Goal: Task Accomplishment & Management: Manage account settings

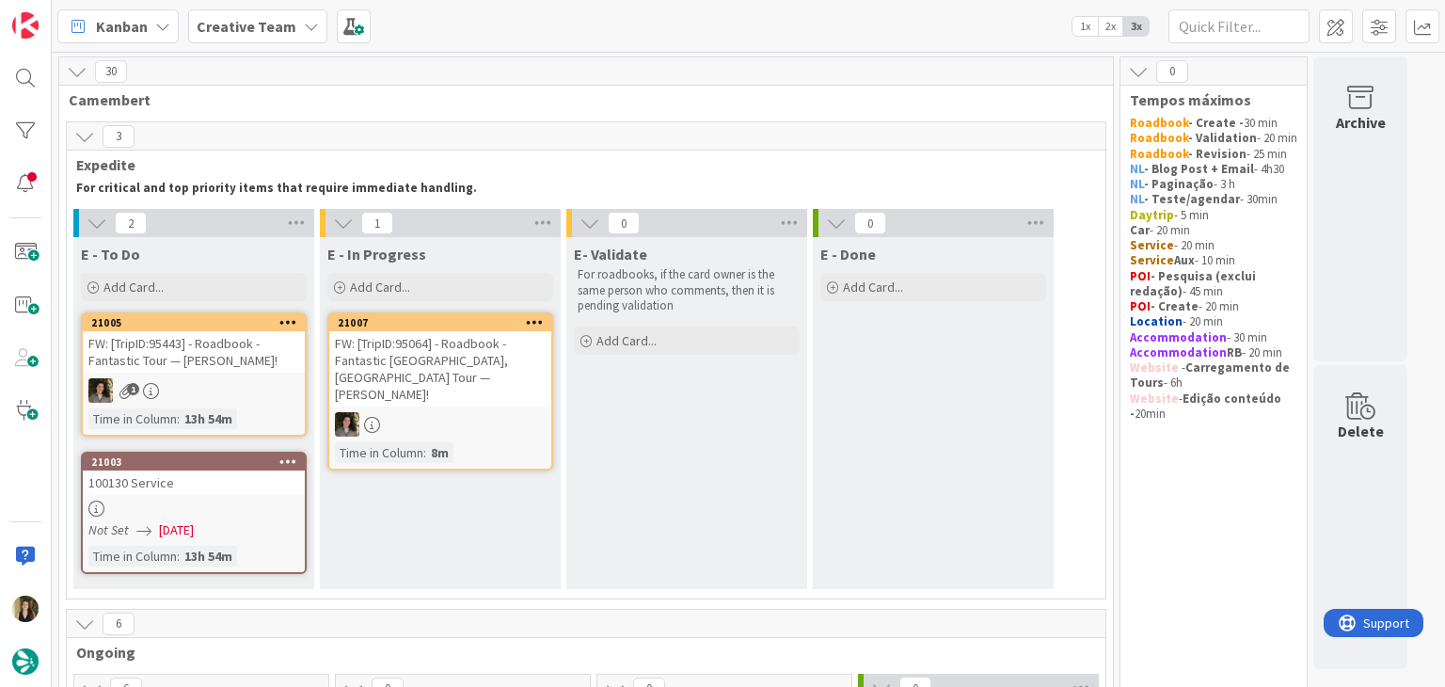
click at [252, 468] on div "21003" at bounding box center [194, 461] width 222 height 17
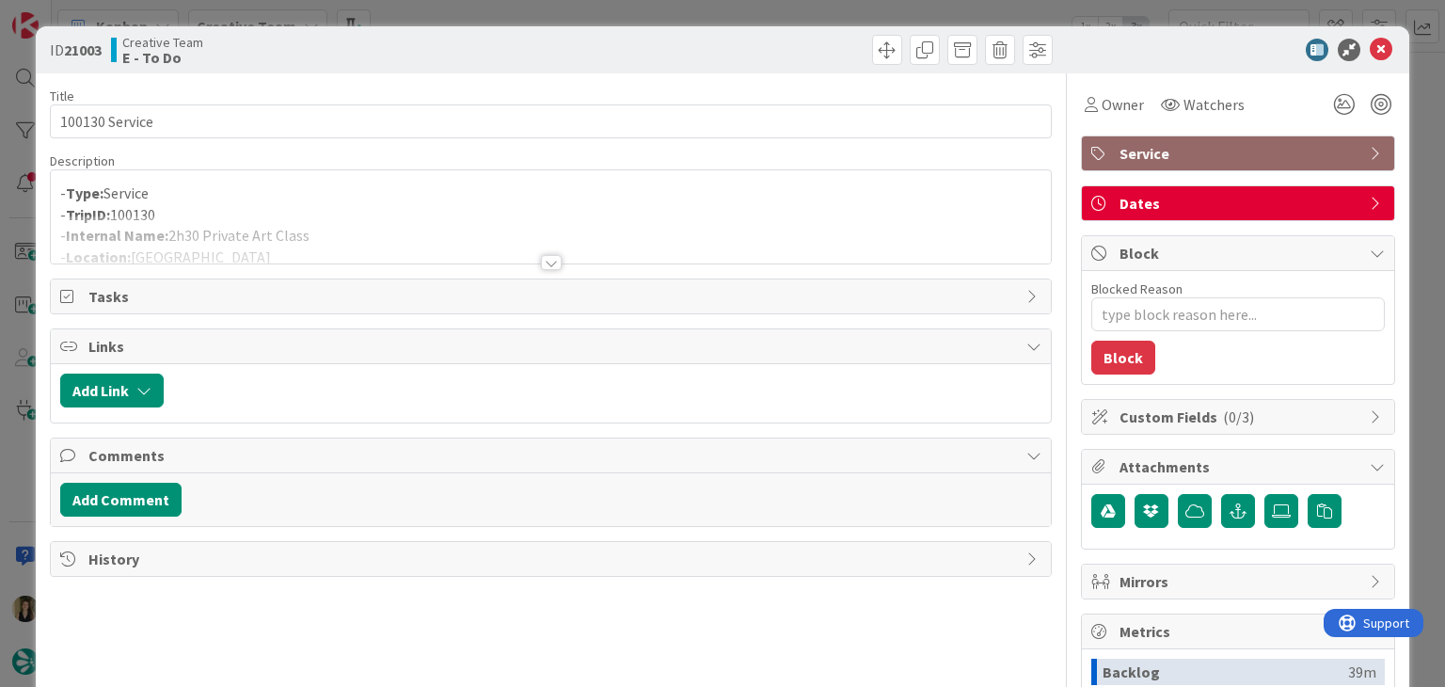
click at [550, 259] on div at bounding box center [551, 262] width 21 height 15
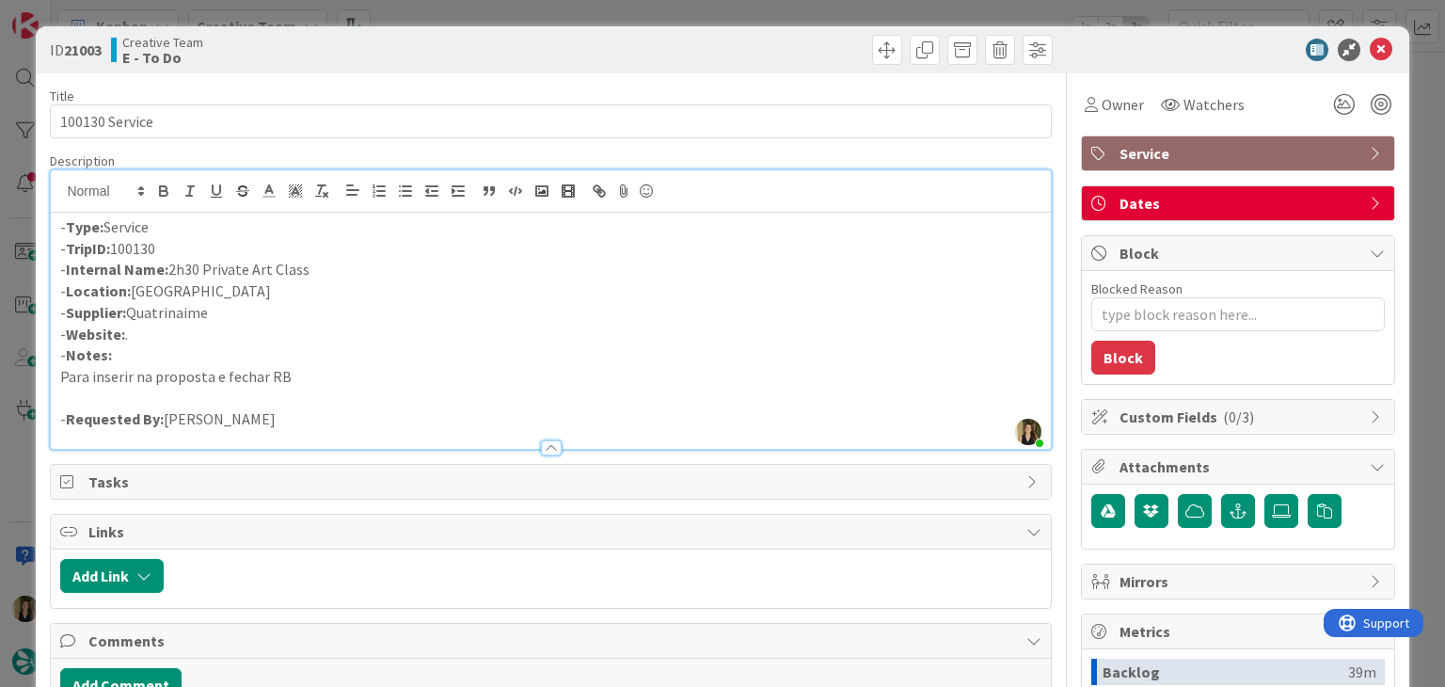
click at [621, 8] on div "ID 21003 Creative Team E - To Do Title 14 / 128 100130 Service Description Sofi…" at bounding box center [722, 343] width 1445 height 687
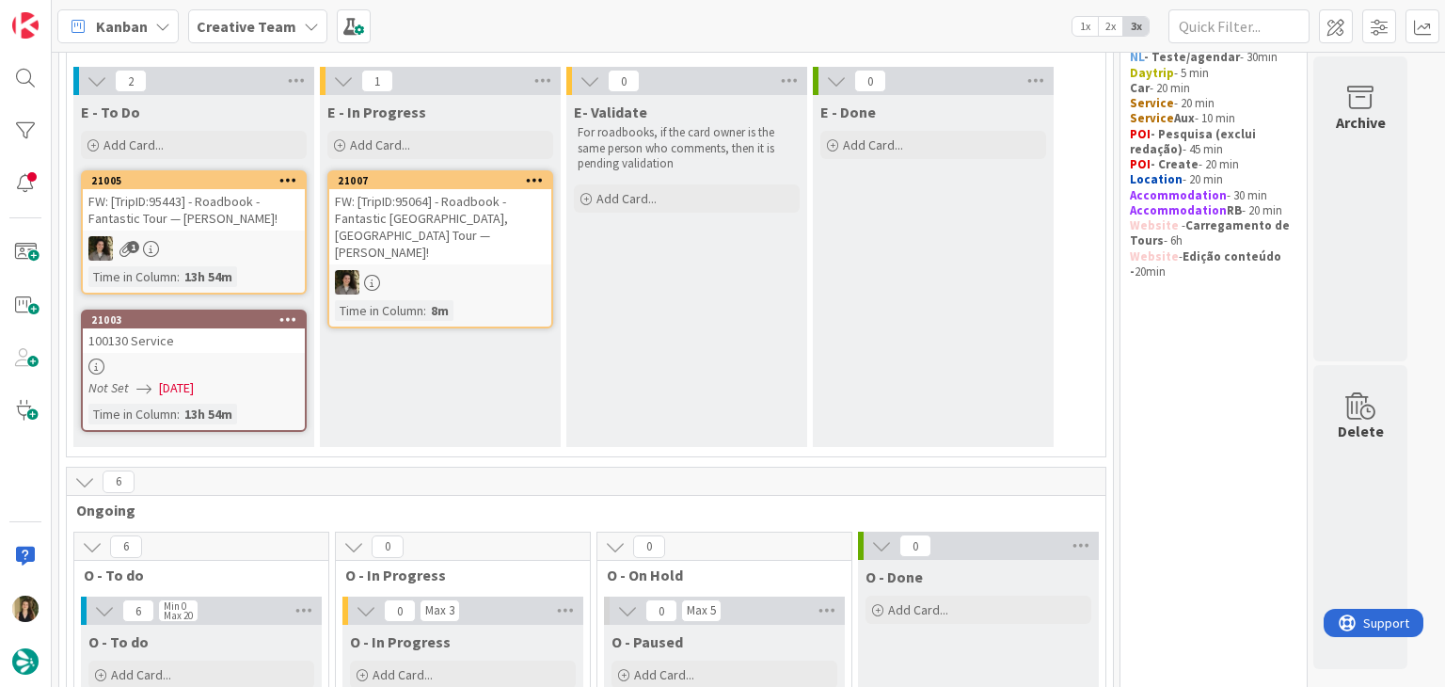
scroll to position [109, 0]
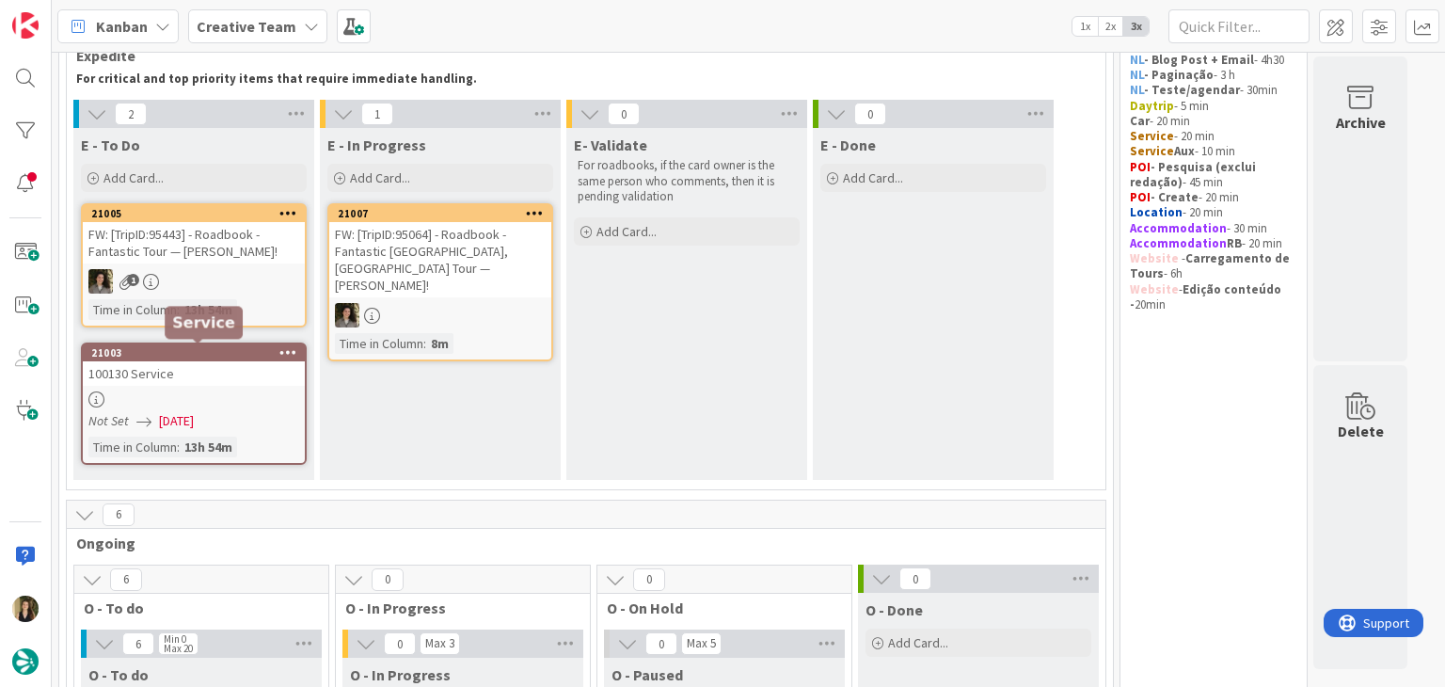
click at [251, 372] on div "100130 Service" at bounding box center [194, 373] width 222 height 24
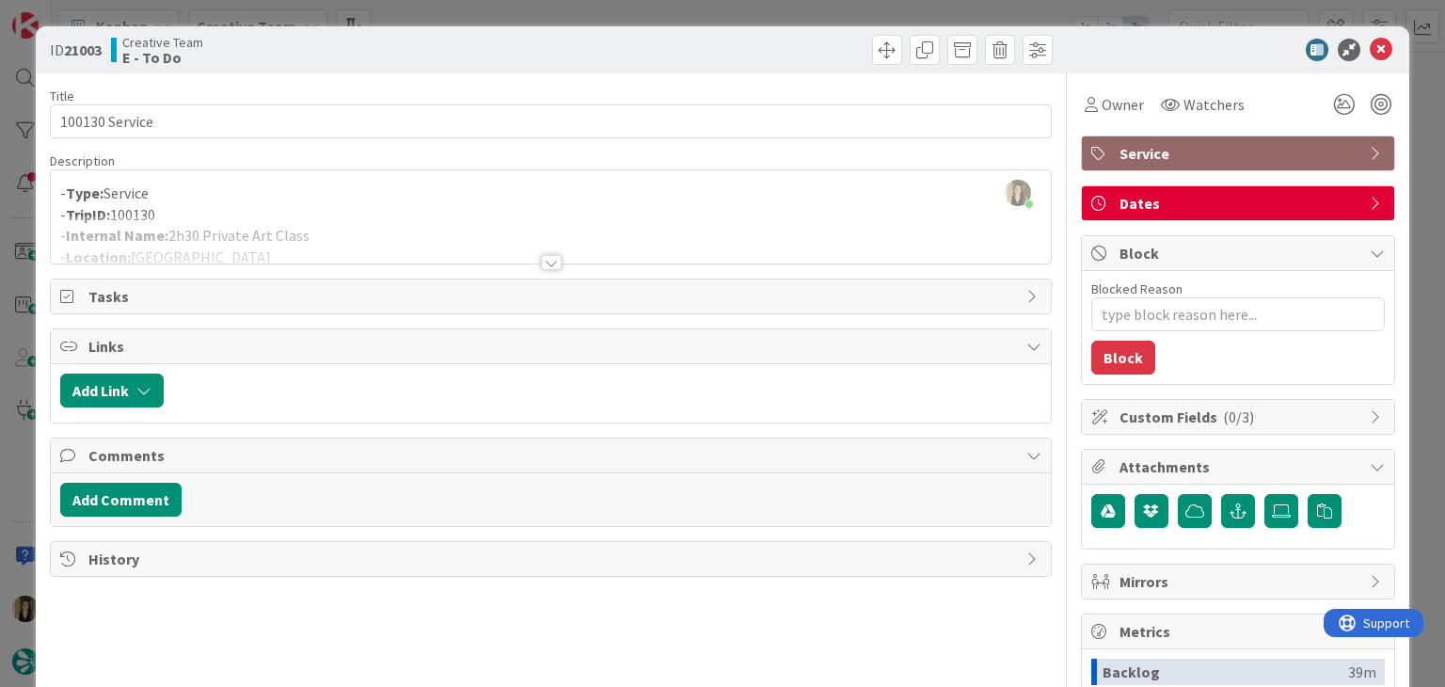
click at [552, 261] on div at bounding box center [551, 262] width 21 height 15
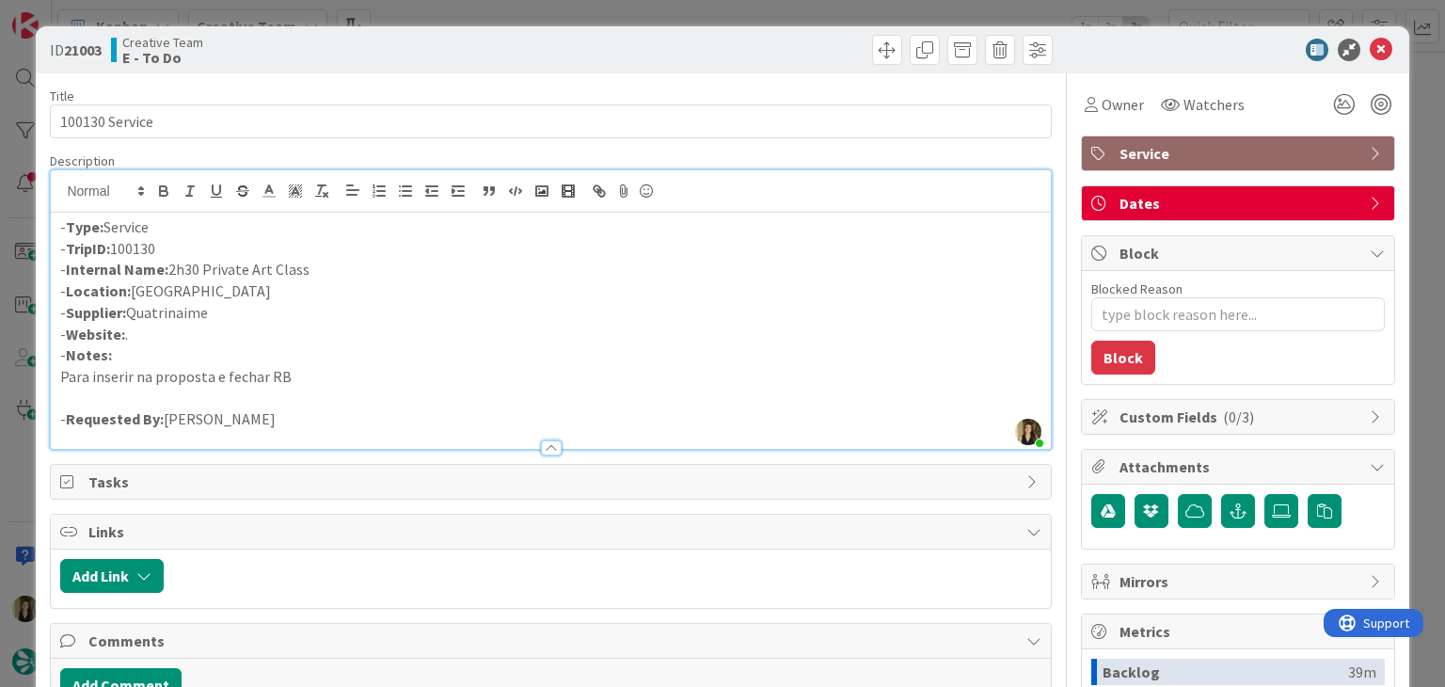
click at [200, 310] on p "- Supplier: Quatrinaime" at bounding box center [550, 313] width 980 height 22
copy p "Quatrinaime"
click at [445, 16] on div "ID 21003 Creative Team E - To Do Title 14 / 128 100130 Service Description Sofi…" at bounding box center [722, 343] width 1445 height 687
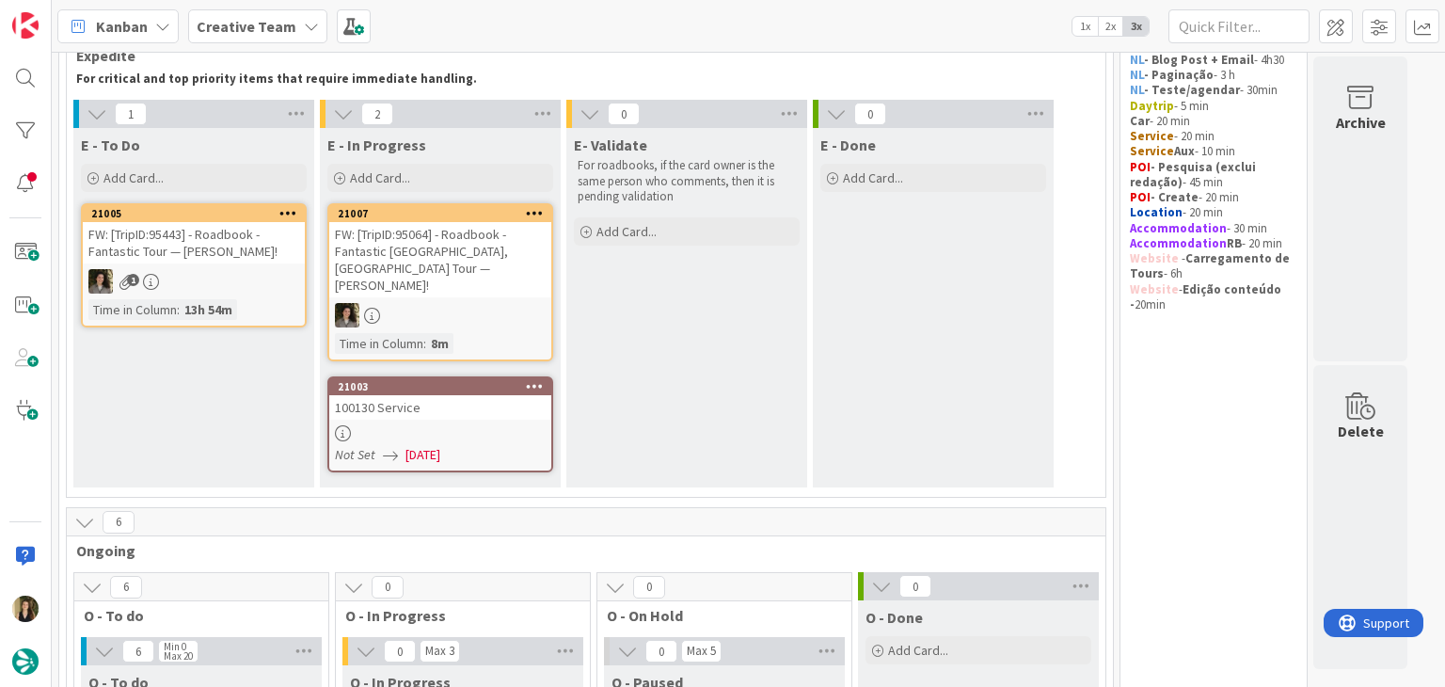
click at [496, 400] on div "100130 Service" at bounding box center [440, 407] width 222 height 24
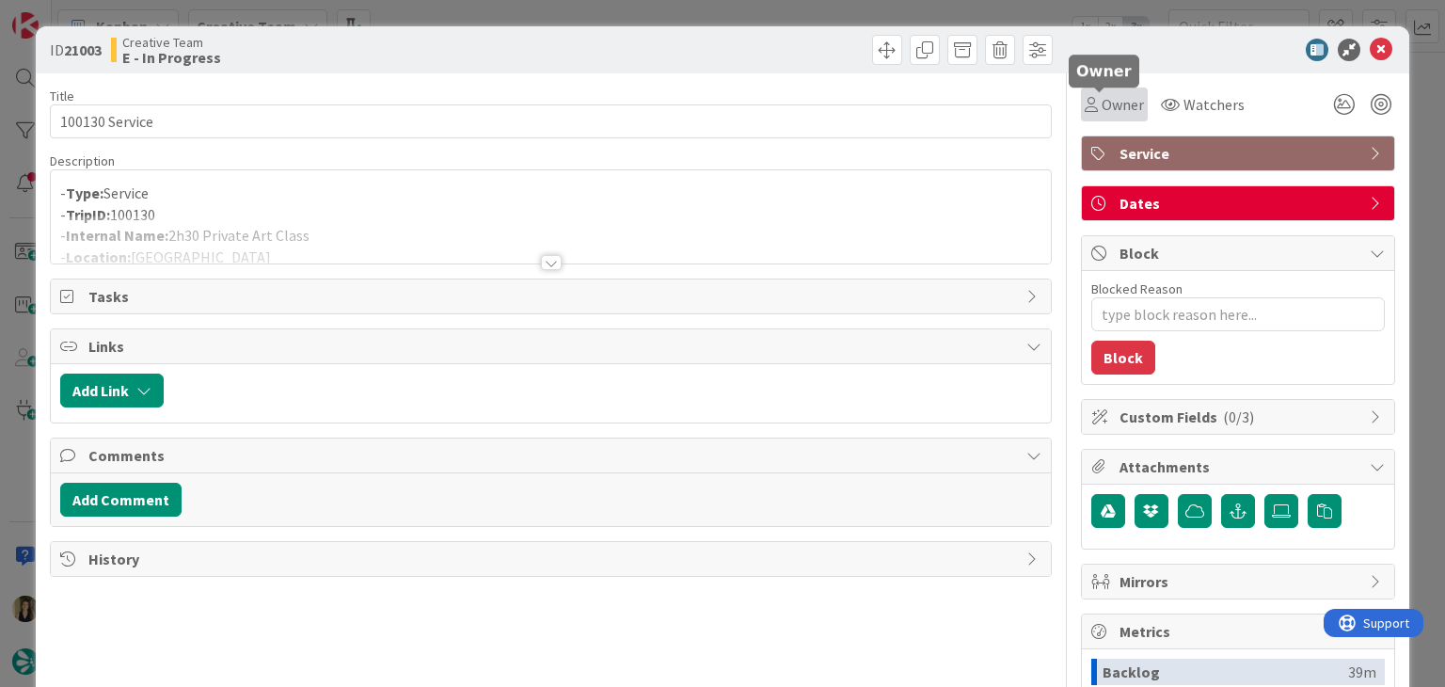
click at [1085, 102] on icon at bounding box center [1091, 104] width 13 height 15
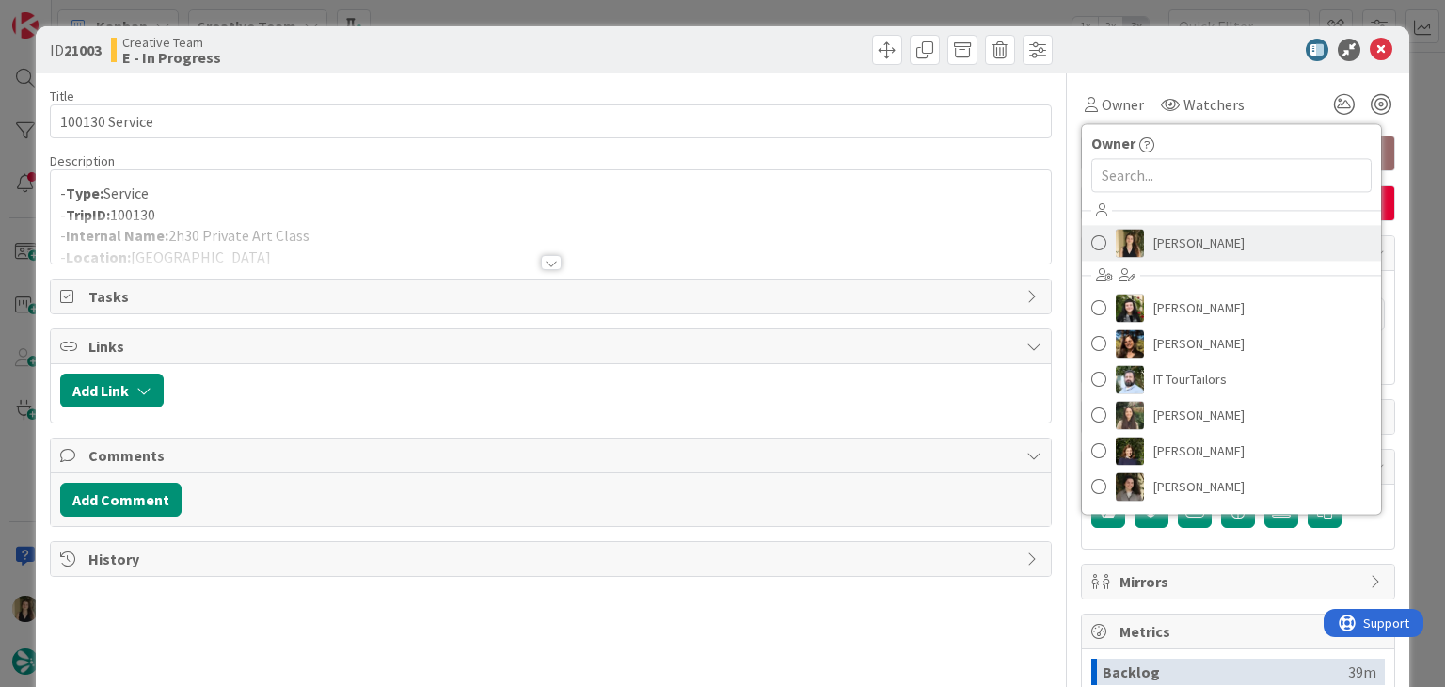
click at [1166, 229] on span "[PERSON_NAME]" at bounding box center [1198, 243] width 91 height 28
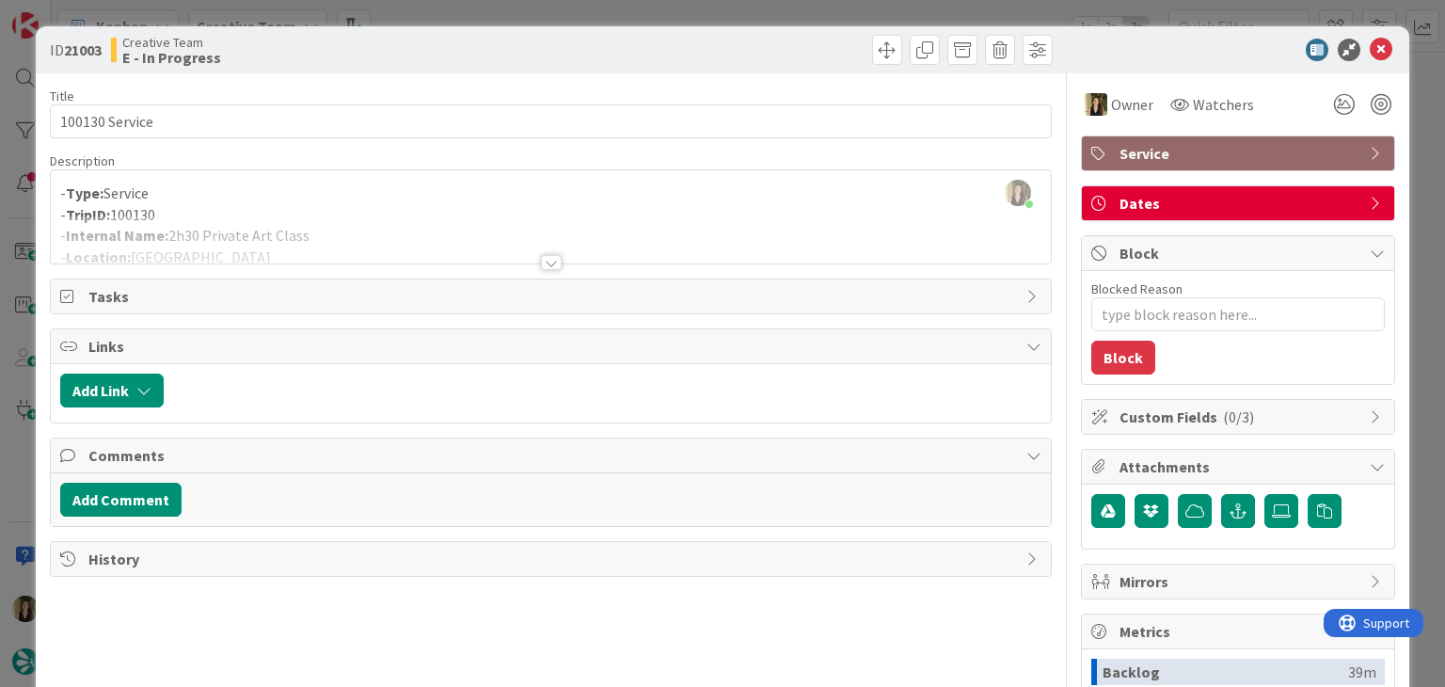
drag, startPoint x: 492, startPoint y: 238, endPoint x: 290, endPoint y: 262, distance: 203.7
click at [491, 236] on div at bounding box center [550, 239] width 999 height 48
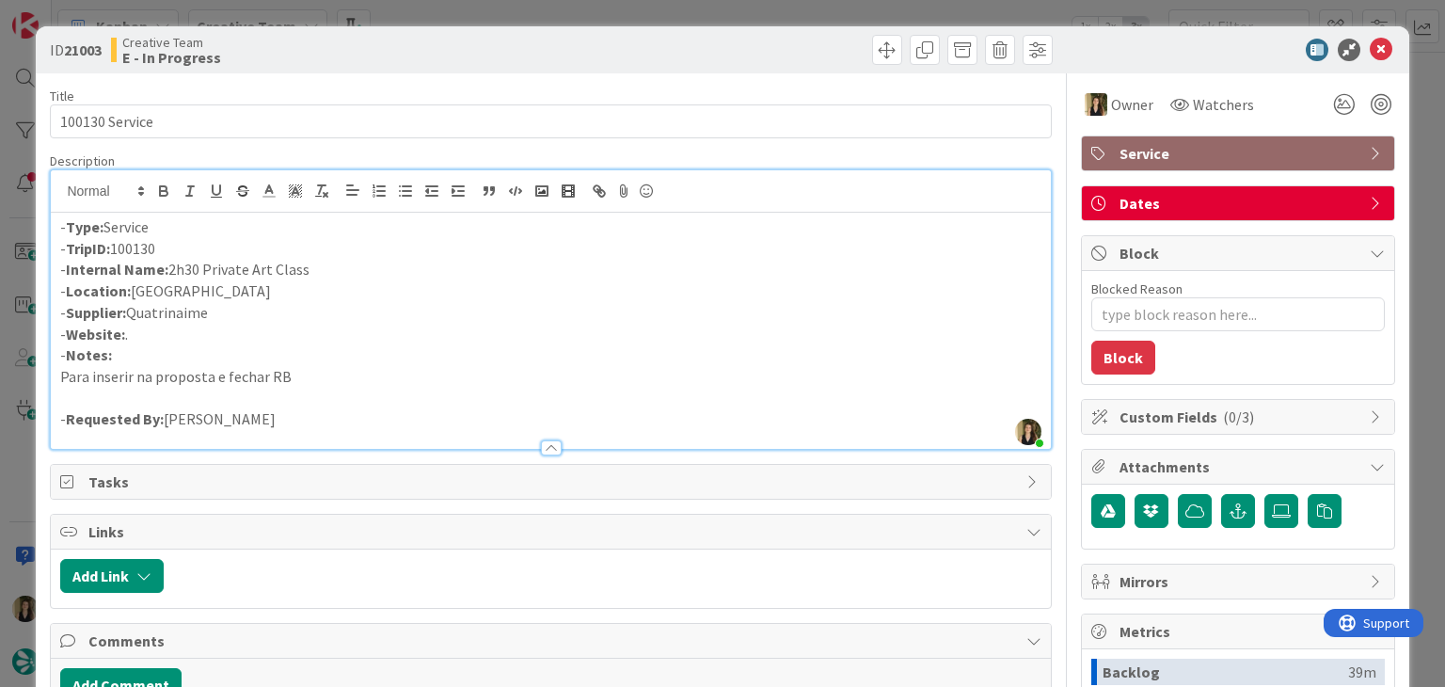
drag, startPoint x: 240, startPoint y: 271, endPoint x: 173, endPoint y: 266, distance: 67.0
click at [173, 266] on p "- Internal Name: 2h30 Private Art Class" at bounding box center [550, 270] width 980 height 22
copy p "2h30 Private Art Class"
click at [180, 308] on p "- Supplier: Quatrinaime" at bounding box center [550, 313] width 980 height 22
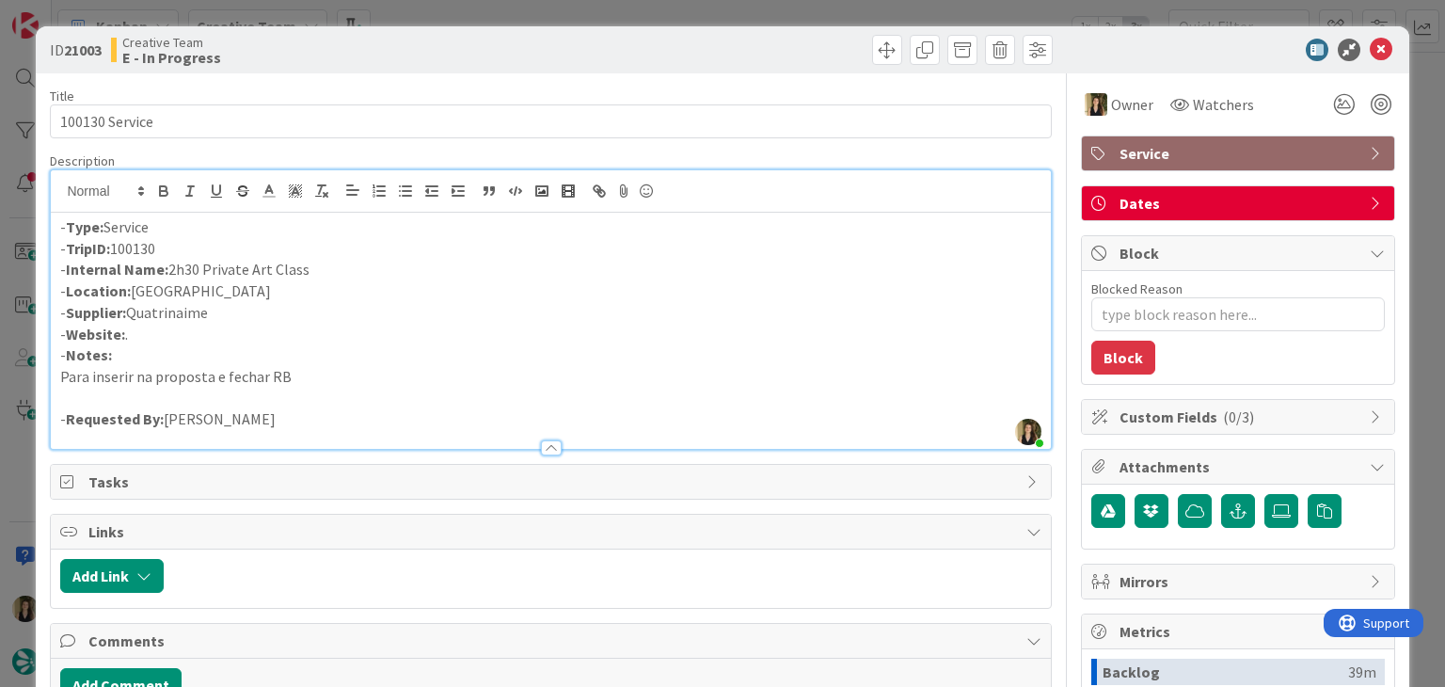
click at [180, 308] on p "- Supplier: Quatrinaime" at bounding box center [550, 313] width 980 height 22
copy p "Quatrinaime"
click at [433, 63] on div "Creative Team E - In Progress" at bounding box center [329, 50] width 436 height 30
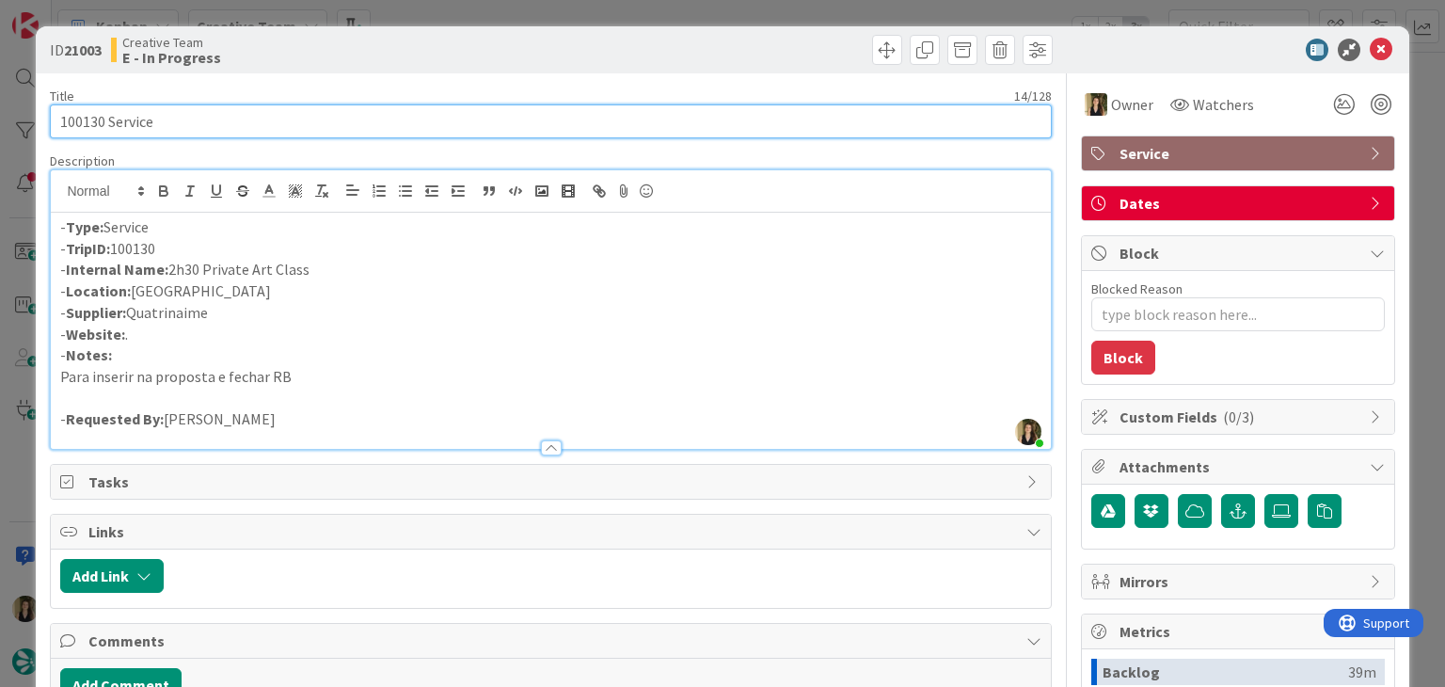
drag, startPoint x: 80, startPoint y: 119, endPoint x: 53, endPoint y: 120, distance: 27.3
click at [53, 120] on input "100130 Service" at bounding box center [550, 121] width 1001 height 34
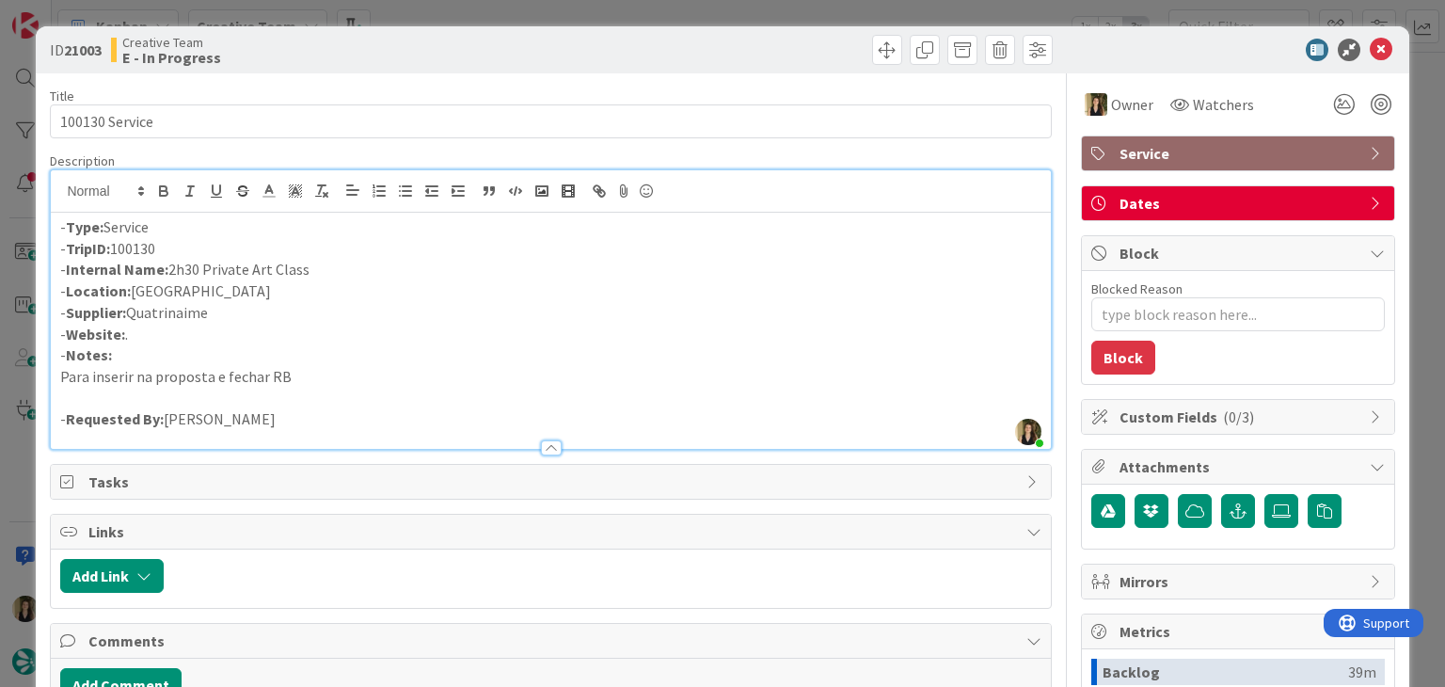
click at [514, 26] on div "ID 21003 Creative Team E - In Progress" at bounding box center [722, 49] width 1372 height 47
click at [516, 6] on div "ID 21003 Creative Team E - In Progress Title 14 / 128 100130 Service Descriptio…" at bounding box center [722, 343] width 1445 height 687
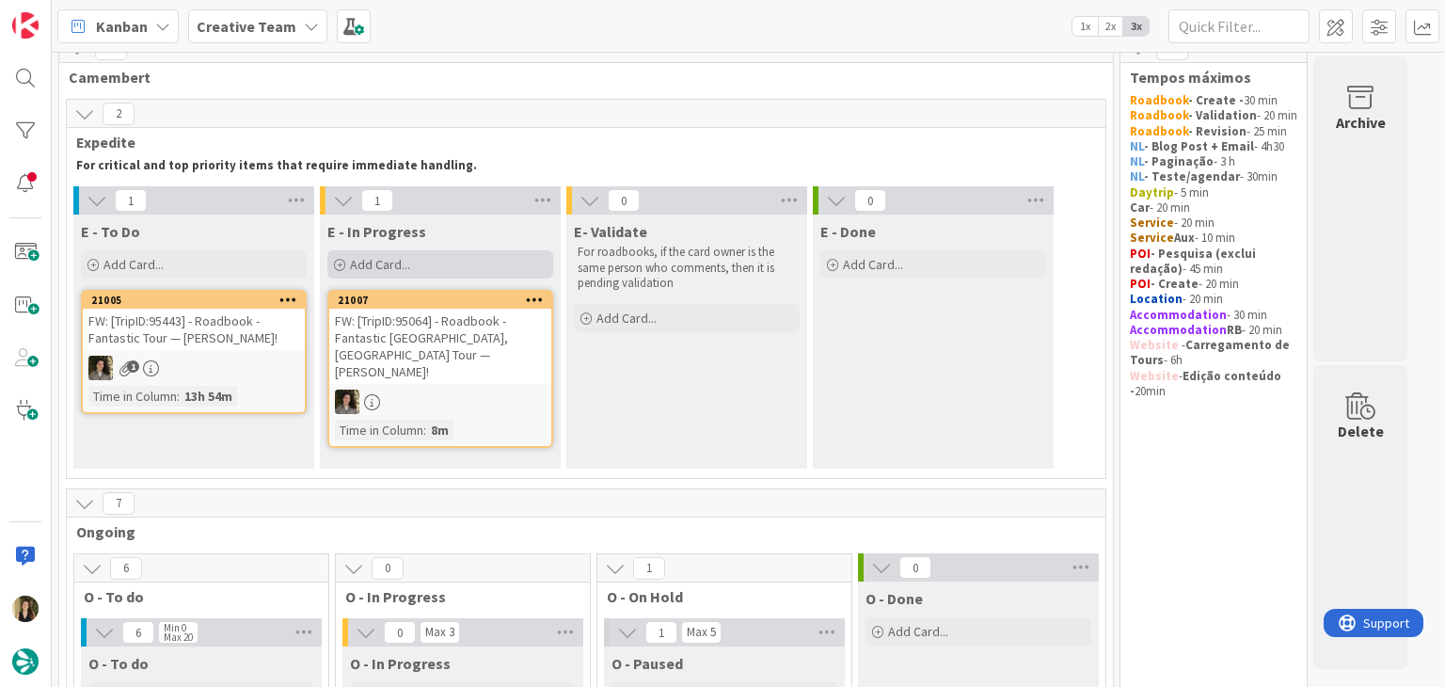
scroll to position [15, 0]
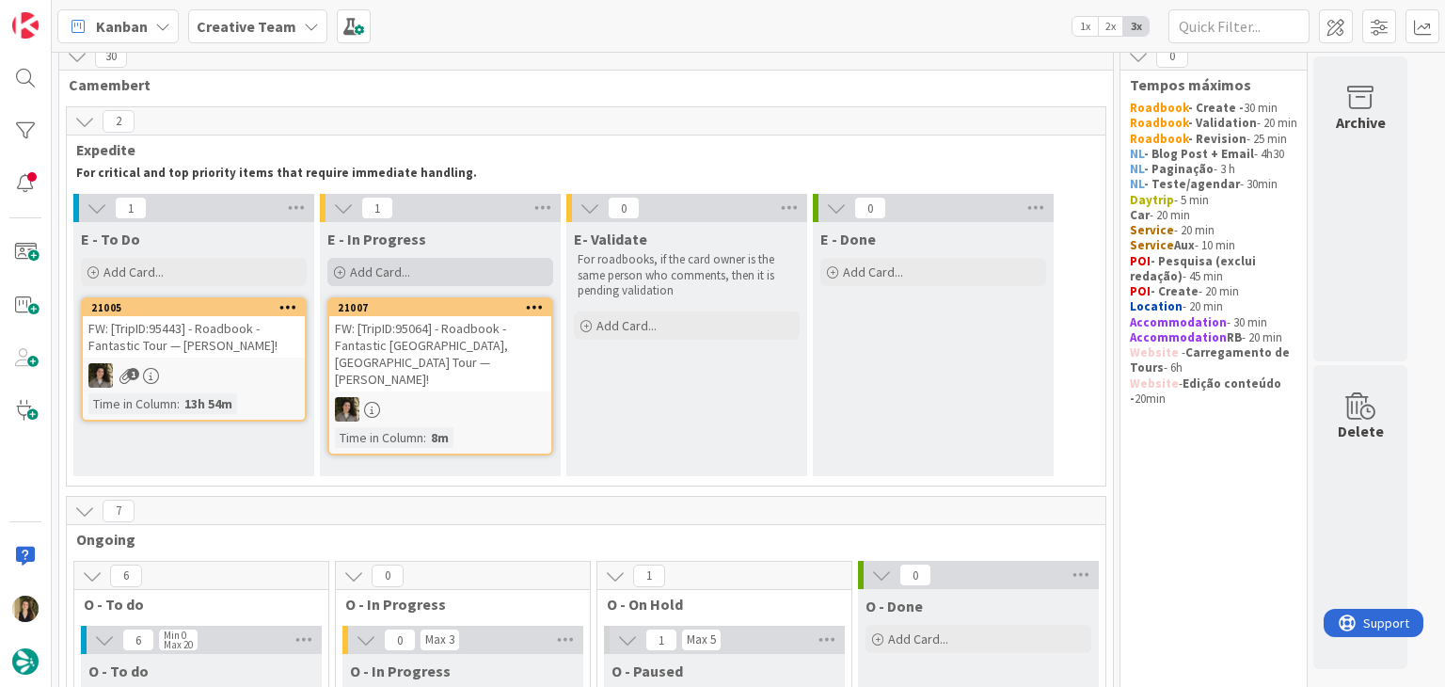
click at [436, 277] on div "Add Card..." at bounding box center [440, 272] width 226 height 28
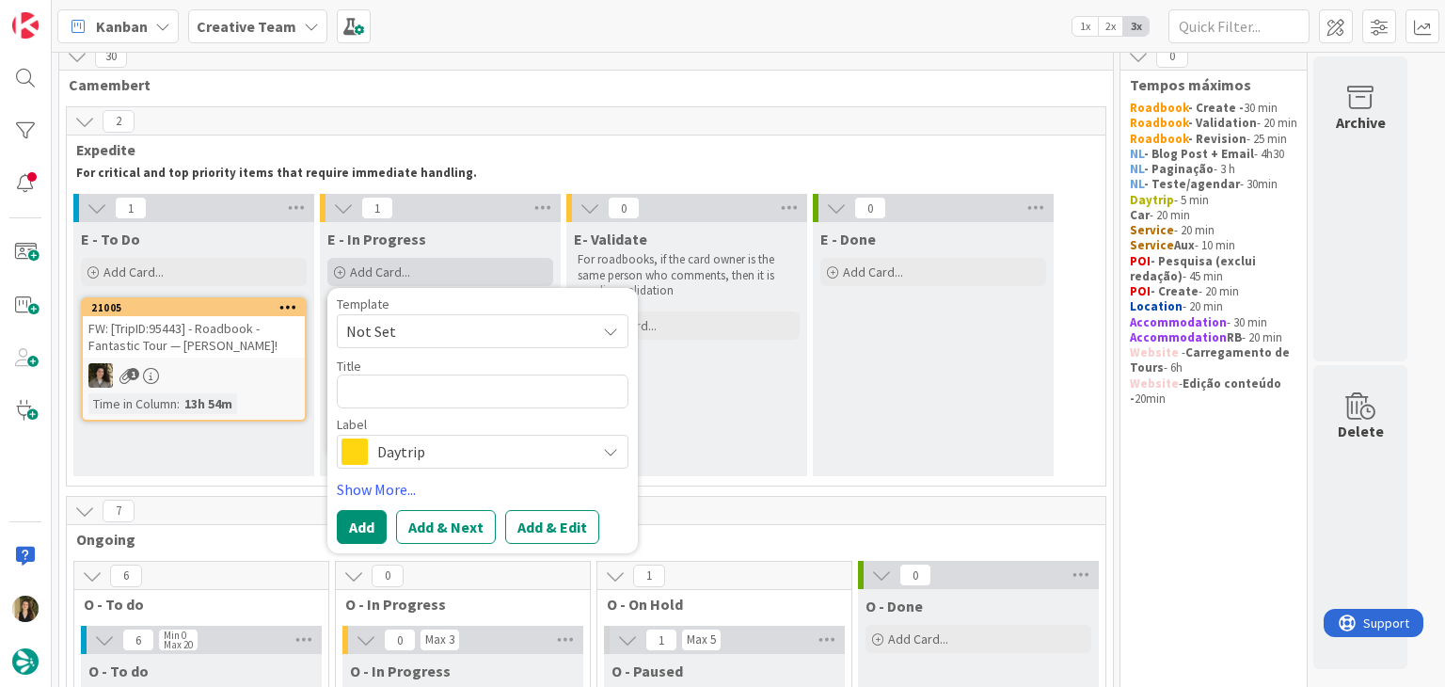
type textarea "x"
type textarea "100130 Service"
type textarea "x"
type textarea "100130 Service"
type textarea "x"
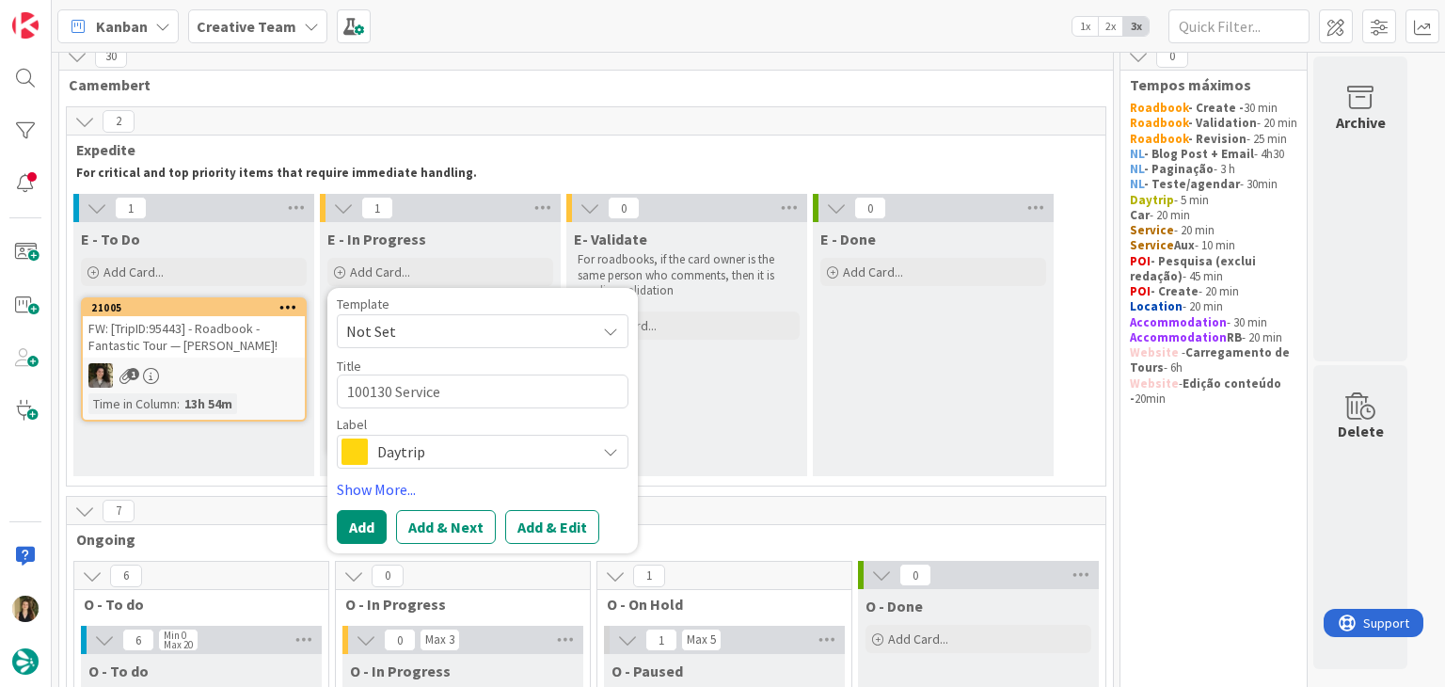
type textarea "100130 Service c"
type textarea "x"
type textarea "100130 Service cr"
type textarea "x"
type textarea "100130 Service cri"
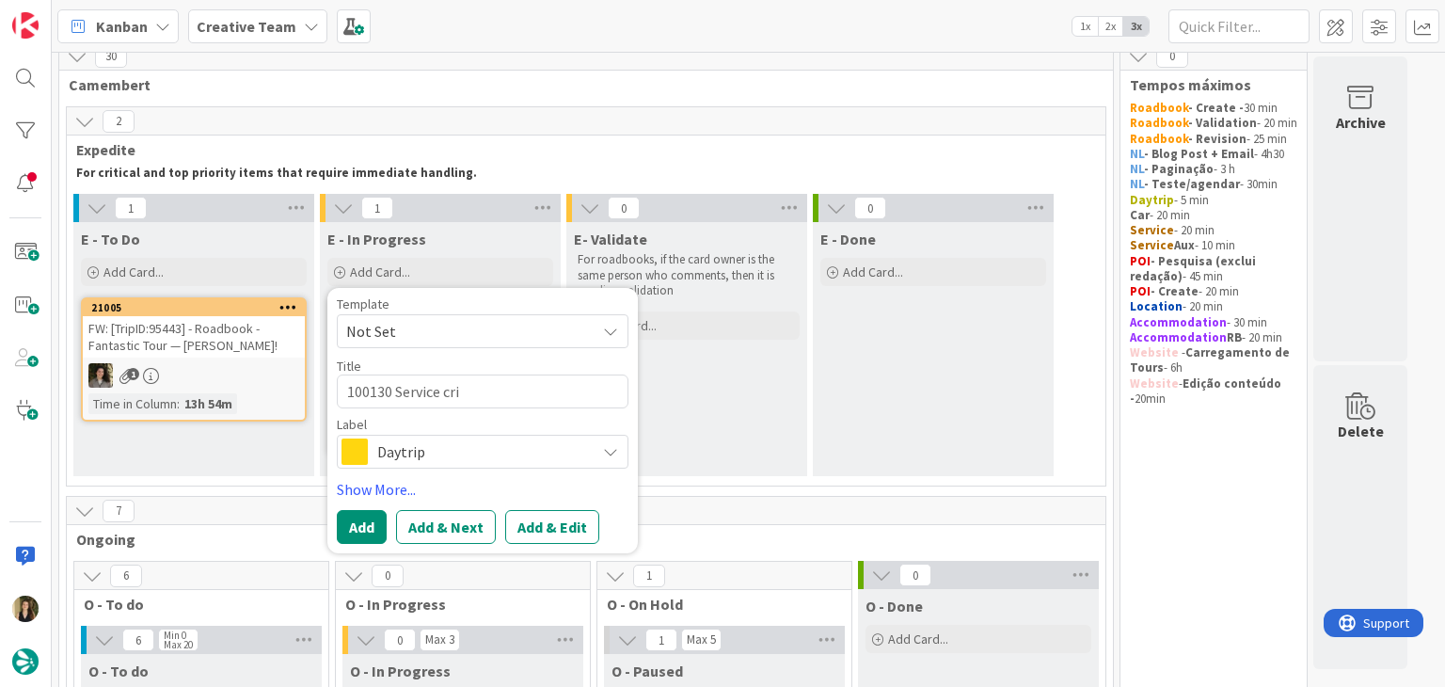
type textarea "x"
type textarea "100130 Service cria"
type textarea "x"
type textarea "100130 Service criar"
type textarea "x"
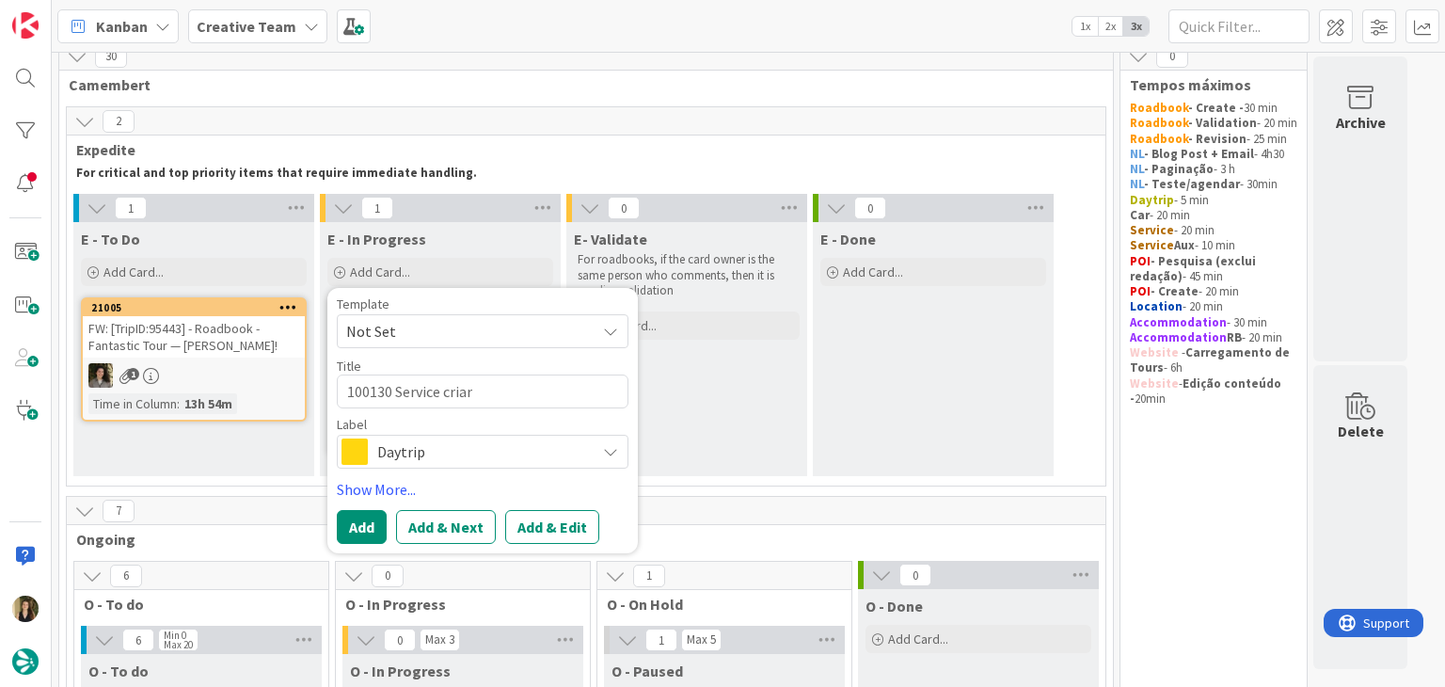
type textarea "100130 Service criar"
type textarea "x"
type textarea "100130 Service criar s"
type textarea "x"
type textarea "100130 Service criar su"
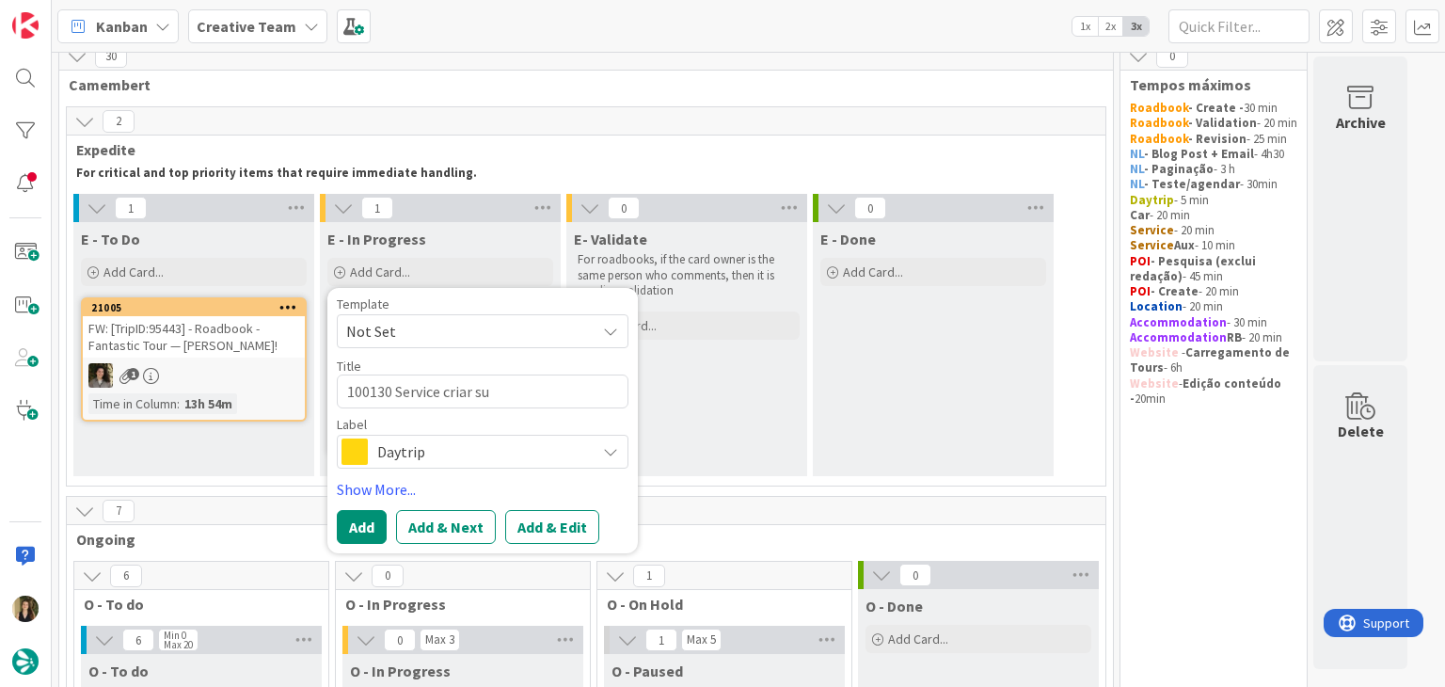
type textarea "x"
type textarea "100130 Service criar sup"
type textarea "x"
type textarea "100130 Service criar supp"
type textarea "x"
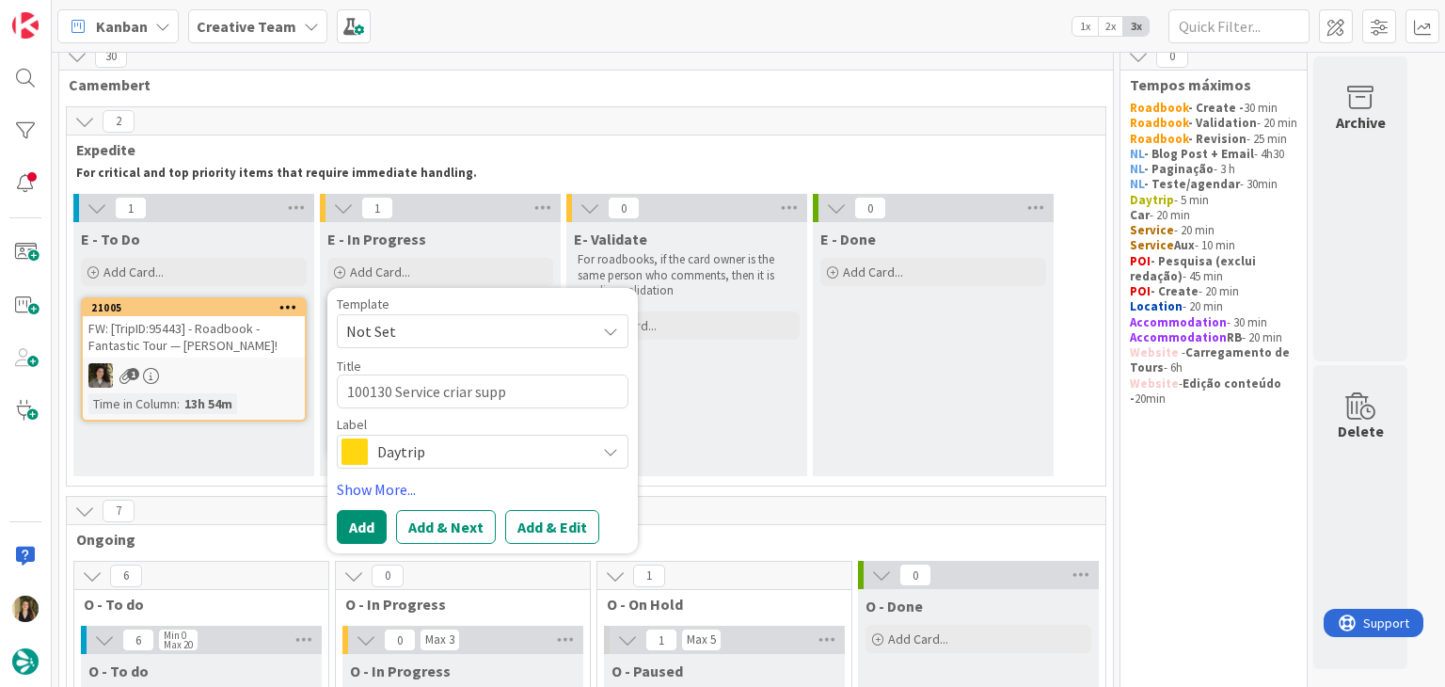
type textarea "100130 Service criar suppl"
type textarea "x"
type textarea "100130 Service criar suppli"
type textarea "x"
type textarea "100130 Service criar supplie"
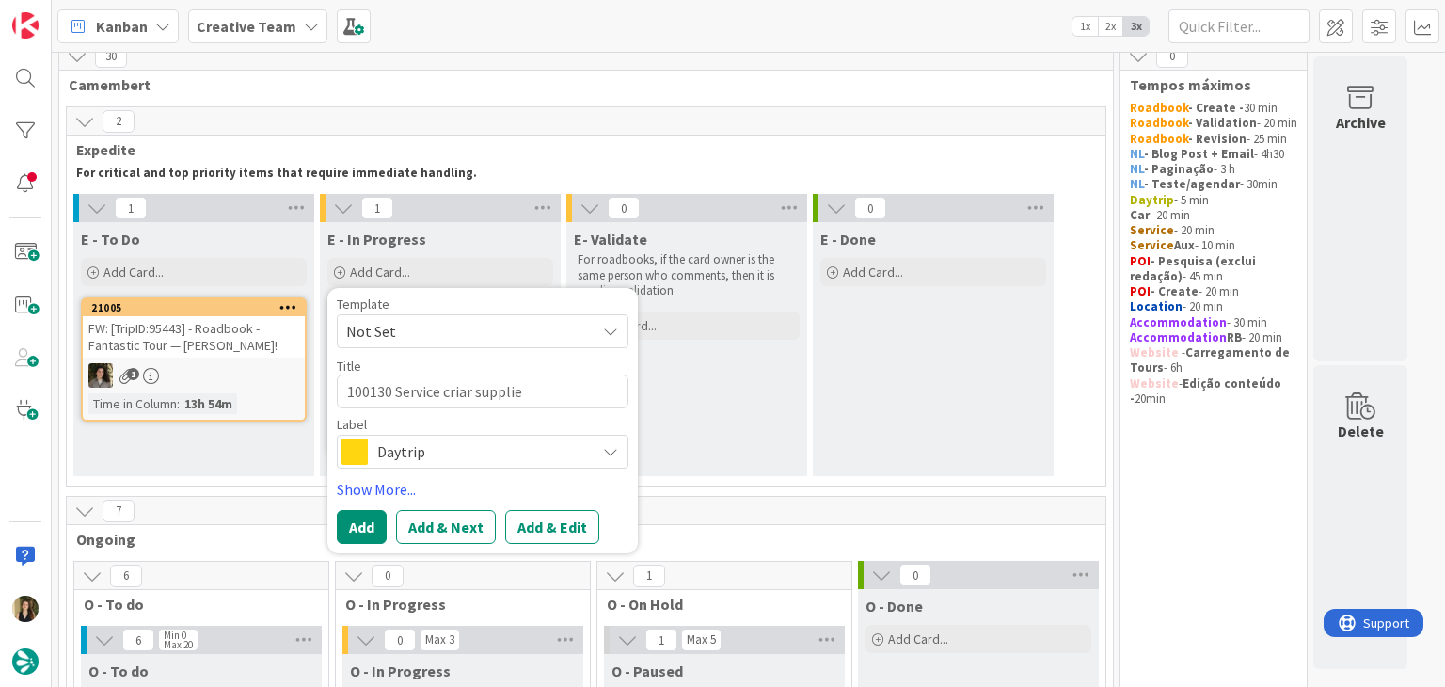
type textarea "x"
type textarea "100130 Service criar supplier"
click at [425, 389] on textarea "100130 Service criar supplier" at bounding box center [483, 391] width 292 height 34
click at [424, 389] on textarea "100130 Service criar supplier" at bounding box center [483, 391] width 292 height 34
type textarea "x"
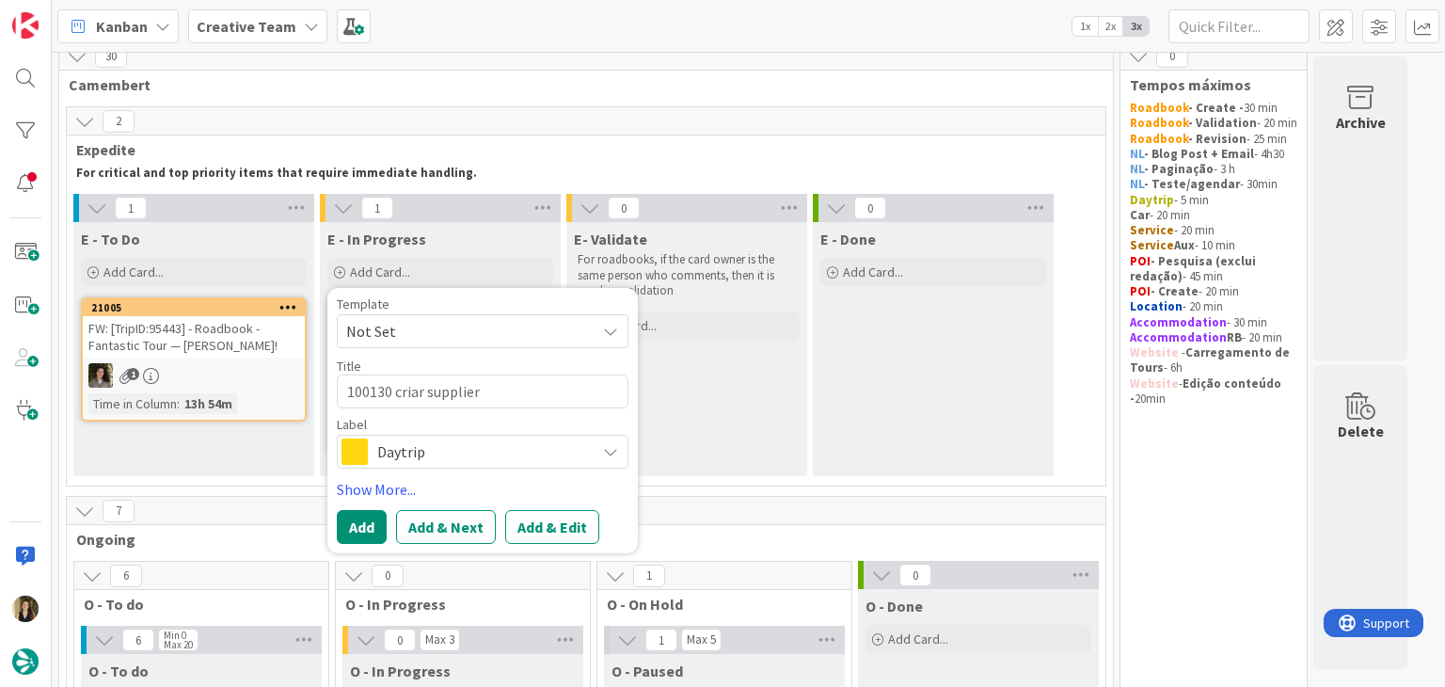
type textarea "100130 criar supplier"
click at [476, 464] on div "Daytrip" at bounding box center [483, 452] width 292 height 34
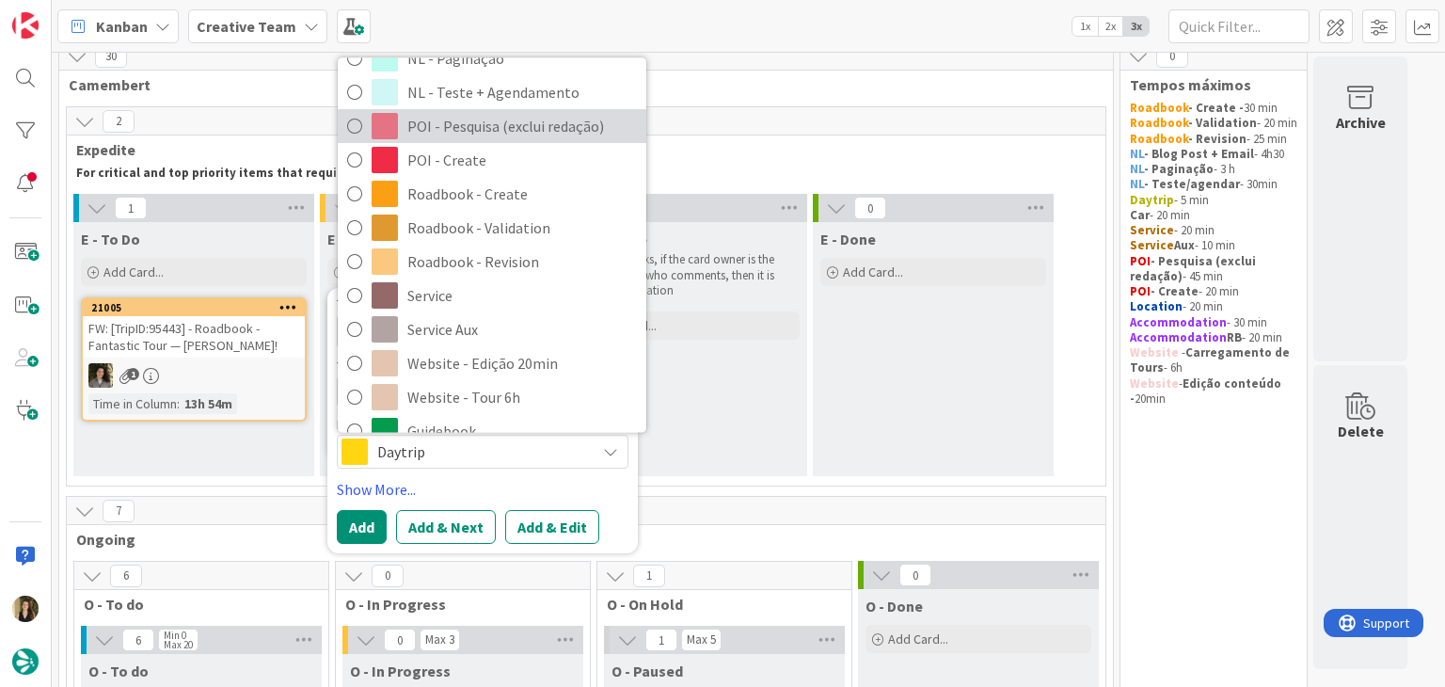
scroll to position [351, 0]
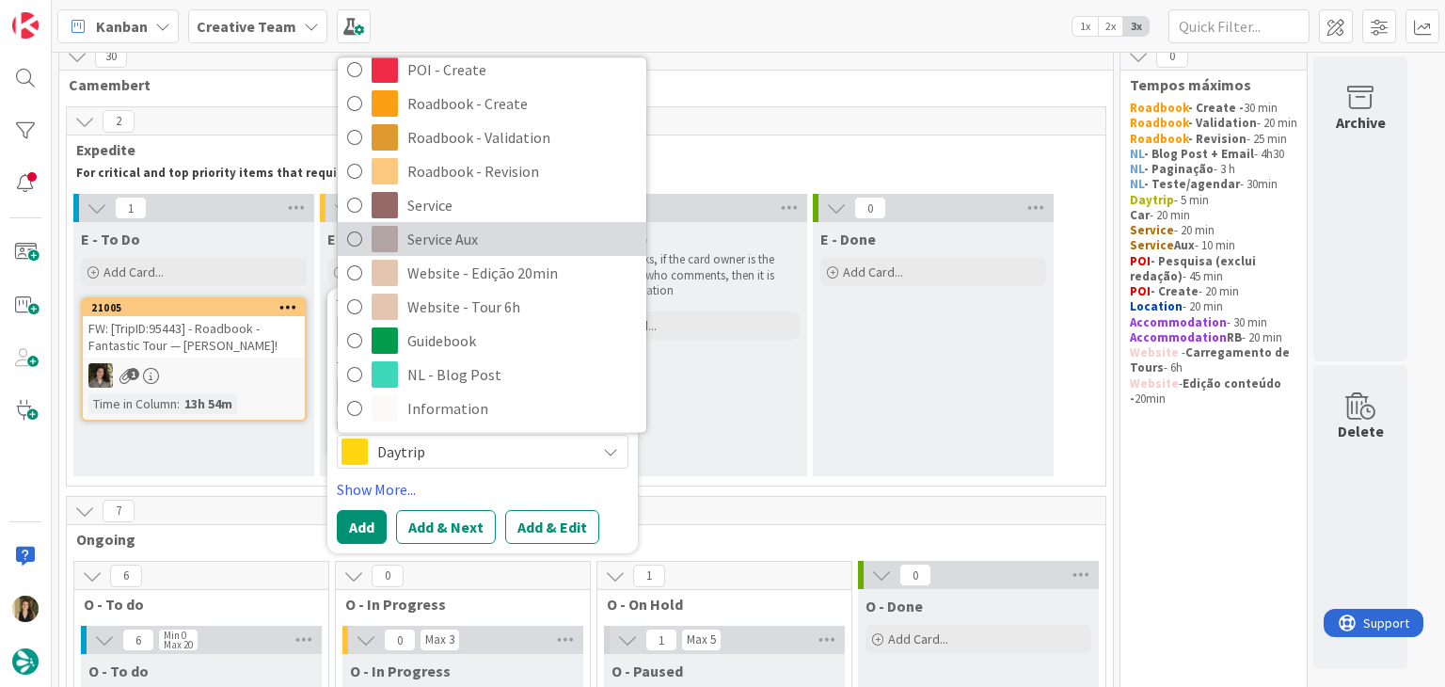
drag, startPoint x: 506, startPoint y: 238, endPoint x: 505, endPoint y: 344, distance: 106.3
click at [506, 239] on span "Service Aux" at bounding box center [522, 240] width 230 height 28
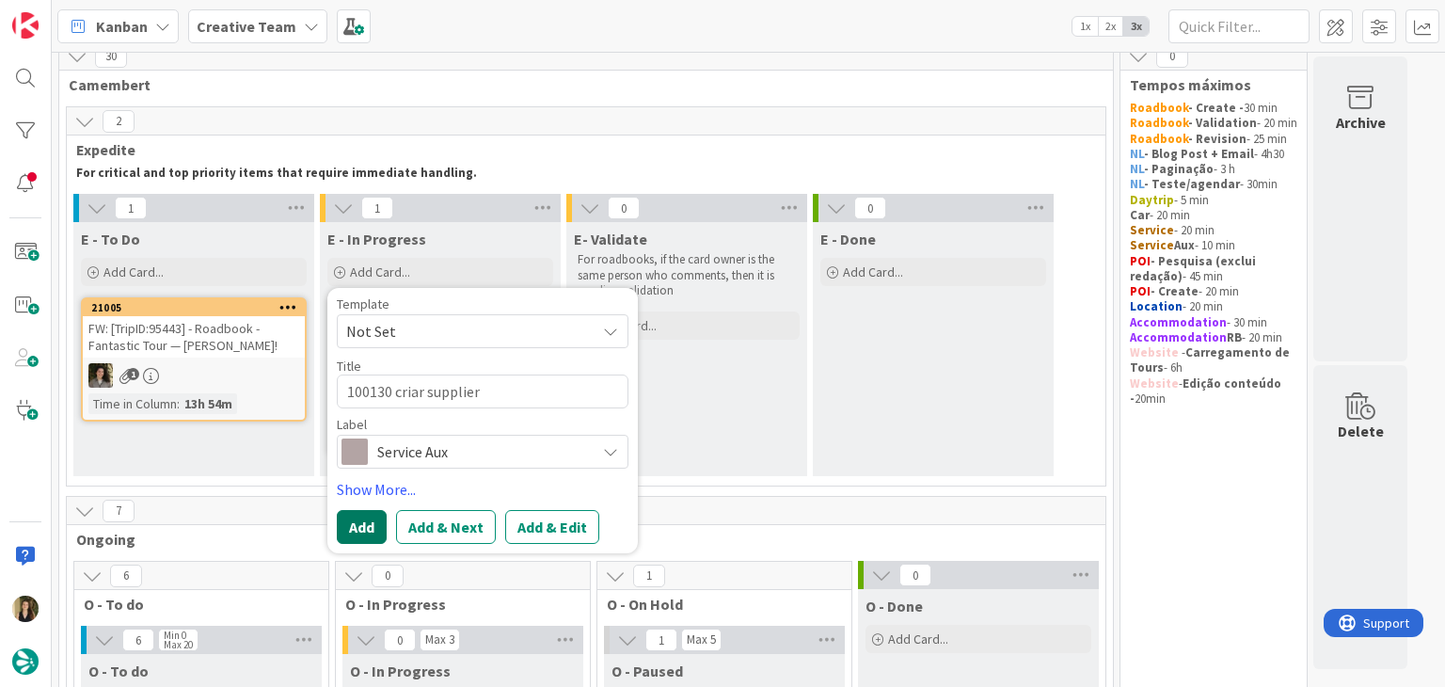
click at [359, 538] on button "Add" at bounding box center [362, 527] width 50 height 34
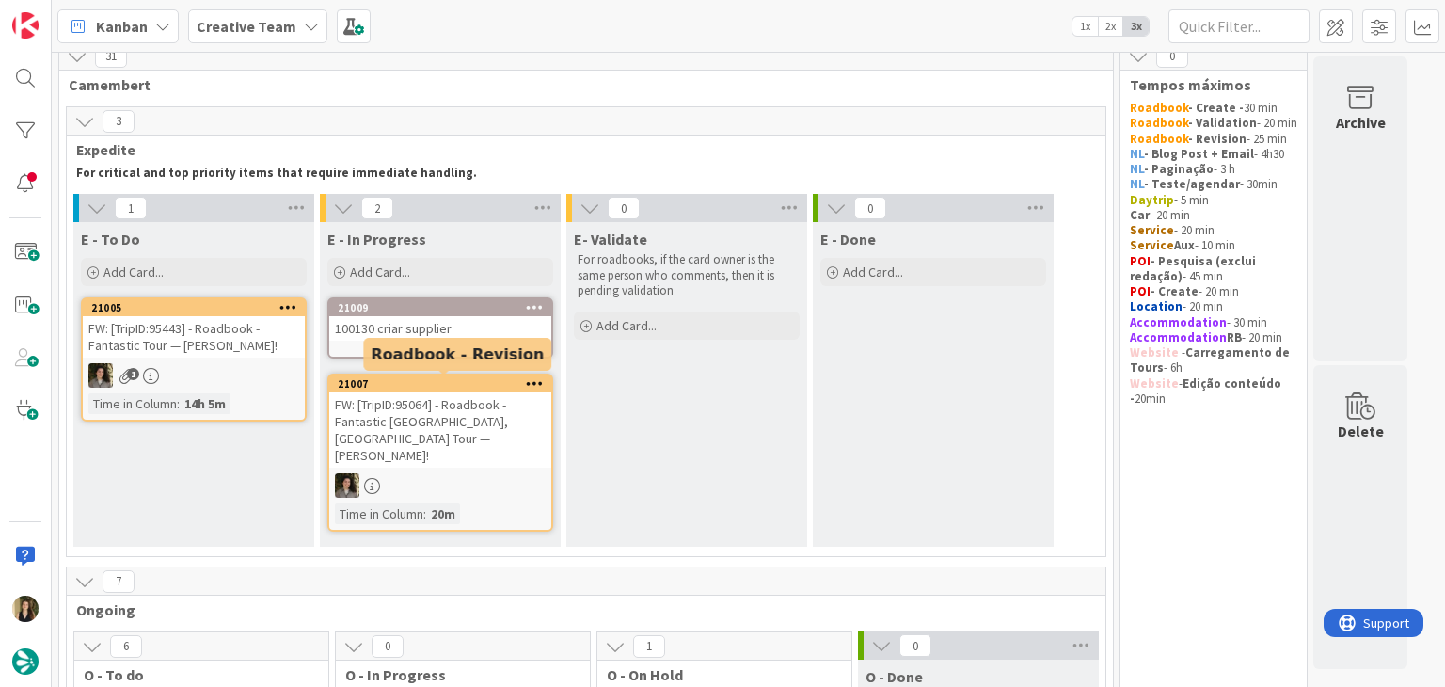
click at [486, 348] on link "21009 100130 criar supplier" at bounding box center [440, 327] width 226 height 61
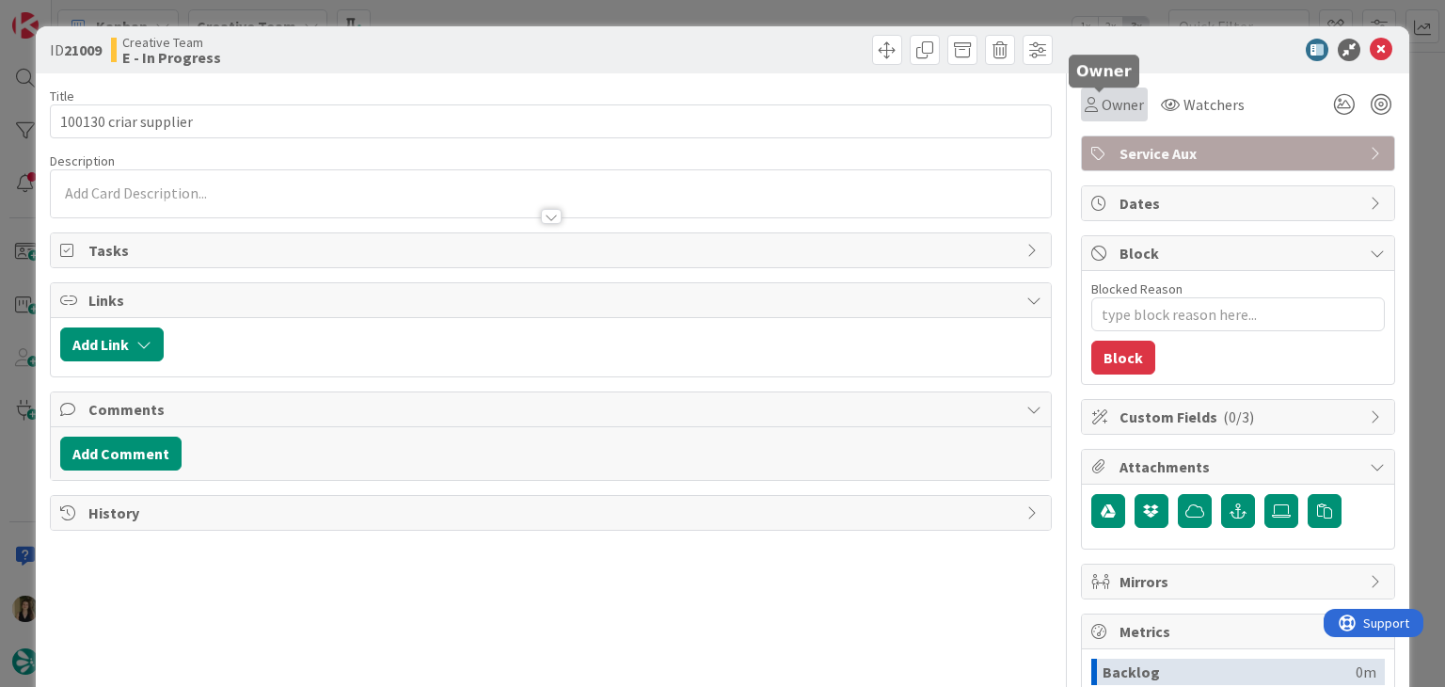
click at [1102, 110] on span "Owner" at bounding box center [1123, 104] width 42 height 23
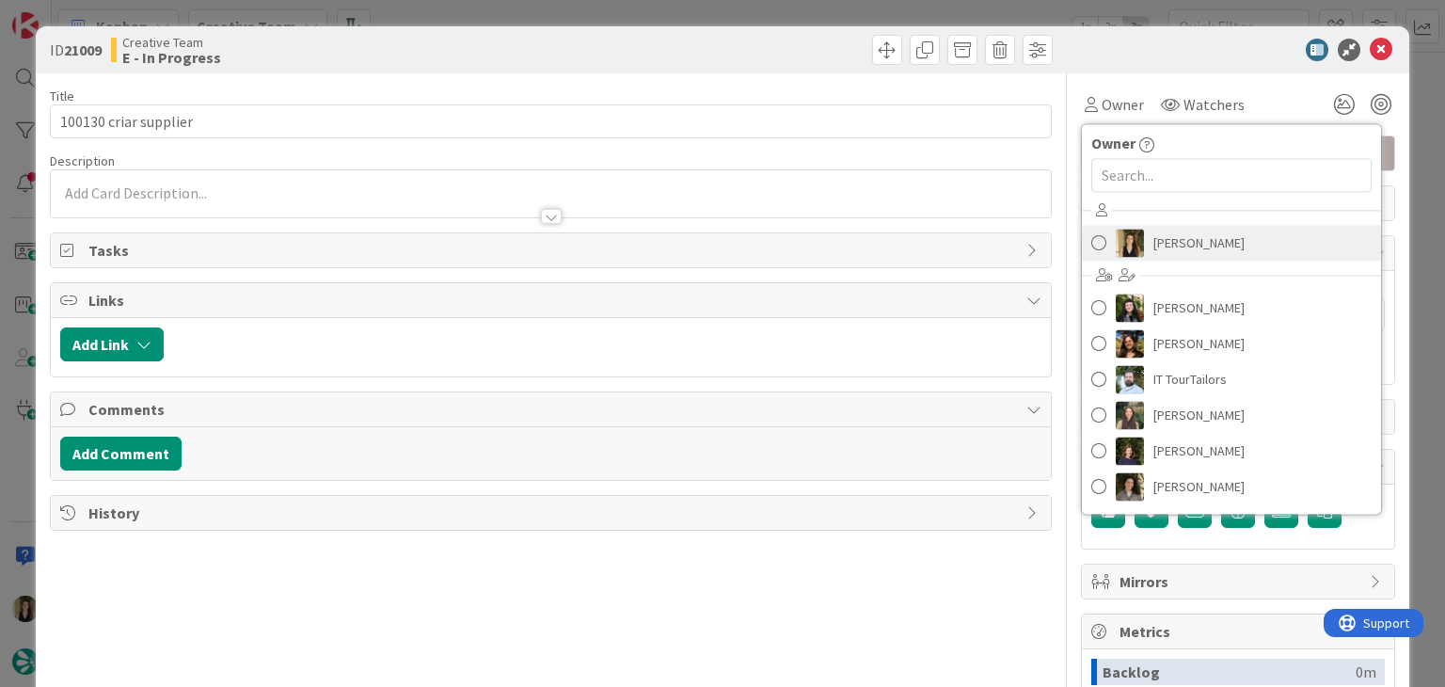
click at [1154, 237] on span "[PERSON_NAME]" at bounding box center [1198, 243] width 91 height 28
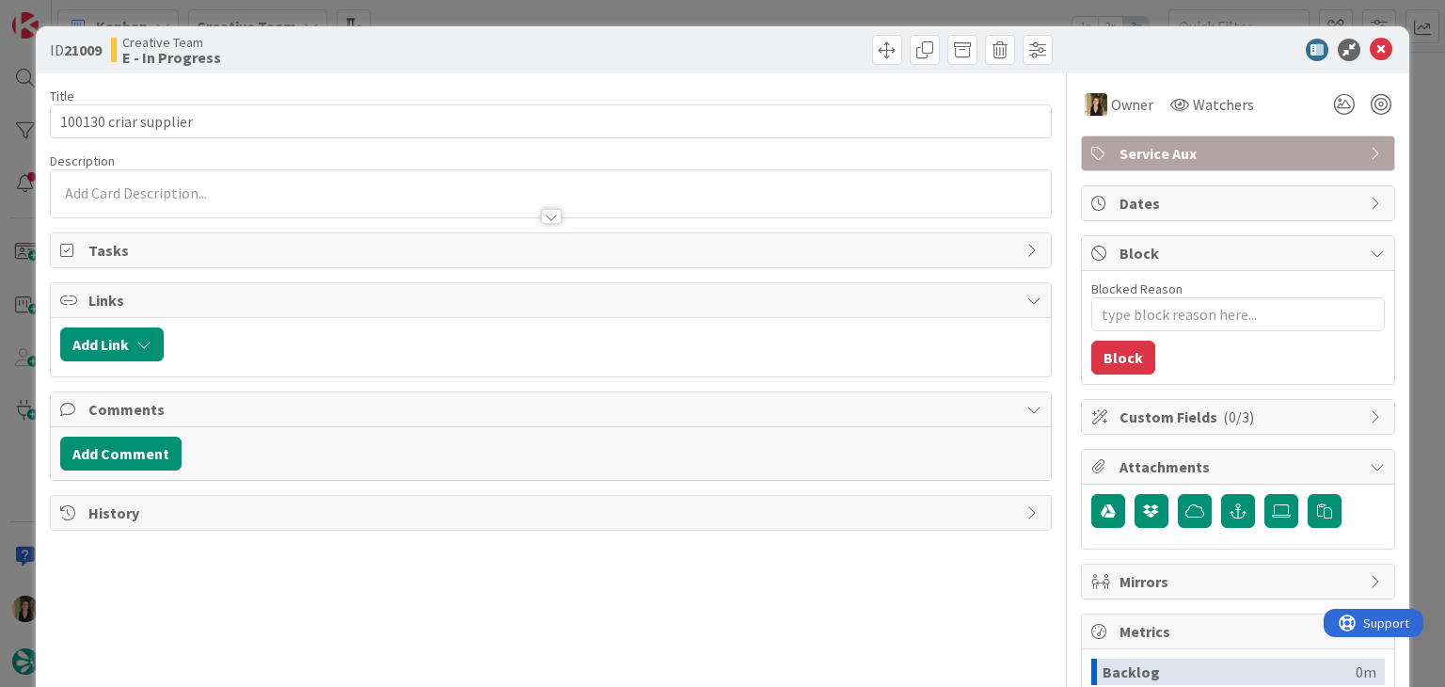
type textarea "x"
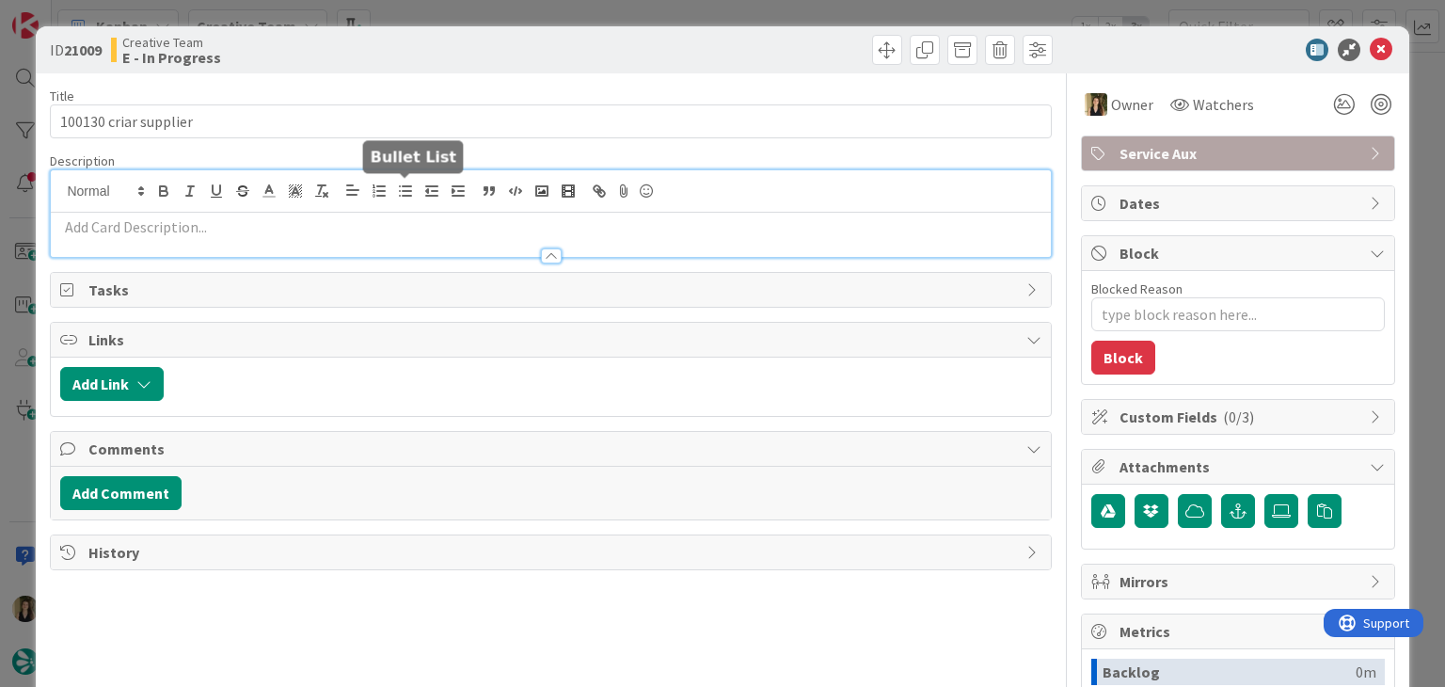
click at [410, 196] on div at bounding box center [550, 213] width 999 height 87
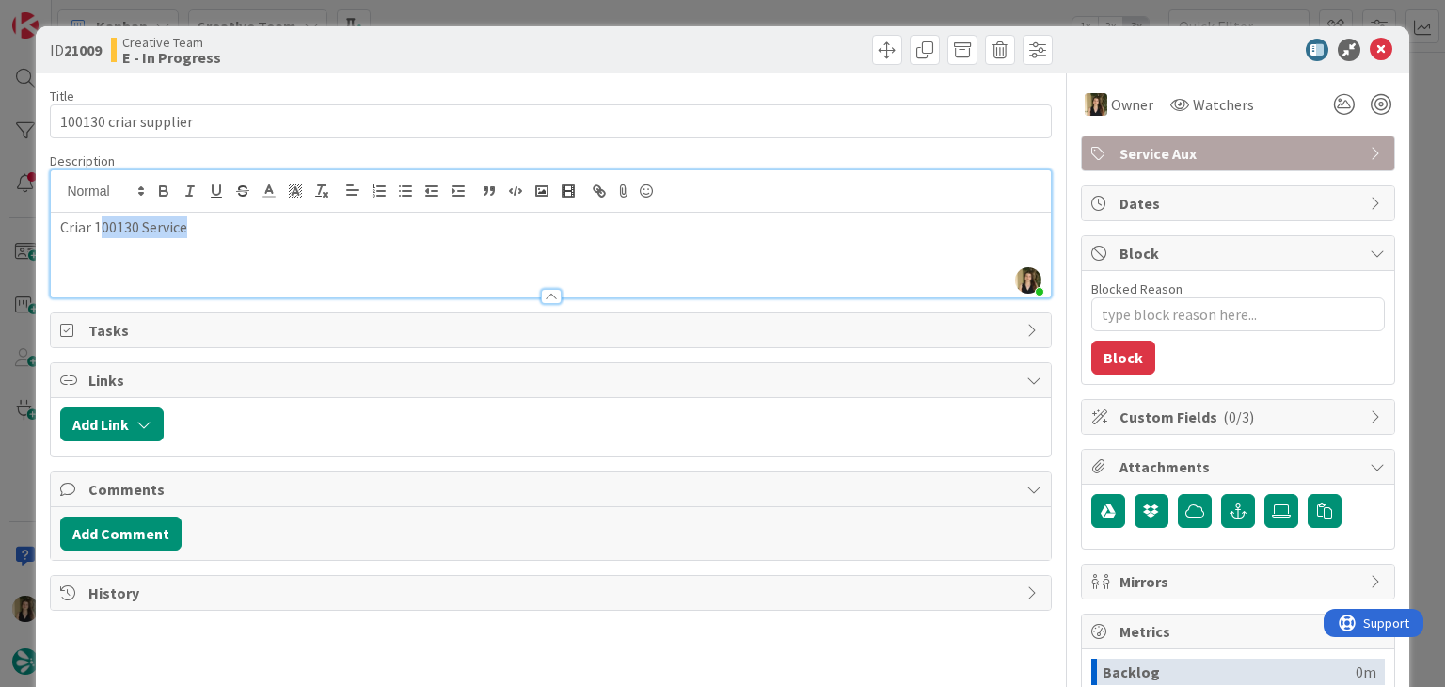
drag, startPoint x: 108, startPoint y: 251, endPoint x: 103, endPoint y: 242, distance: 11.0
click at [103, 242] on div "Criar 100130 Service" at bounding box center [550, 255] width 999 height 85
click at [590, 57] on div at bounding box center [804, 50] width 497 height 30
type textarea "x"
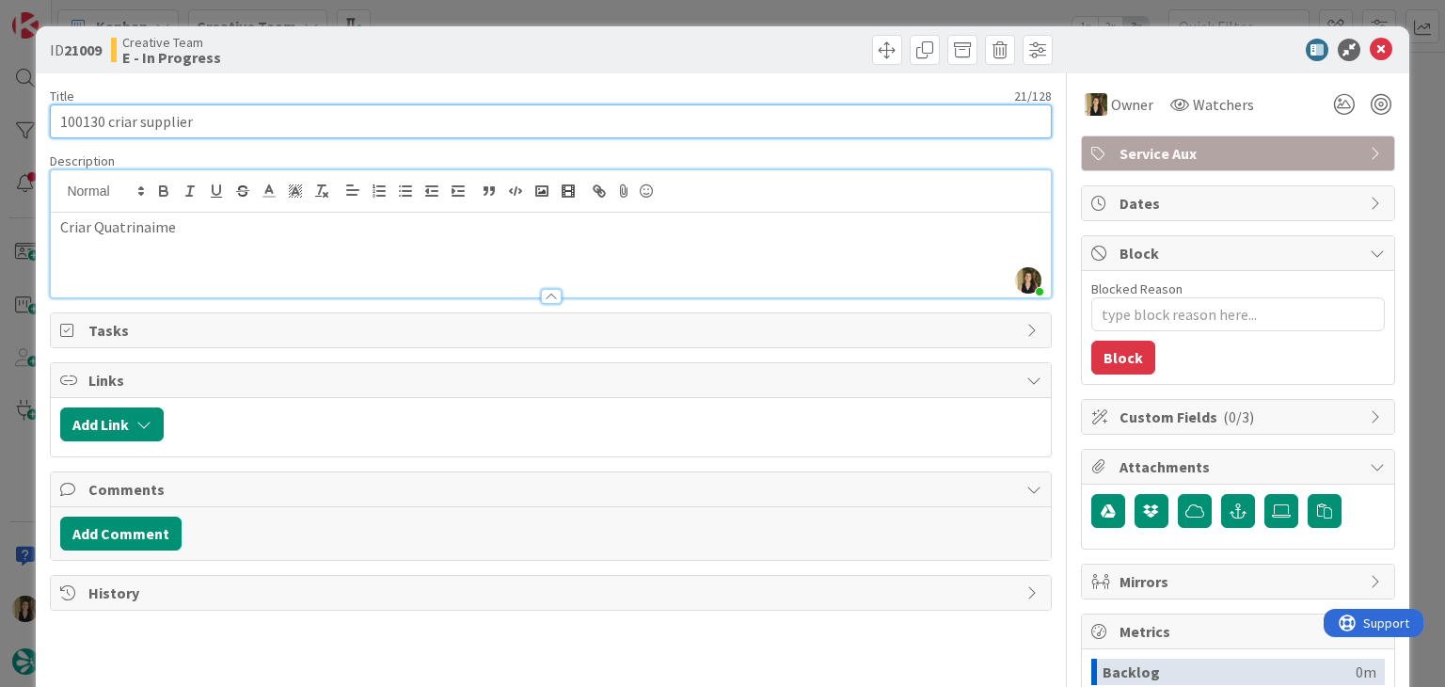
click at [256, 124] on input "100130 criar supplier" at bounding box center [550, 121] width 1001 height 34
type input "100130 criar supplier e gps point"
type textarea "x"
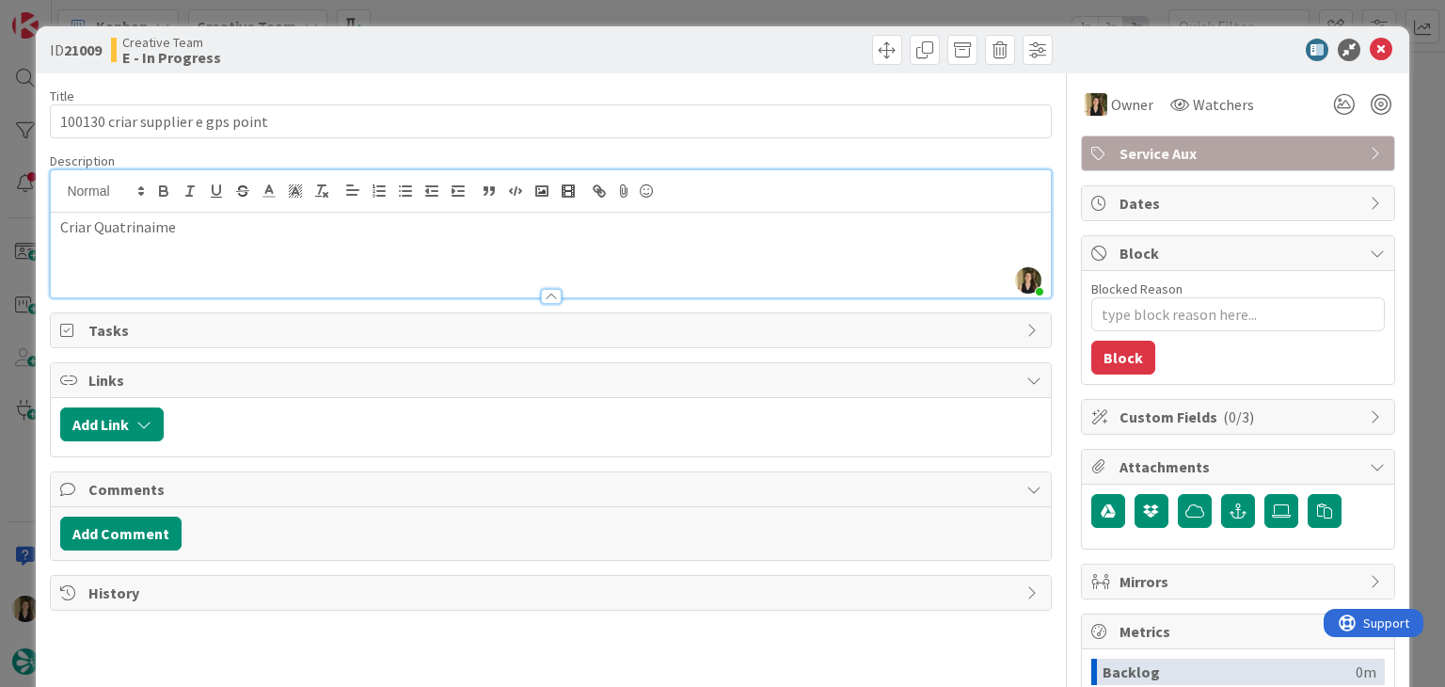
click at [260, 232] on p "Criar Quatrinaime" at bounding box center [550, 227] width 980 height 22
click at [125, 232] on p "Criar Quatrinaime" at bounding box center [550, 227] width 980 height 22
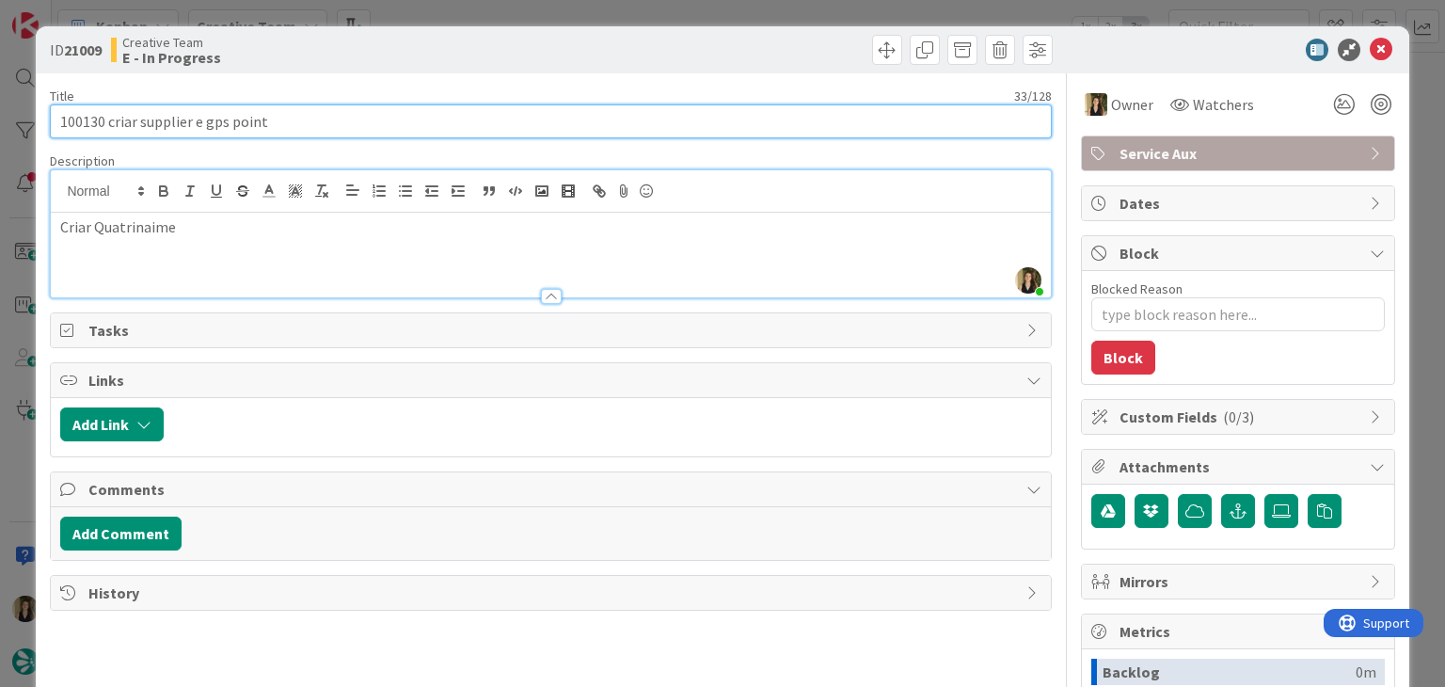
drag, startPoint x: 282, startPoint y: 129, endPoint x: 192, endPoint y: 121, distance: 90.6
click at [192, 121] on input "100130 criar supplier e gps point" at bounding box center [550, 121] width 1001 height 34
type input "100130 criar supplier"
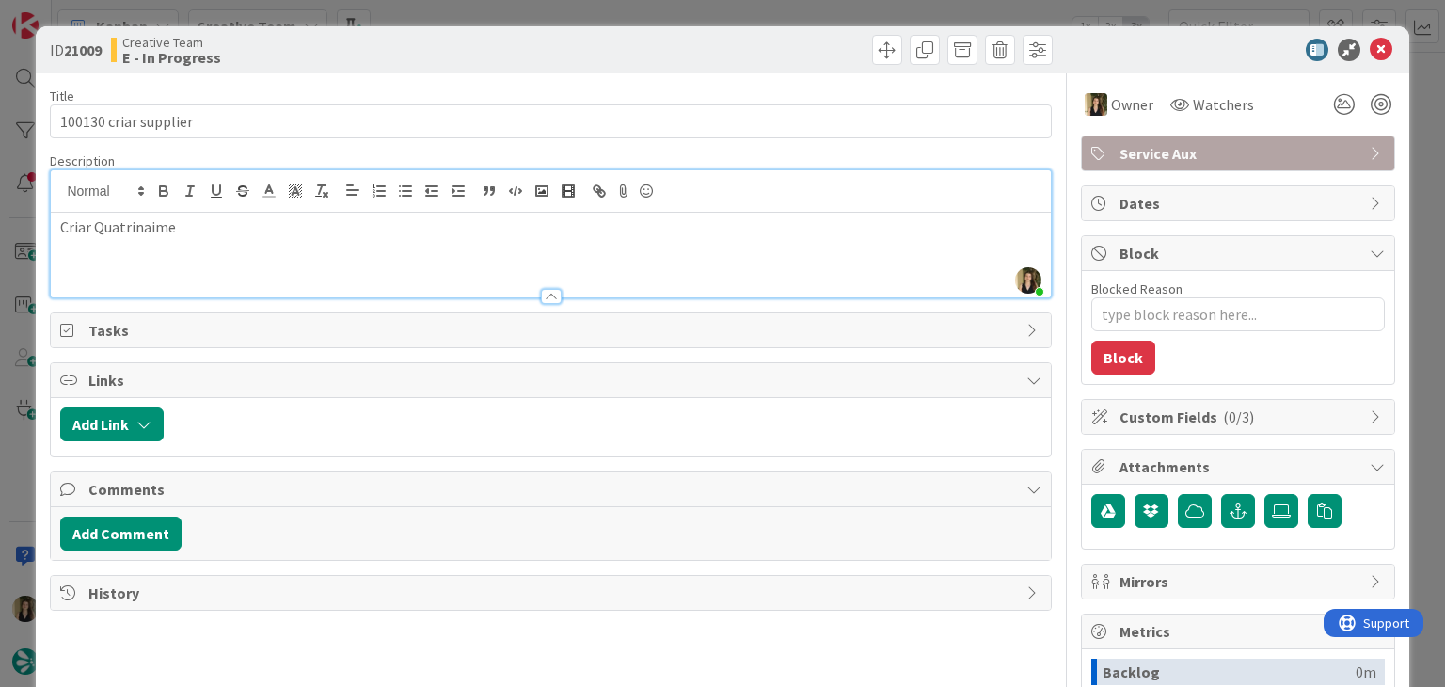
drag, startPoint x: 357, startPoint y: 72, endPoint x: 384, endPoint y: 13, distance: 65.2
click at [357, 67] on div "ID 21009 Creative Team E - In Progress Title 21 / 128 100130 criar supplier Des…" at bounding box center [722, 505] width 1372 height 958
click at [468, 13] on div "ID 21009 Creative Team E - In Progress Title 21 / 128 100130 criar supplier Des…" at bounding box center [722, 343] width 1445 height 687
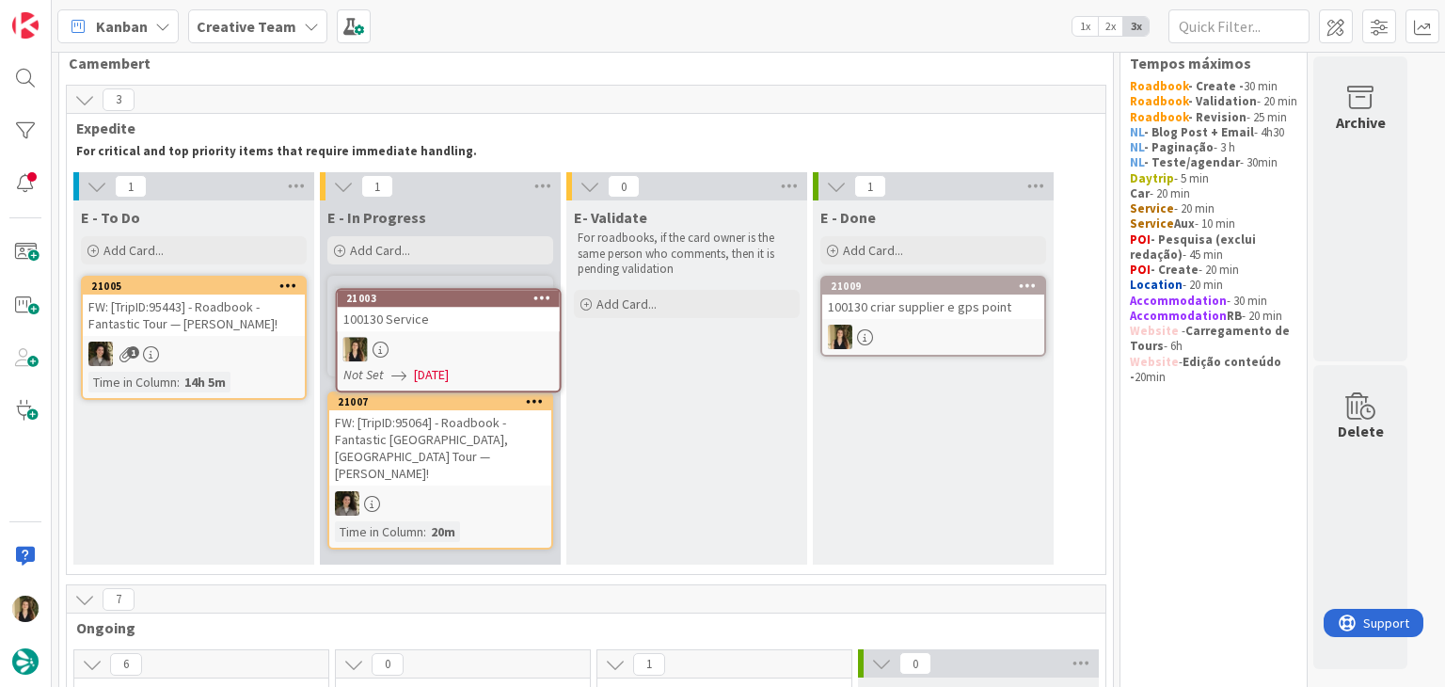
scroll to position [22, 0]
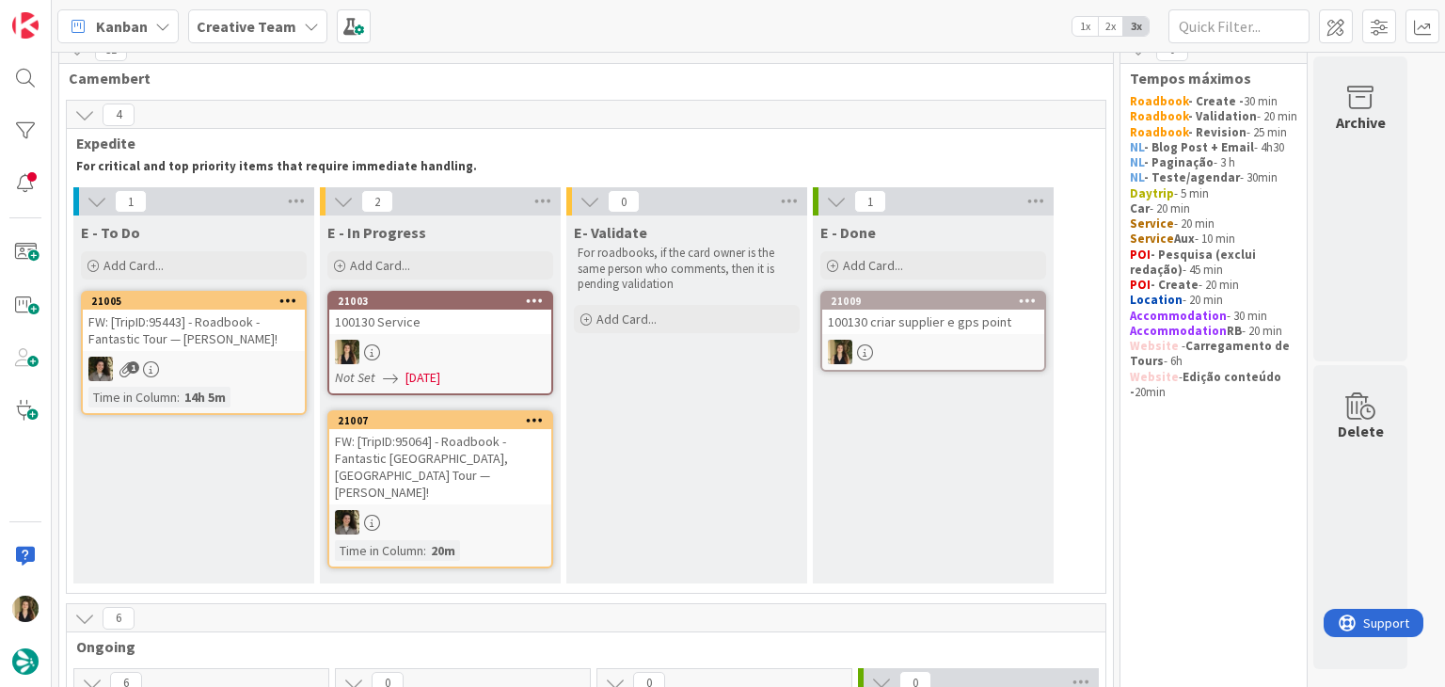
click at [452, 340] on div at bounding box center [440, 352] width 222 height 24
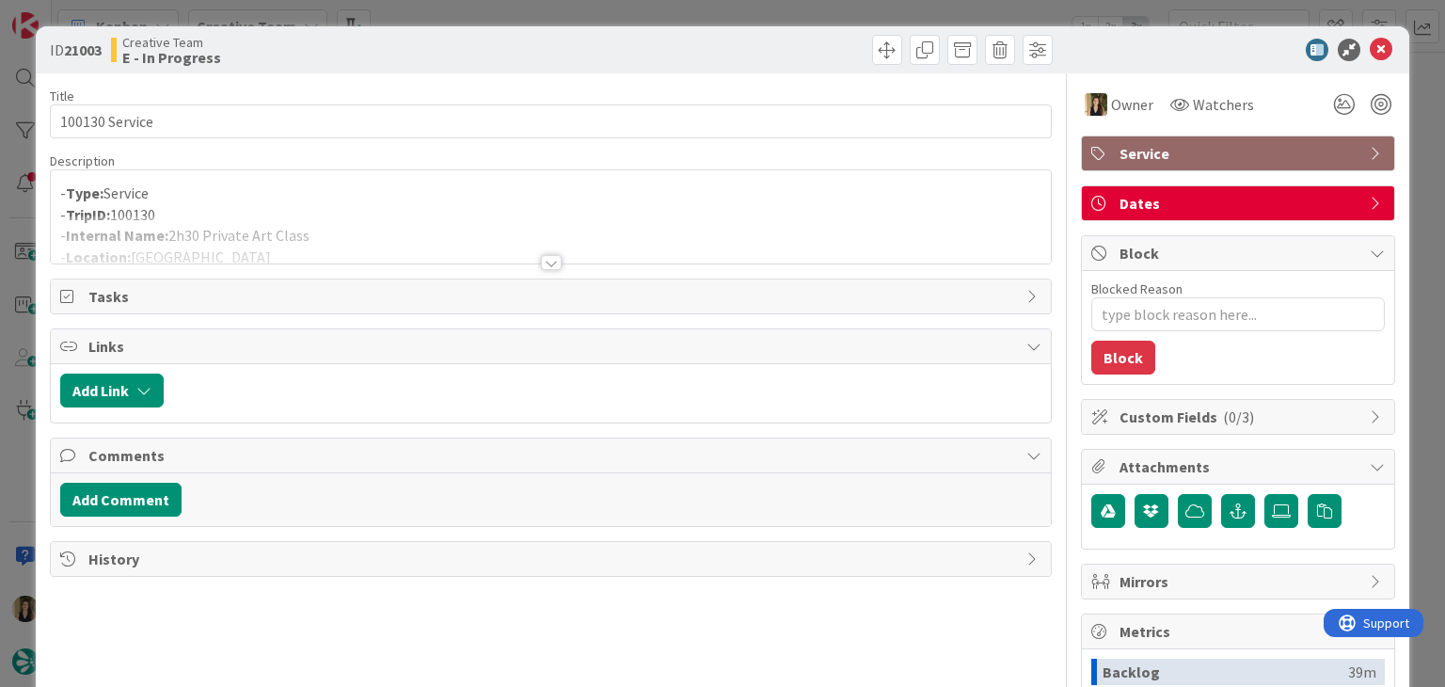
drag, startPoint x: 233, startPoint y: 197, endPoint x: 286, endPoint y: 265, distance: 86.5
click at [233, 197] on p "- Type: Service" at bounding box center [550, 193] width 980 height 22
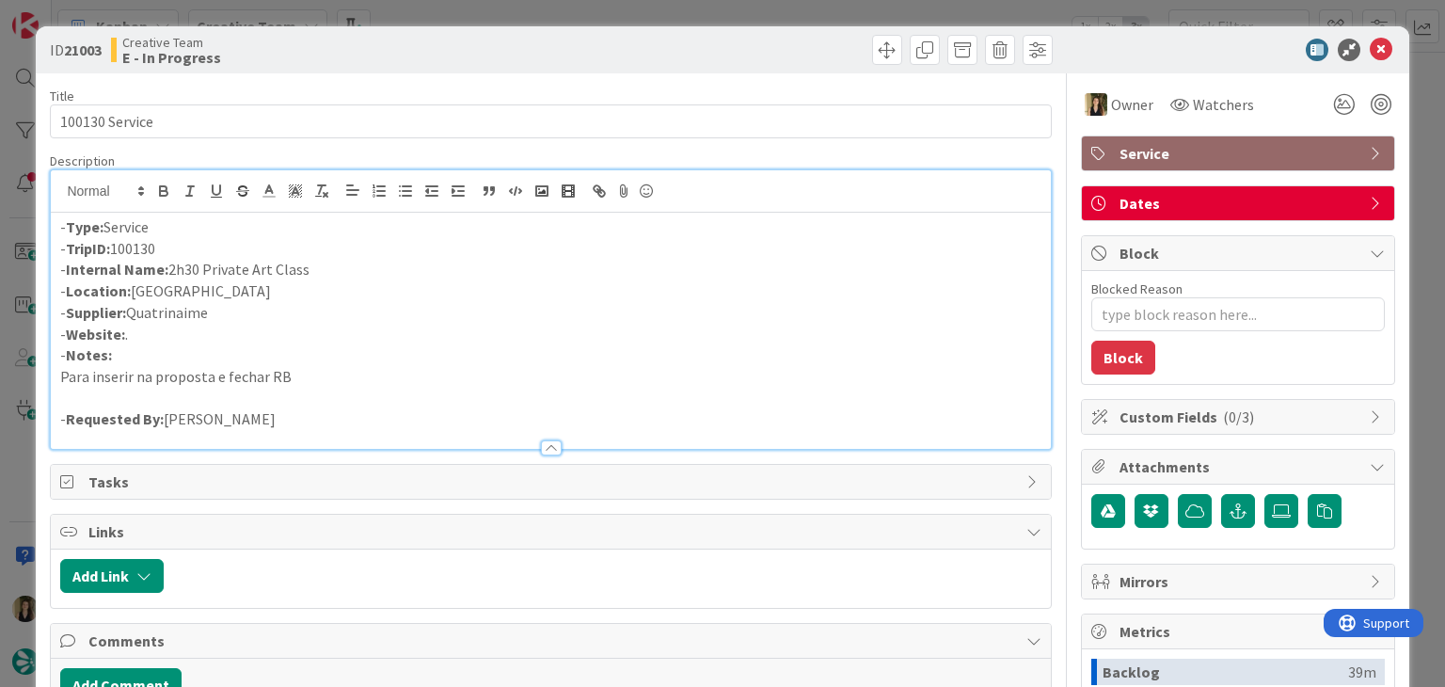
drag, startPoint x: 317, startPoint y: 275, endPoint x: 244, endPoint y: 267, distance: 73.8
click at [173, 269] on p "- Internal Name: 2h30 Private Art Class" at bounding box center [550, 270] width 980 height 22
copy p "2h30 Private Art Class"
drag, startPoint x: 339, startPoint y: 270, endPoint x: 171, endPoint y: 263, distance: 167.6
click at [171, 263] on p "- Internal Name: 2h30 Private Art Class" at bounding box center [550, 270] width 980 height 22
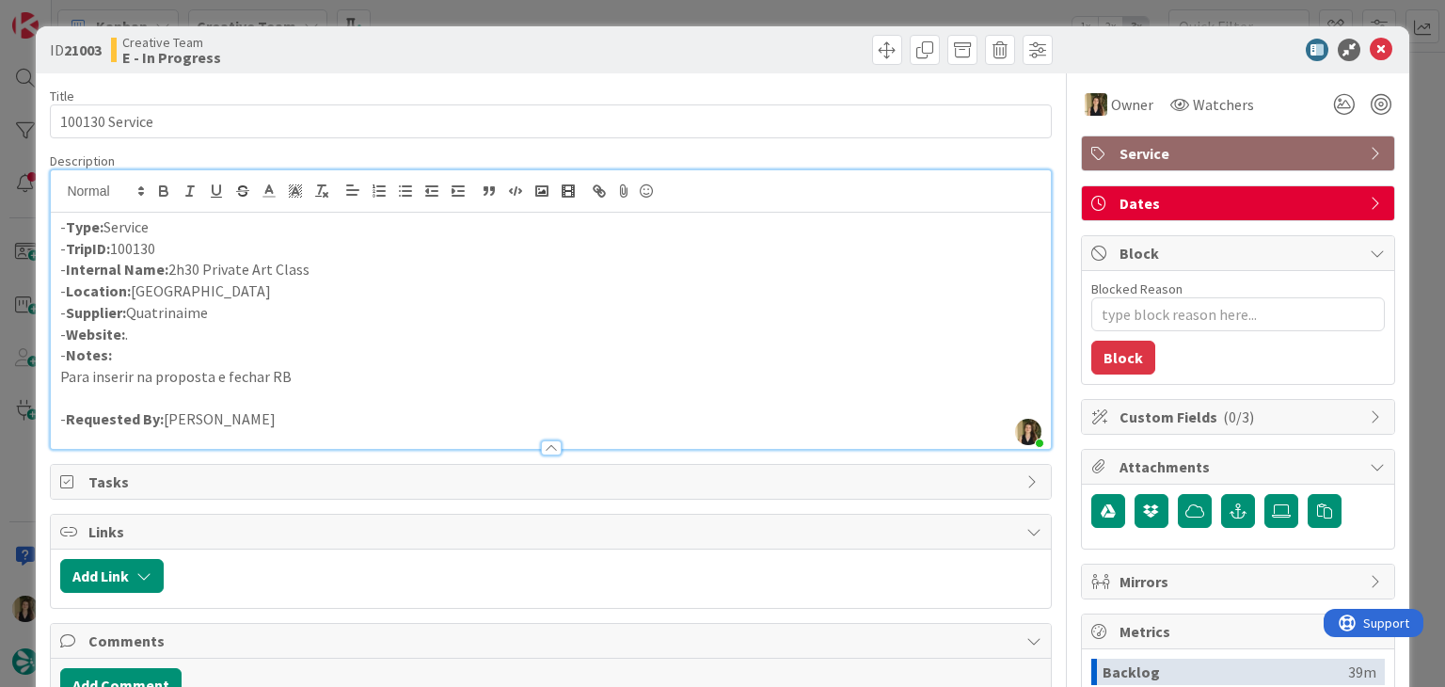
copy p "2h30 Private Art Class"
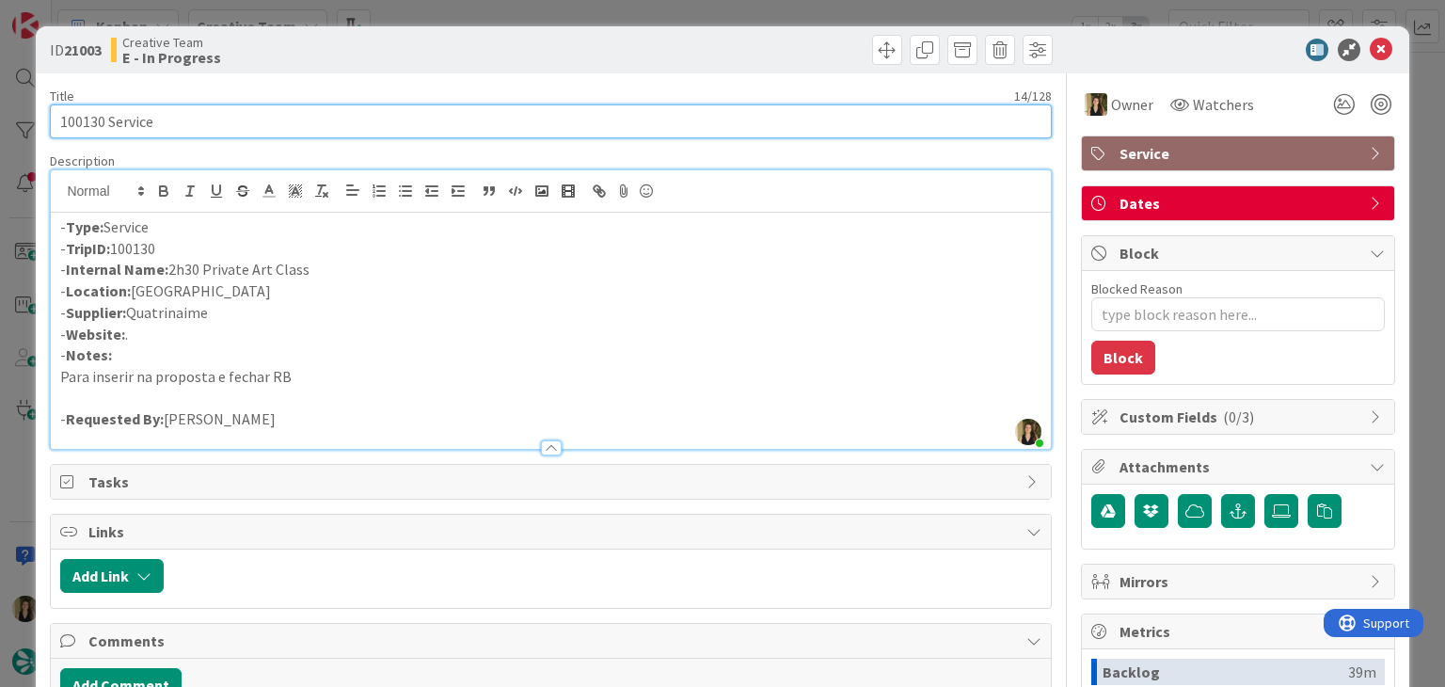
drag, startPoint x: 66, startPoint y: 133, endPoint x: 31, endPoint y: 120, distance: 36.9
click at [31, 120] on div "ID 21003 Creative Team E - In Progress Title 14 / 128 100130 Service Descriptio…" at bounding box center [722, 343] width 1445 height 687
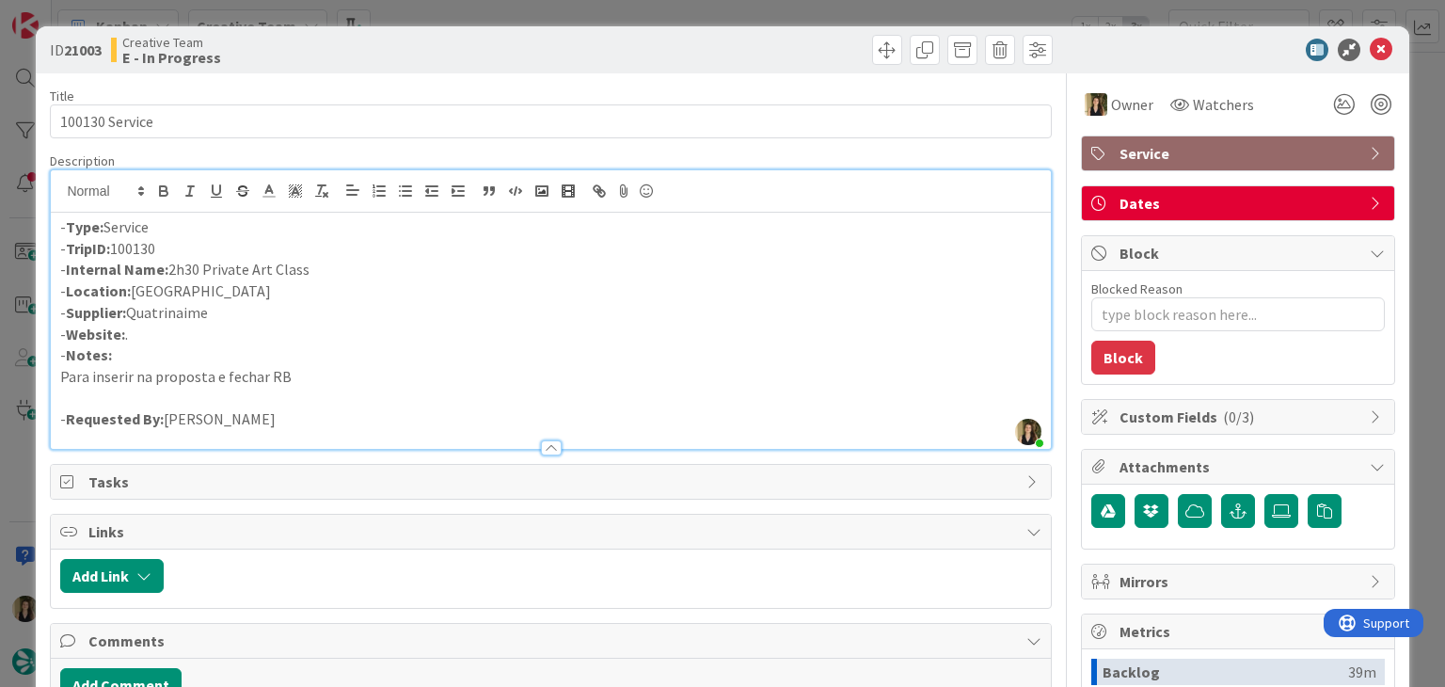
drag, startPoint x: 586, startPoint y: 87, endPoint x: 588, endPoint y: 61, distance: 26.4
click at [586, 84] on div "Title 14 / 128 100130 Service Description Sofia Palma joined 5 m ago - Type: Se…" at bounding box center [550, 521] width 1001 height 896
click at [588, 9] on div "ID 21003 Creative Team E - In Progress Title 14 / 128 100130 Service Descriptio…" at bounding box center [722, 343] width 1445 height 687
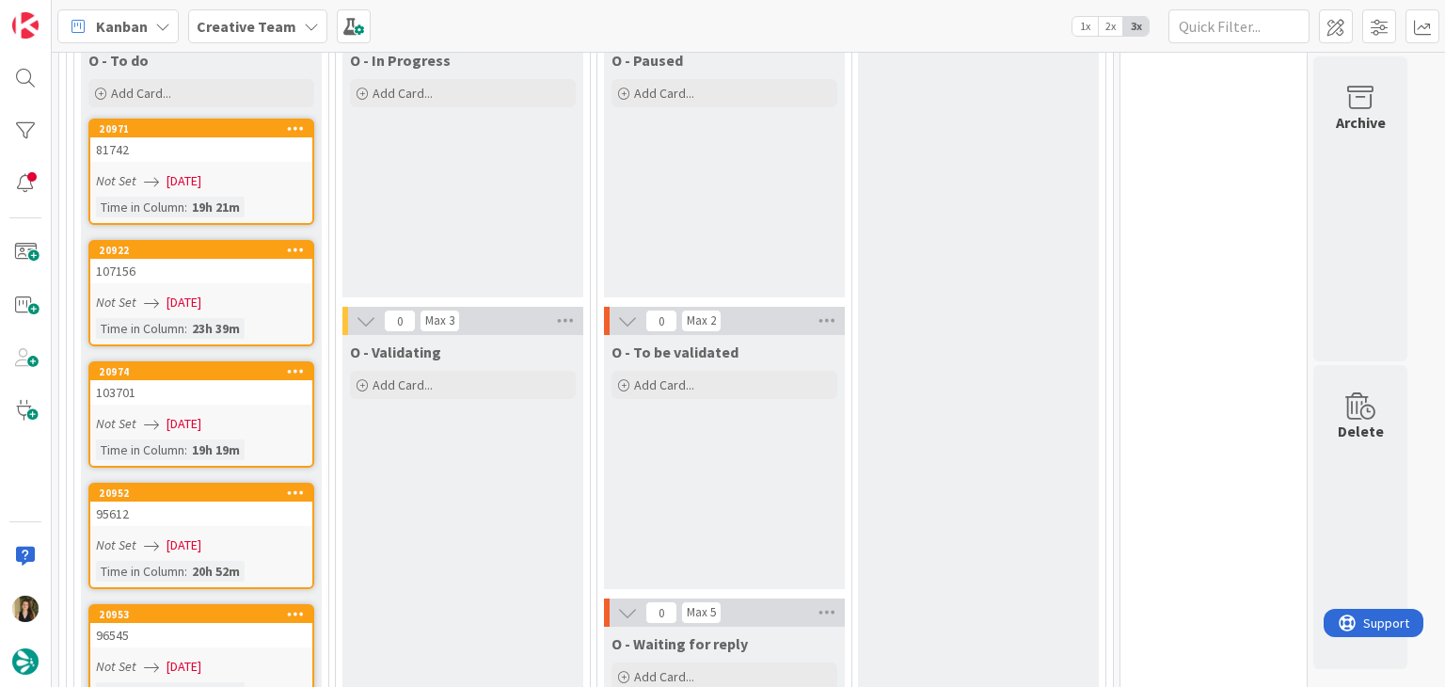
scroll to position [868, 0]
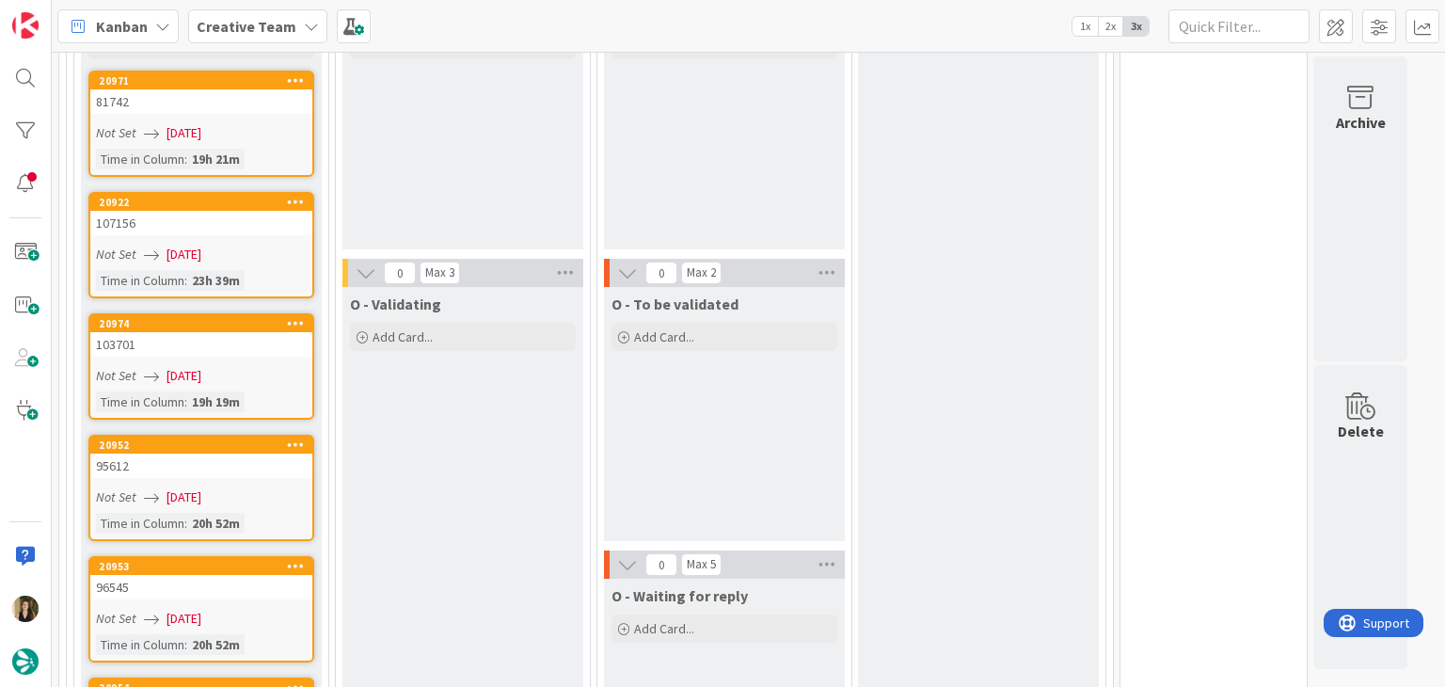
click at [281, 123] on div "Not Set 13/08/2025" at bounding box center [204, 133] width 216 height 20
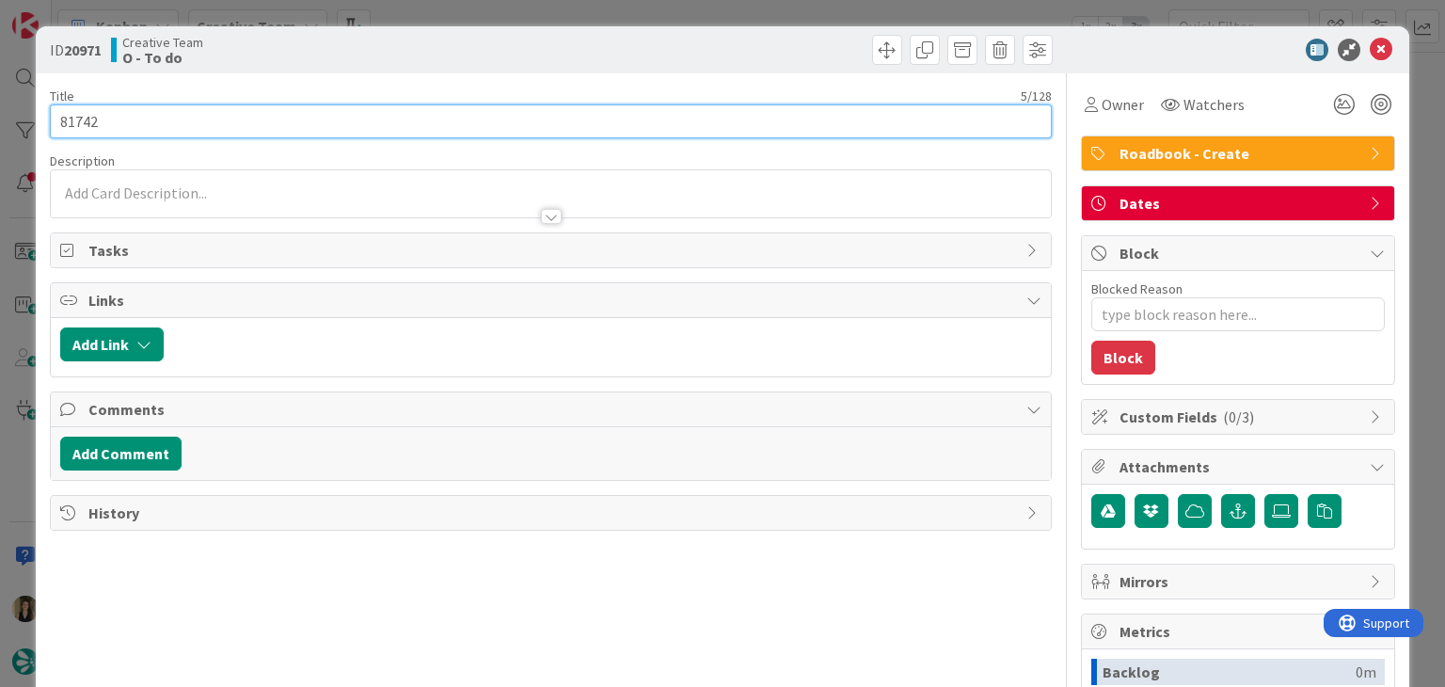
click at [86, 125] on input "81742" at bounding box center [550, 121] width 1001 height 34
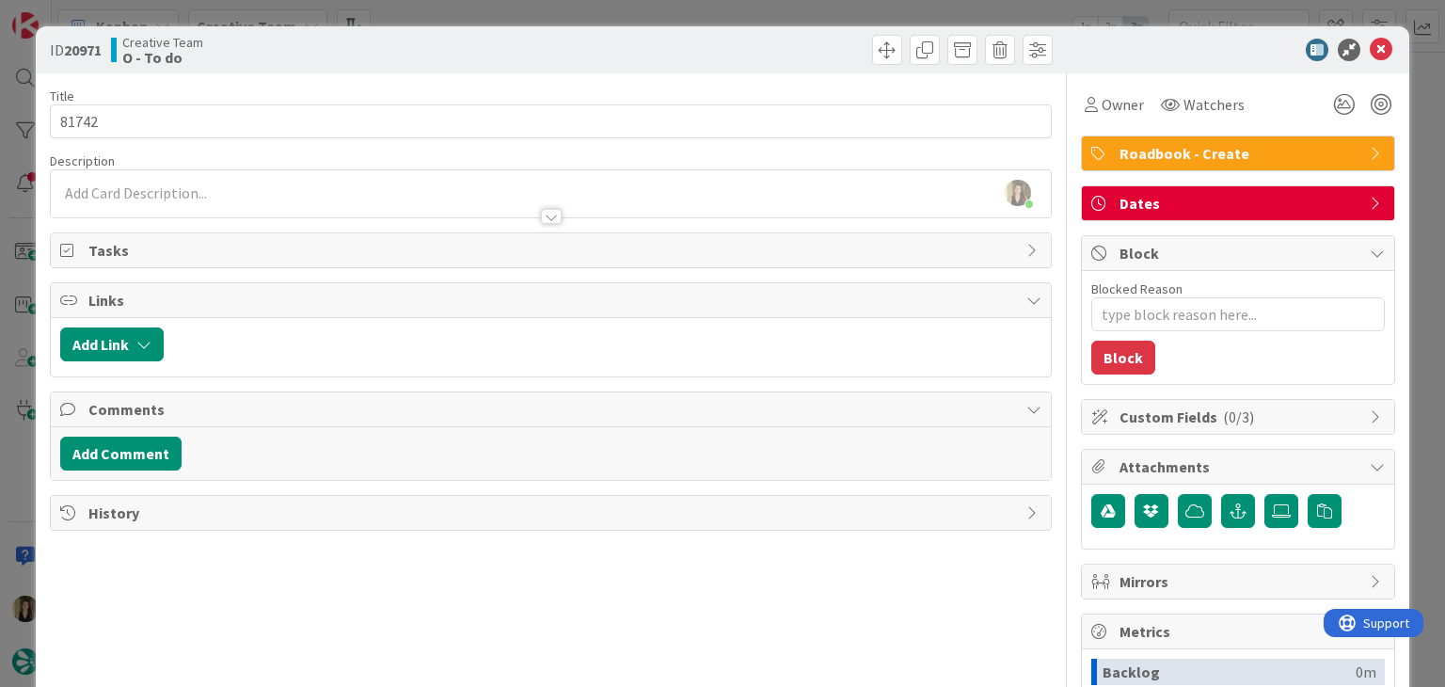
drag, startPoint x: 362, startPoint y: 50, endPoint x: 363, endPoint y: 24, distance: 26.4
click at [361, 50] on div "Creative Team O - To do" at bounding box center [329, 50] width 436 height 30
click at [470, 13] on div "ID 20971 Creative Team O - To do Title 5 / 128 81742 Description Sofia Palma ju…" at bounding box center [722, 343] width 1445 height 687
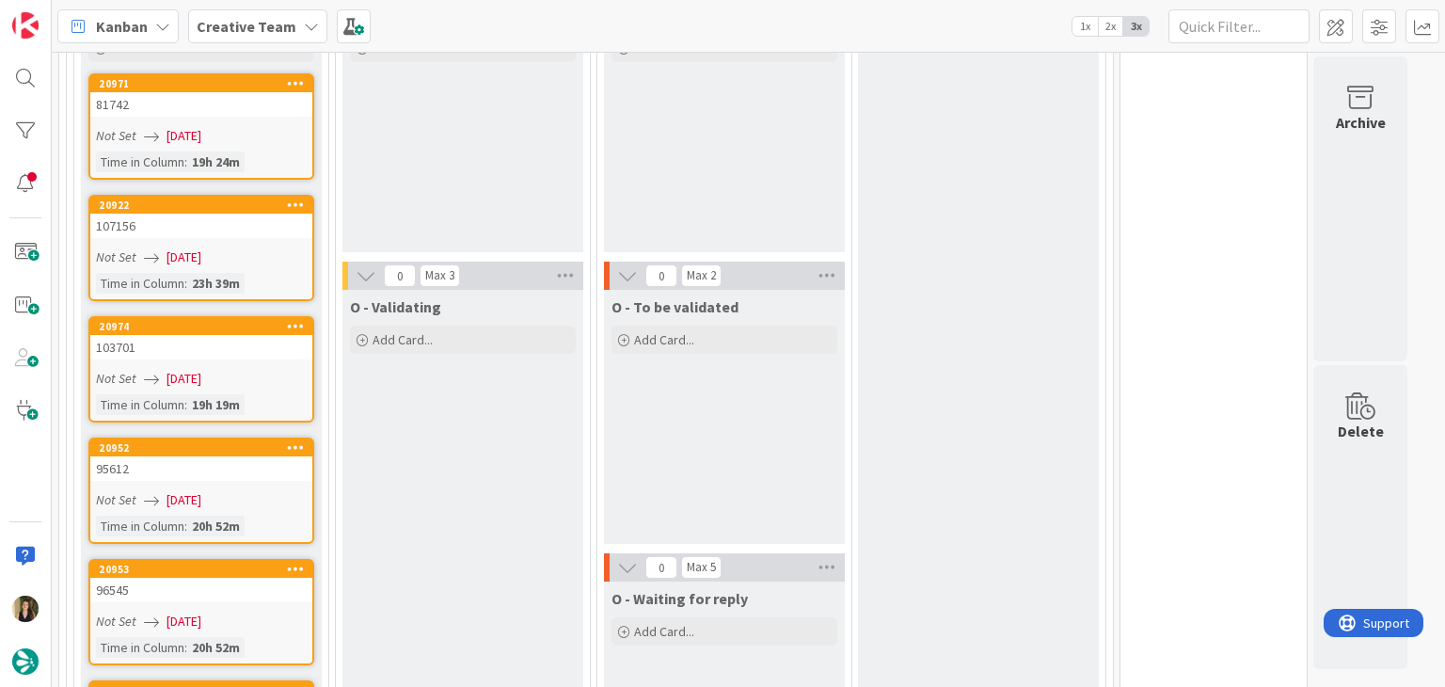
click at [253, 223] on link "20922 107156 Not Set 13/08/2025 Time in Column : 23h 39m" at bounding box center [201, 248] width 226 height 106
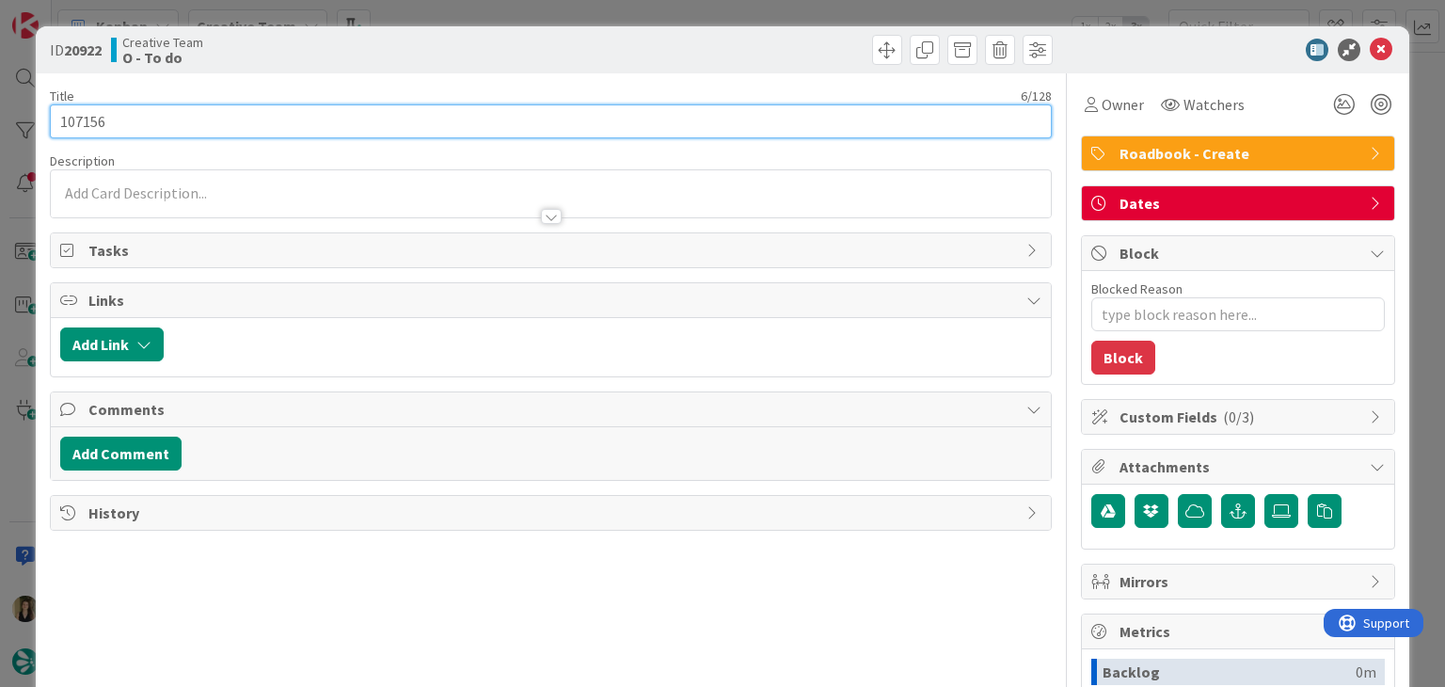
click at [90, 115] on input "107156" at bounding box center [550, 121] width 1001 height 34
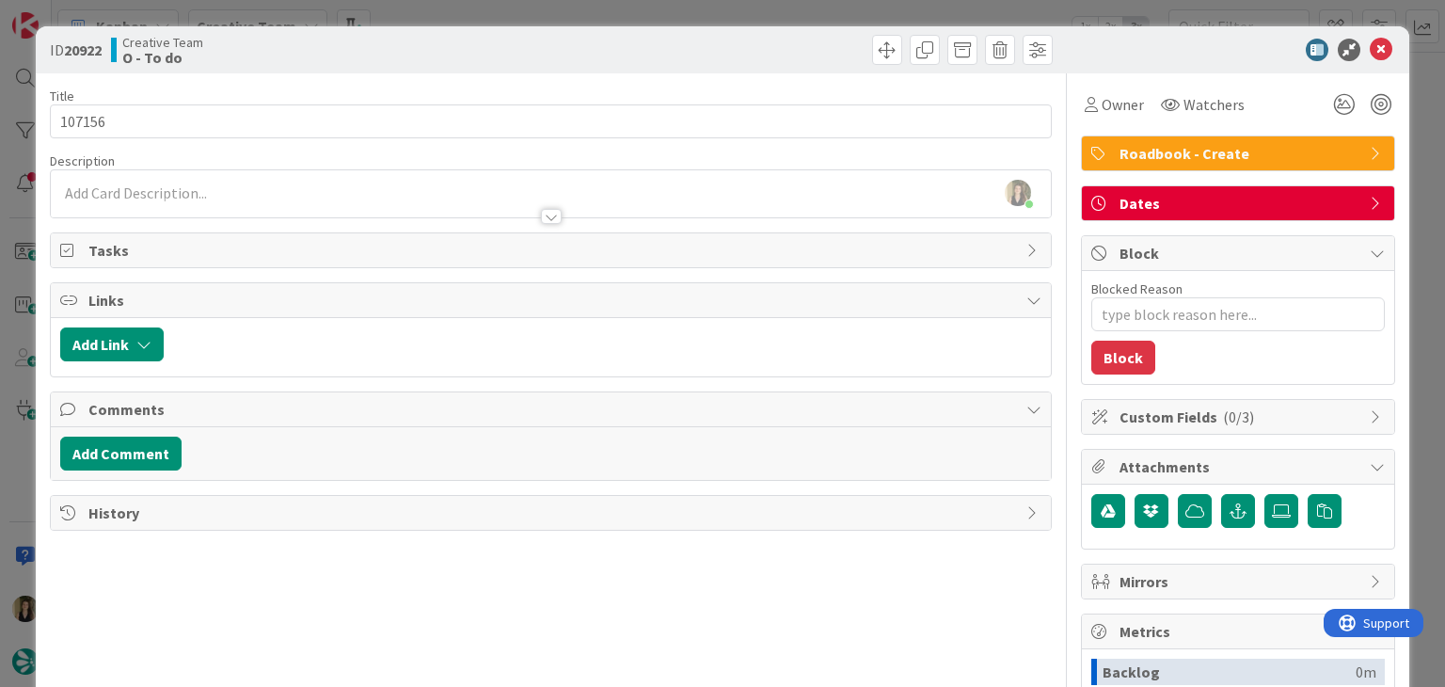
drag, startPoint x: 448, startPoint y: 69, endPoint x: 455, endPoint y: 14, distance: 55.1
click at [444, 66] on div "ID 20922 Creative Team O - To do" at bounding box center [722, 49] width 1372 height 47
click at [455, 8] on div "ID 20922 Creative Team O - To do Title 6 / 128 107156 Description Sofia Palma j…" at bounding box center [722, 343] width 1445 height 687
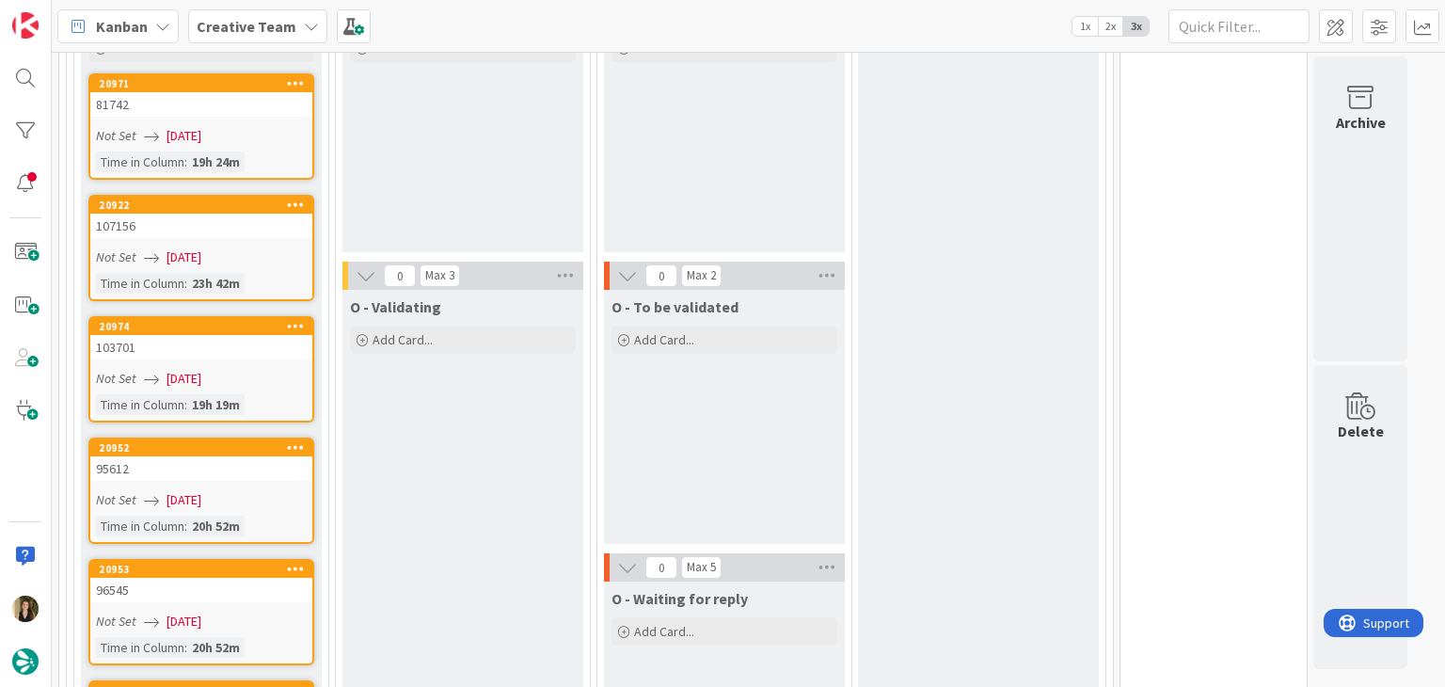
click at [270, 369] on div "Not Set 13/08/2025" at bounding box center [204, 379] width 216 height 20
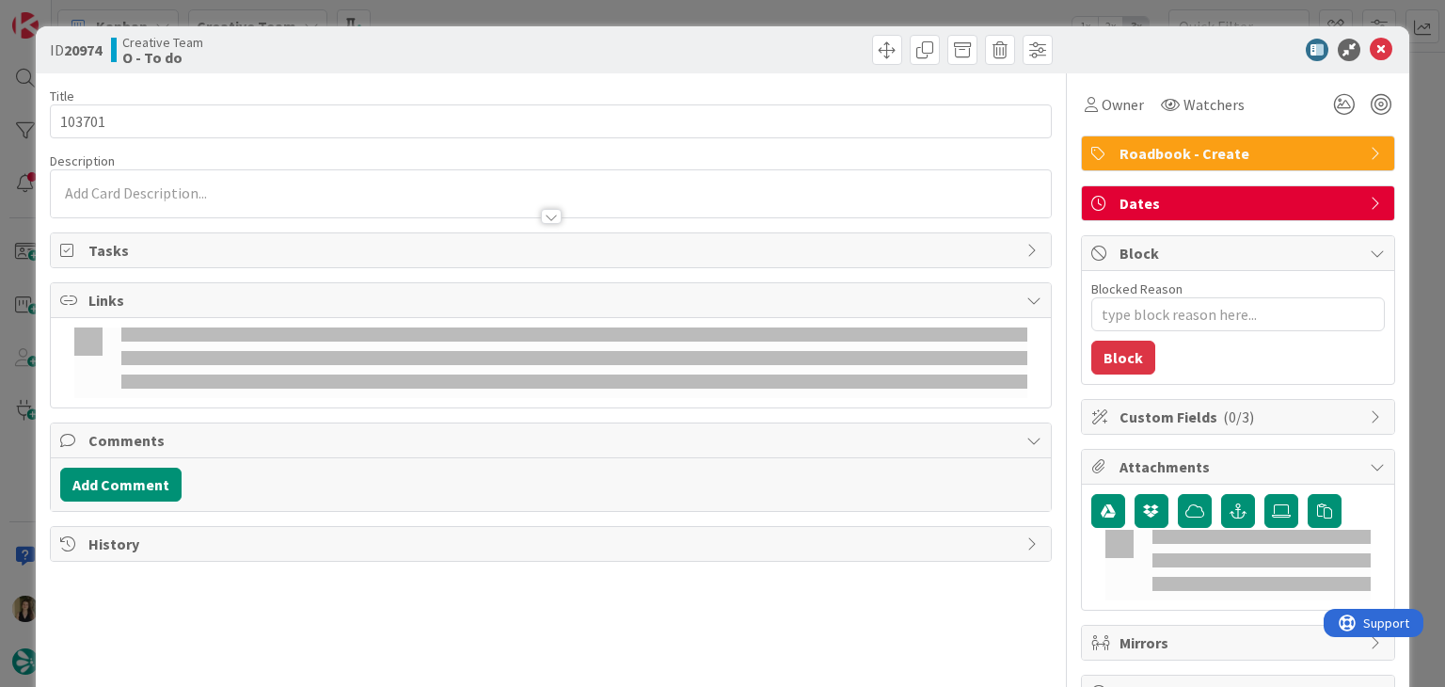
type textarea "x"
type input "103701"
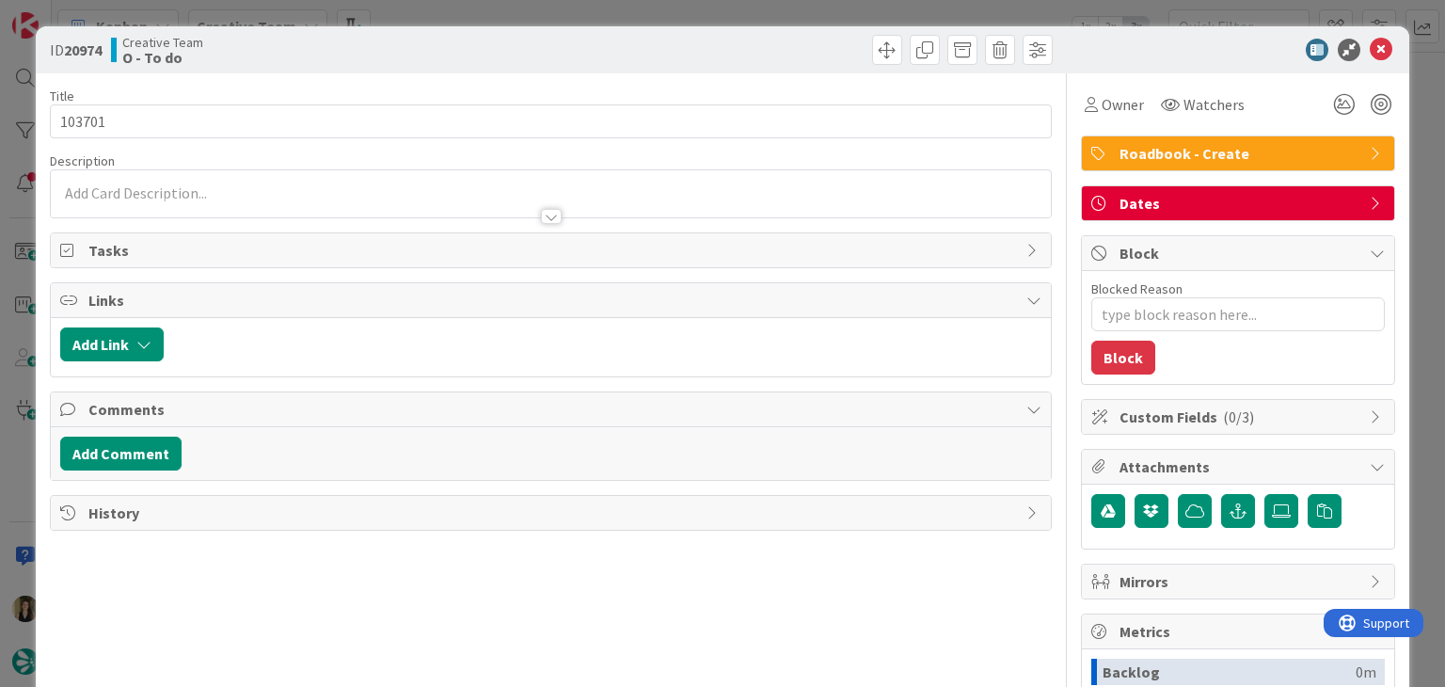
type textarea "x"
type input "103701"
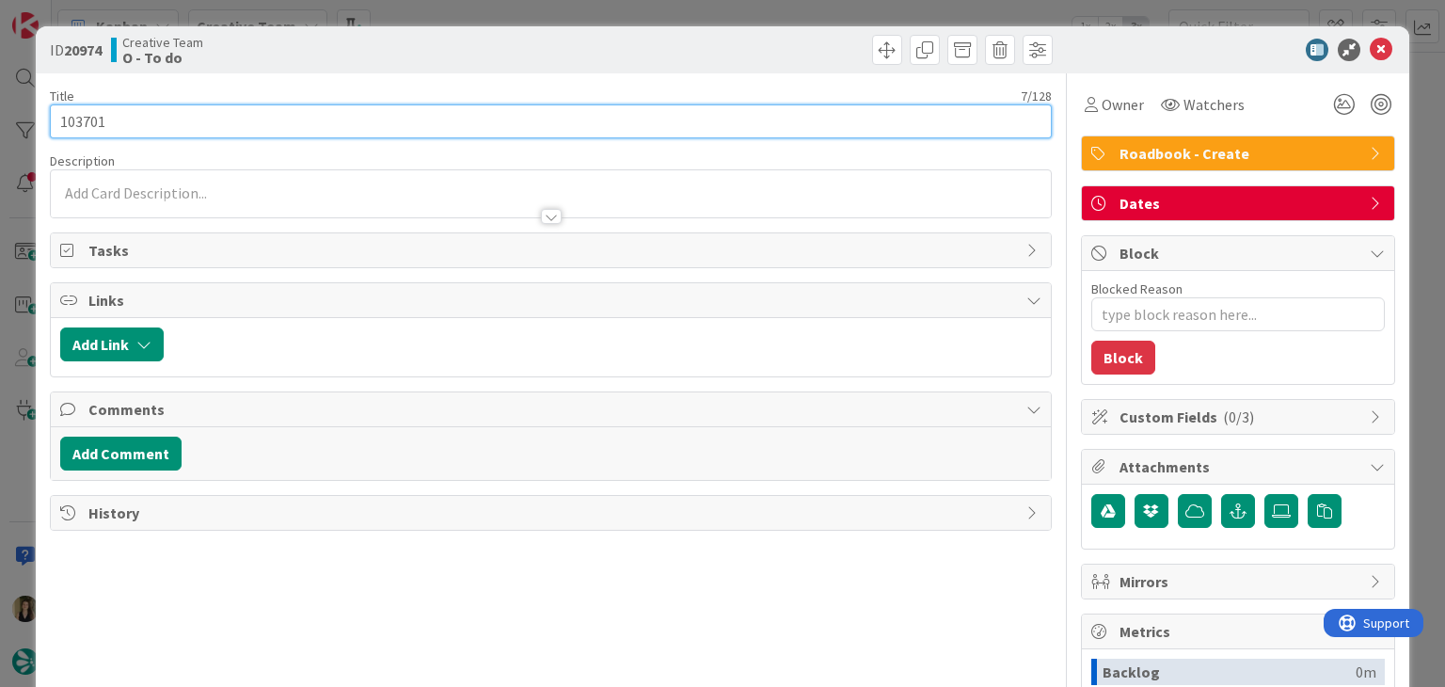
click at [86, 132] on input "103701" at bounding box center [550, 121] width 1001 height 34
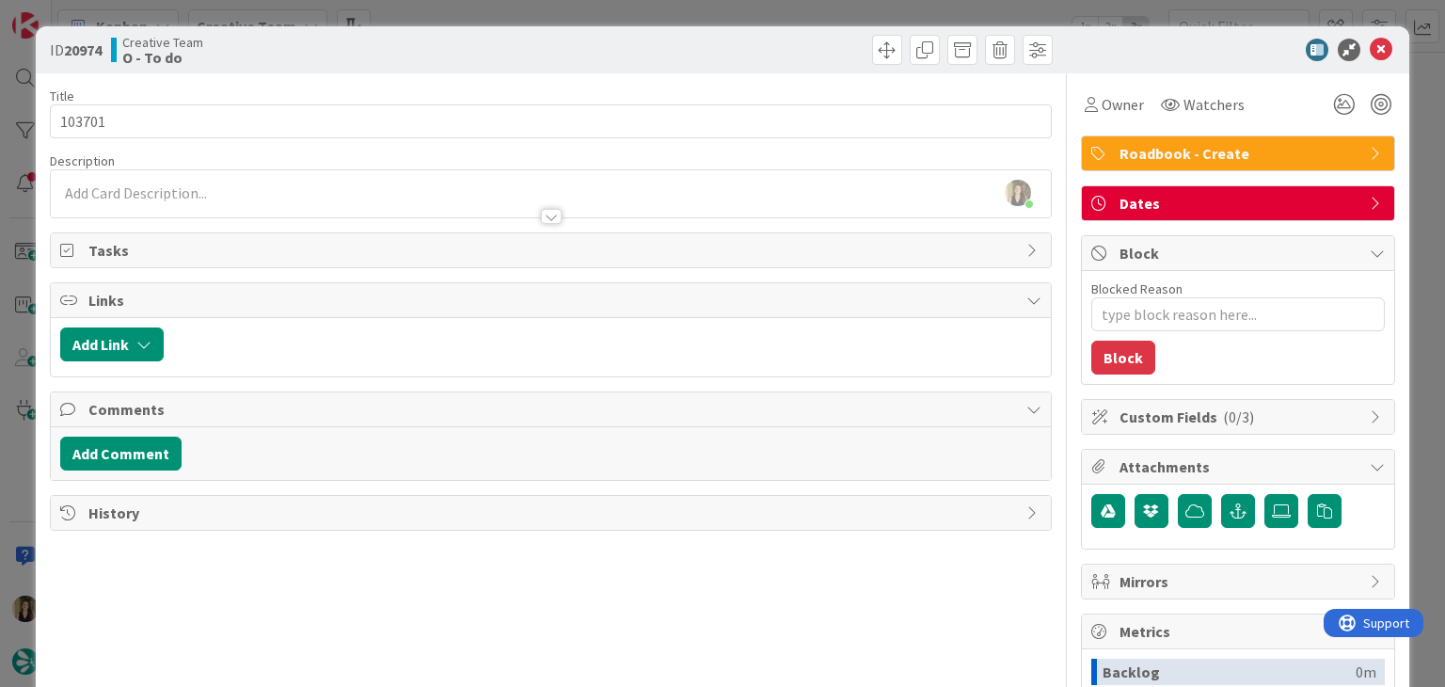
click at [467, 45] on div "Creative Team O - To do" at bounding box center [329, 50] width 436 height 30
click at [478, 0] on div "ID 20974 Creative Team O - To do Title 7 / 128 103701 Description Sofia Palma j…" at bounding box center [722, 343] width 1445 height 687
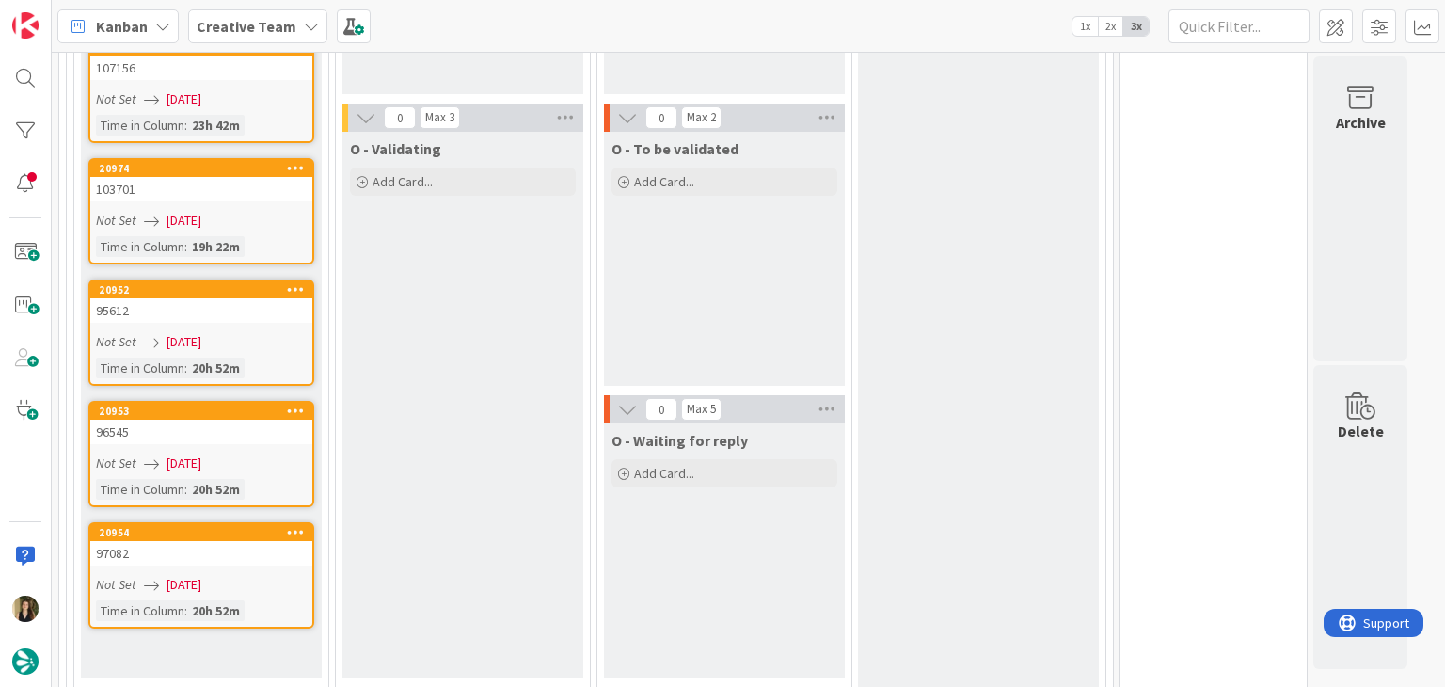
scroll to position [1054, 0]
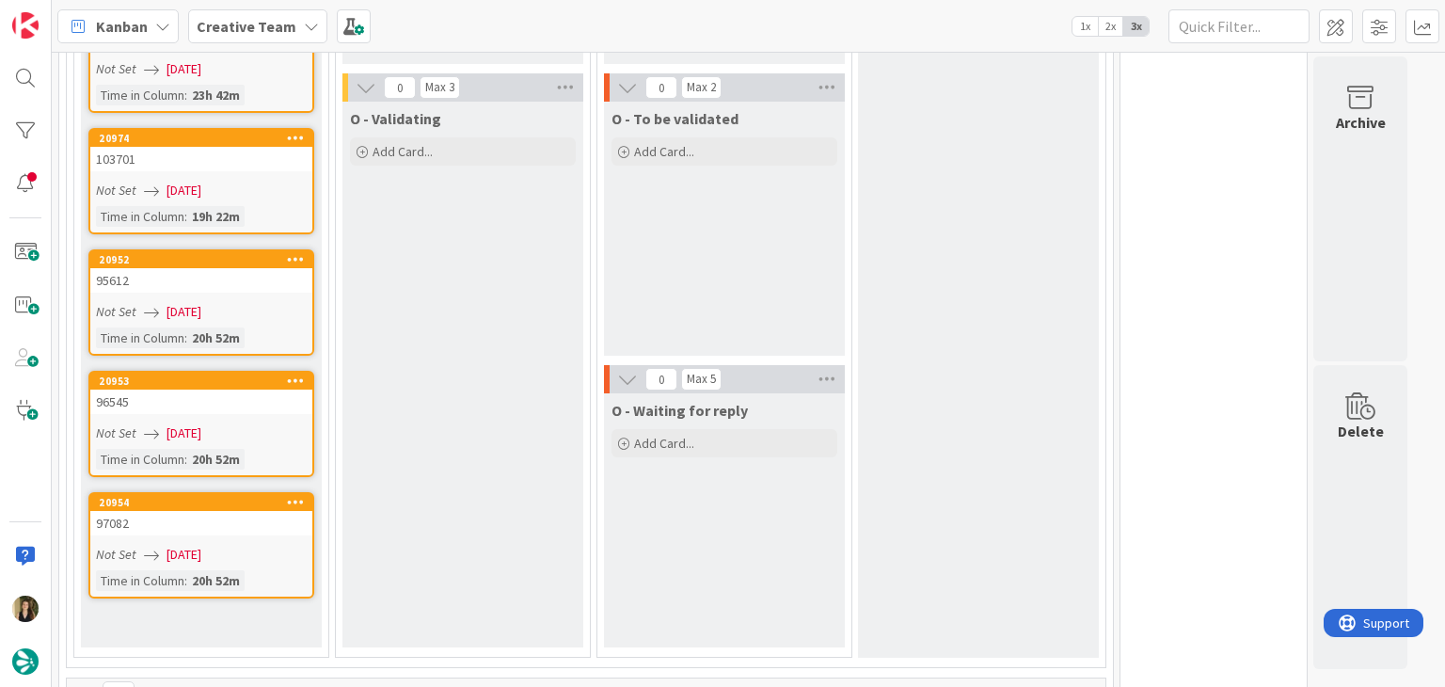
click at [262, 327] on div "Time in Column : 20h 52m" at bounding box center [201, 337] width 211 height 21
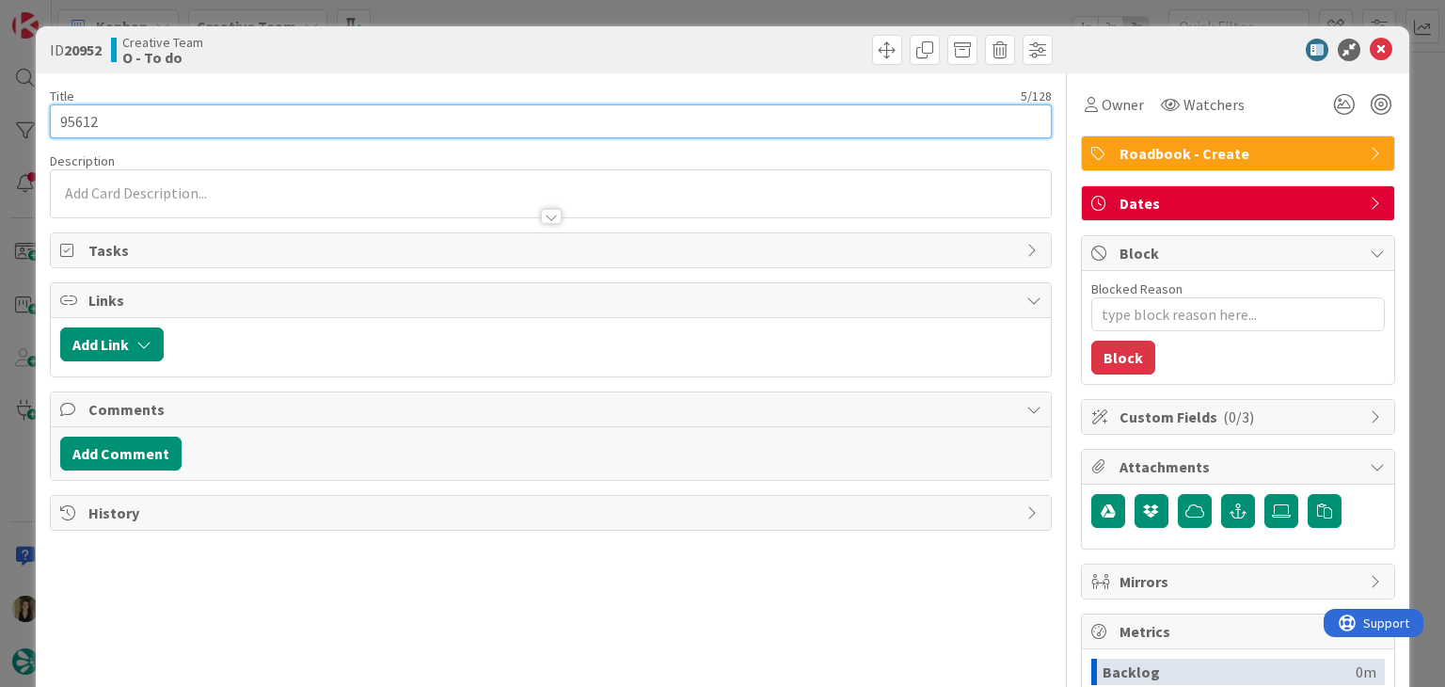
click at [78, 115] on input "95612" at bounding box center [550, 121] width 1001 height 34
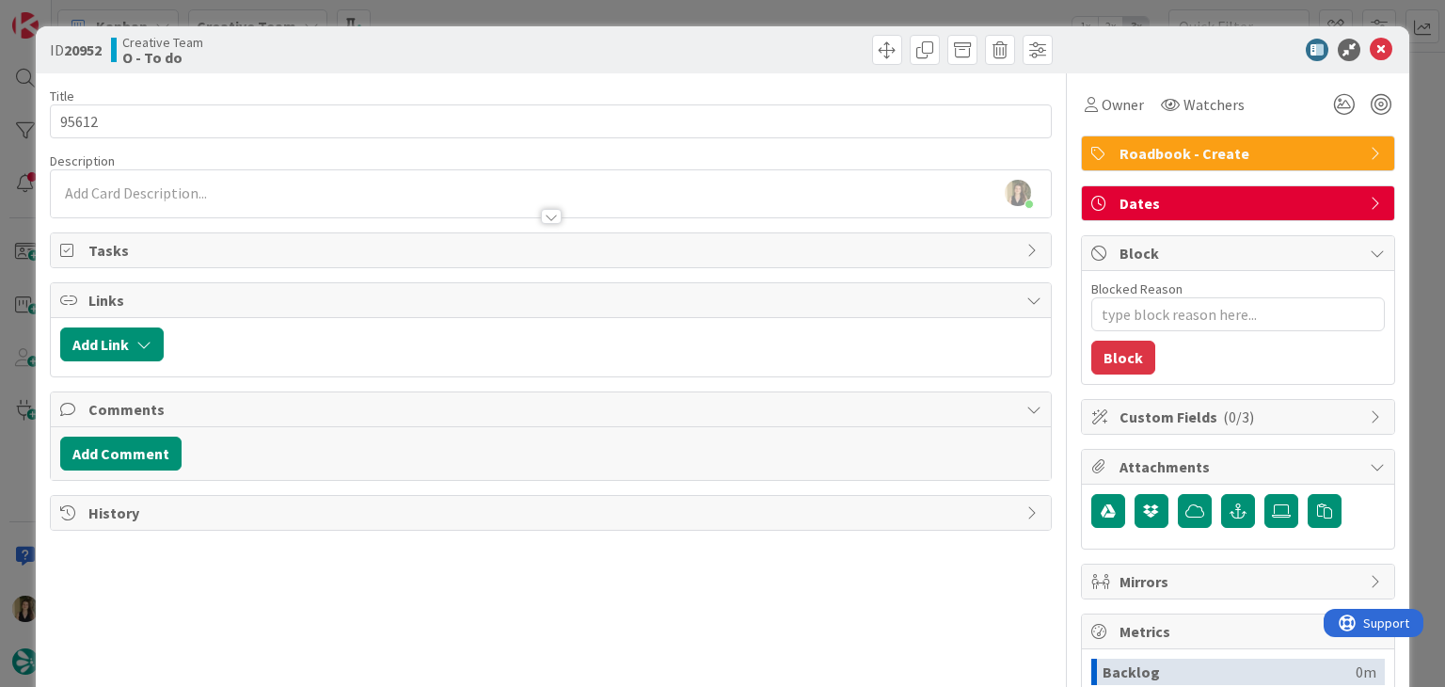
drag, startPoint x: 508, startPoint y: 56, endPoint x: 515, endPoint y: 15, distance: 41.1
click at [506, 54] on div "Creative Team O - To do" at bounding box center [329, 50] width 436 height 30
click at [515, 13] on div "ID 20952 Creative Team O - To do Title 5 / 128 95612 Description Sofia Palma ju…" at bounding box center [722, 343] width 1445 height 687
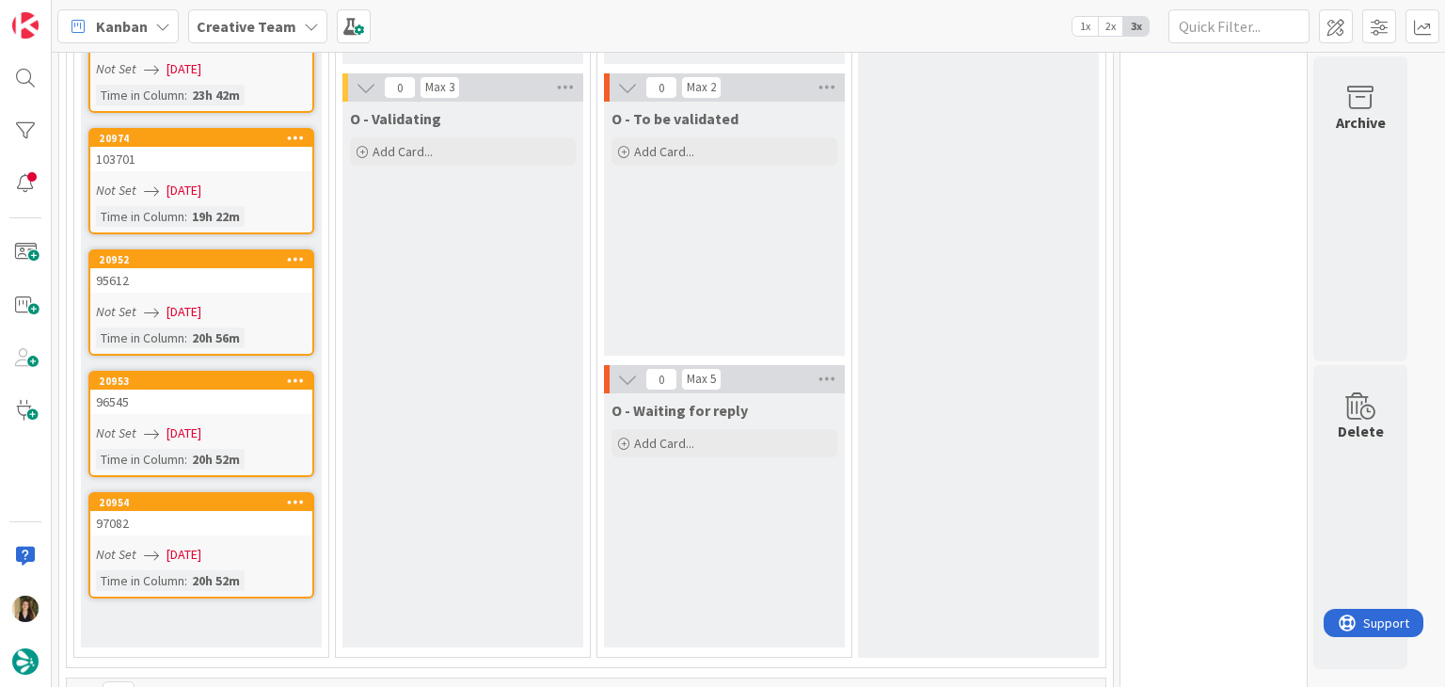
click at [267, 389] on div "96545" at bounding box center [201, 401] width 222 height 24
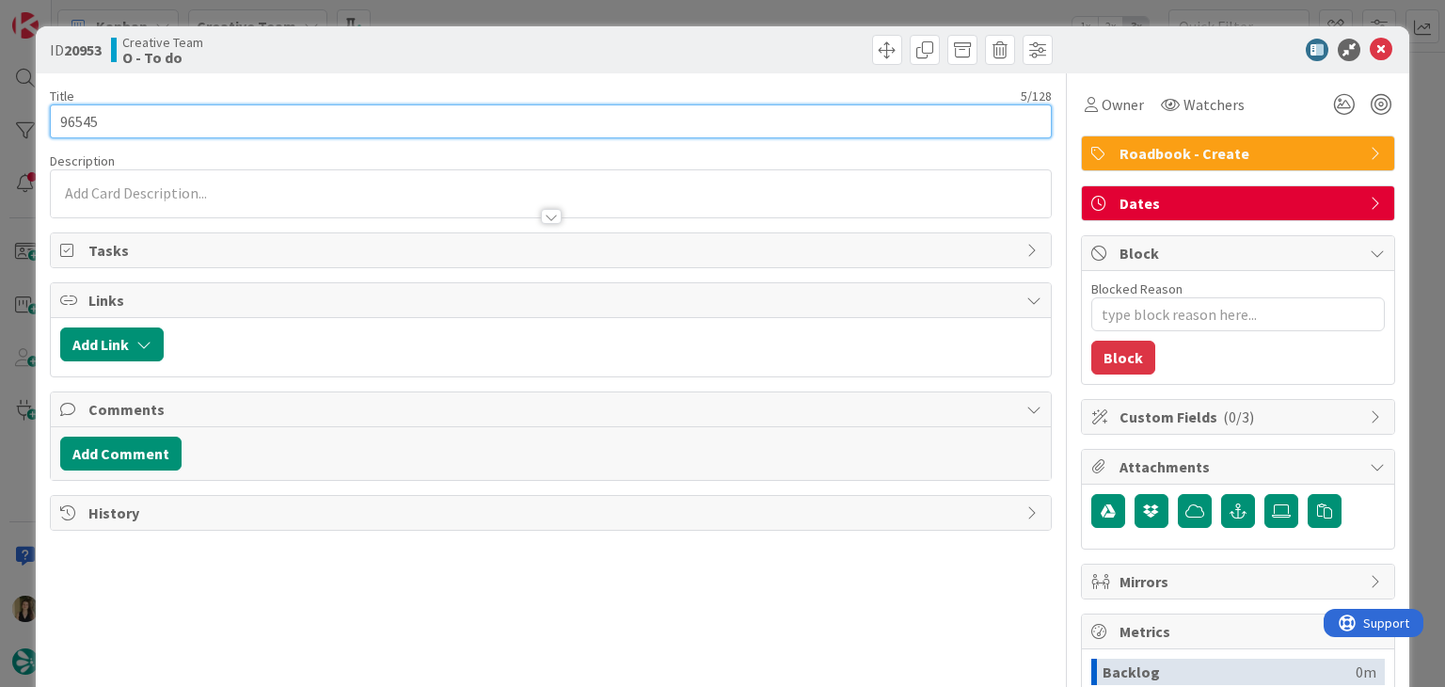
click at [86, 119] on input "96545" at bounding box center [550, 121] width 1001 height 34
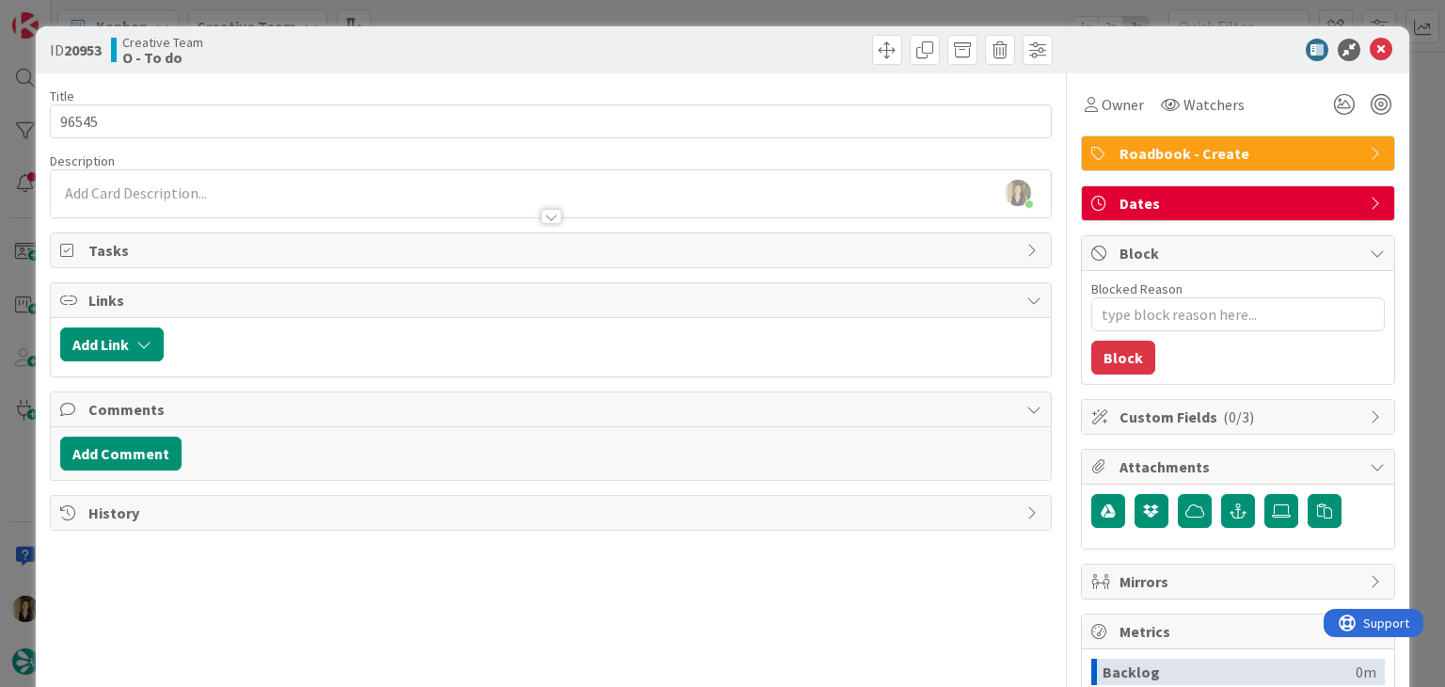
click at [487, 13] on div "ID 20953 Creative Team O - To do Title 5 / 128 96545 Description Sofia Palma ju…" at bounding box center [722, 343] width 1445 height 687
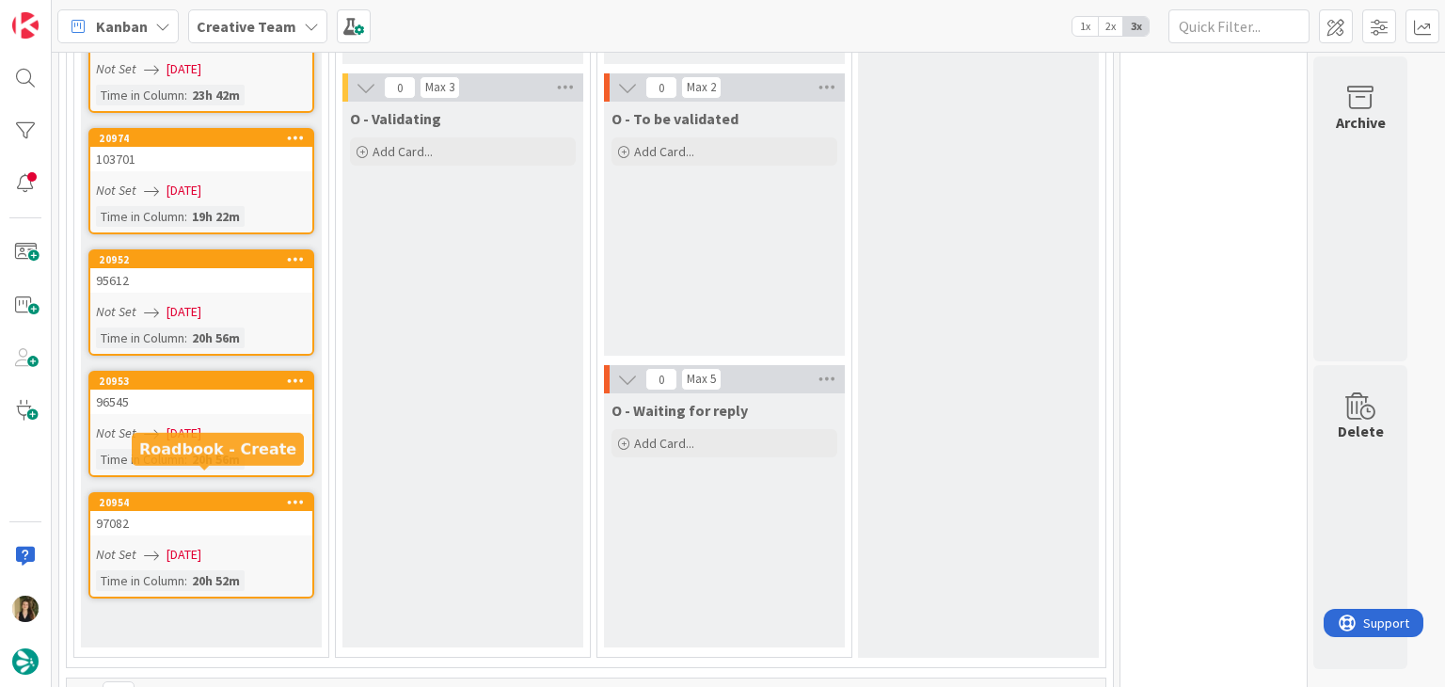
click at [267, 539] on link "20954 97082 Not Set 13/08/2025 Time in Column : 20h 52m" at bounding box center [201, 545] width 226 height 106
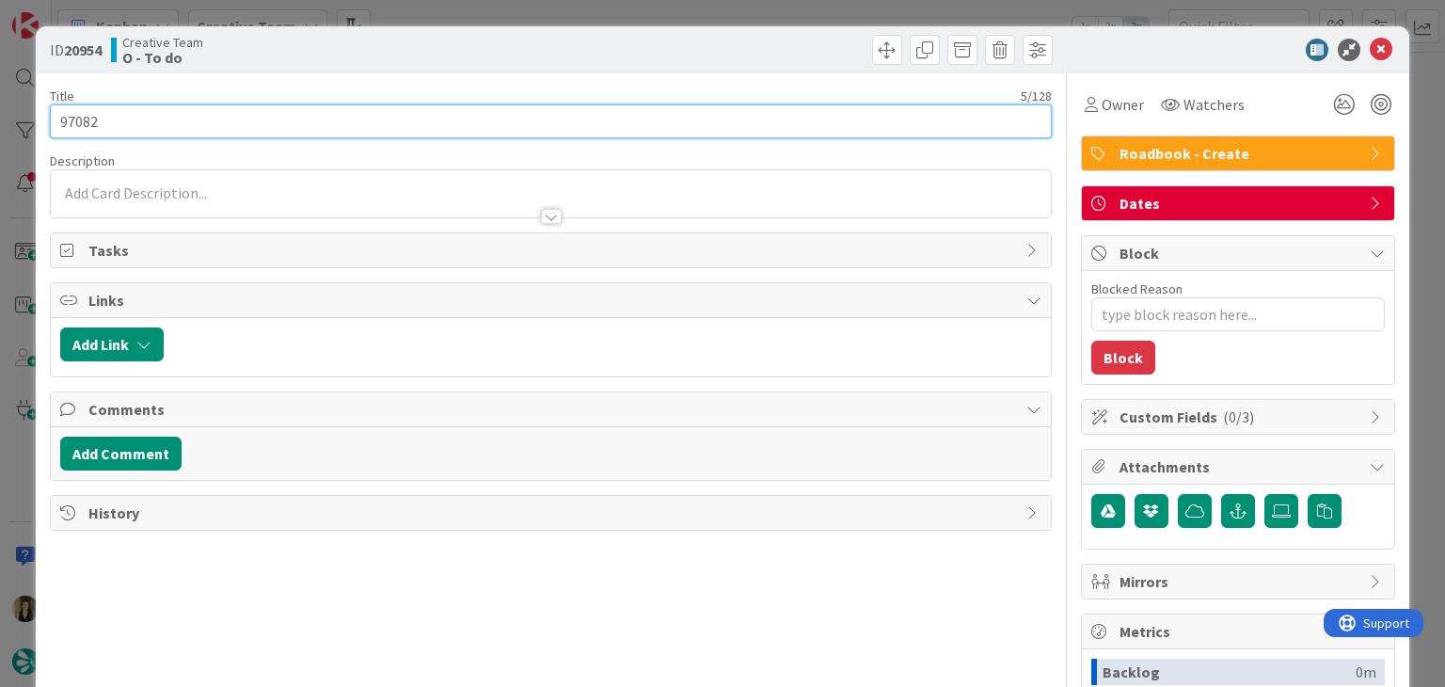
click at [95, 127] on input "97082" at bounding box center [550, 121] width 1001 height 34
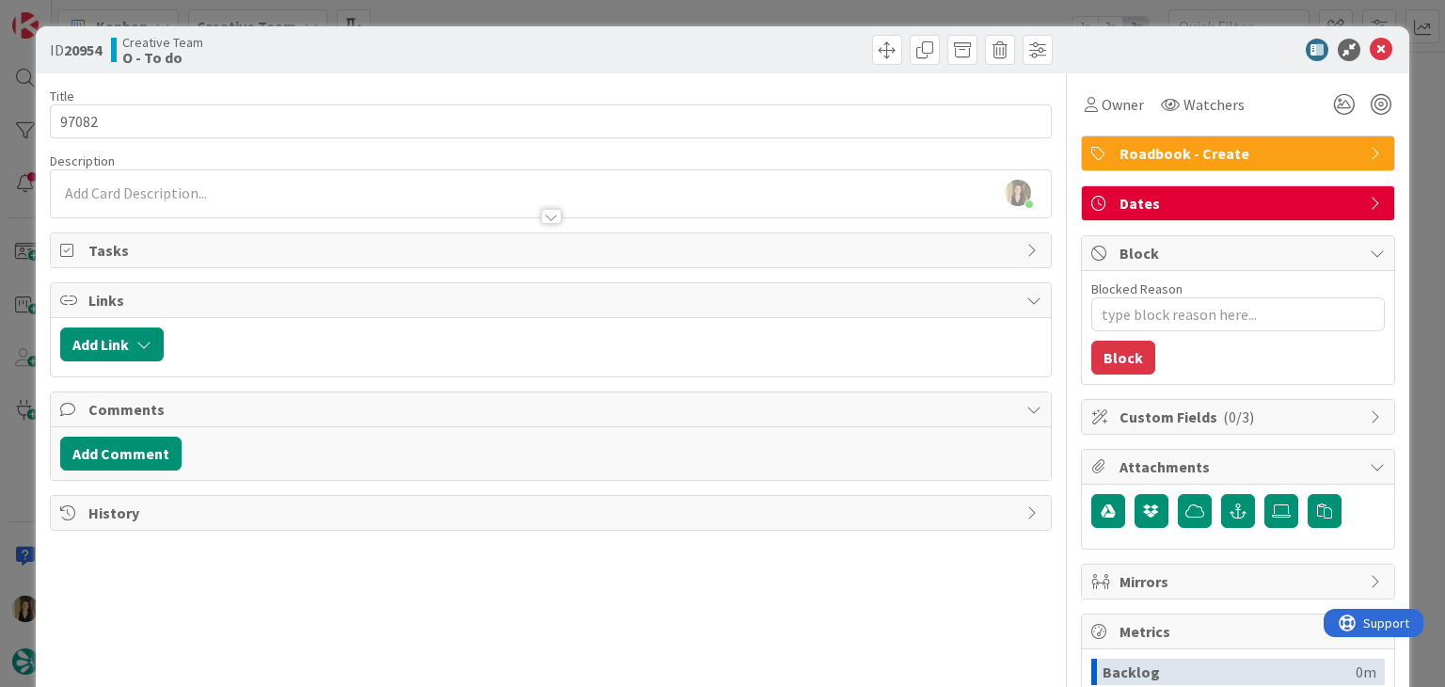
click at [572, 12] on div "ID 20954 Creative Team O - To do Title 5 / 128 97082 Description Sofia Palma ju…" at bounding box center [722, 343] width 1445 height 687
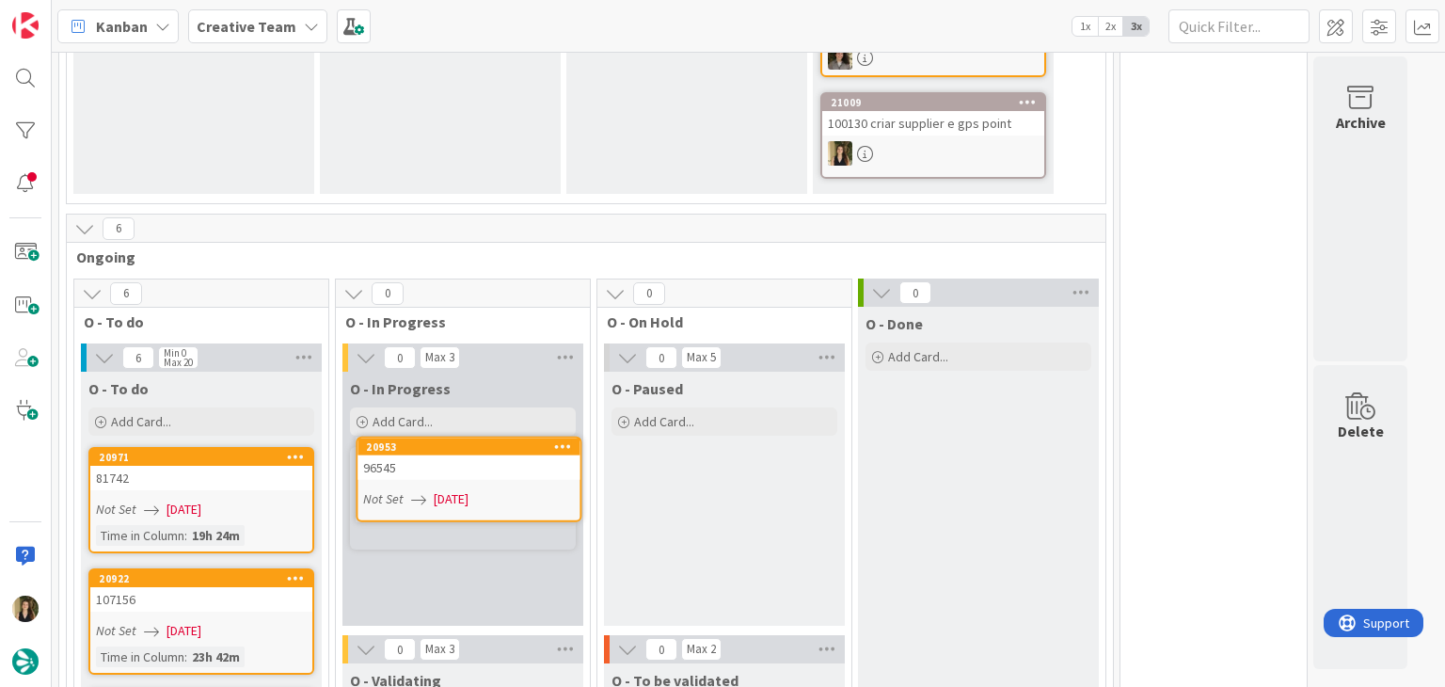
scroll to position [515, 0]
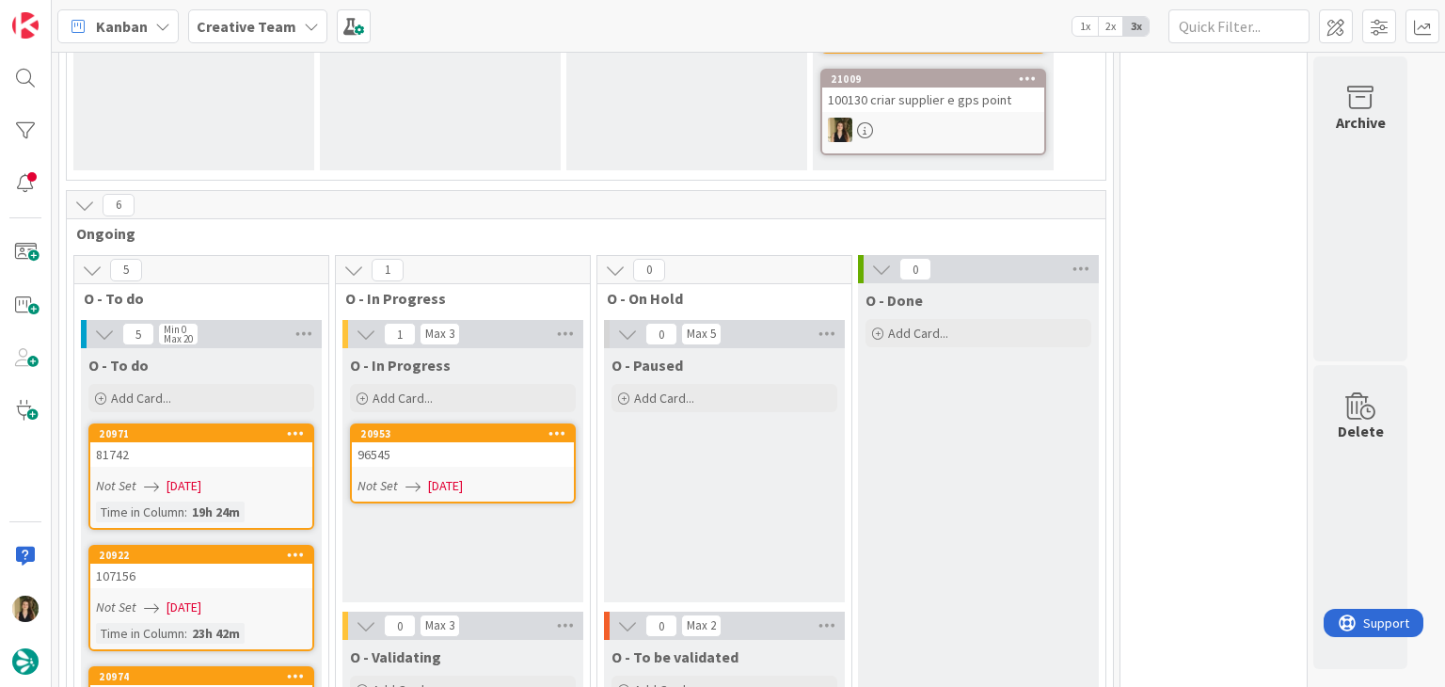
click at [531, 446] on link "20953 96545 Not Set 13/08/2025" at bounding box center [463, 463] width 226 height 80
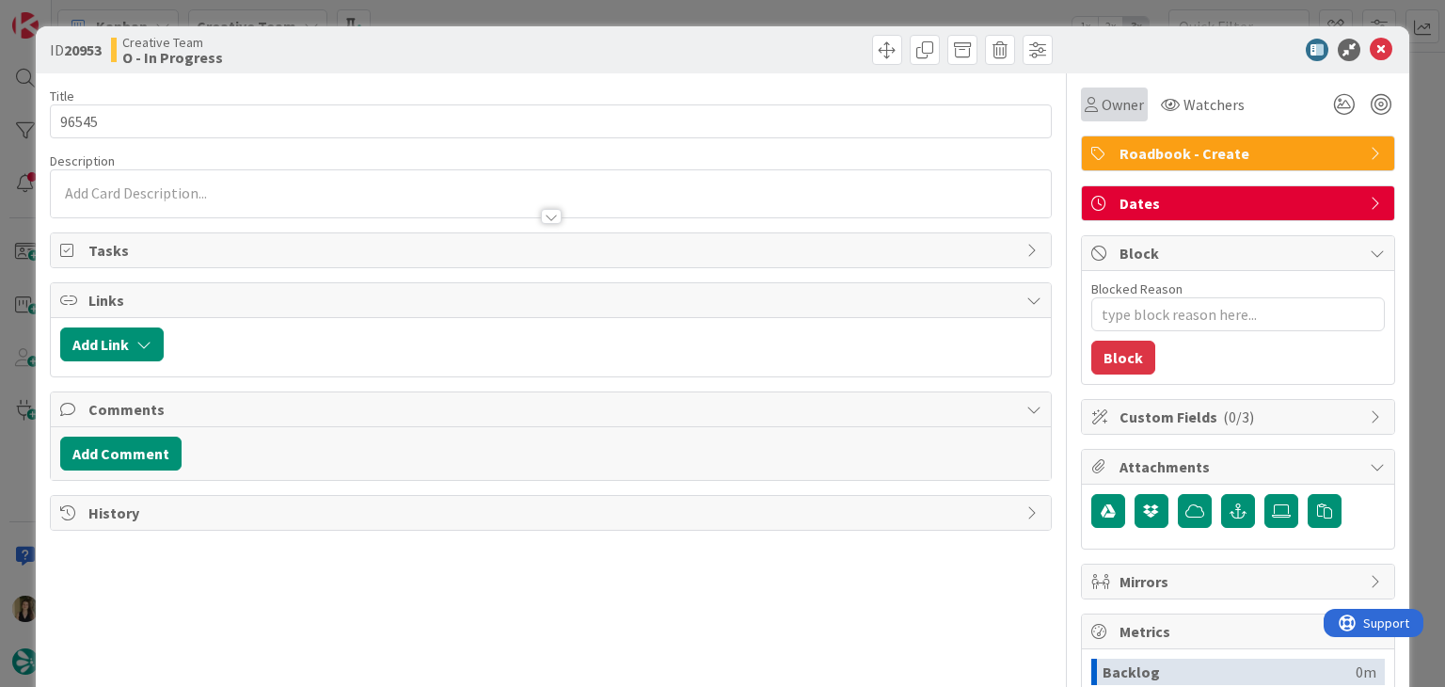
click at [1084, 119] on div "Owner" at bounding box center [1114, 104] width 67 height 34
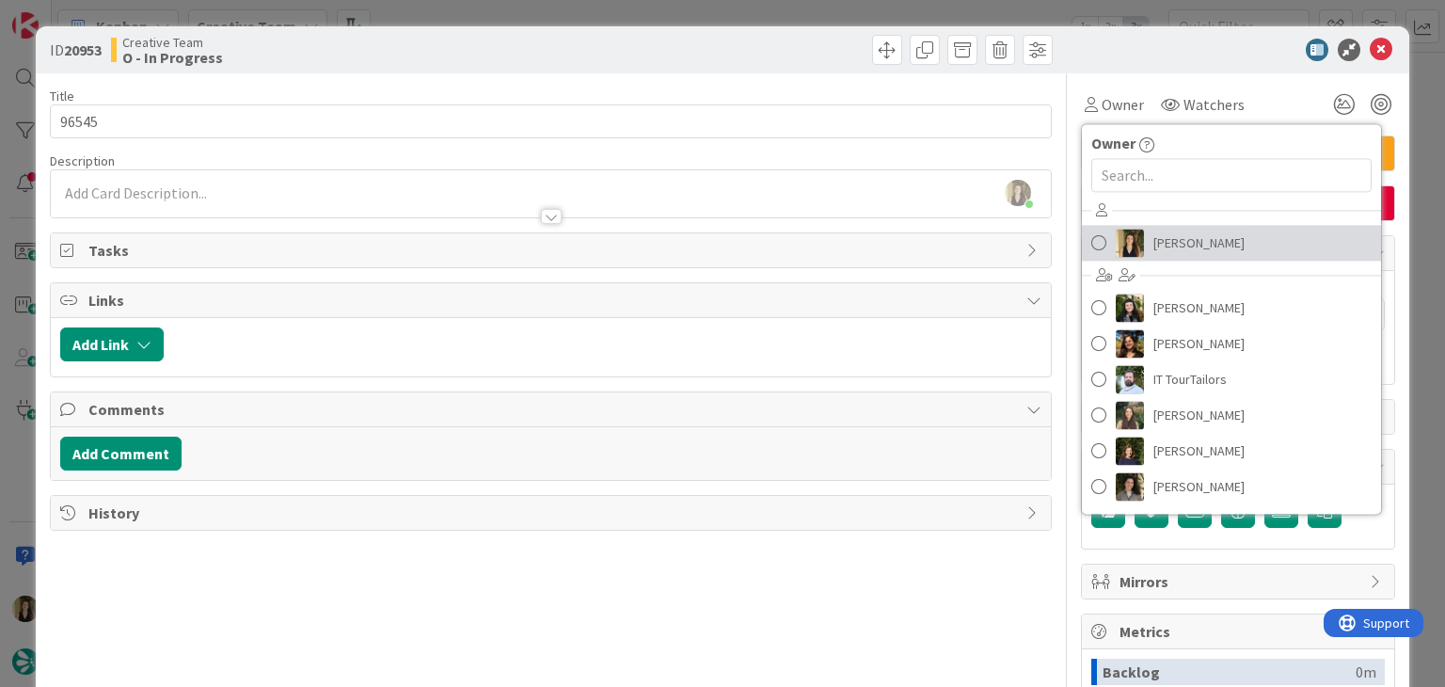
drag, startPoint x: 1167, startPoint y: 233, endPoint x: 753, endPoint y: 232, distance: 414.8
click at [1167, 234] on span "[PERSON_NAME]" at bounding box center [1198, 243] width 91 height 28
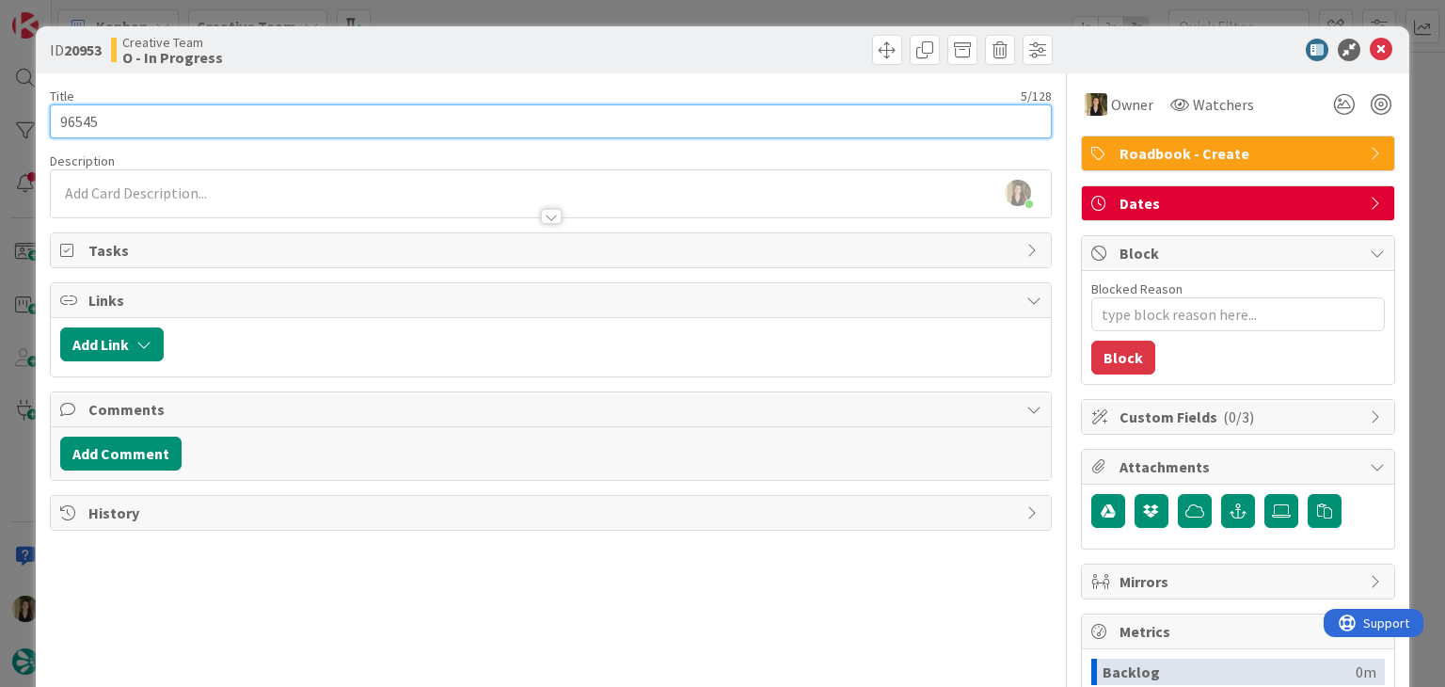
click at [75, 125] on input "96545" at bounding box center [550, 121] width 1001 height 34
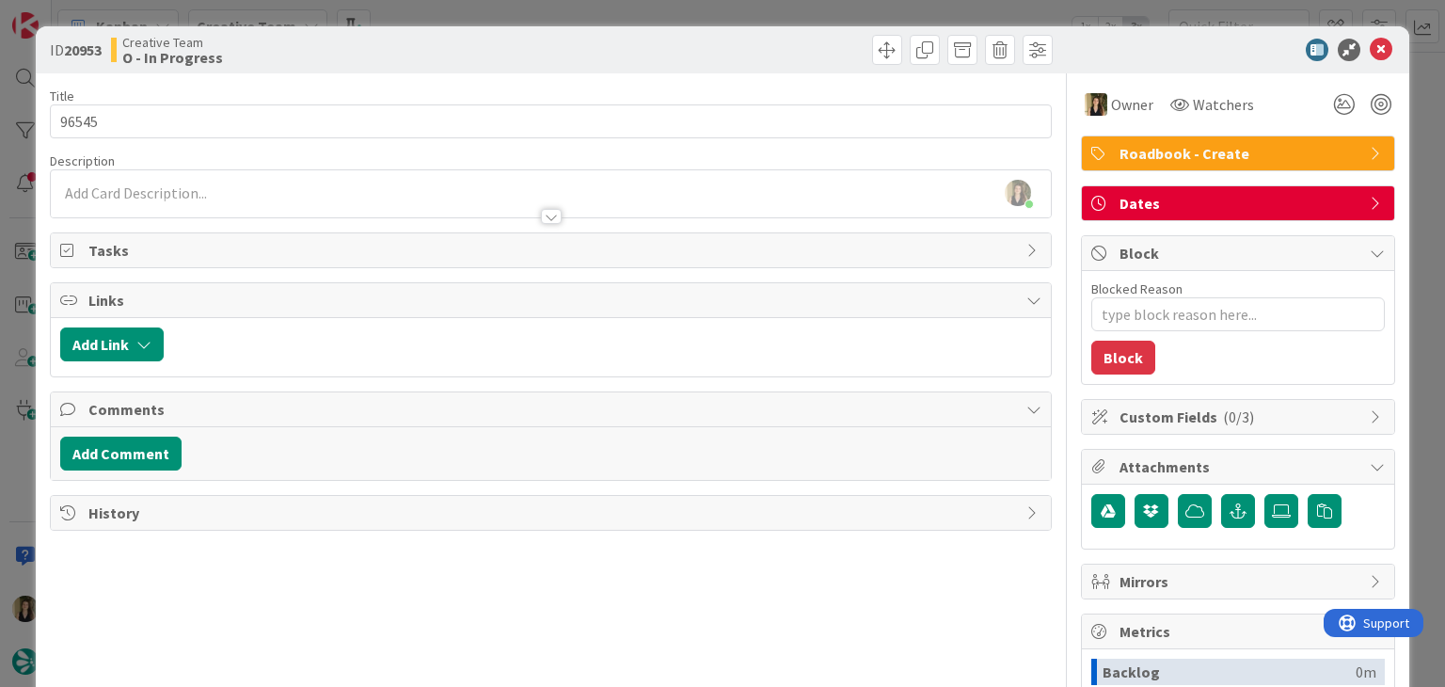
click at [632, 49] on div at bounding box center [804, 50] width 497 height 30
click at [611, 20] on div "ID 20953 Creative Team O - In Progress Title 5 / 128 96545 Description Sofia Pa…" at bounding box center [722, 343] width 1445 height 687
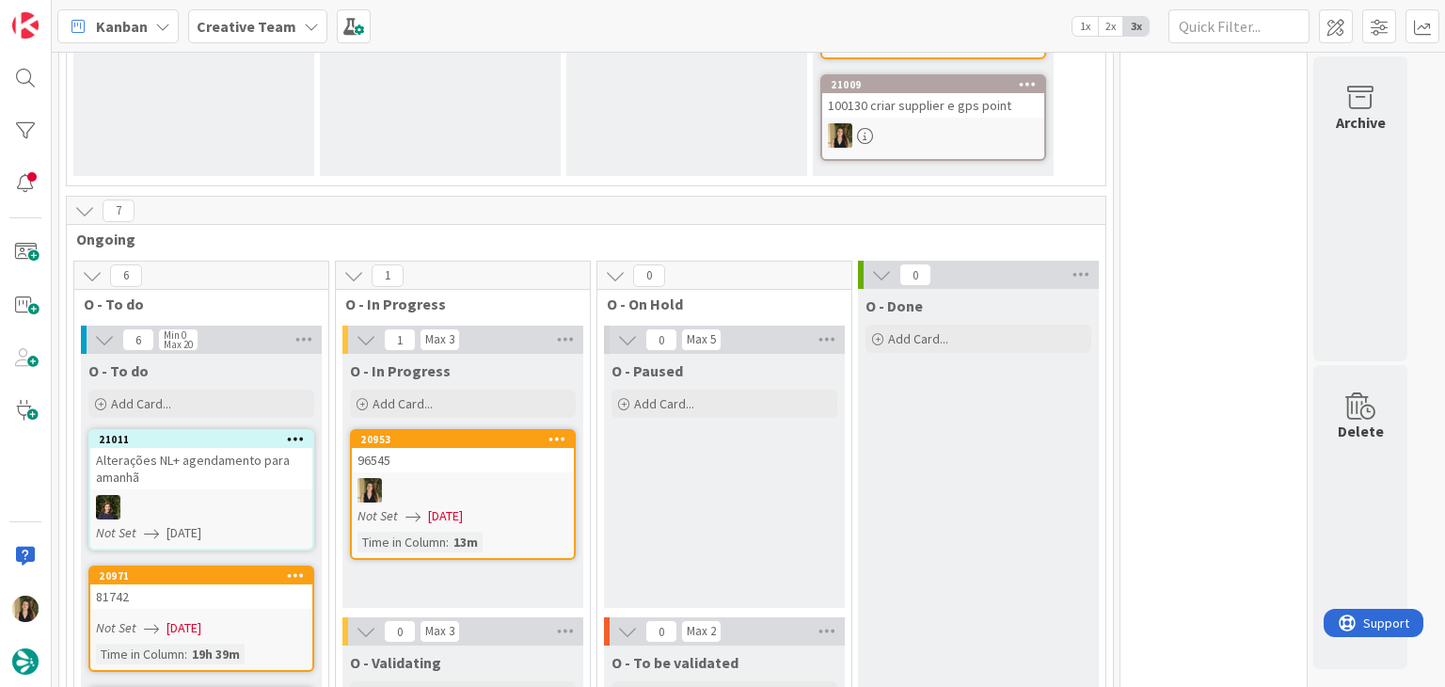
click at [471, 478] on div at bounding box center [463, 490] width 222 height 24
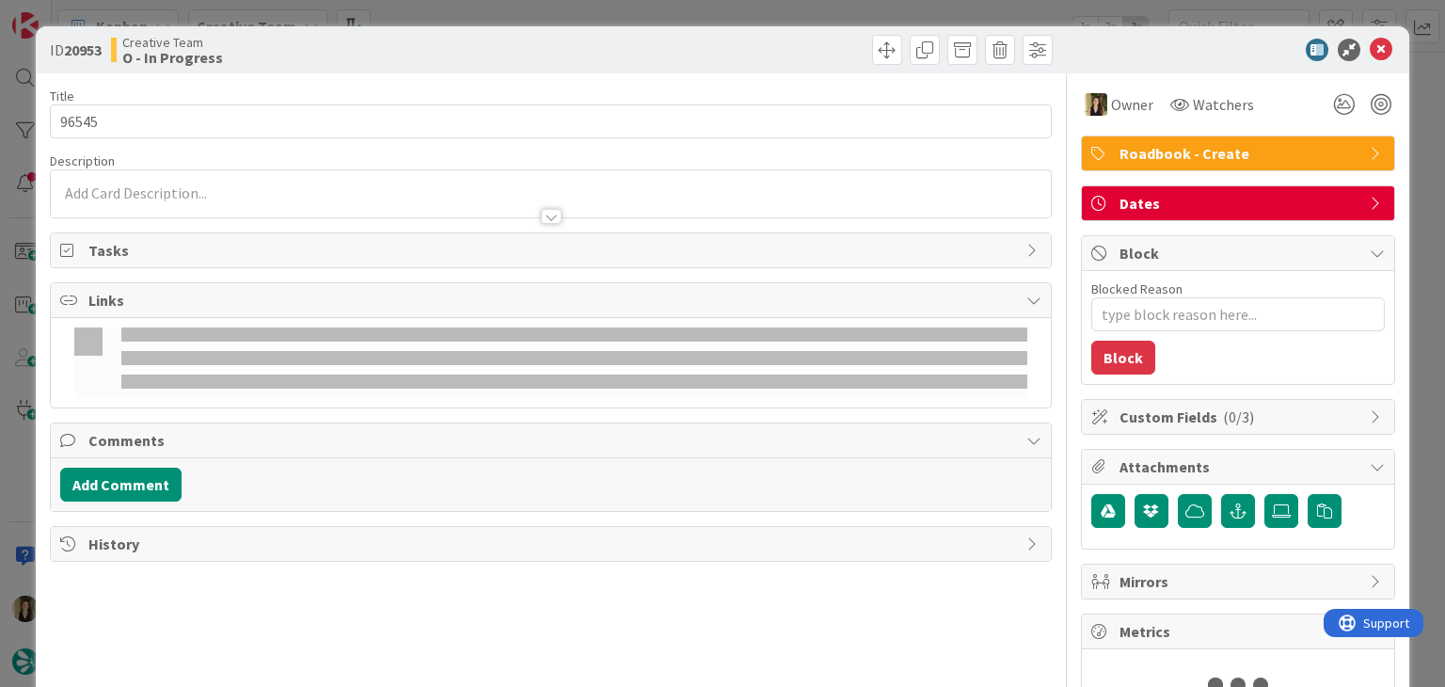
type textarea "x"
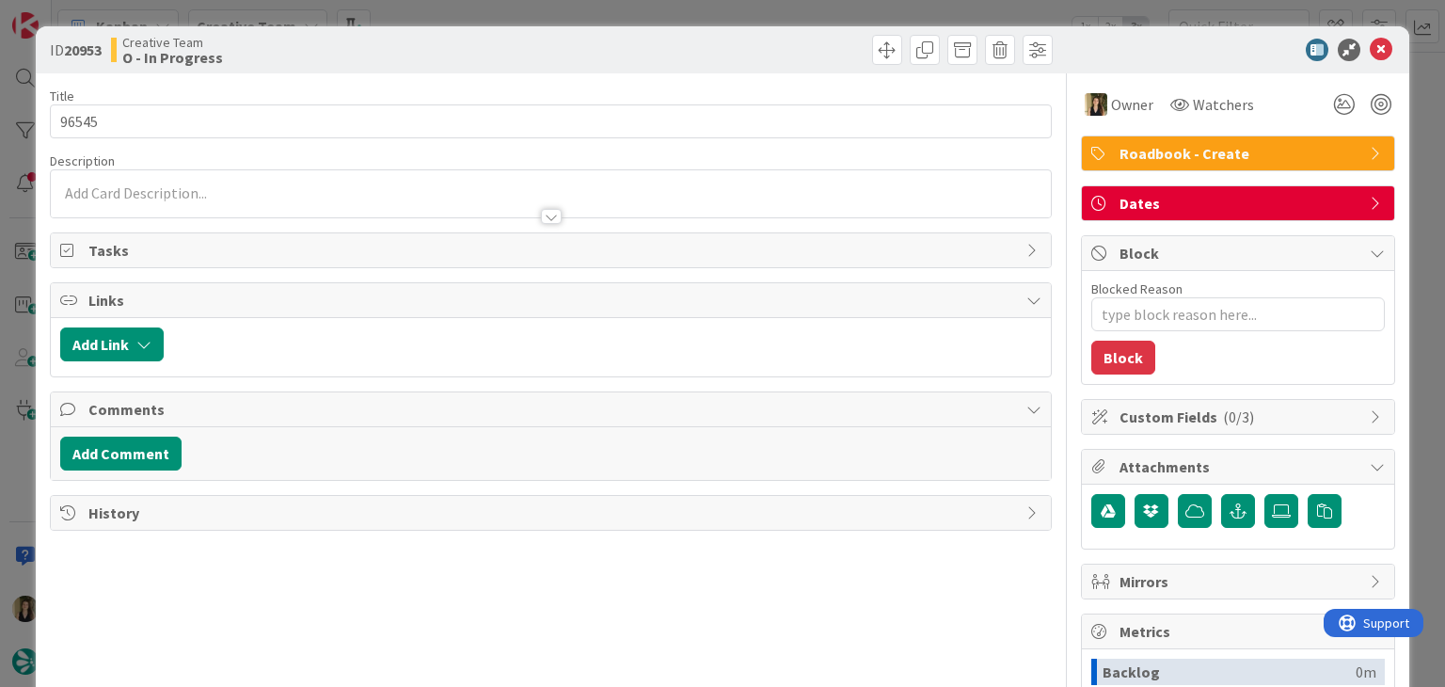
click at [316, 188] on p at bounding box center [550, 193] width 980 height 22
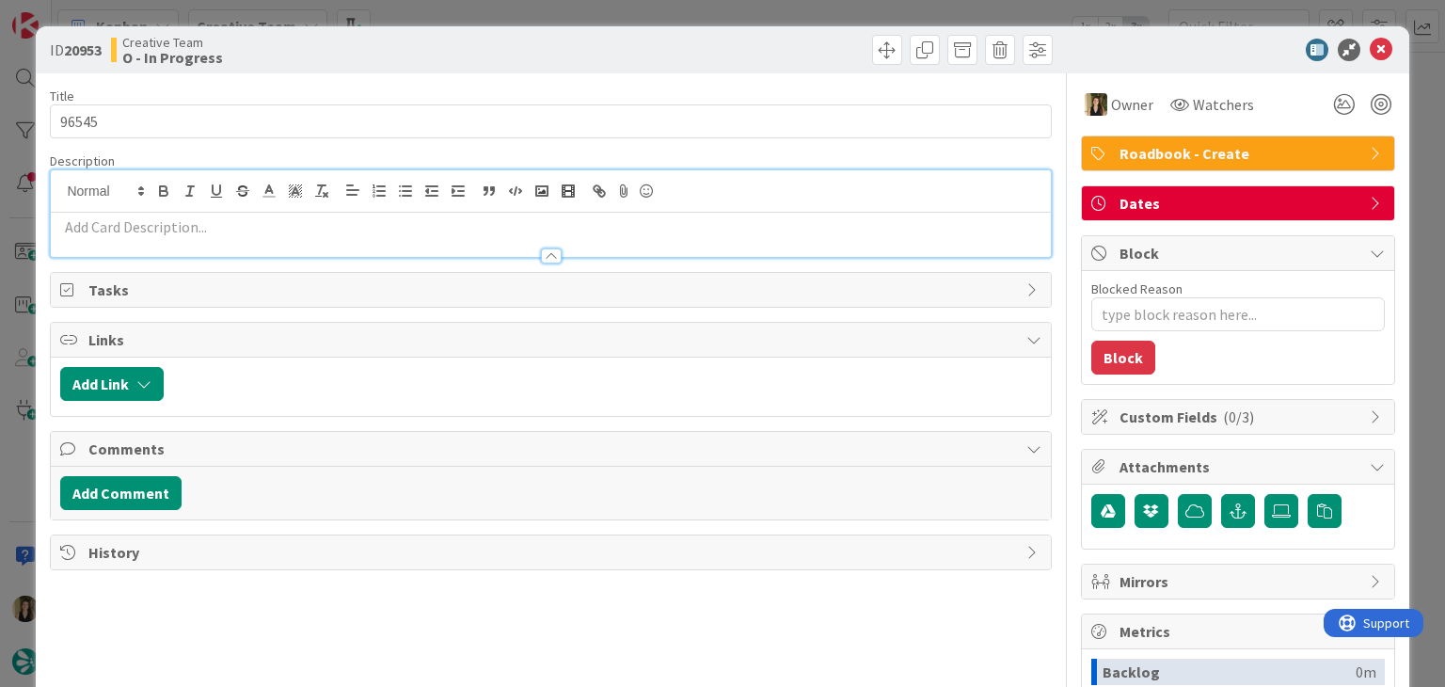
click at [316, 224] on p at bounding box center [550, 227] width 980 height 22
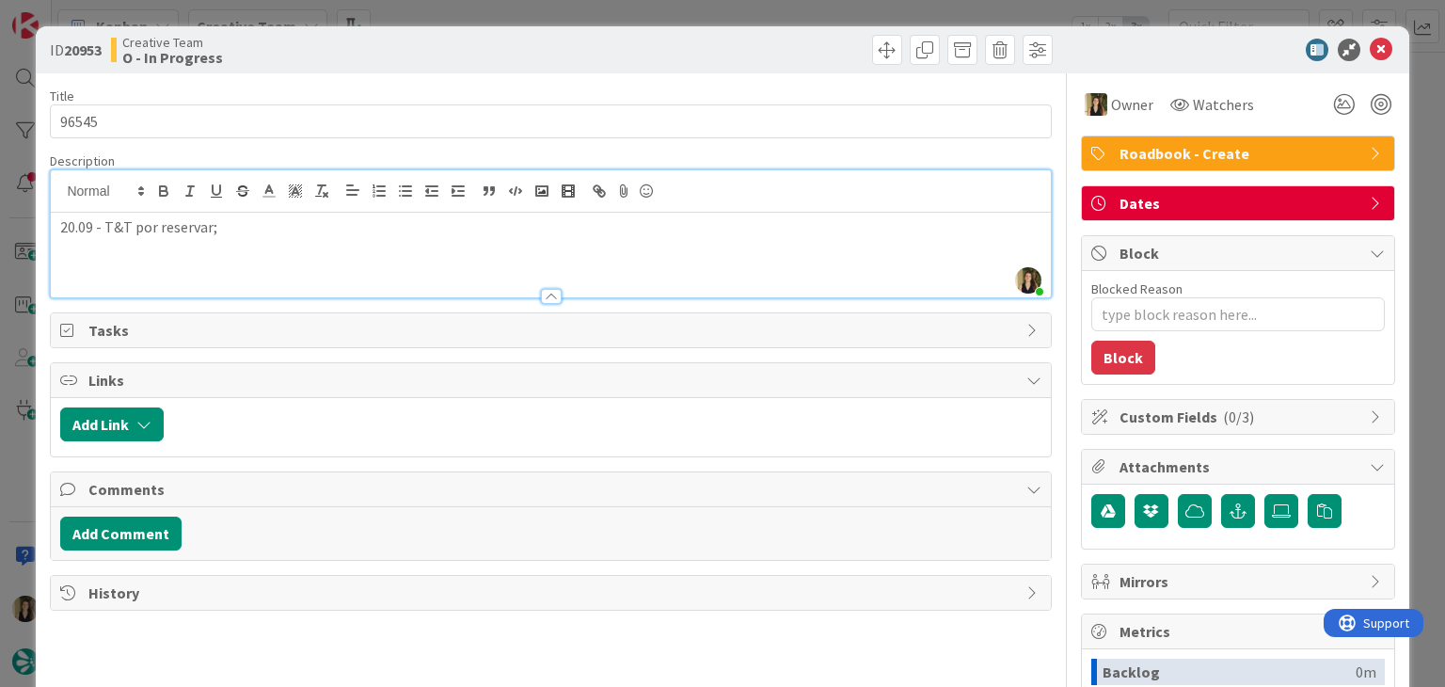
drag, startPoint x: 493, startPoint y: 35, endPoint x: 500, endPoint y: 0, distance: 35.6
click at [493, 31] on div "ID 20953 Creative Team O - In Progress" at bounding box center [722, 49] width 1372 height 47
click at [241, 225] on p "20.09 - T&T por reservar;" at bounding box center [550, 227] width 980 height 22
drag, startPoint x: 238, startPoint y: 252, endPoint x: 252, endPoint y: 209, distance: 45.5
click at [238, 244] on p "253894 - Corrigir hotel de ´´evora;" at bounding box center [550, 249] width 980 height 22
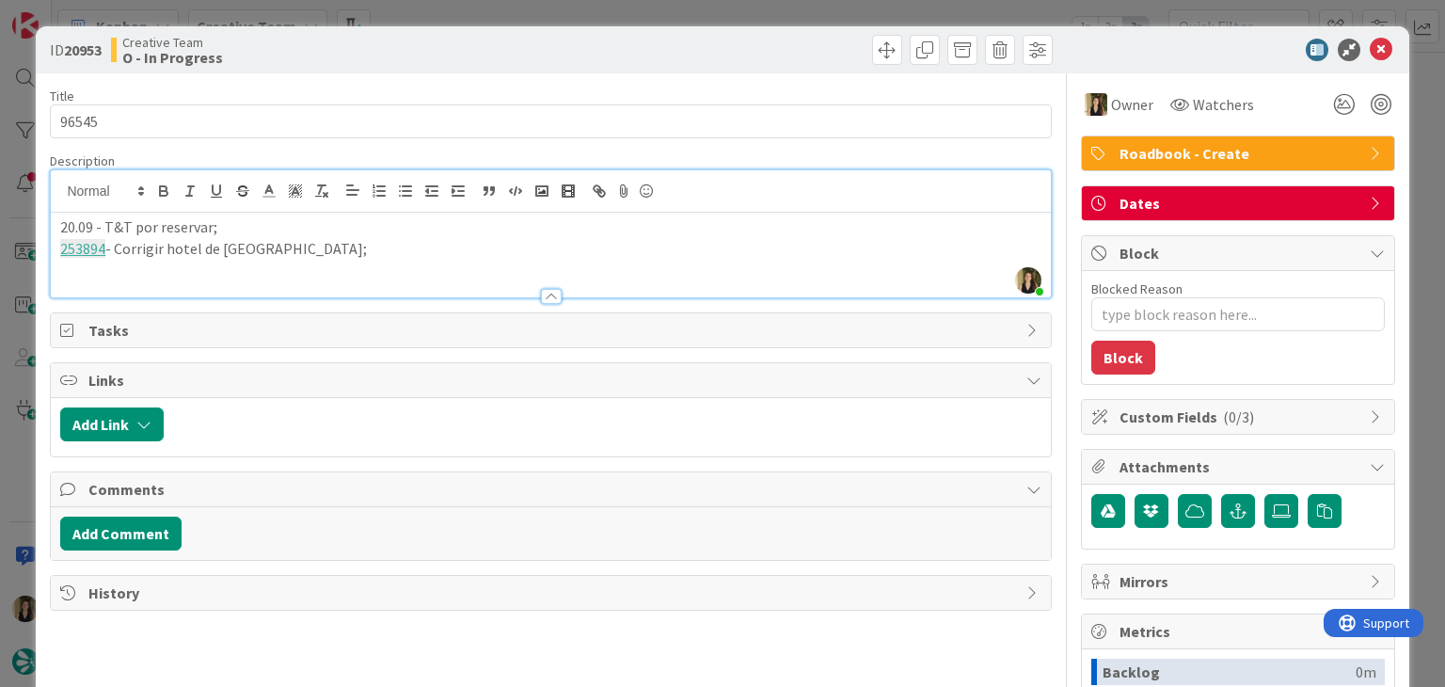
drag, startPoint x: 94, startPoint y: 224, endPoint x: 114, endPoint y: 216, distance: 21.1
click at [93, 224] on p "20.09 - T&T por reservar;" at bounding box center [550, 227] width 980 height 22
click at [547, 47] on div "ID 20953 Creative Team O - In Progress" at bounding box center [551, 50] width 1002 height 30
drag, startPoint x: 543, startPoint y: 12, endPoint x: 549, endPoint y: 42, distance: 30.8
click at [543, 12] on div "ID 20953 Creative Team O - In Progress Title 5 / 128 96545 Description Sofia Pa…" at bounding box center [722, 343] width 1445 height 687
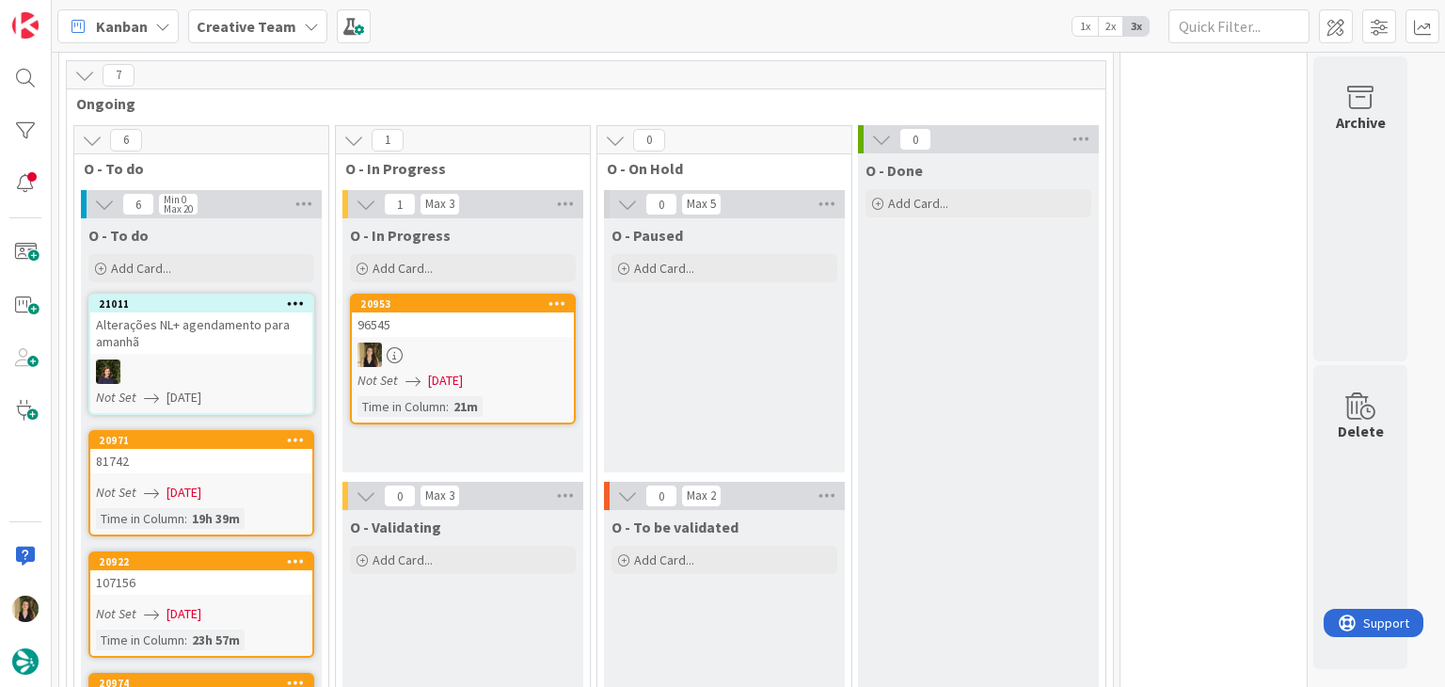
scroll to position [847, 0]
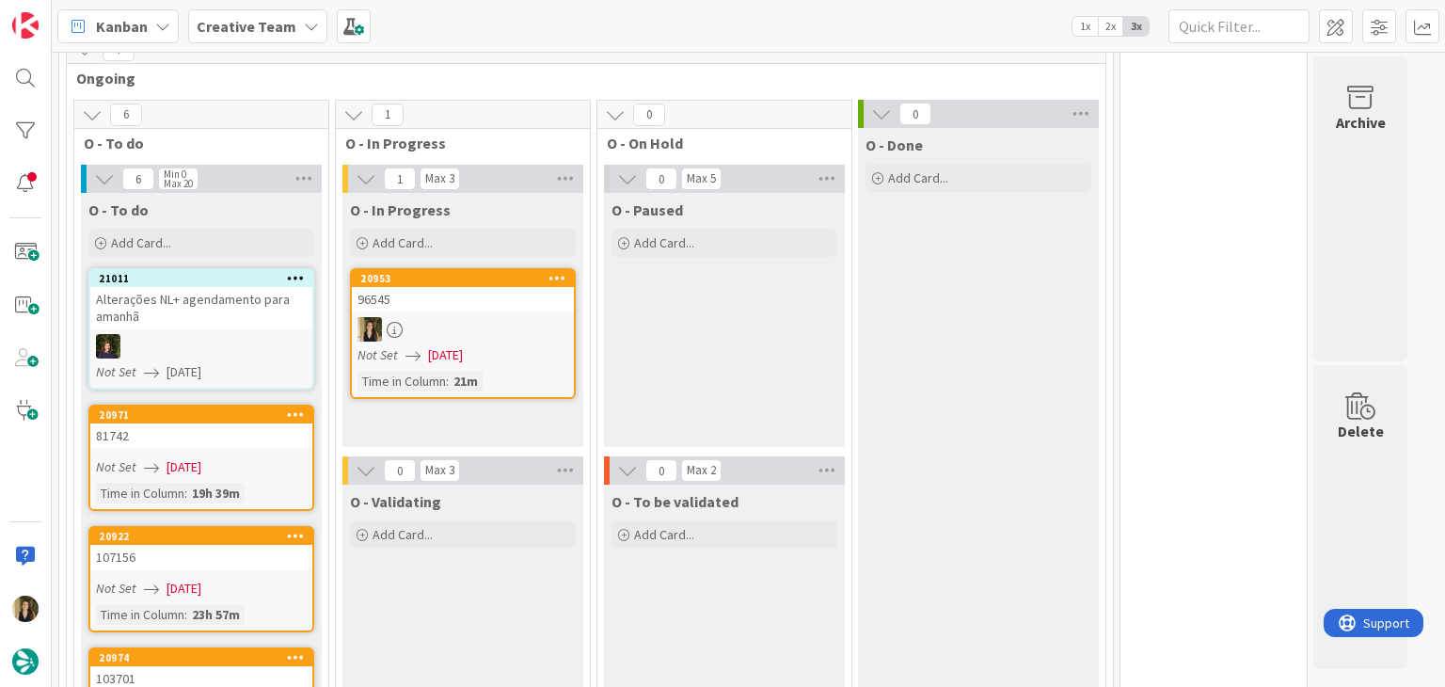
click at [514, 371] on div "Time in Column : 21m" at bounding box center [462, 381] width 211 height 21
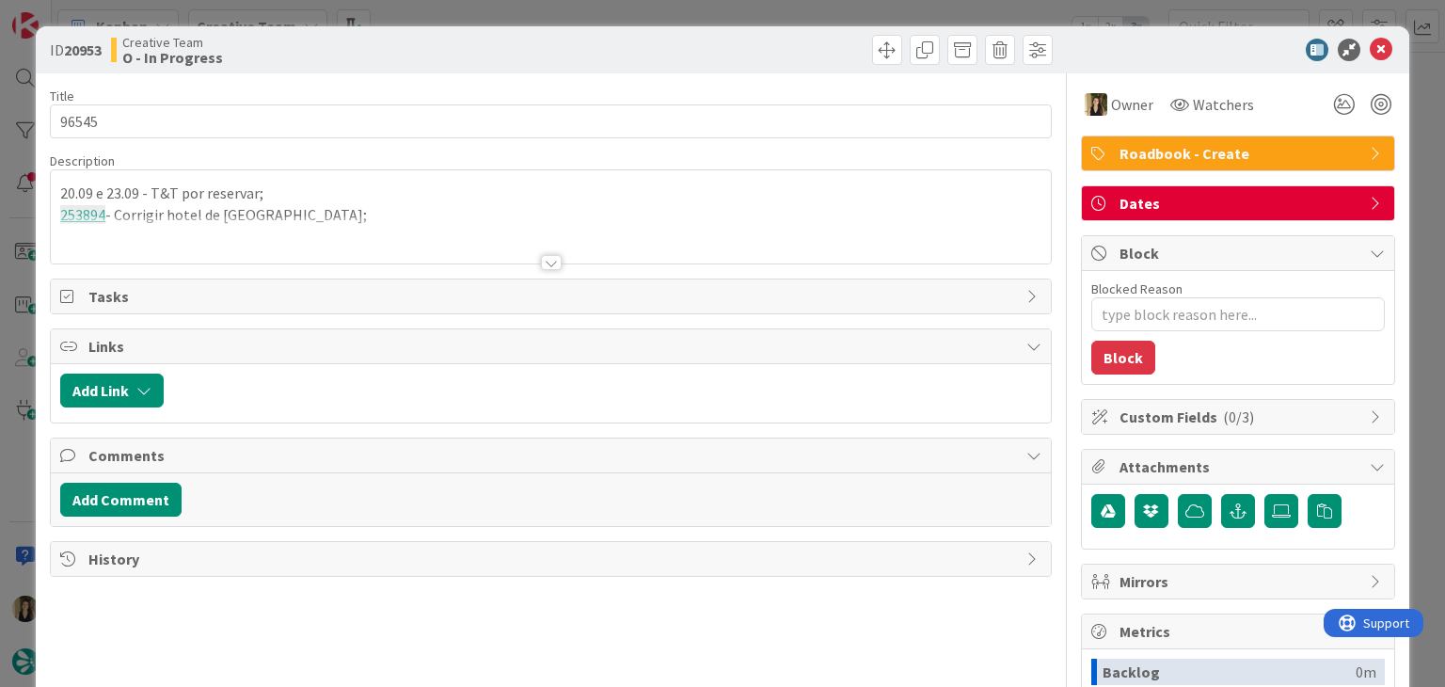
type textarea "x"
click at [285, 212] on p "253894 - Corrigir hotel de évora;" at bounding box center [550, 215] width 980 height 22
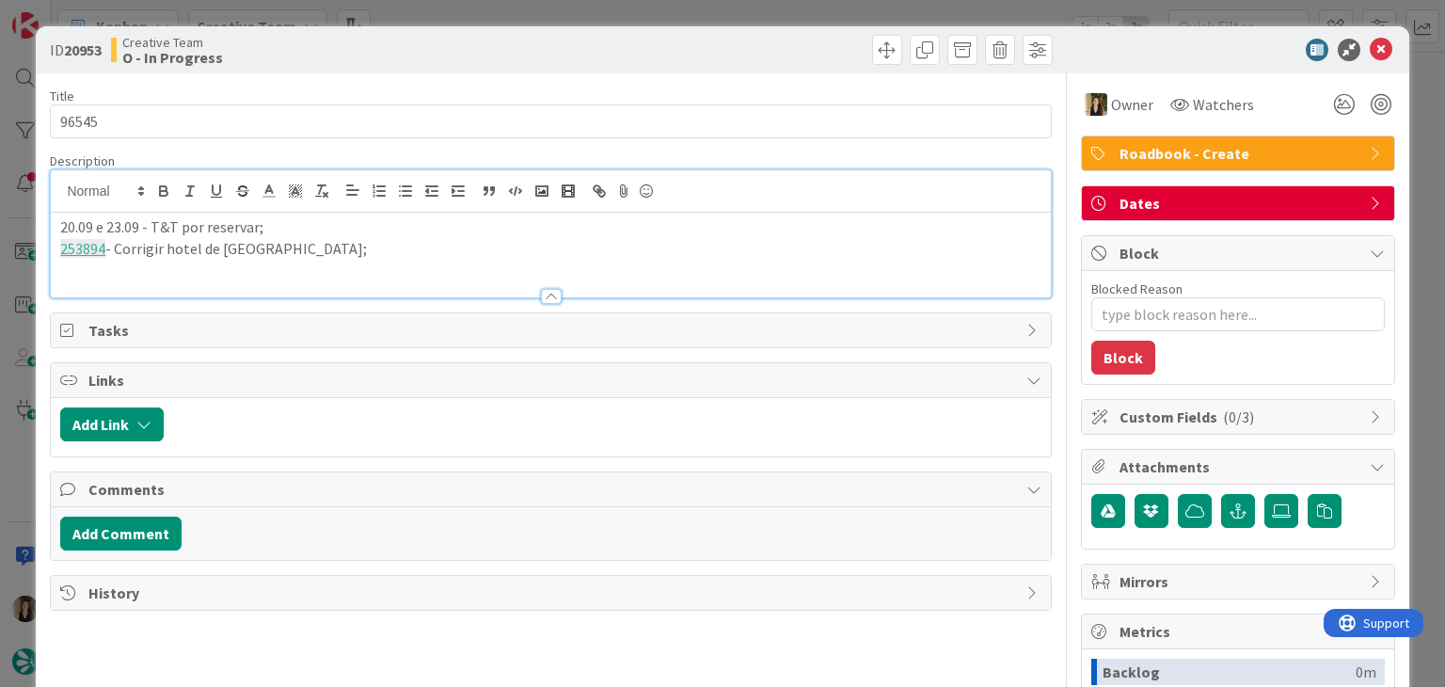
click at [302, 248] on p "253894 - Corrigir hotel de évora;" at bounding box center [550, 249] width 980 height 22
paste div
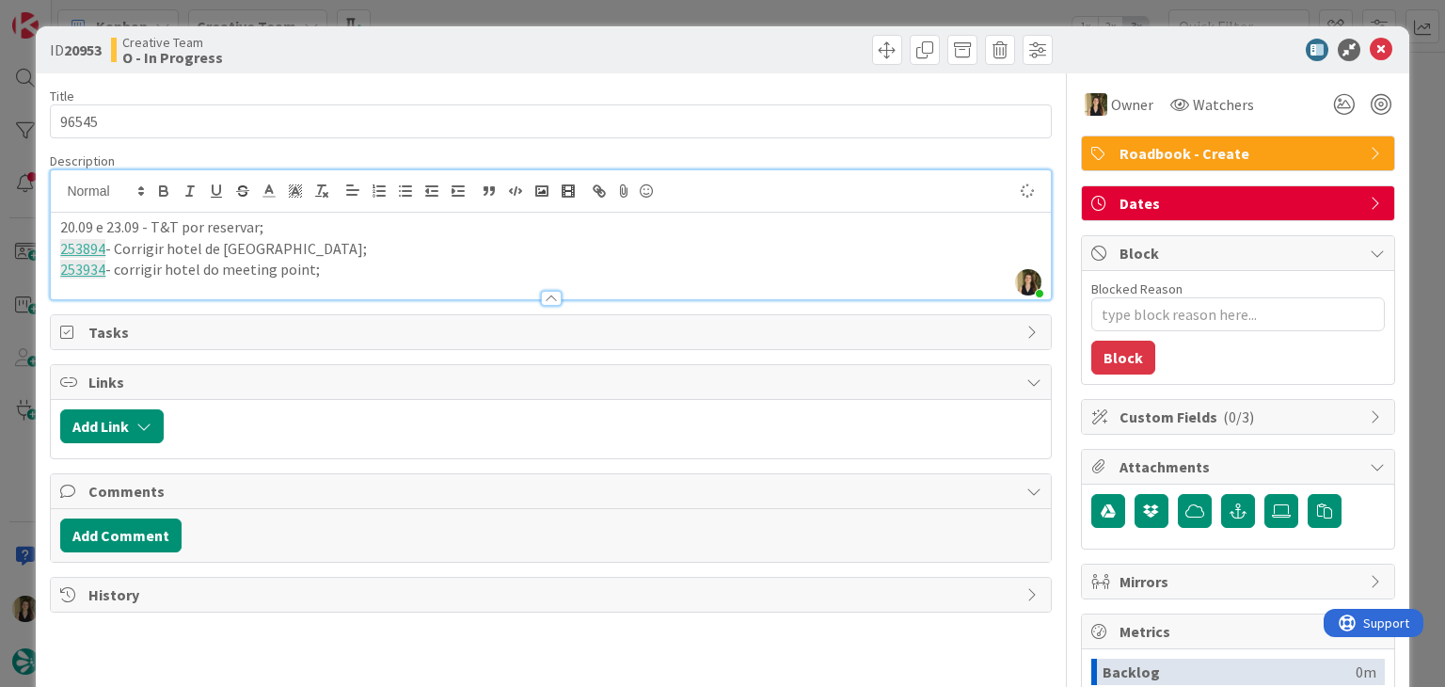
click at [429, 31] on div "ID 20953 Creative Team O - In Progress" at bounding box center [722, 49] width 1372 height 47
drag, startPoint x: 112, startPoint y: 269, endPoint x: 181, endPoint y: 242, distance: 73.9
click at [110, 268] on p "253934 - corrigir hotel do meeting point;" at bounding box center [550, 270] width 980 height 22
click at [518, 47] on div "Creative Team O - In Progress" at bounding box center [329, 50] width 436 height 30
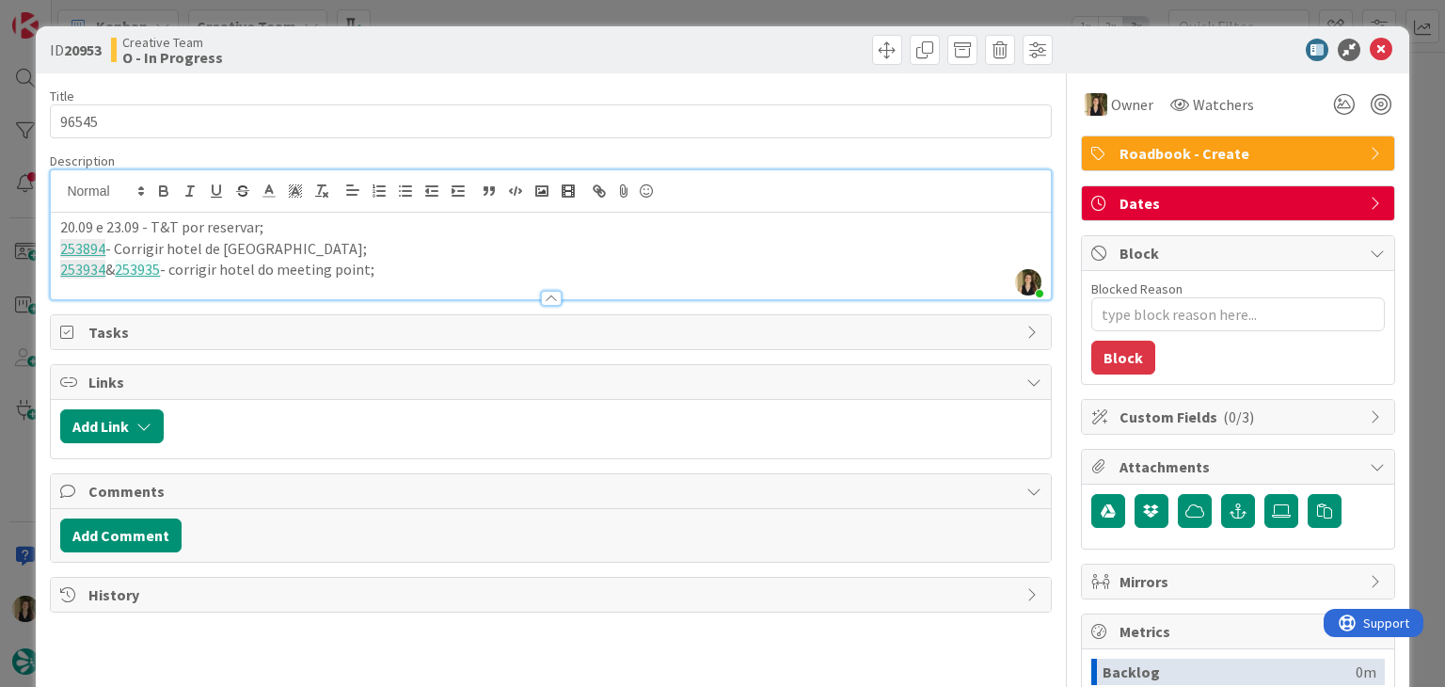
click at [526, 19] on div "ID 20953 Creative Team O - In Progress Title 5 / 128 96545 Description Sofia Pa…" at bounding box center [722, 343] width 1445 height 687
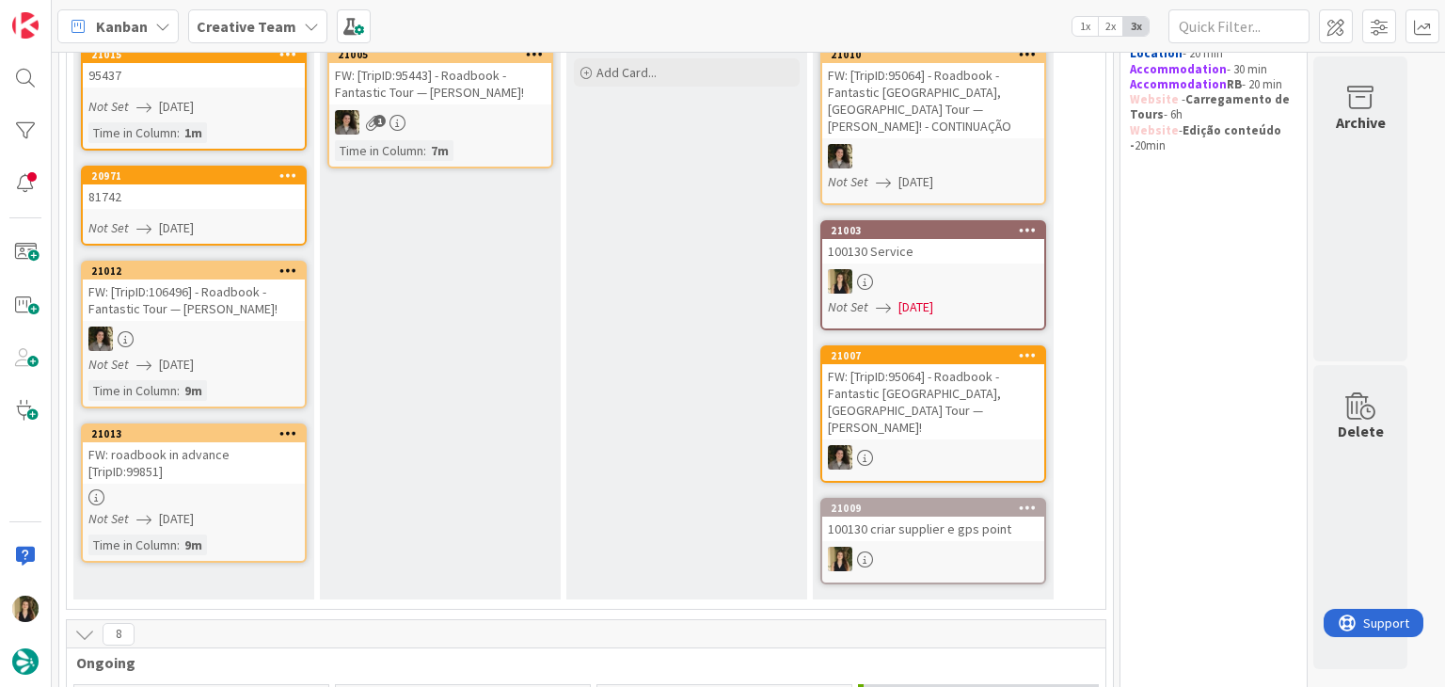
scroll to position [282, 0]
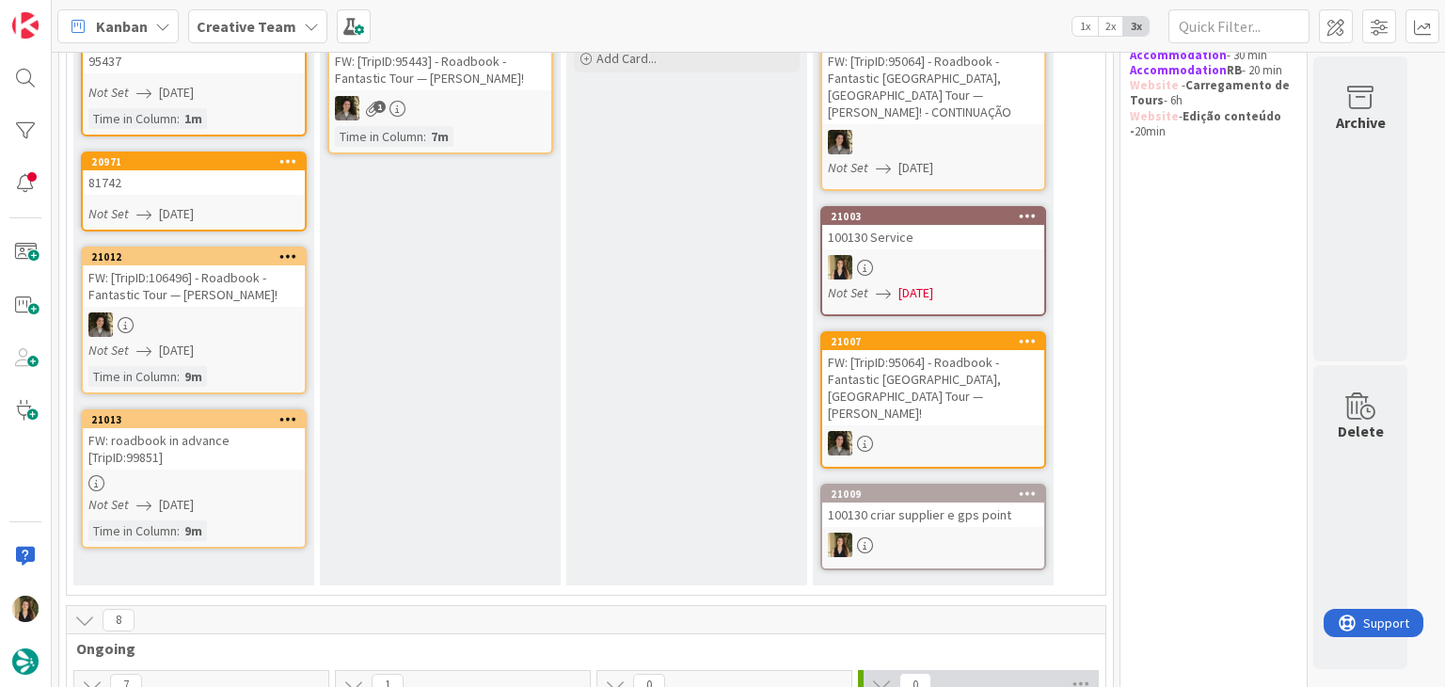
click at [233, 495] on div "Not Set 14/08/2025" at bounding box center [196, 505] width 216 height 20
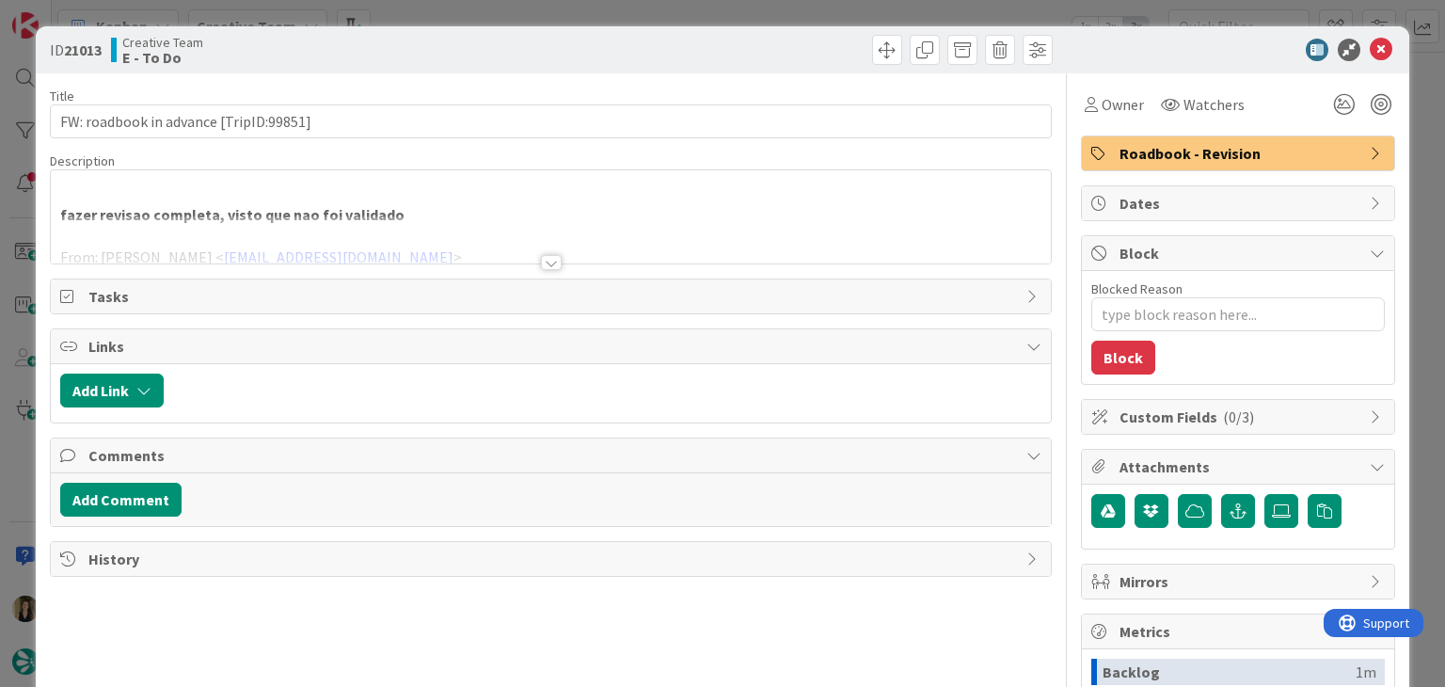
click at [546, 261] on div at bounding box center [551, 262] width 21 height 15
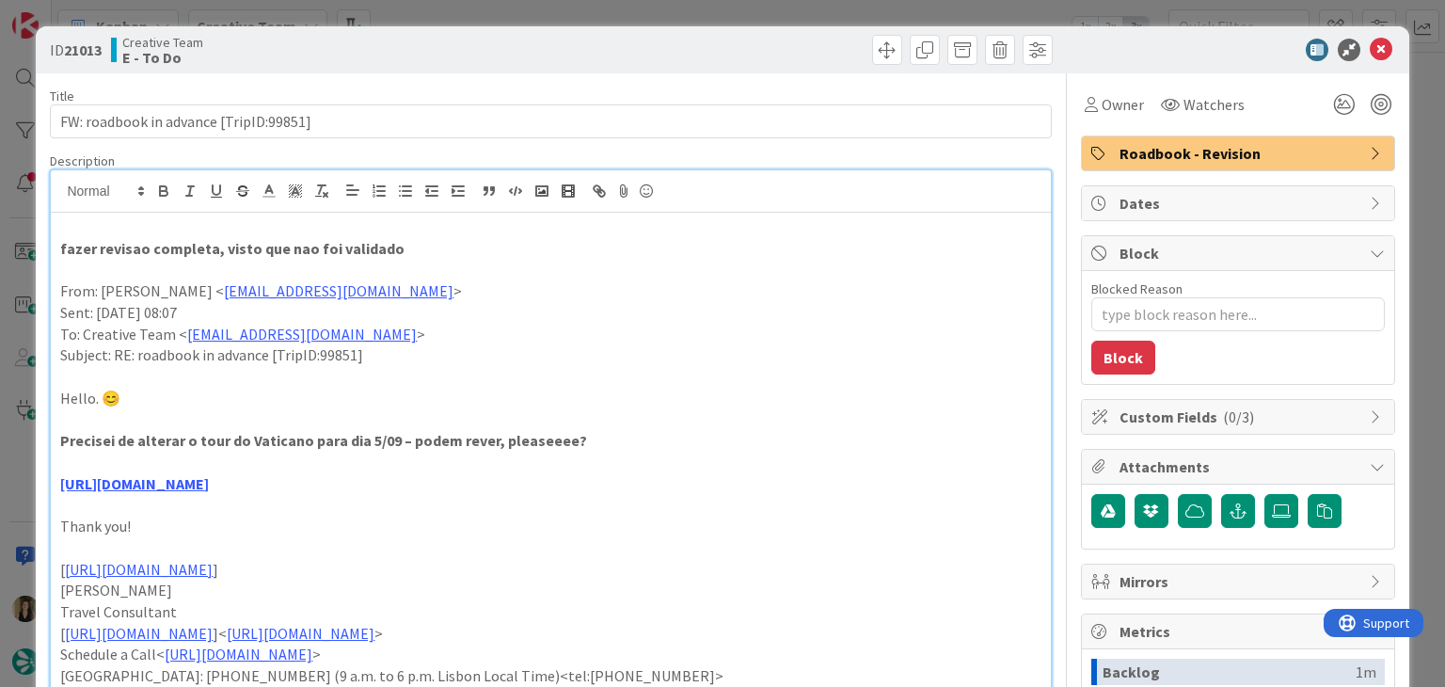
click at [657, 61] on div at bounding box center [804, 50] width 497 height 30
click at [655, 16] on div "ID 21013 Creative Team E - To Do Title 38 / 128 FW: roadbook in advance [TripID…" at bounding box center [722, 343] width 1445 height 687
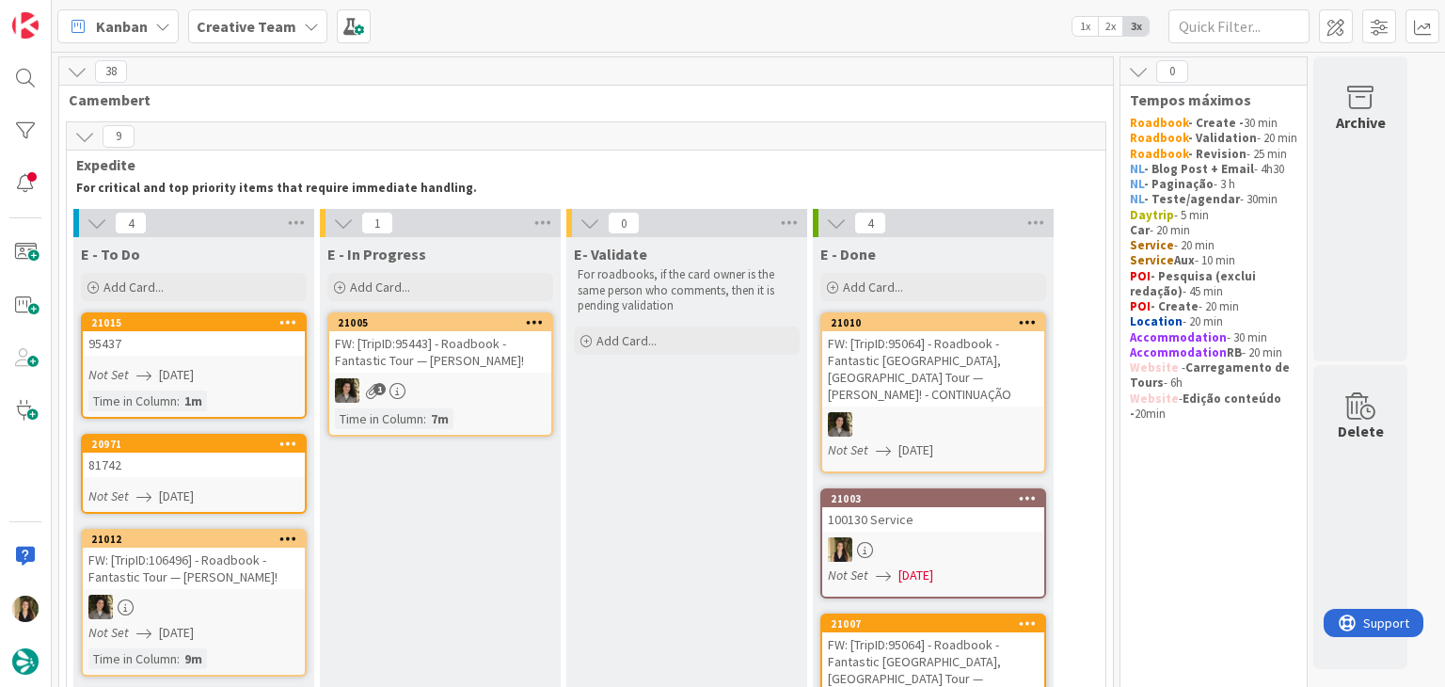
click at [271, 357] on link "21015 95437 Not Set 14/08/2025 Time in Column : 1m" at bounding box center [194, 365] width 226 height 106
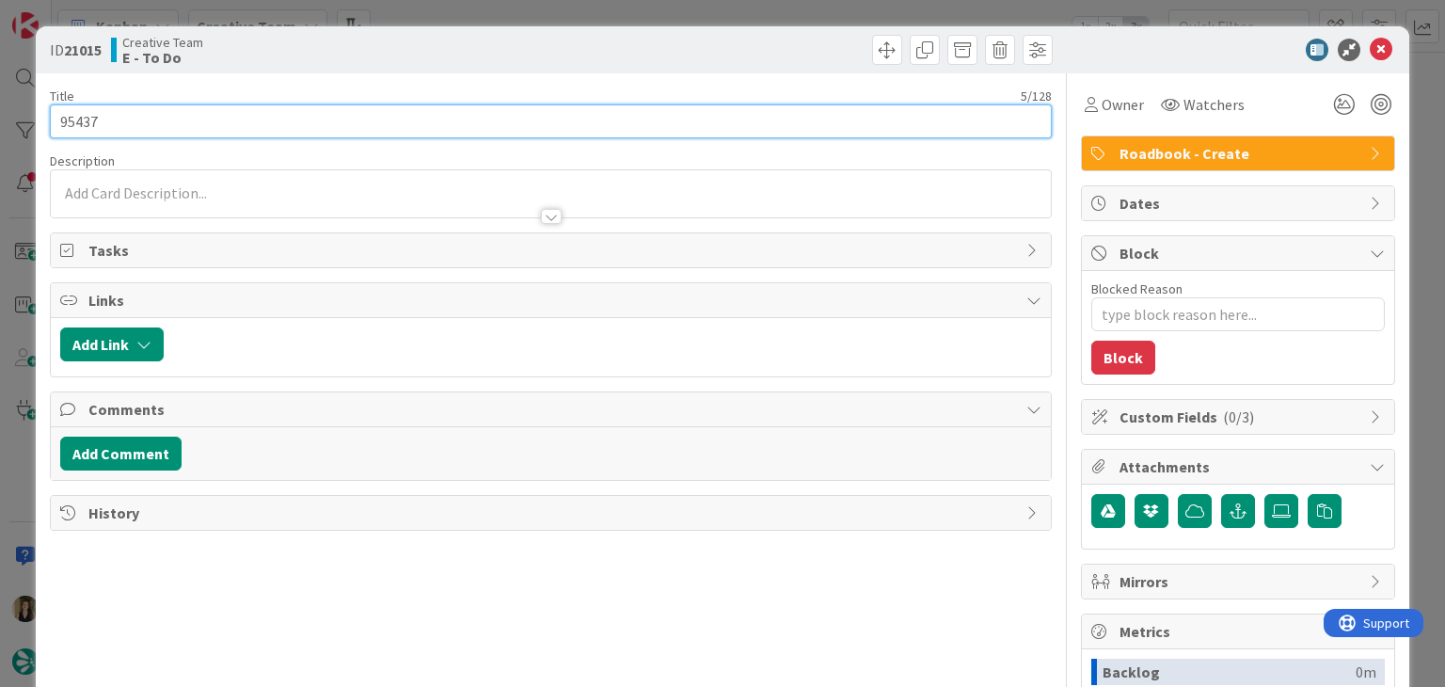
click at [84, 119] on input "95437" at bounding box center [550, 121] width 1001 height 34
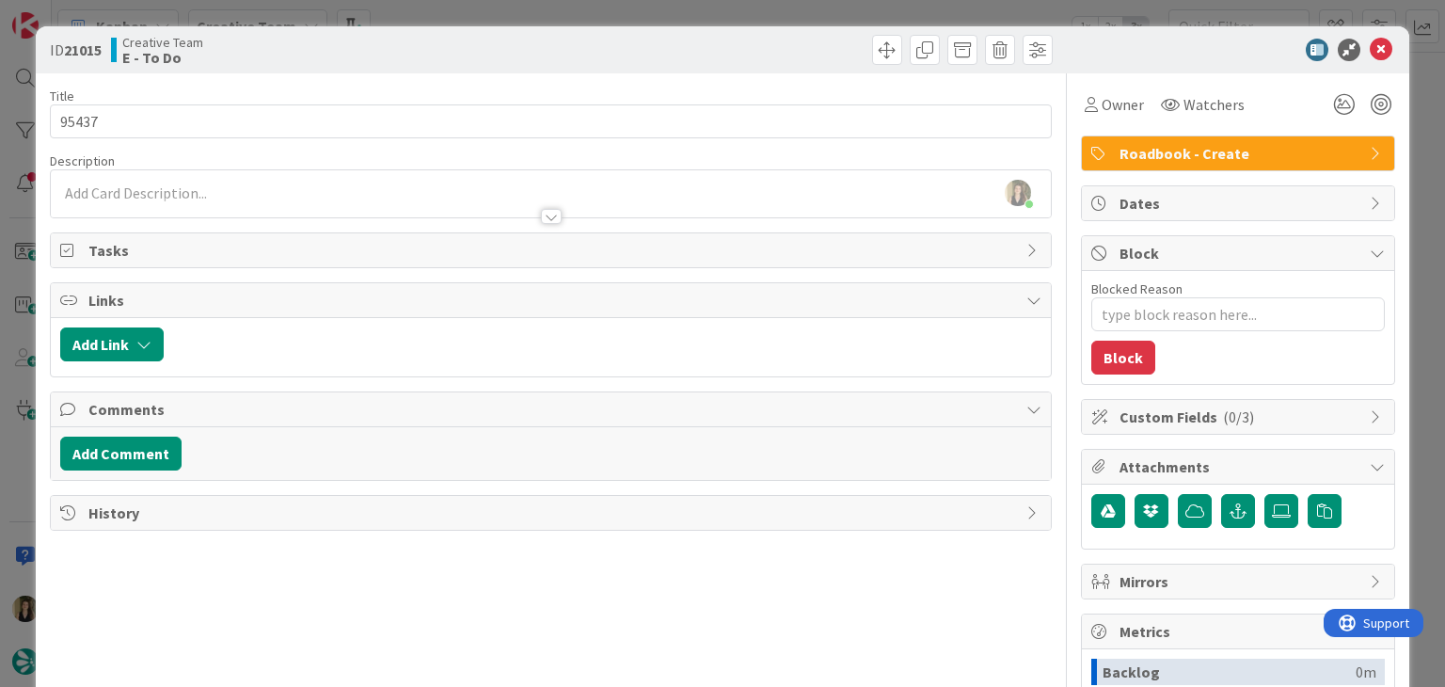
click at [417, 40] on div "Creative Team E - To Do" at bounding box center [329, 50] width 436 height 30
click at [423, 1] on div "ID 21015 Creative Team E - To Do Title 5 / 128 95437 Description Sofia Palma ju…" at bounding box center [722, 343] width 1445 height 687
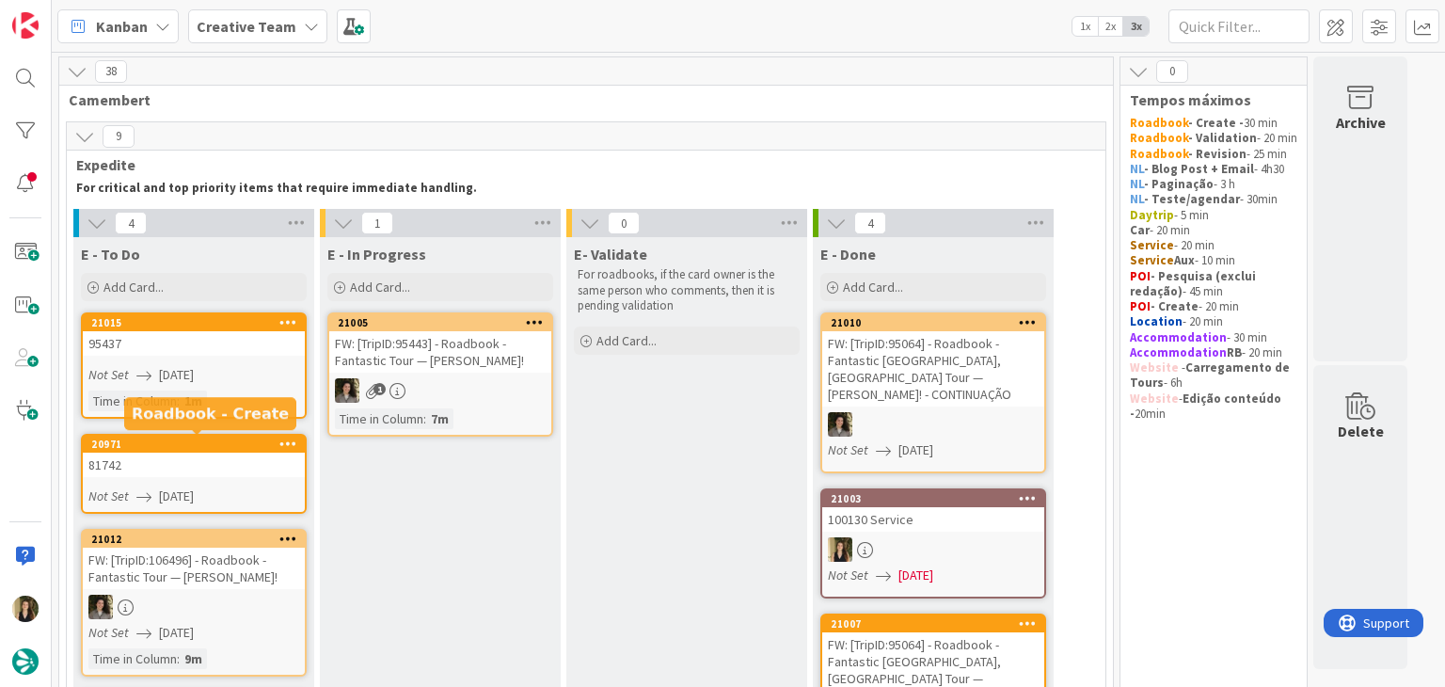
click at [176, 450] on div "20971" at bounding box center [194, 444] width 222 height 17
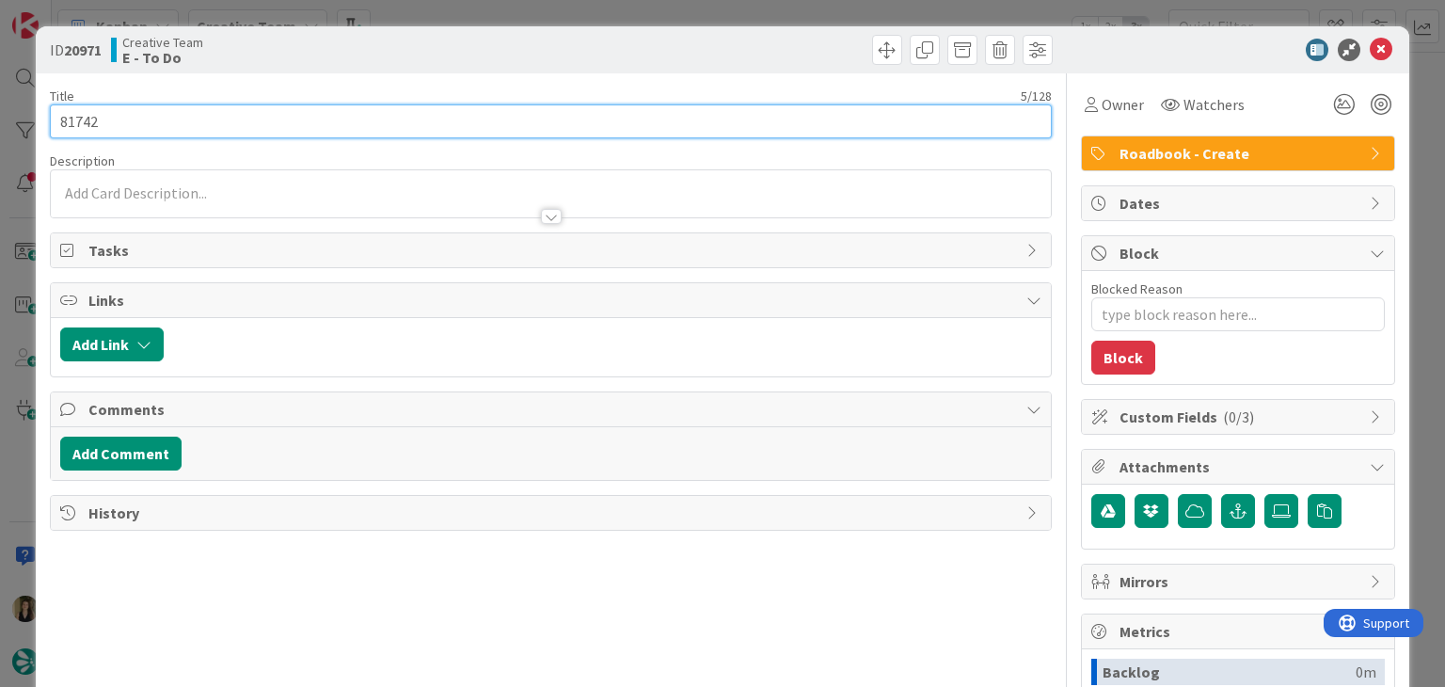
click at [79, 119] on input "81742" at bounding box center [550, 121] width 1001 height 34
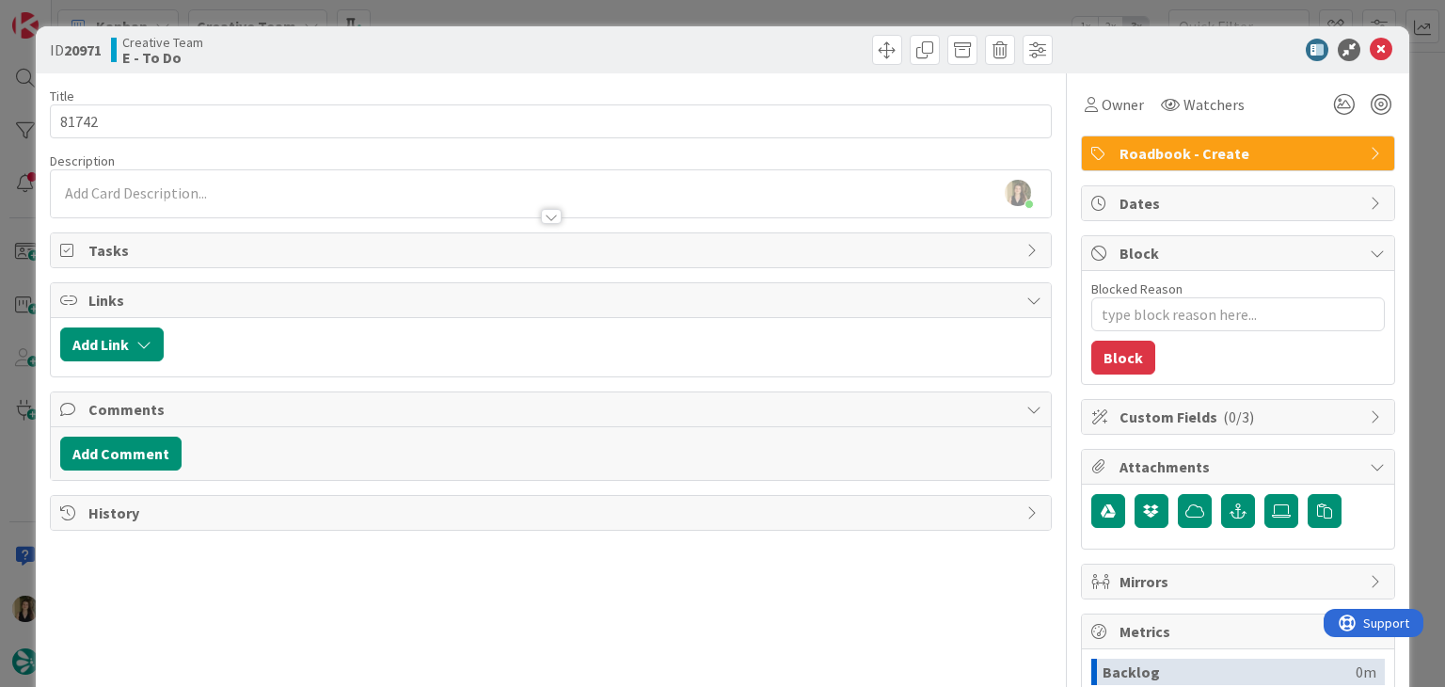
drag, startPoint x: 369, startPoint y: 59, endPoint x: 374, endPoint y: 40, distance: 19.6
click at [369, 57] on div "Creative Team E - To Do" at bounding box center [329, 50] width 436 height 30
click at [387, 14] on div "ID 20971 Creative Team E - To Do Title 5 / 128 81742 Description Sofia Palma ju…" at bounding box center [722, 343] width 1445 height 687
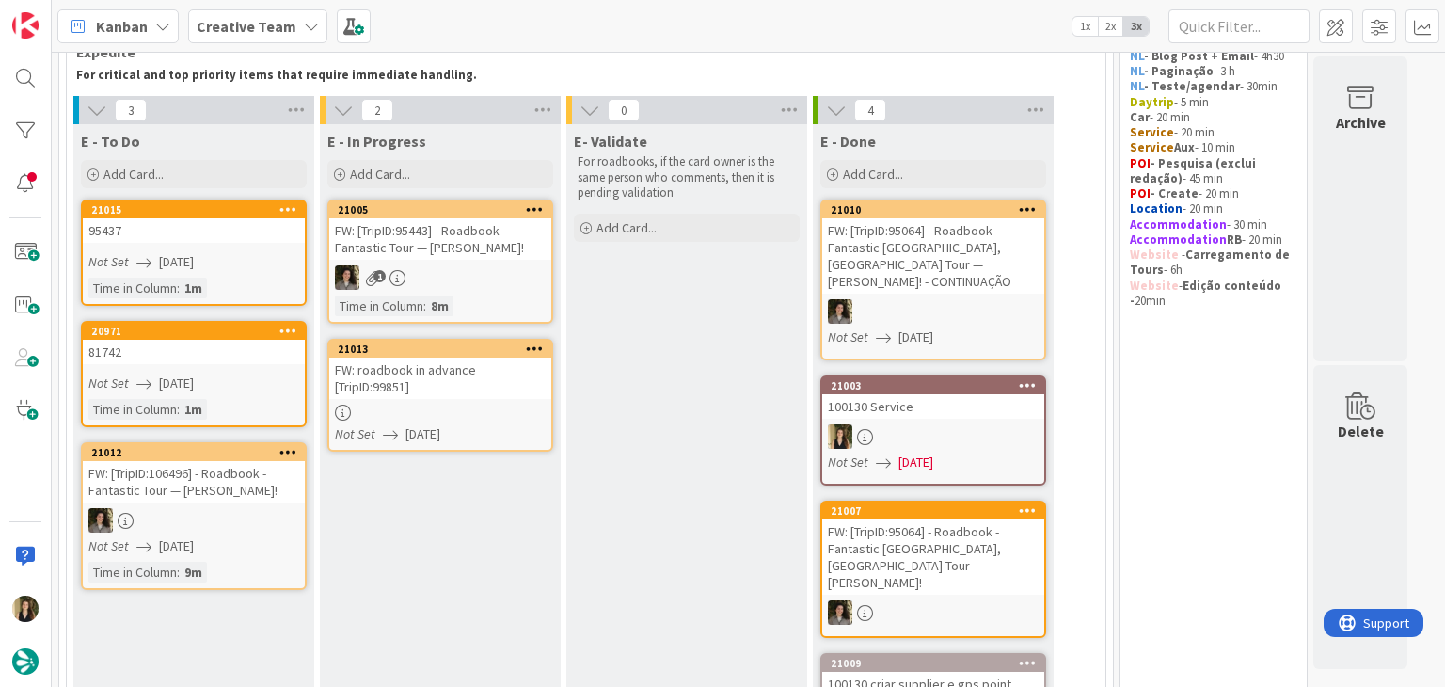
scroll to position [96, 0]
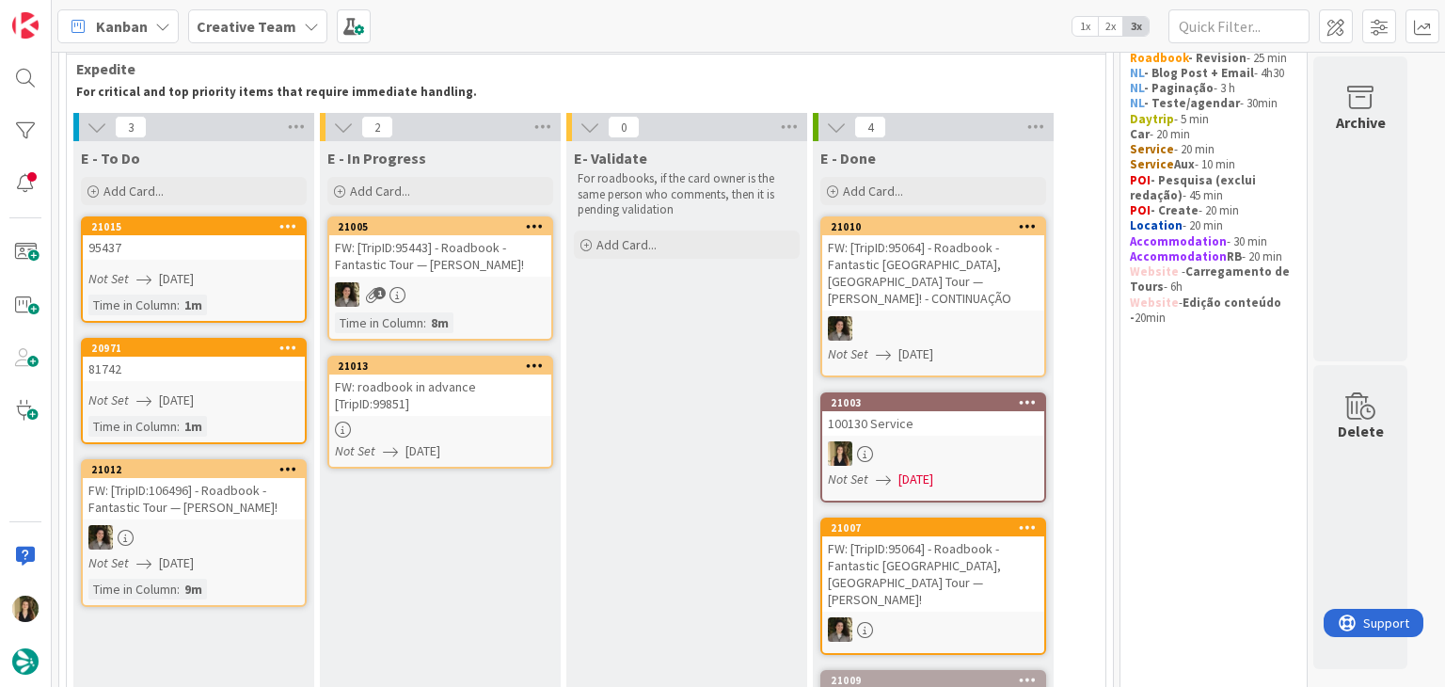
click at [498, 422] on div at bounding box center [440, 429] width 222 height 16
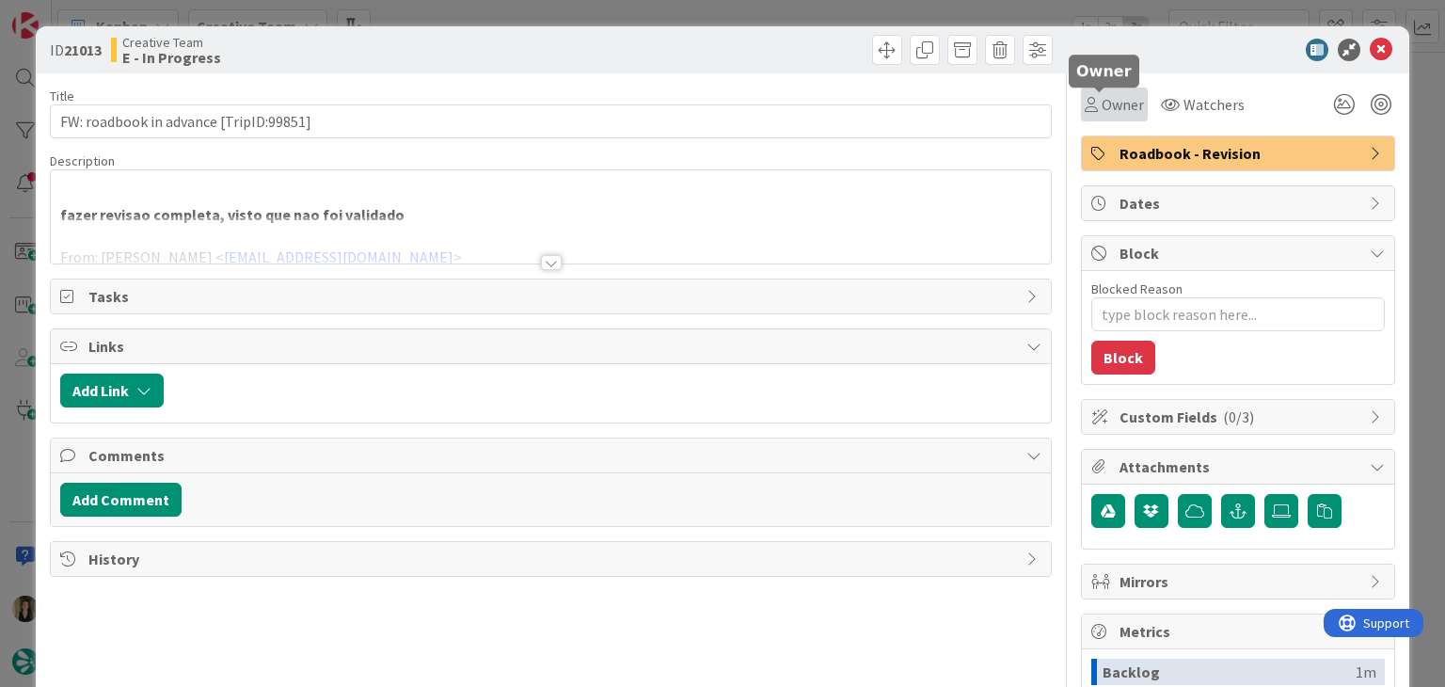
click at [1102, 93] on span "Owner" at bounding box center [1123, 104] width 42 height 23
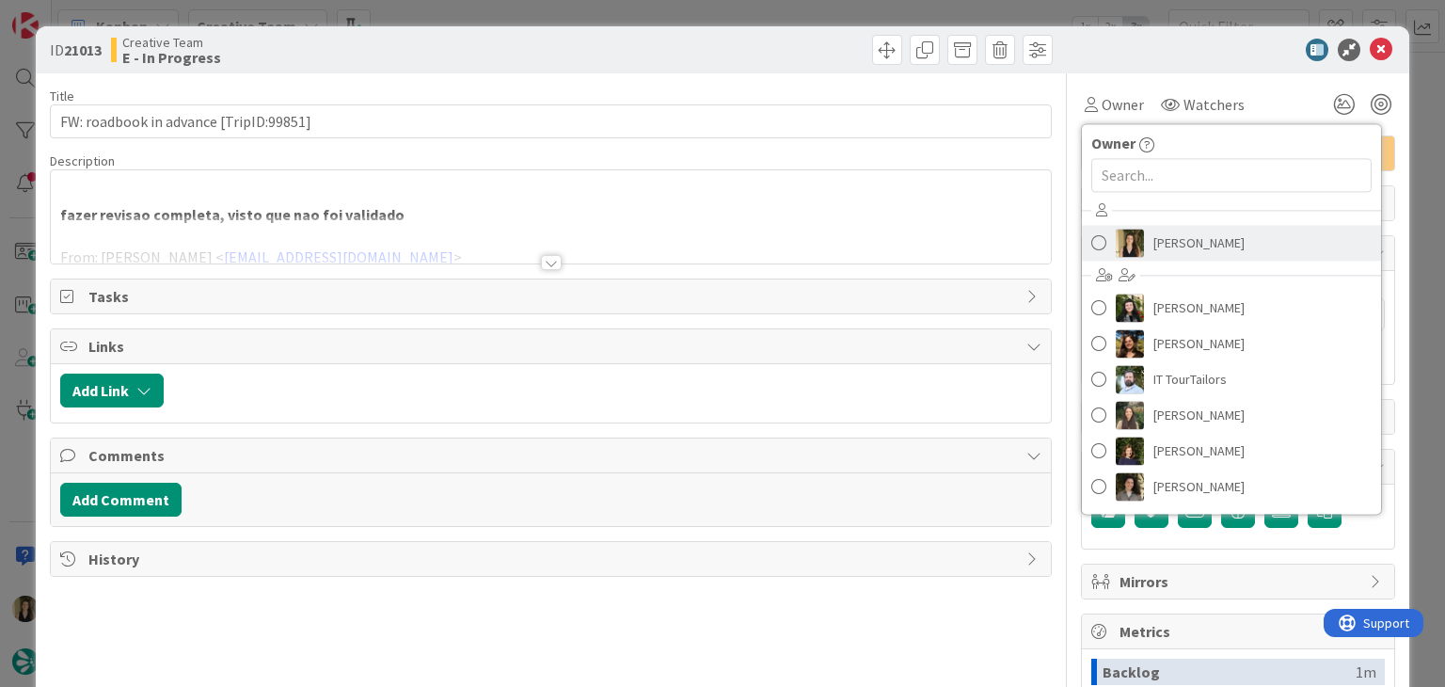
click at [1174, 251] on span "[PERSON_NAME]" at bounding box center [1198, 243] width 91 height 28
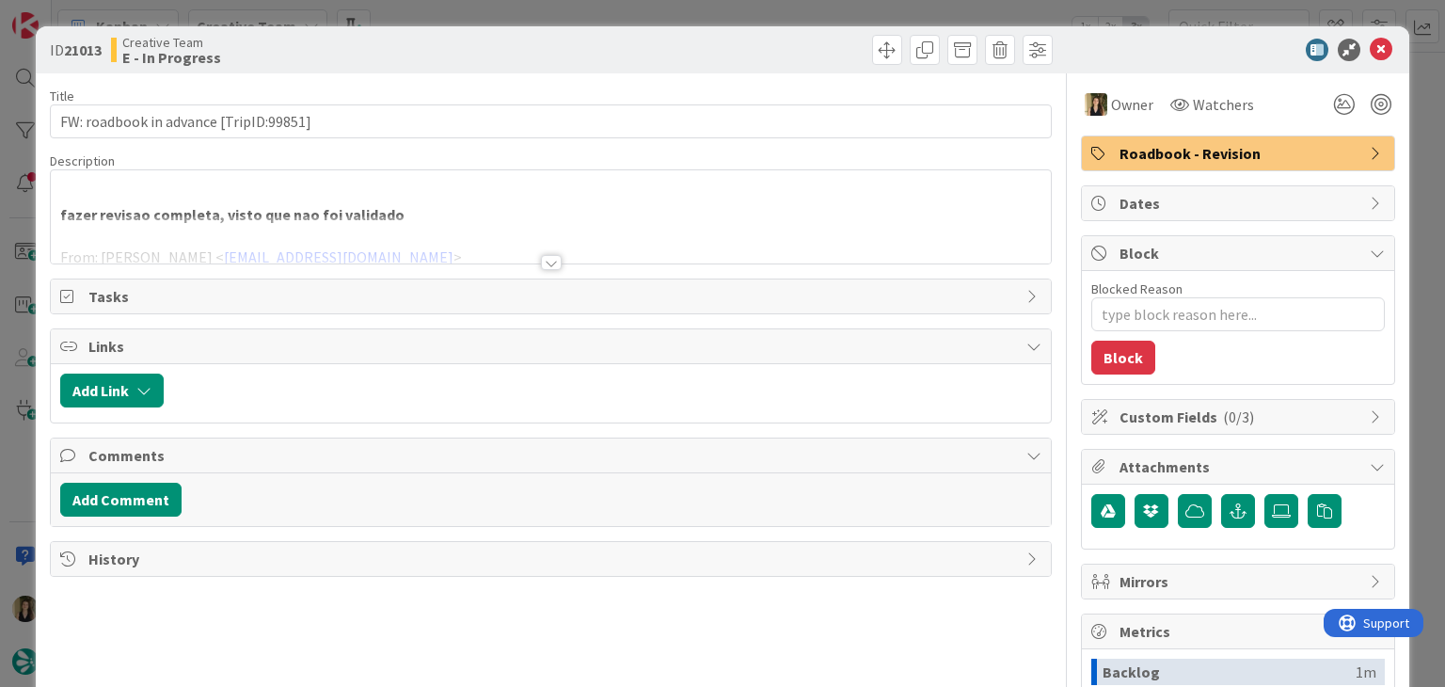
click at [550, 255] on div at bounding box center [551, 262] width 21 height 15
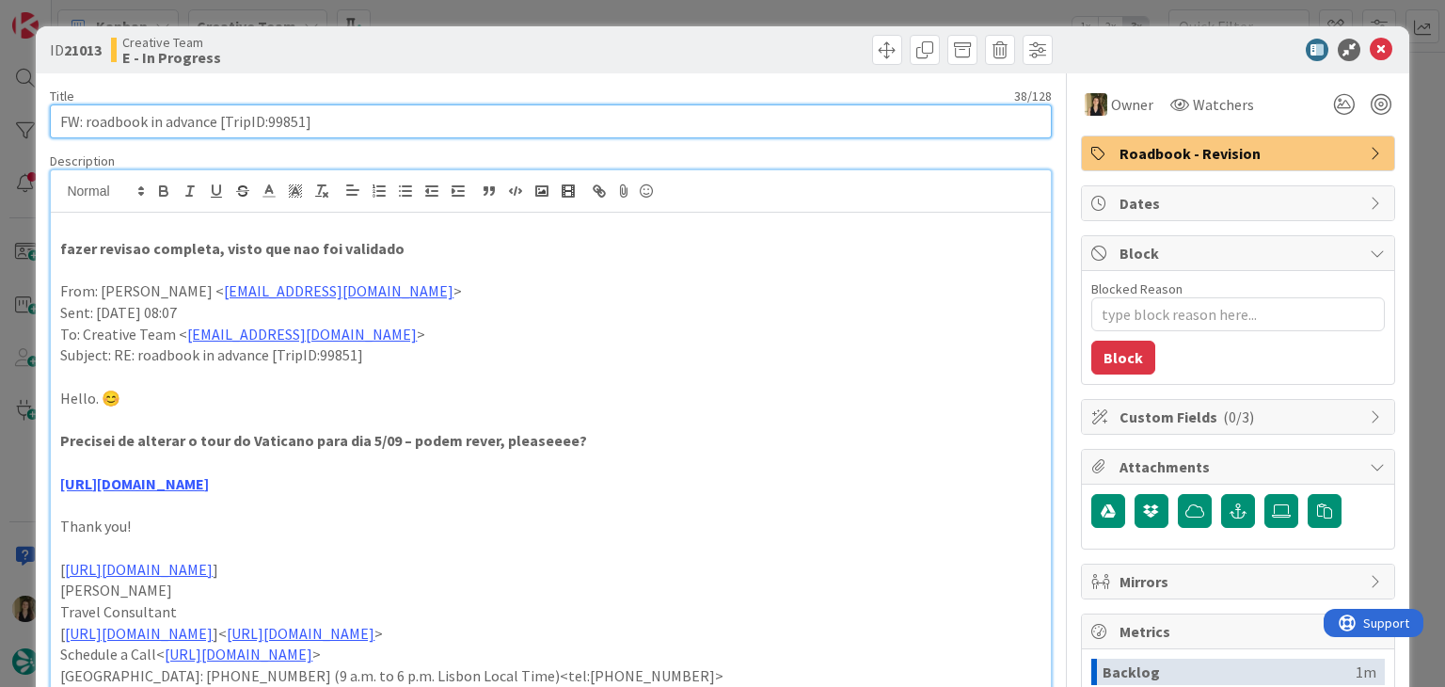
click at [275, 120] on input "FW: roadbook in advance [TripID:99851]" at bounding box center [550, 121] width 1001 height 34
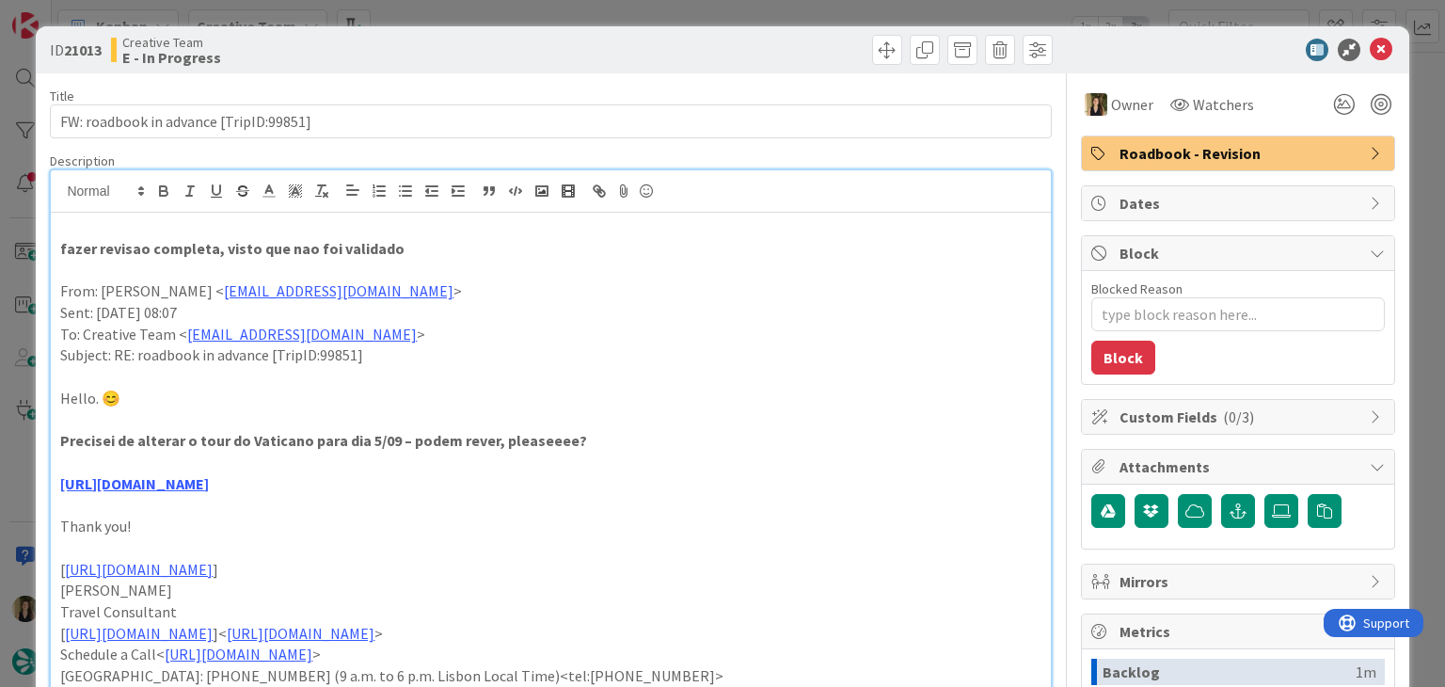
type textarea "x"
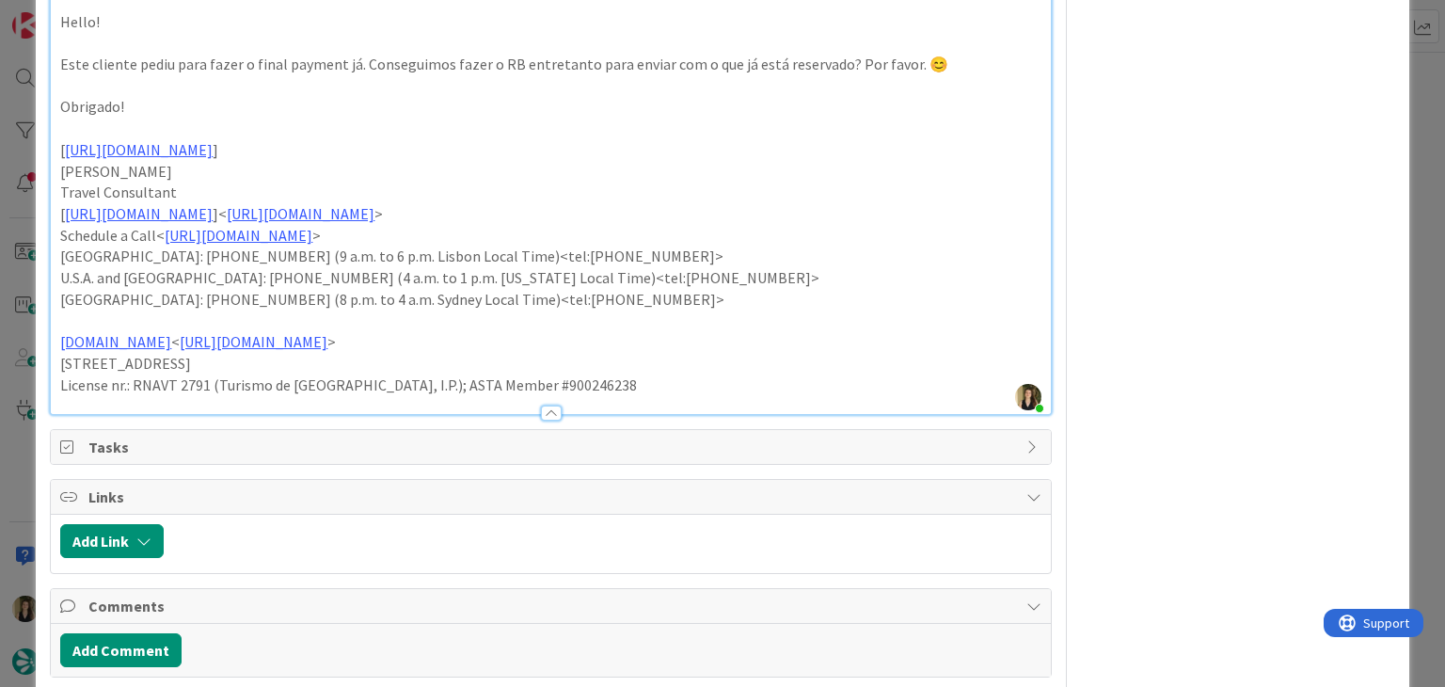
scroll to position [1992, 0]
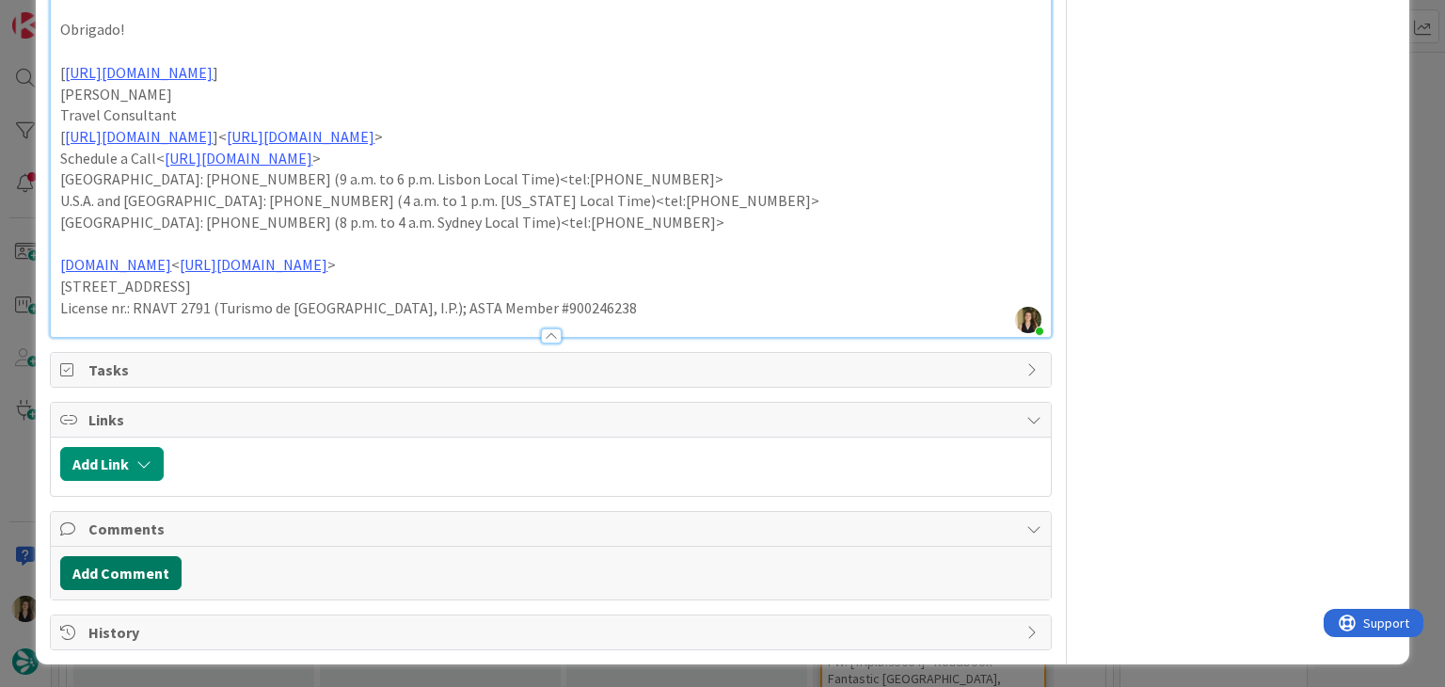
click at [144, 573] on button "Add Comment" at bounding box center [120, 573] width 121 height 34
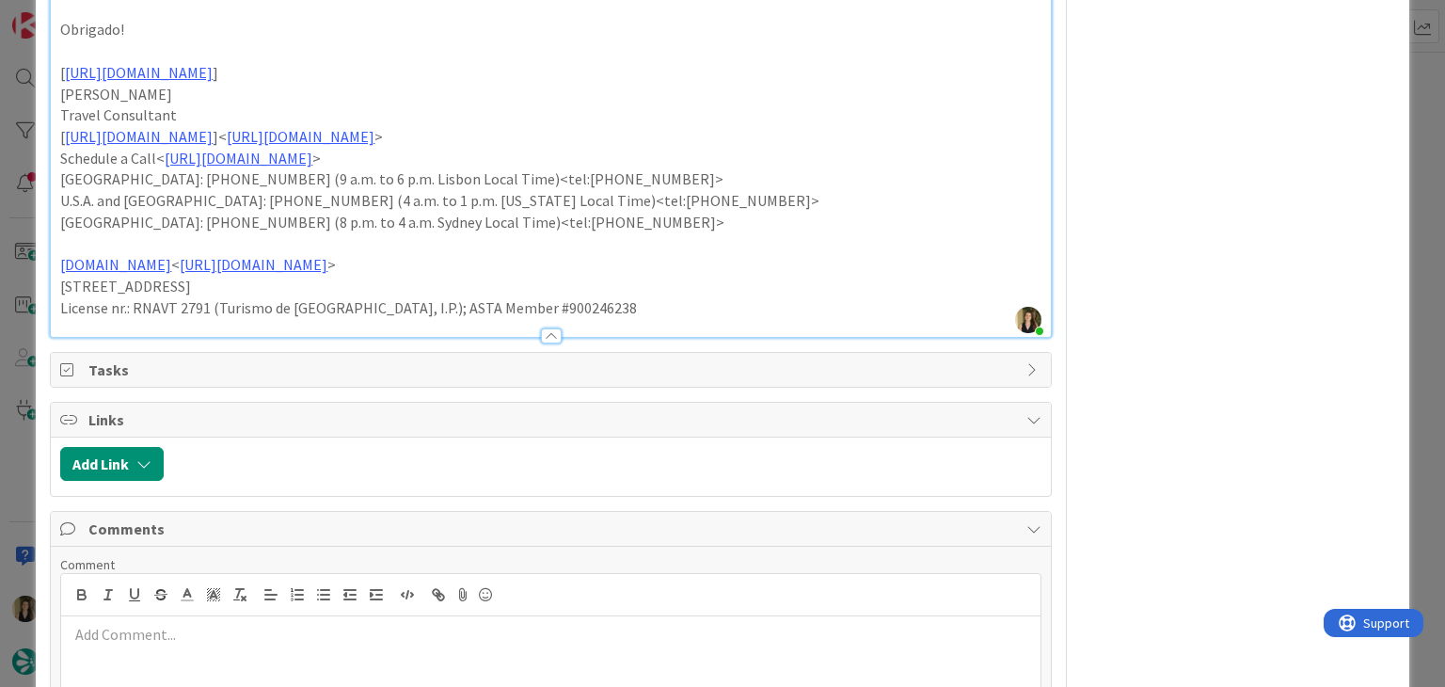
click at [183, 624] on p at bounding box center [550, 635] width 963 height 22
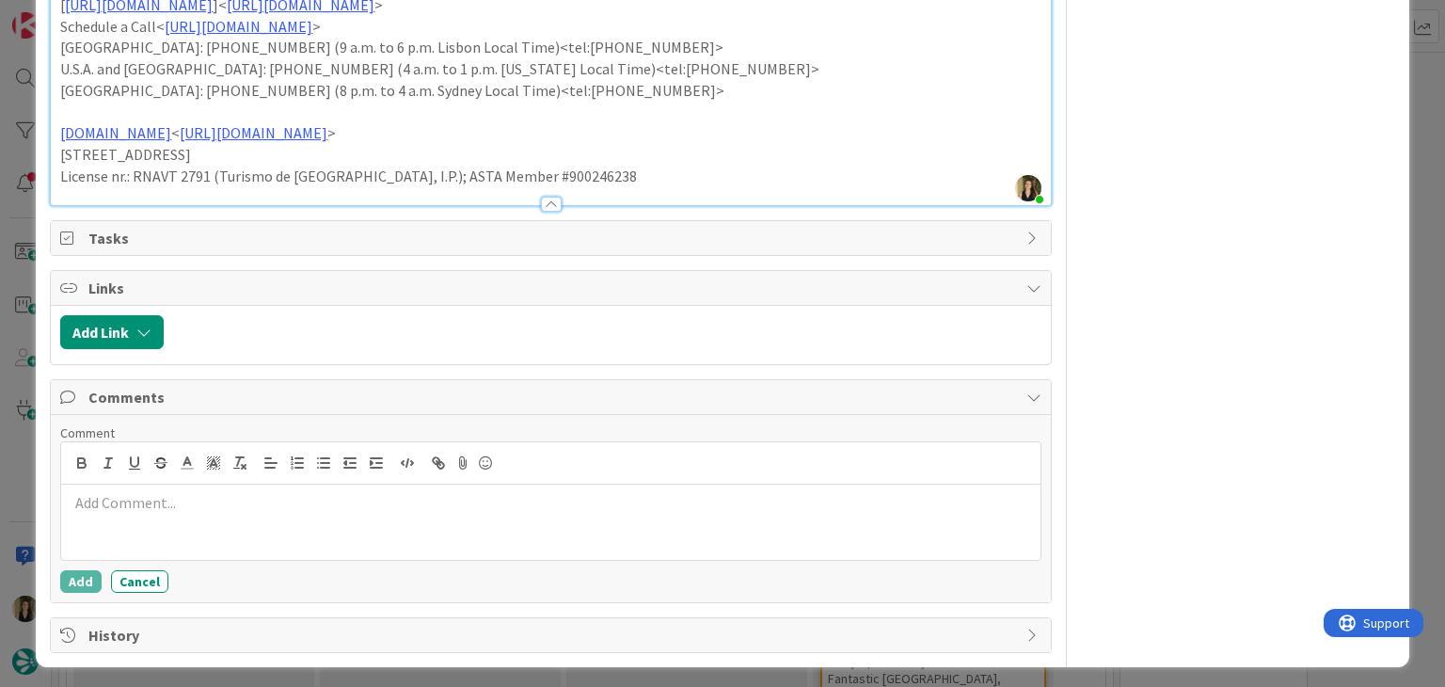
scroll to position [2127, 0]
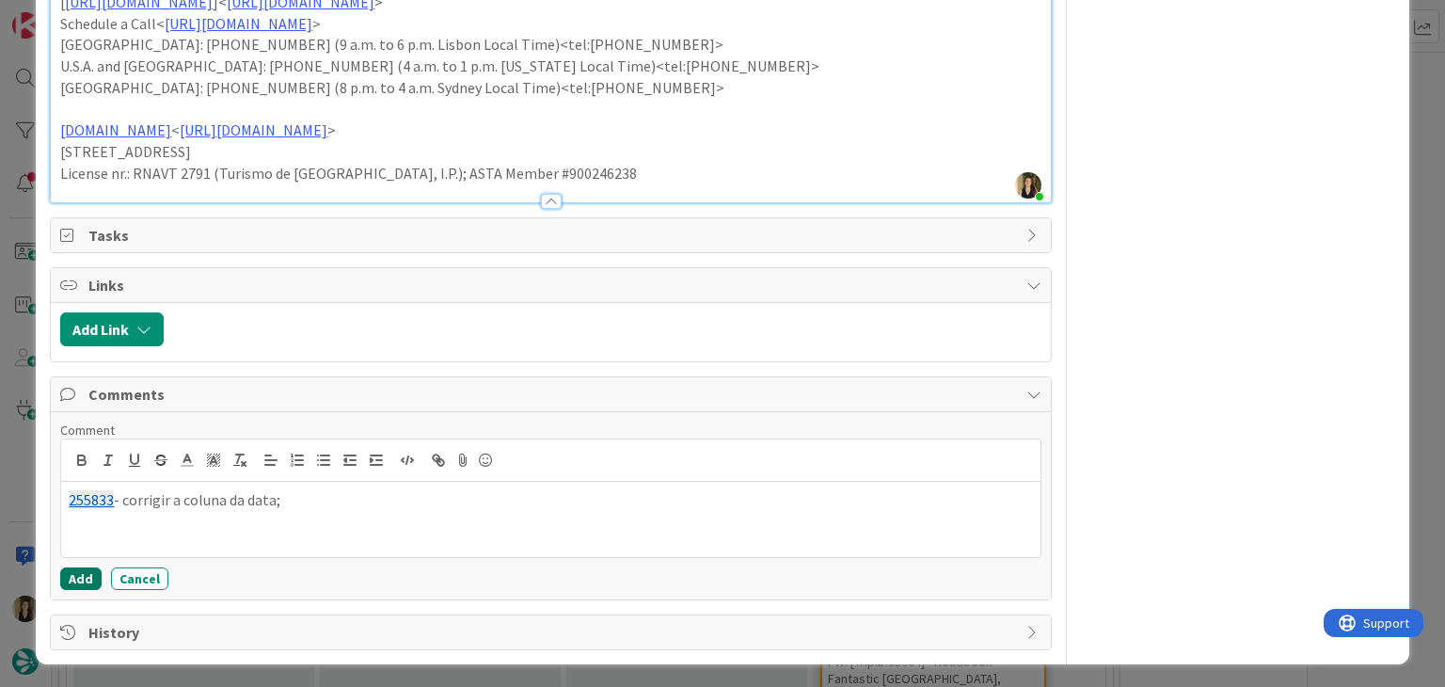
drag, startPoint x: 84, startPoint y: 576, endPoint x: 459, endPoint y: 246, distance: 499.9
click at [82, 576] on button "Add" at bounding box center [80, 578] width 41 height 23
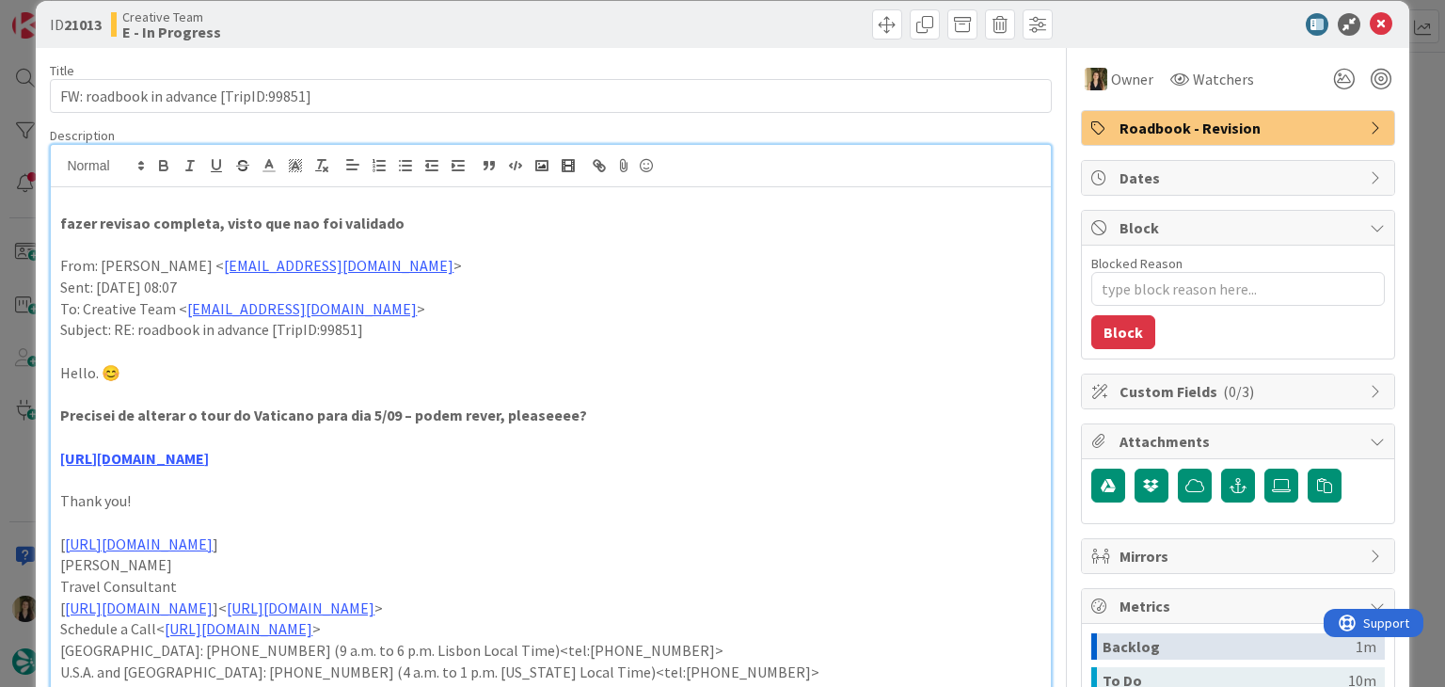
scroll to position [0, 0]
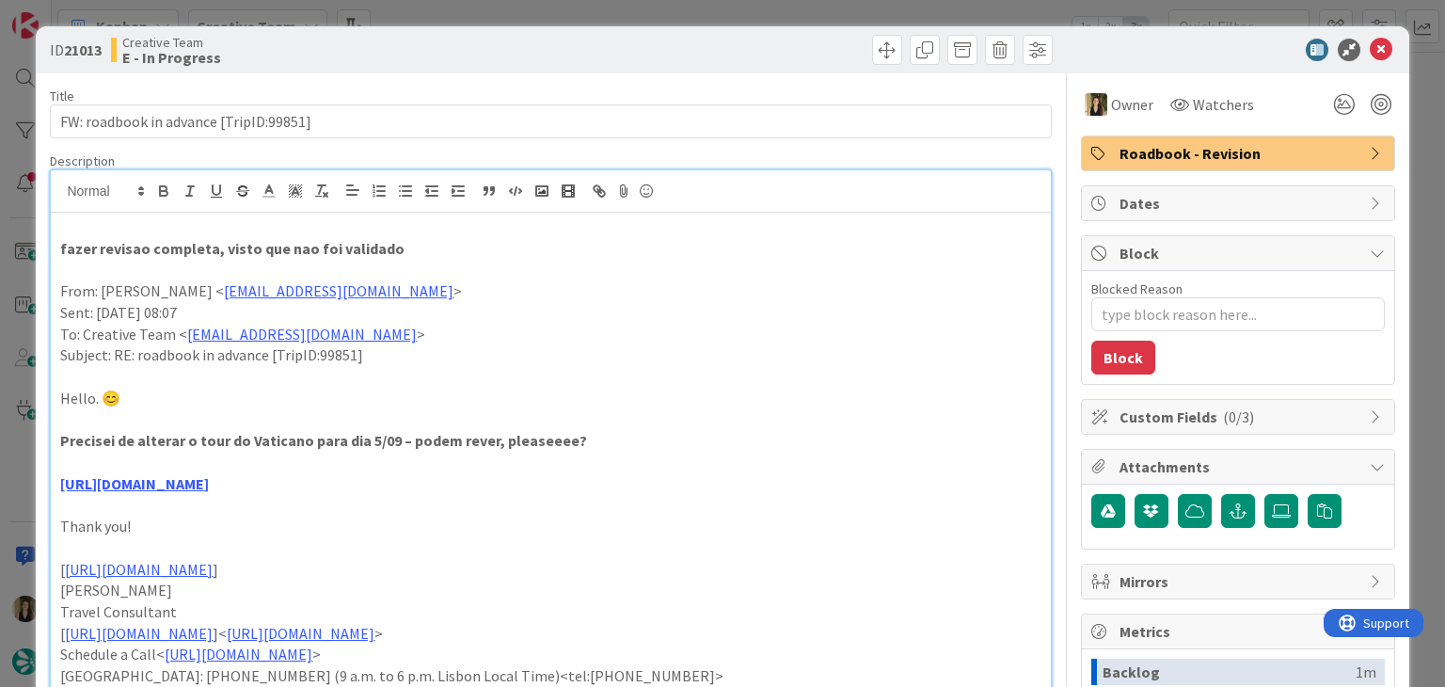
click at [729, 39] on div at bounding box center [804, 50] width 497 height 30
click at [720, 19] on div "ID 21013 Creative Team E - In Progress Title 38 / 128 FW: roadbook in advance […" at bounding box center [722, 343] width 1445 height 687
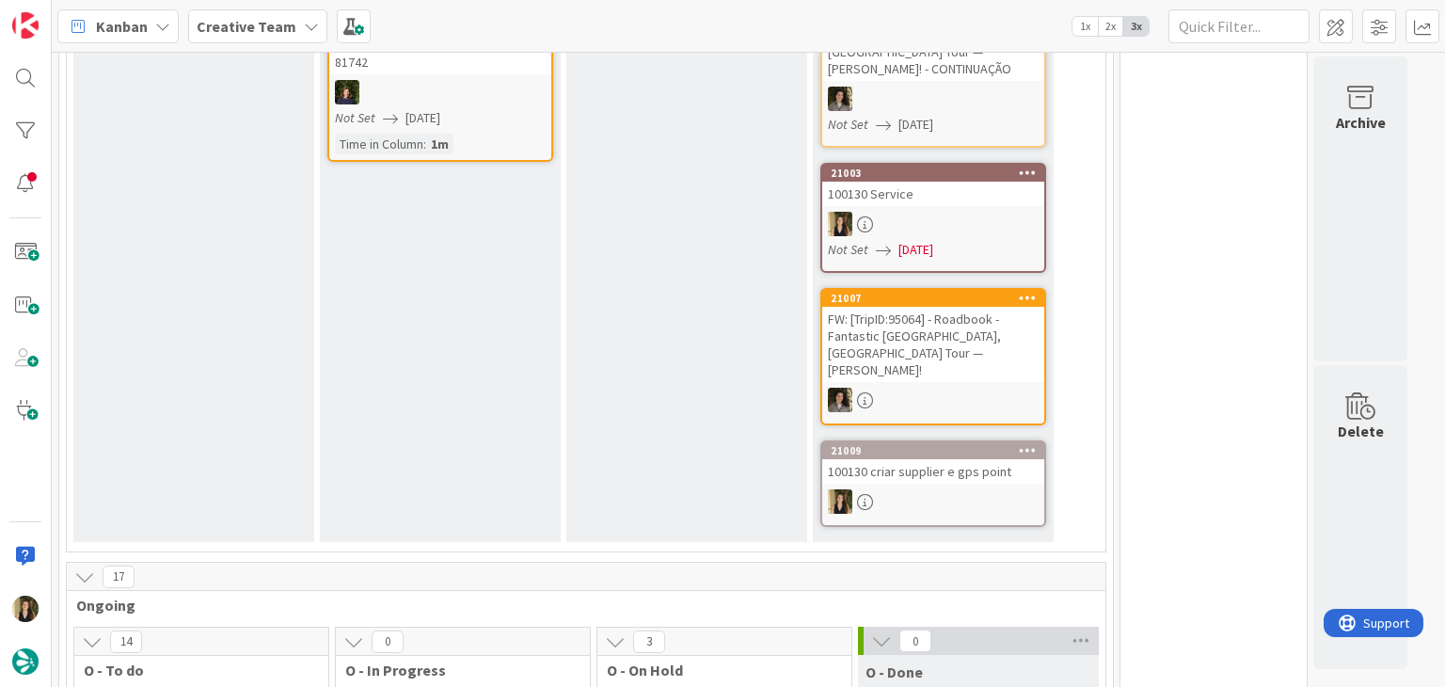
scroll to position [655, 0]
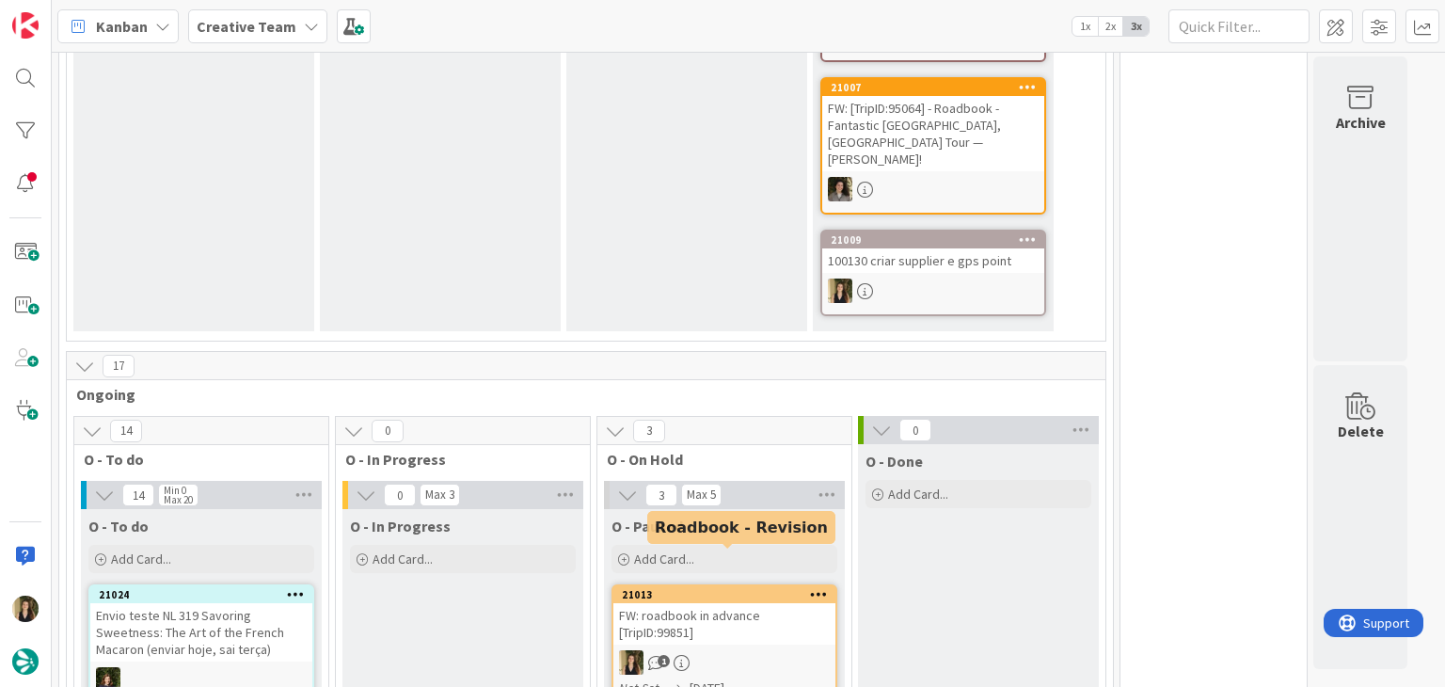
click at [750, 605] on div "FW: roadbook in advance [TripID:99851]" at bounding box center [724, 623] width 222 height 41
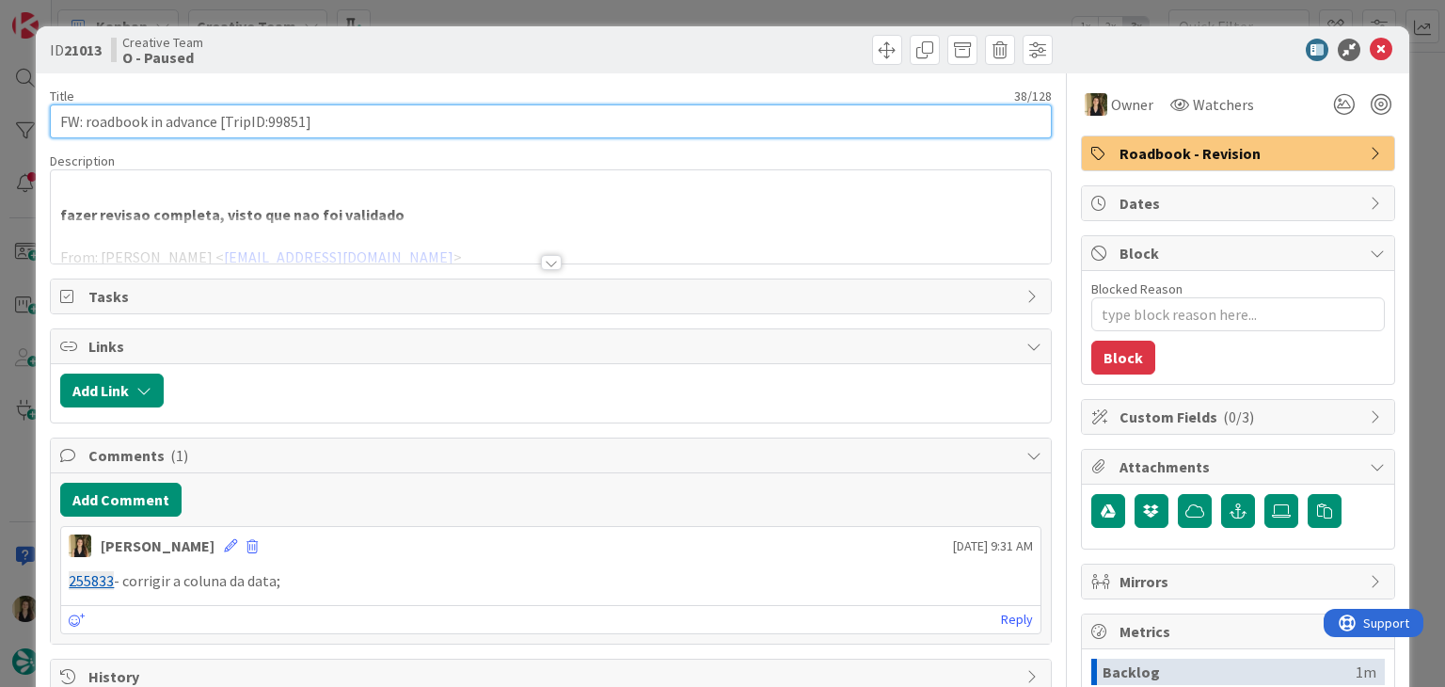
click at [282, 120] on input "FW: roadbook in advance [TripID:99851]" at bounding box center [550, 121] width 1001 height 34
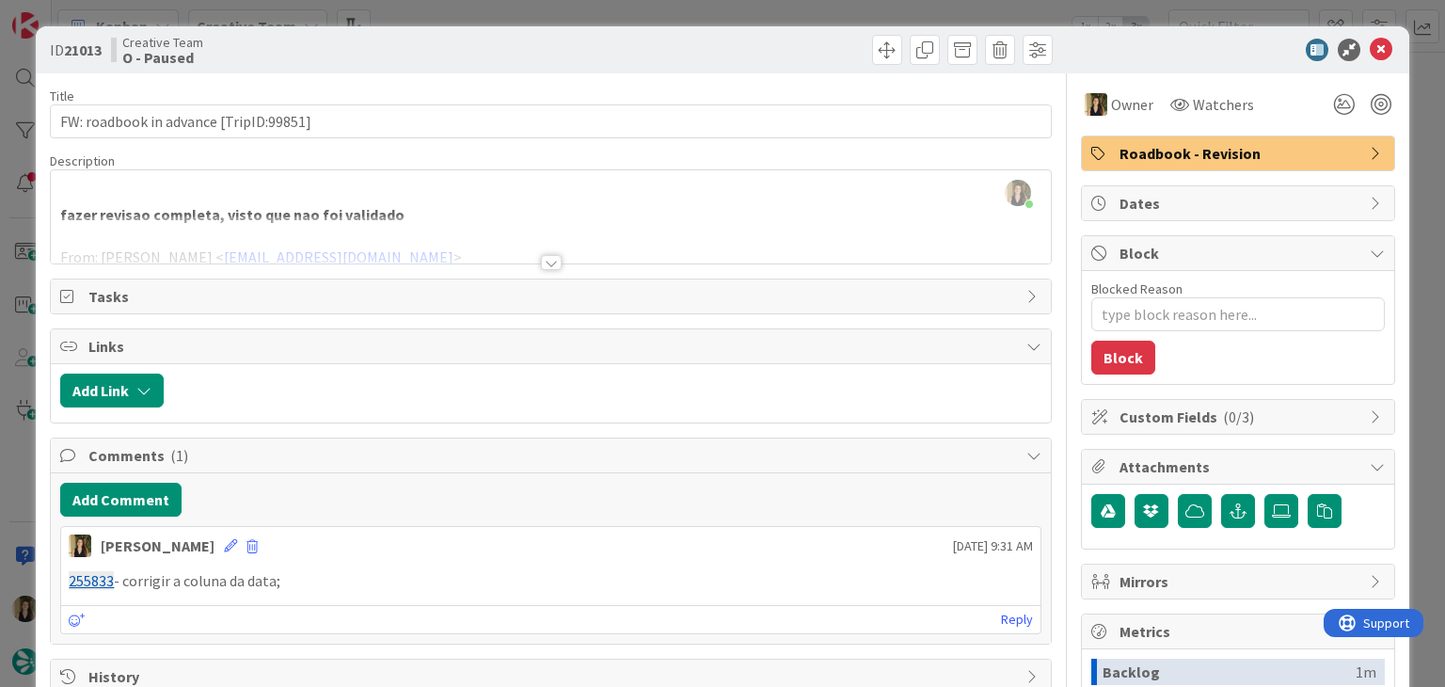
click at [433, 13] on div "ID 21013 Creative Team O - Paused Title 38 / 128 FW: roadbook in advance [TripI…" at bounding box center [722, 343] width 1445 height 687
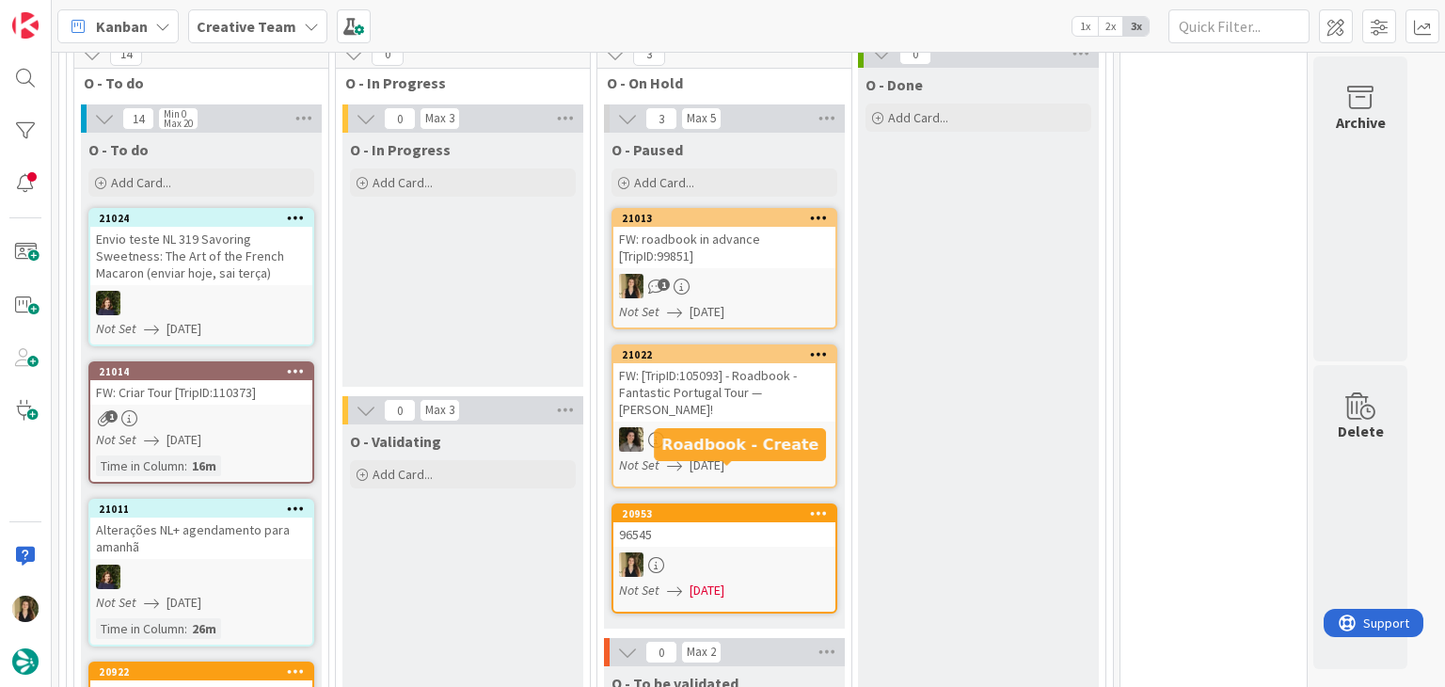
click at [722, 522] on div "96545" at bounding box center [724, 534] width 222 height 24
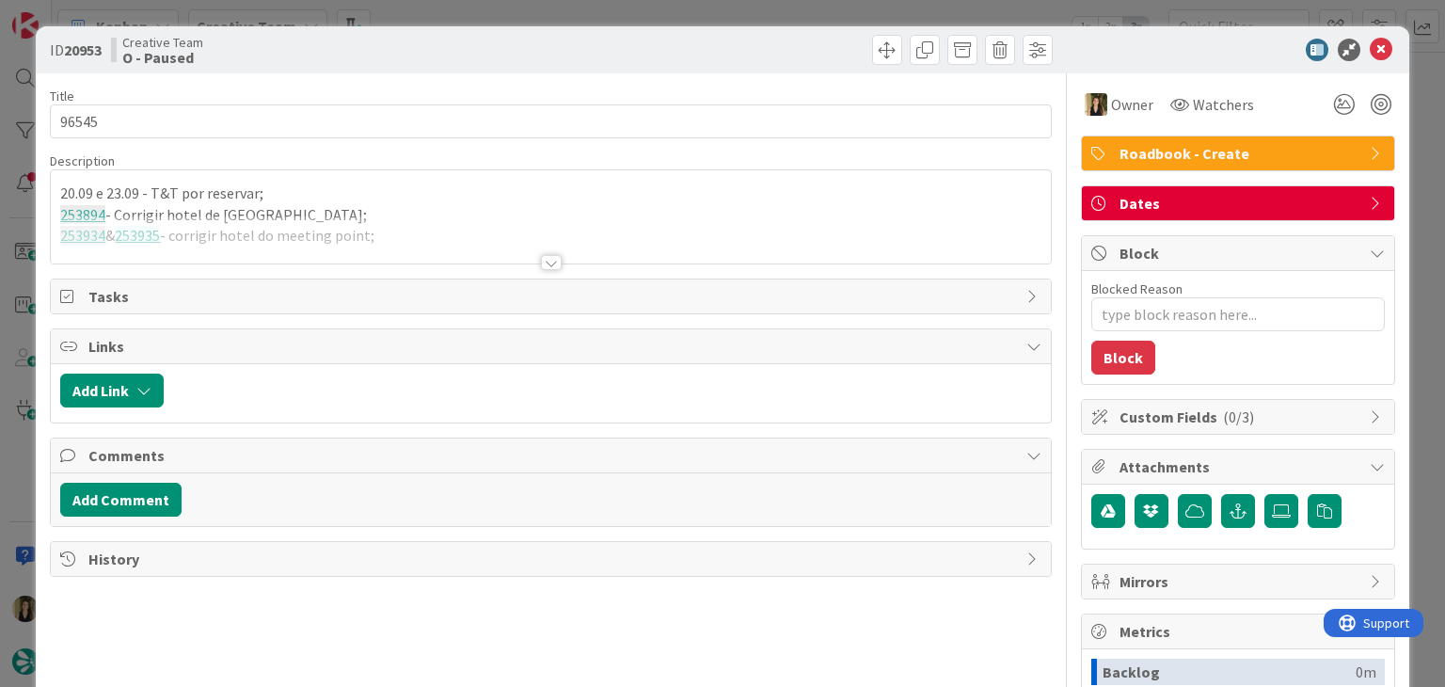
click at [358, 231] on div at bounding box center [550, 239] width 999 height 48
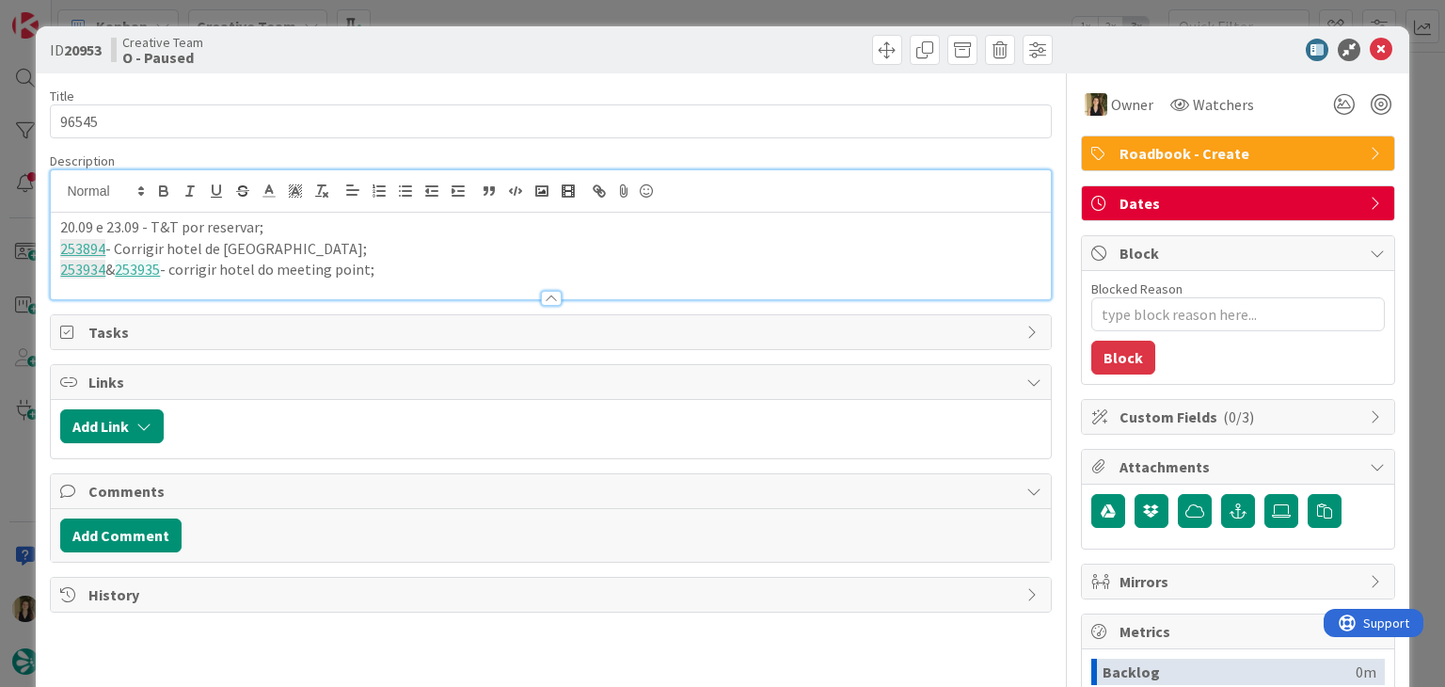
click at [403, 269] on p "253934 & 253935 - corrigir hotel do meeting point;" at bounding box center [550, 270] width 980 height 22
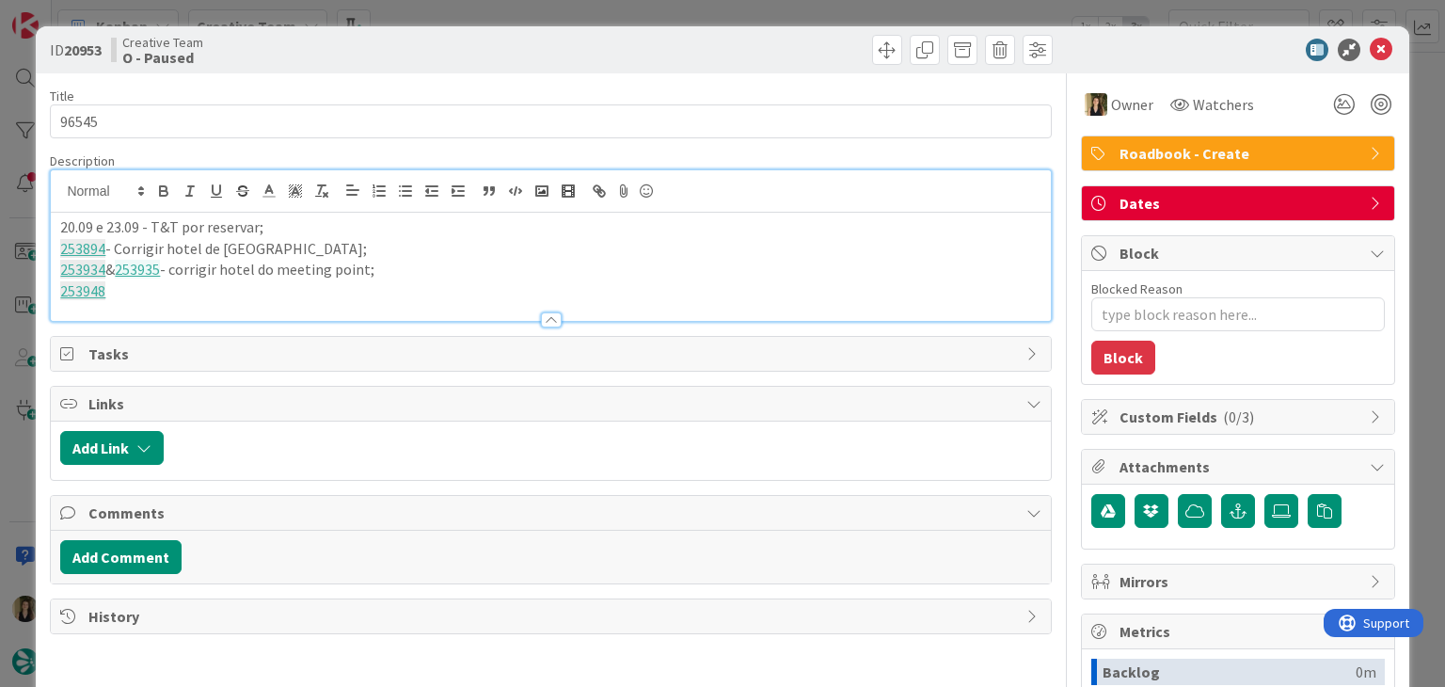
click at [699, 2] on div "ID 20953 Creative Team O - Paused Title 5 / 128 96545 Description 20.09 e 23.09…" at bounding box center [722, 343] width 1445 height 687
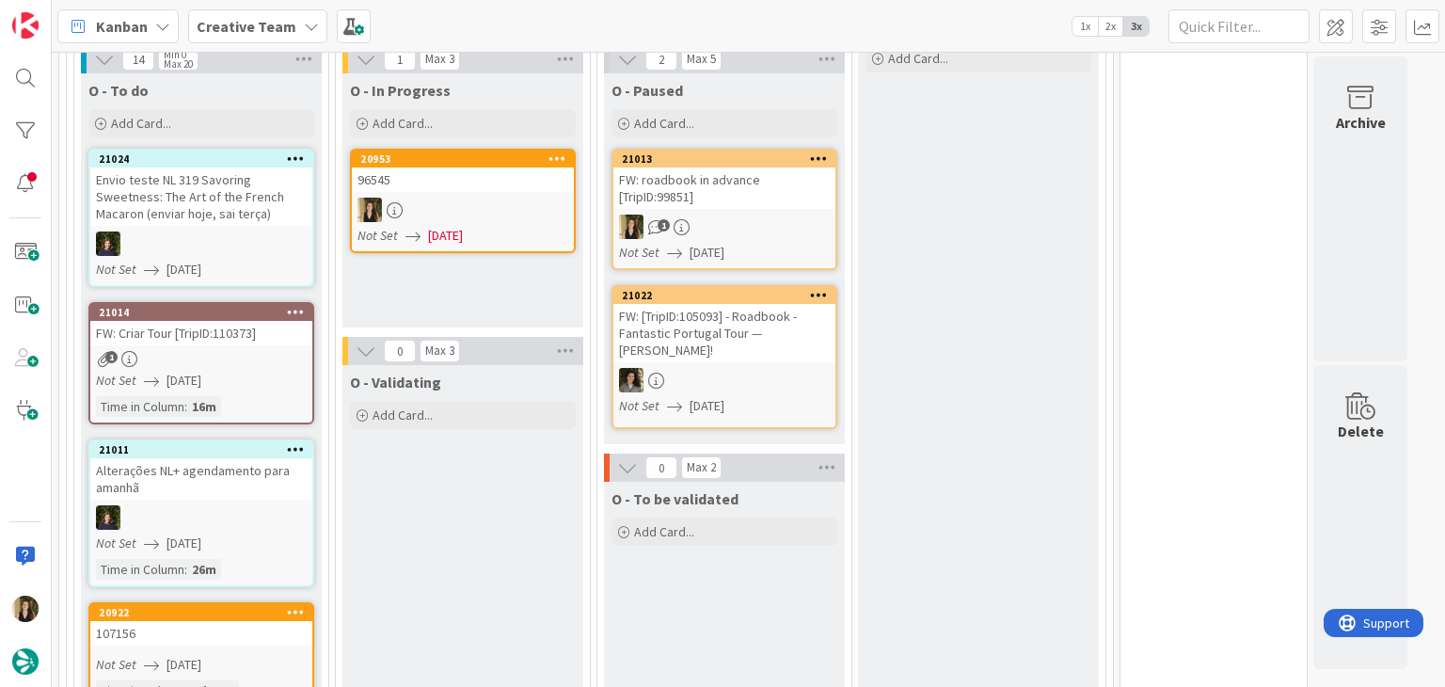
scroll to position [1046, 0]
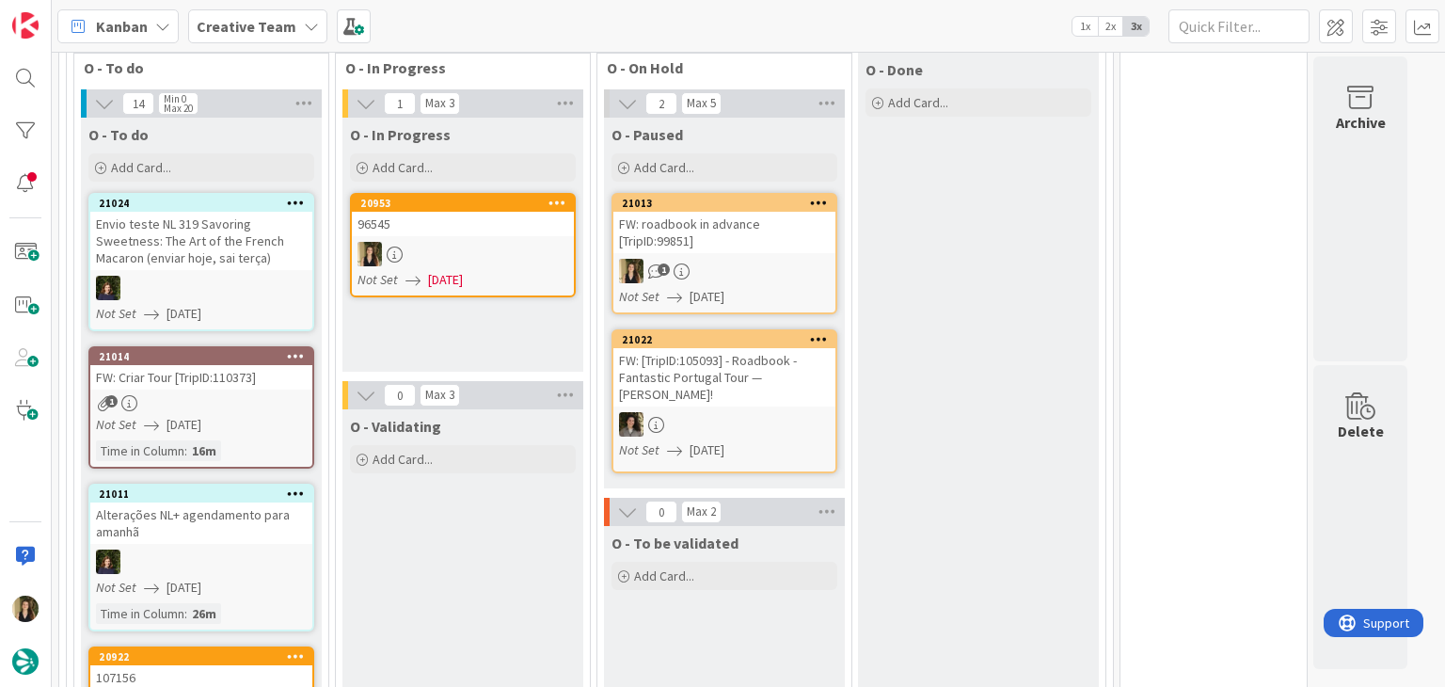
click at [521, 270] on div "Not Set 13/08/2025" at bounding box center [465, 280] width 216 height 20
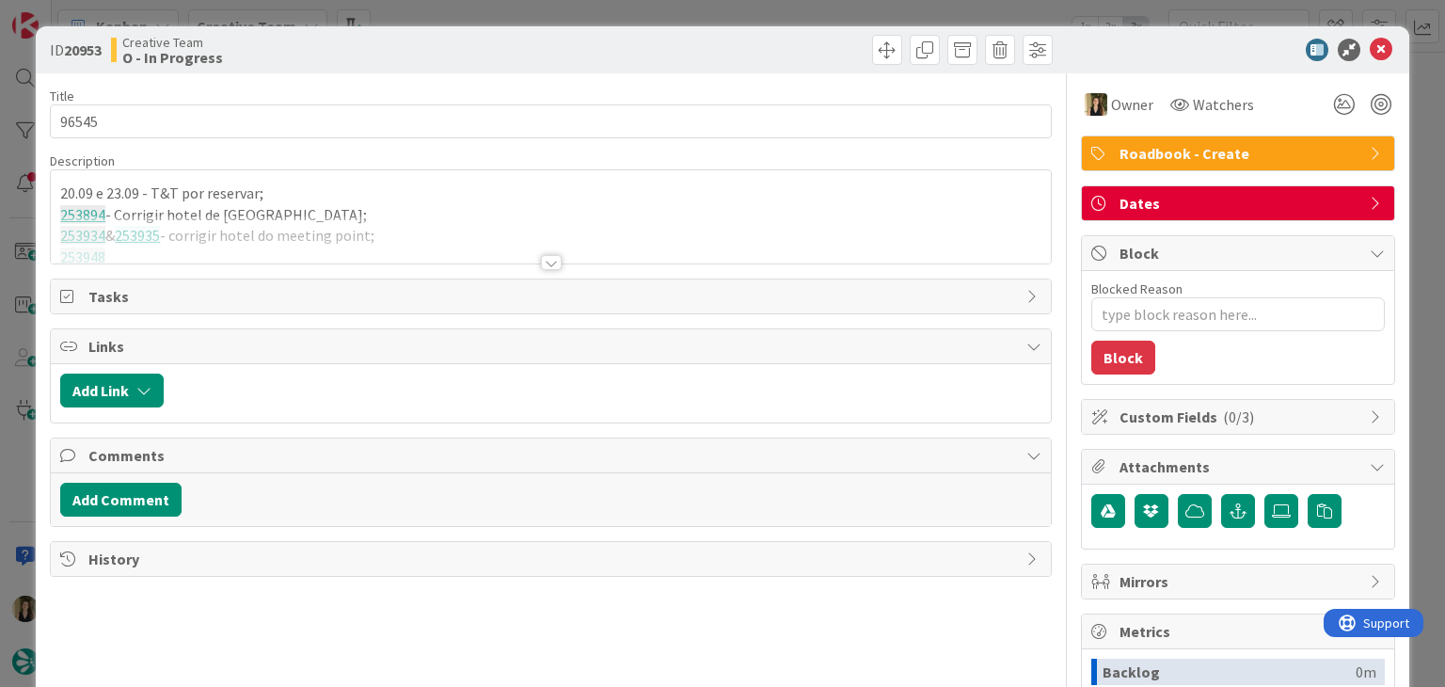
type textarea "x"
click at [380, 239] on div at bounding box center [550, 239] width 999 height 48
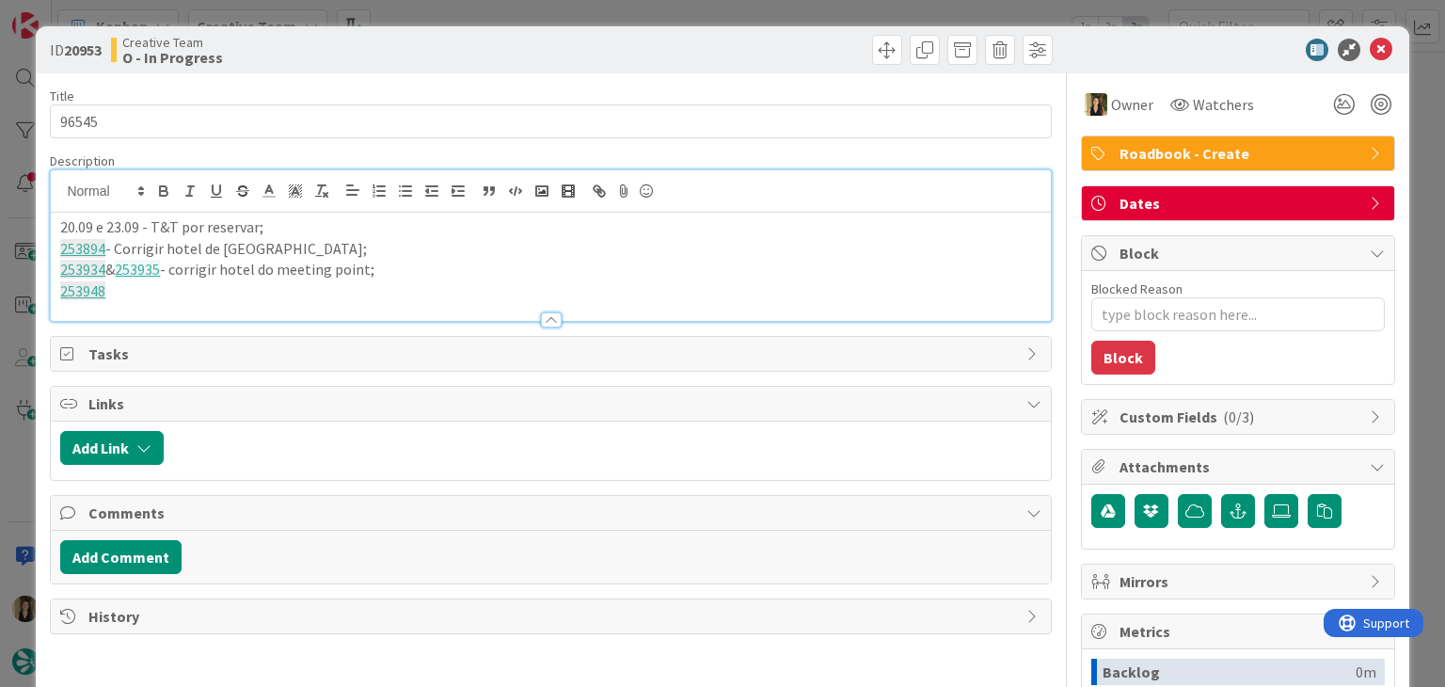
click at [211, 294] on p "253948" at bounding box center [550, 291] width 980 height 22
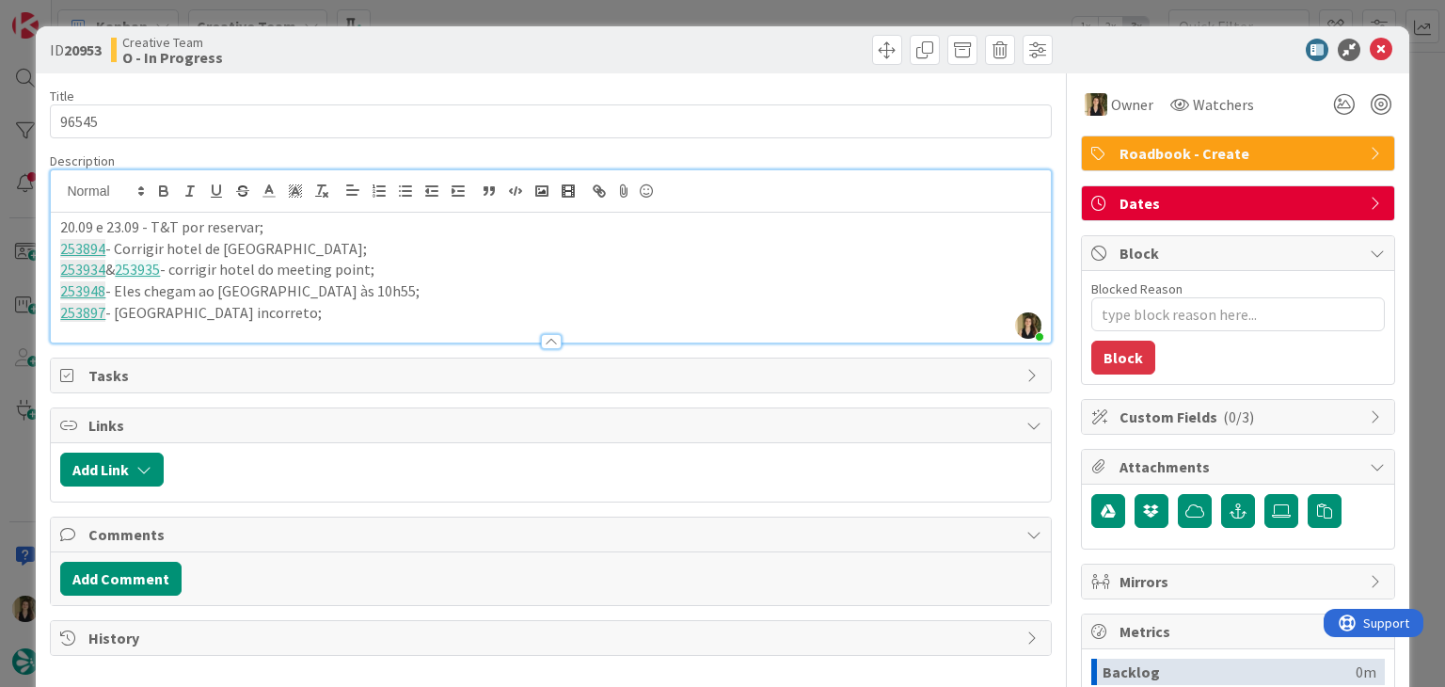
click at [537, 38] on div "Creative Team O - In Progress" at bounding box center [329, 50] width 436 height 30
click at [550, 9] on div "ID 20953 Creative Team O - In Progress Title 5 / 128 96545 Description Sofia Pa…" at bounding box center [722, 343] width 1445 height 687
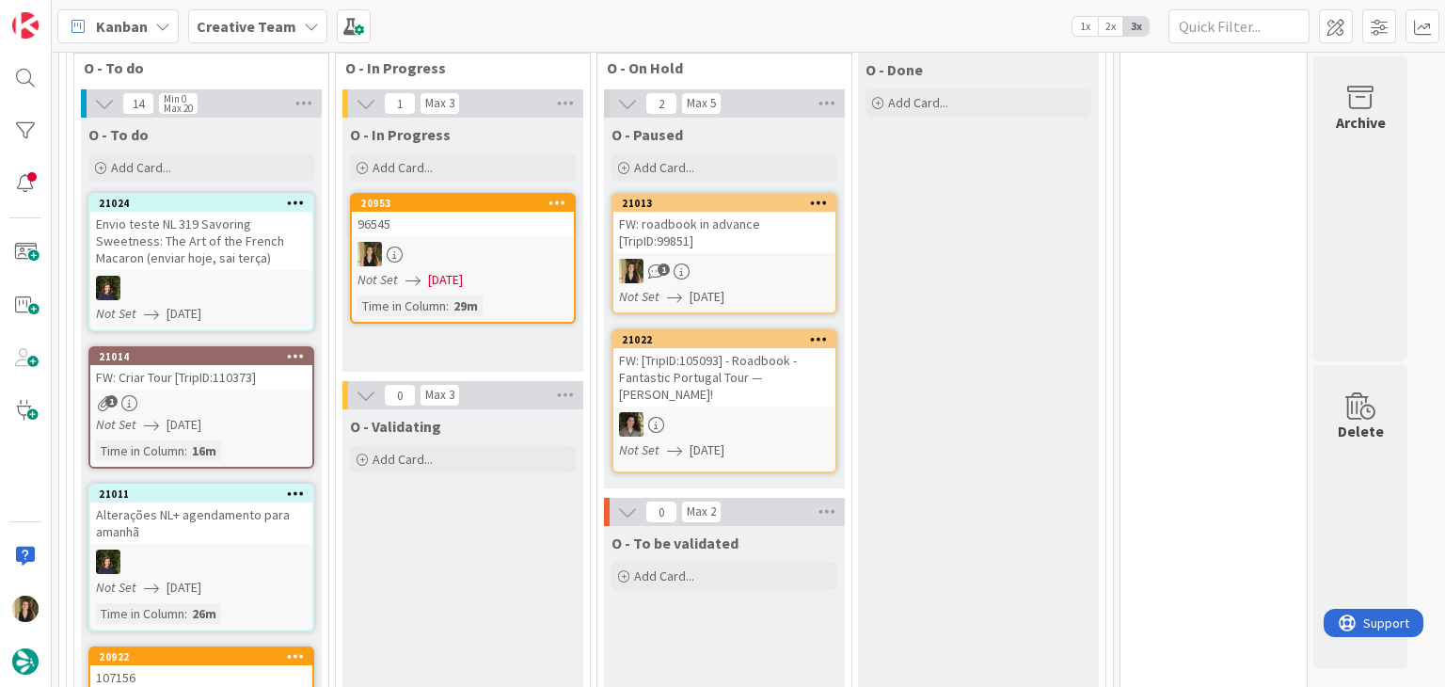
click at [531, 242] on div at bounding box center [463, 254] width 222 height 24
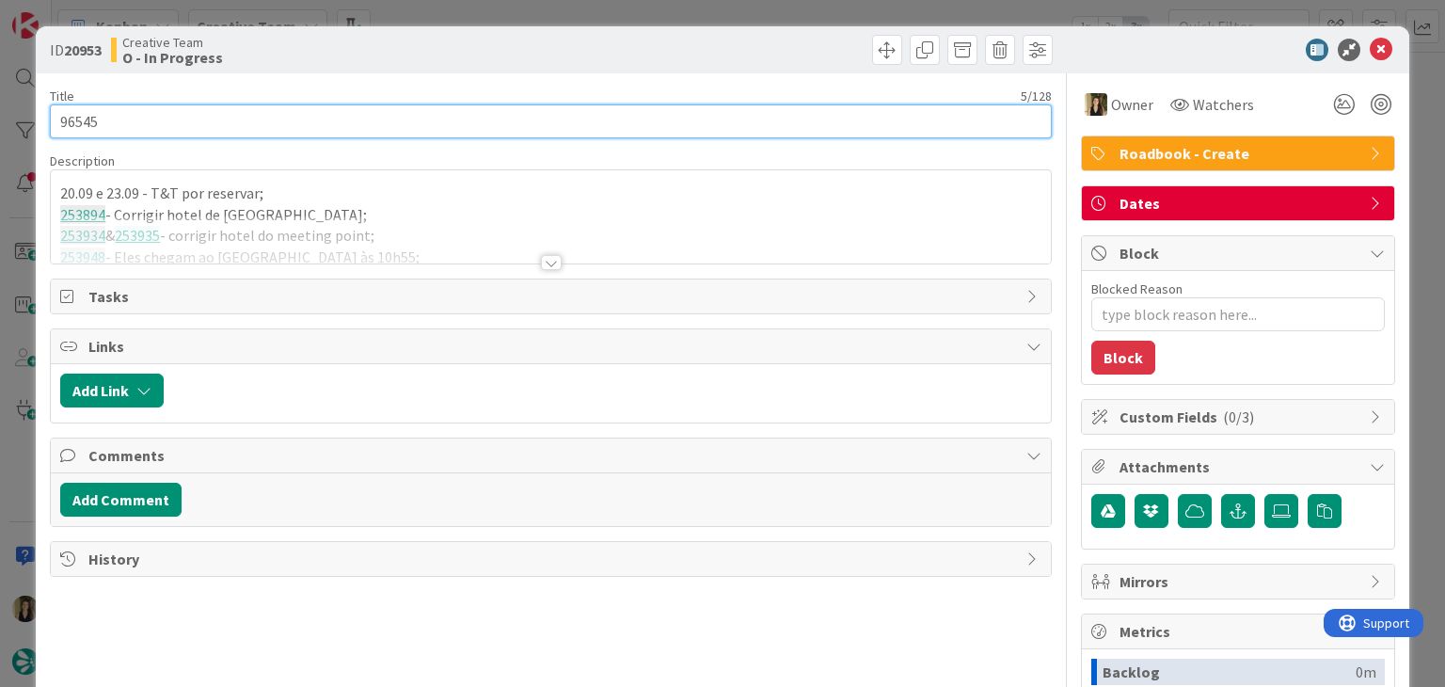
click at [72, 124] on input "96545" at bounding box center [550, 121] width 1001 height 34
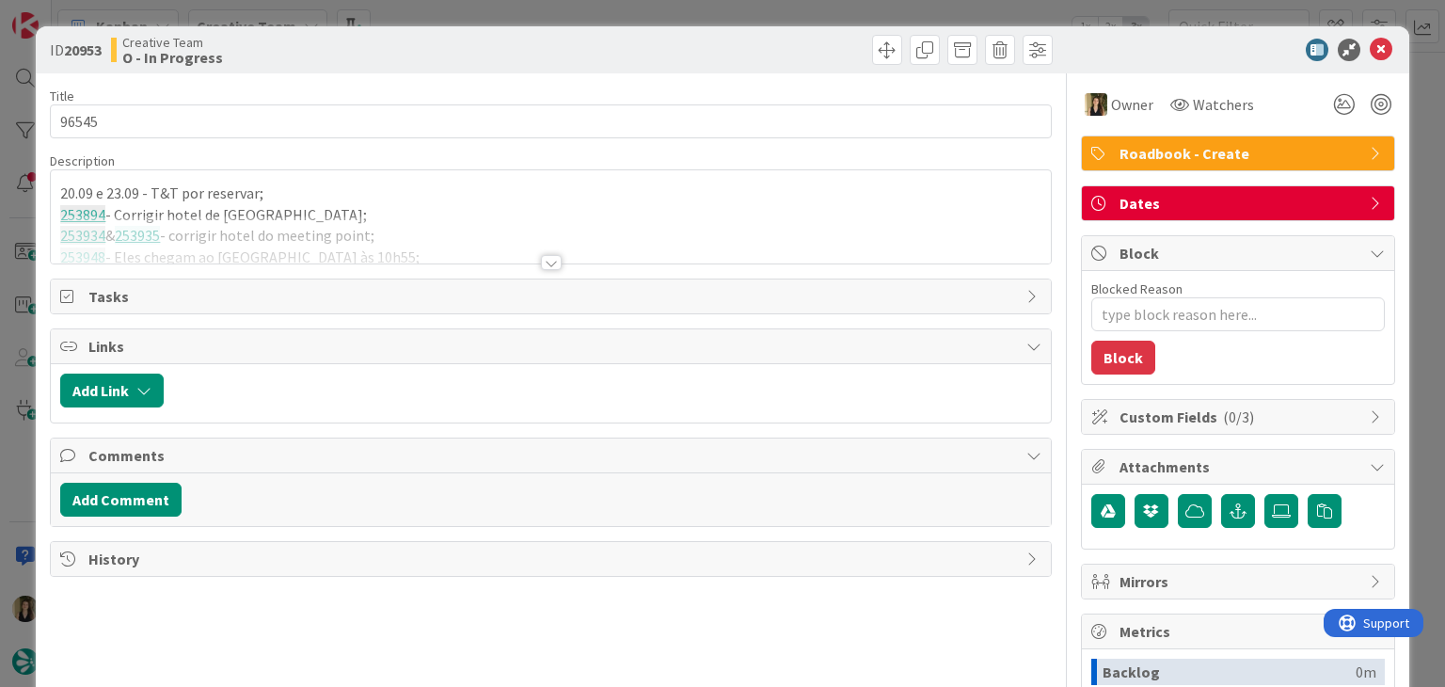
click at [474, 46] on div "Creative Team O - In Progress" at bounding box center [329, 50] width 436 height 30
click at [482, 17] on div "ID 20953 Creative Team O - In Progress Title 5 / 128 96545 Description 20.09 e …" at bounding box center [722, 343] width 1445 height 687
click at [537, 9] on div "Kanban Creative Team 1x 2x 3x" at bounding box center [748, 26] width 1393 height 52
click at [573, 11] on div "Kanban Creative Team 1x 2x 3x" at bounding box center [748, 26] width 1393 height 52
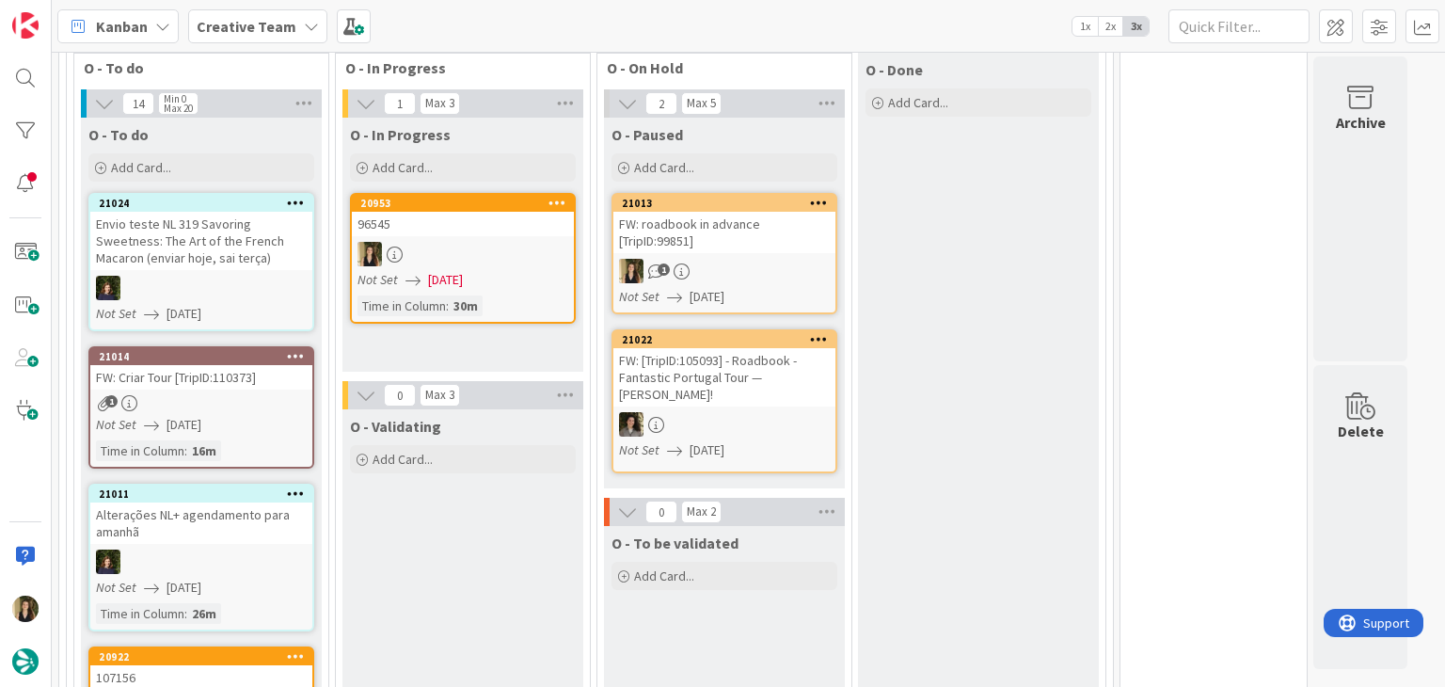
click at [1366, 45] on div "Kanban Creative Team 1x 2x 3x" at bounding box center [748, 26] width 1393 height 52
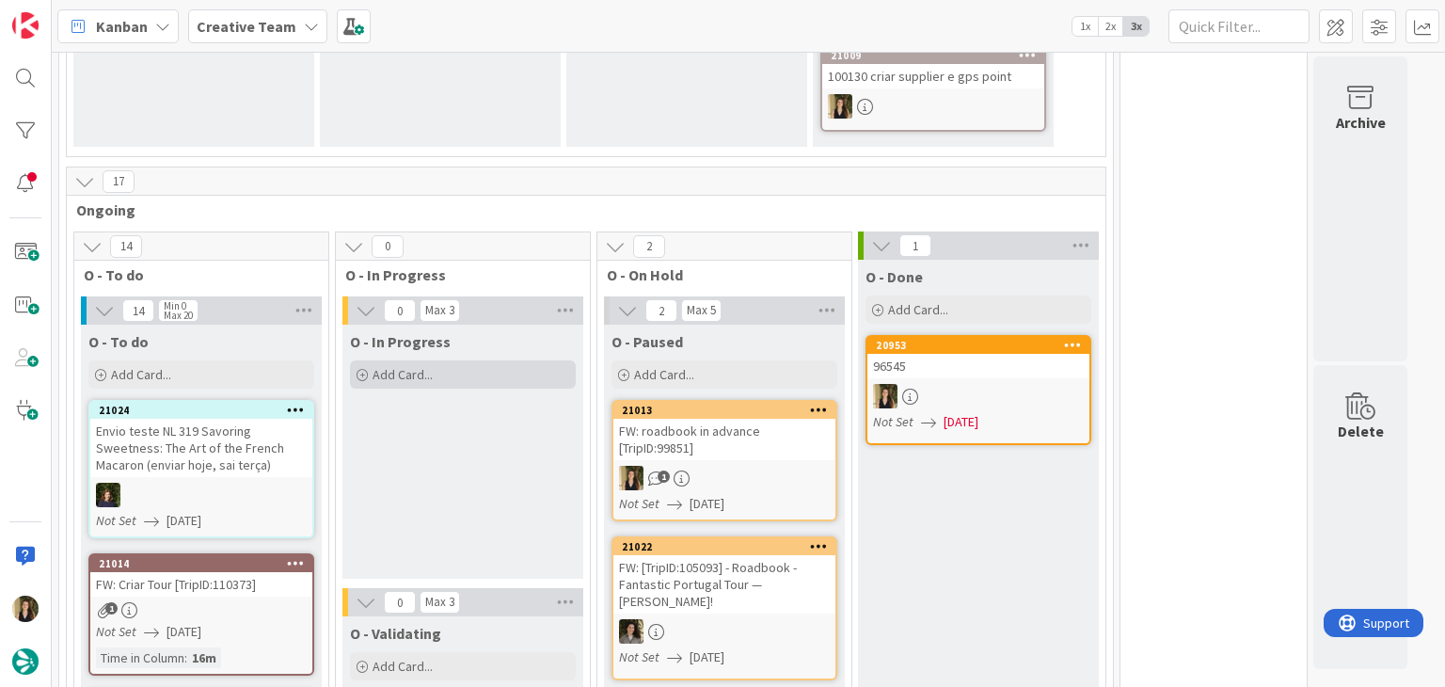
click at [451, 360] on div "Add Card..." at bounding box center [463, 374] width 226 height 28
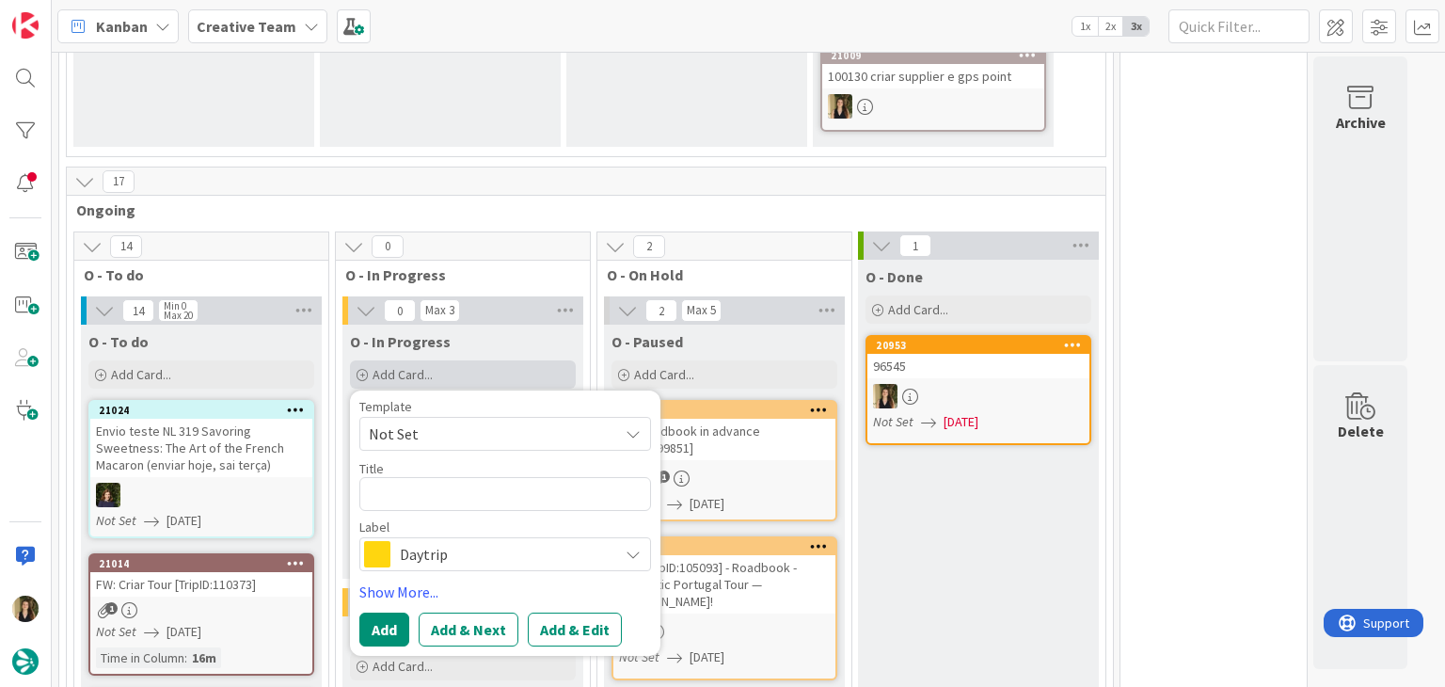
type textarea "x"
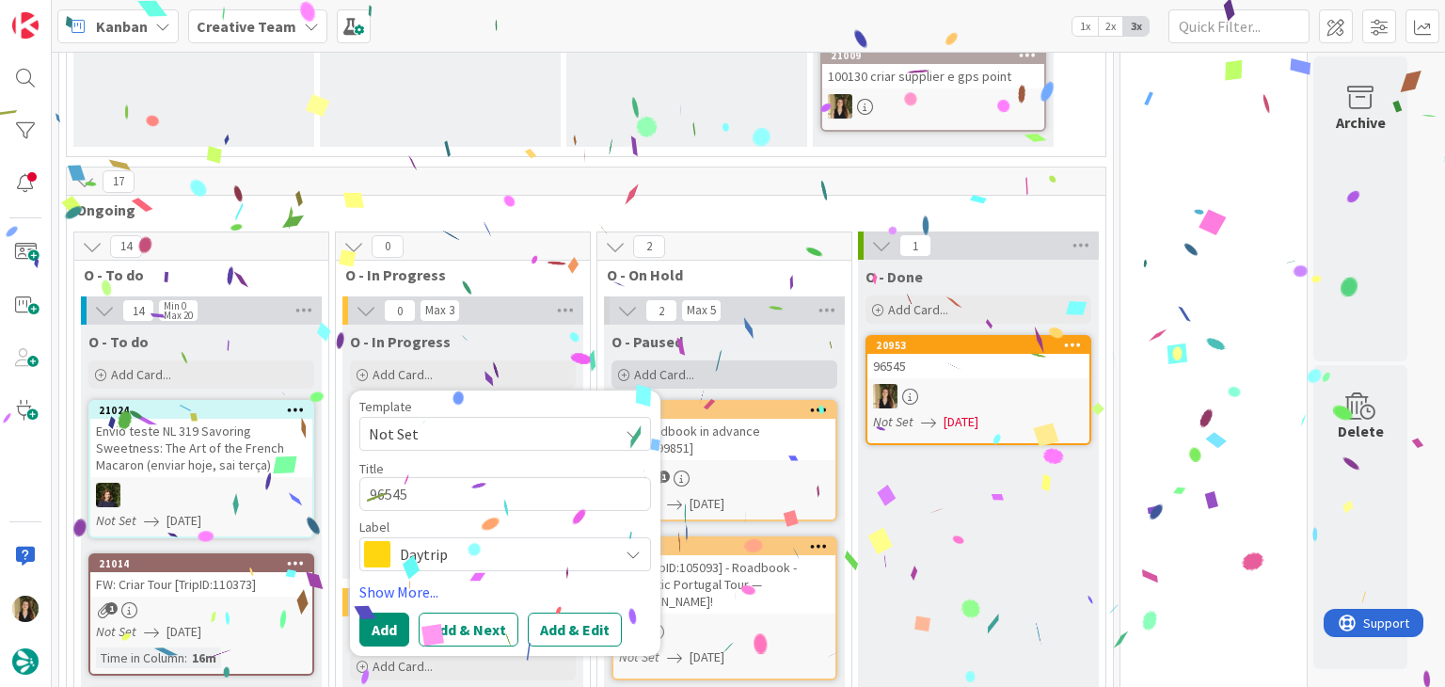
type textarea "96545"
type textarea "x"
type textarea "96545 co"
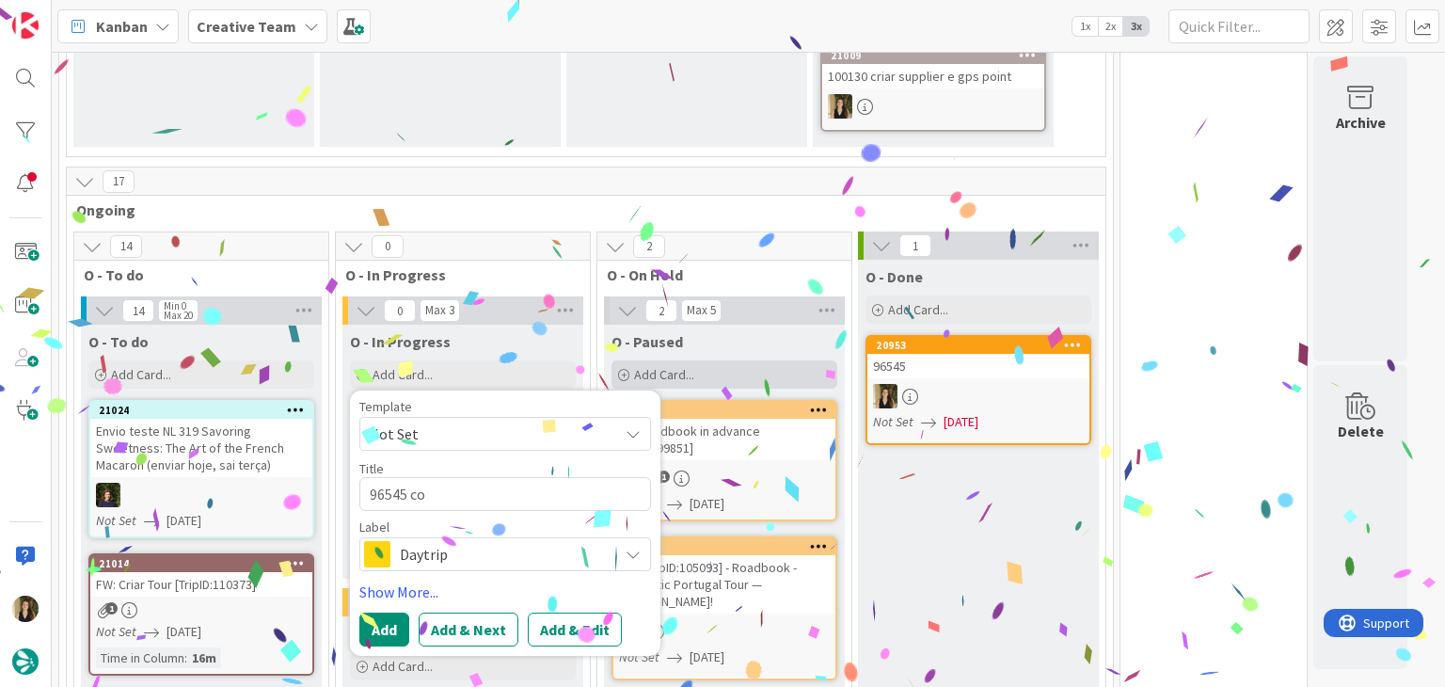
type textarea "x"
type textarea "96545 con"
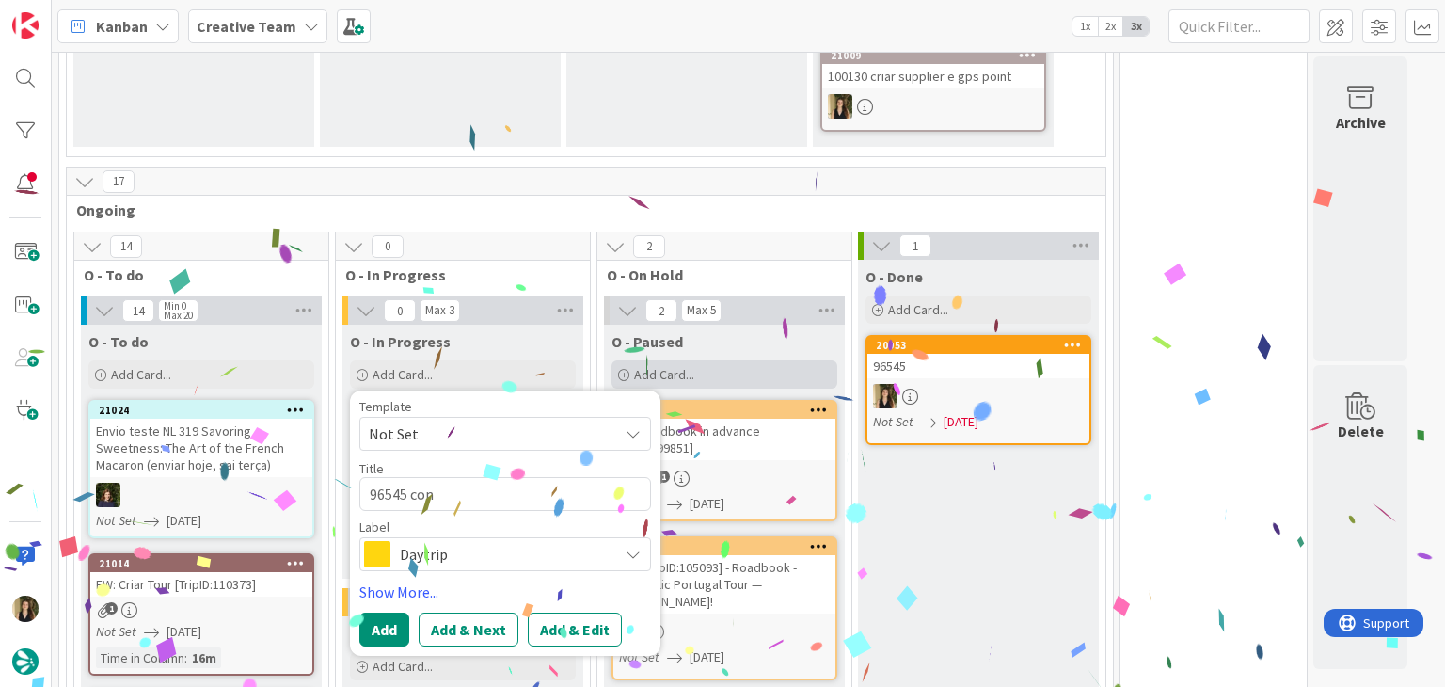
type textarea "x"
type textarea "96545 cont"
type textarea "x"
type textarea "96545 conti"
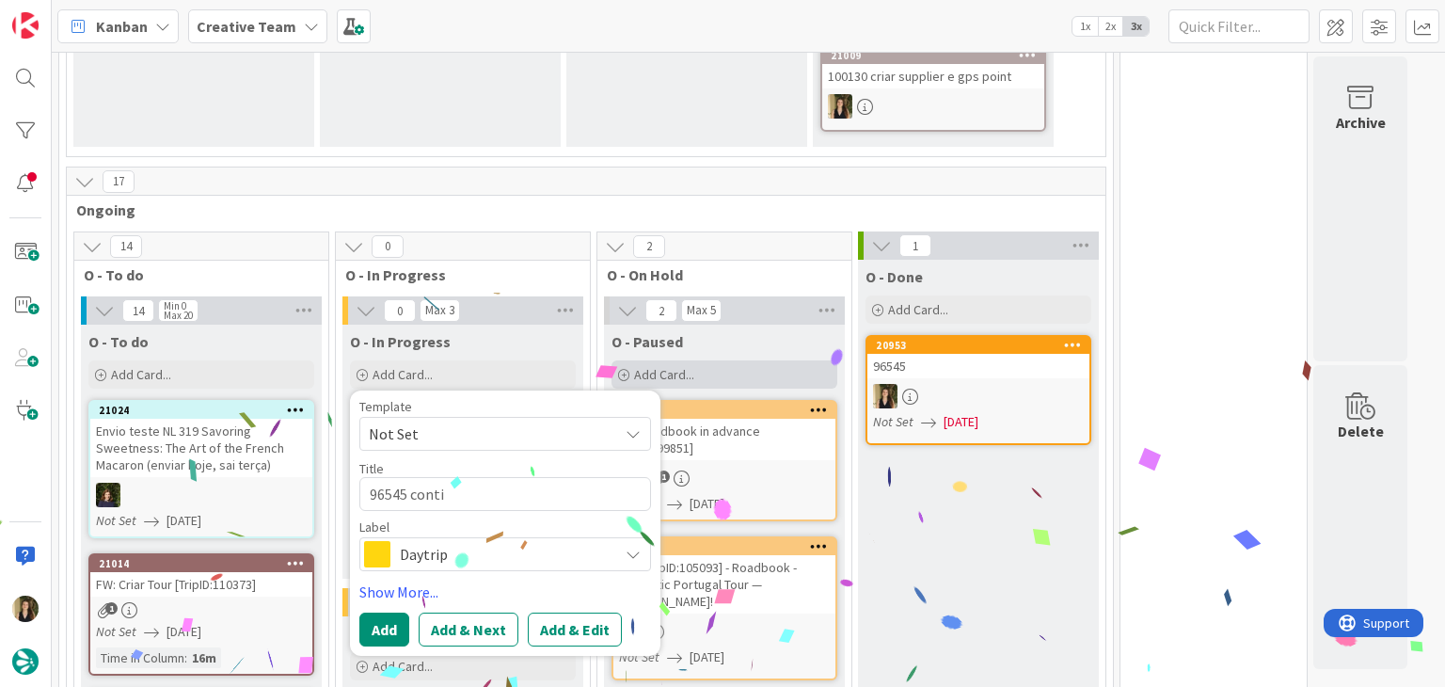
type textarea "x"
type textarea "96545 contin"
type textarea "x"
type textarea "96545 continu"
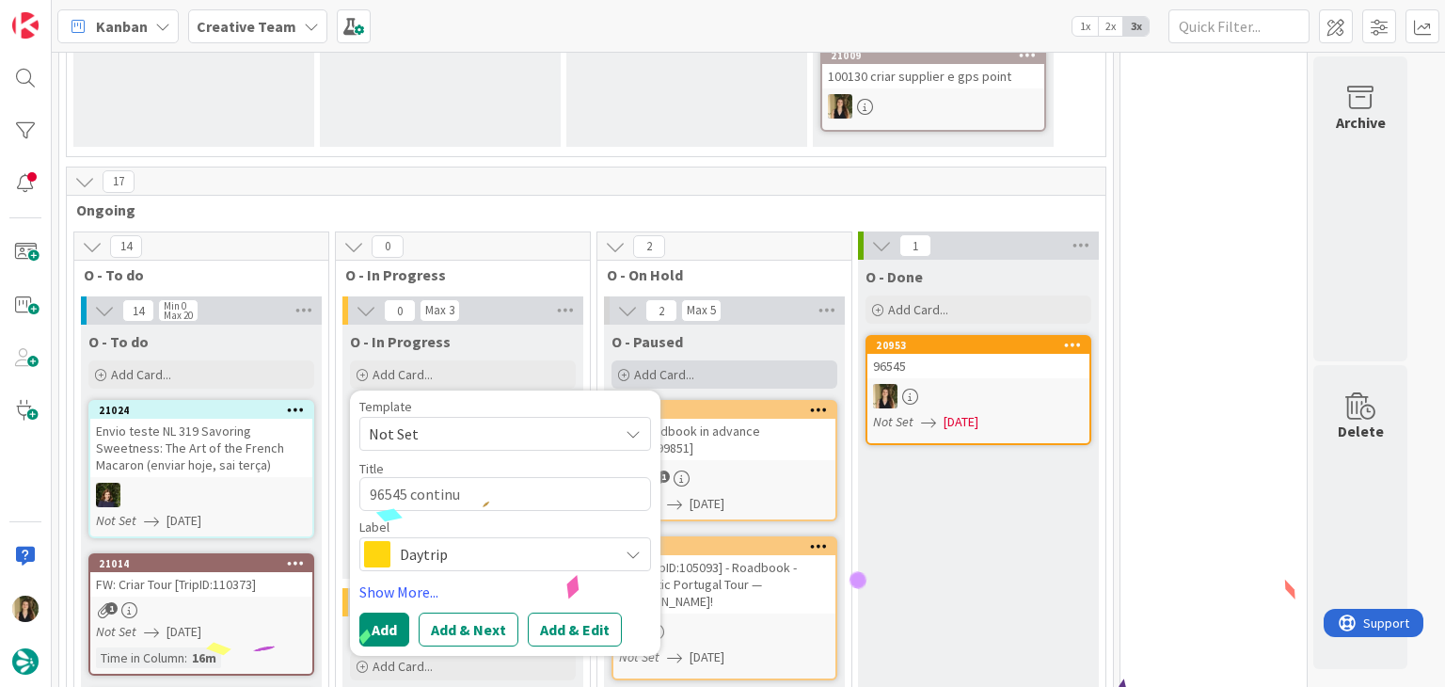
type textarea "x"
type textarea "96545 continua"
type textarea "x"
type textarea "96545 continuaç"
type textarea "x"
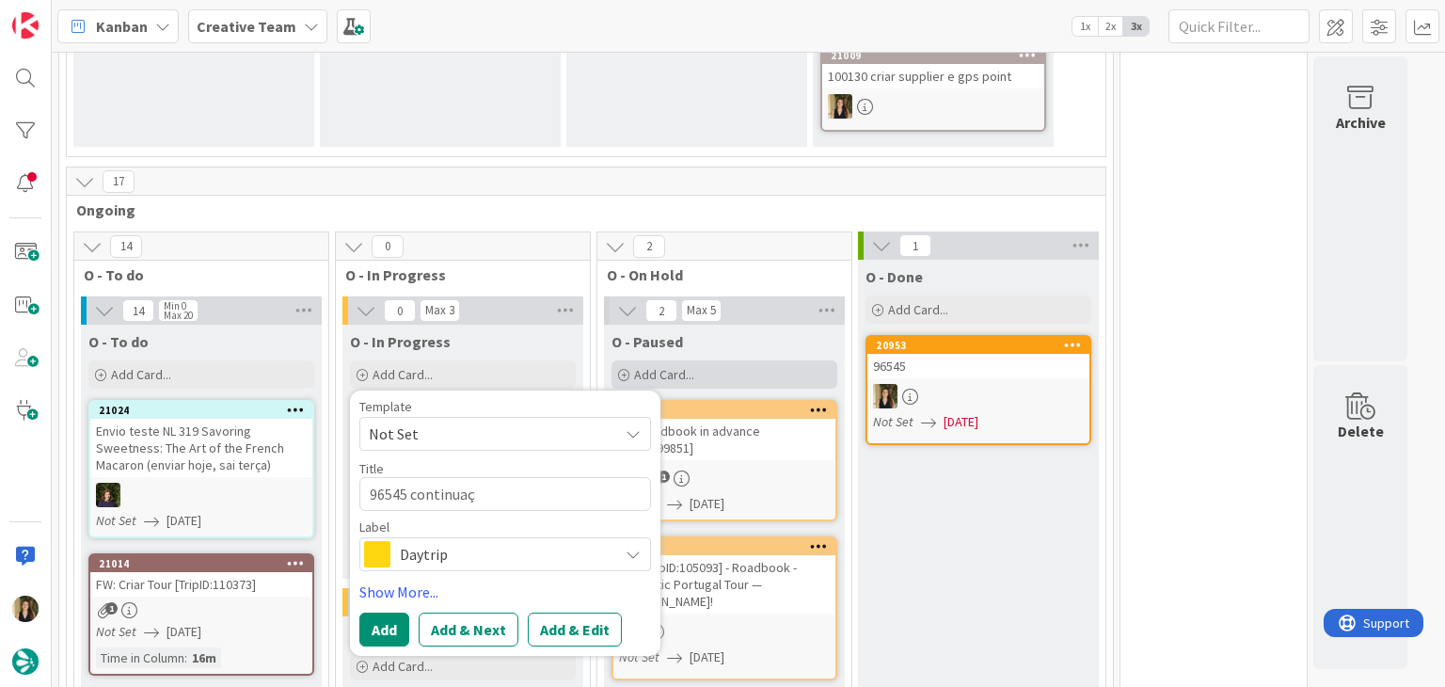
type textarea "96545 continuaçã"
type textarea "x"
type textarea "96545 continuação"
click at [553, 541] on span "Daytrip" at bounding box center [504, 554] width 209 height 26
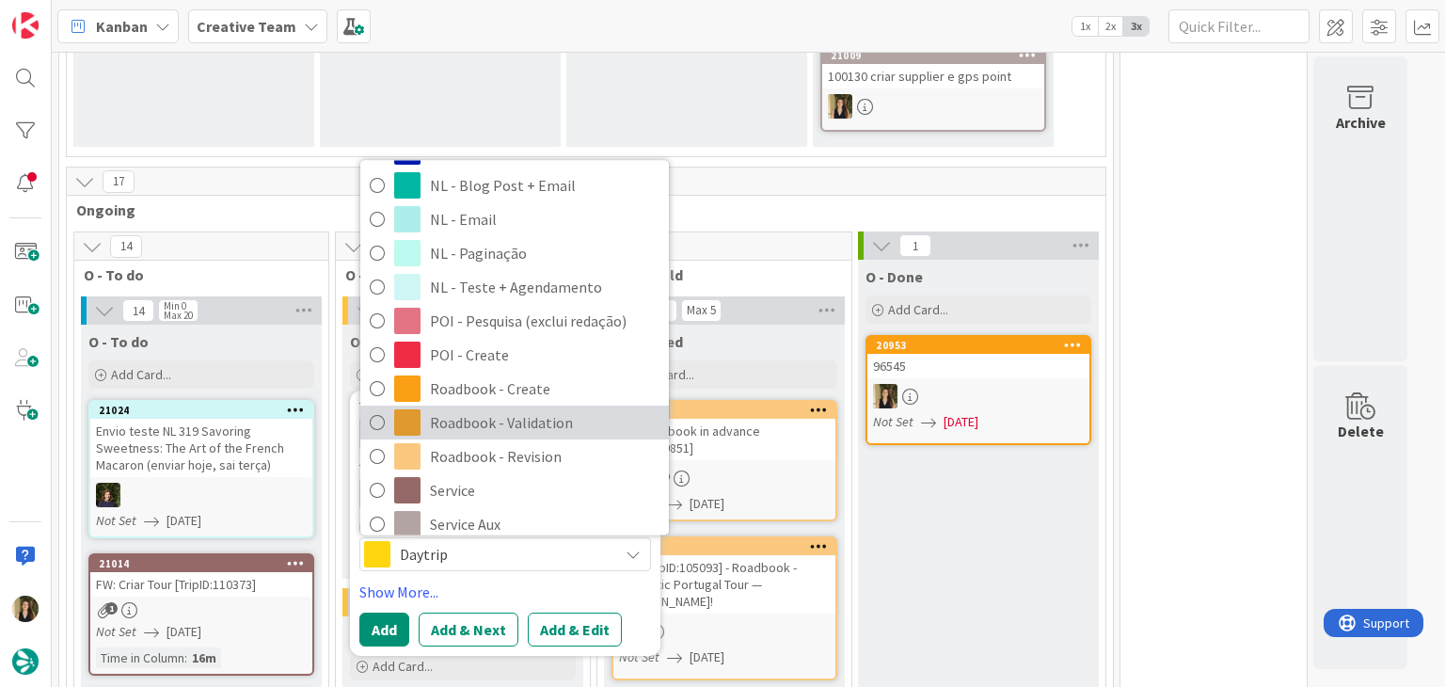
scroll to position [188, 0]
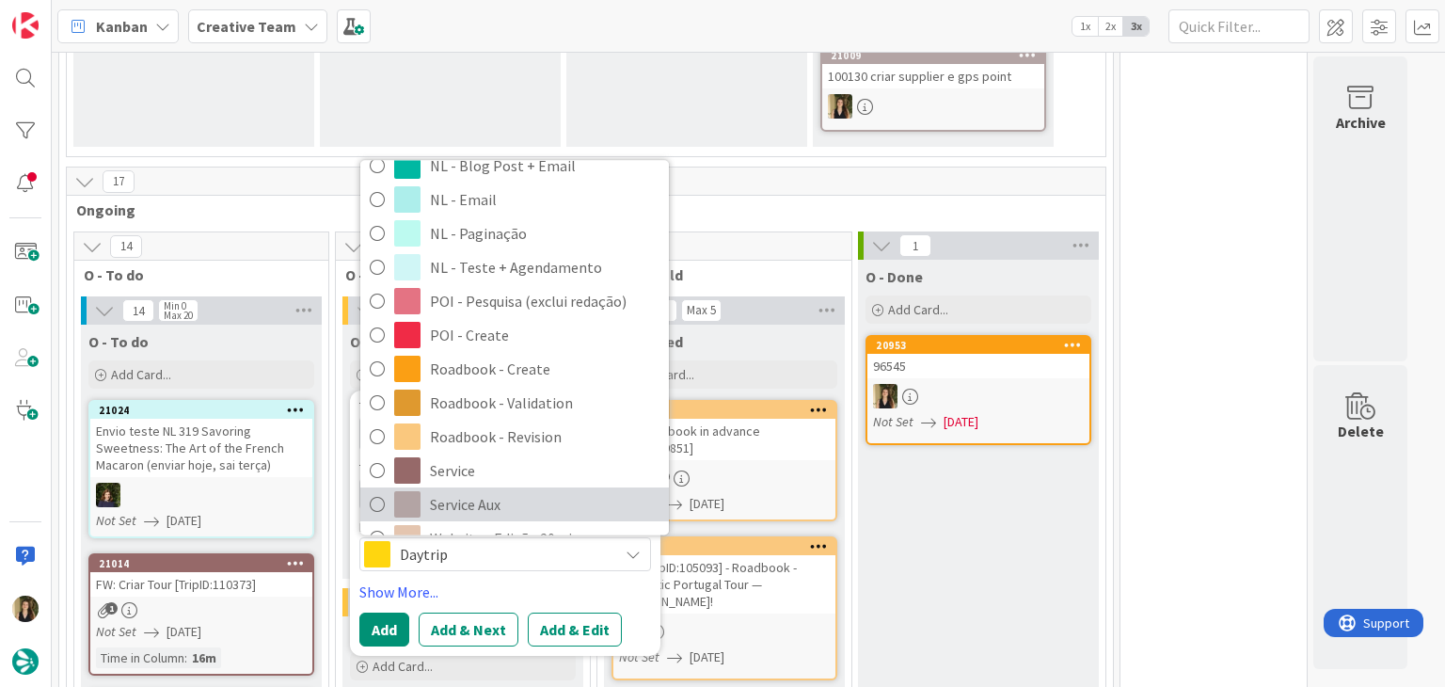
drag, startPoint x: 502, startPoint y: 460, endPoint x: 490, endPoint y: 477, distance: 20.9
click at [500, 491] on span "Service Aux" at bounding box center [545, 505] width 230 height 28
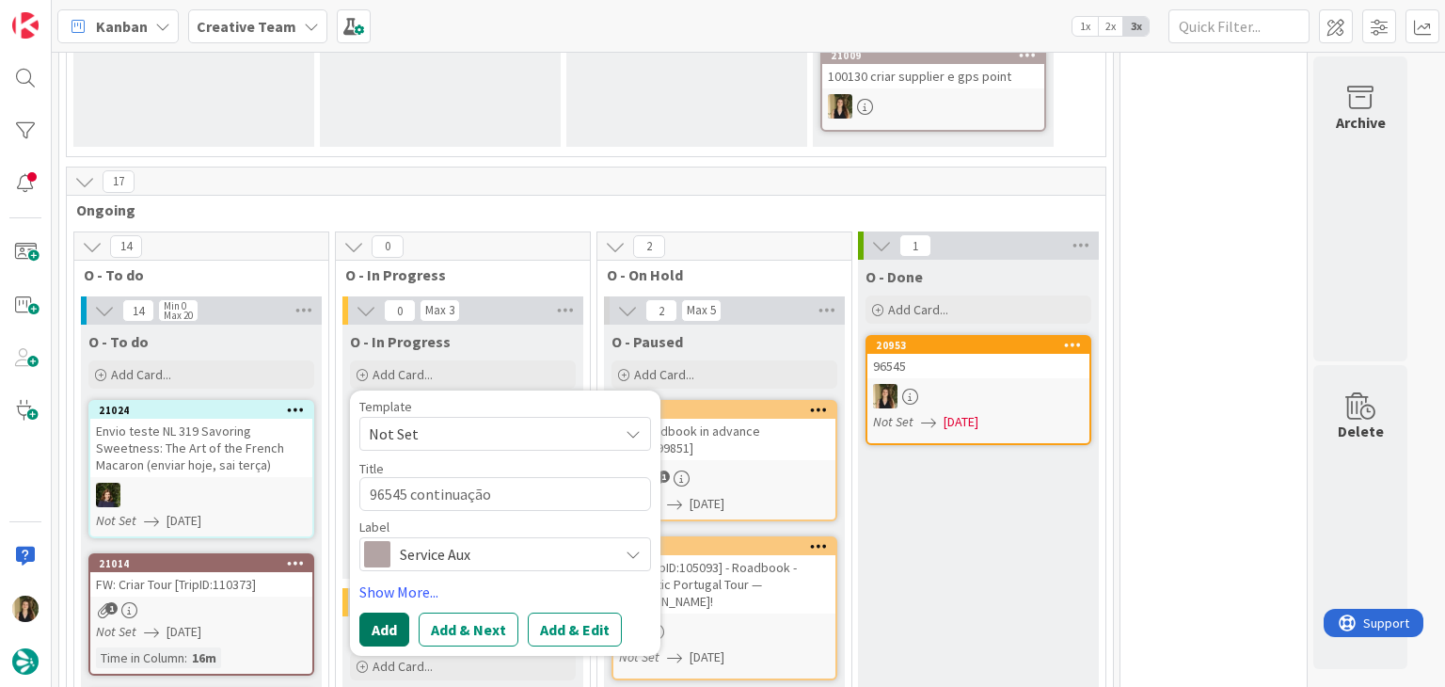
click at [399, 612] on button "Add" at bounding box center [384, 629] width 50 height 34
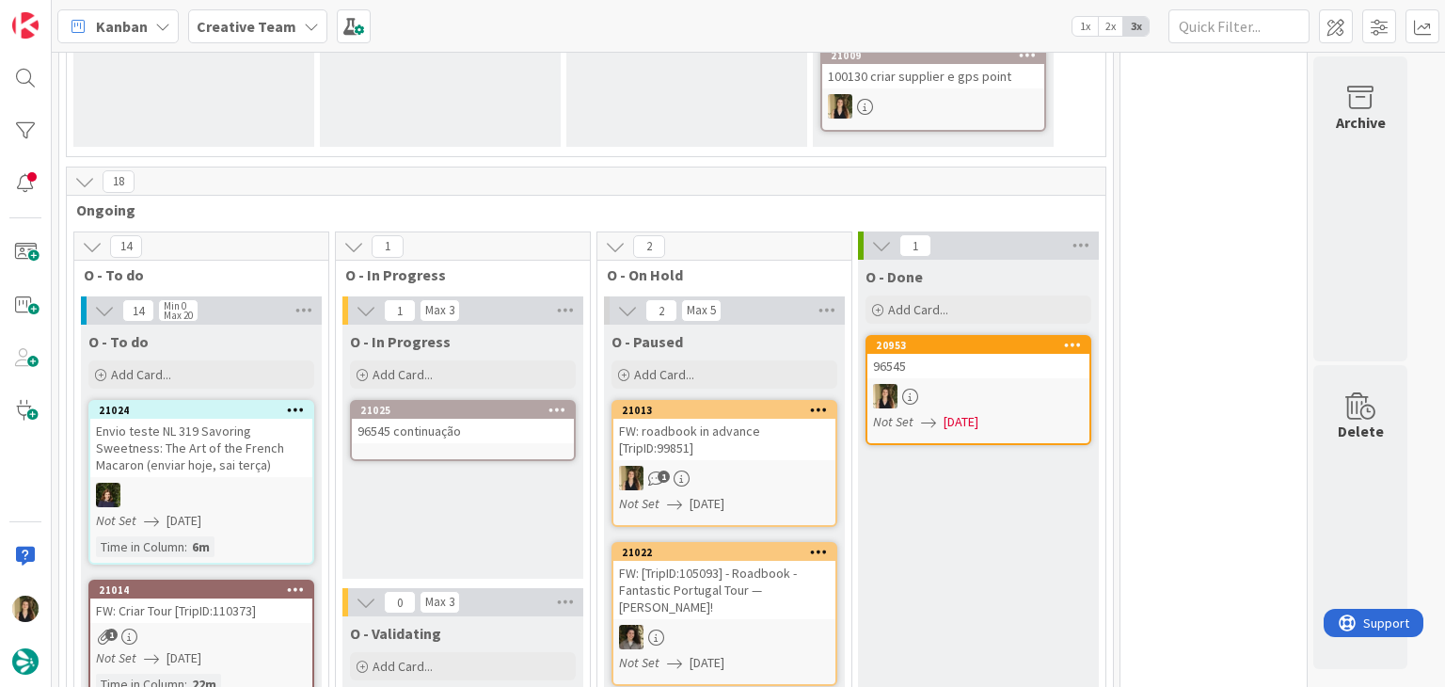
click at [483, 419] on div "96545 continuação" at bounding box center [463, 431] width 222 height 24
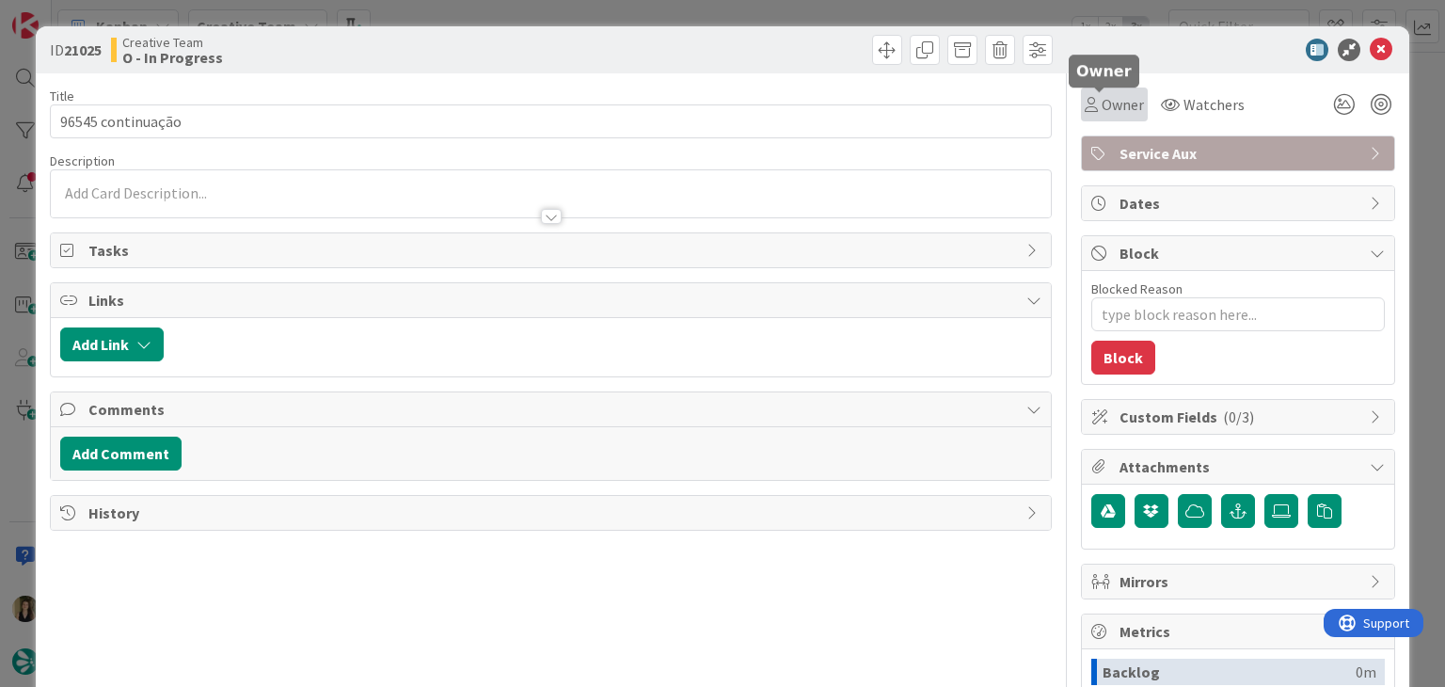
click at [1102, 102] on span "Owner" at bounding box center [1123, 104] width 42 height 23
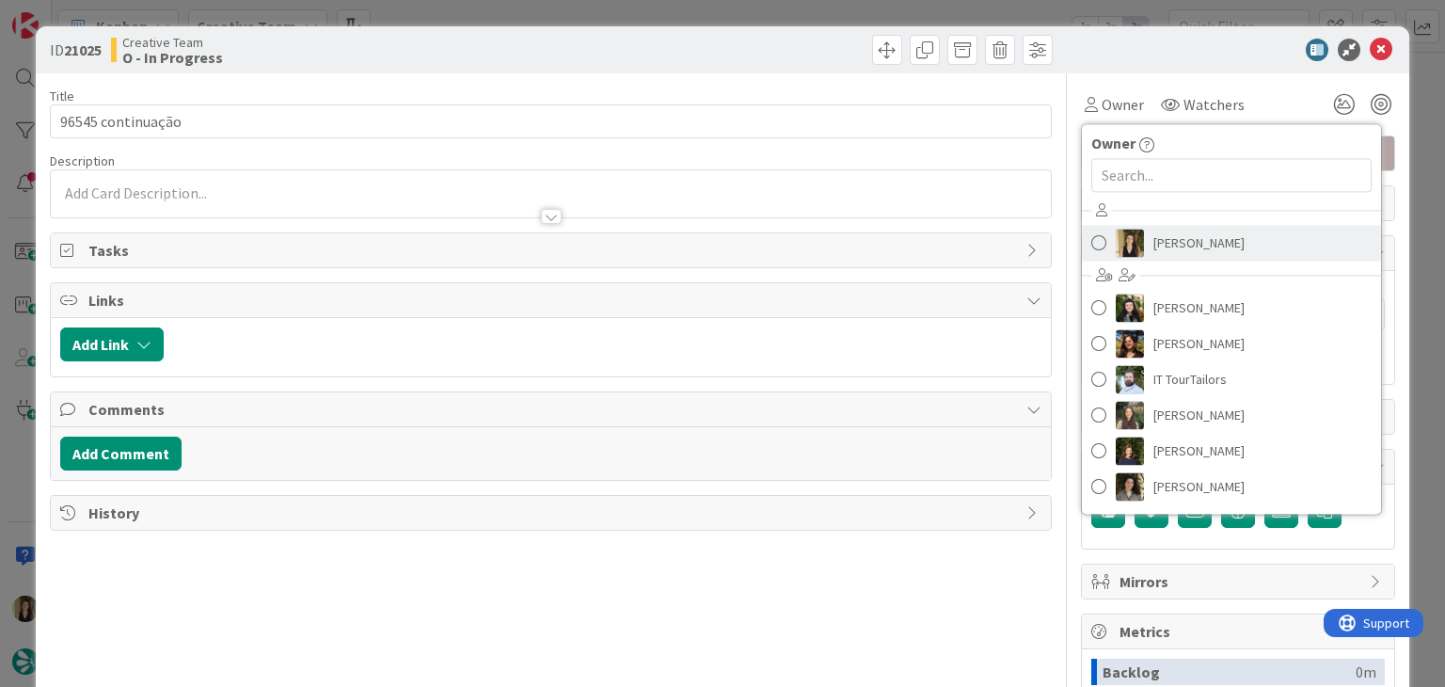
drag, startPoint x: 1144, startPoint y: 247, endPoint x: 846, endPoint y: 104, distance: 330.7
click at [1153, 247] on span "[PERSON_NAME]" at bounding box center [1198, 243] width 91 height 28
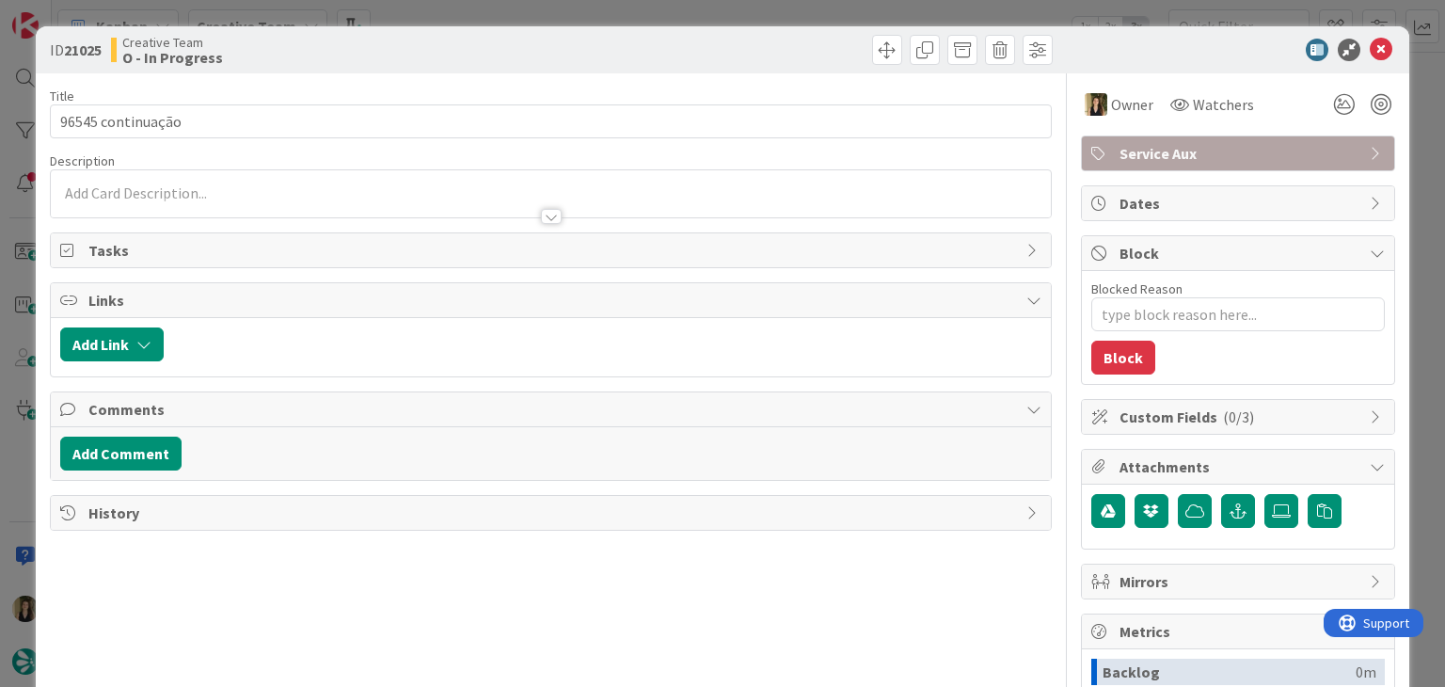
drag, startPoint x: 733, startPoint y: 44, endPoint x: 734, endPoint y: 26, distance: 17.9
click at [732, 43] on div at bounding box center [804, 50] width 497 height 30
drag, startPoint x: 734, startPoint y: 21, endPoint x: 998, endPoint y: 44, distance: 265.4
click at [733, 19] on div "ID 21025 Creative Team O - In Progress Title 17 / 128 96545 continuação Descrip…" at bounding box center [722, 343] width 1445 height 687
click at [786, 11] on div "Kanban Creative Team 1x 2x 3x" at bounding box center [748, 26] width 1393 height 52
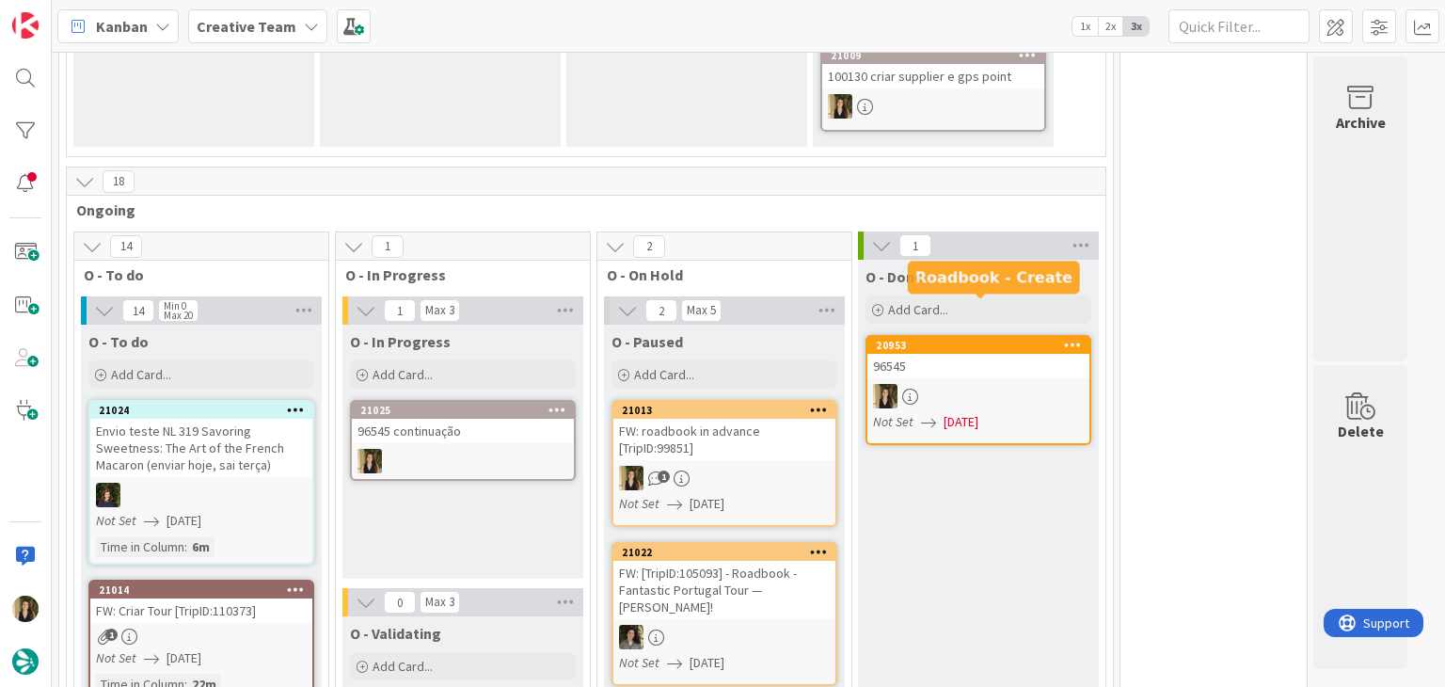
click at [944, 384] on div at bounding box center [978, 396] width 222 height 24
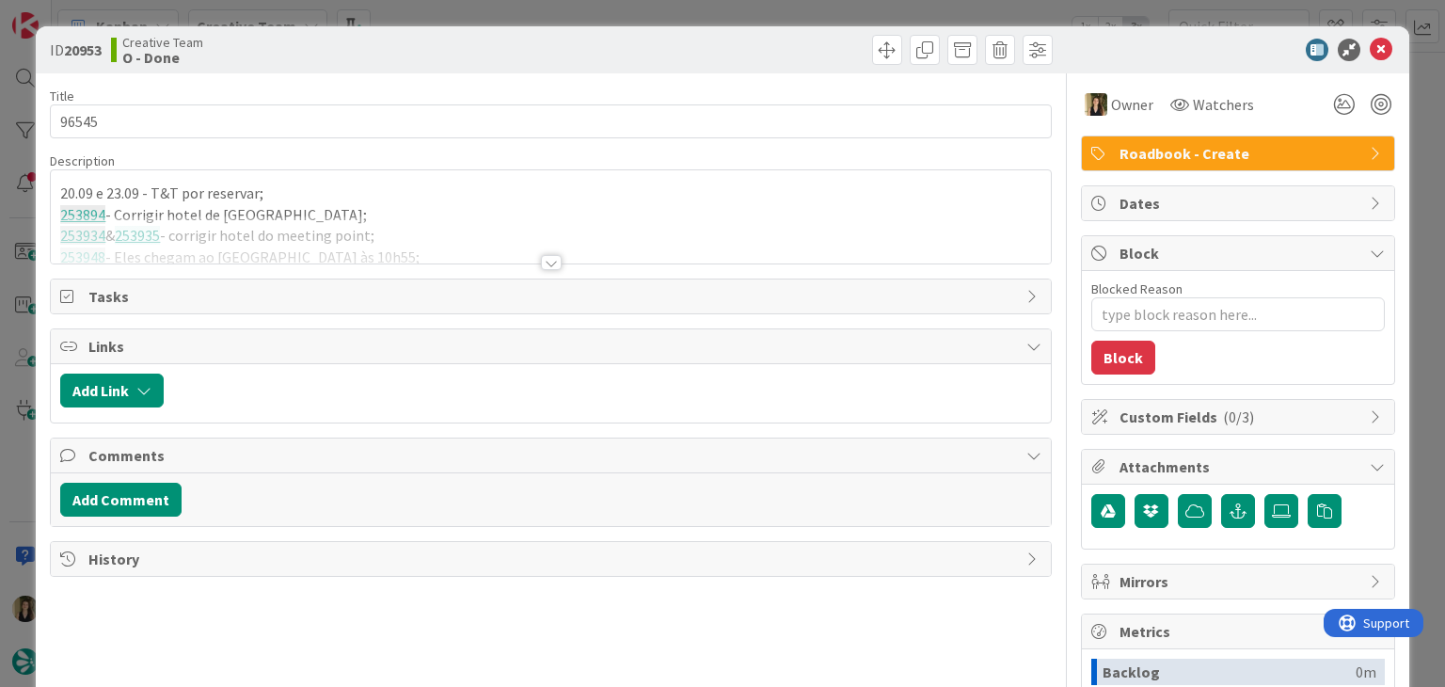
click at [438, 246] on div at bounding box center [550, 239] width 999 height 48
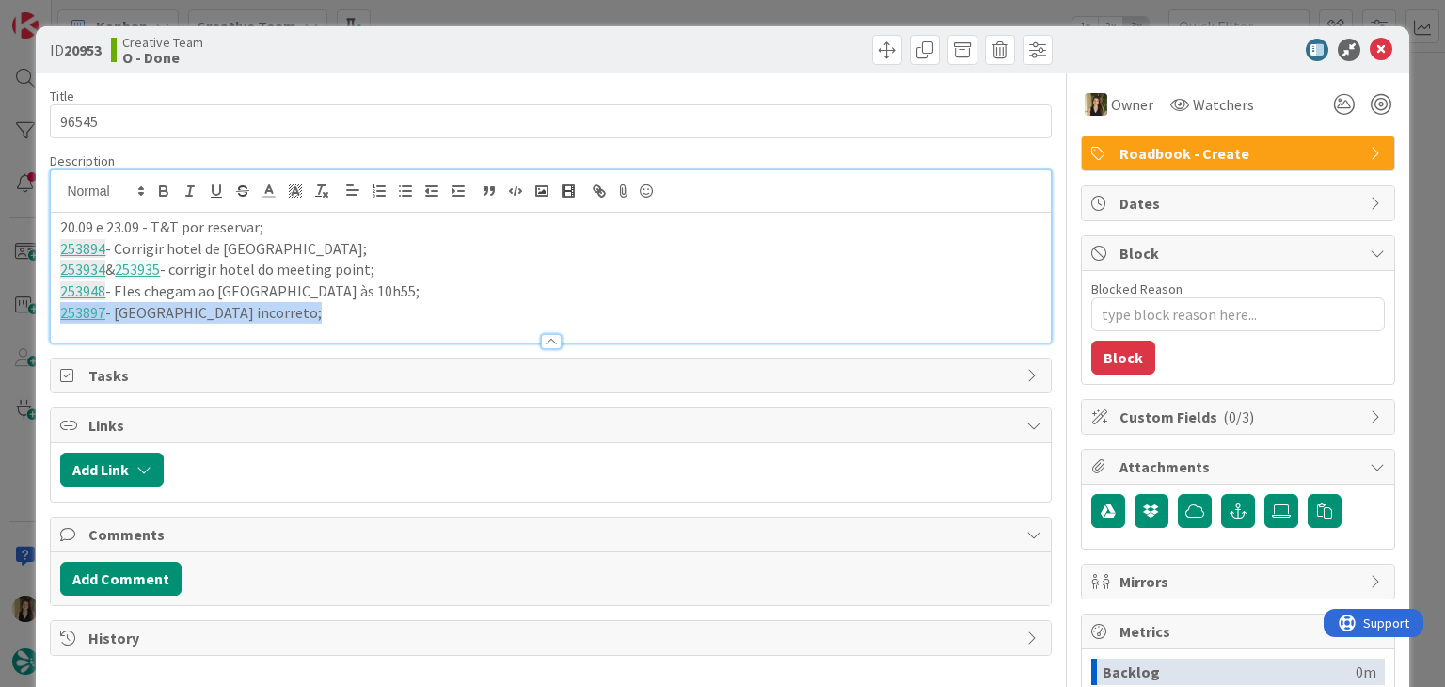
drag, startPoint x: 324, startPoint y: 321, endPoint x: 274, endPoint y: 309, distance: 51.1
click at [274, 309] on div "Description 20.09 e 23.09 - T&T por reservar; 253894 - Corrigir hotel de évora;…" at bounding box center [550, 247] width 1001 height 191
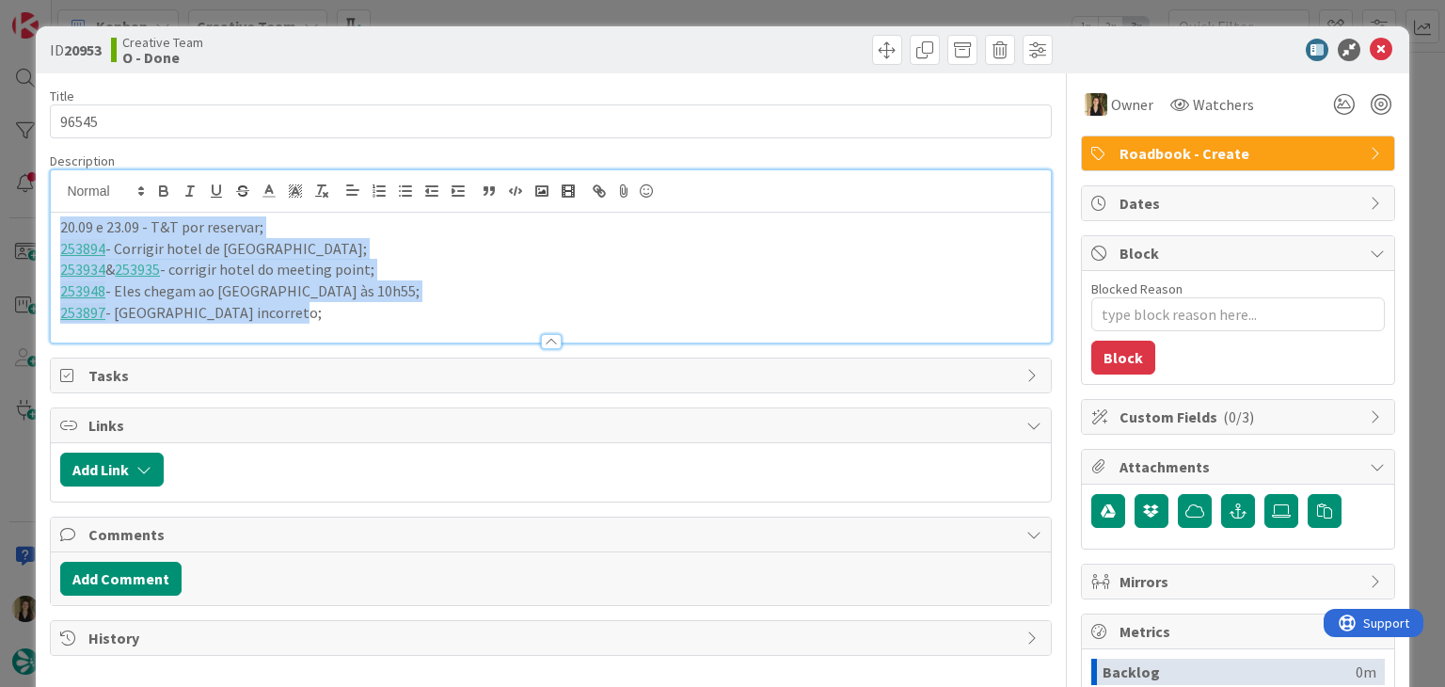
drag, startPoint x: 297, startPoint y: 308, endPoint x: 49, endPoint y: 227, distance: 261.2
click at [49, 227] on div "ID 20953 Creative Team O - Done Title 5 / 128 96545 Description 20.09 e 23.09 -…" at bounding box center [722, 505] width 1372 height 958
copy div "20.09 e 23.09 - T&T por reservar; 253894 - Corrigir hotel de évora; 253934 & 25…"
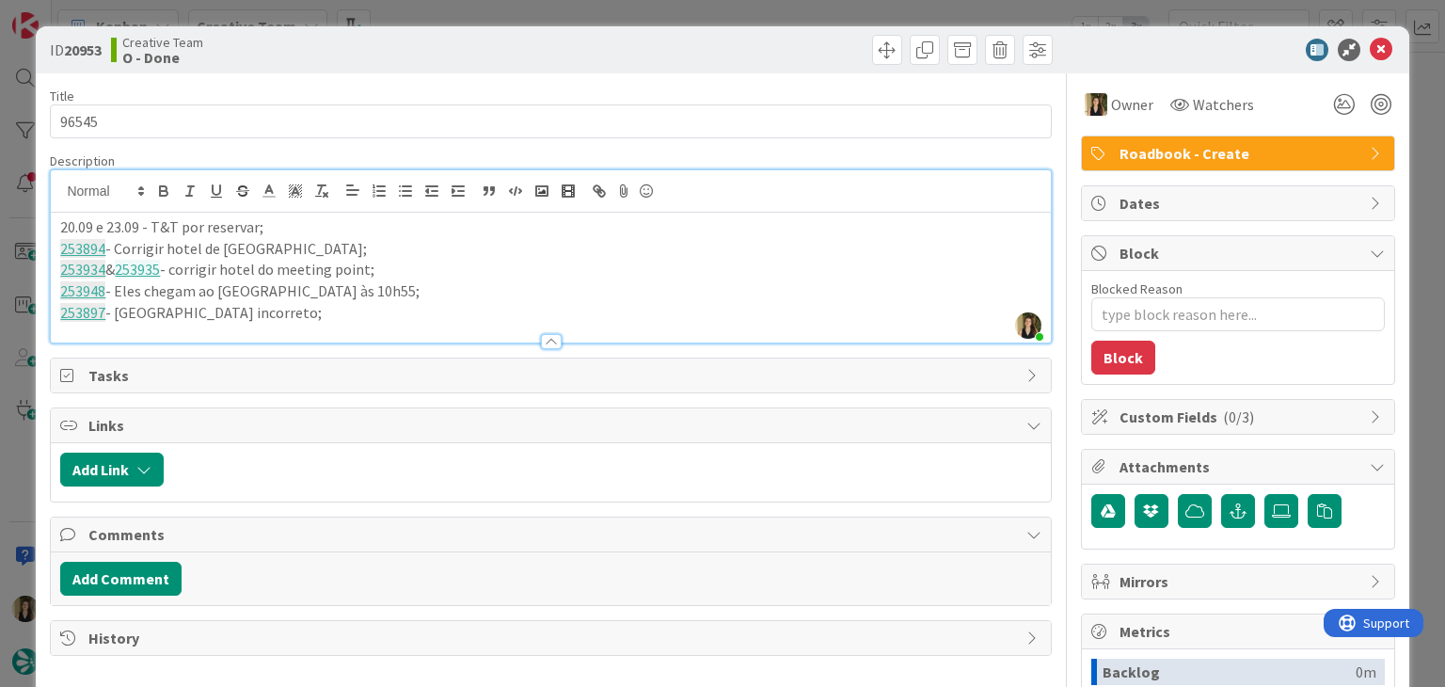
drag, startPoint x: 678, startPoint y: 30, endPoint x: 675, endPoint y: 21, distance: 9.8
click at [677, 30] on div "ID 20953 Creative Team O - Done" at bounding box center [722, 49] width 1372 height 47
drag, startPoint x: 681, startPoint y: 12, endPoint x: 658, endPoint y: 39, distance: 34.7
click at [681, 11] on div "ID 20953 Creative Team O - Done Title 5 / 128 96545 Description Sofia Palma jus…" at bounding box center [722, 343] width 1445 height 687
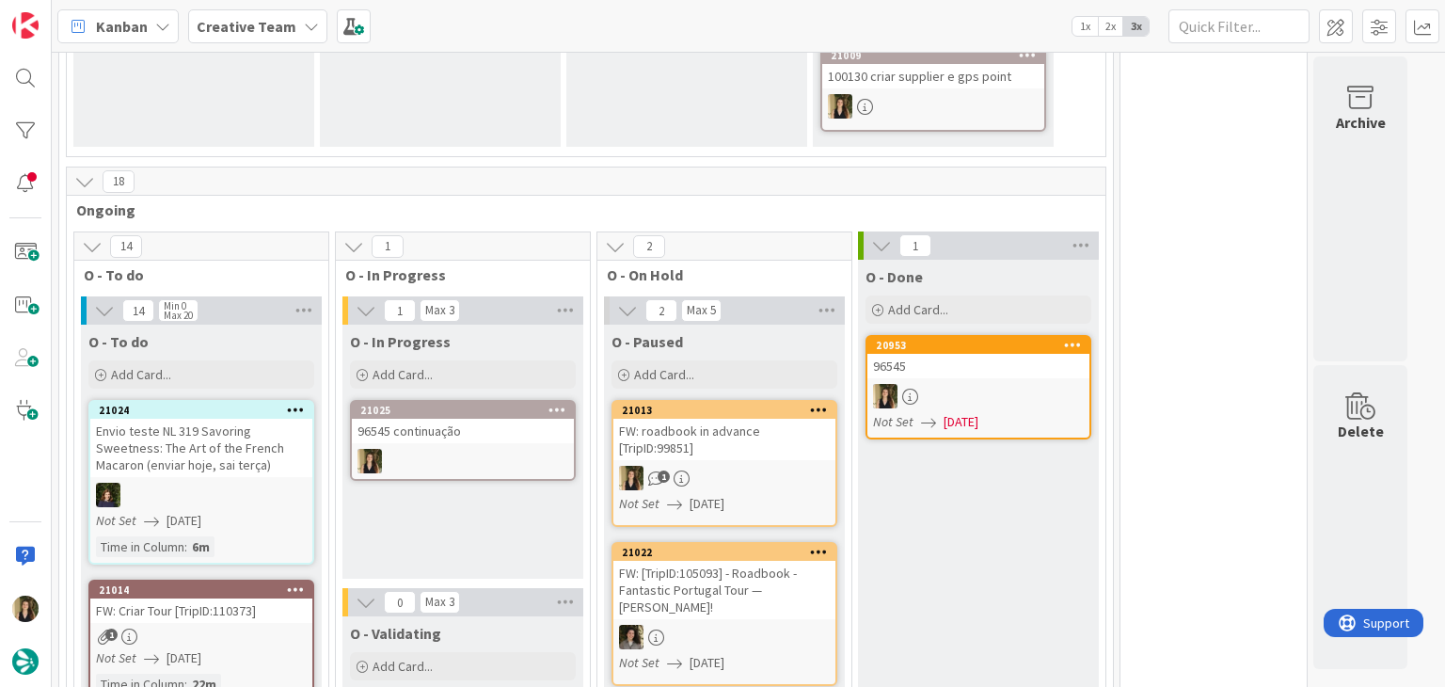
click at [474, 449] on div at bounding box center [463, 461] width 222 height 24
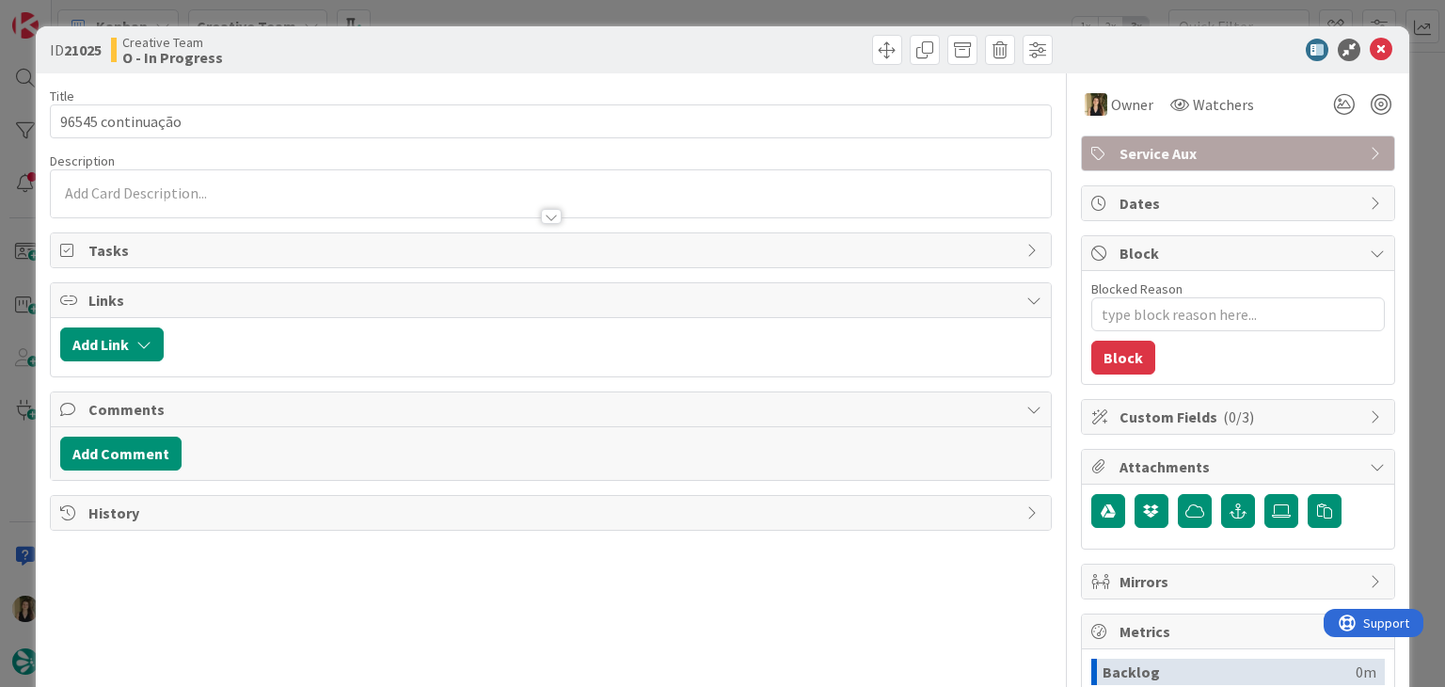
click at [329, 200] on div at bounding box center [550, 208] width 999 height 20
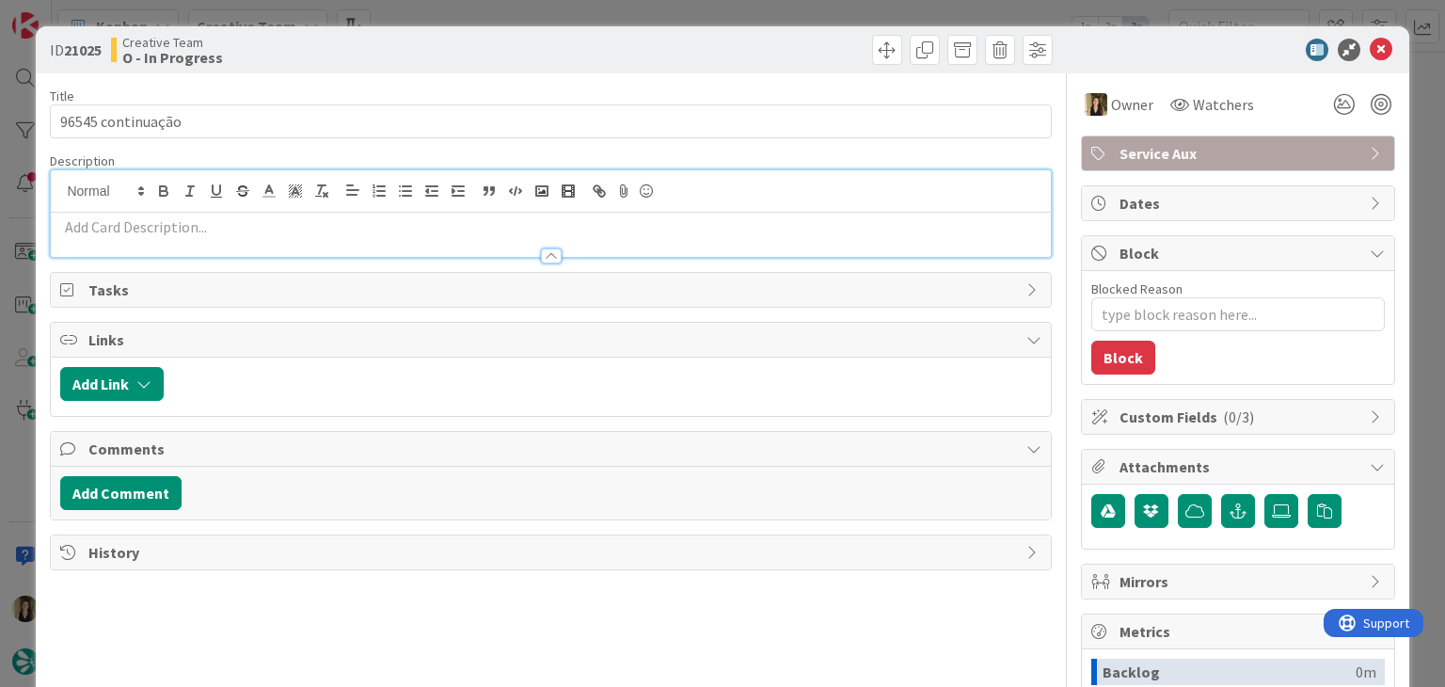
click at [296, 220] on p at bounding box center [550, 227] width 980 height 22
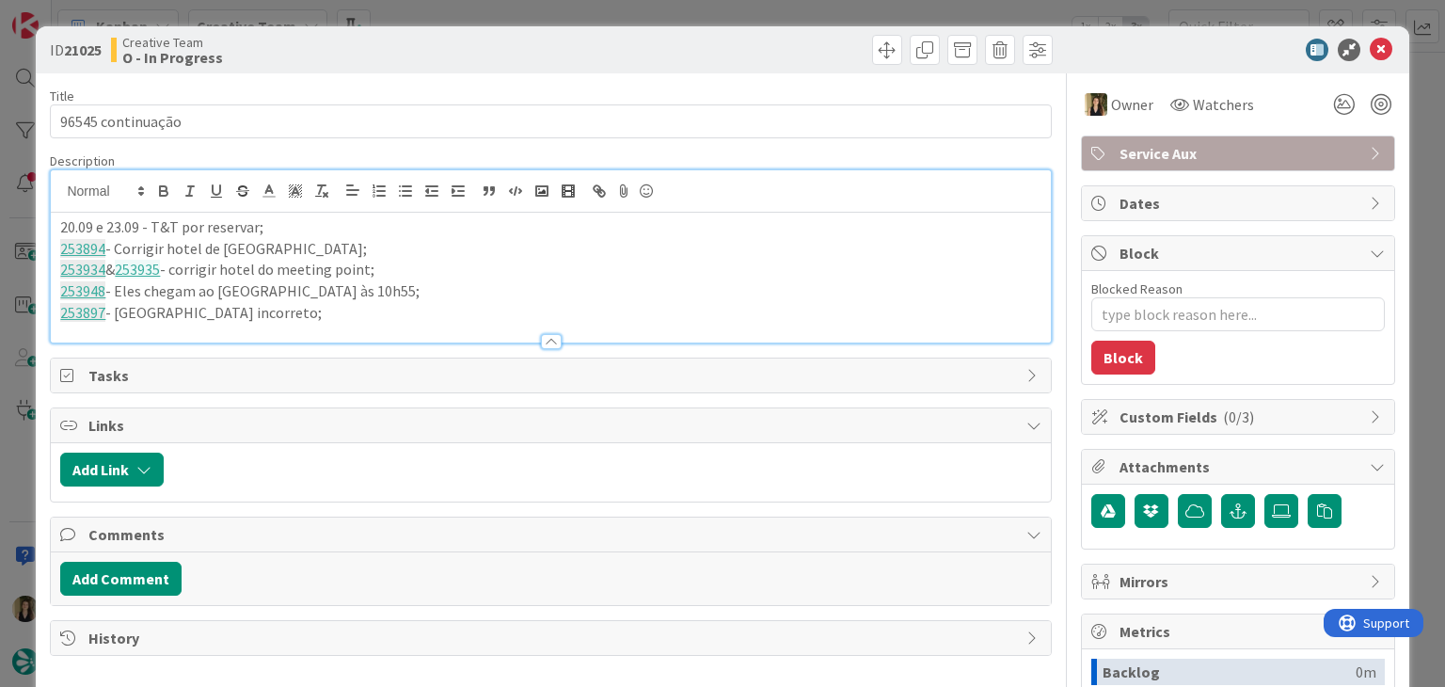
click at [424, 57] on div "Creative Team O - In Progress" at bounding box center [329, 50] width 436 height 30
type textarea "x"
click at [333, 319] on p "253897 - Hotel do Porto incorreto;" at bounding box center [550, 313] width 980 height 22
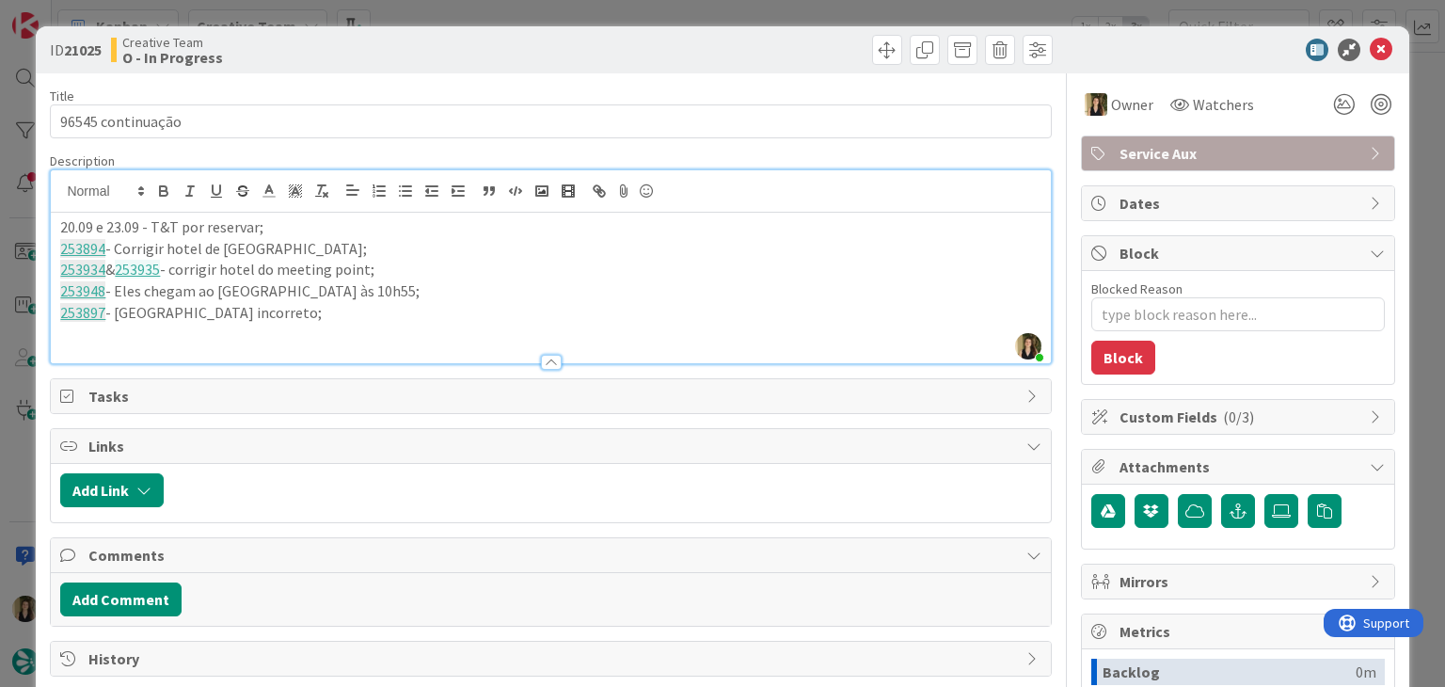
paste div
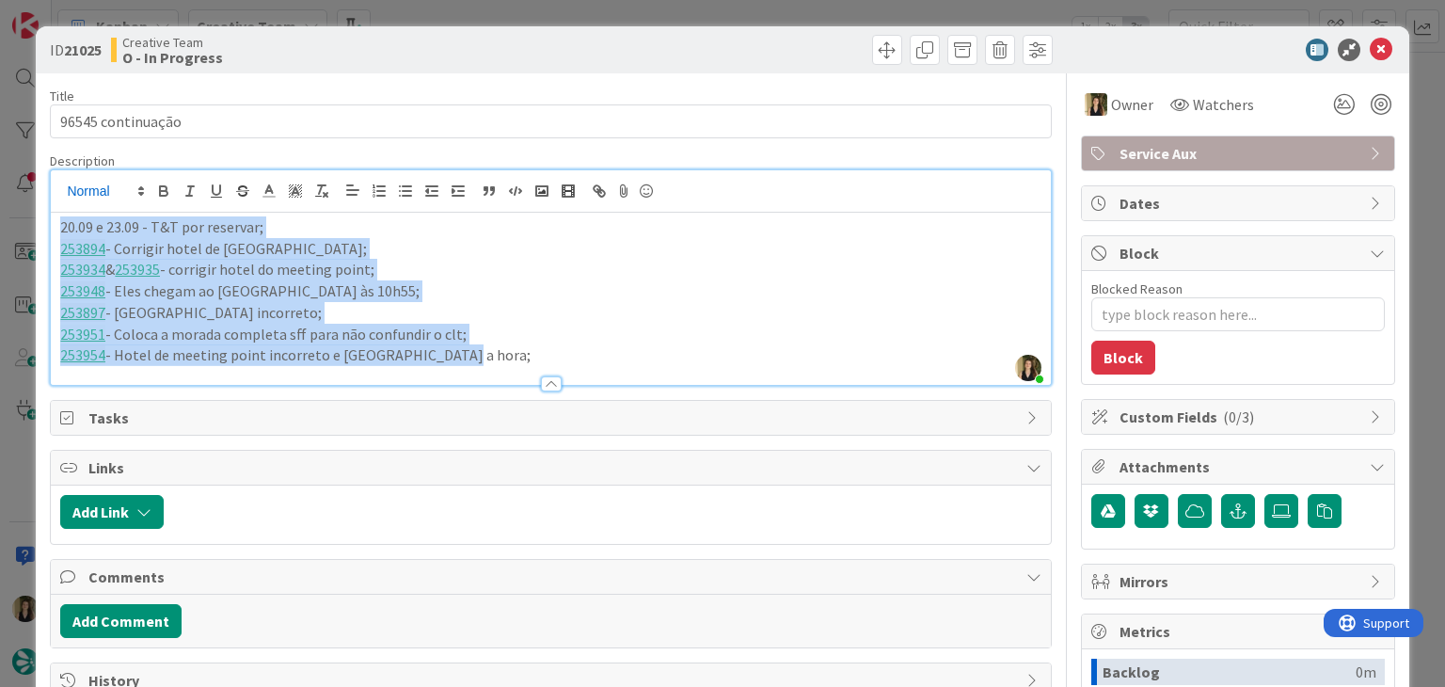
drag, startPoint x: 442, startPoint y: 355, endPoint x: 124, endPoint y: 196, distance: 355.5
click at [48, 197] on div "ID 21025 Creative Team O - In Progress Title 17 / 128 96545 continuação Descrip…" at bounding box center [722, 505] width 1372 height 958
copy div "20.09 e 23.09 - T&T por reservar; 253894 - Corrigir hotel de évora; 253934 & 25…"
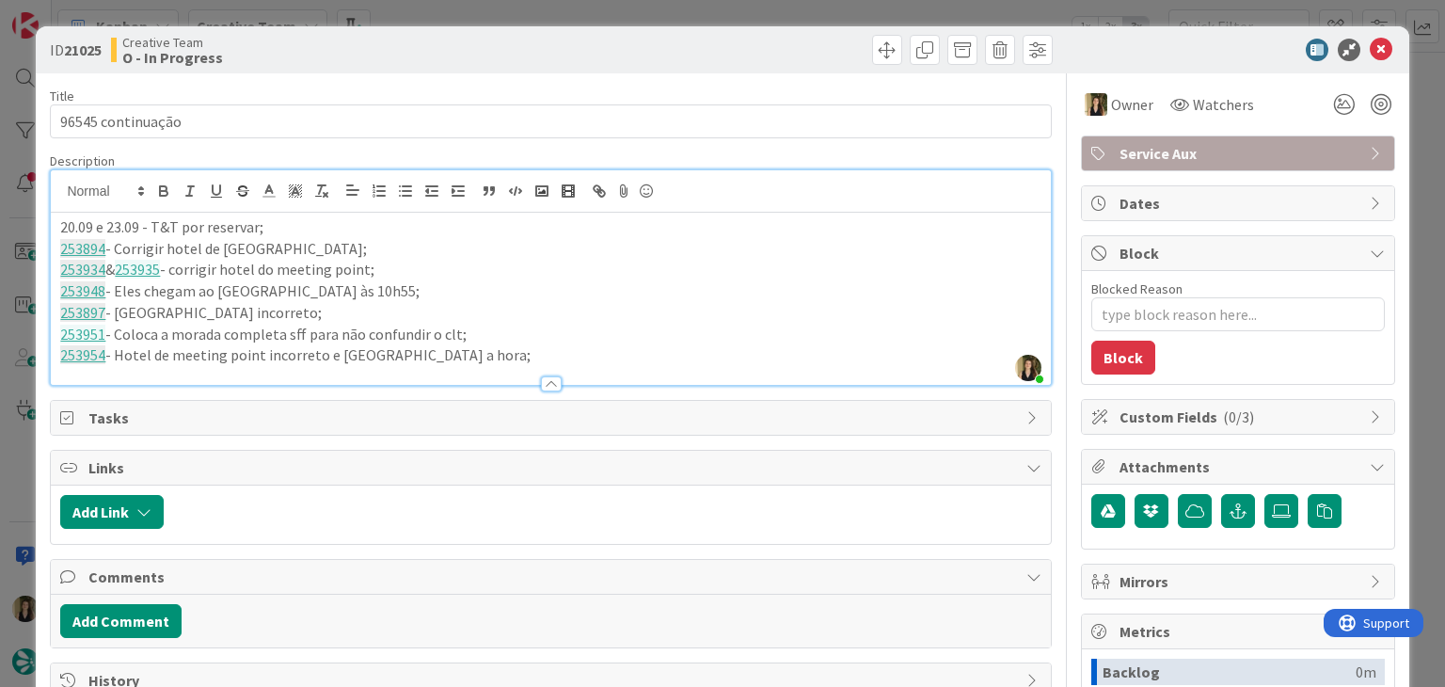
click at [427, 49] on div "Creative Team O - In Progress" at bounding box center [329, 50] width 436 height 30
click at [438, 11] on div "ID 21025 Creative Team O - In Progress Title 17 / 128 96545 continuação Descrip…" at bounding box center [722, 343] width 1445 height 687
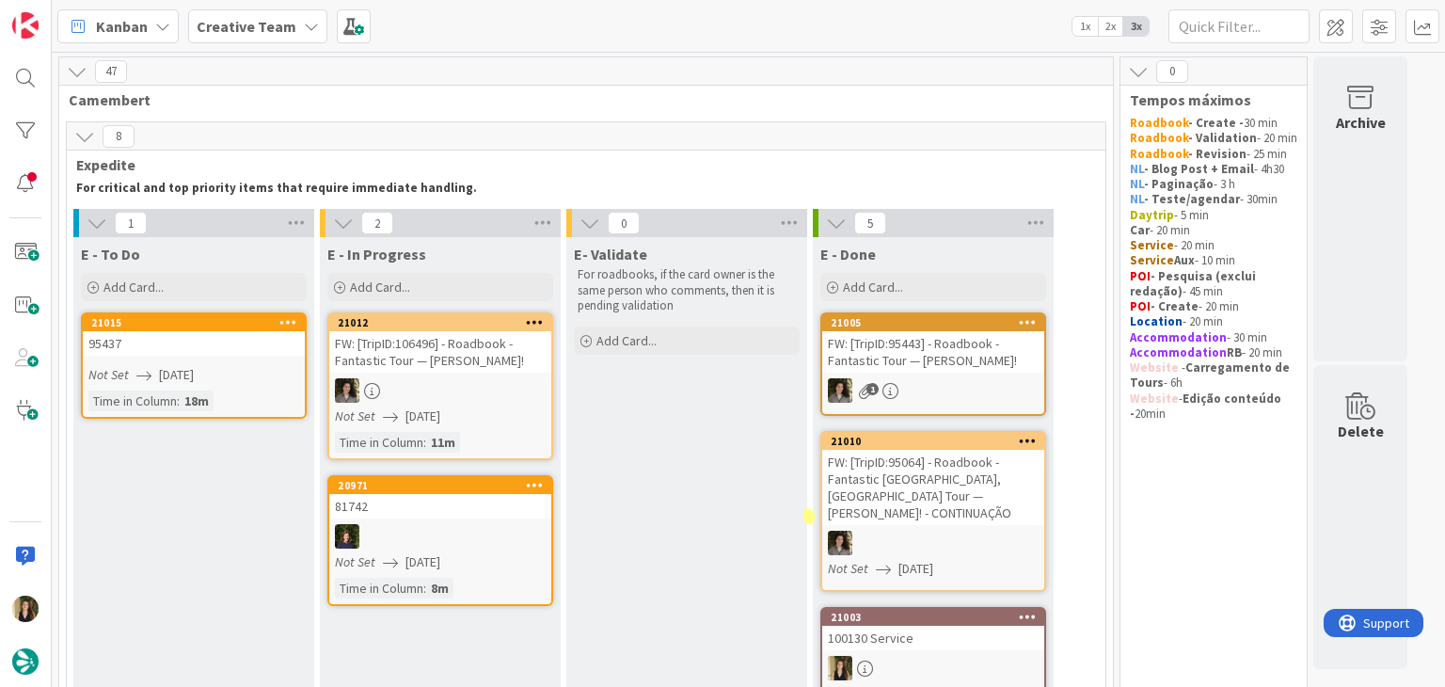
click at [237, 382] on div "Not Set 14/08/2025" at bounding box center [196, 375] width 216 height 20
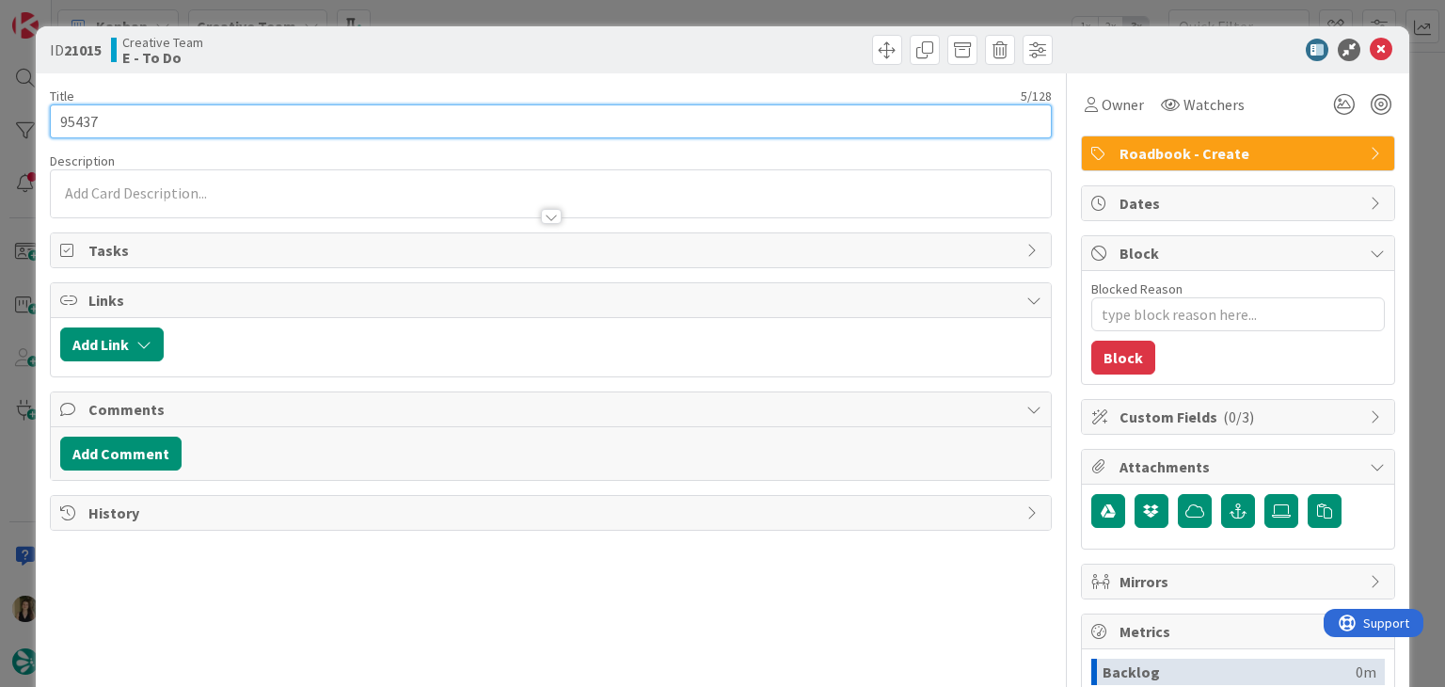
click at [82, 117] on input "95437" at bounding box center [550, 121] width 1001 height 34
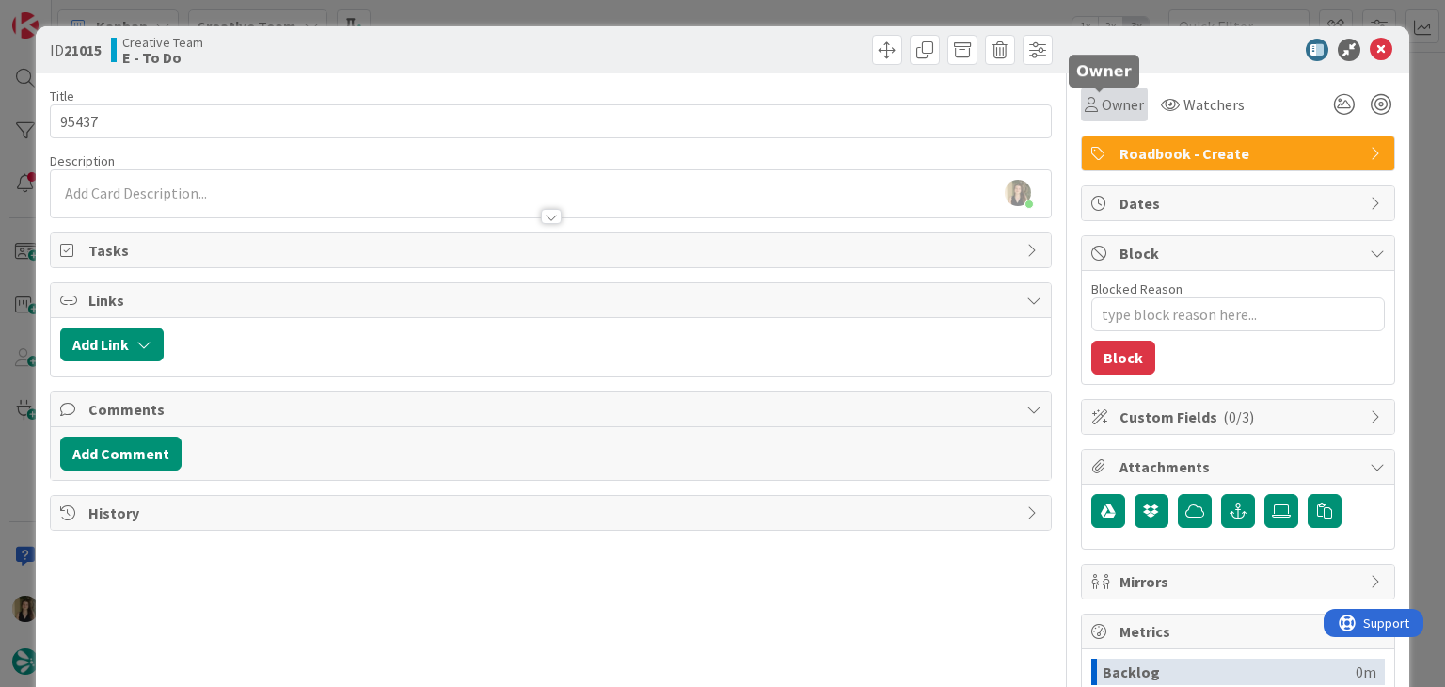
click at [1102, 101] on span "Owner" at bounding box center [1123, 104] width 42 height 23
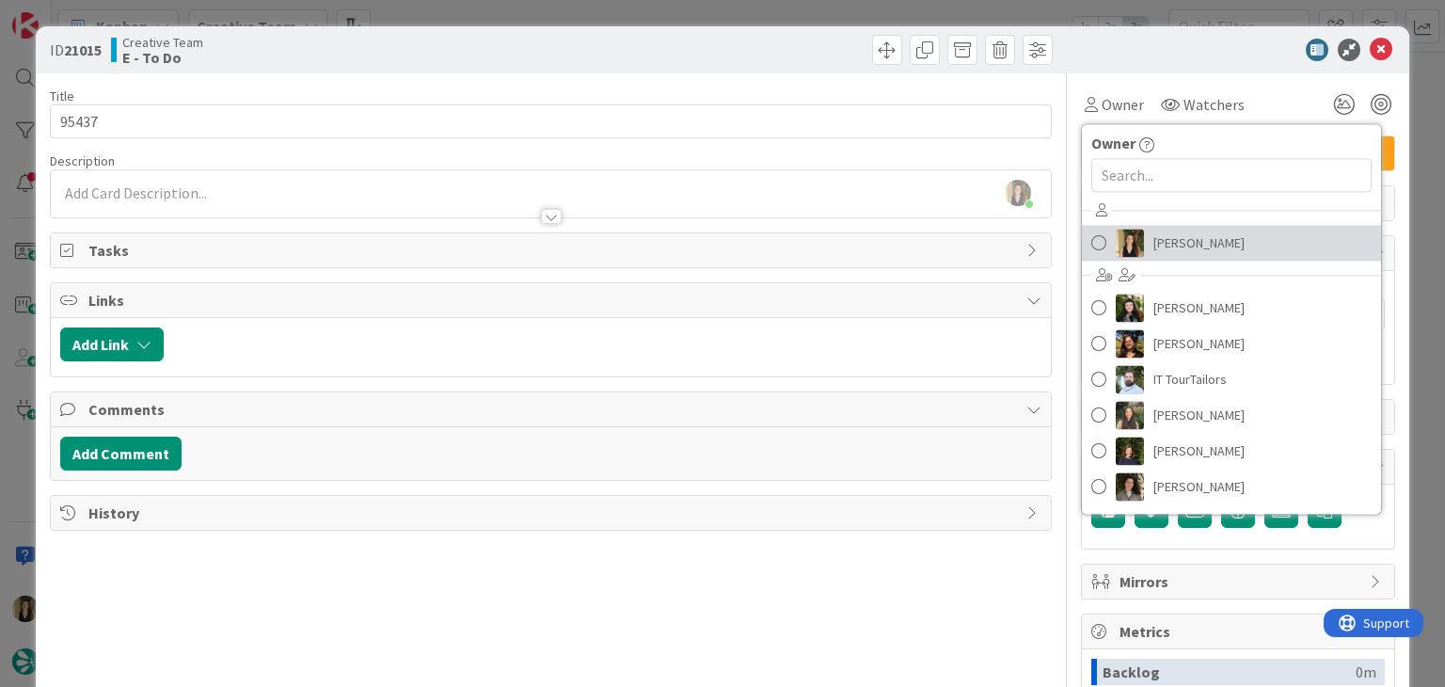
drag, startPoint x: 1175, startPoint y: 246, endPoint x: 1087, endPoint y: 194, distance: 102.1
click at [1174, 246] on span "[PERSON_NAME]" at bounding box center [1198, 243] width 91 height 28
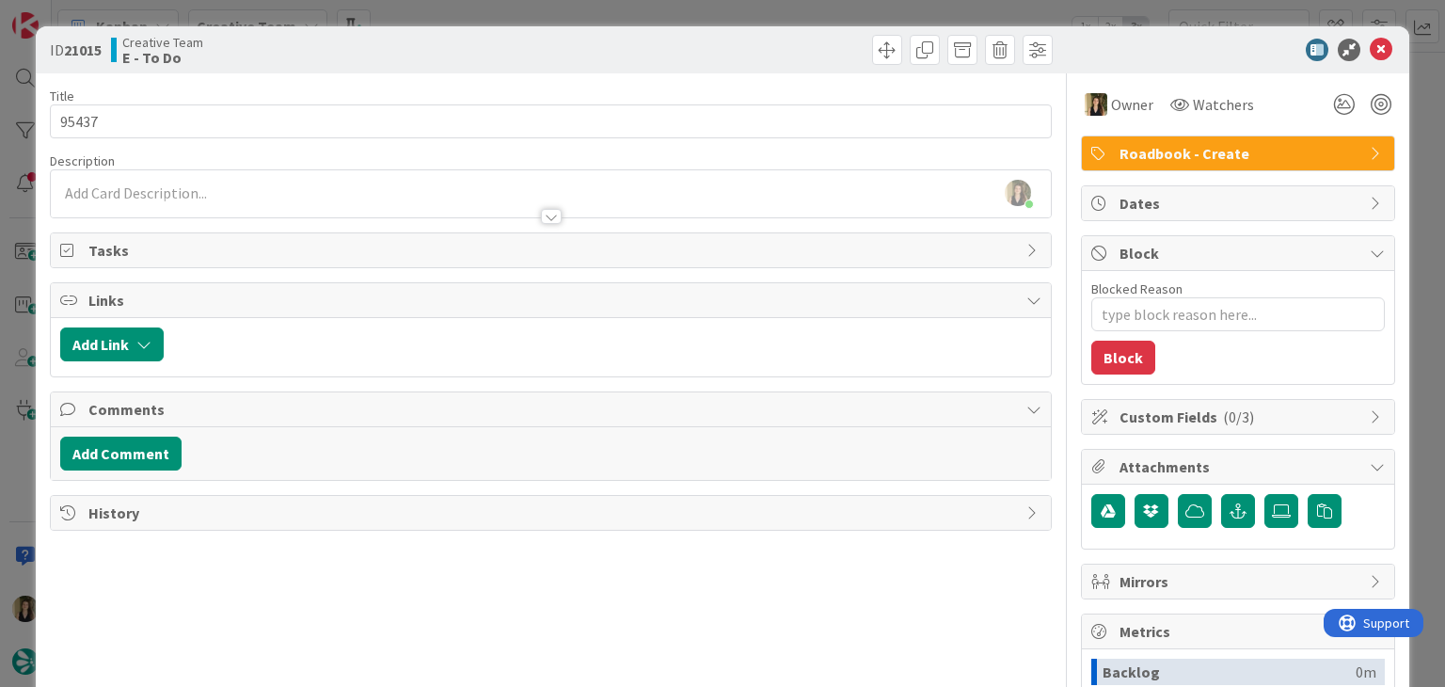
click at [726, 44] on div at bounding box center [804, 50] width 497 height 30
click at [703, 9] on div "ID 21015 Creative Team E - To Do Title 5 / 128 95437 Description Sofia Palma ju…" at bounding box center [722, 343] width 1445 height 687
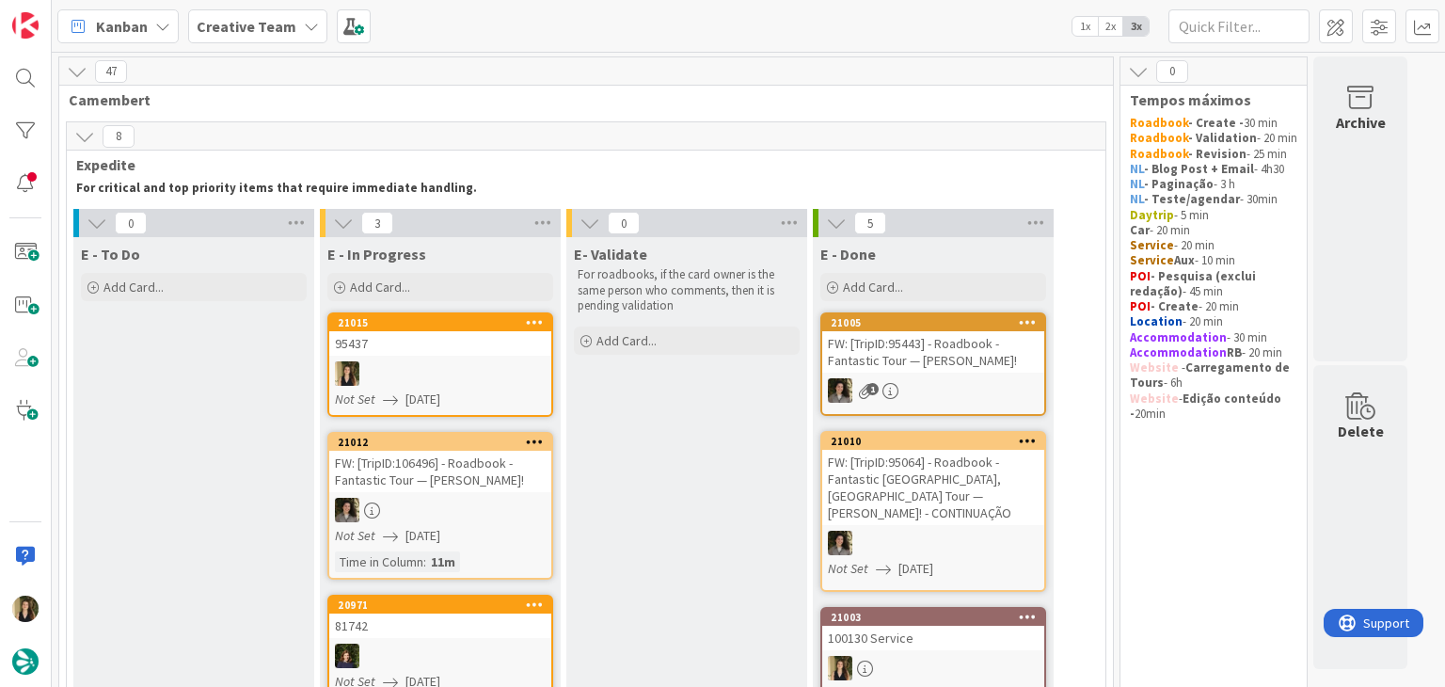
click at [470, 361] on div at bounding box center [440, 373] width 222 height 24
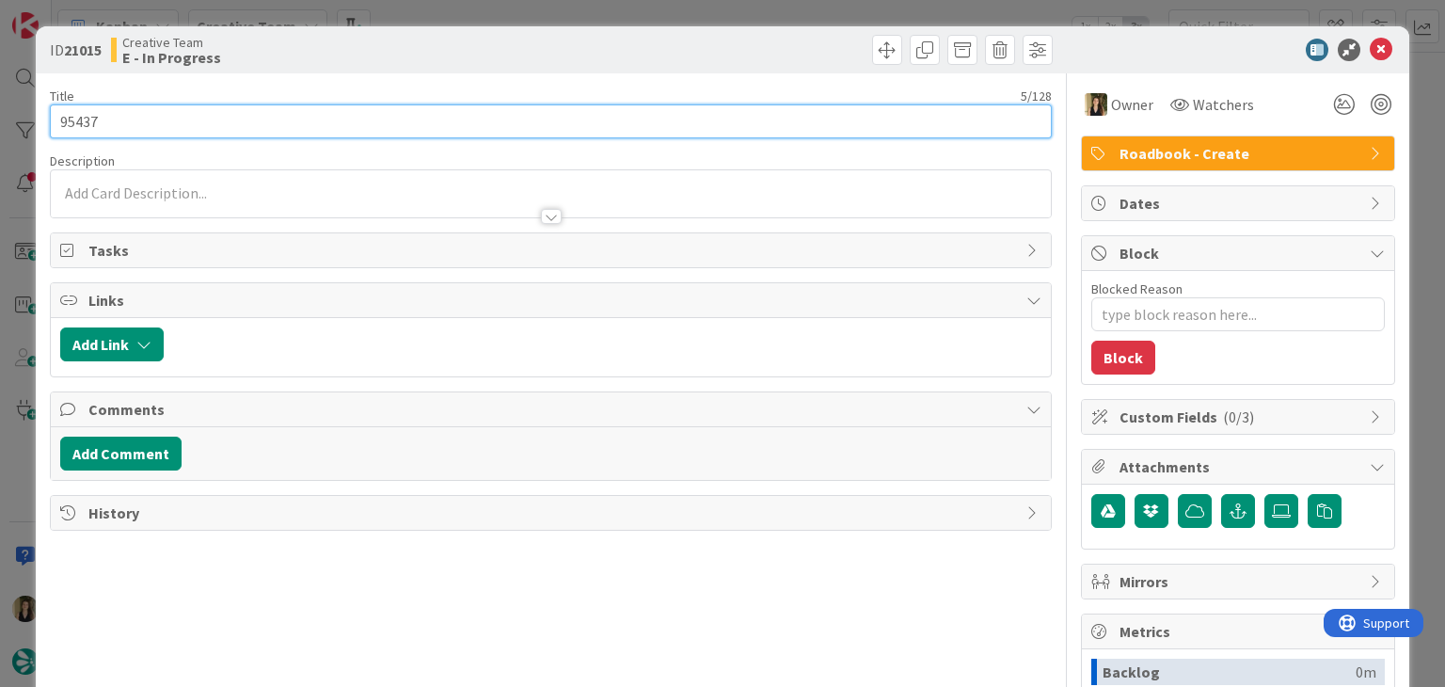
click at [81, 119] on input "95437" at bounding box center [550, 121] width 1001 height 34
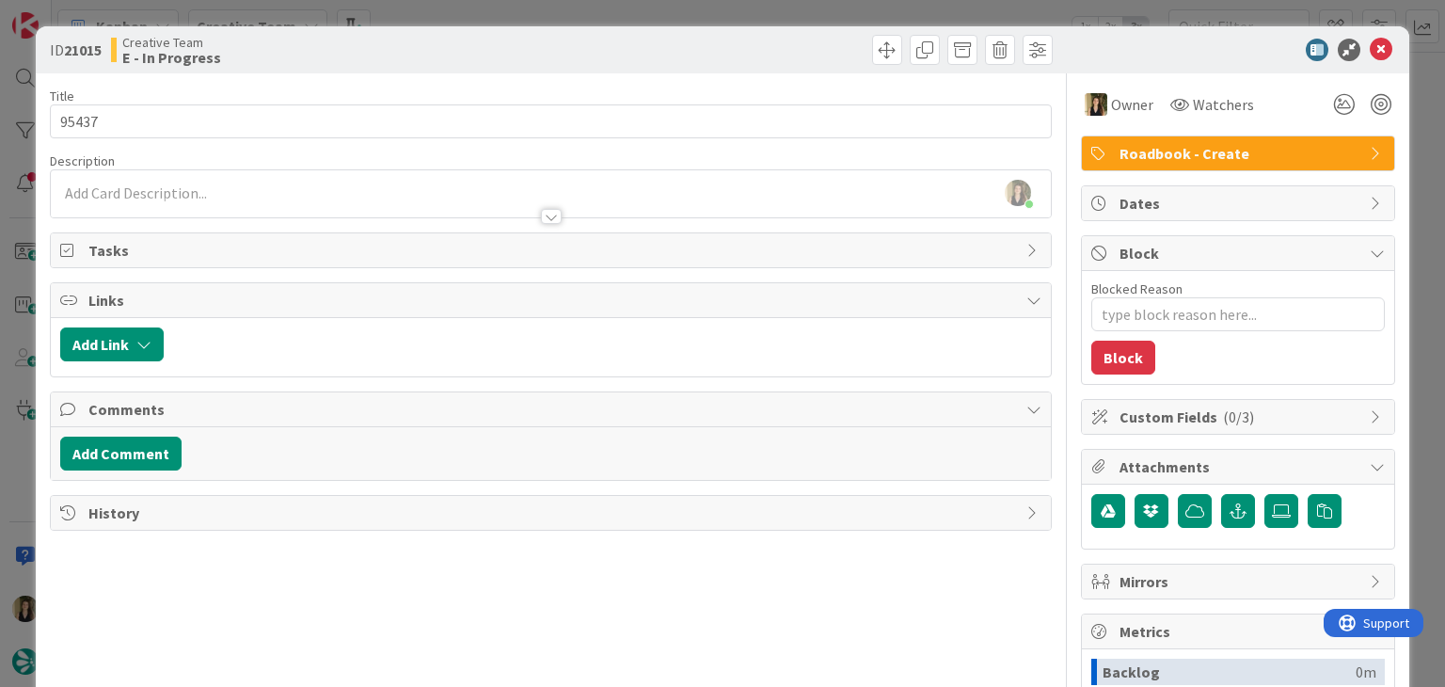
drag, startPoint x: 433, startPoint y: 72, endPoint x: 440, endPoint y: 35, distance: 38.4
click at [433, 69] on div "ID 21015 Creative Team E - In Progress" at bounding box center [722, 49] width 1372 height 47
click at [445, 22] on div "ID 21015 Creative Team E - In Progress Title 5 / 128 95437 Description Sofia Pa…" at bounding box center [722, 343] width 1445 height 687
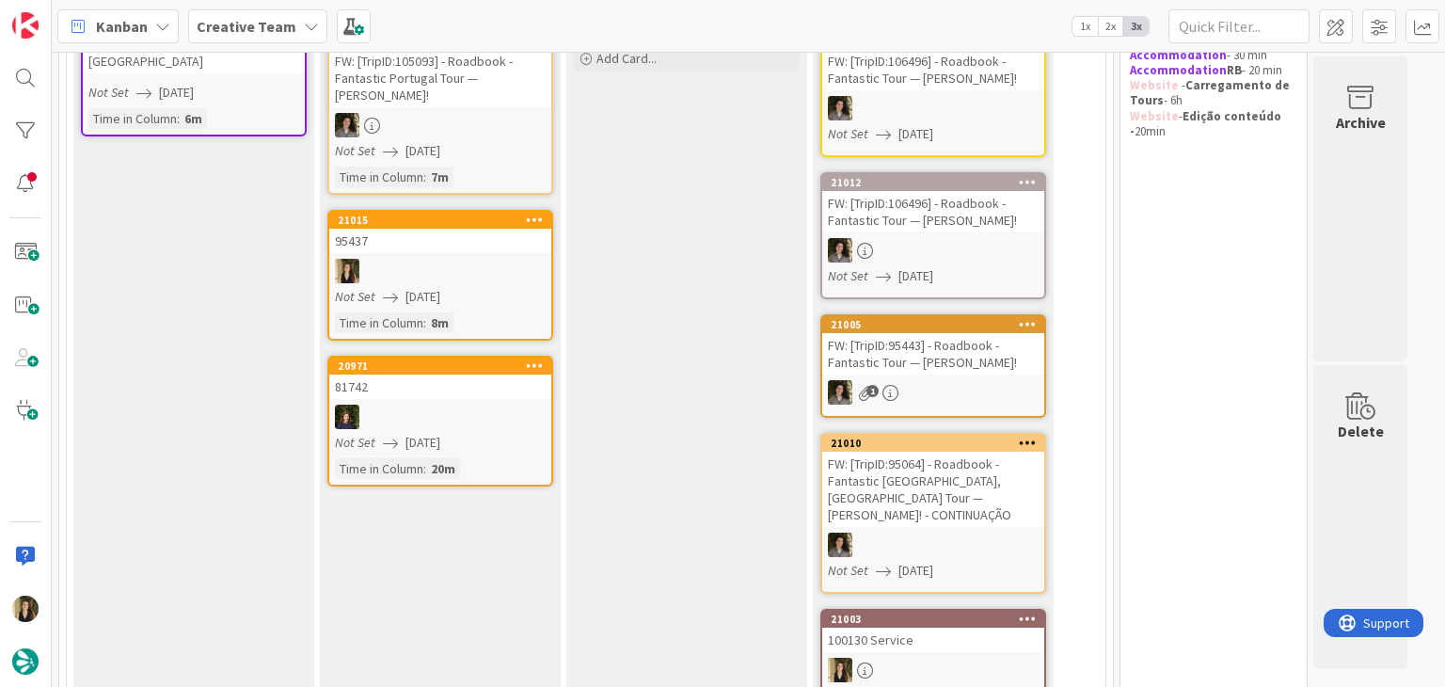
click at [499, 309] on link "21015 95437 Not Set 14/08/2025 Time in Column : 8m" at bounding box center [440, 275] width 226 height 131
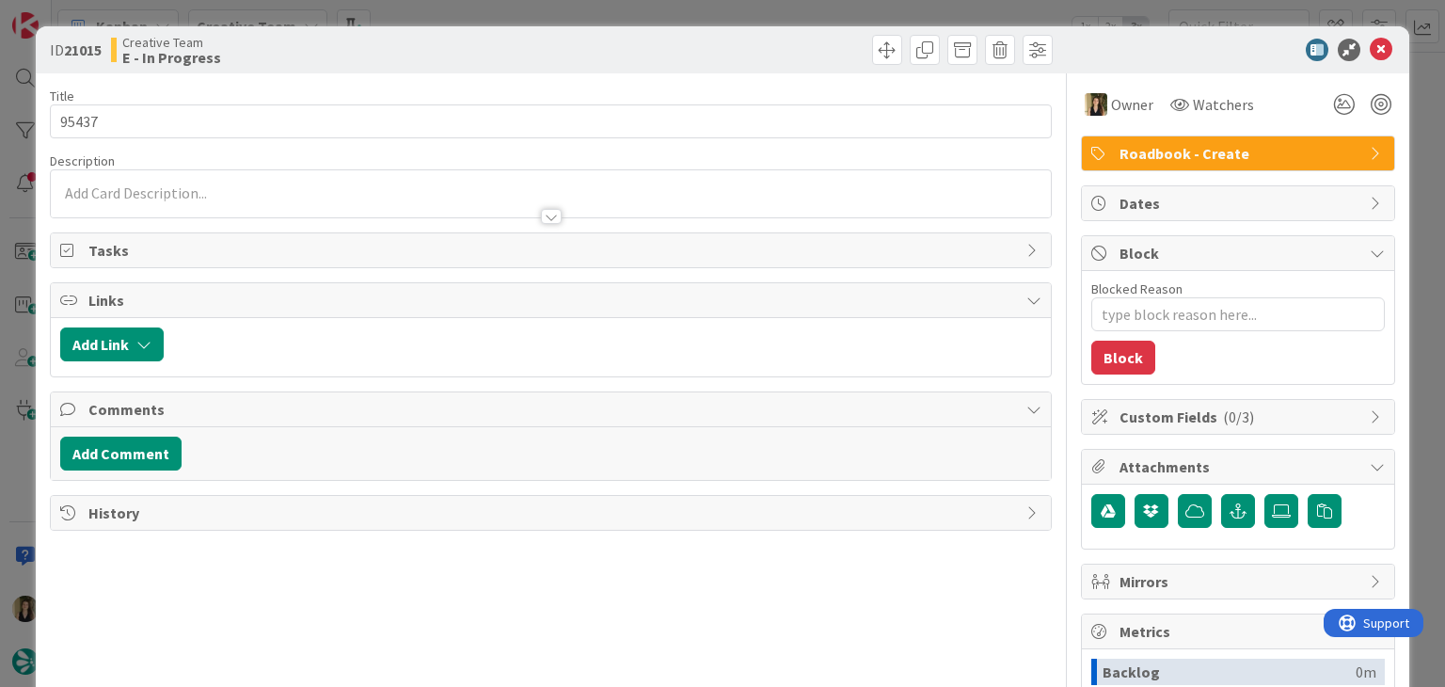
click at [181, 201] on div at bounding box center [550, 208] width 999 height 20
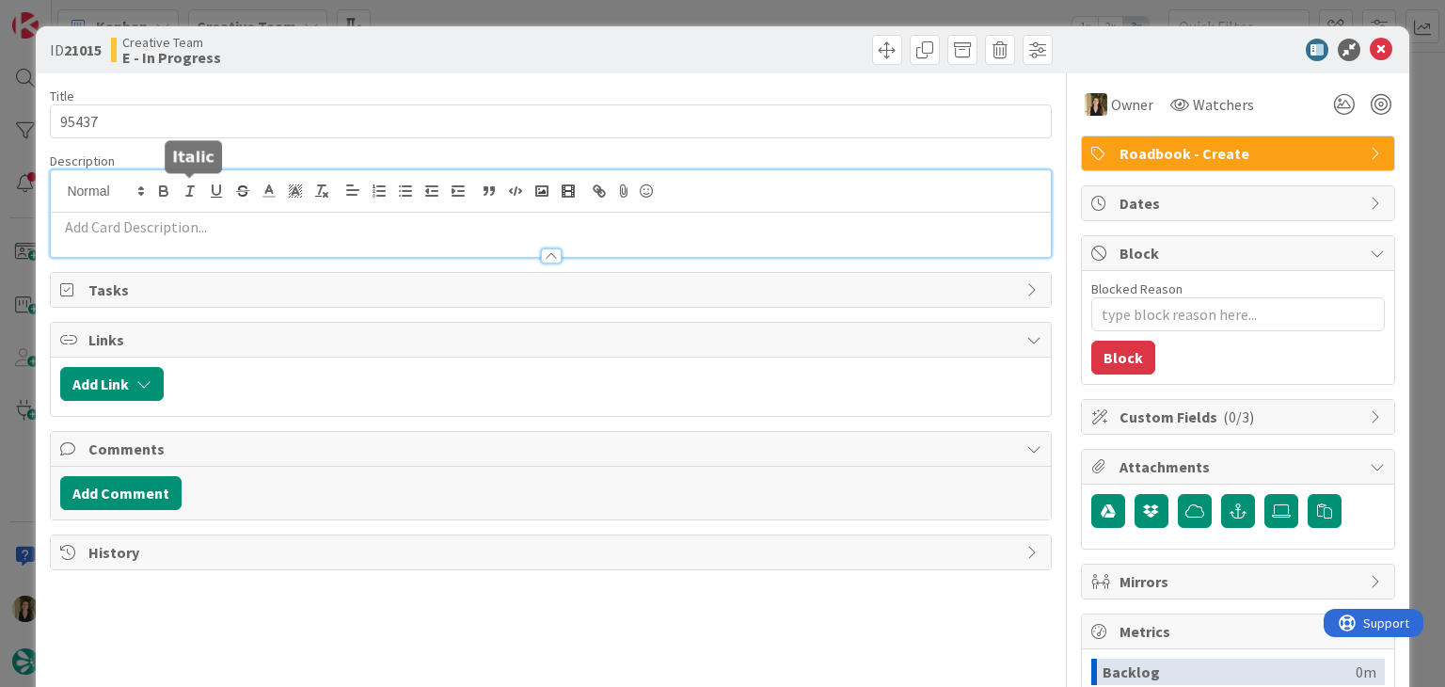
type textarea "x"
click at [214, 227] on p at bounding box center [550, 227] width 980 height 22
paste div
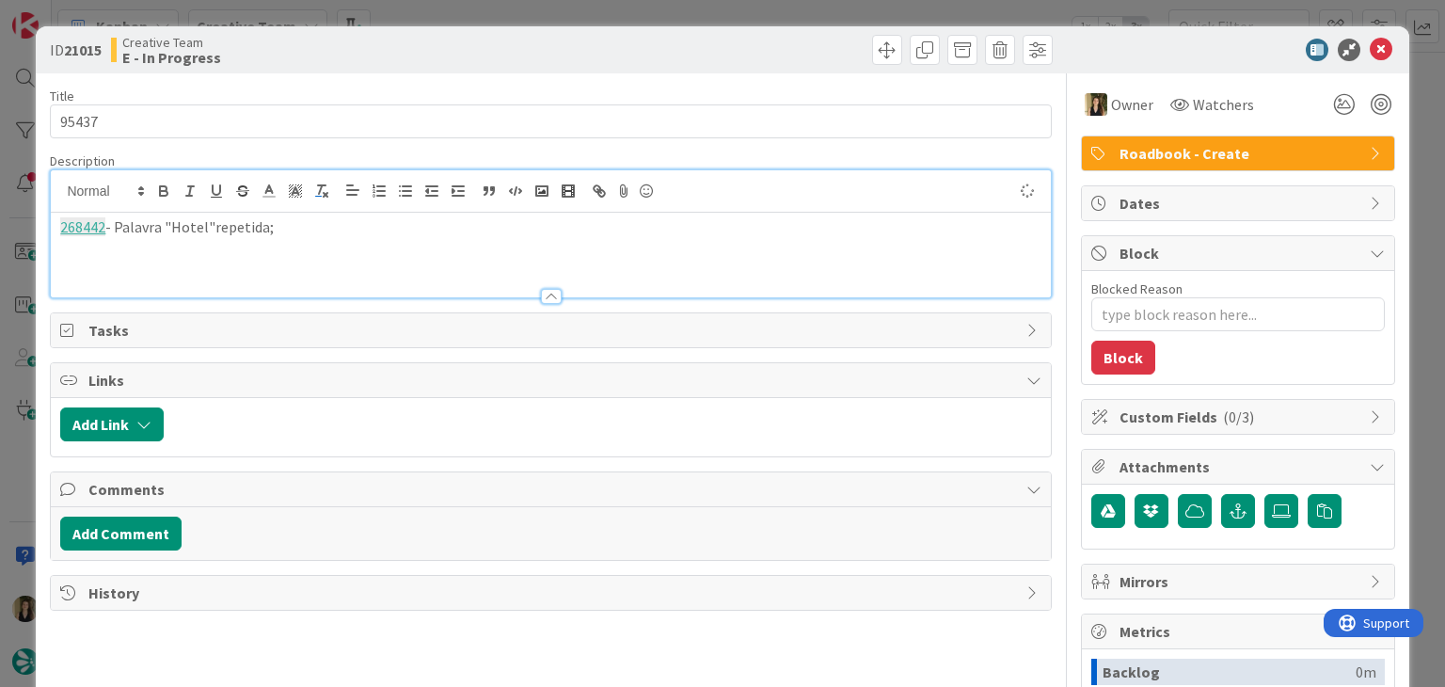
drag, startPoint x: 211, startPoint y: 221, endPoint x: 313, endPoint y: 185, distance: 108.6
click at [212, 218] on p "268442 - Palavra "Hotel"repetida;" at bounding box center [550, 227] width 980 height 22
click at [369, 248] on div "268442 - Palavra "Hotel" repetida;" at bounding box center [550, 255] width 999 height 85
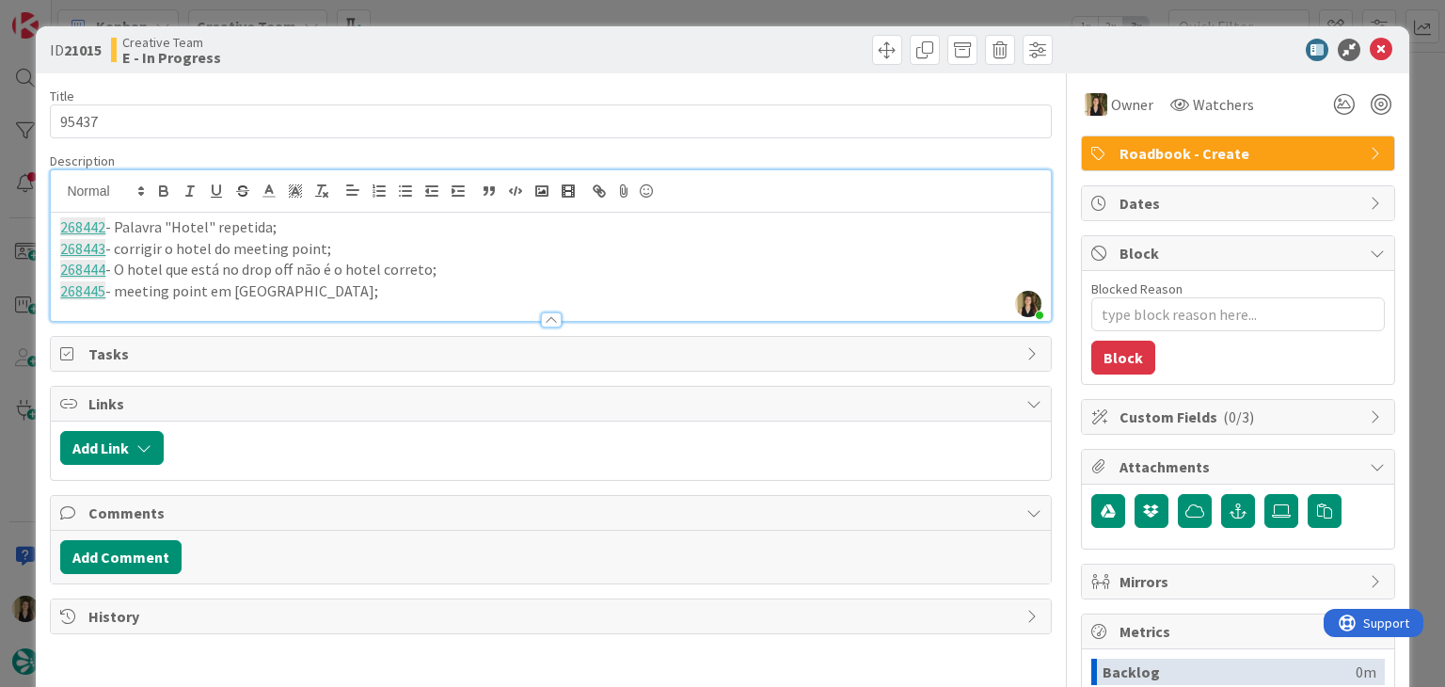
click at [501, 65] on div "ID 21015 Creative Team E - In Progress" at bounding box center [722, 49] width 1372 height 47
click at [330, 292] on p "268445 - meeting point em TBC;" at bounding box center [550, 291] width 980 height 22
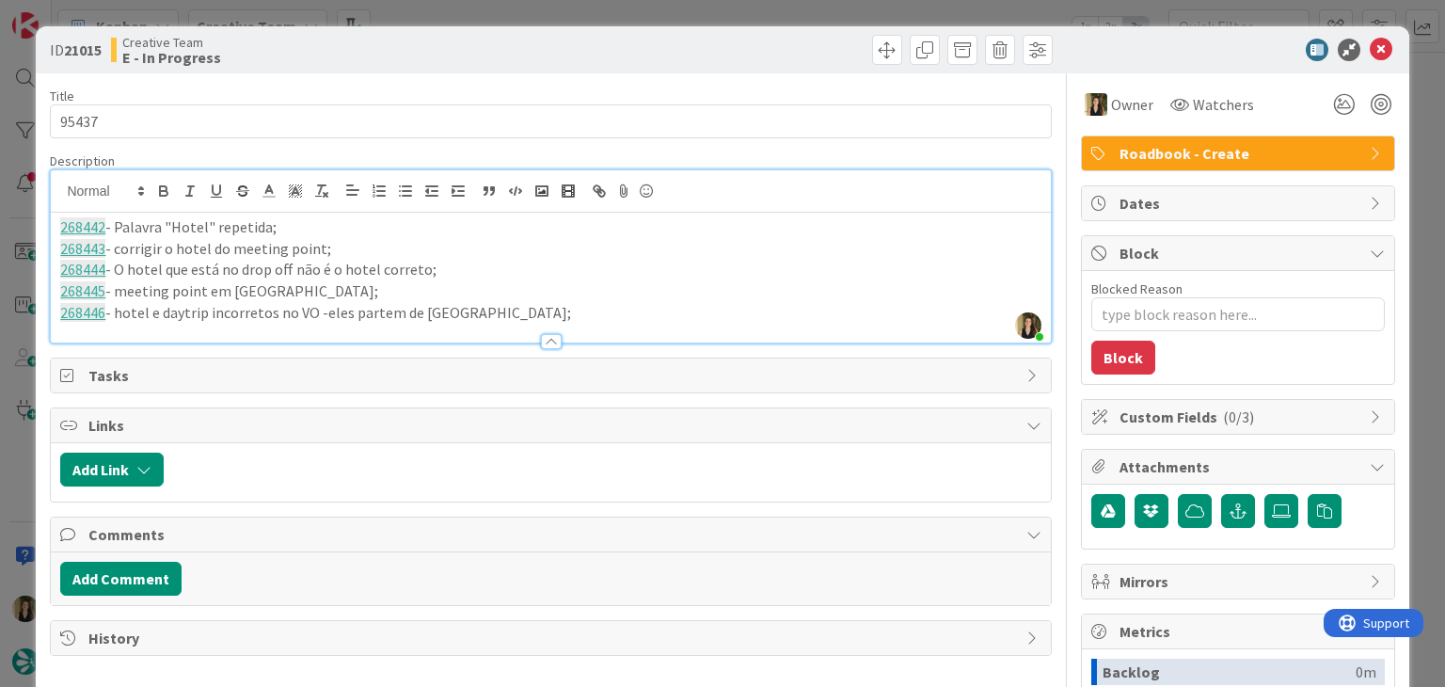
scroll to position [370, 0]
click at [322, 310] on p "268446 - hotel e daytrip incorretos no VO -eles partem de Cernobbio;" at bounding box center [550, 313] width 980 height 22
click at [525, 314] on p "268446 - hotel e daytrip incorretos no VO - eles partem de Cernobbio;" at bounding box center [550, 313] width 980 height 22
click at [481, 16] on div "ID 21015 Creative Team E - In Progress Title 5 / 128 95437 Description Sofia Pa…" at bounding box center [722, 343] width 1445 height 687
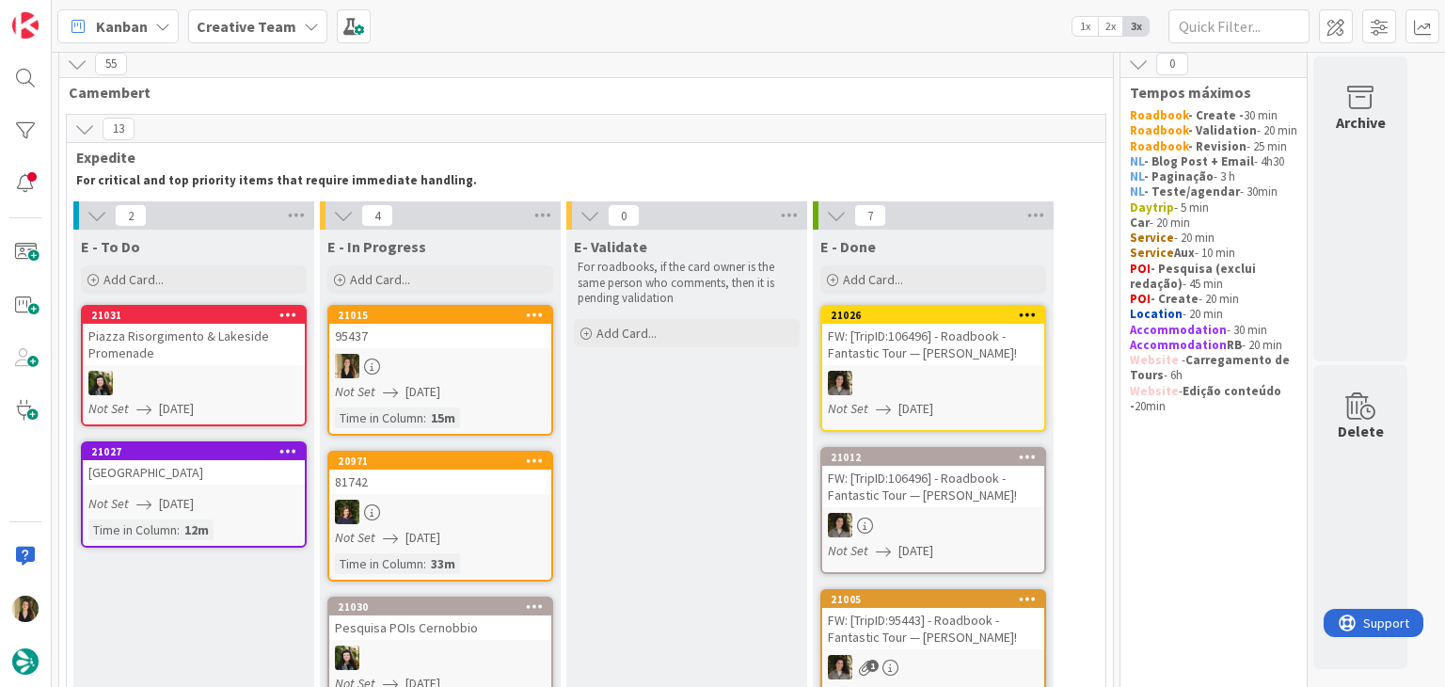
click at [504, 364] on div at bounding box center [440, 366] width 222 height 24
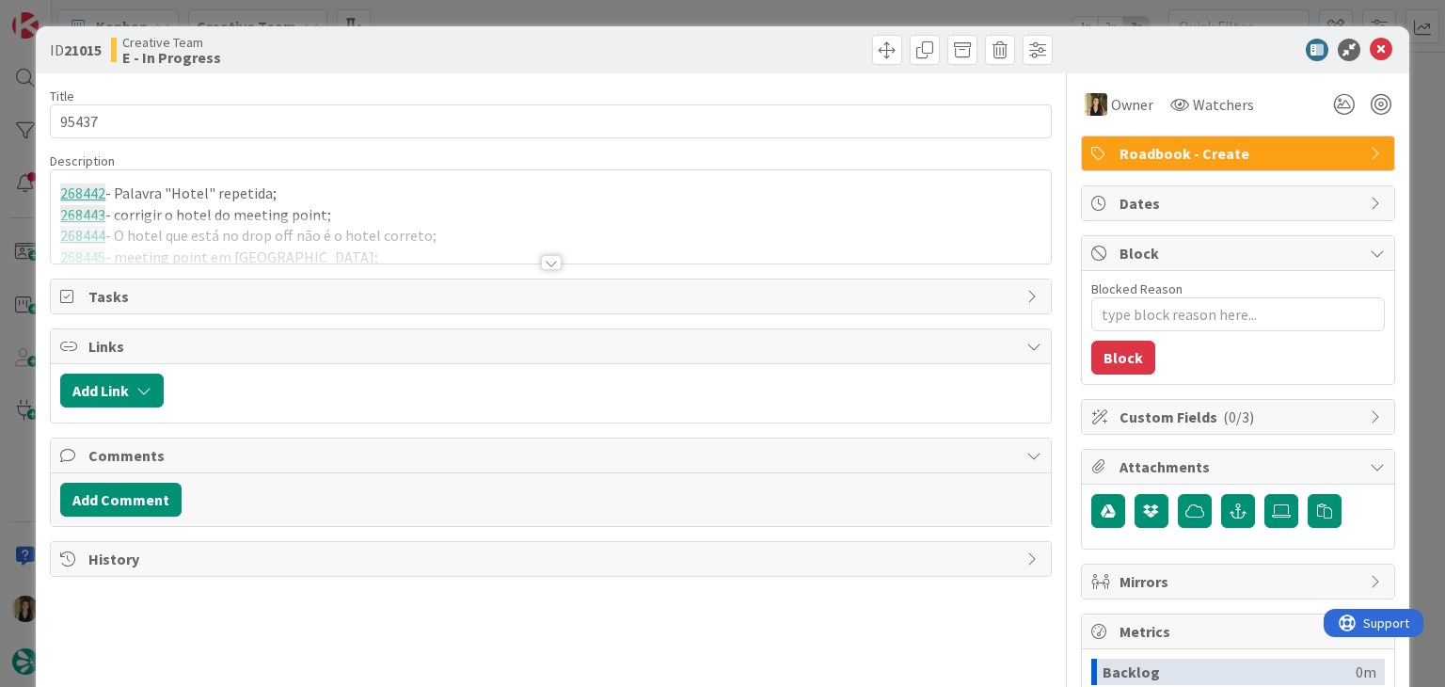
click at [541, 259] on div at bounding box center [551, 262] width 21 height 15
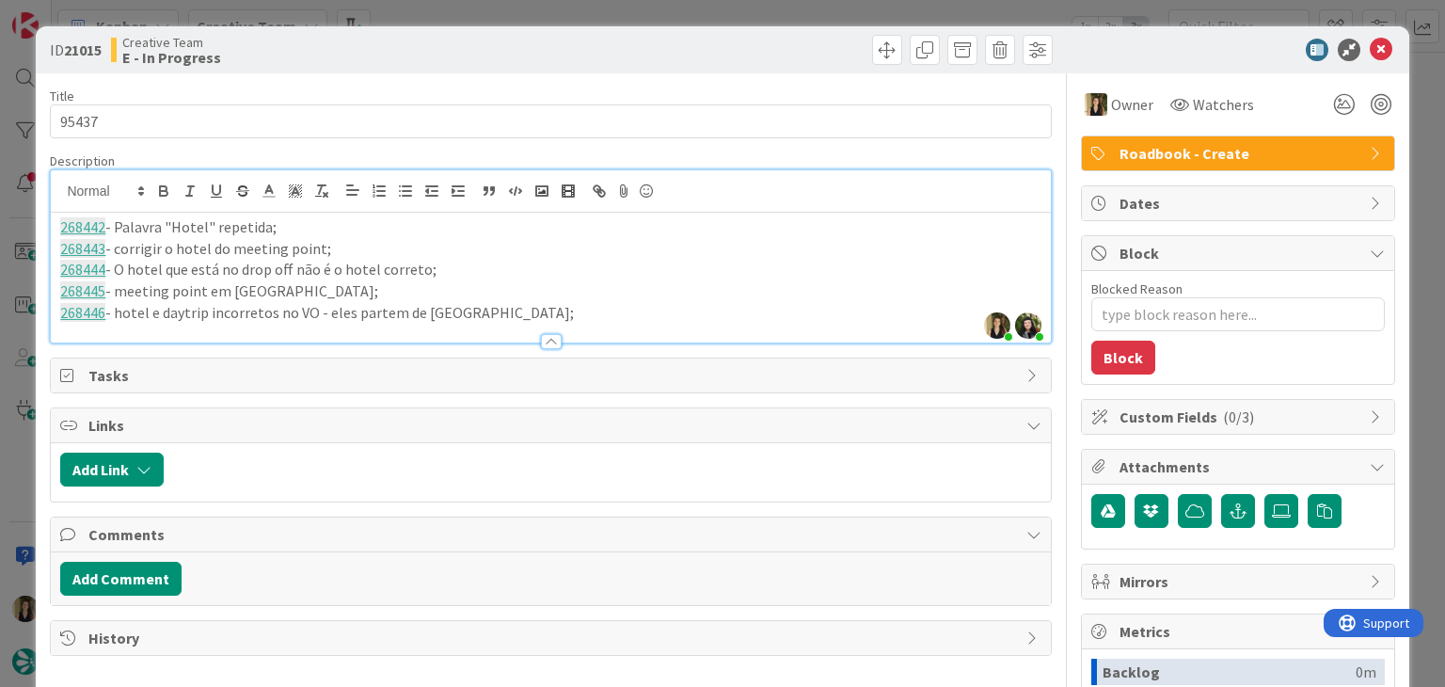
click at [509, 313] on p "268446 - hotel e daytrip incorretos no VO - eles partem de Cernobbio;" at bounding box center [550, 313] width 980 height 22
type textarea "x"
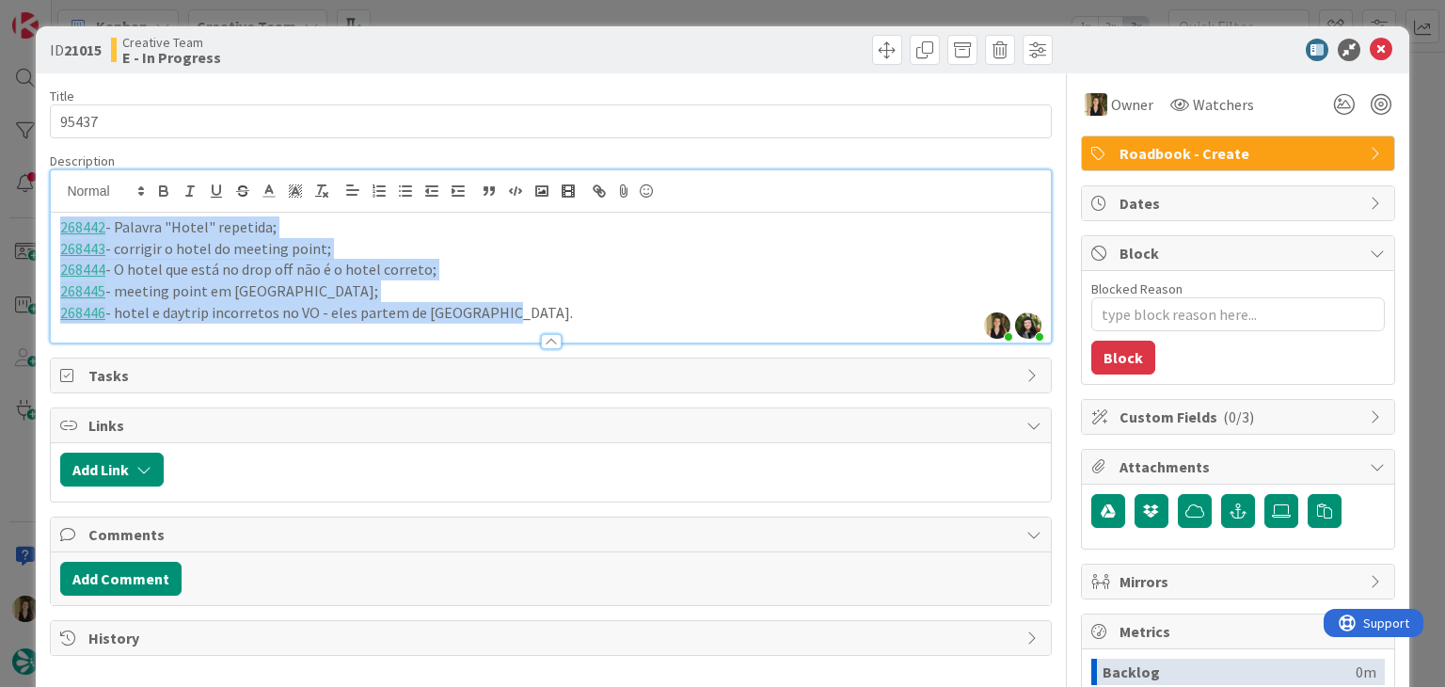
drag, startPoint x: 519, startPoint y: 304, endPoint x: 31, endPoint y: 226, distance: 494.4
click at [31, 226] on div "ID 21015 Creative Team E - In Progress Title 5 / 128 95437 Description Sofia Pa…" at bounding box center [722, 343] width 1445 height 687
copy div "268442 - Palavra "Hotel" repetida; 268443 - corrigir o hotel do meeting point; …"
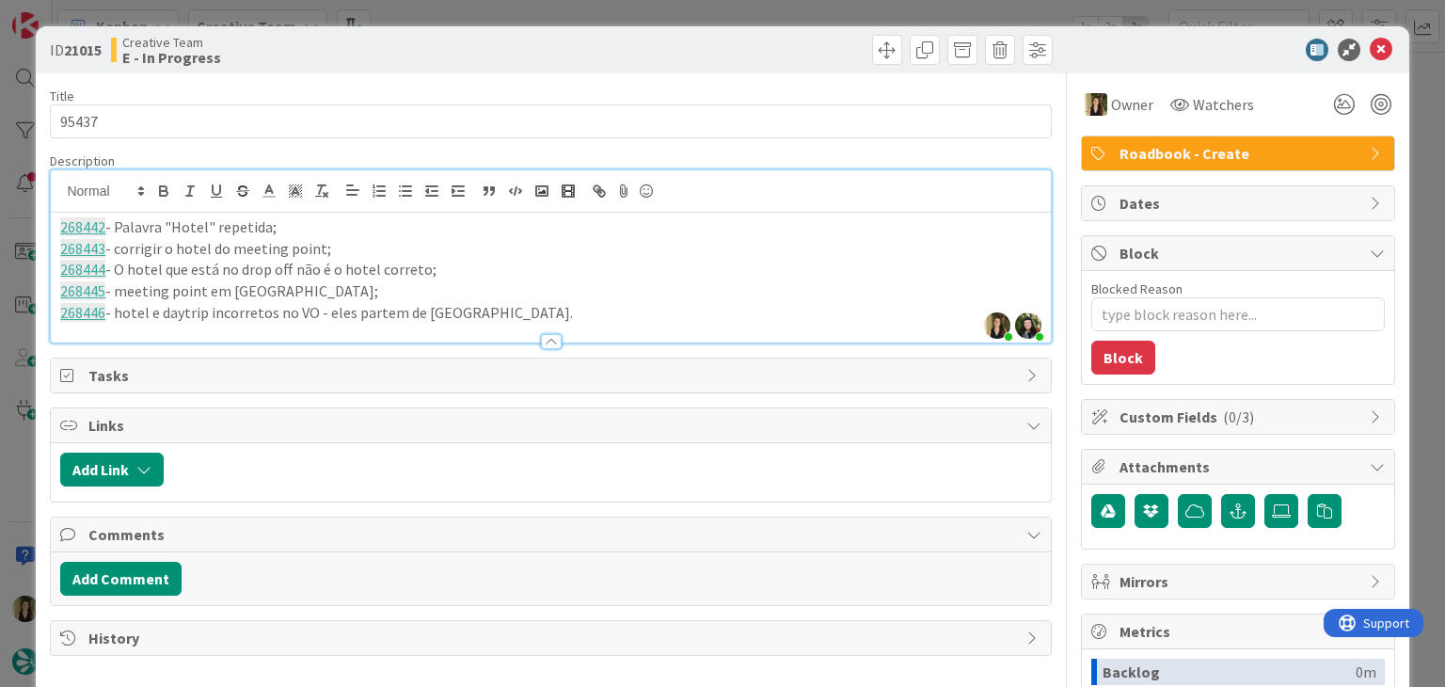
drag, startPoint x: 642, startPoint y: 50, endPoint x: 489, endPoint y: 8, distance: 158.2
click at [622, 43] on div at bounding box center [804, 50] width 497 height 30
click at [595, 45] on div at bounding box center [804, 50] width 497 height 30
click at [591, 12] on div "ID 21015 Creative Team E - In Progress Title 5 / 128 95437 Description Sofia Pa…" at bounding box center [722, 343] width 1445 height 687
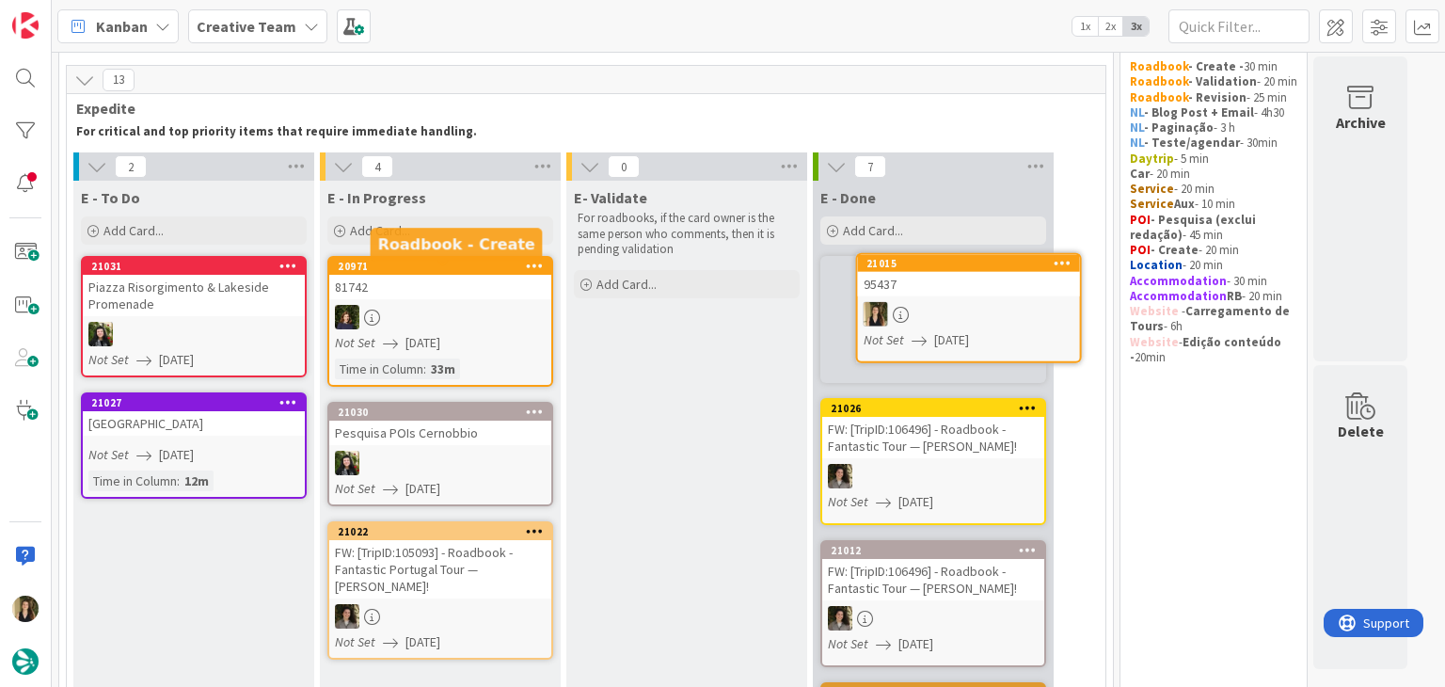
scroll to position [49, 0]
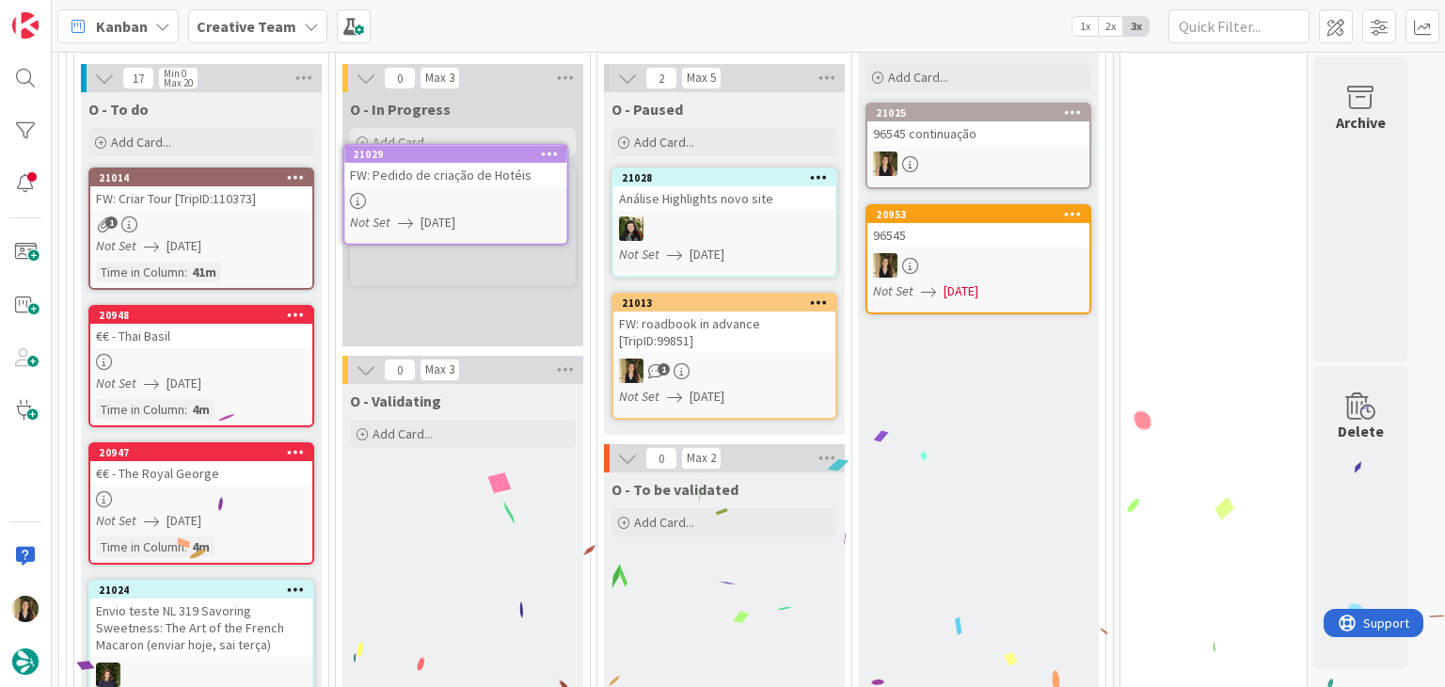
scroll to position [1426, 0]
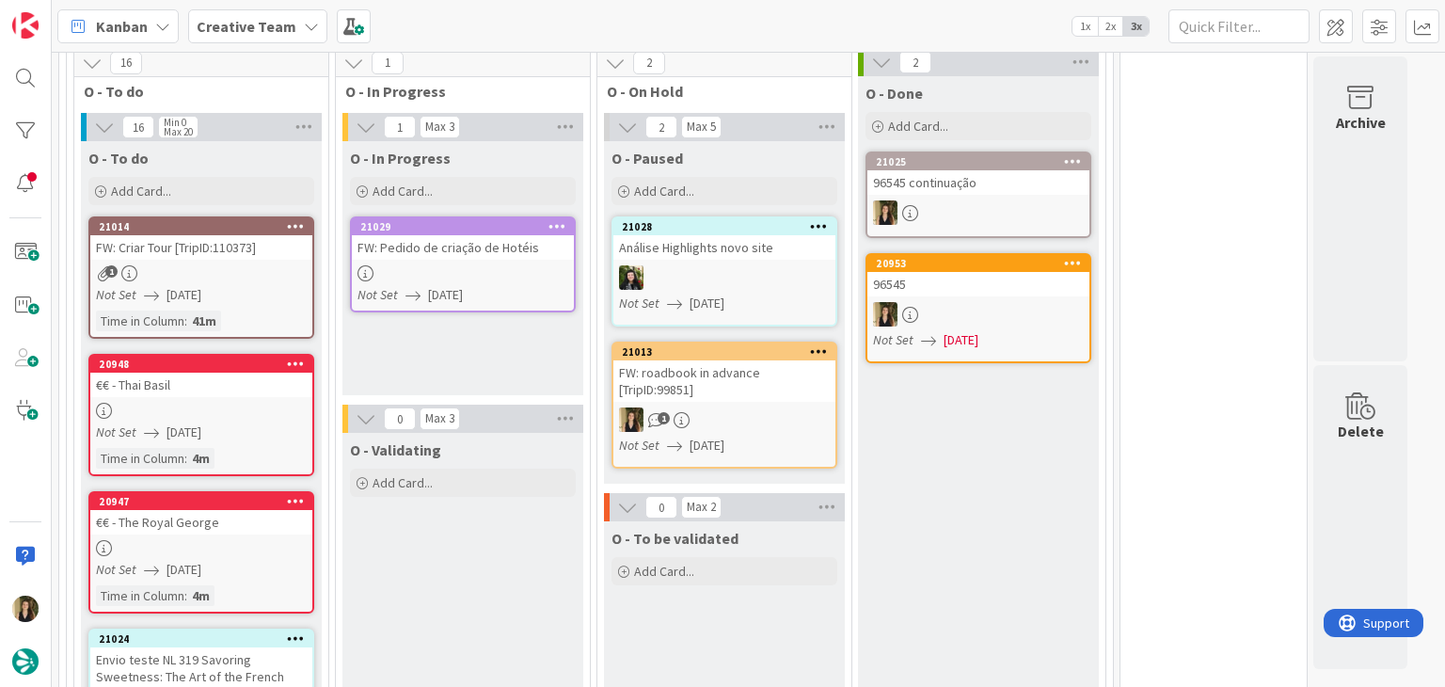
click at [529, 285] on div "Not Set 14/08/2025" at bounding box center [465, 295] width 216 height 20
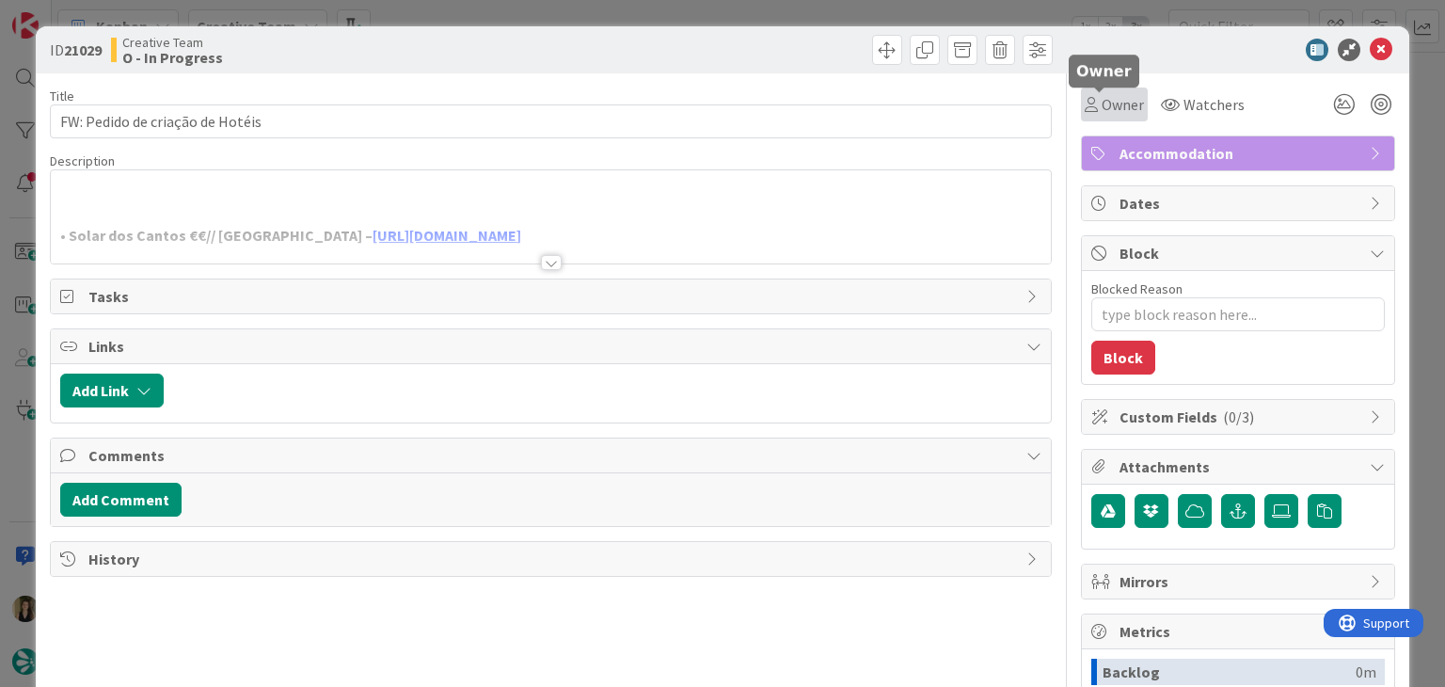
click at [1085, 110] on div "Owner" at bounding box center [1114, 104] width 59 height 23
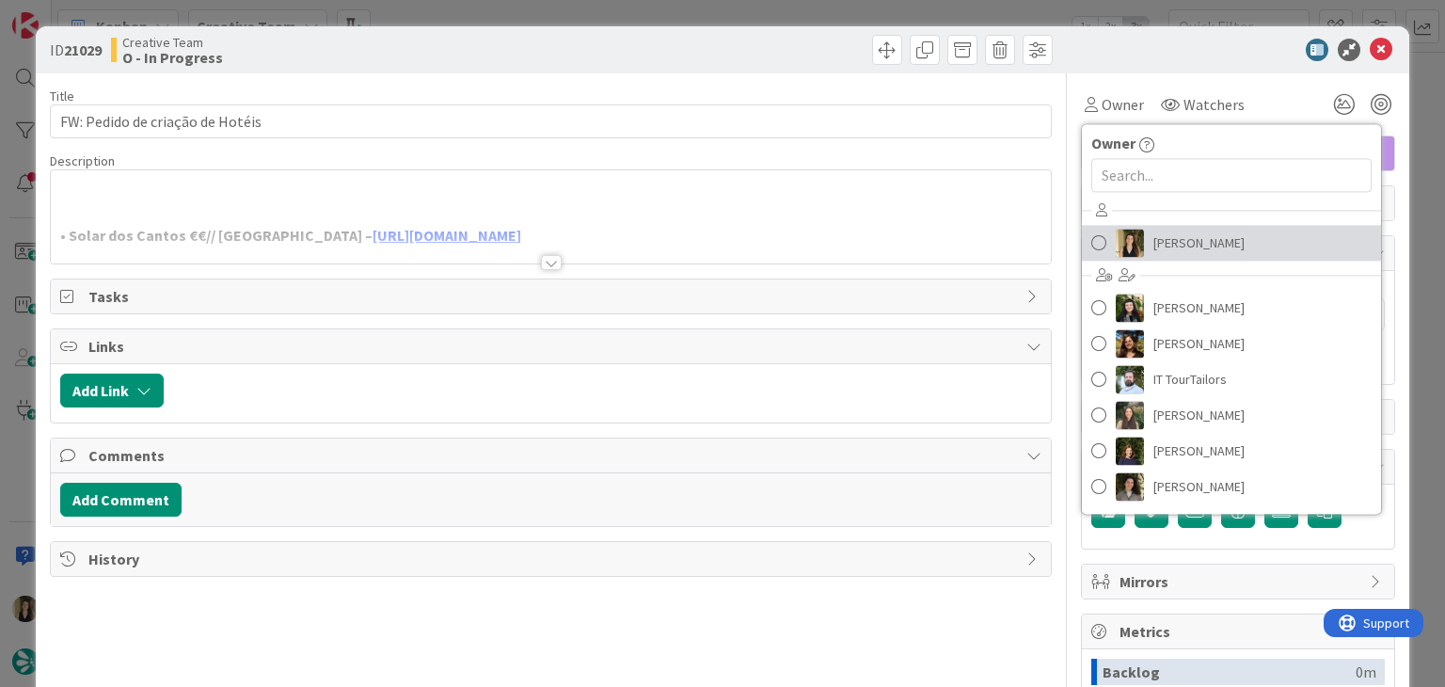
drag, startPoint x: 1167, startPoint y: 227, endPoint x: 995, endPoint y: 227, distance: 172.1
click at [1166, 228] on link "[PERSON_NAME]" at bounding box center [1231, 243] width 299 height 36
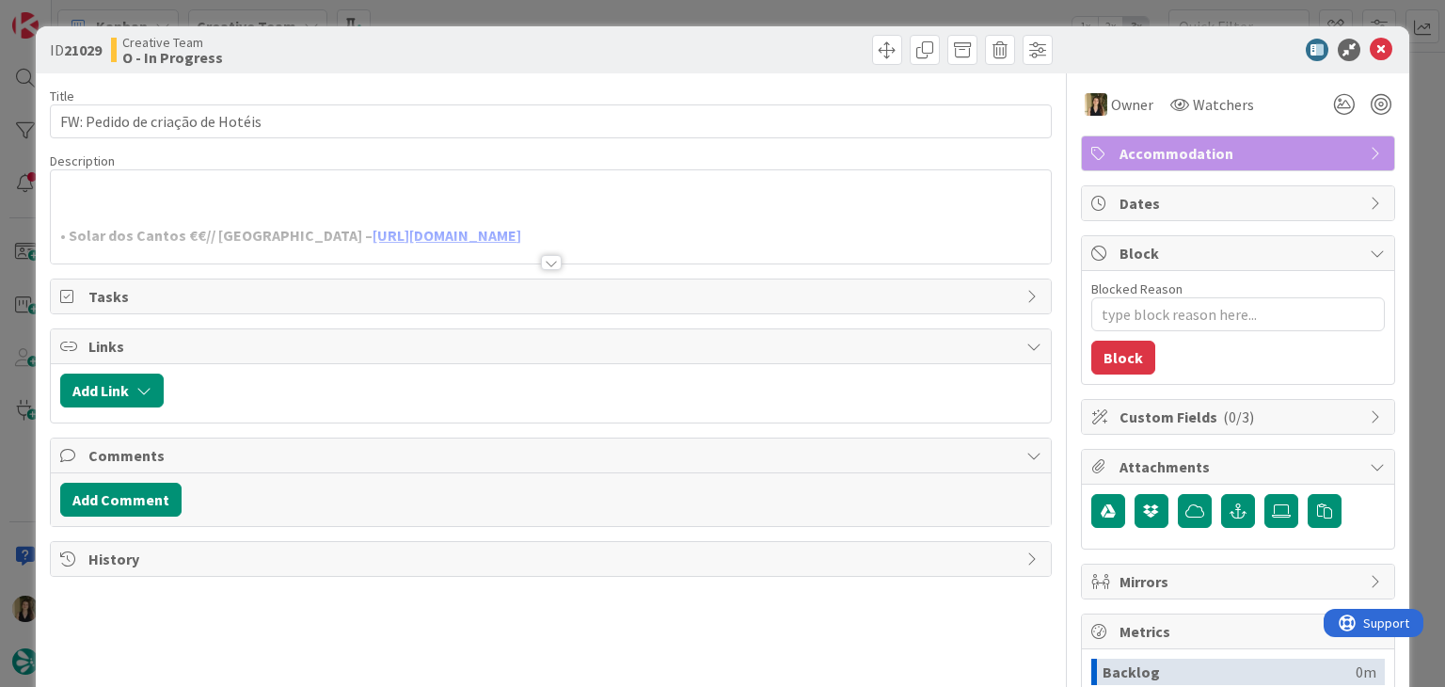
click at [541, 264] on div at bounding box center [551, 262] width 21 height 15
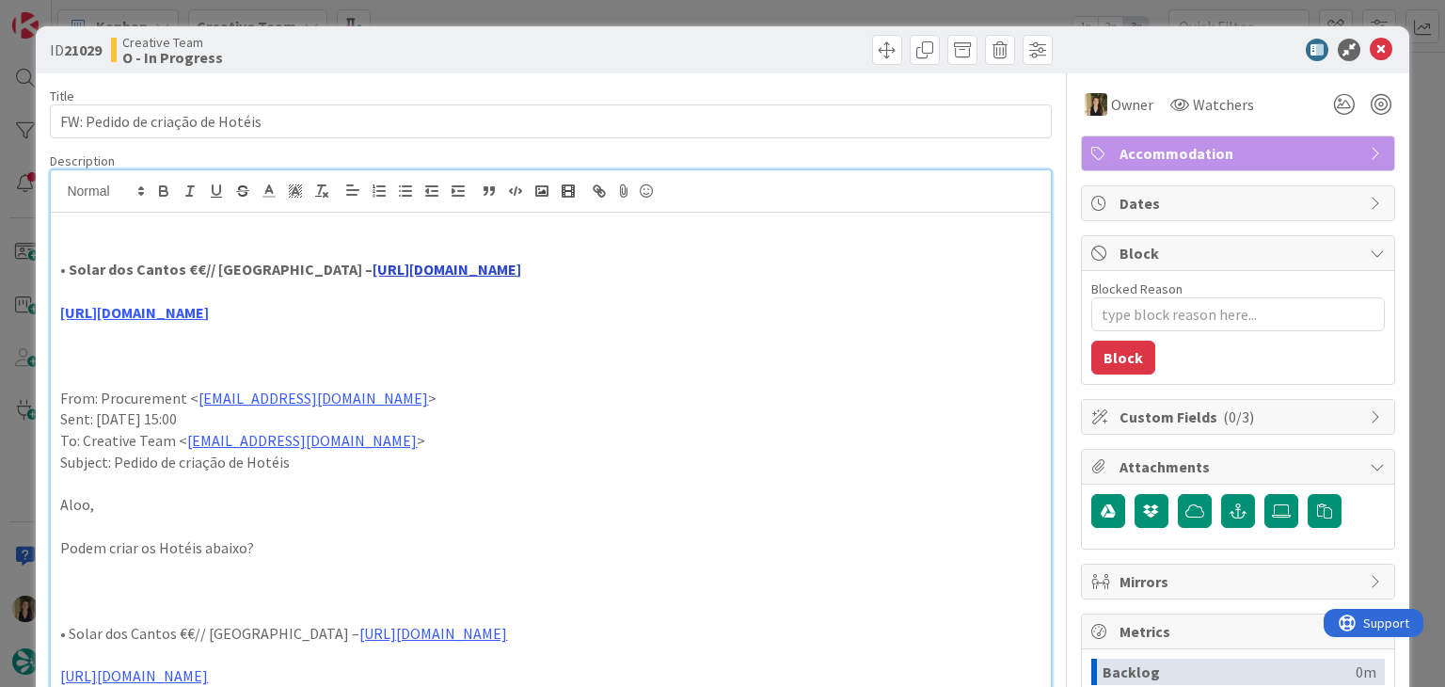
click at [427, 269] on link "https://sigav.tourtailors.com/#terceiro/view/114541" at bounding box center [447, 269] width 149 height 19
click at [443, 302] on link "https://sigav.tourtailors.com/#terceiro/view/114541" at bounding box center [445, 305] width 129 height 24
drag, startPoint x: 179, startPoint y: 271, endPoint x: 68, endPoint y: 272, distance: 111.0
click at [68, 272] on strong "• Solar dos Cantos €€// Ponta Delgada – https://sigav.tourtailors.com/#terceiro…" at bounding box center [290, 269] width 461 height 19
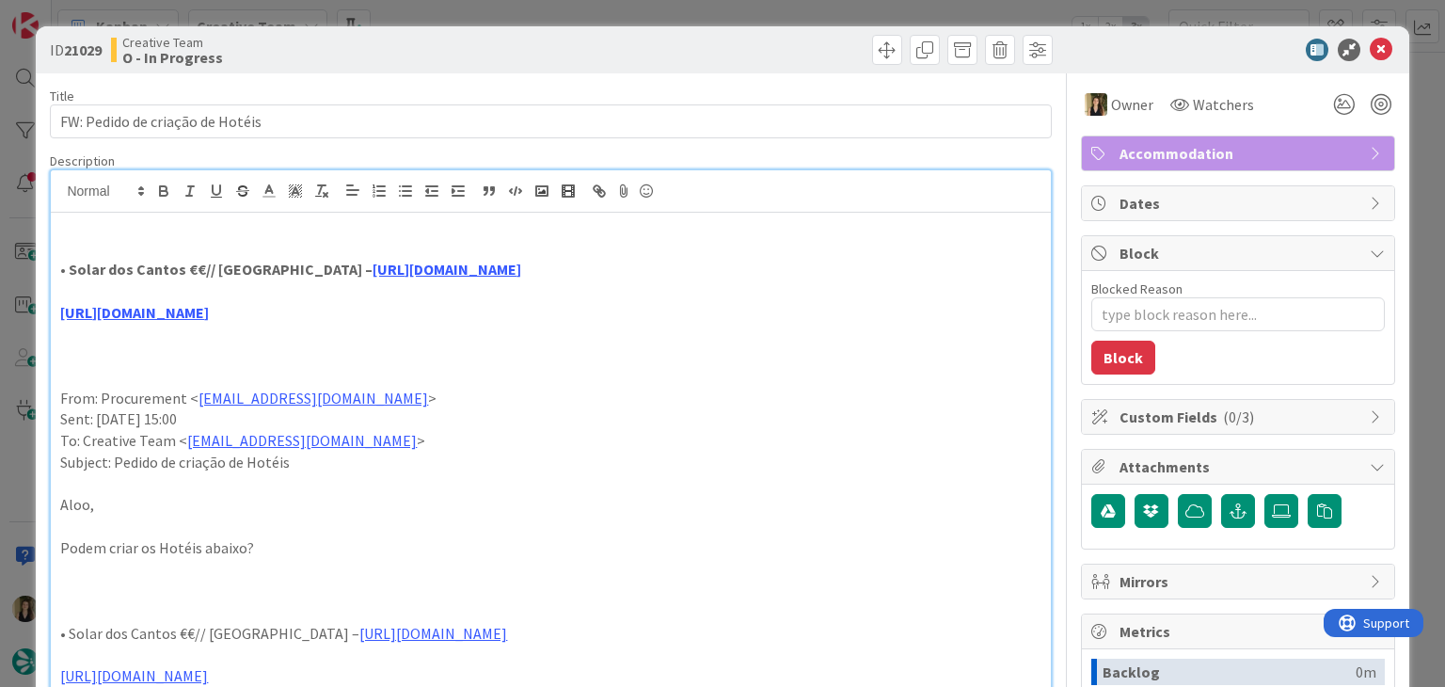
drag, startPoint x: 378, startPoint y: 51, endPoint x: 388, endPoint y: 20, distance: 32.4
click at [378, 48] on div "Creative Team O - In Progress" at bounding box center [329, 50] width 436 height 30
click at [390, 17] on div "ID 21029 Creative Team O - In Progress Title 32 / 128 FW: Pedido de criação de …" at bounding box center [722, 343] width 1445 height 687
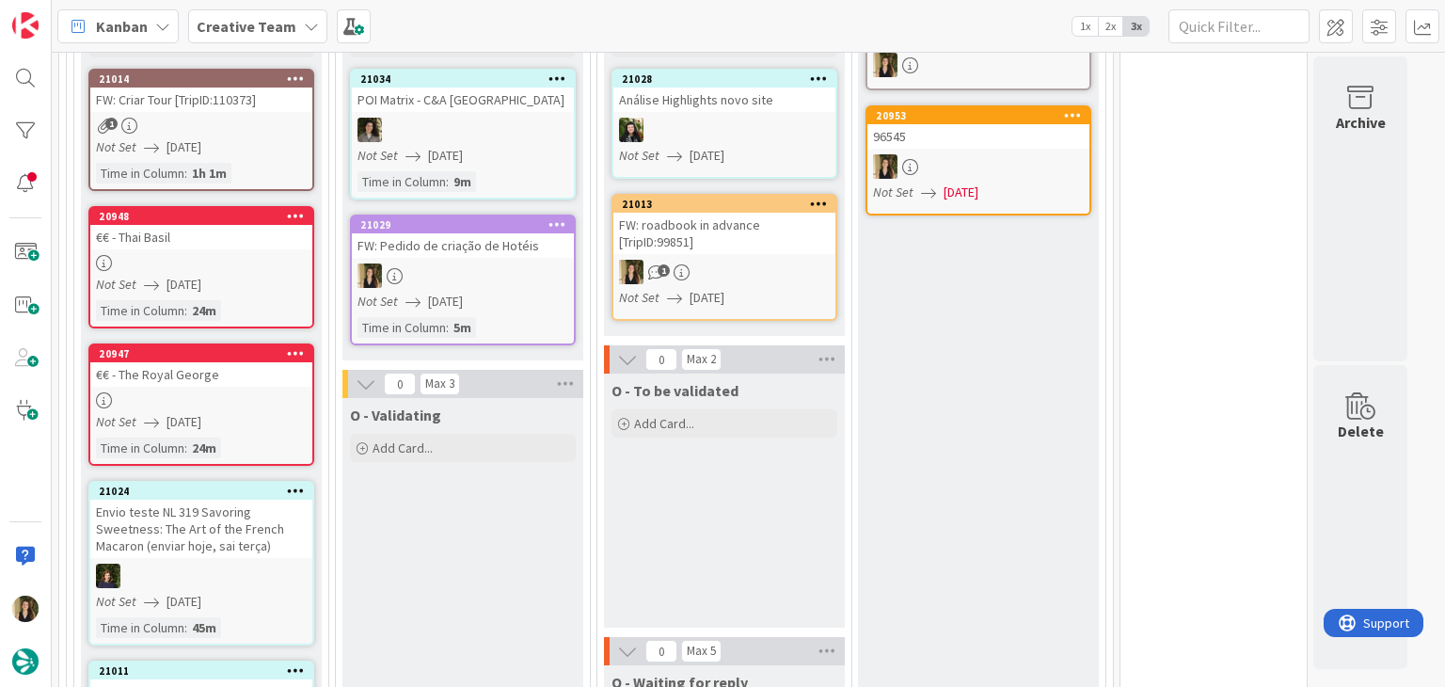
scroll to position [1926, 0]
click at [500, 264] on div at bounding box center [463, 276] width 222 height 24
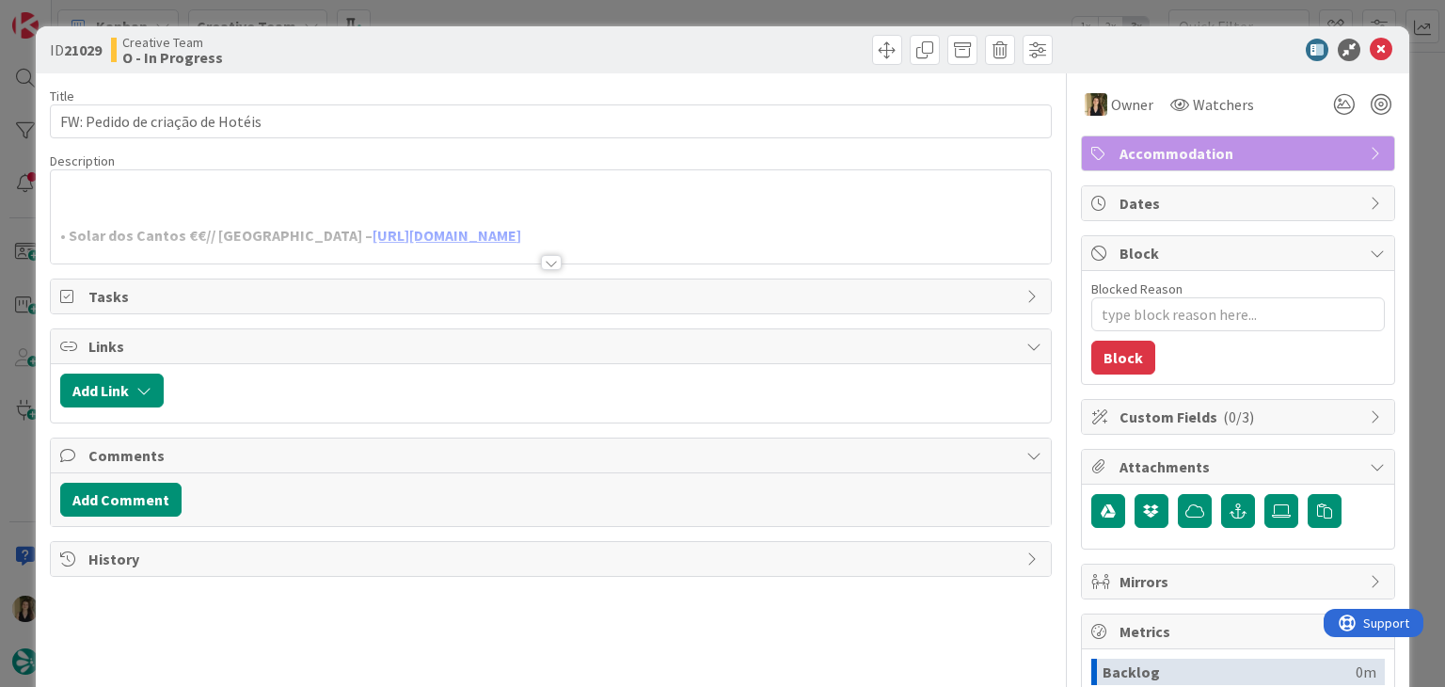
click at [541, 262] on div at bounding box center [551, 262] width 21 height 15
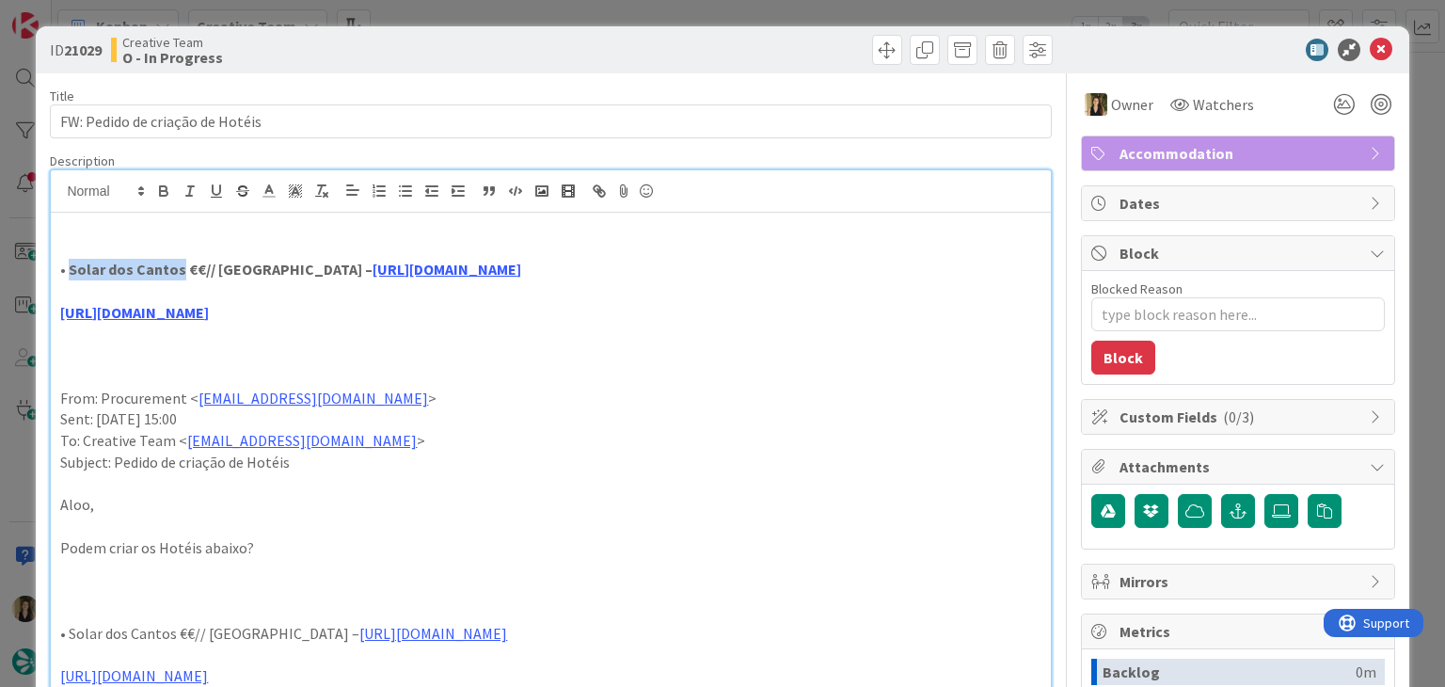
drag, startPoint x: 179, startPoint y: 267, endPoint x: 69, endPoint y: 262, distance: 110.2
click at [69, 262] on strong "• Solar dos Cantos €€// Ponta Delgada – https://sigav.tourtailors.com/#terceiro…" at bounding box center [290, 269] width 461 height 19
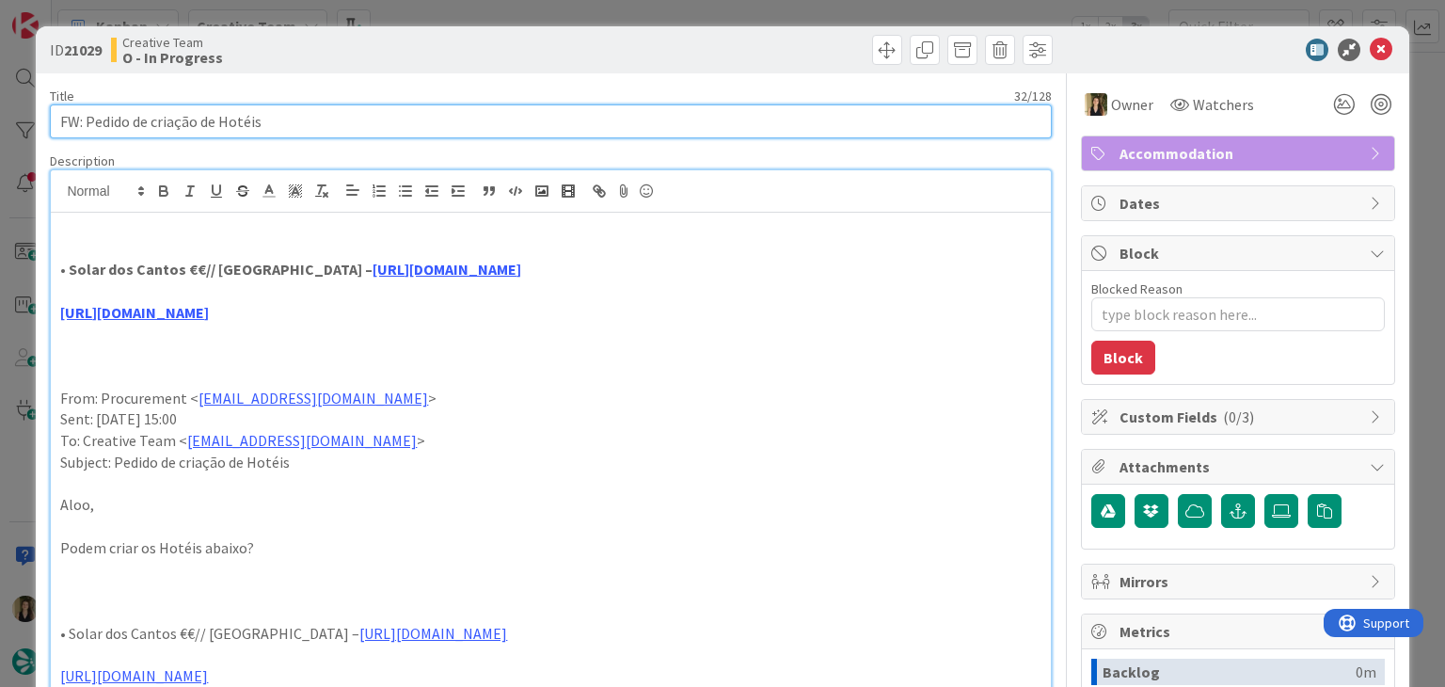
drag, startPoint x: 282, startPoint y: 118, endPoint x: 56, endPoint y: 118, distance: 226.7
click at [56, 118] on input "FW: Pedido de criação de Hotéis" at bounding box center [550, 121] width 1001 height 34
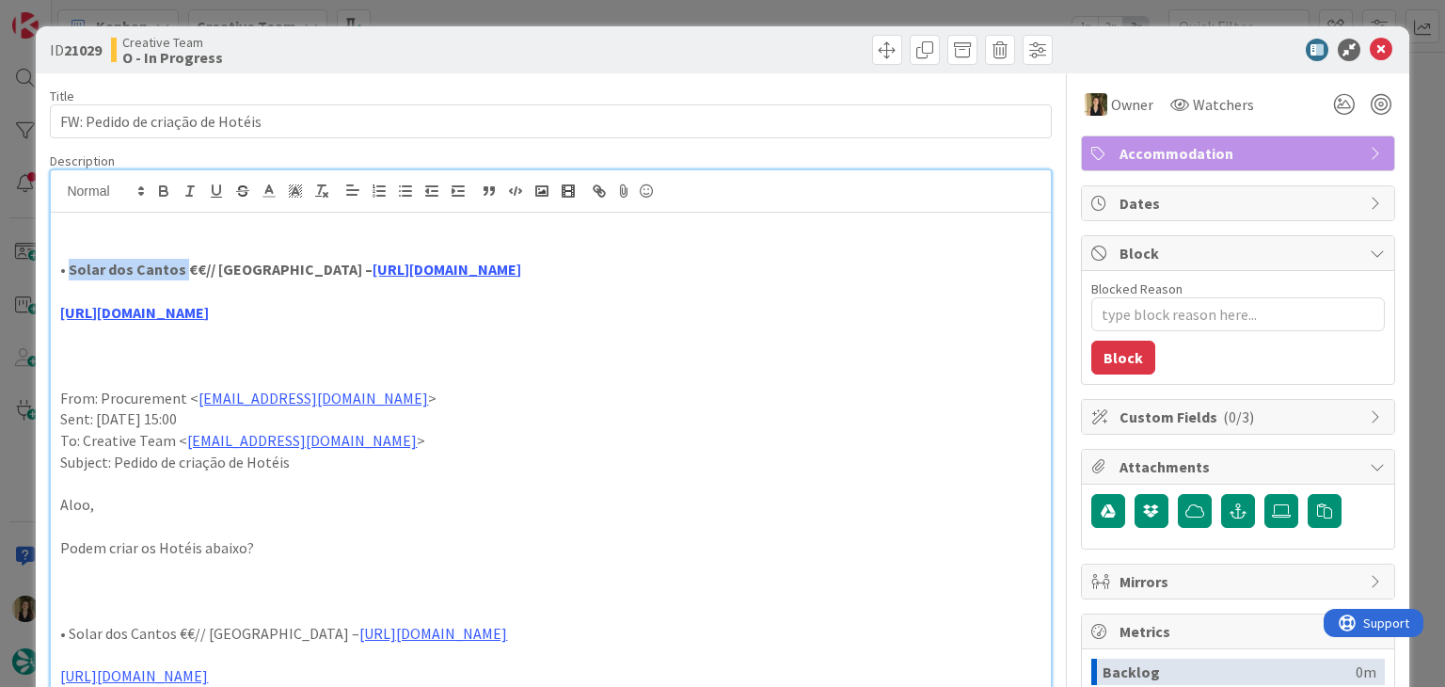
drag, startPoint x: 181, startPoint y: 264, endPoint x: 69, endPoint y: 270, distance: 112.1
click at [69, 270] on strong "• Solar dos Cantos €€// Ponta Delgada – https://sigav.tourtailors.com/#terceiro…" at bounding box center [290, 269] width 461 height 19
drag, startPoint x: 482, startPoint y: 56, endPoint x: 486, endPoint y: 34, distance: 22.1
click at [482, 54] on div "Creative Team O - In Progress" at bounding box center [329, 50] width 436 height 30
click at [489, 16] on div "ID 21029 Creative Team O - In Progress Title 32 / 128 FW: Pedido de criação de …" at bounding box center [722, 343] width 1445 height 687
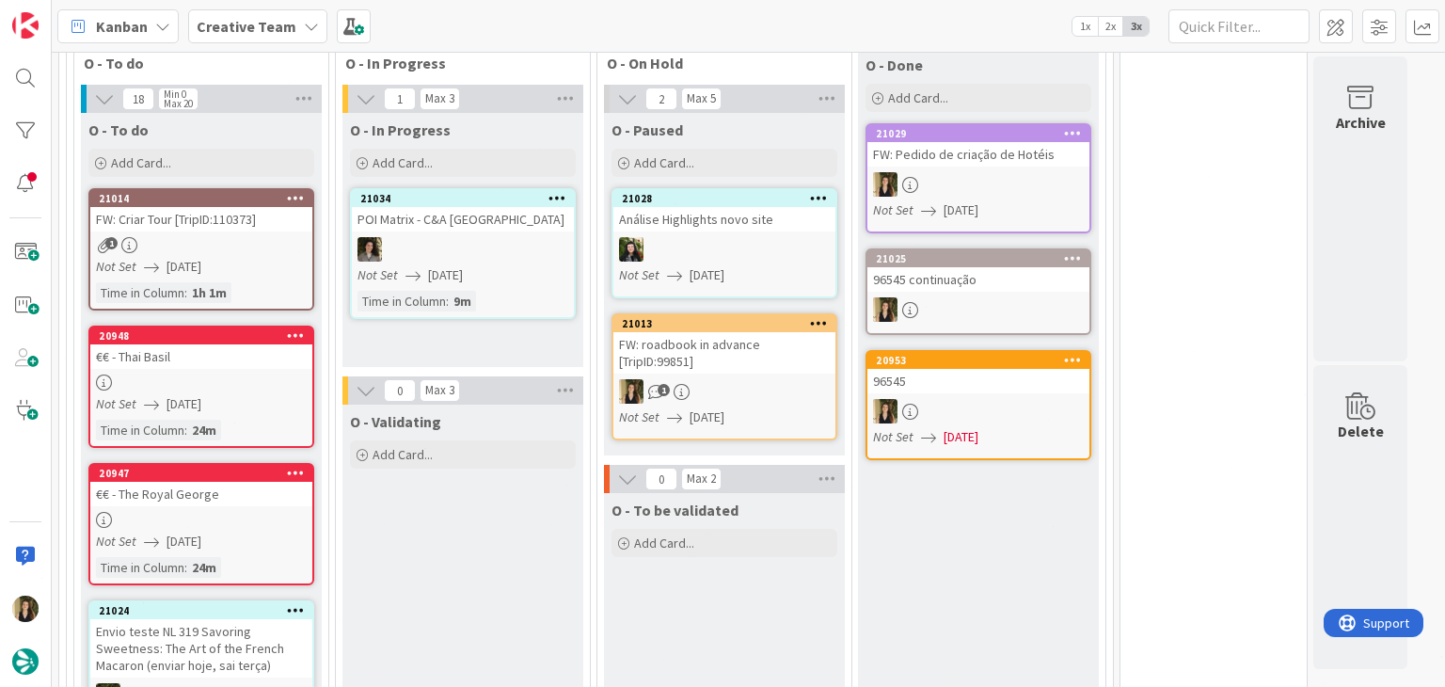
scroll to position [1802, 0]
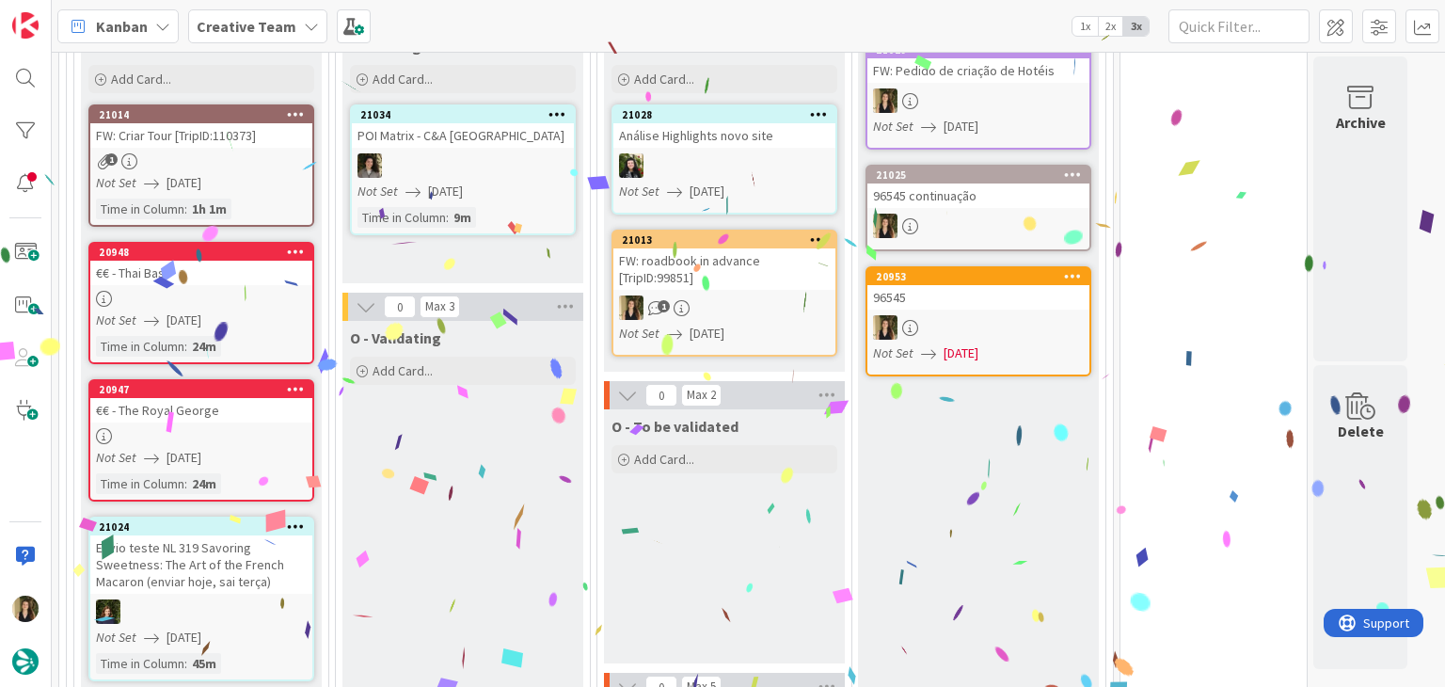
scroll to position [2085, 0]
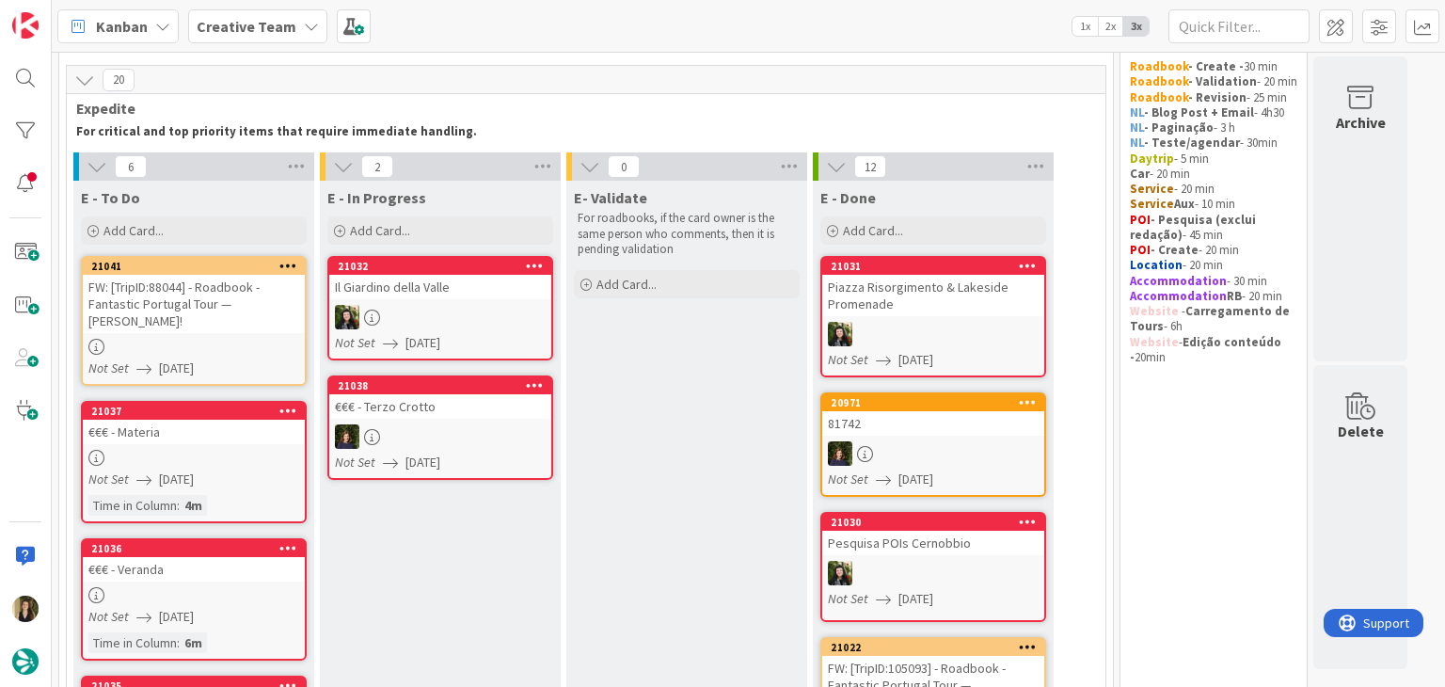
scroll to position [0, 0]
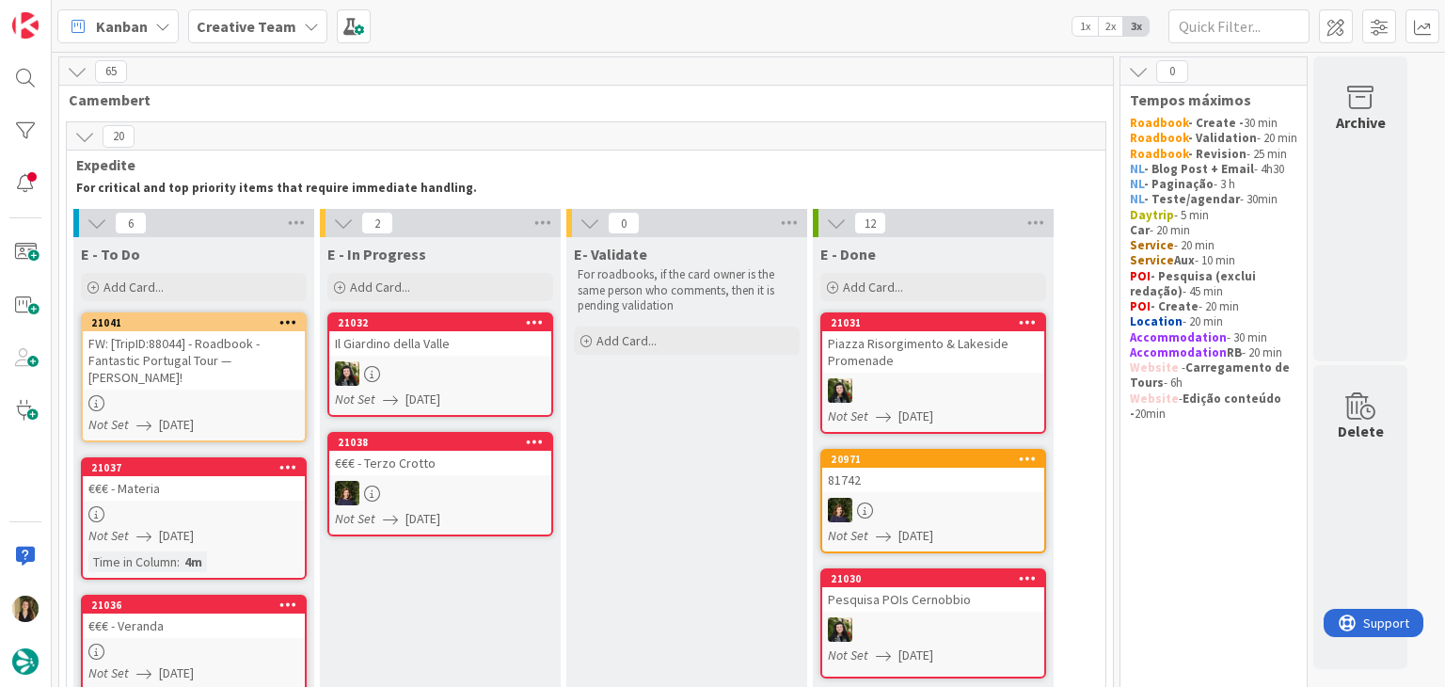
click at [251, 395] on div at bounding box center [194, 403] width 222 height 16
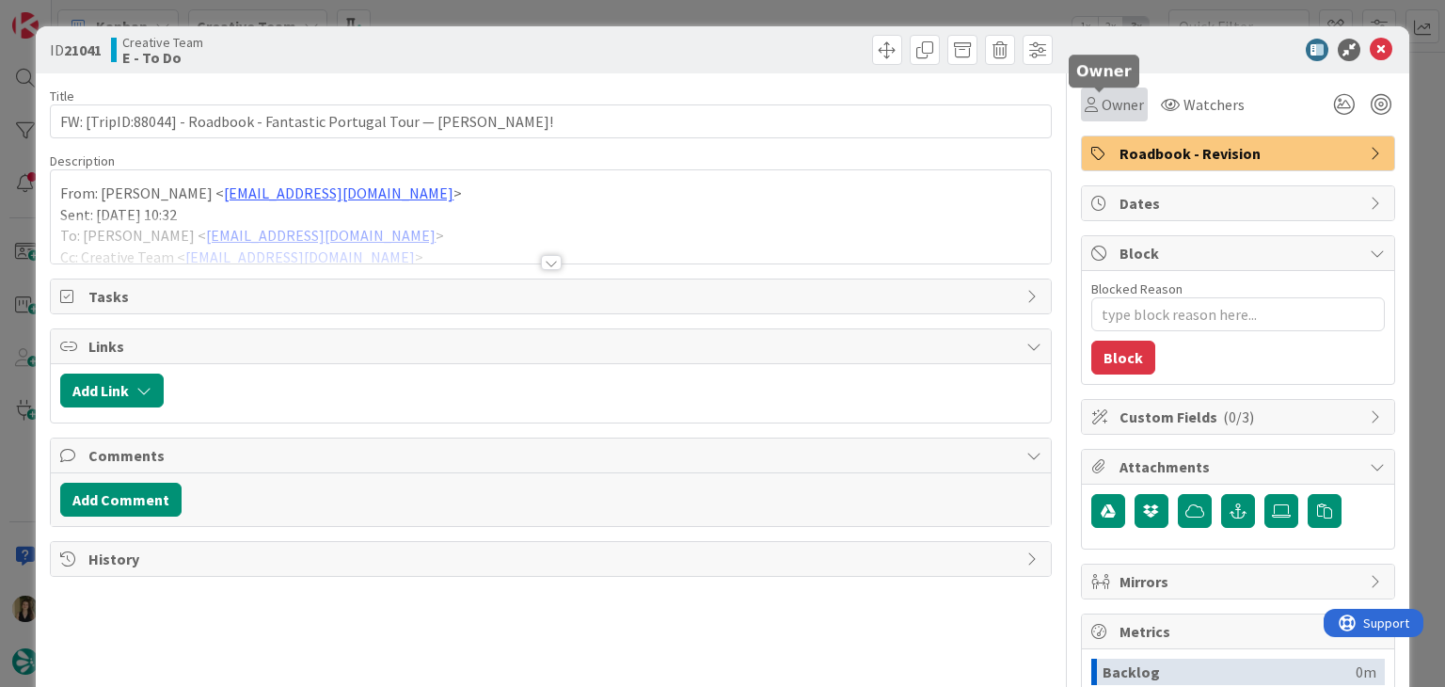
click at [1127, 97] on span "Owner" at bounding box center [1123, 104] width 42 height 23
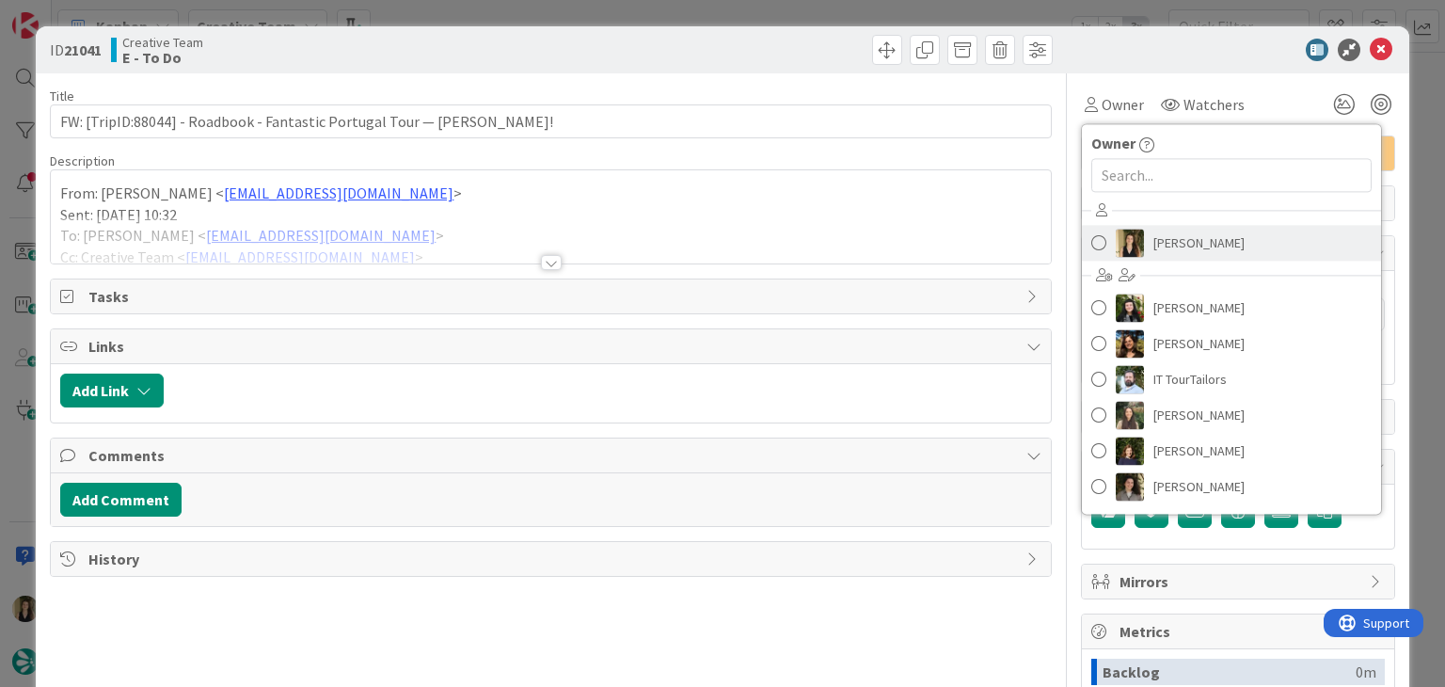
click at [1165, 253] on span "[PERSON_NAME]" at bounding box center [1198, 243] width 91 height 28
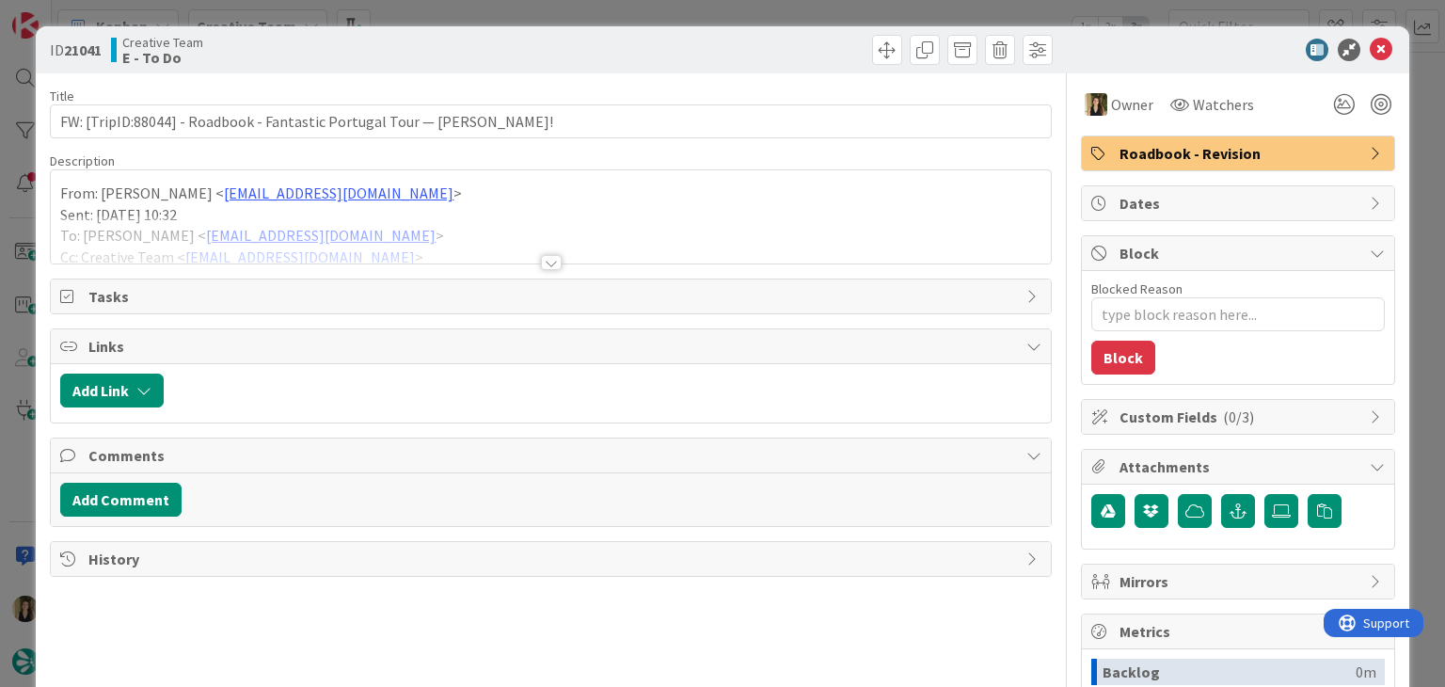
drag, startPoint x: 727, startPoint y: 48, endPoint x: 721, endPoint y: 24, distance: 24.4
click at [722, 46] on div at bounding box center [804, 50] width 497 height 30
click at [721, 8] on div "ID 21041 Creative Team E - To Do Title 70 / 128 FW: [TripID:88044] - Roadbook -…" at bounding box center [722, 343] width 1445 height 687
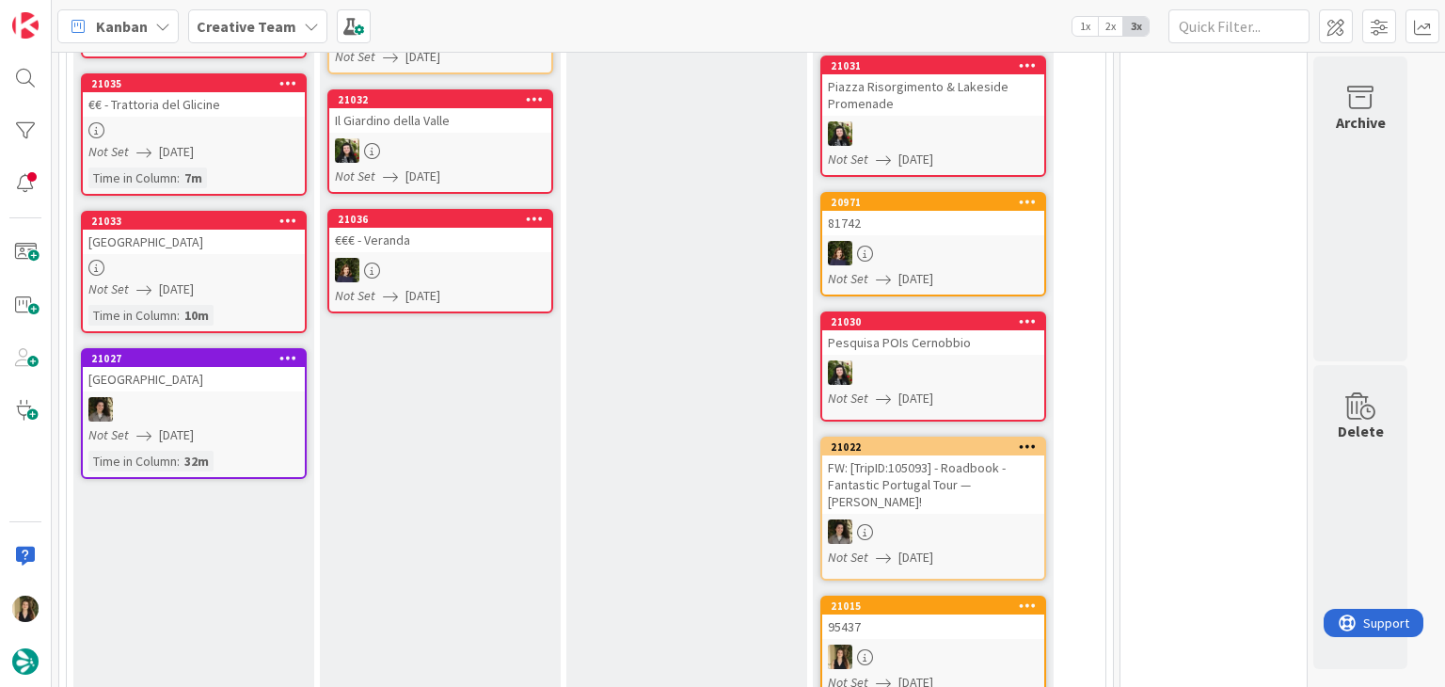
click at [636, 421] on div "E- Validate For roadbooks, if the card owner is the same person who comments, t…" at bounding box center [686, 602] width 241 height 1483
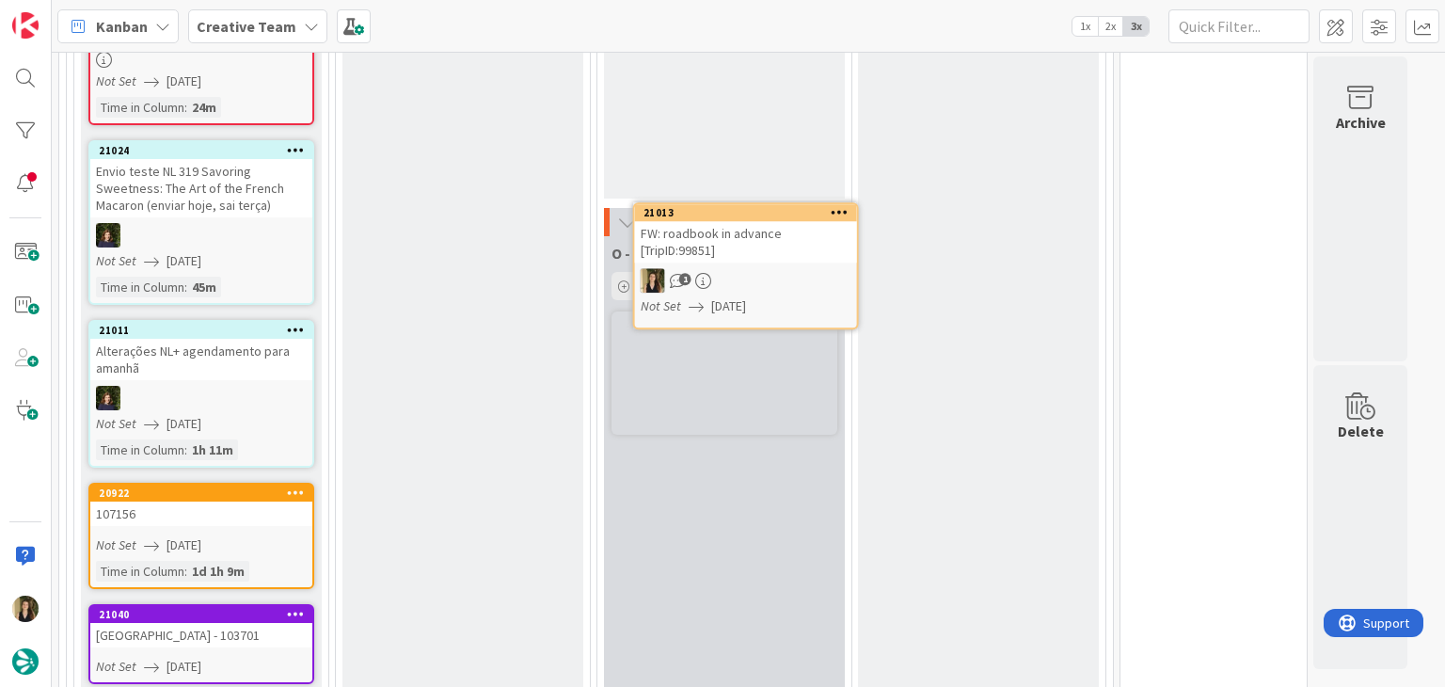
scroll to position [2238, 0]
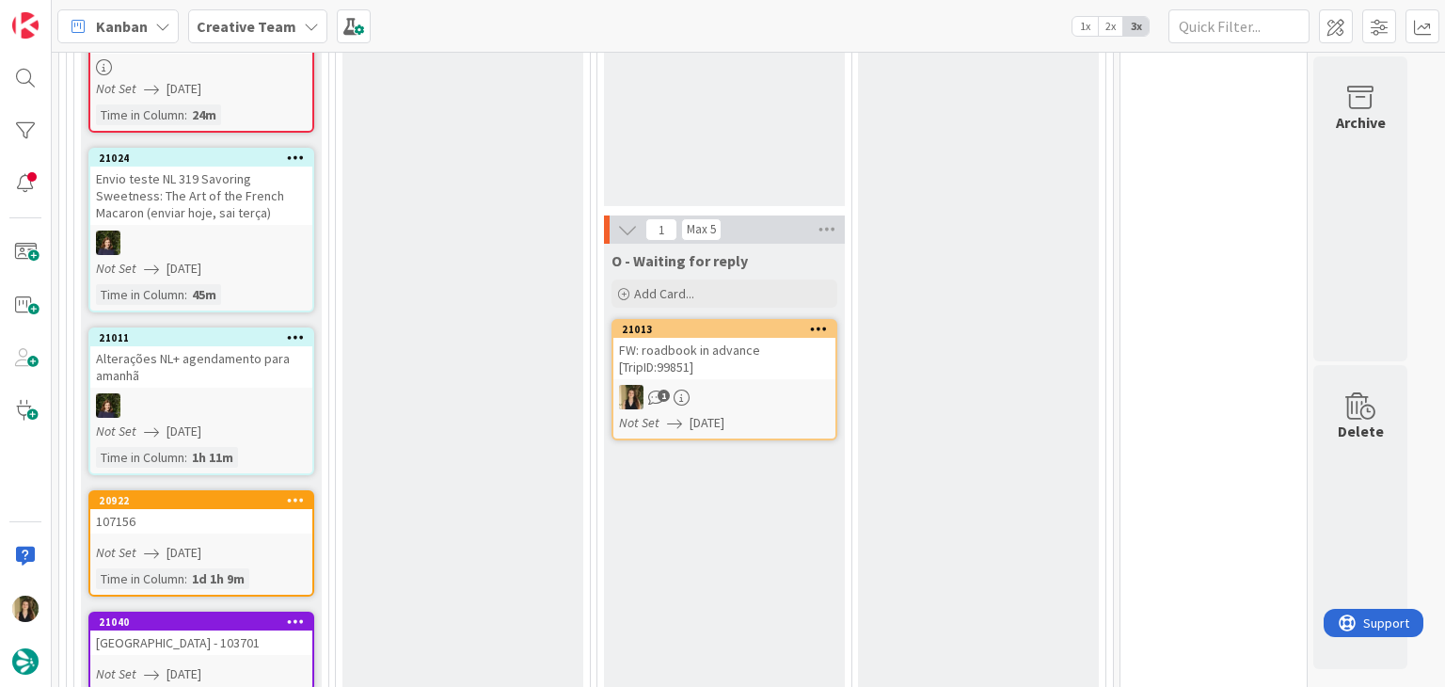
click at [753, 353] on div "FW: roadbook in advance [TripID:99851]" at bounding box center [724, 358] width 222 height 41
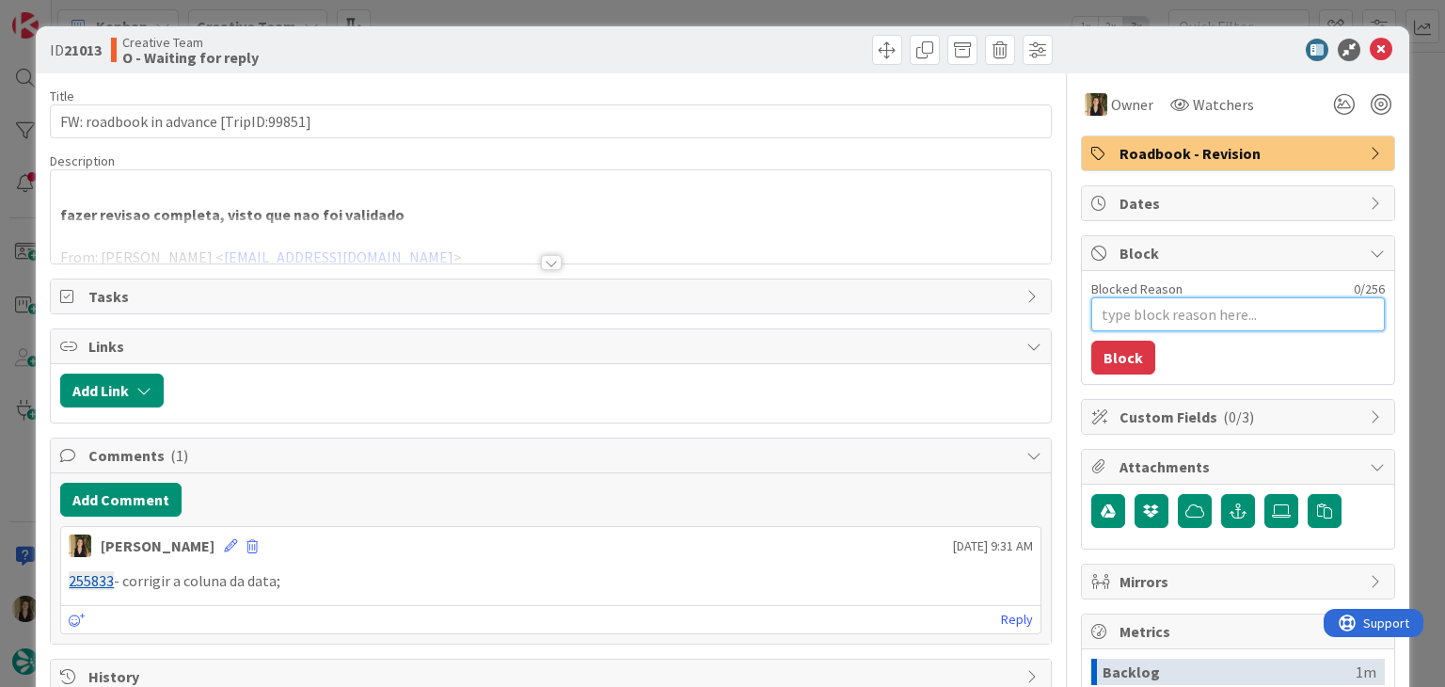
click at [1187, 322] on textarea "Blocked Reason" at bounding box center [1237, 314] width 293 height 34
type textarea "x"
type textarea "t"
type textarea "x"
type textarea "tc"
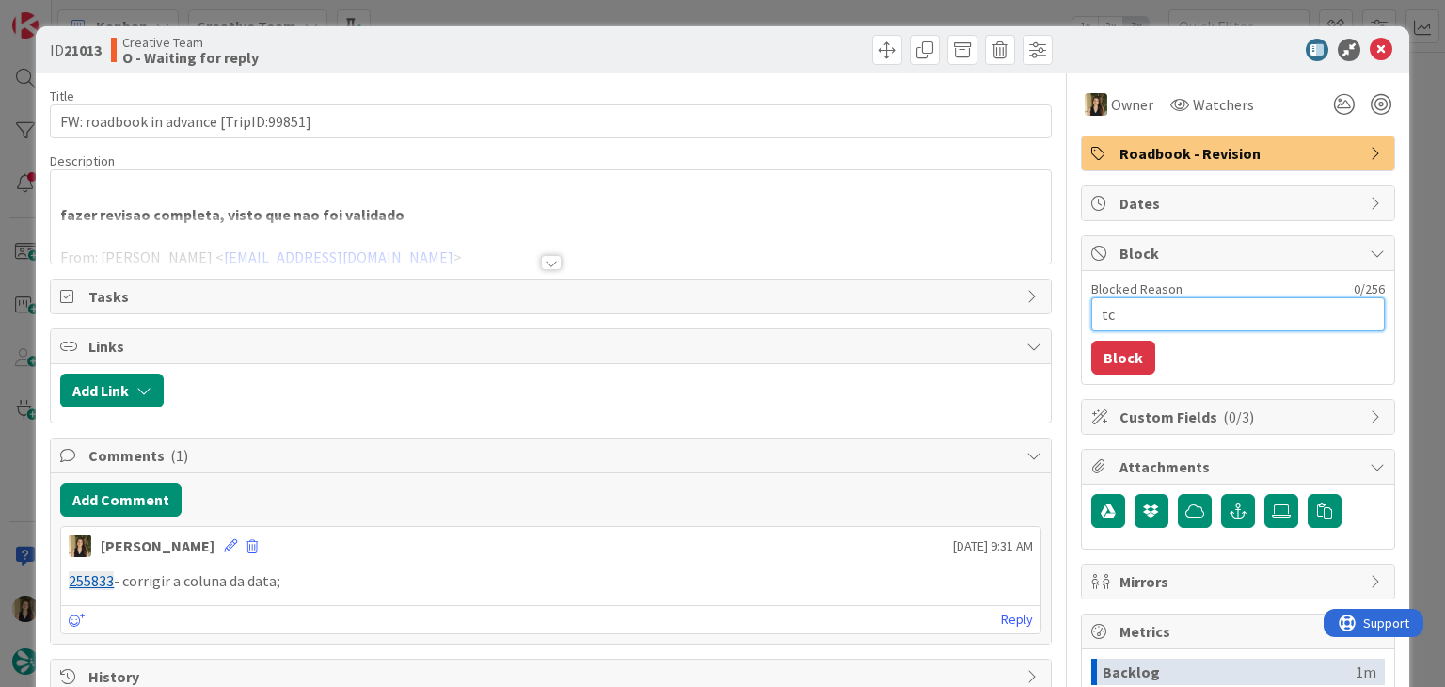
type textarea "x"
type textarea "tc"
type textarea "x"
type textarea "tc j"
type textarea "x"
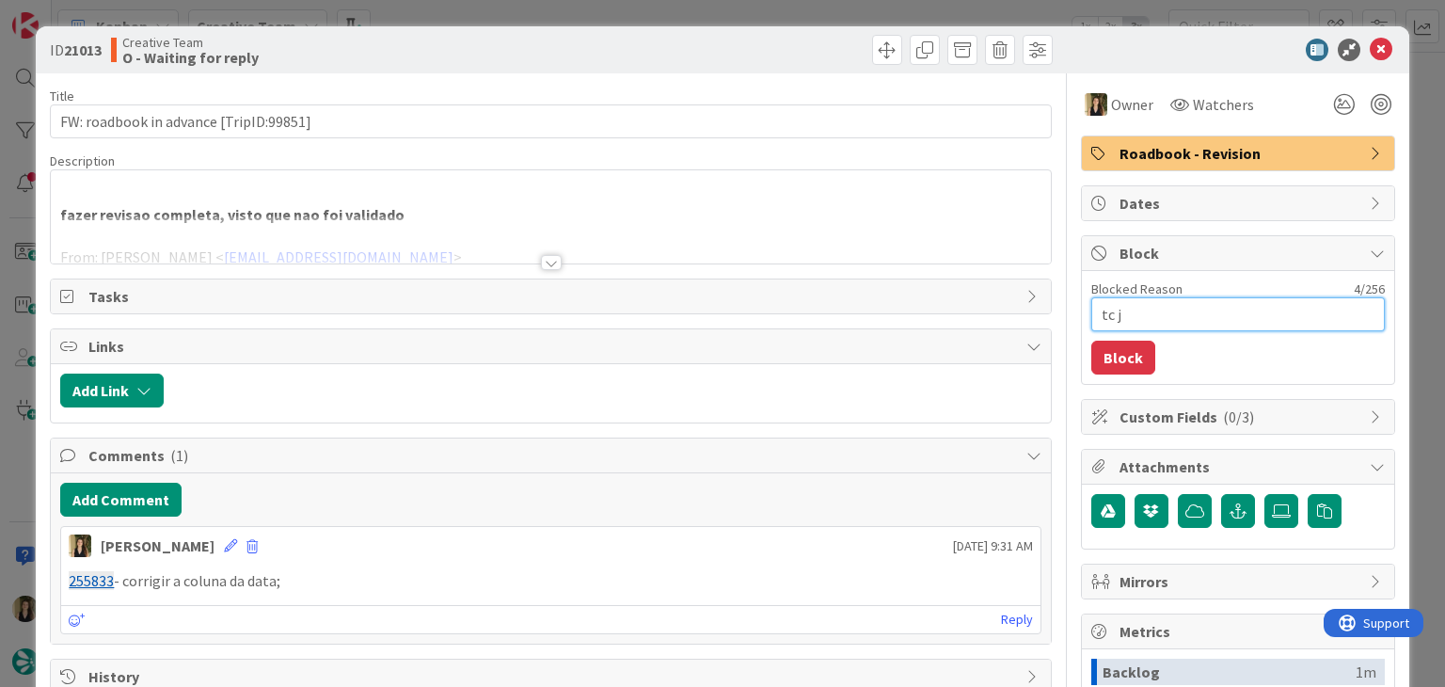
type textarea "tc já"
type textarea "x"
type textarea "tc já"
type textarea "x"
type textarea "tc já p"
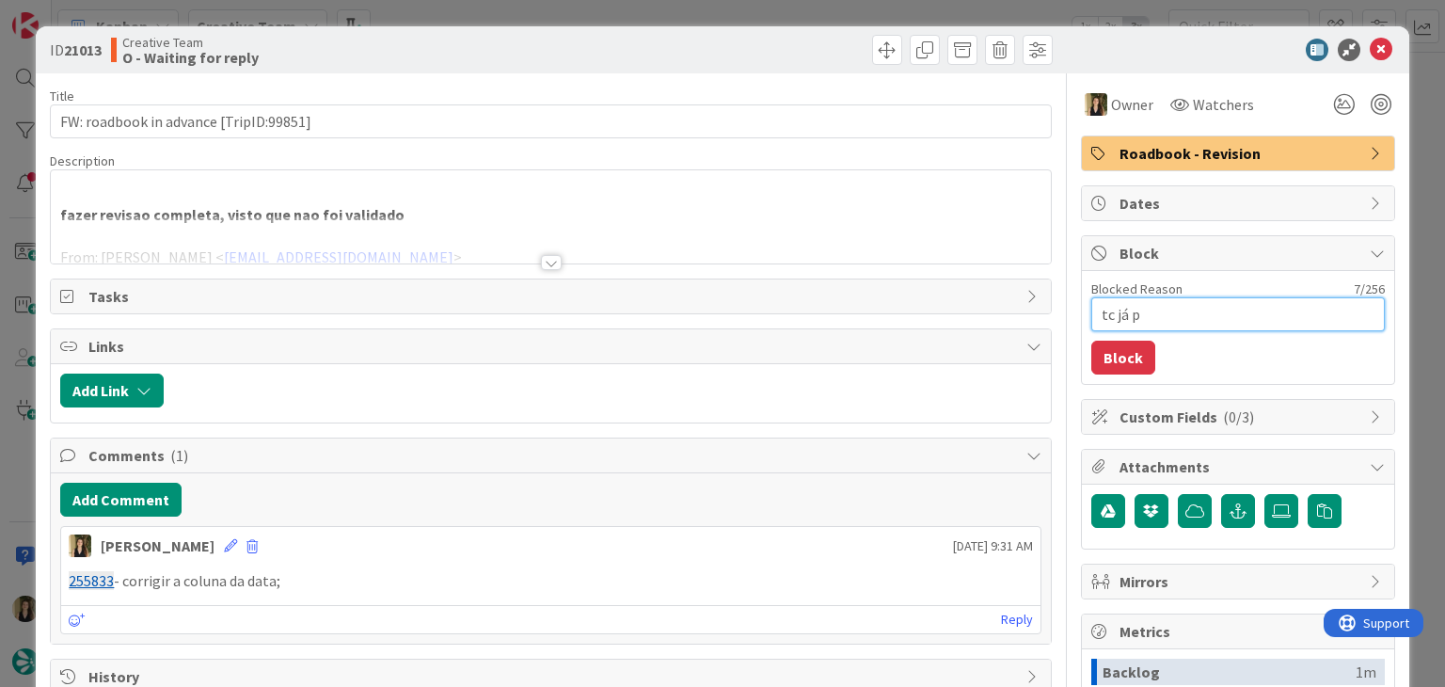
type textarea "x"
type textarea "tc já pe"
type textarea "x"
type textarea "tc já ped"
type textarea "x"
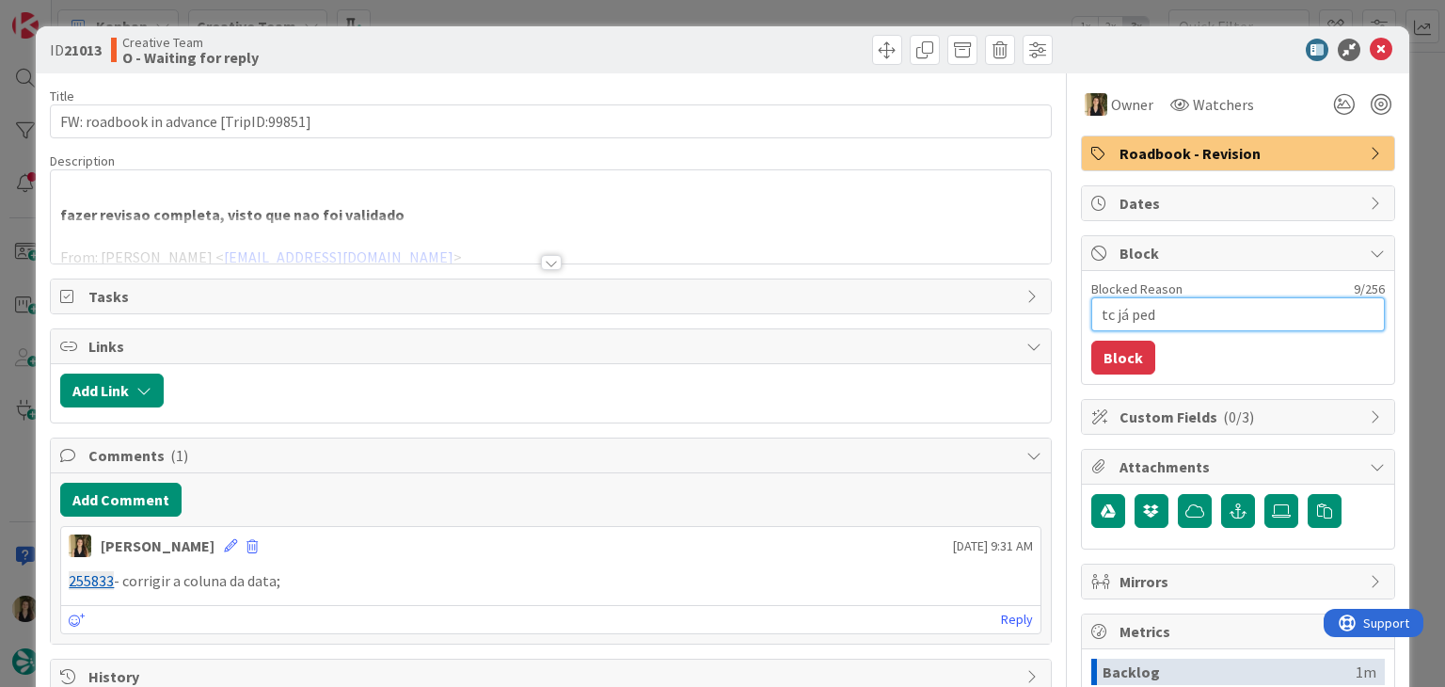
type textarea "tc já pedi"
type textarea "x"
type textarea "tc já pediu"
type textarea "x"
type textarea "tc já pediu"
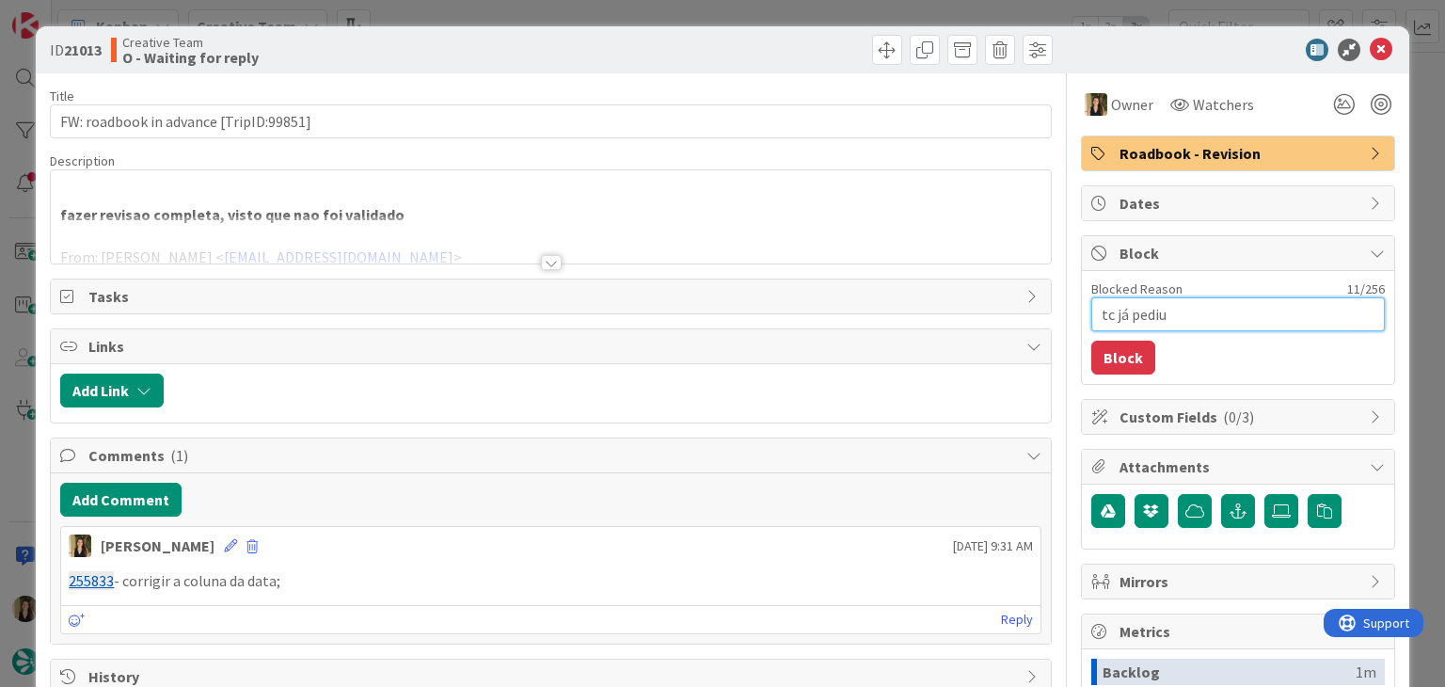
type textarea "x"
type textarea "tc já pediu a"
type textarea "x"
type textarea "tc já pediu as"
type textarea "x"
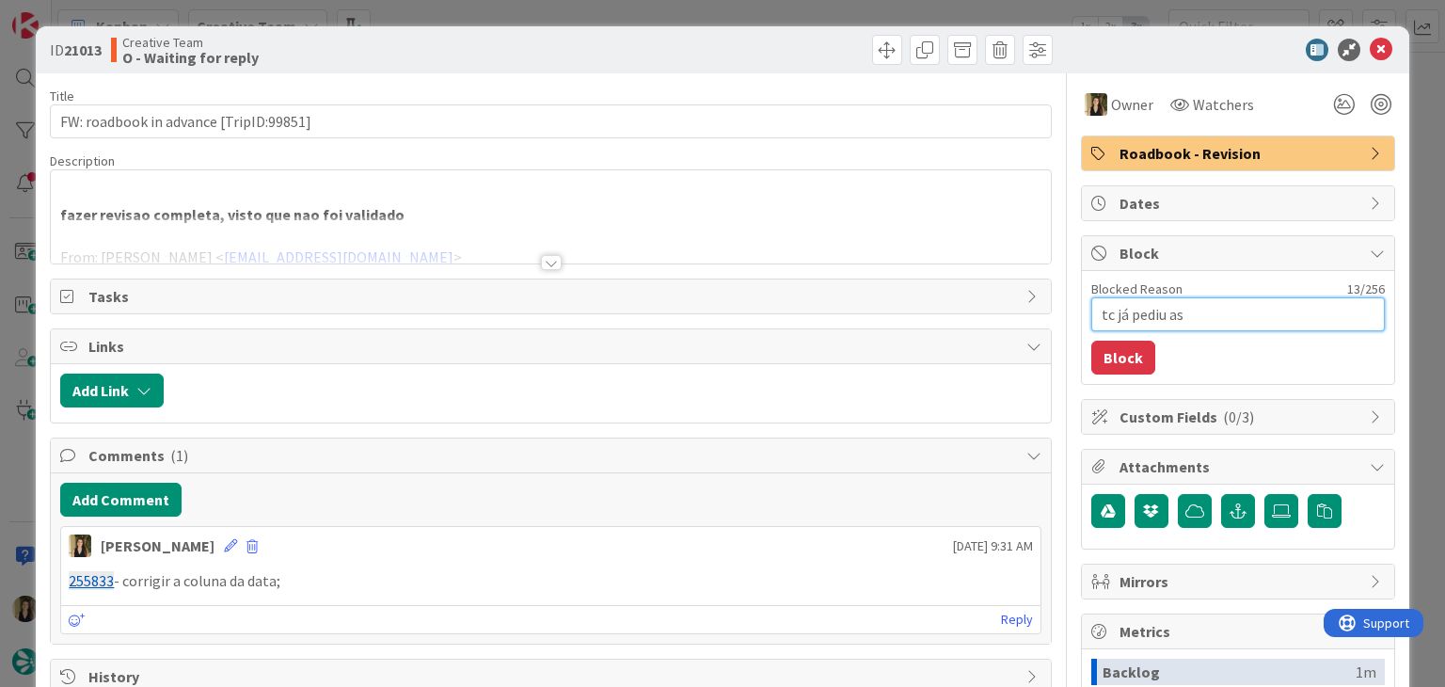
type textarea "tc já pediu as"
type textarea "x"
type textarea "tc já pediu as a"
type textarea "x"
type textarea "tc já pediu as al"
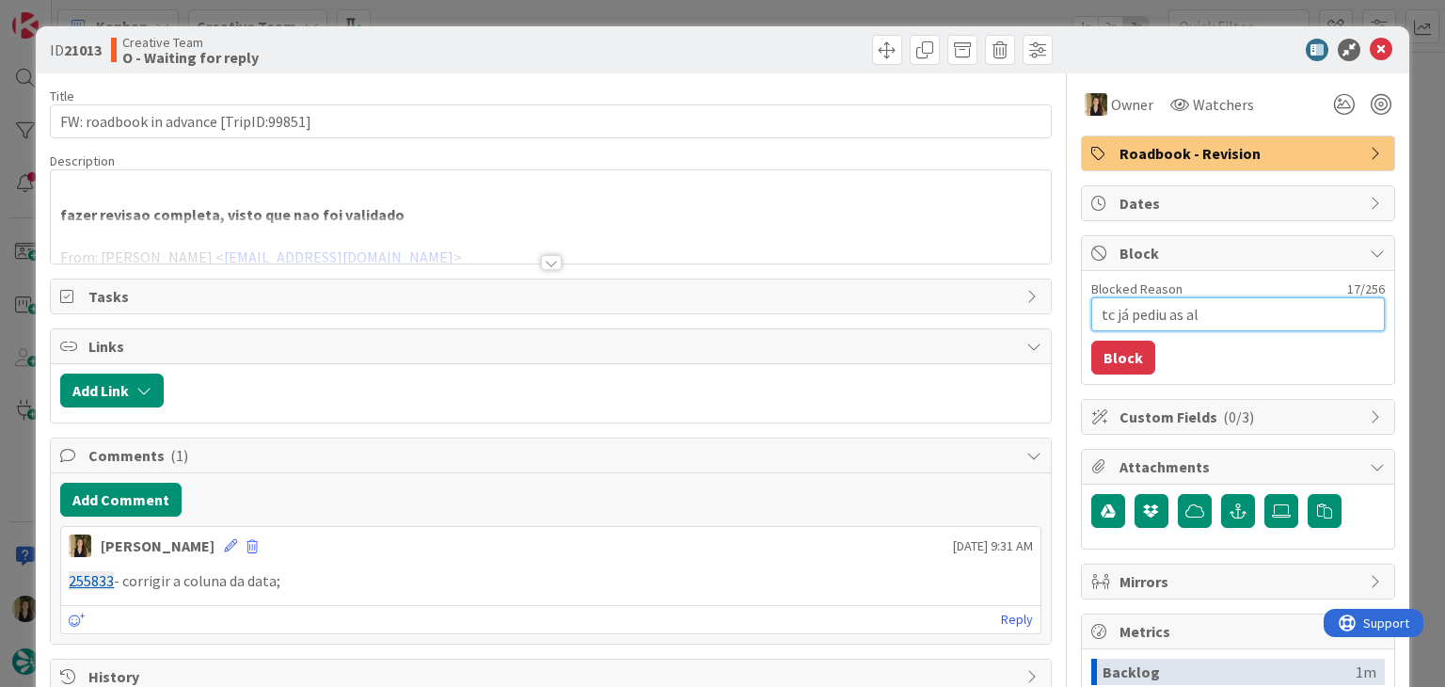
type textarea "x"
type textarea "tc já pediu as alt"
type textarea "x"
type textarea "tc já pediu as alte"
type textarea "x"
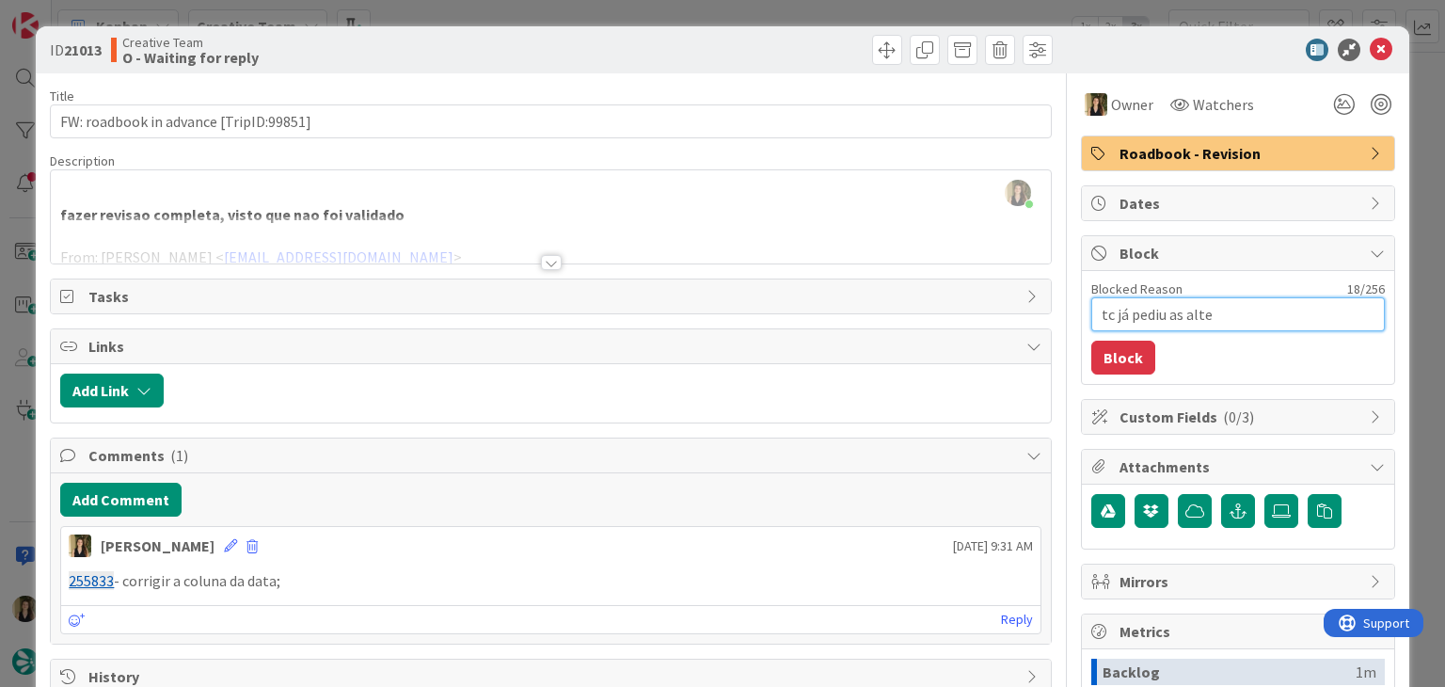
type textarea "tc já pediu as alter"
type textarea "x"
type textarea "tc já pediu as altera"
type textarea "x"
type textarea "tc já pediu as alteraç"
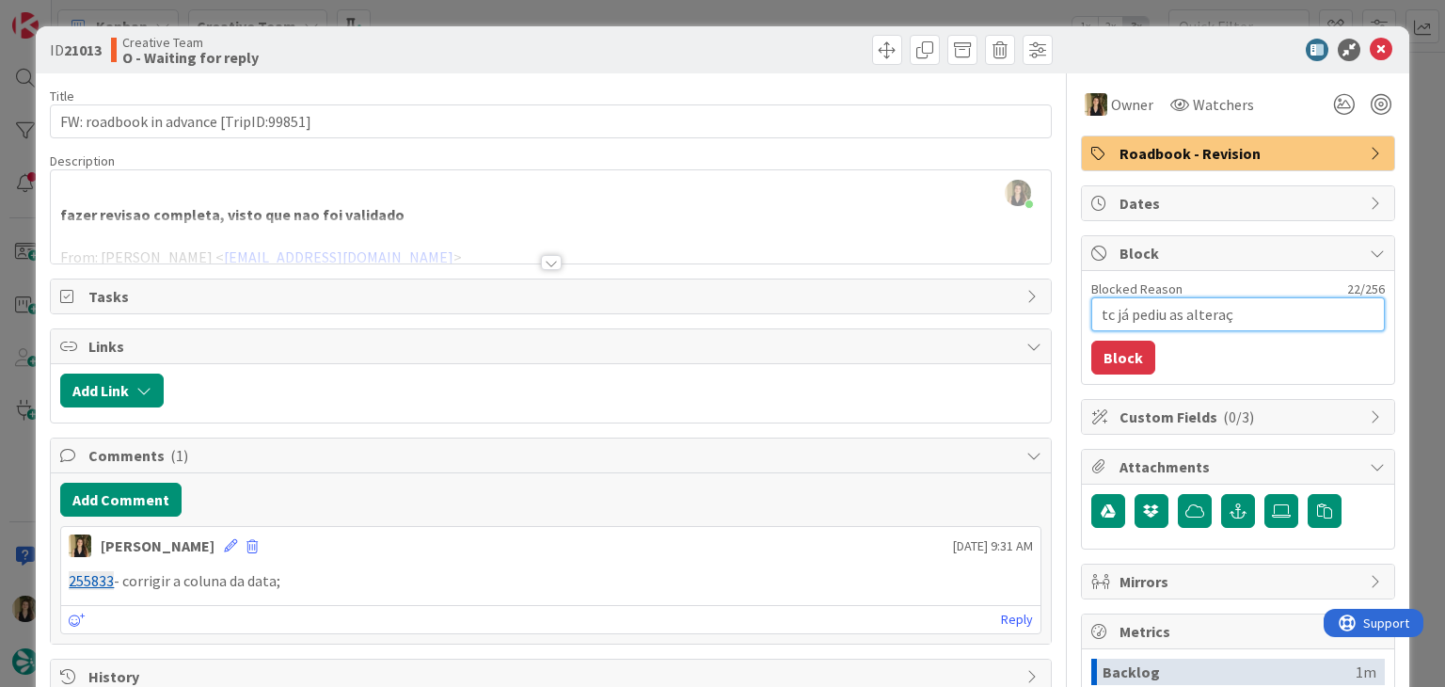
type textarea "x"
type textarea "tc já pediu as alteraçõ"
type textarea "x"
type textarea "tc já pediu as alteraçõe"
type textarea "x"
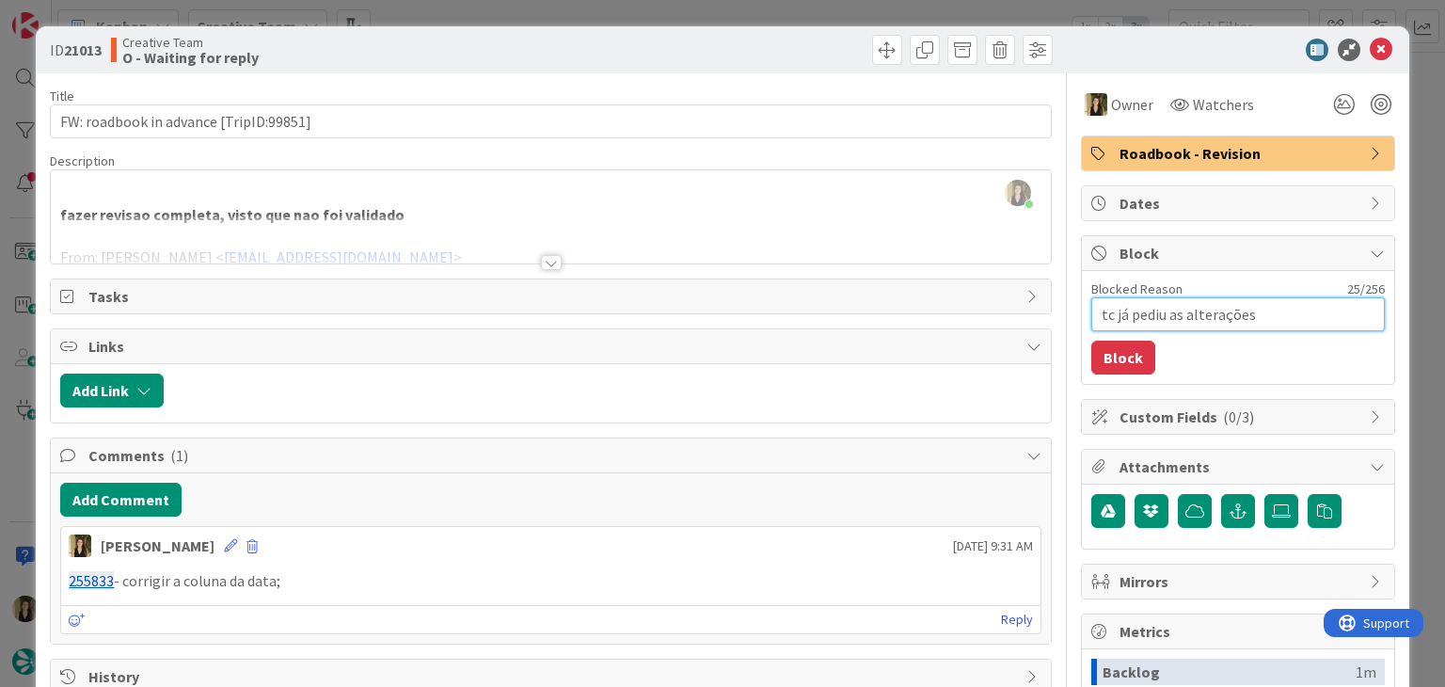
type textarea "tc [PERSON_NAME] pediu as alterações"
click at [1108, 355] on button "Block" at bounding box center [1123, 358] width 64 height 34
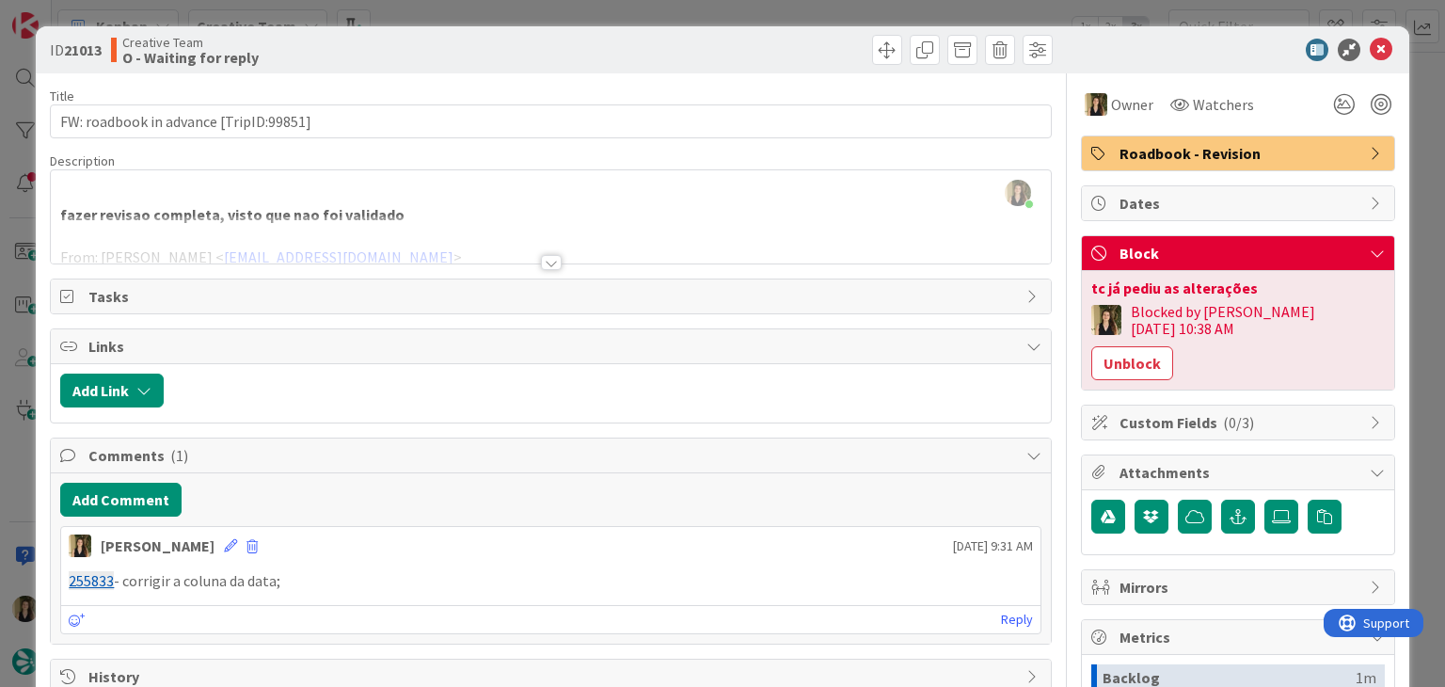
drag, startPoint x: 790, startPoint y: 61, endPoint x: 792, endPoint y: 16, distance: 45.2
click at [790, 46] on div at bounding box center [804, 50] width 497 height 30
click at [792, 10] on div "ID 21013 Creative Team O - Waiting for reply Title 38 / 128 FW: roadbook in adv…" at bounding box center [722, 343] width 1445 height 687
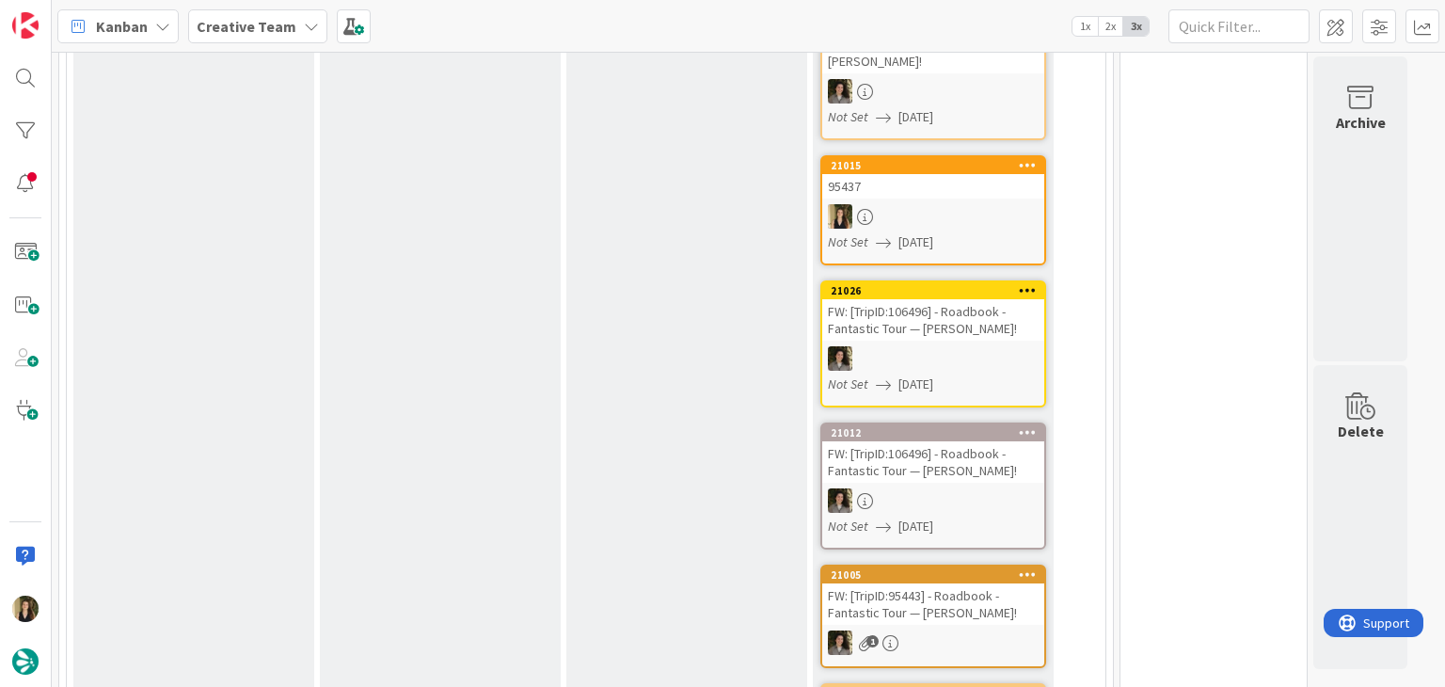
scroll to position [545, 0]
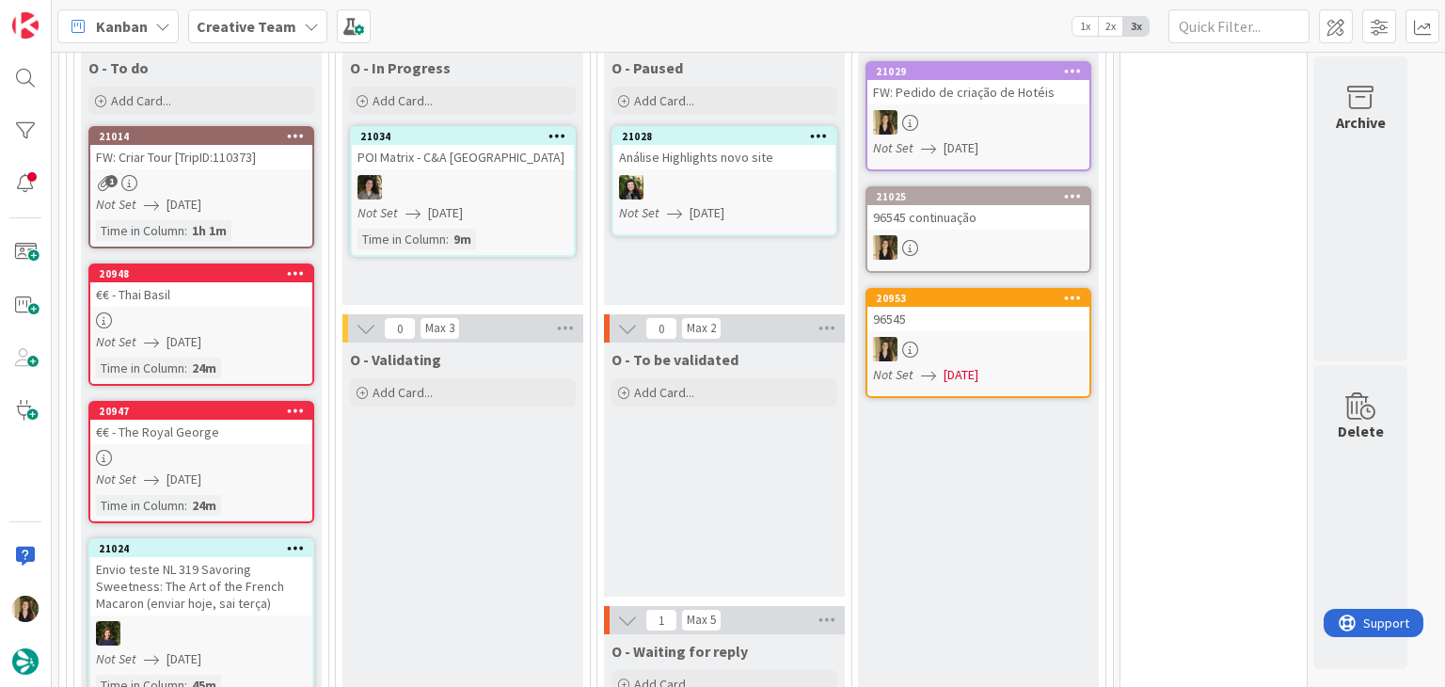
scroll to position [2050, 0]
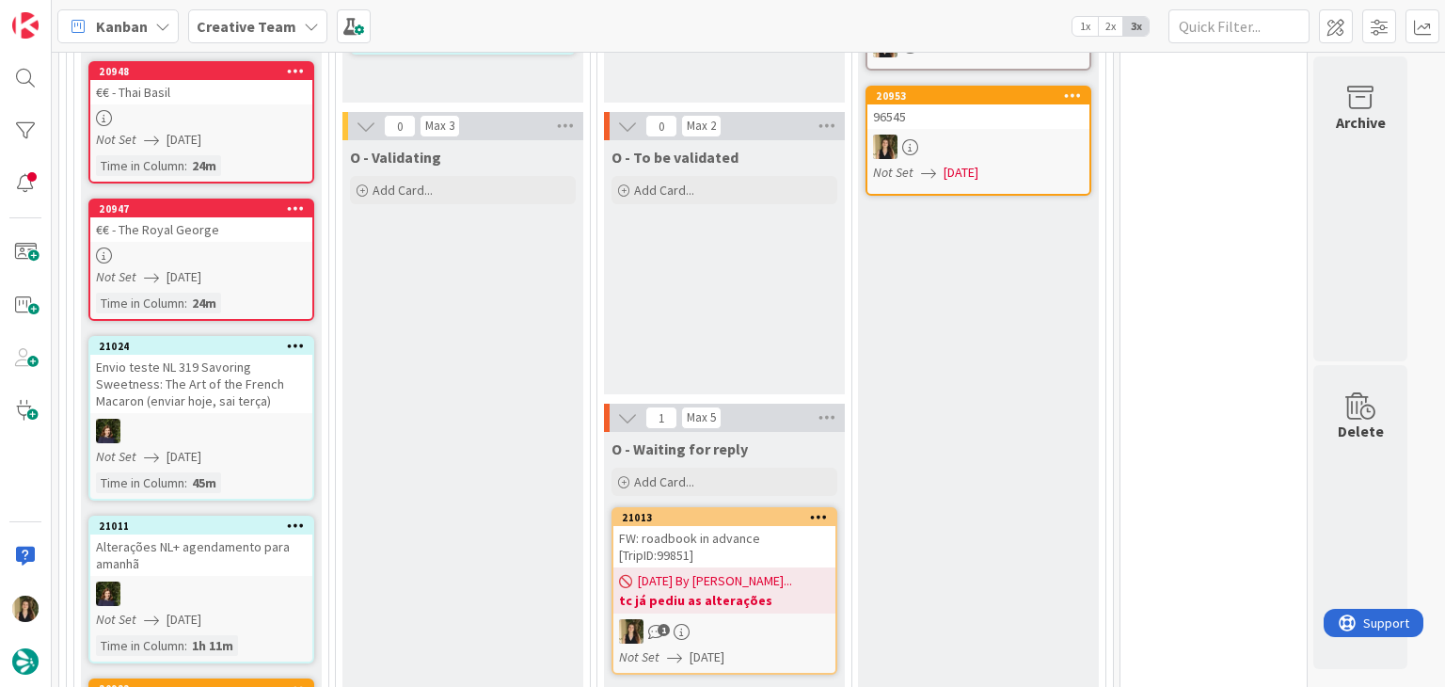
click at [758, 530] on div "FW: roadbook in advance [TripID:99851]" at bounding box center [724, 546] width 222 height 41
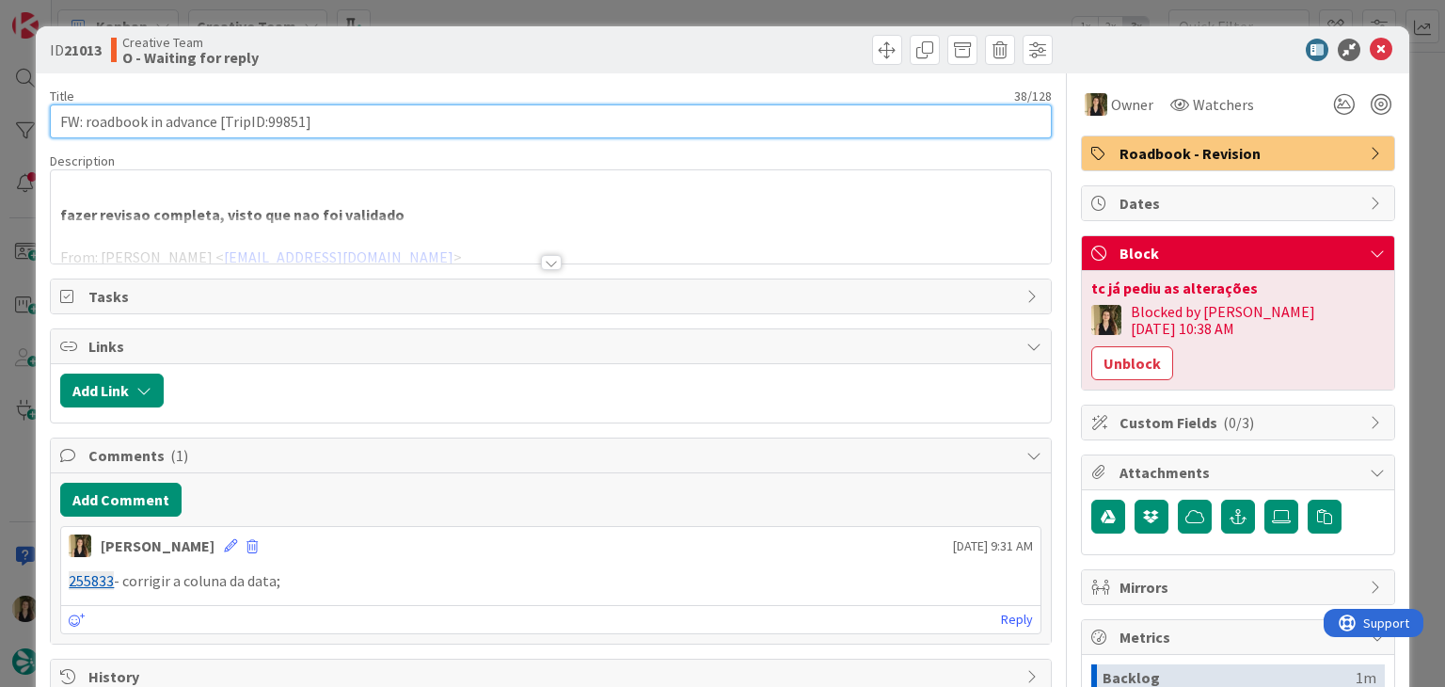
click at [283, 127] on input "FW: roadbook in advance [TripID:99851]" at bounding box center [550, 121] width 1001 height 34
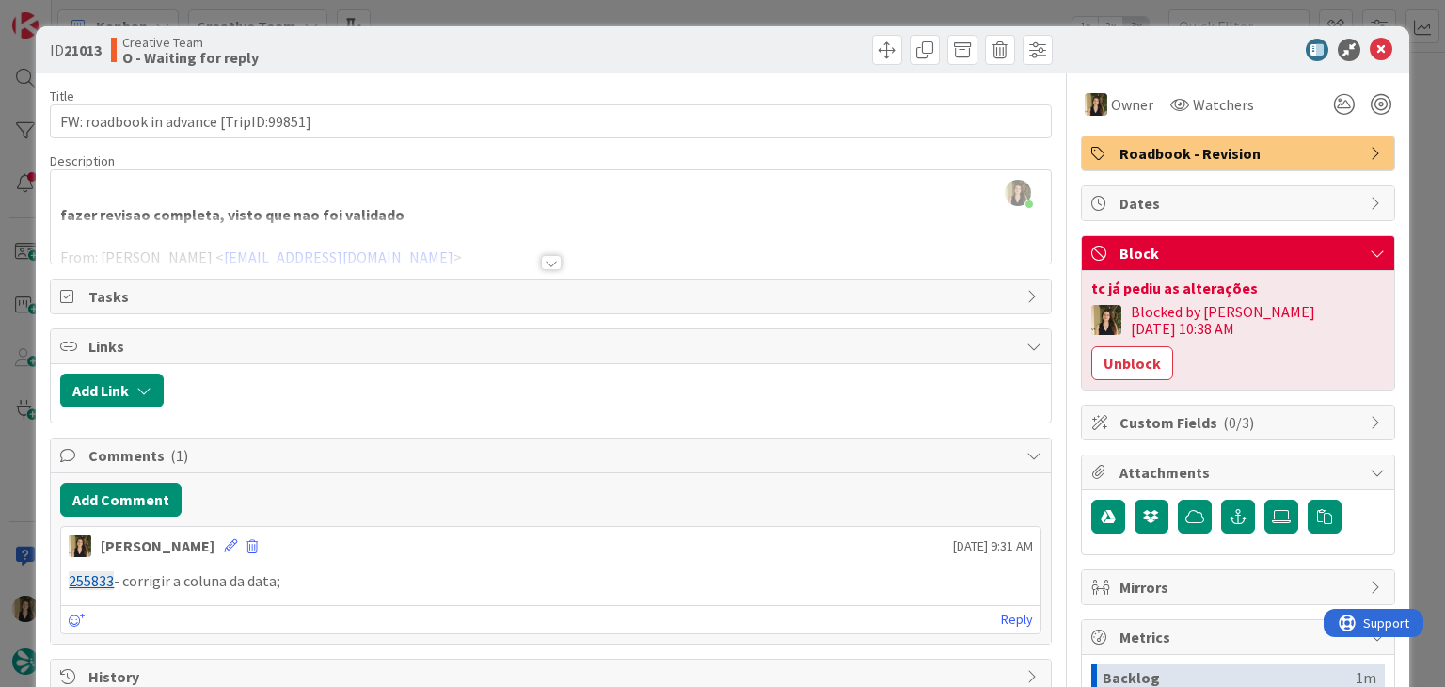
click at [541, 261] on div at bounding box center [551, 262] width 21 height 15
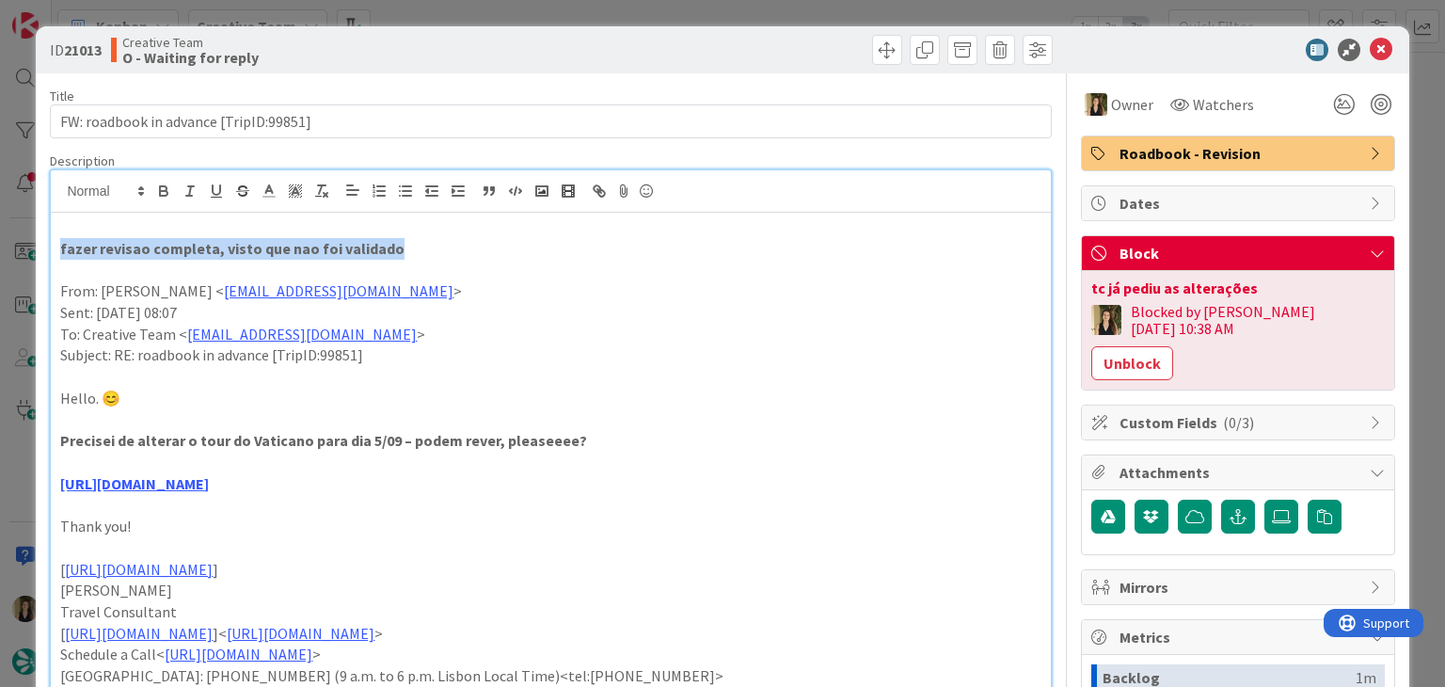
drag, startPoint x: 60, startPoint y: 246, endPoint x: 426, endPoint y: 248, distance: 365.9
click at [426, 248] on p "fazer revisao completa, visto que nao foi validado" at bounding box center [550, 249] width 980 height 22
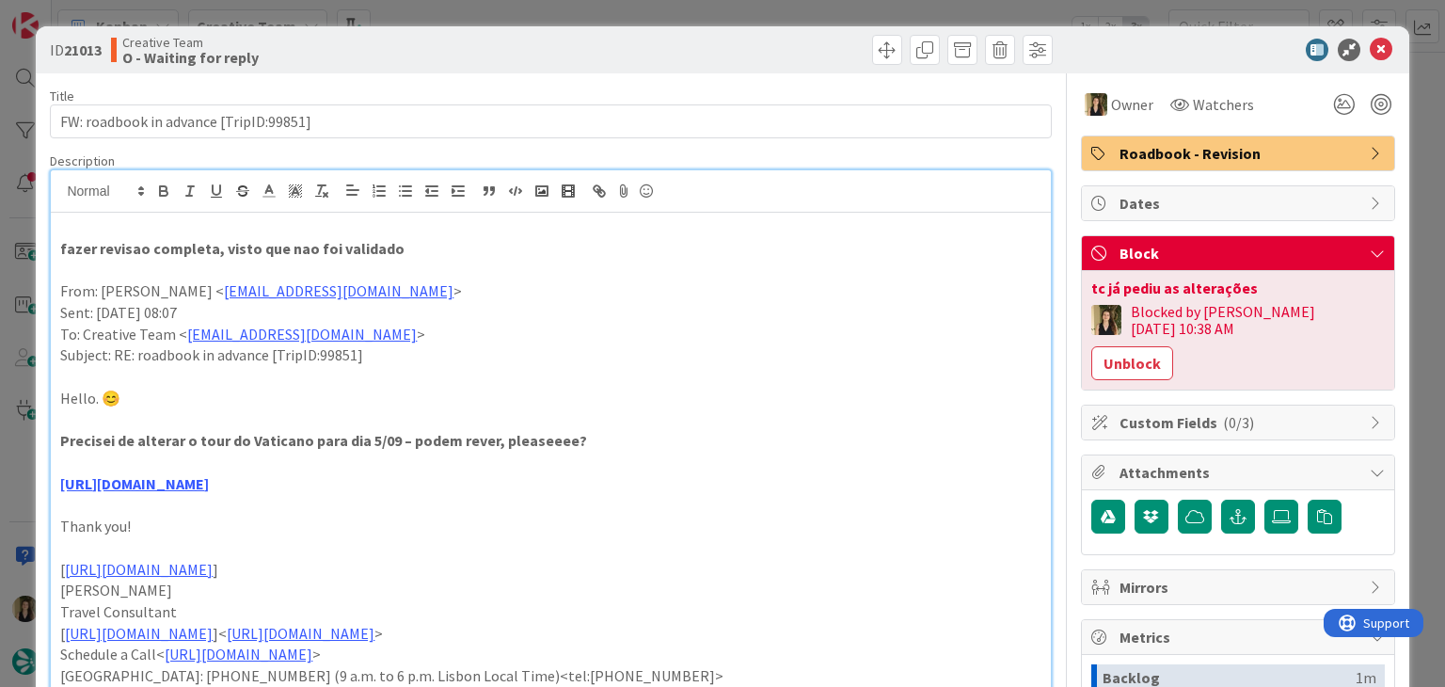
drag, startPoint x: 527, startPoint y: 57, endPoint x: 527, endPoint y: 31, distance: 26.3
click at [527, 52] on div "Creative Team O - Waiting for reply" at bounding box center [329, 50] width 436 height 30
drag, startPoint x: 526, startPoint y: 17, endPoint x: 527, endPoint y: 31, distance: 14.1
click at [525, 17] on div "ID 21013 Creative Team O - Waiting for reply Title 38 / 128 FW: roadbook in adv…" at bounding box center [722, 343] width 1445 height 687
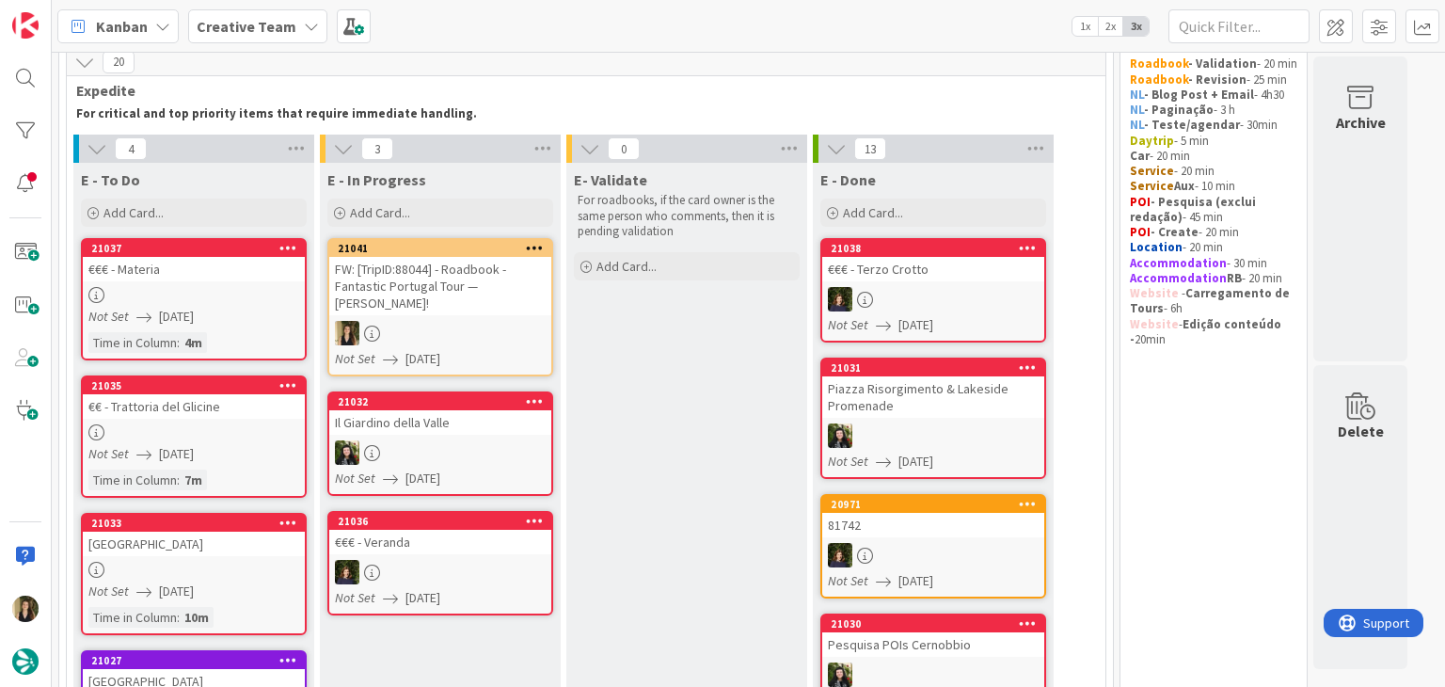
click at [425, 321] on div at bounding box center [440, 333] width 222 height 24
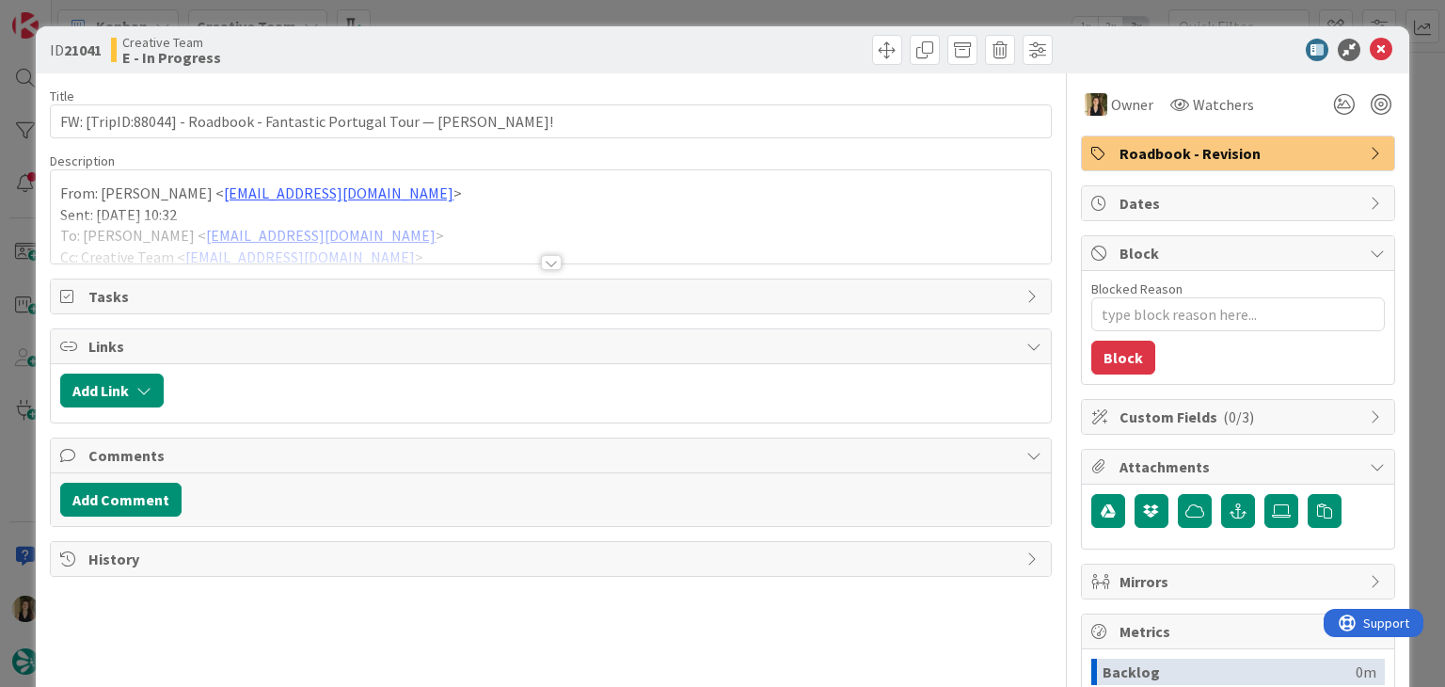
click at [542, 264] on div at bounding box center [551, 262] width 21 height 15
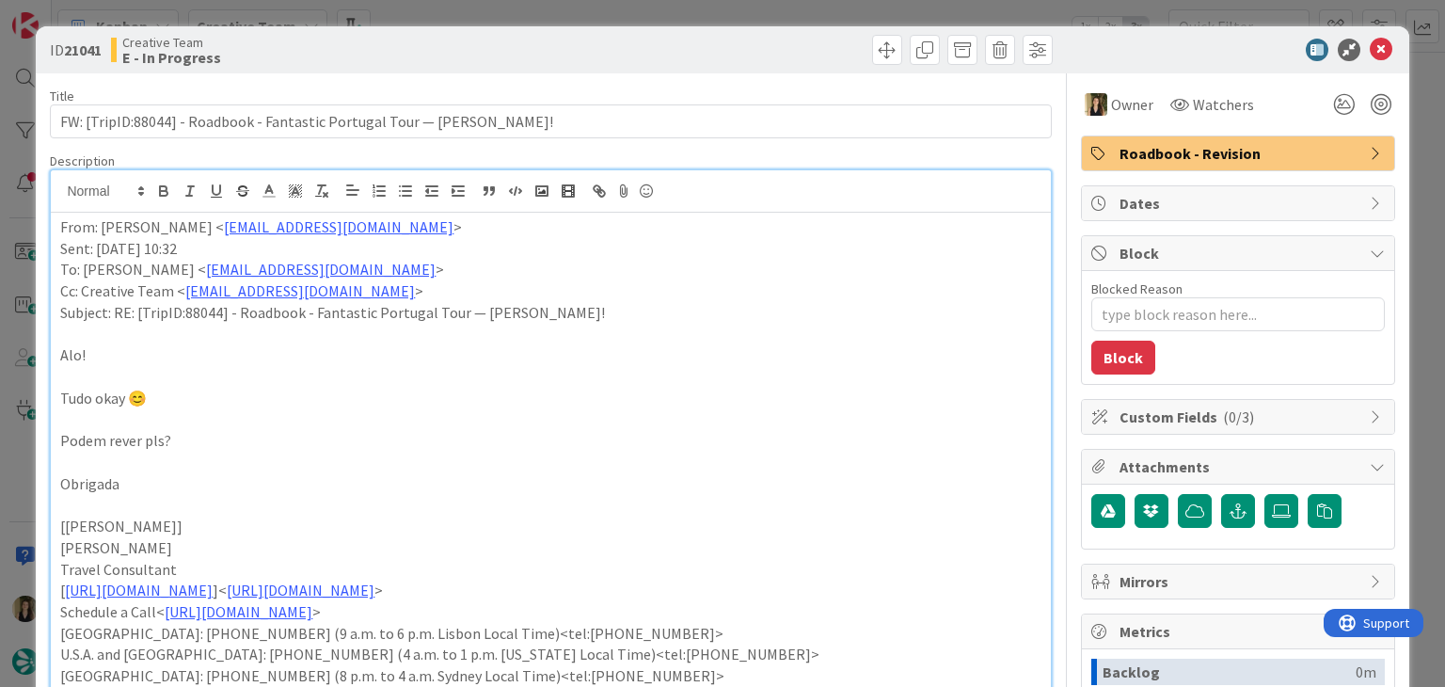
click at [259, 346] on p "Alo!" at bounding box center [550, 355] width 980 height 22
click at [184, 395] on p "Tudo okay 😊" at bounding box center [550, 399] width 980 height 22
click at [200, 434] on p "Podem rever pls?" at bounding box center [550, 441] width 980 height 22
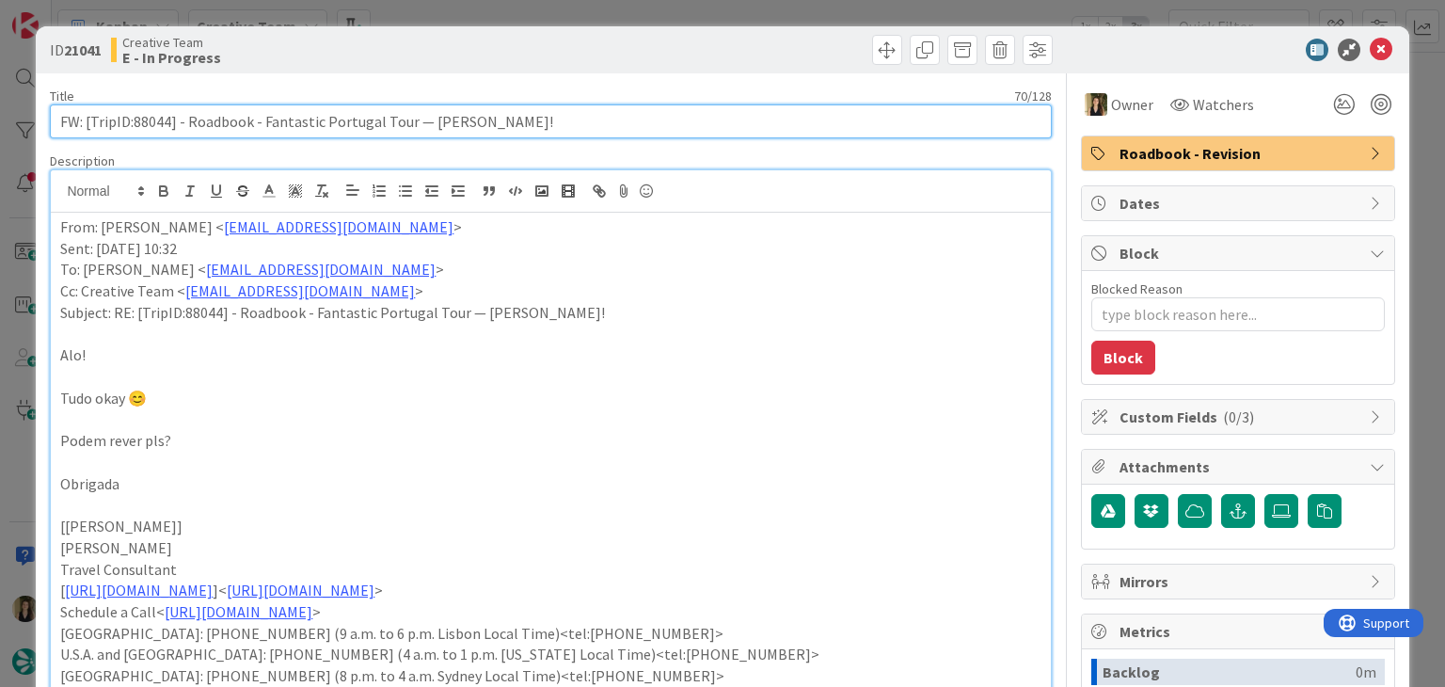
click at [158, 121] on input "FW: [TripID:88044] - Roadbook - Fantastic Portugal Tour — Carol Vance!" at bounding box center [550, 121] width 1001 height 34
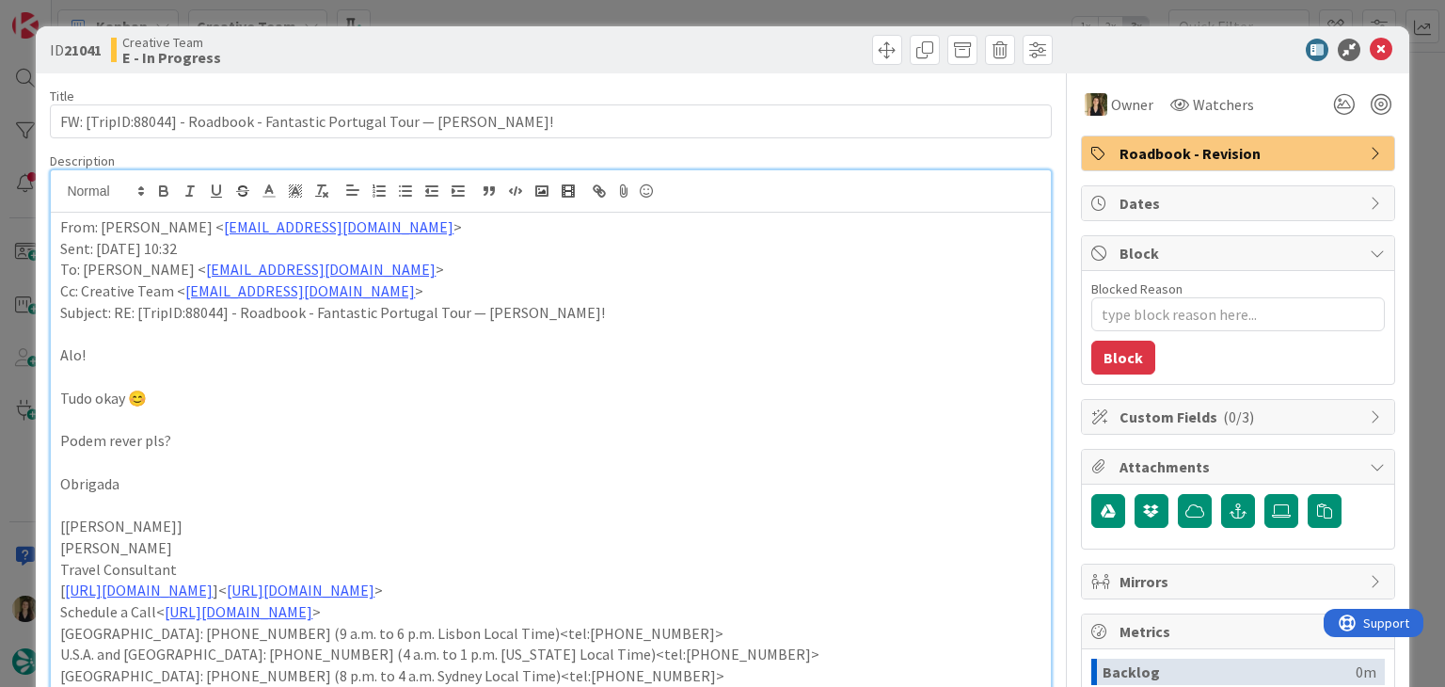
click at [556, 54] on div at bounding box center [804, 50] width 497 height 30
type textarea "x"
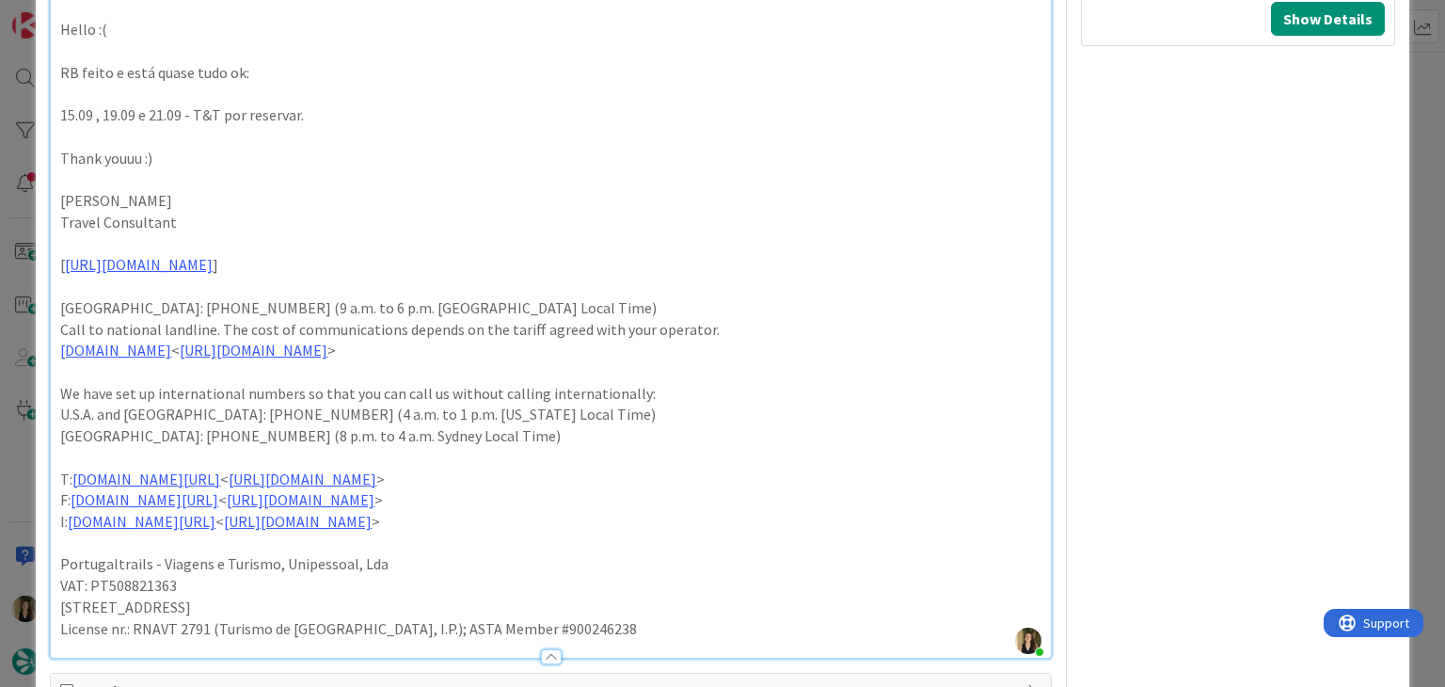
scroll to position [1266, 0]
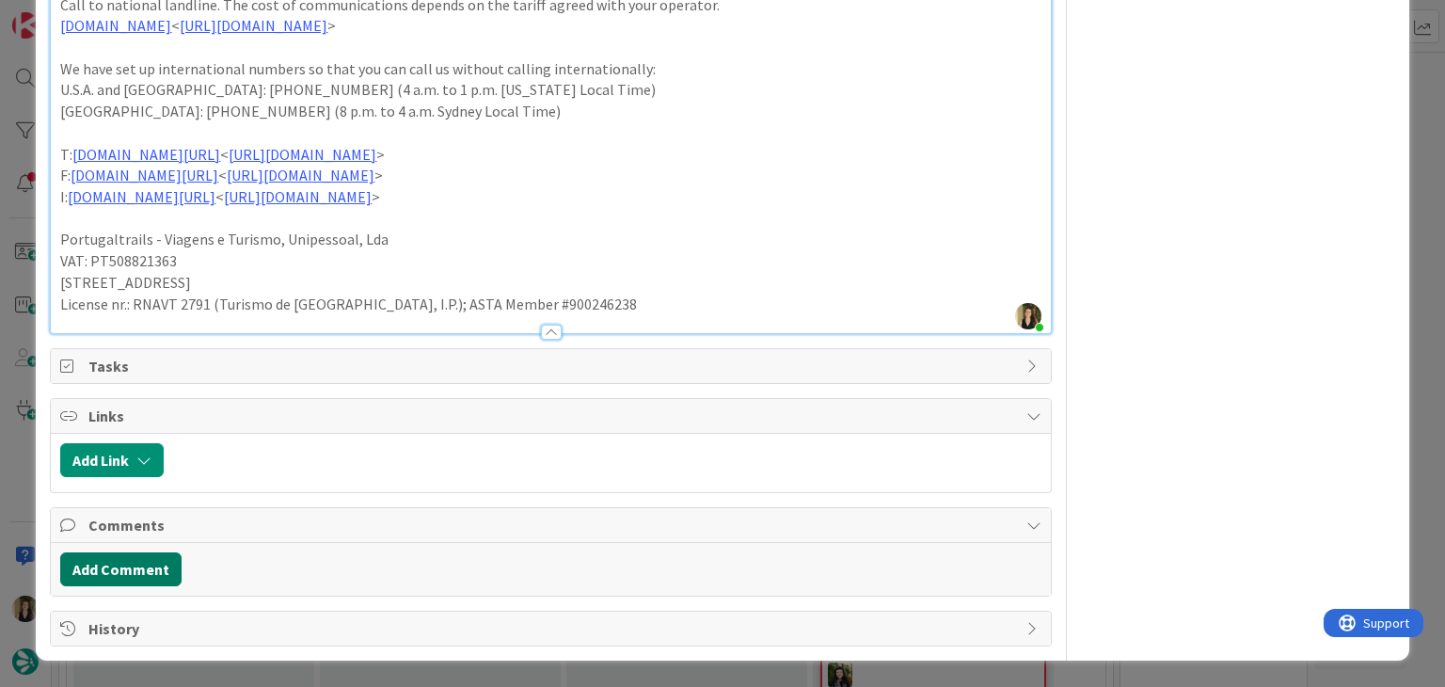
click at [139, 583] on button "Add Comment" at bounding box center [120, 569] width 121 height 34
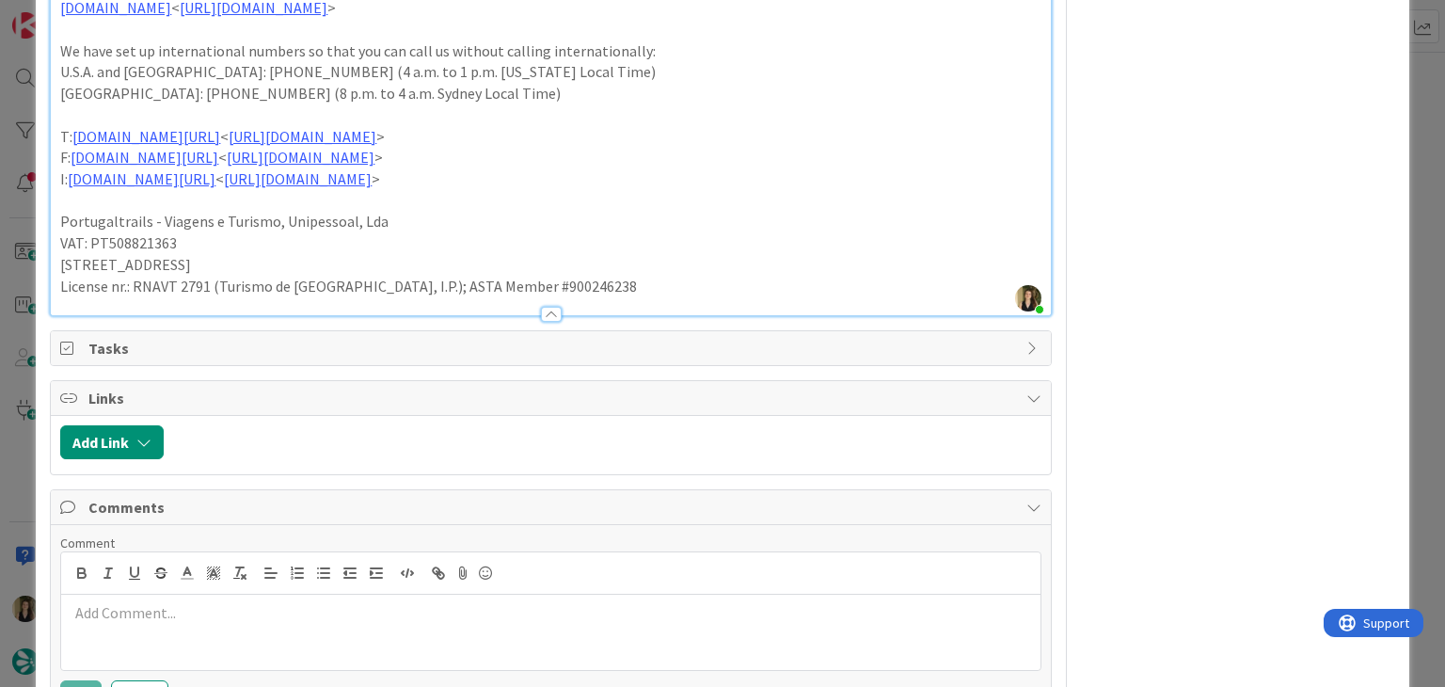
click at [194, 624] on p at bounding box center [550, 613] width 963 height 22
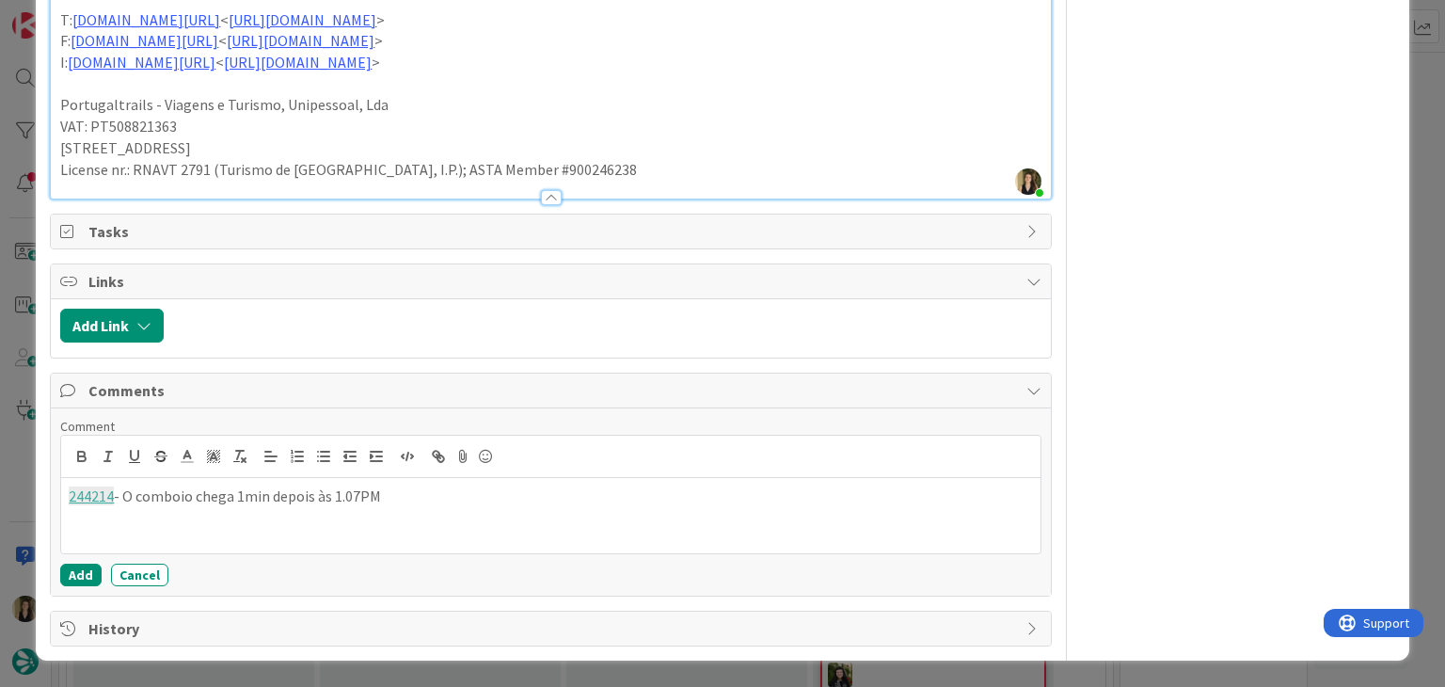
scroll to position [1400, 0]
click at [85, 563] on button "Add" at bounding box center [80, 574] width 41 height 23
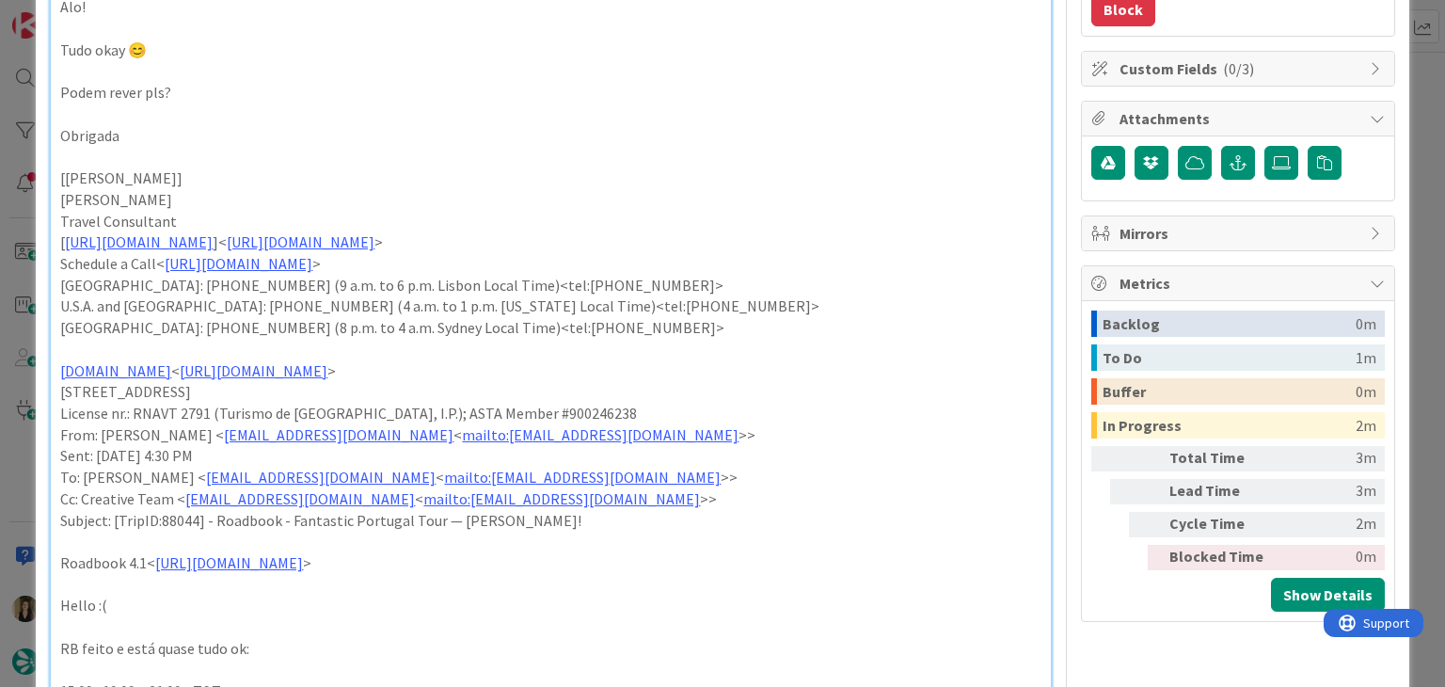
scroll to position [0, 0]
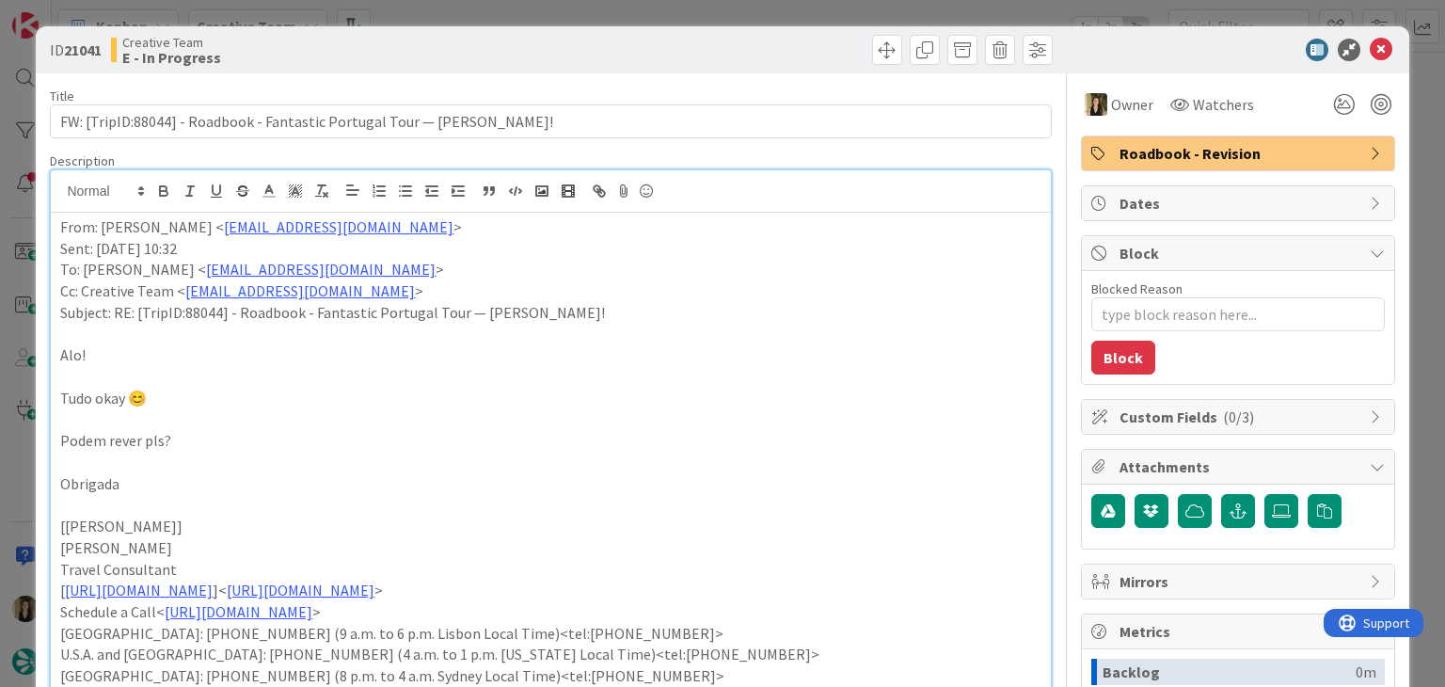
click at [646, 58] on div "ID 21041 Creative Team E - In Progress" at bounding box center [722, 49] width 1372 height 47
click at [649, 20] on div "ID 21041 Creative Team E - In Progress Title 70 / 128 FW: [TripID:88044] - Road…" at bounding box center [722, 343] width 1445 height 687
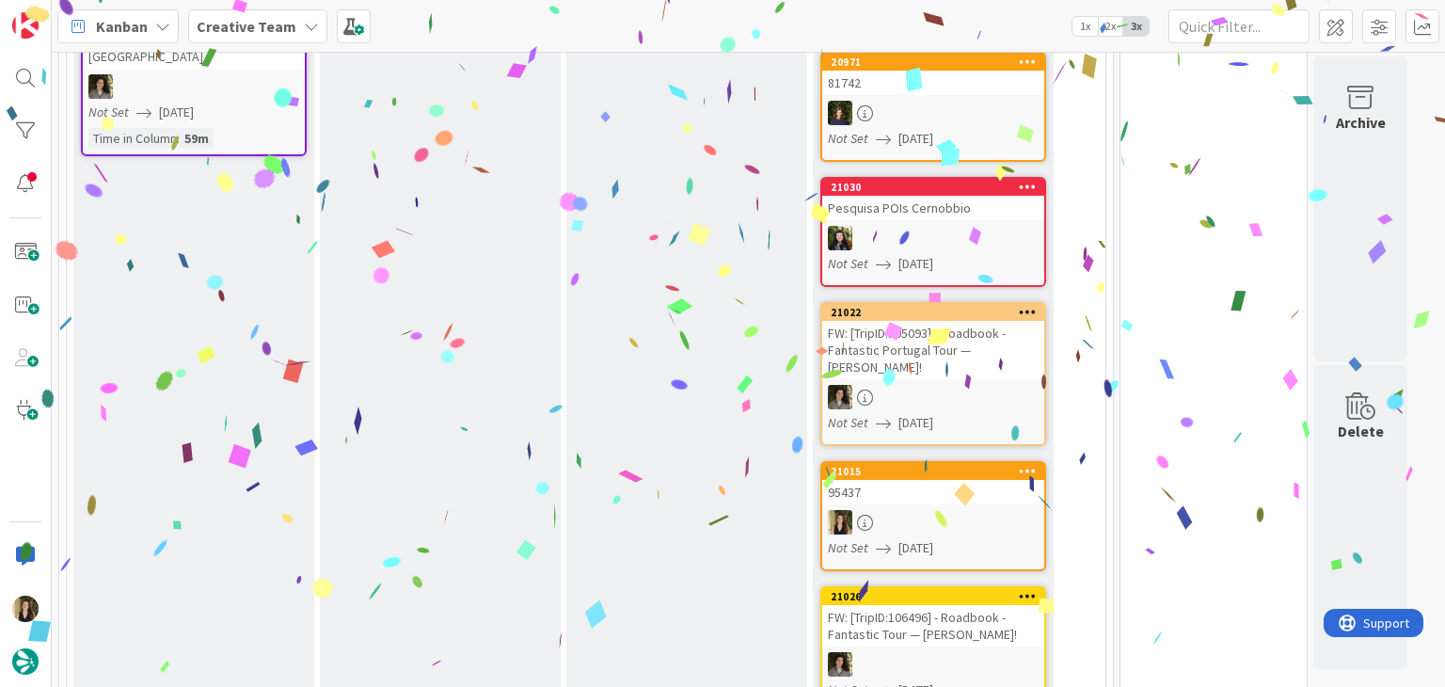
scroll to position [1057, 0]
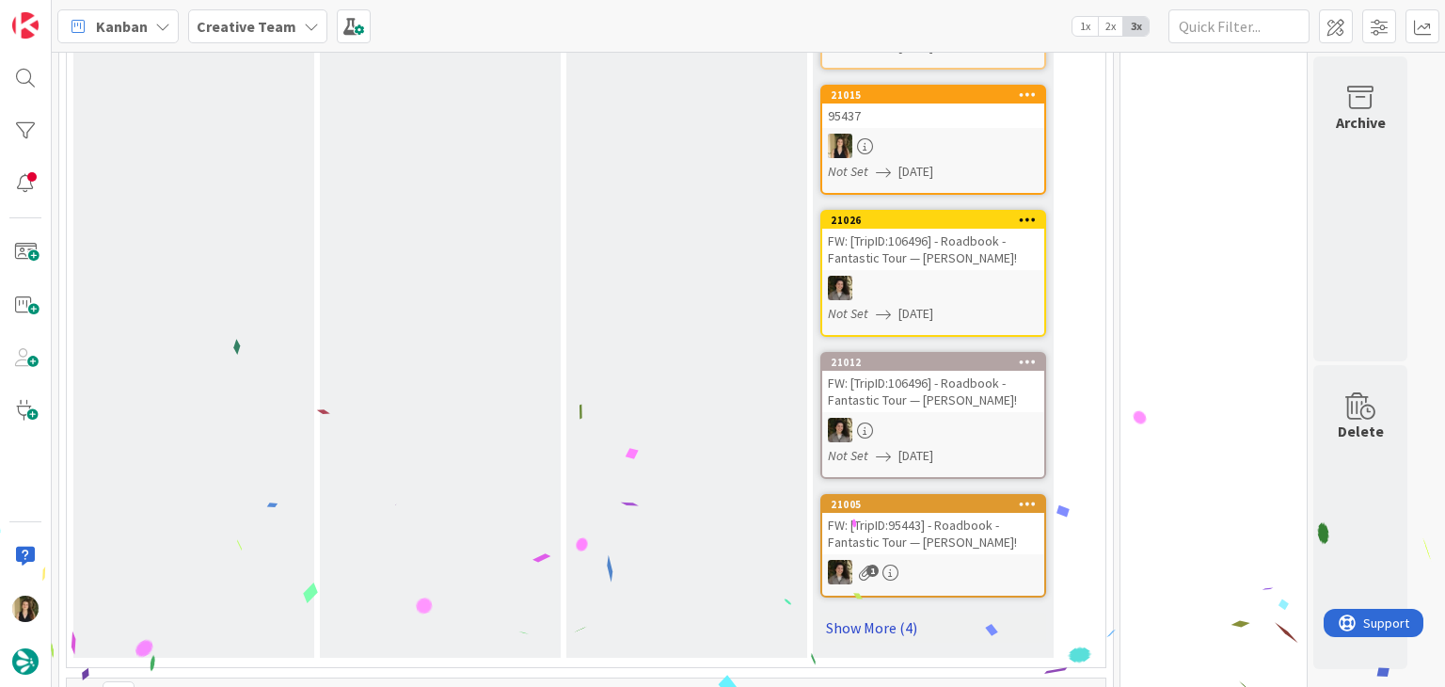
click at [907, 612] on link "Show More (4)" at bounding box center [933, 627] width 226 height 30
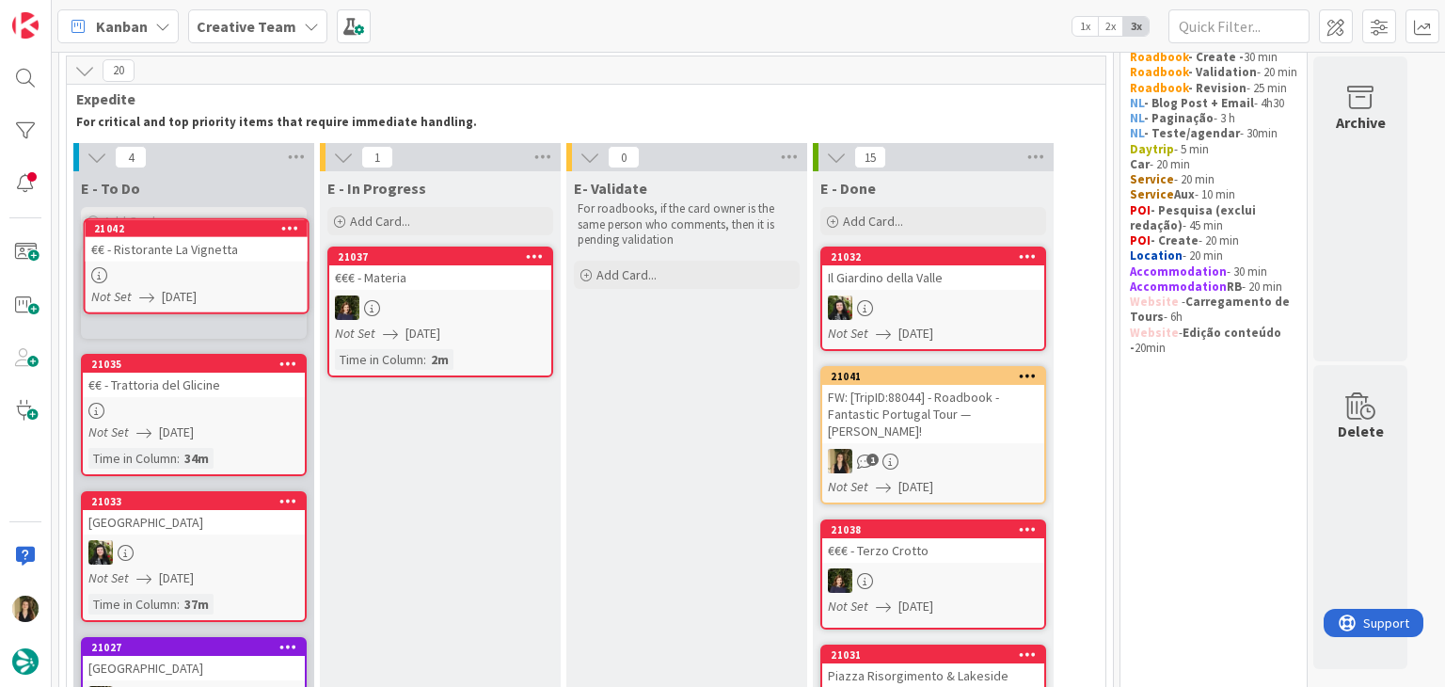
scroll to position [33, 0]
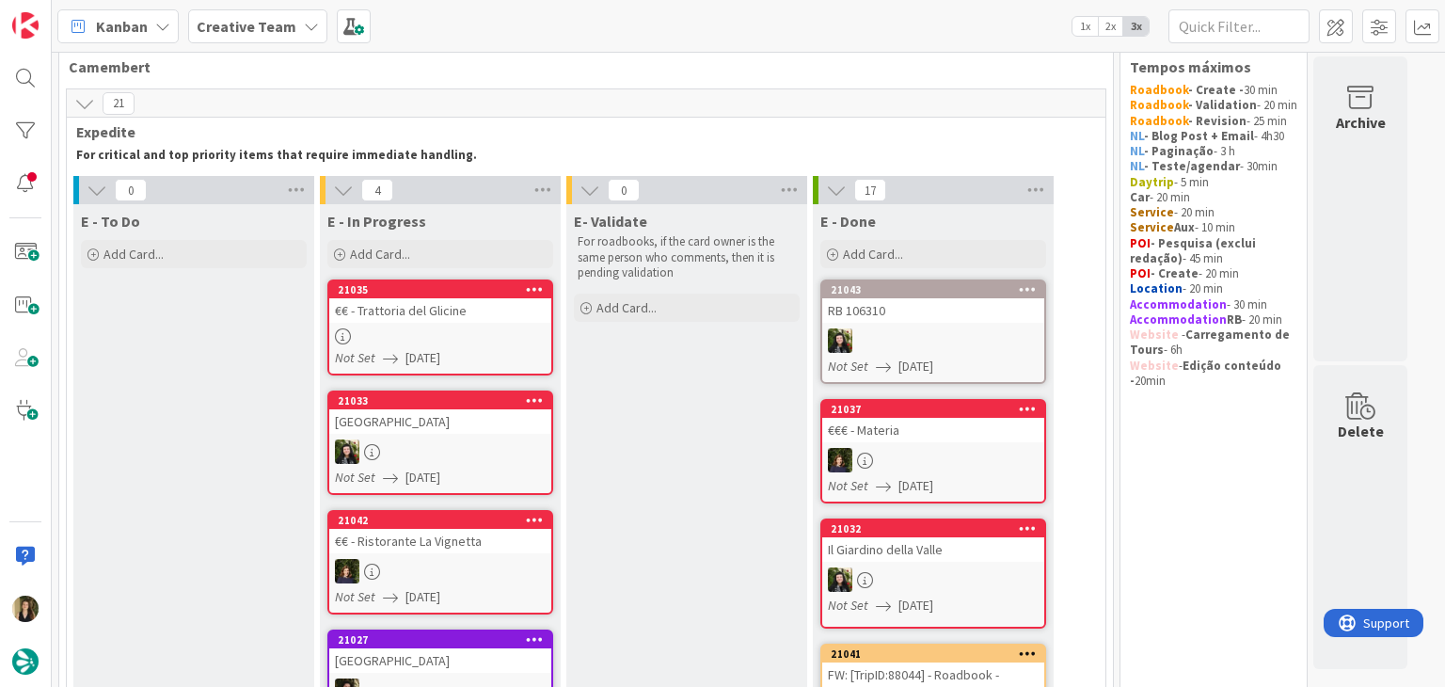
click at [474, 346] on link "21035 €€ - Trattoria del Glicine Not Set 14/08/2025" at bounding box center [440, 327] width 226 height 96
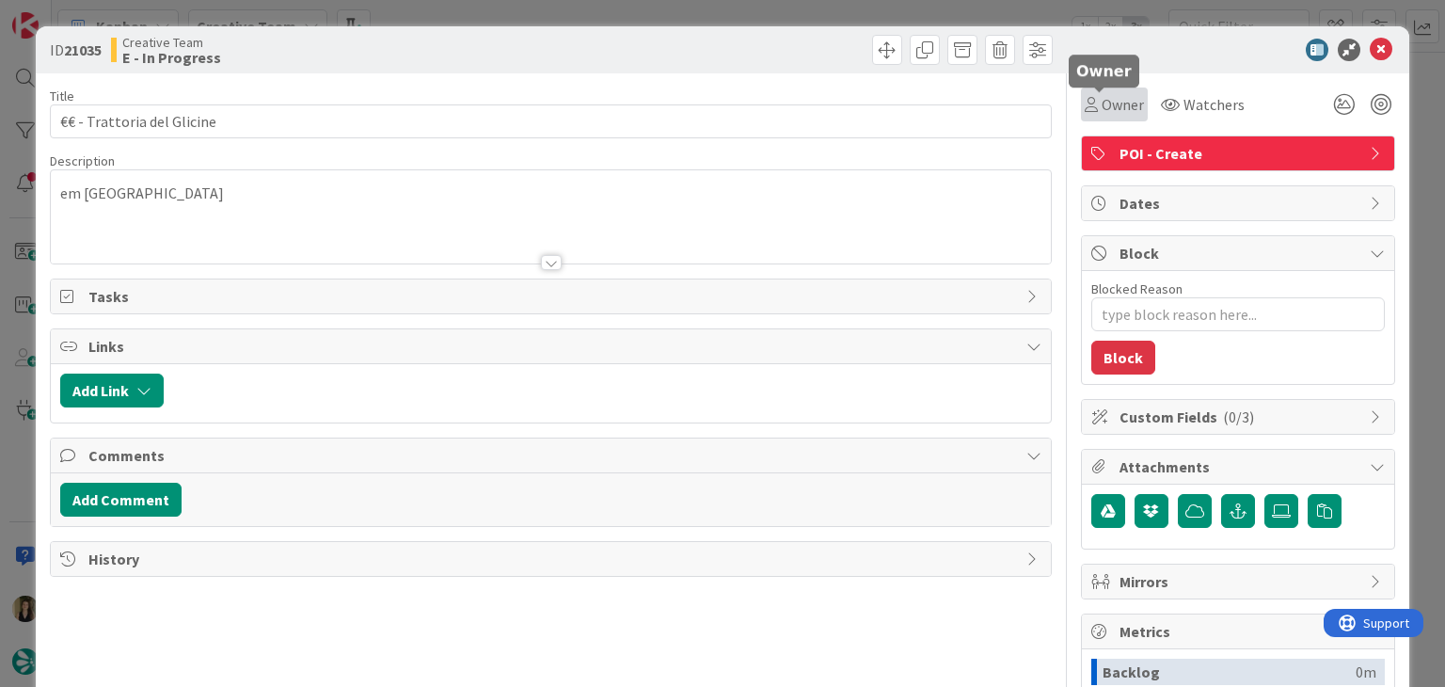
click at [1102, 109] on span "Owner" at bounding box center [1123, 104] width 42 height 23
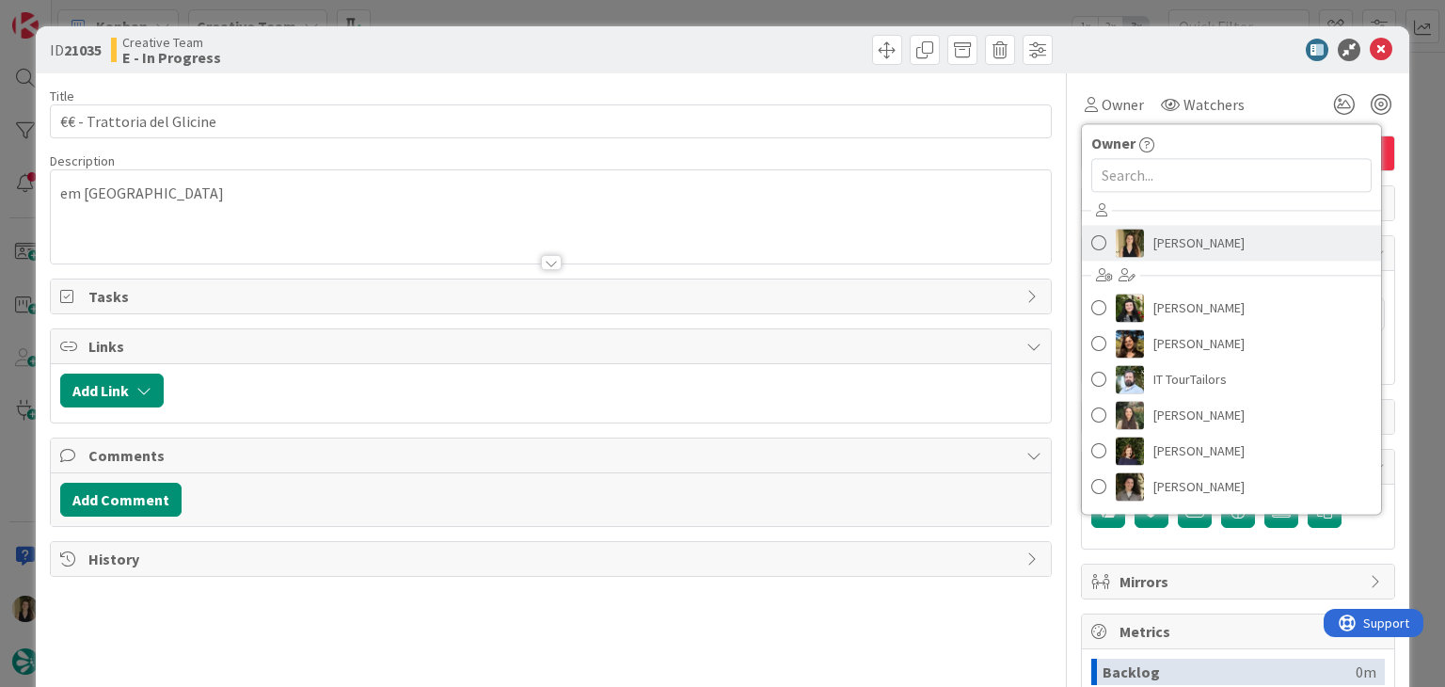
click at [1187, 249] on span "[PERSON_NAME]" at bounding box center [1198, 243] width 91 height 28
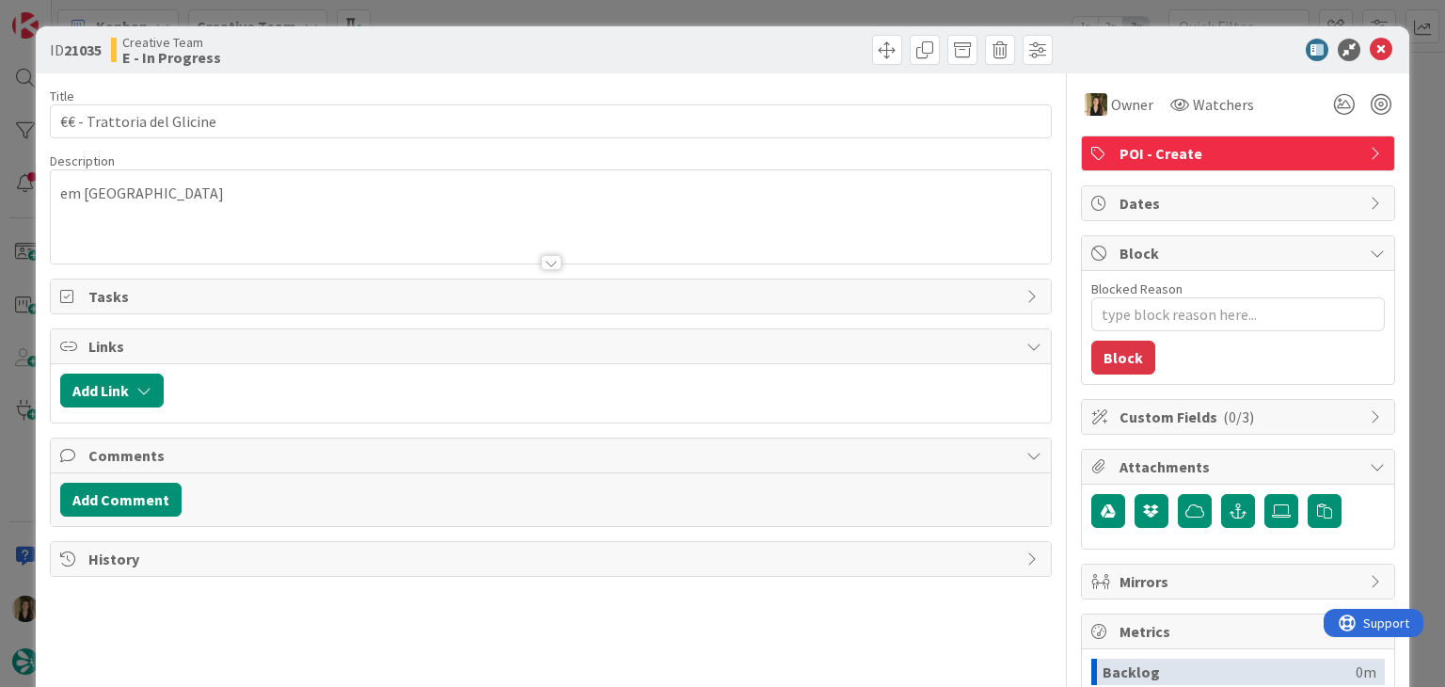
click at [761, 61] on div at bounding box center [804, 50] width 497 height 30
click at [485, 65] on div "ID 21035 Creative Team E - In Progress" at bounding box center [722, 49] width 1372 height 47
click at [553, 16] on div "ID 21035 Creative Team E - In Progress Title 26 / 128 €€ - Trattoria del Glicin…" at bounding box center [722, 343] width 1445 height 687
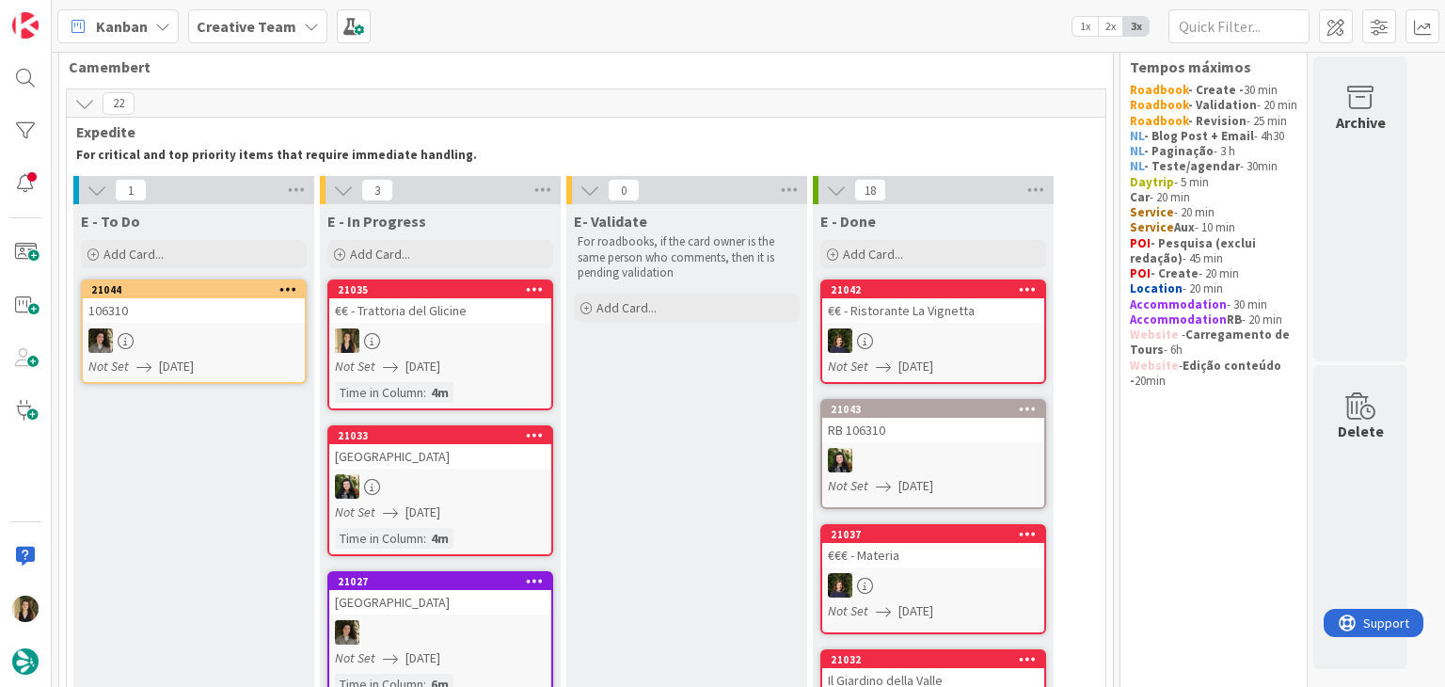
click at [468, 374] on div "Not Set 14/08/2025" at bounding box center [443, 367] width 216 height 20
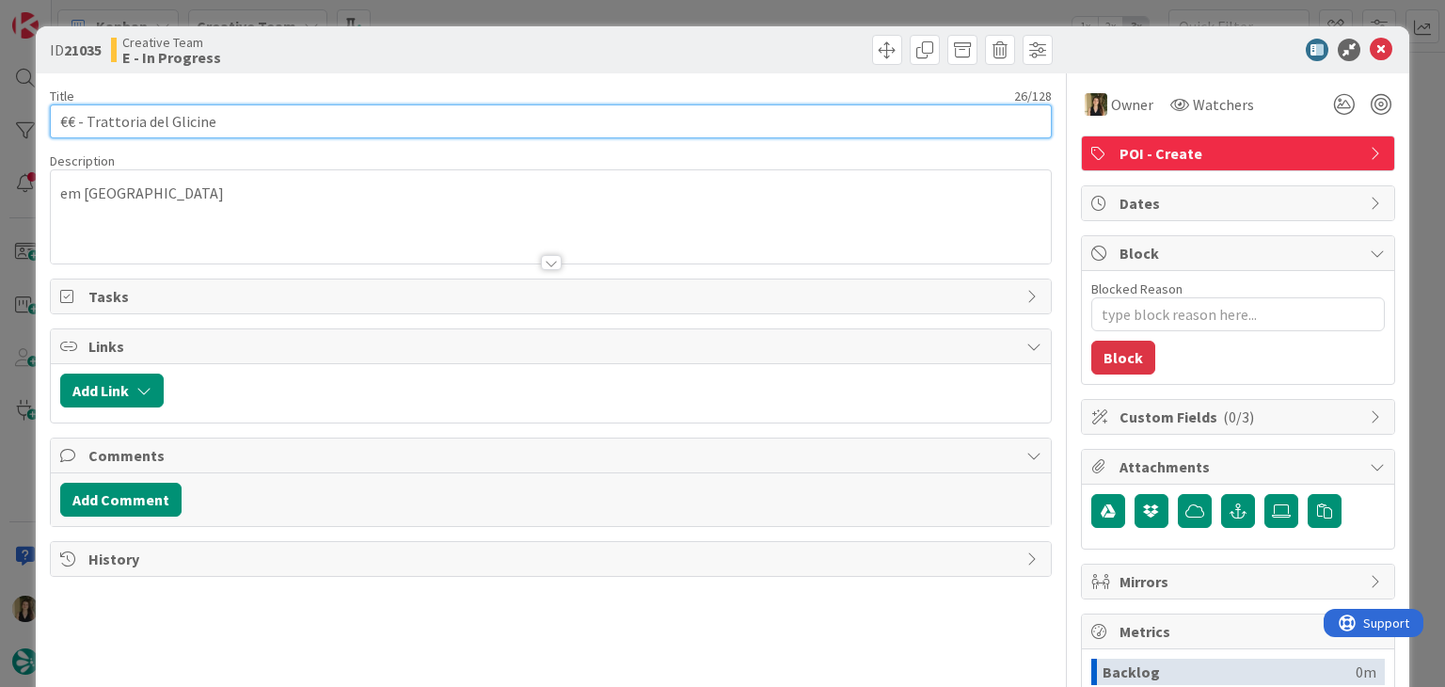
drag, startPoint x: 270, startPoint y: 118, endPoint x: 49, endPoint y: 114, distance: 221.1
click at [50, 114] on input "€€ - Trattoria del Glicine" at bounding box center [550, 121] width 1001 height 34
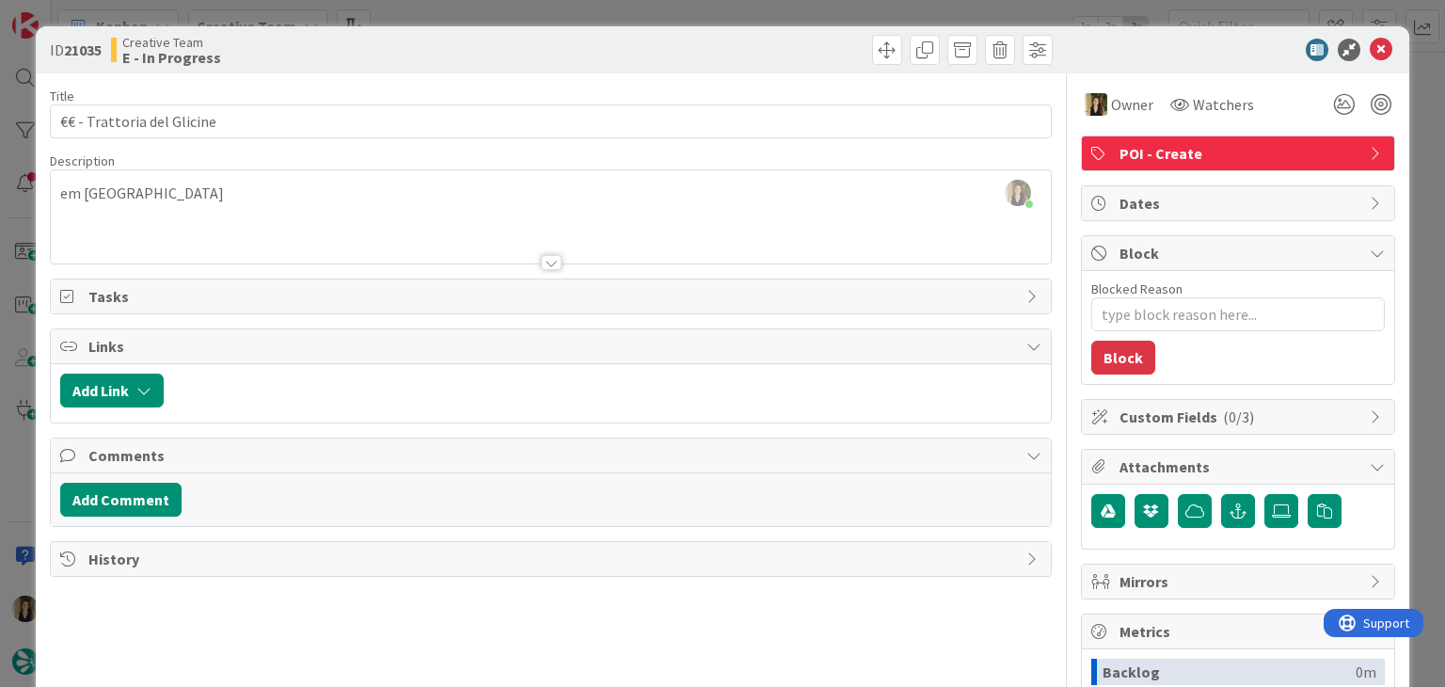
type textarea "x"
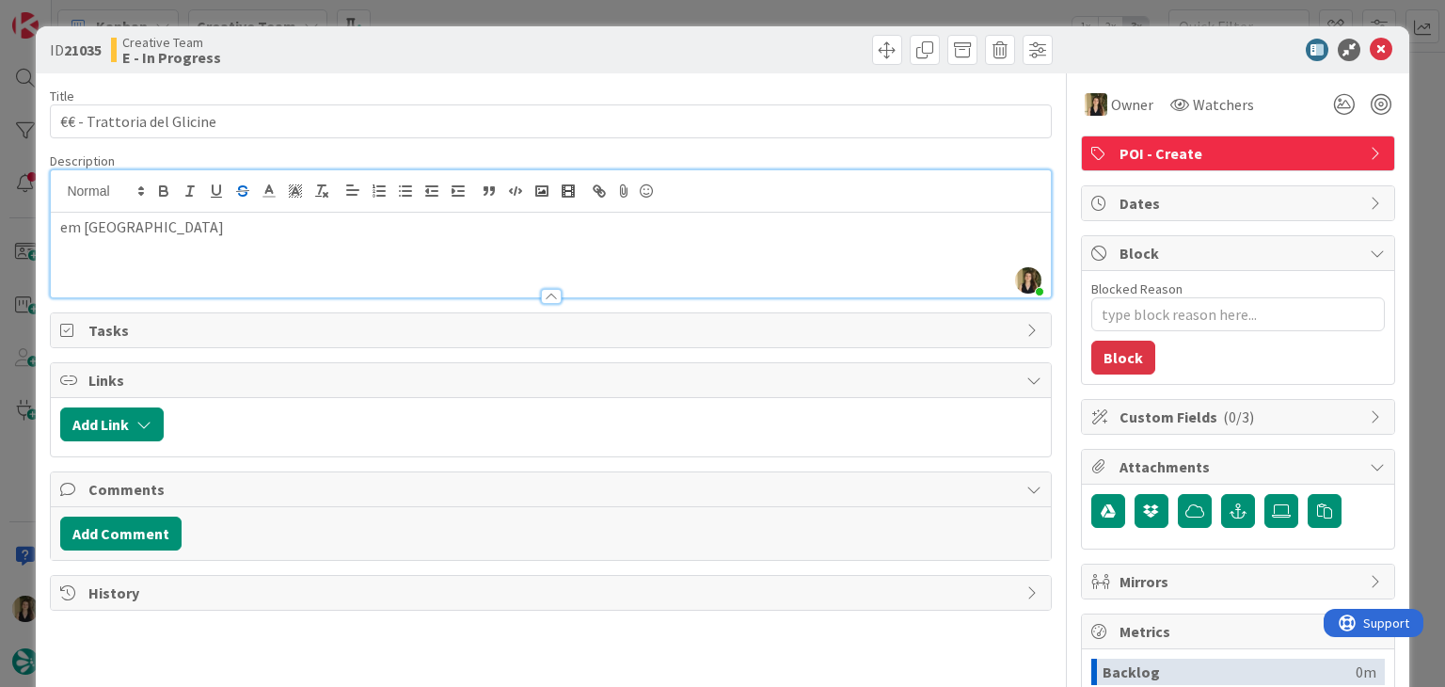
drag, startPoint x: 244, startPoint y: 208, endPoint x: 241, endPoint y: 184, distance: 23.7
click at [241, 208] on div "Sofia Palma joined 10 m ago em Cernobbio" at bounding box center [550, 233] width 999 height 127
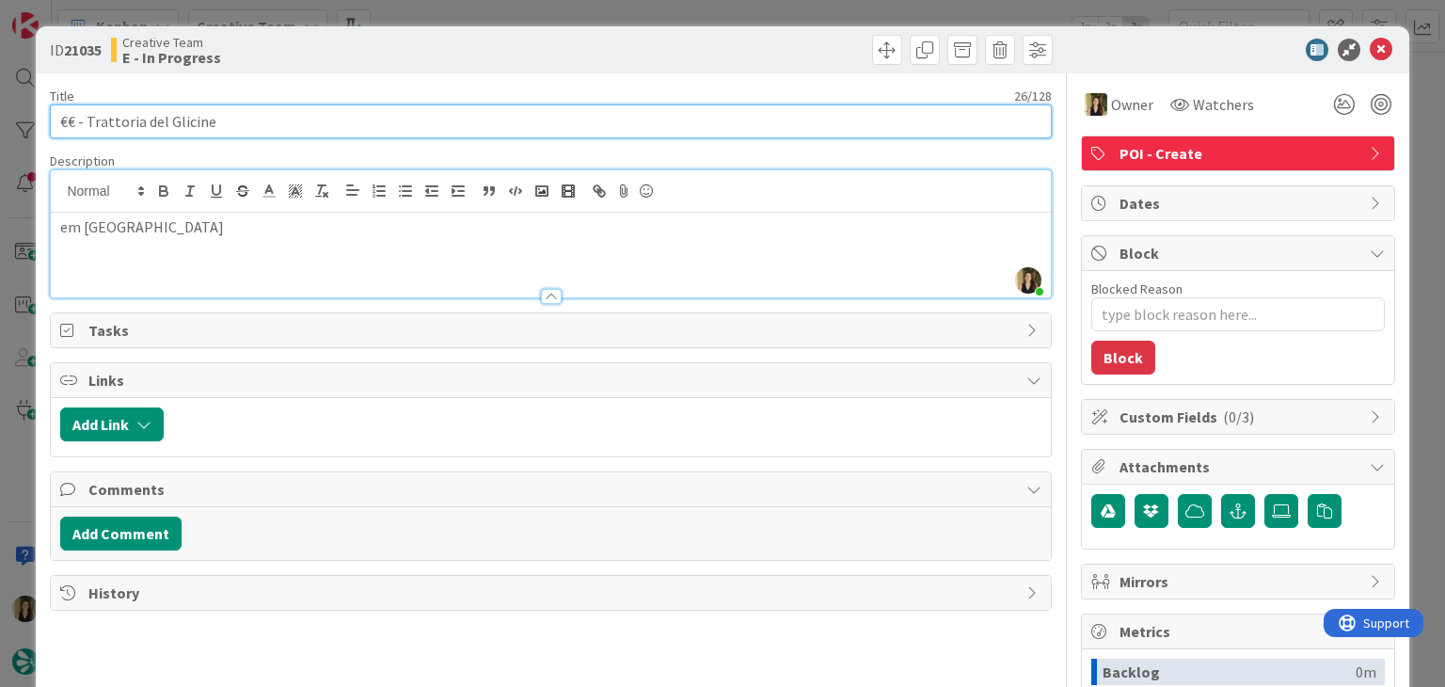
drag, startPoint x: 245, startPoint y: 129, endPoint x: 87, endPoint y: 119, distance: 158.4
click at [87, 119] on input "€€ - Trattoria del Glicine" at bounding box center [550, 121] width 1001 height 34
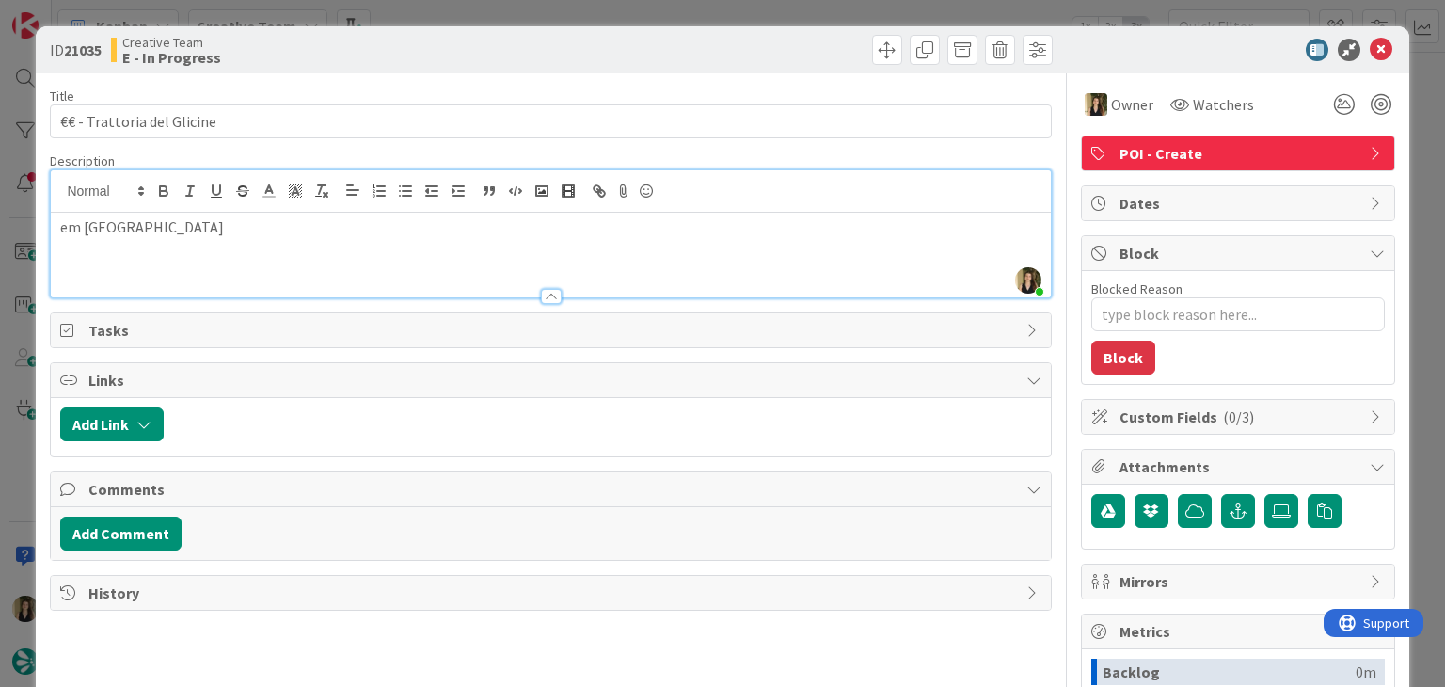
drag, startPoint x: 782, startPoint y: 49, endPoint x: 772, endPoint y: 9, distance: 40.6
click at [777, 44] on div at bounding box center [804, 50] width 497 height 30
click at [775, 8] on div "ID 21035 Creative Team E - In Progress Title 26 / 128 €€ - Trattoria del Glicin…" at bounding box center [722, 343] width 1445 height 687
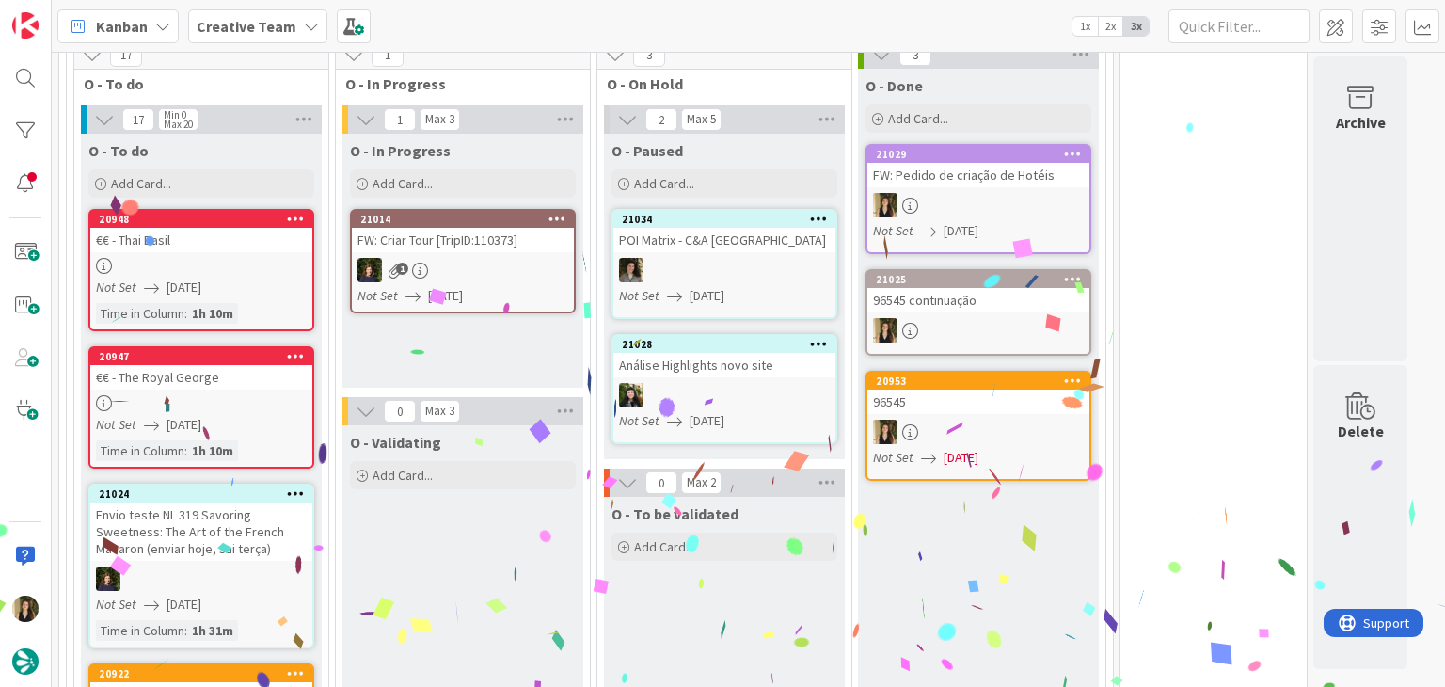
scroll to position [3137, 0]
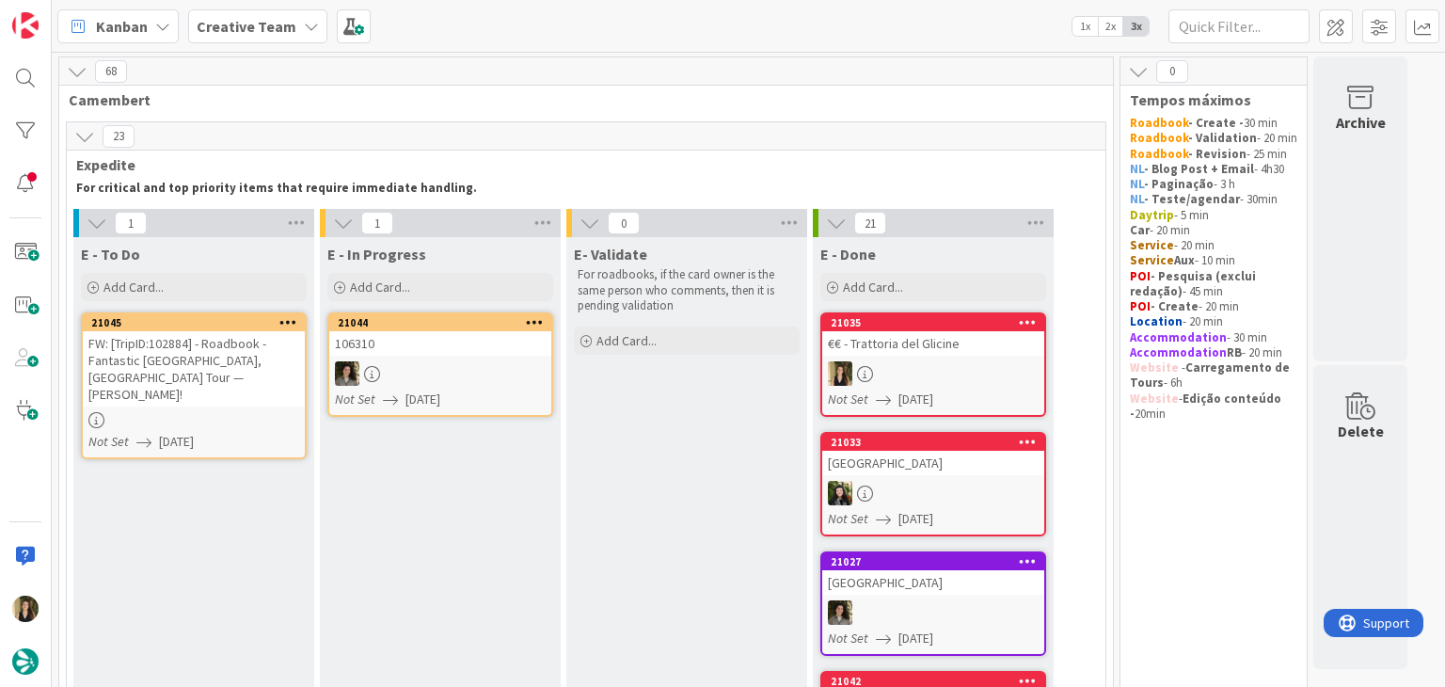
click at [243, 412] on div at bounding box center [194, 420] width 222 height 16
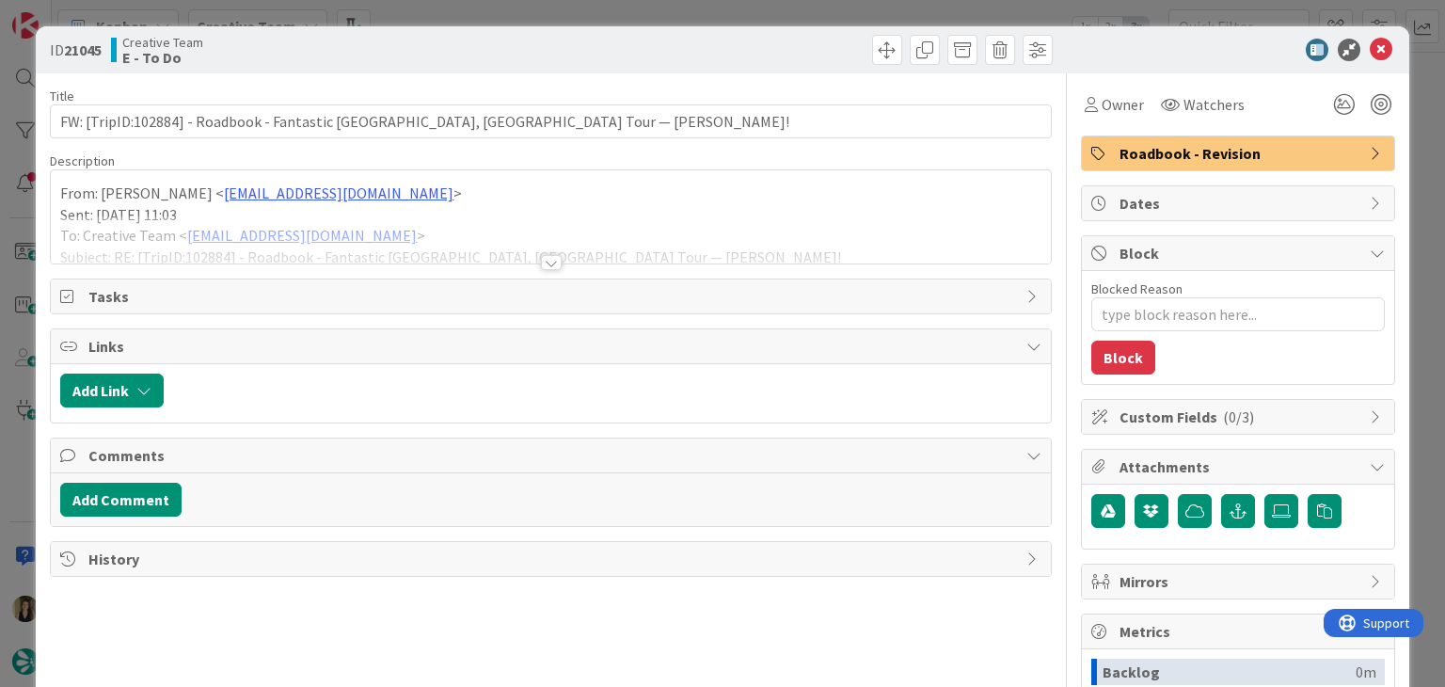
click at [543, 260] on div at bounding box center [551, 262] width 21 height 15
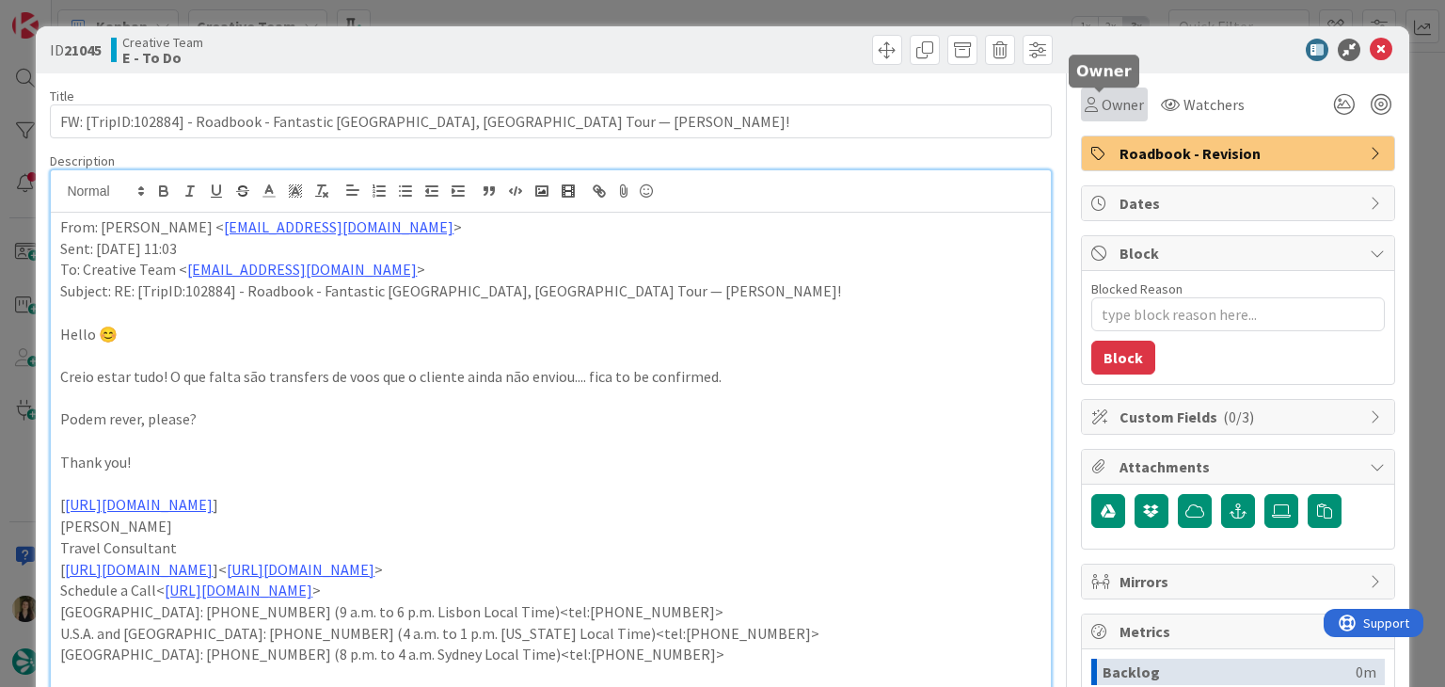
click at [1085, 109] on icon at bounding box center [1091, 104] width 13 height 15
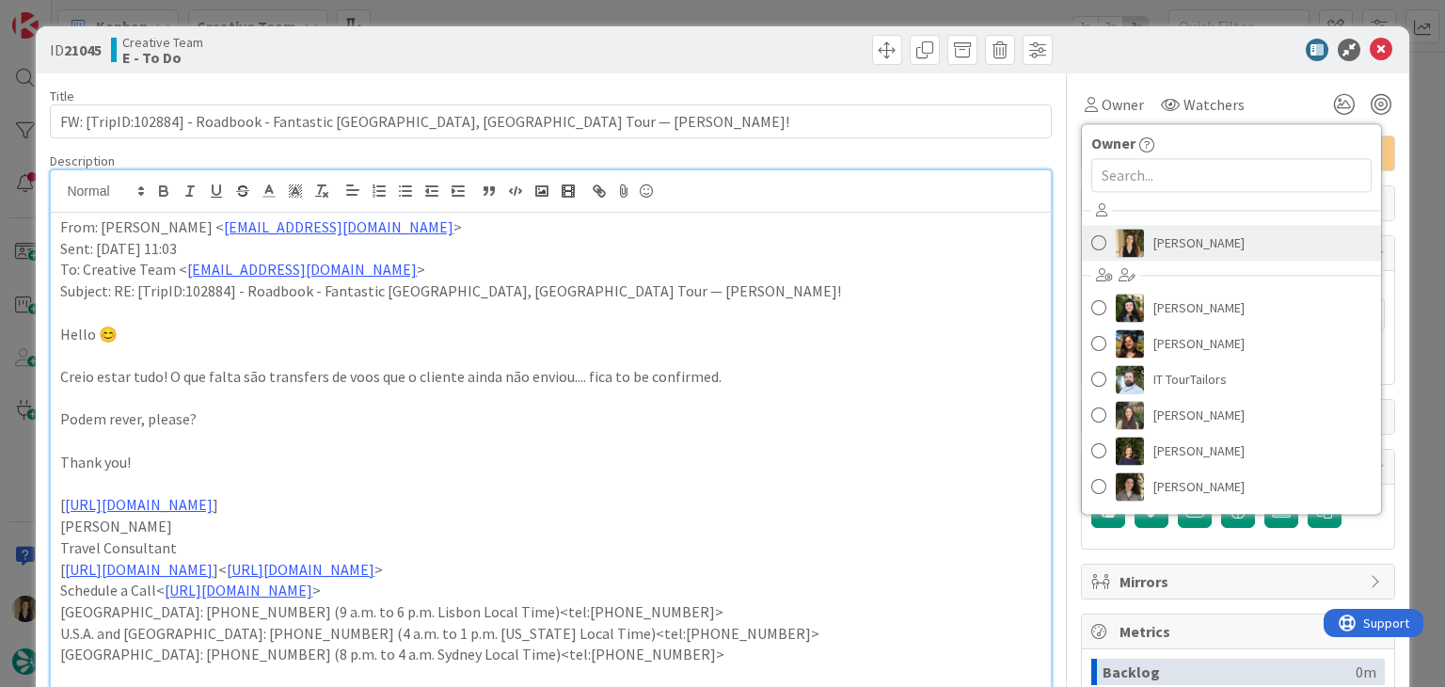
drag, startPoint x: 1157, startPoint y: 246, endPoint x: 1105, endPoint y: 213, distance: 61.8
click at [1155, 246] on span "[PERSON_NAME]" at bounding box center [1198, 243] width 91 height 28
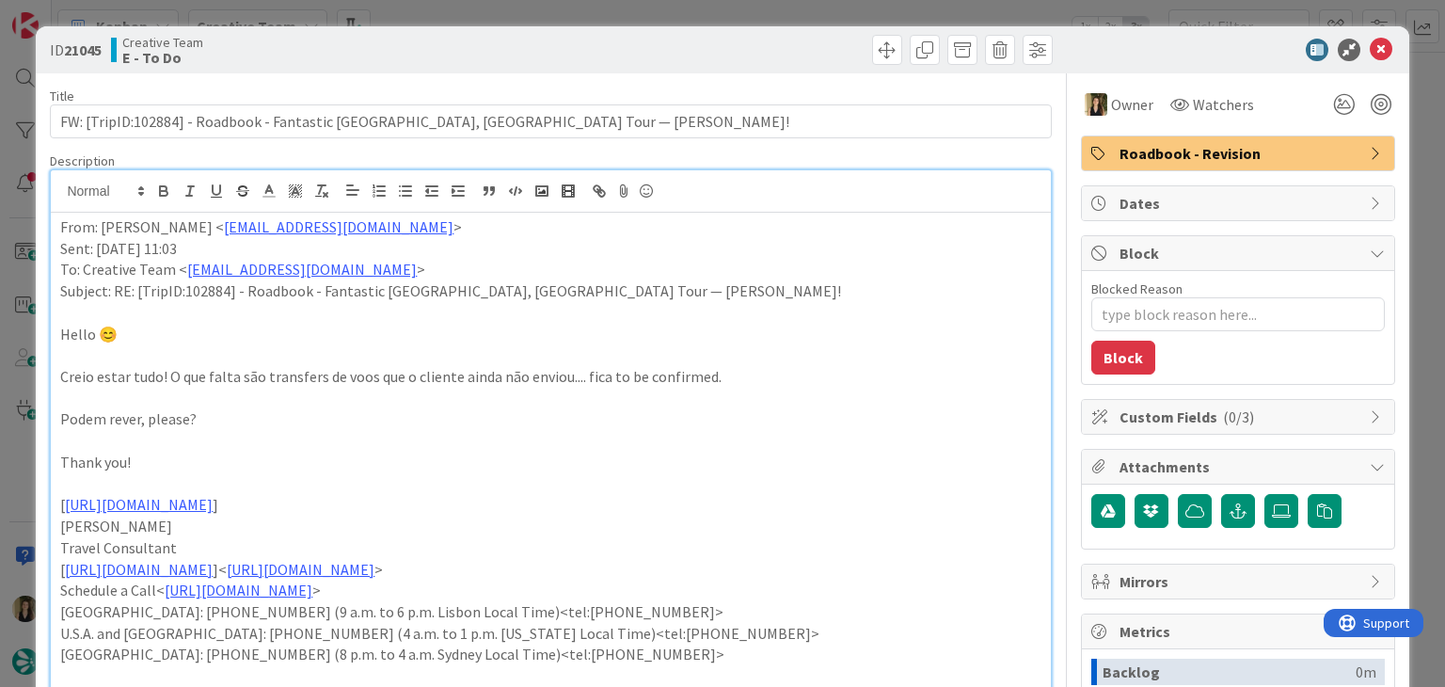
drag, startPoint x: 678, startPoint y: 53, endPoint x: 669, endPoint y: 15, distance: 38.8
click at [674, 46] on div at bounding box center [804, 50] width 497 height 30
click at [669, 14] on div "ID 21045 Creative Team E - To Do Title 80 / 128 FW: [TripID:102884] - Roadbook …" at bounding box center [722, 343] width 1445 height 687
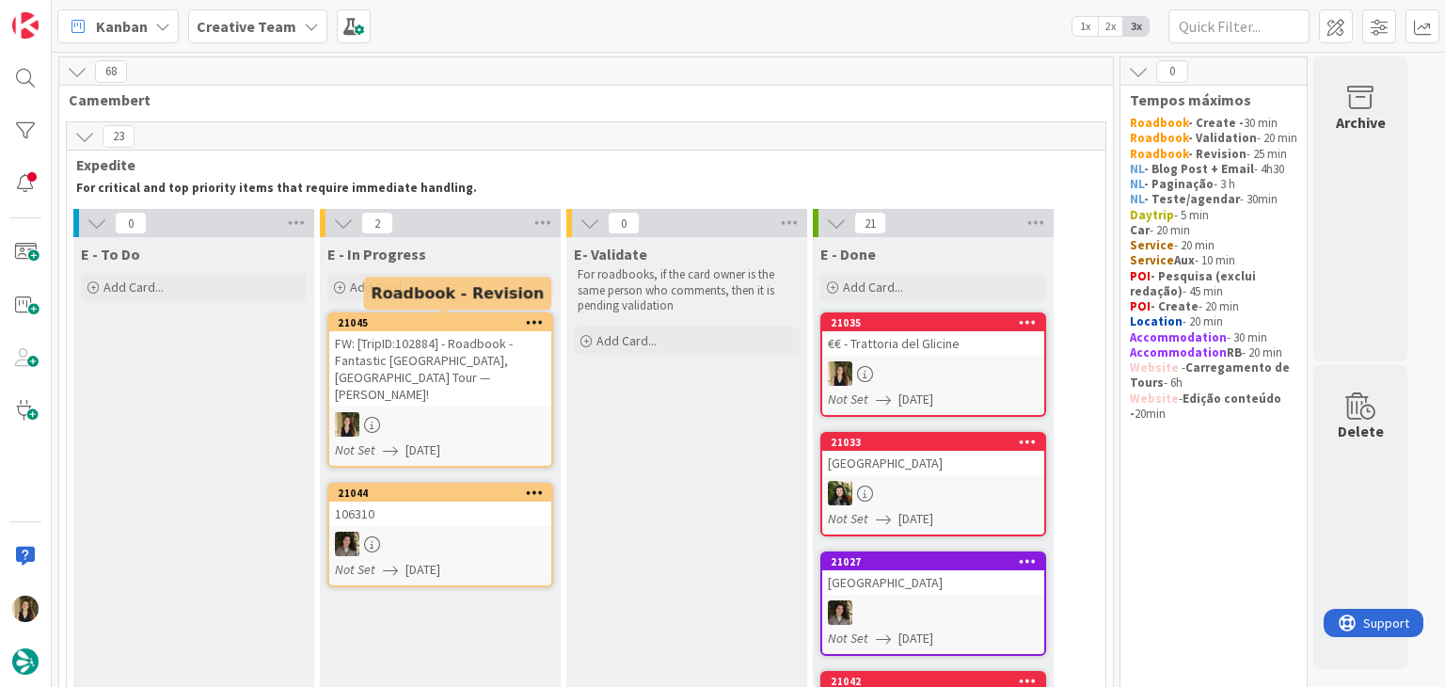
click at [478, 420] on link "21045 FW: [TripID:102884] - Roadbook - Fantastic Portugal, Spain Tour — Frank B…" at bounding box center [440, 389] width 226 height 155
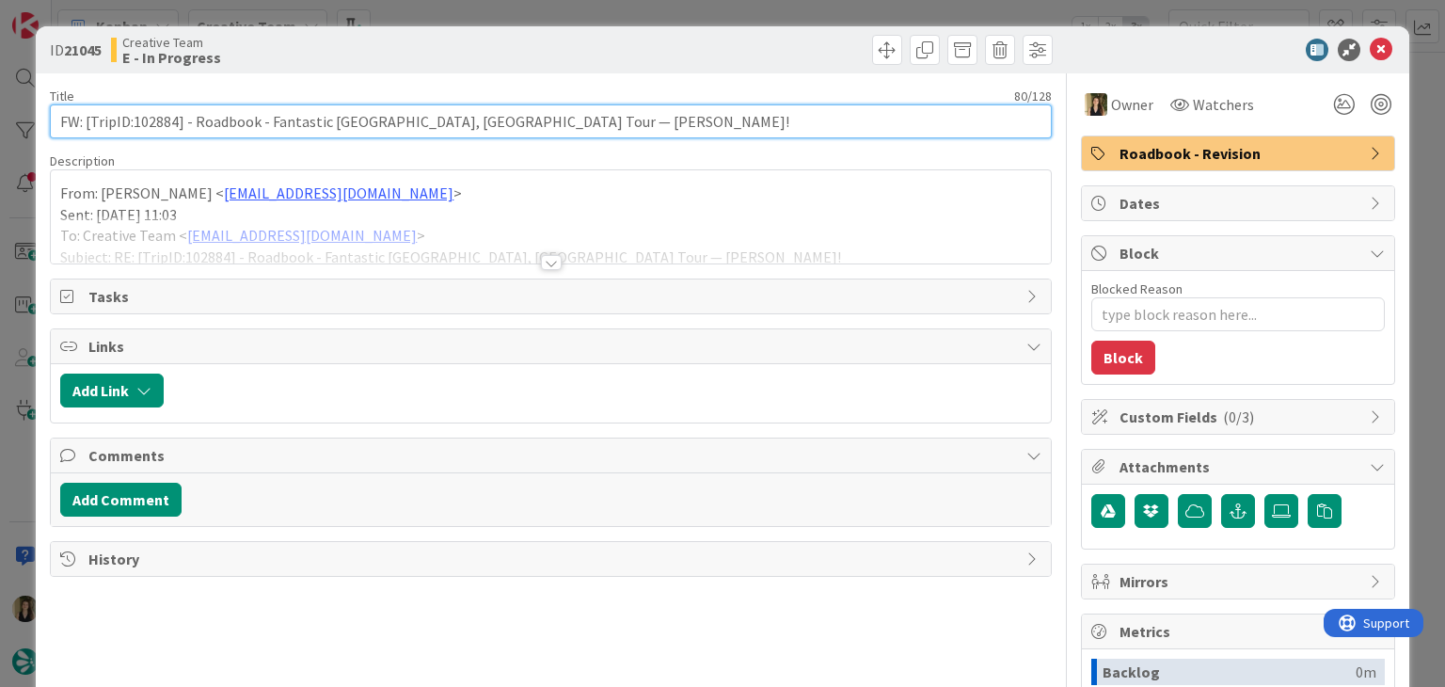
click at [162, 127] on input "FW: [TripID:102884] - Roadbook - Fantastic [GEOGRAPHIC_DATA], [GEOGRAPHIC_DATA]…" at bounding box center [550, 121] width 1001 height 34
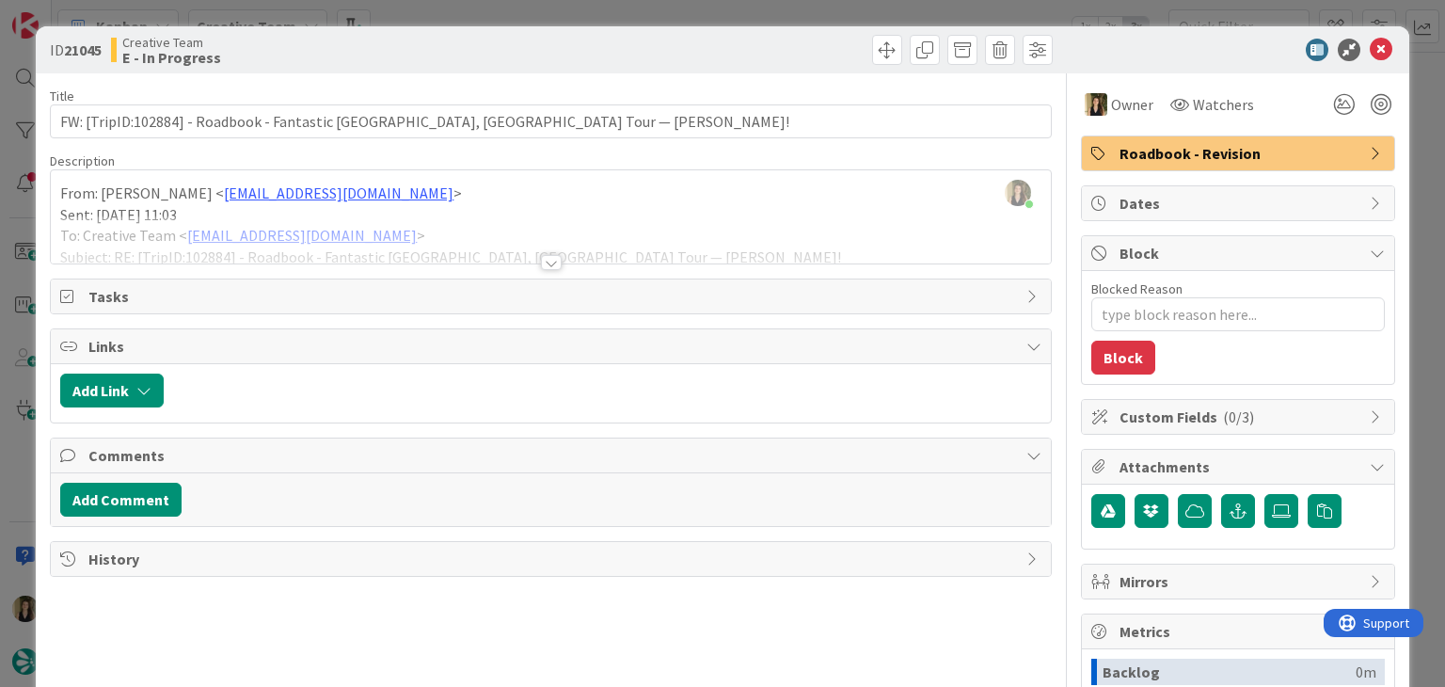
click at [548, 255] on div at bounding box center [551, 262] width 21 height 15
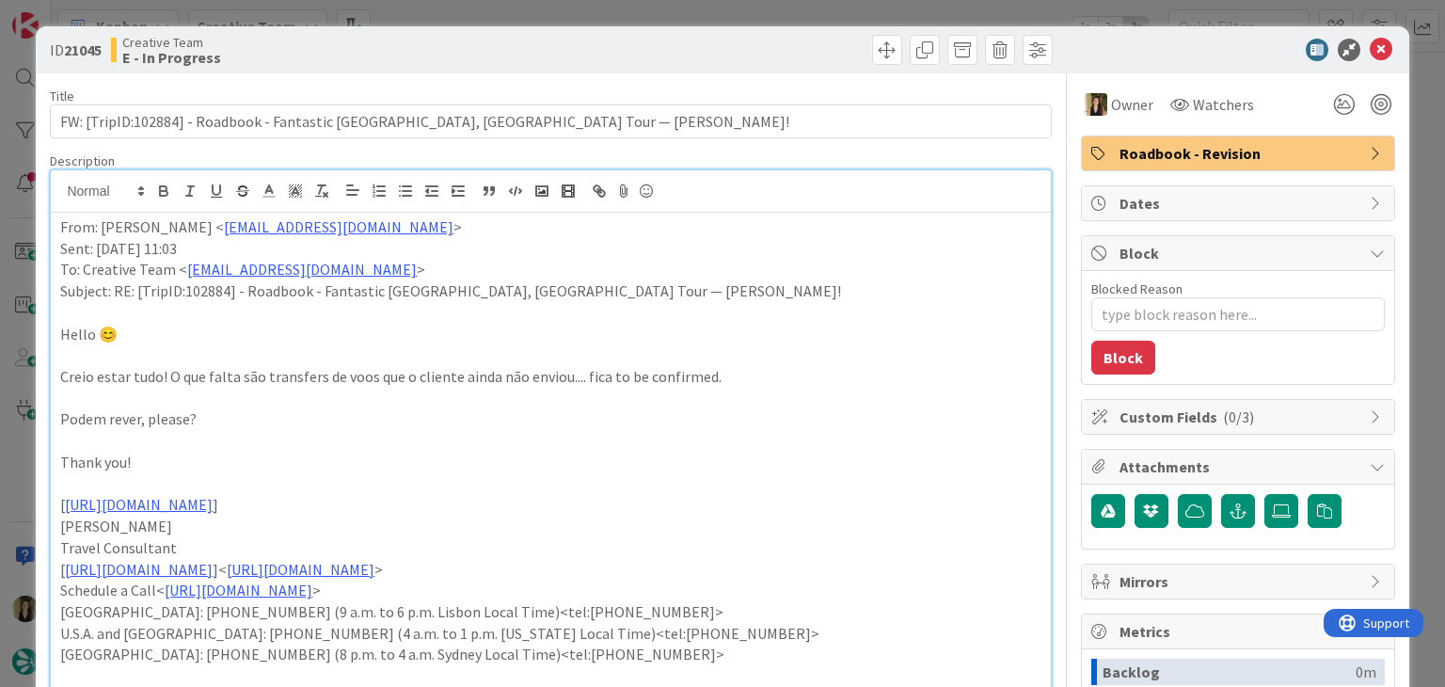
type textarea "x"
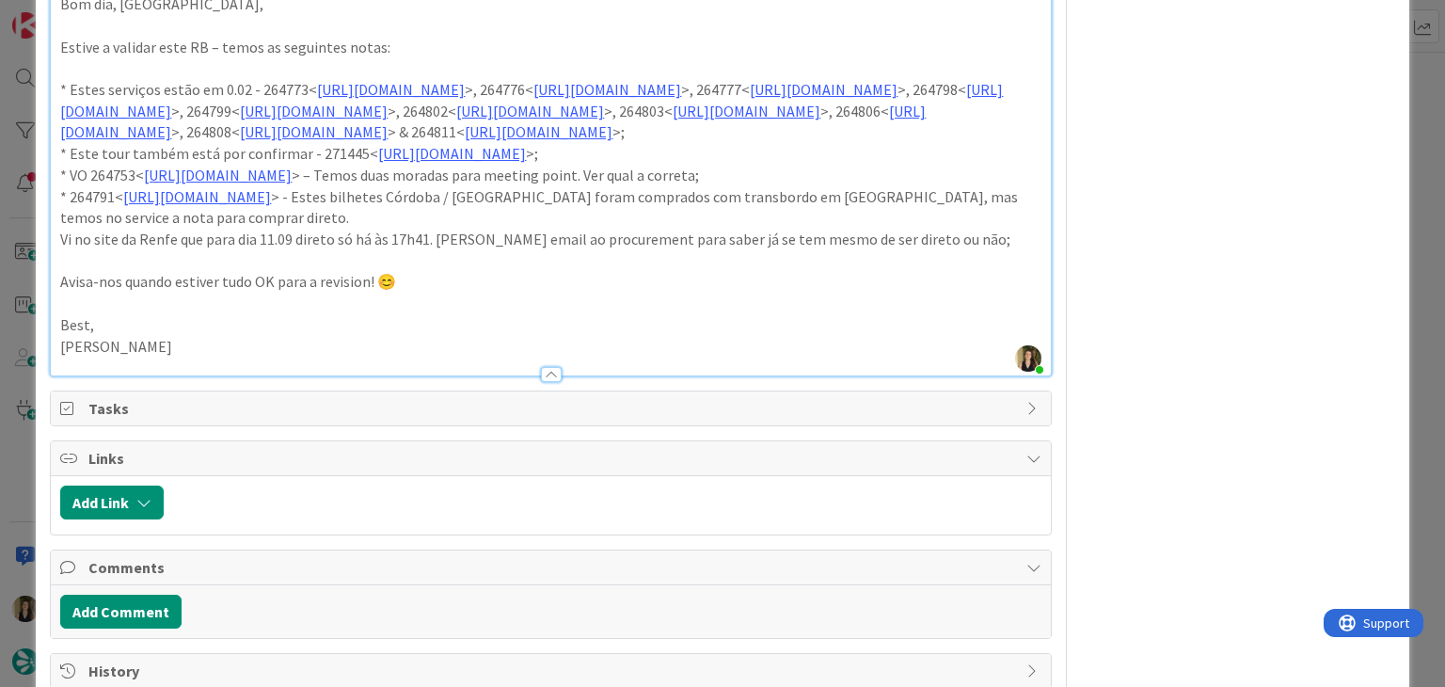
scroll to position [1608, 0]
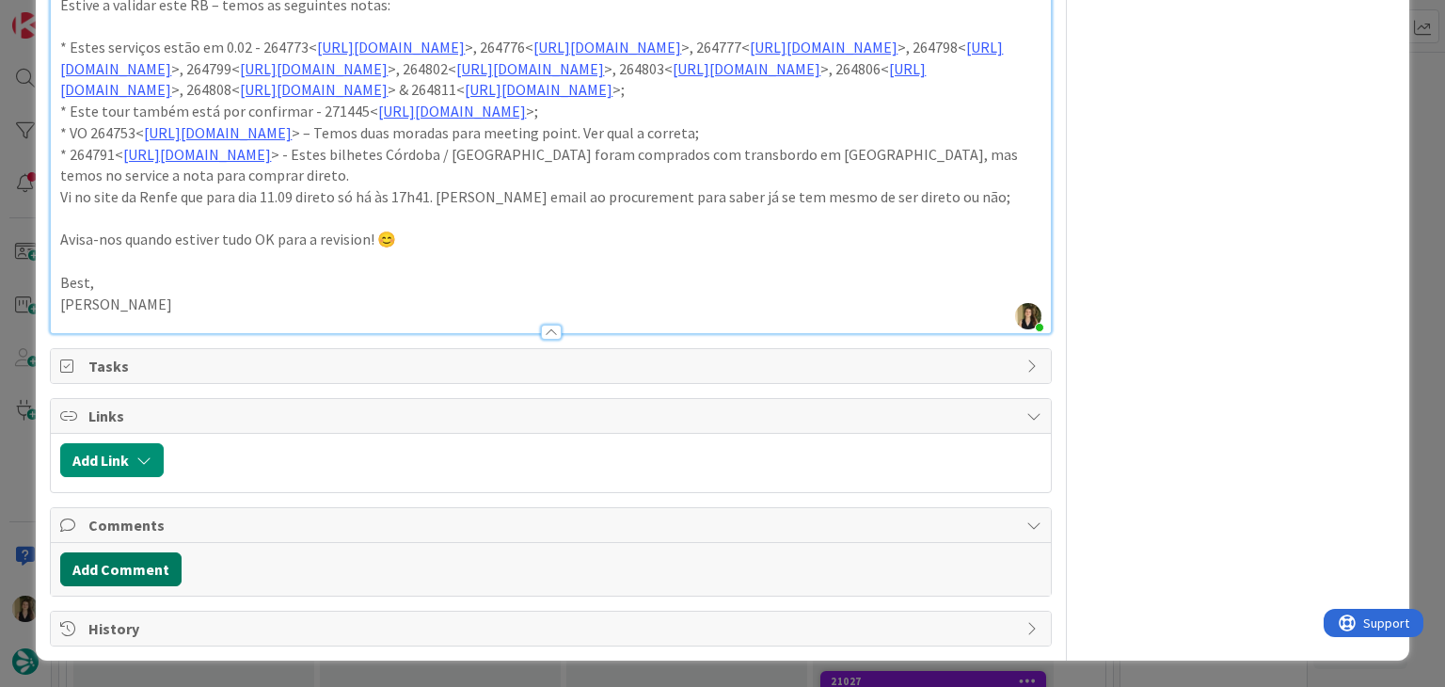
click at [150, 568] on button "Add Comment" at bounding box center [120, 569] width 121 height 34
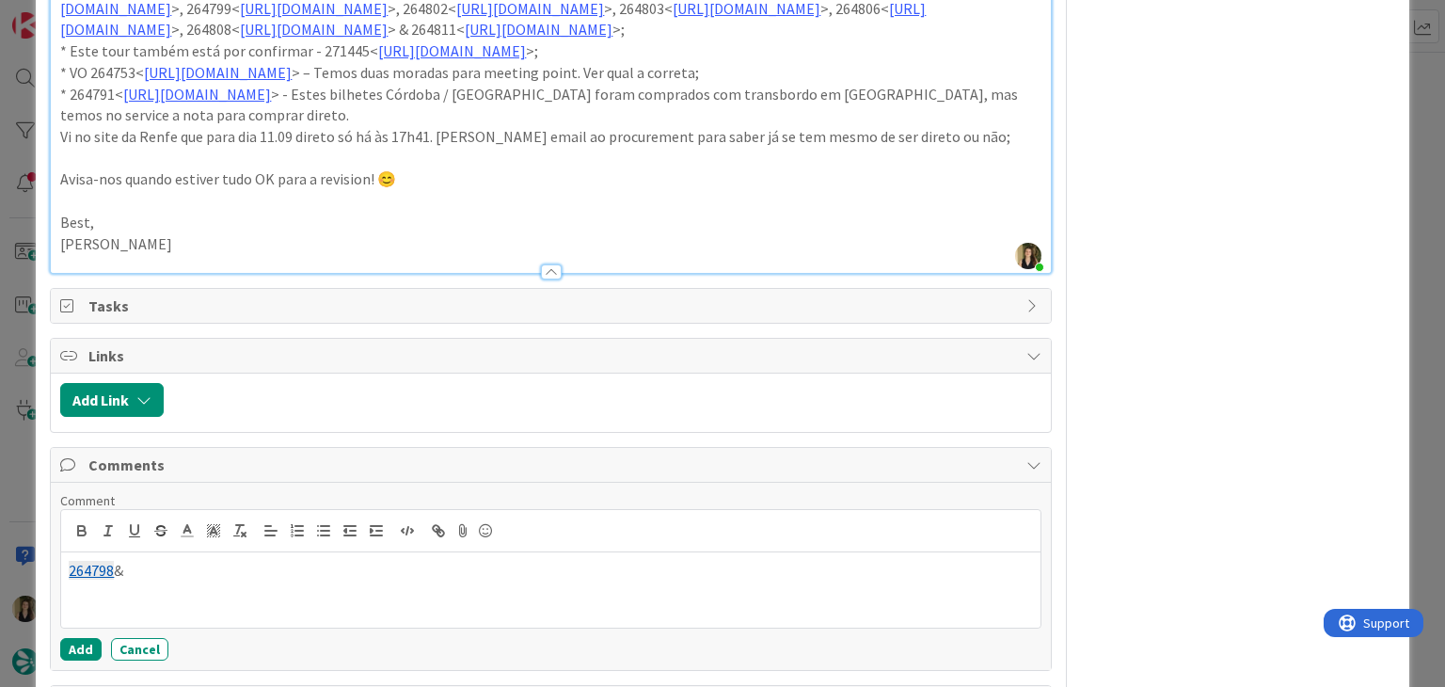
scroll to position [1742, 0]
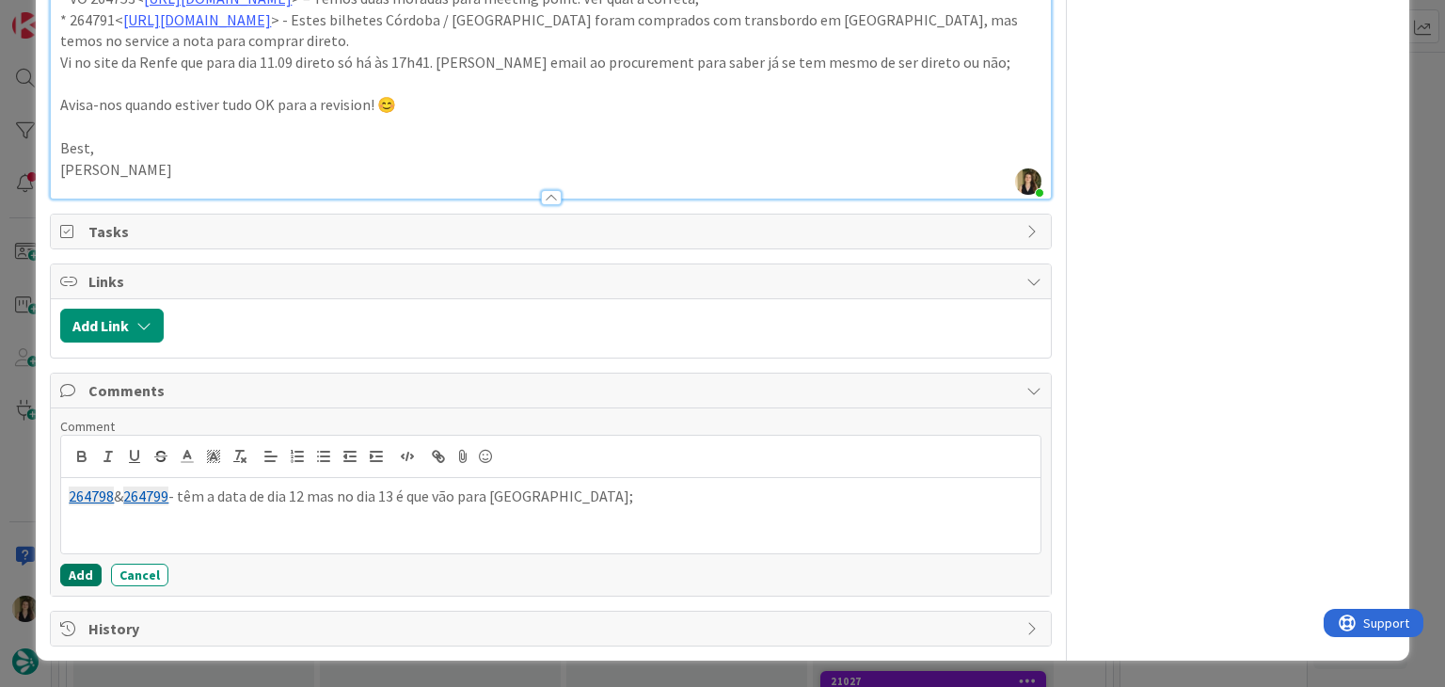
click at [88, 576] on button "Add" at bounding box center [80, 574] width 41 height 23
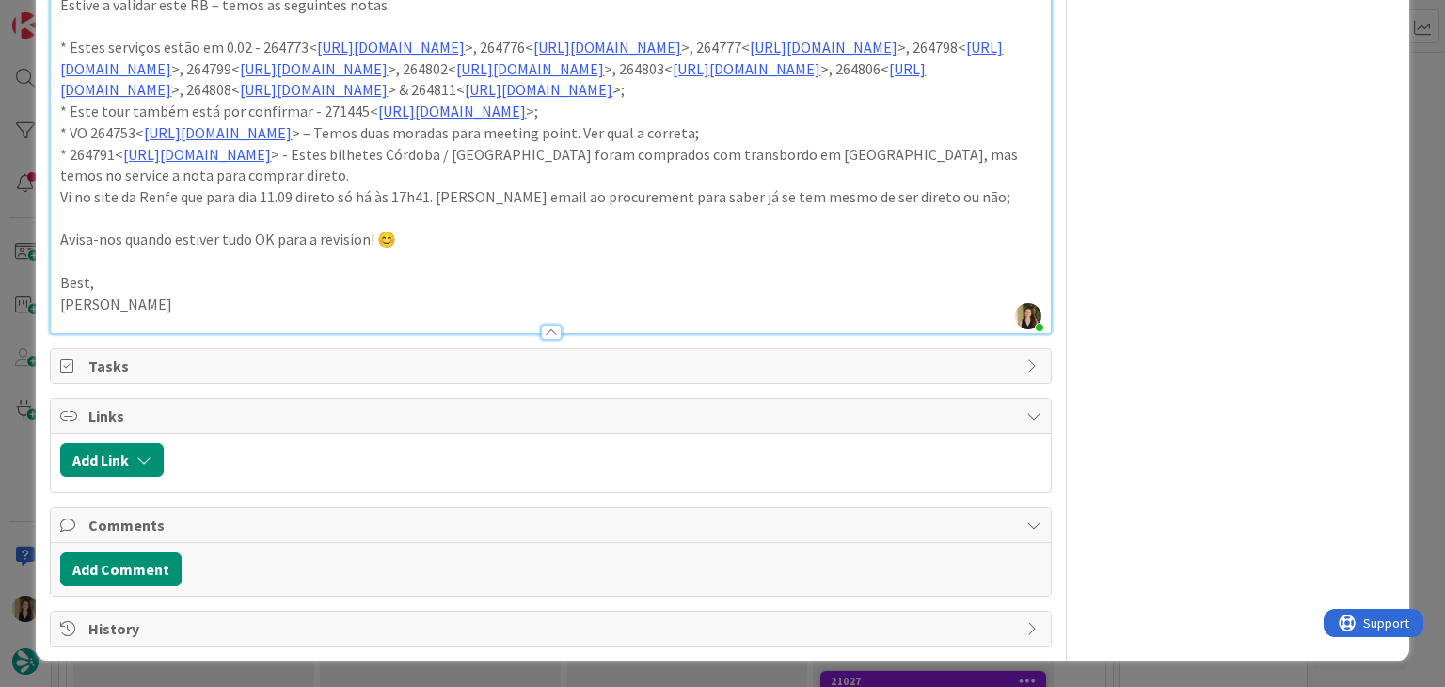
type textarea "x"
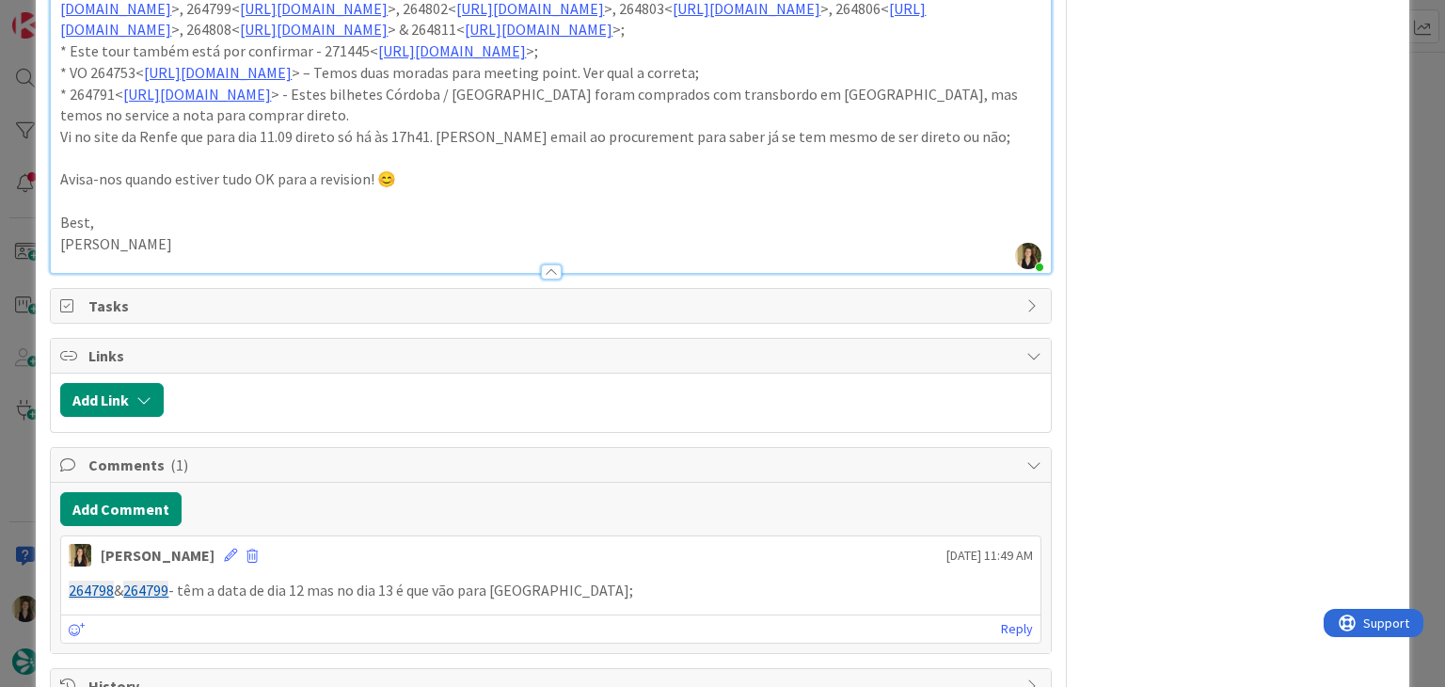
scroll to position [1724, 0]
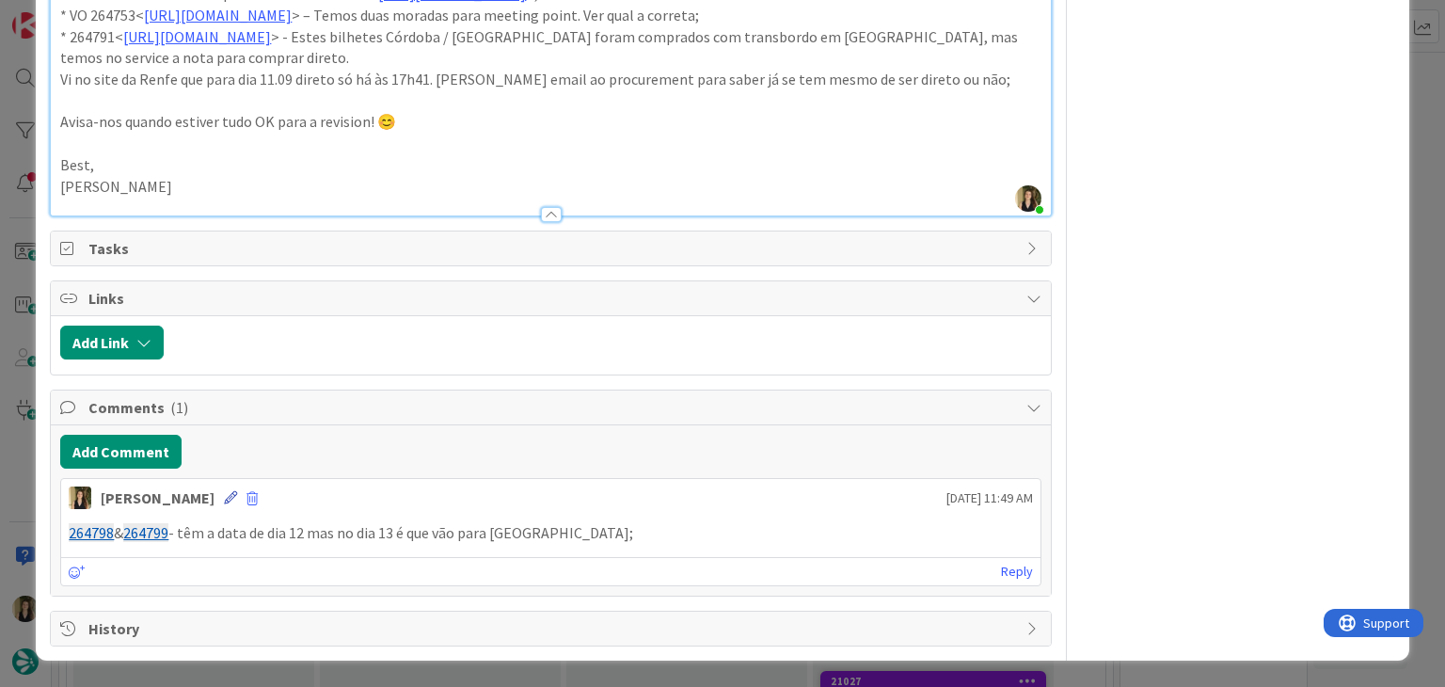
click at [224, 498] on icon at bounding box center [230, 497] width 13 height 13
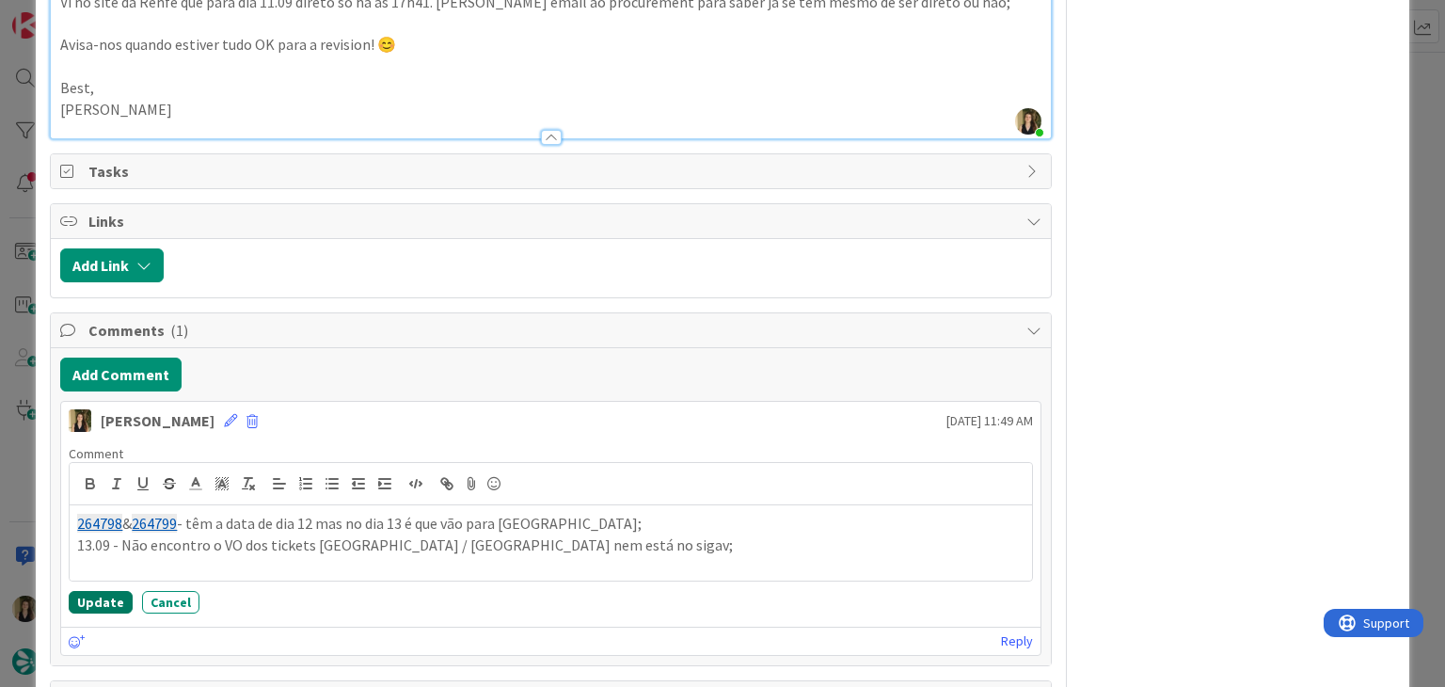
click at [123, 613] on button "Update" at bounding box center [101, 602] width 64 height 23
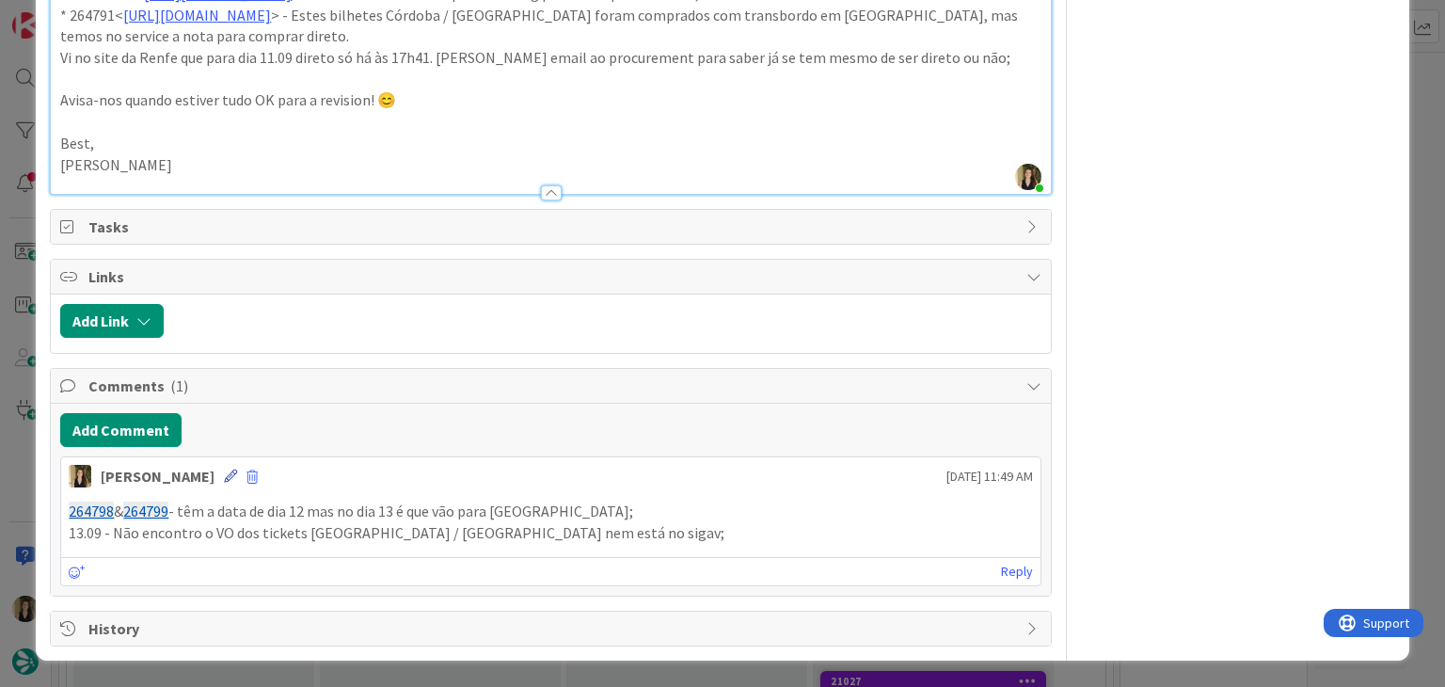
click at [186, 486] on div "Sofia Palma 14 August 2025 11:49 AM" at bounding box center [550, 472] width 978 height 30
drag, startPoint x: 196, startPoint y: 481, endPoint x: 208, endPoint y: 481, distance: 12.2
click at [224, 481] on icon at bounding box center [230, 475] width 13 height 13
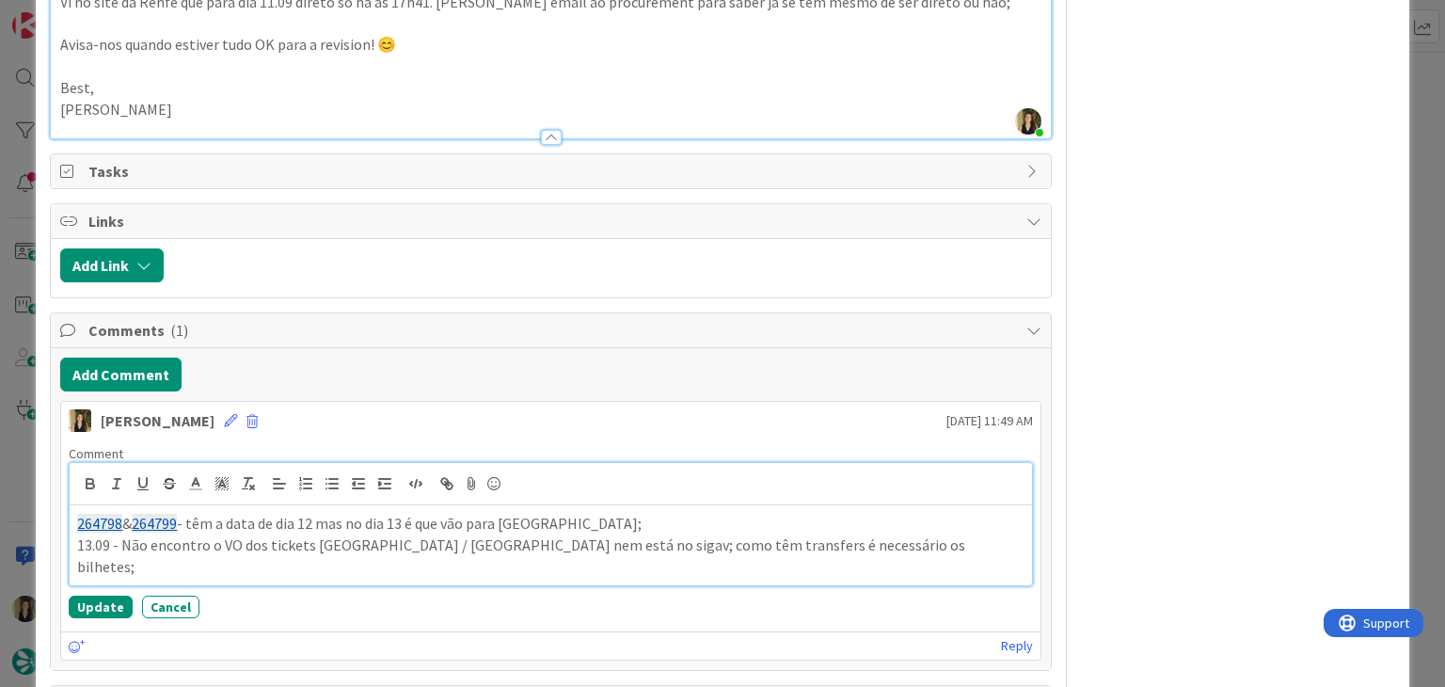
drag, startPoint x: 811, startPoint y: 598, endPoint x: 826, endPoint y: 597, distance: 15.1
click at [813, 577] on p "13.09 - Não encontro o VO dos tickets Valencia / Madrid nem está no sigav; como…" at bounding box center [550, 555] width 946 height 42
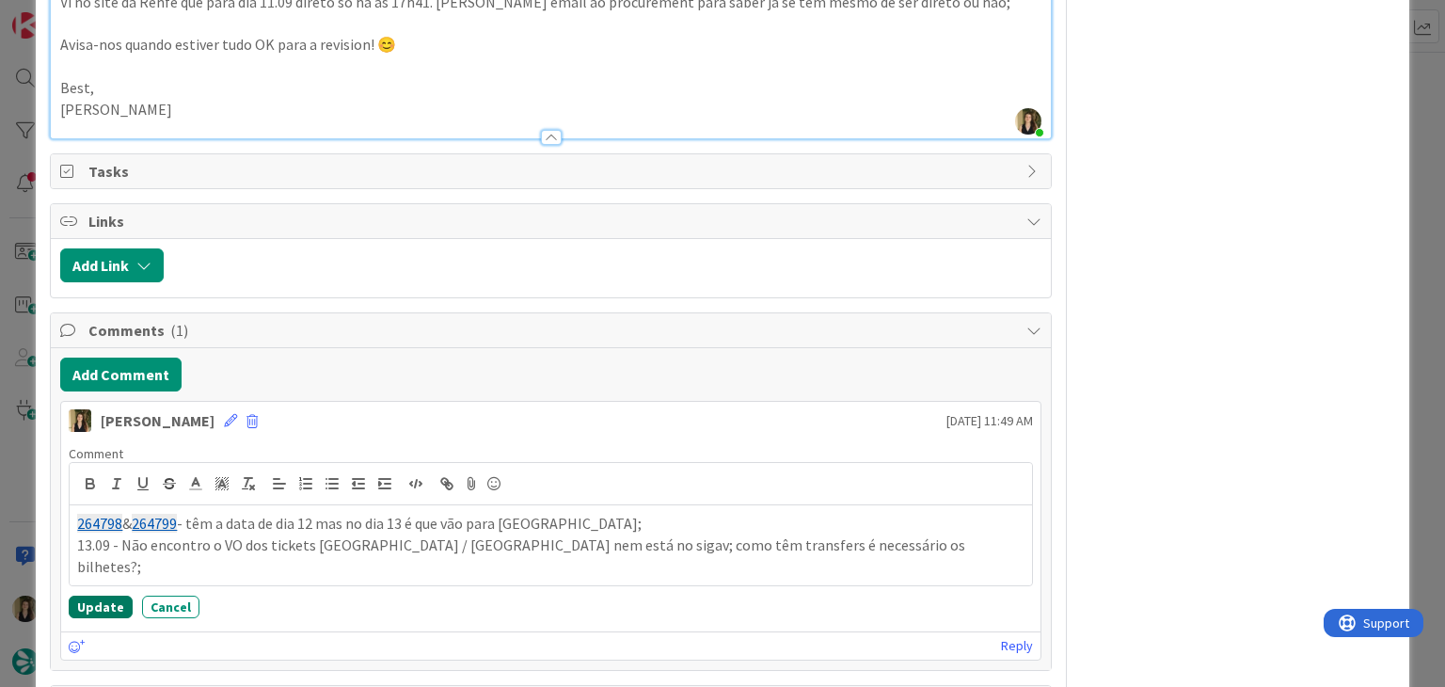
click at [105, 618] on button "Update" at bounding box center [101, 606] width 64 height 23
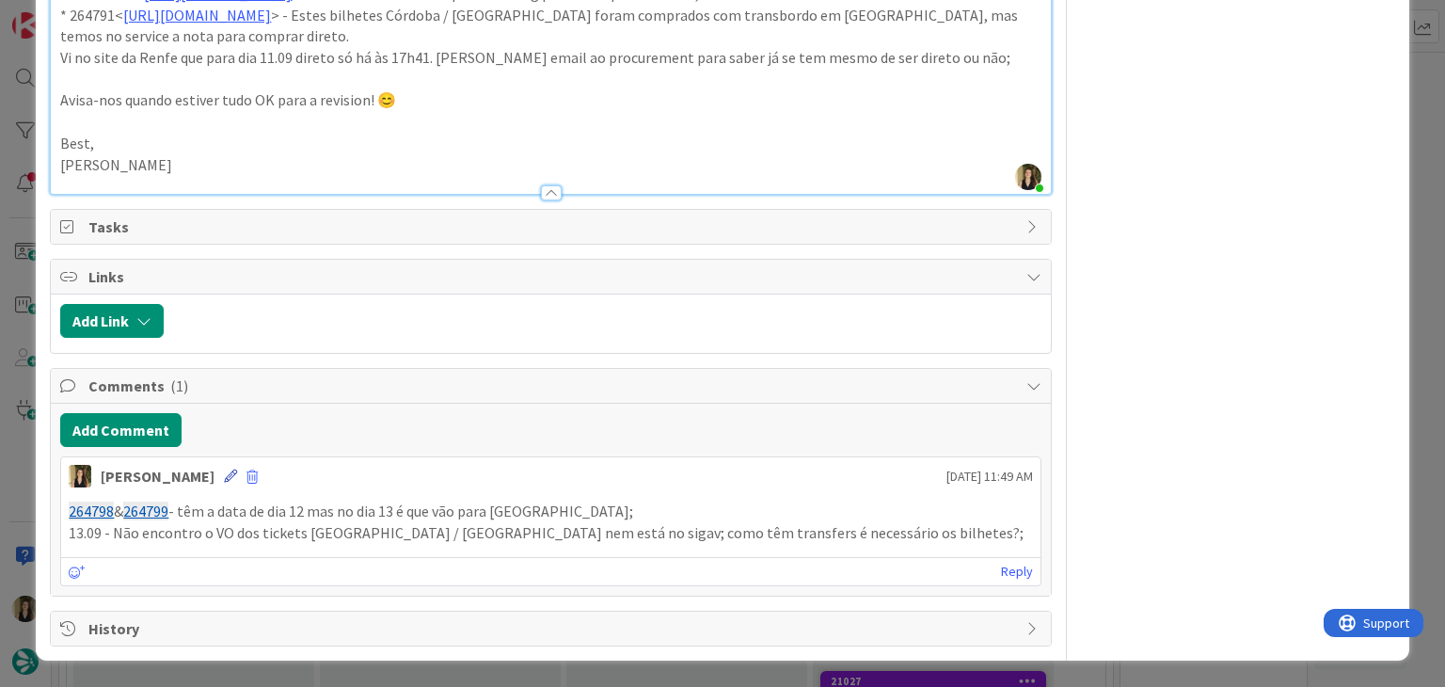
click at [224, 483] on icon at bounding box center [230, 475] width 13 height 13
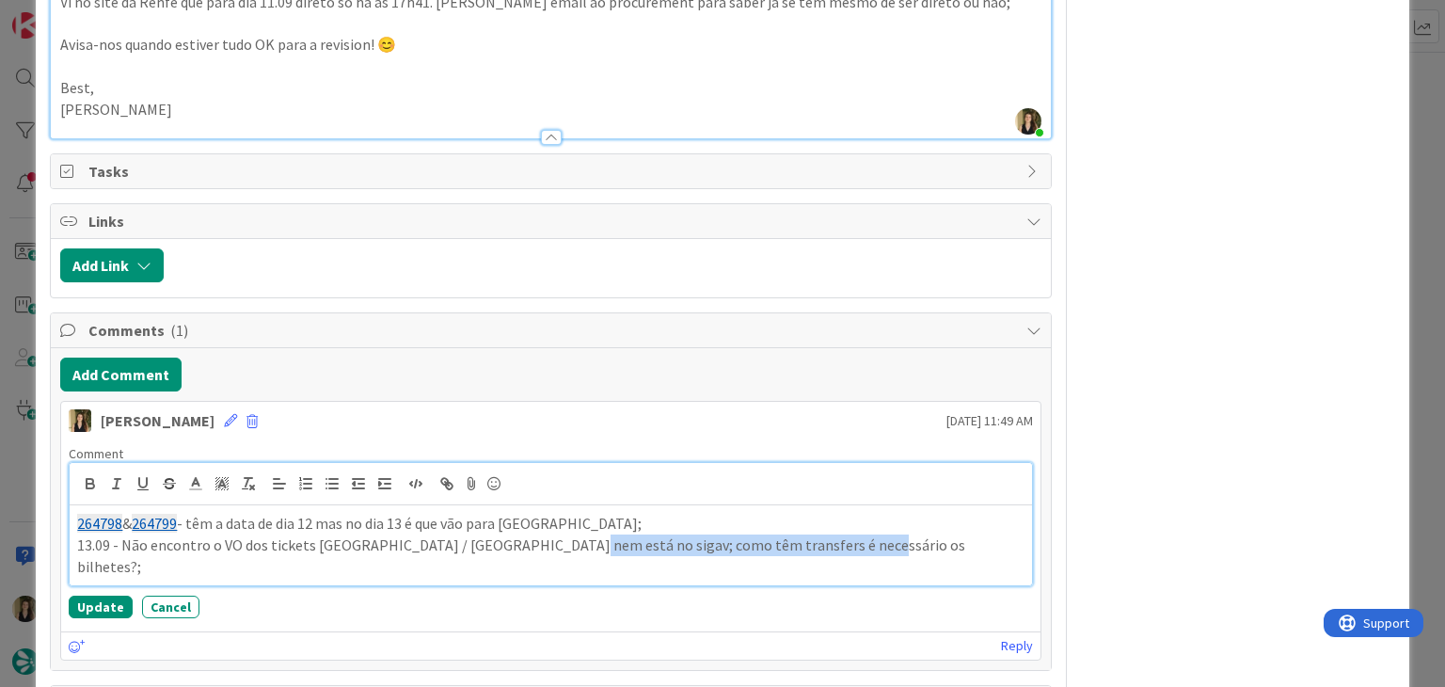
drag, startPoint x: 846, startPoint y: 606, endPoint x: 539, endPoint y: 601, distance: 306.7
click at [539, 577] on p "13.09 - Não encontro o VO dos tickets Valencia / Madrid nem está no sigav; como…" at bounding box center [550, 555] width 946 height 42
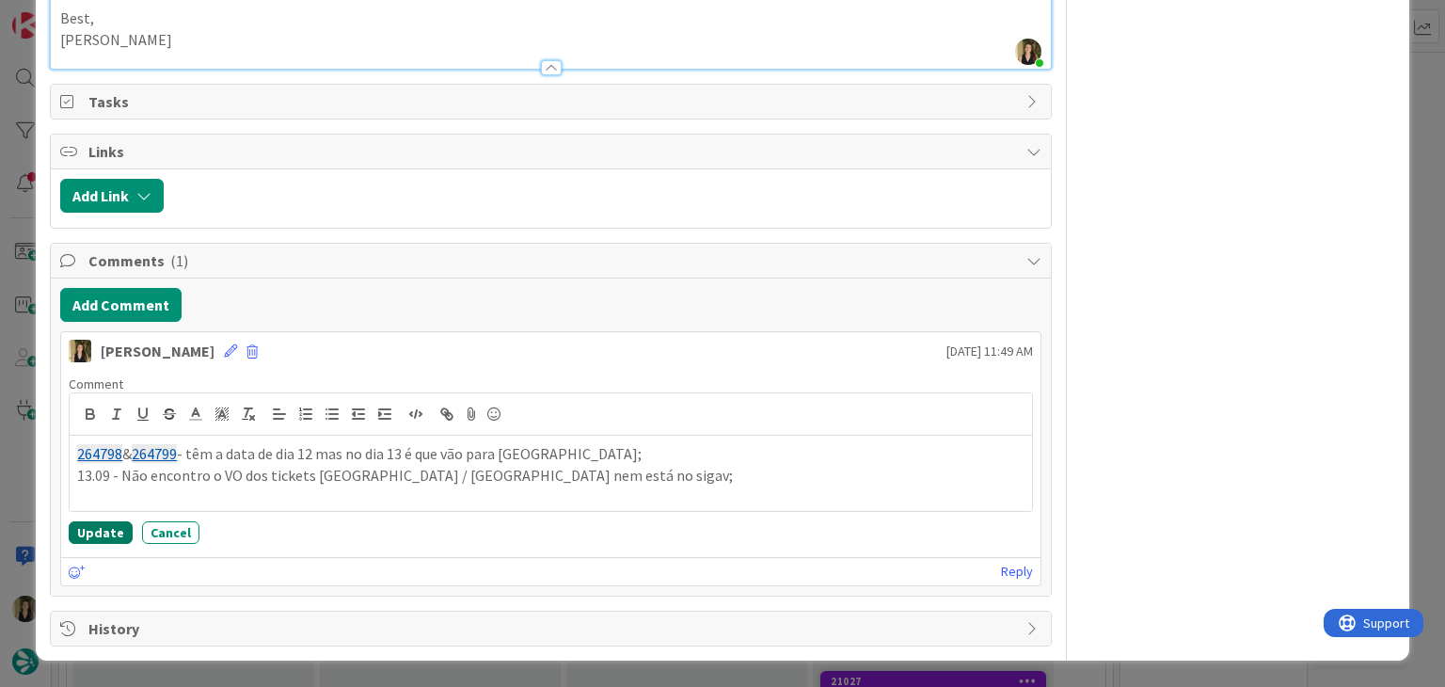
click at [104, 531] on button "Update" at bounding box center [101, 532] width 64 height 23
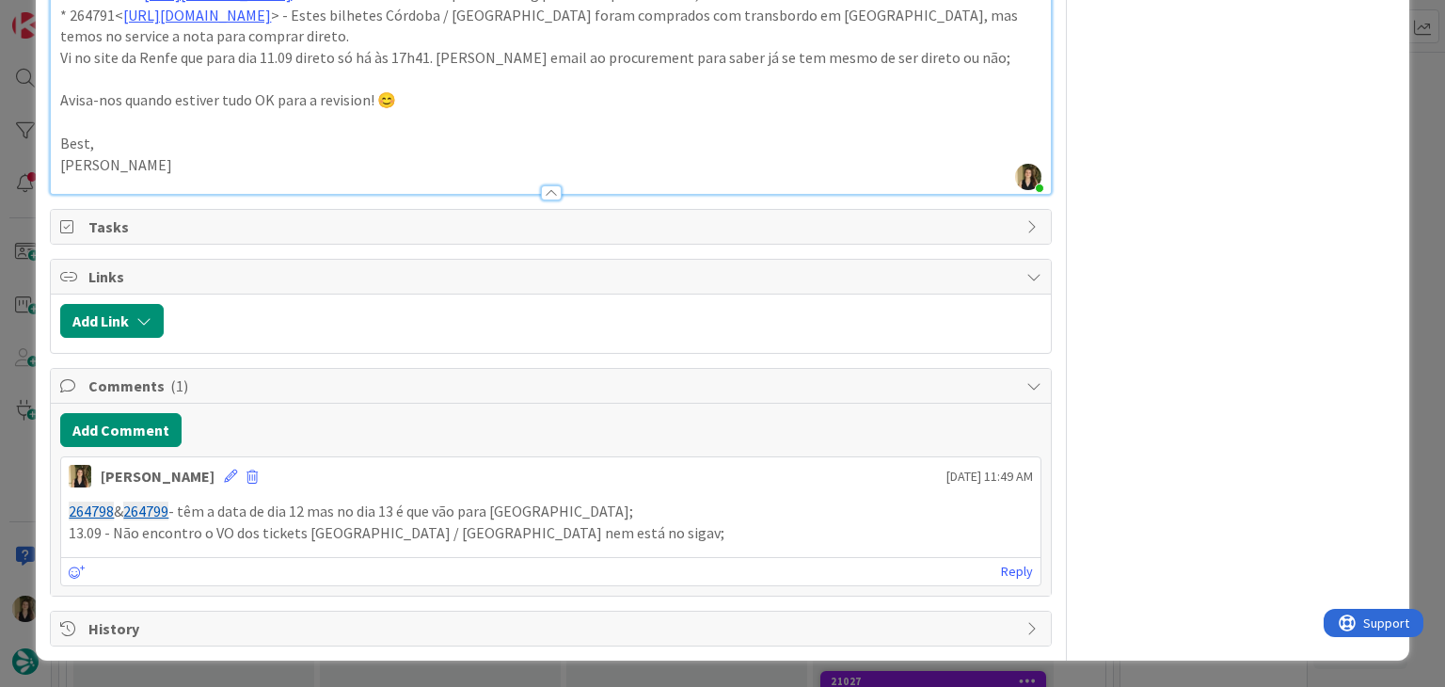
scroll to position [1746, 0]
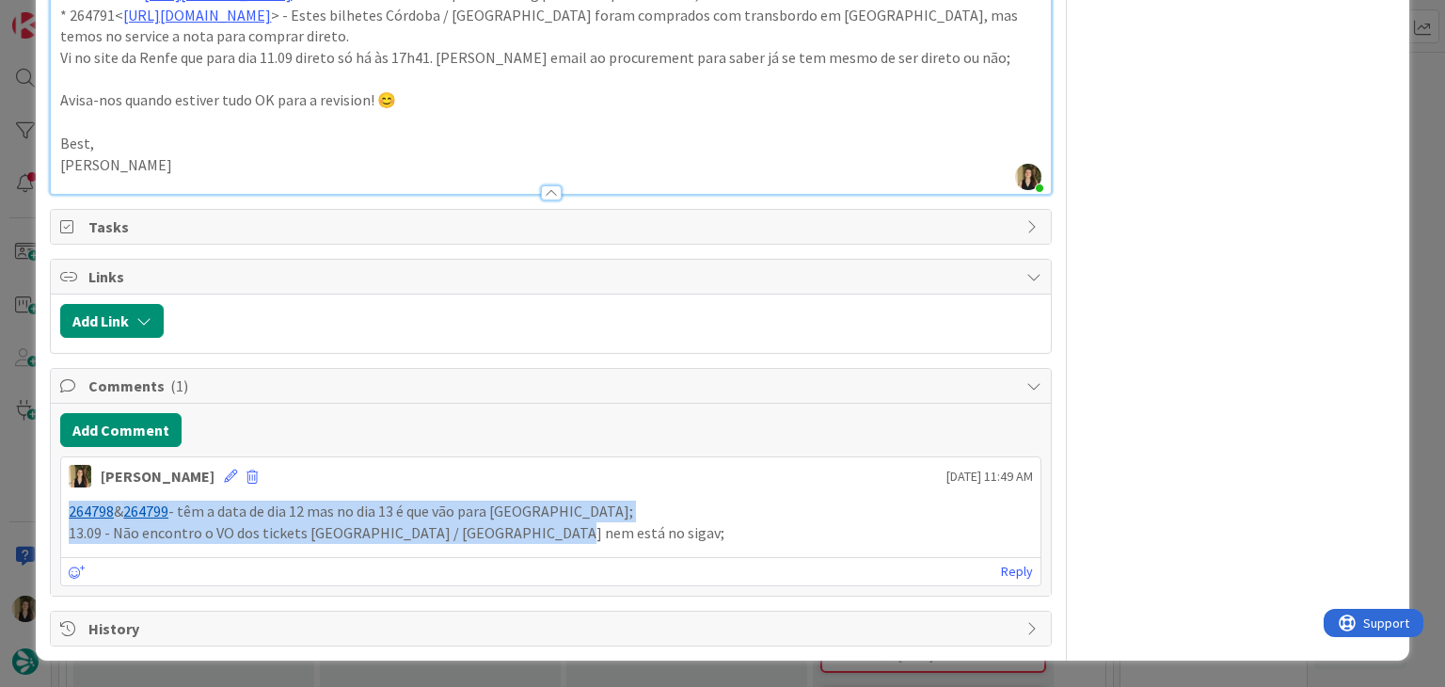
drag, startPoint x: 575, startPoint y: 535, endPoint x: 17, endPoint y: 513, distance: 558.3
click at [17, 513] on div "ID 21045 Creative Team E - In Progress Title 80 / 128 FW: [TripID:102884] - Roa…" at bounding box center [722, 343] width 1445 height 687
copy div "264798 & 264799 - têm a data de dia 12 mas no dia 13 é que vão para Bilbao; 13.…"
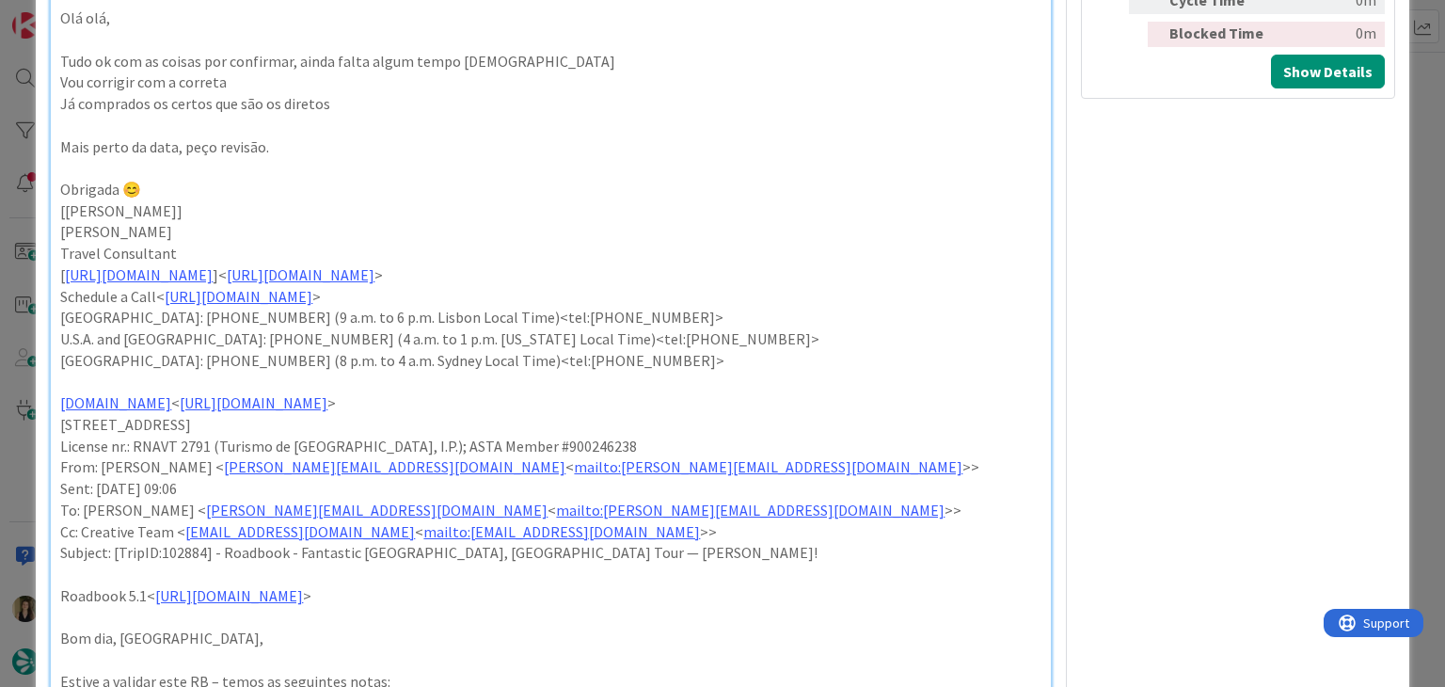
scroll to position [805, 0]
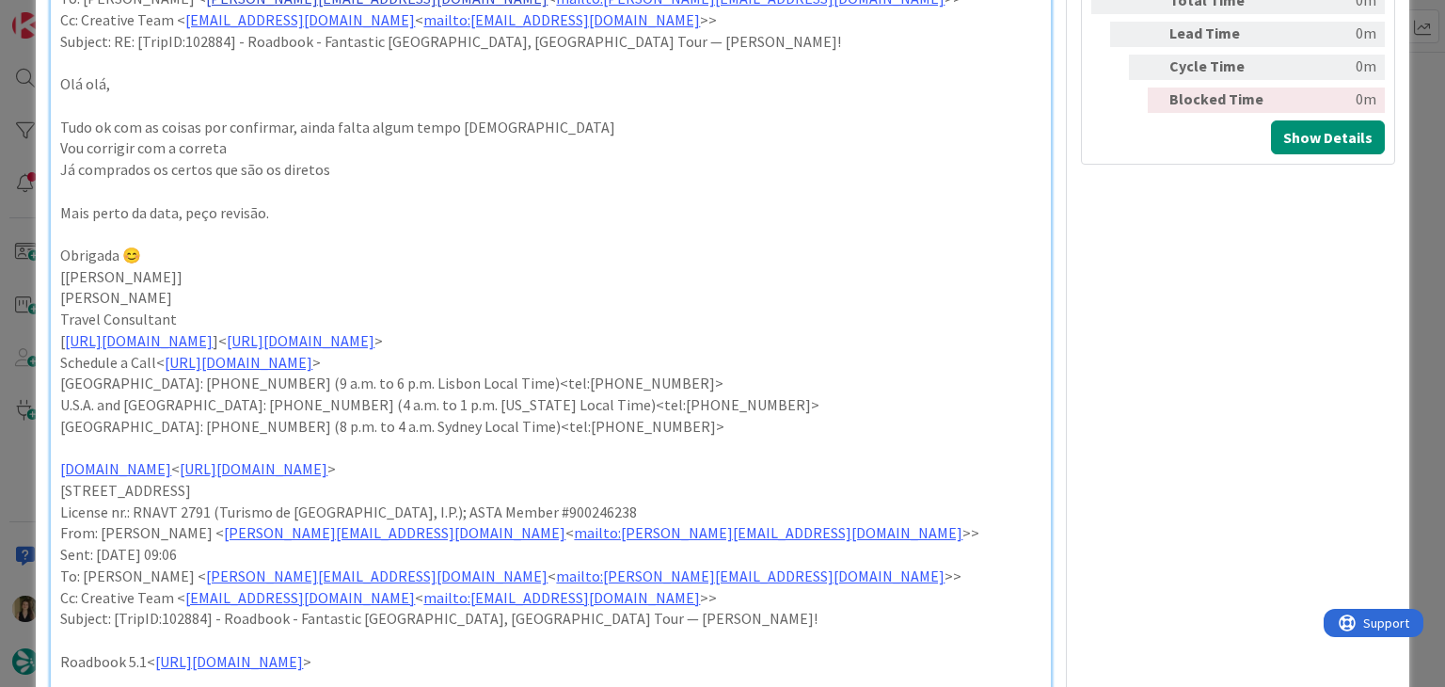
type textarea "x"
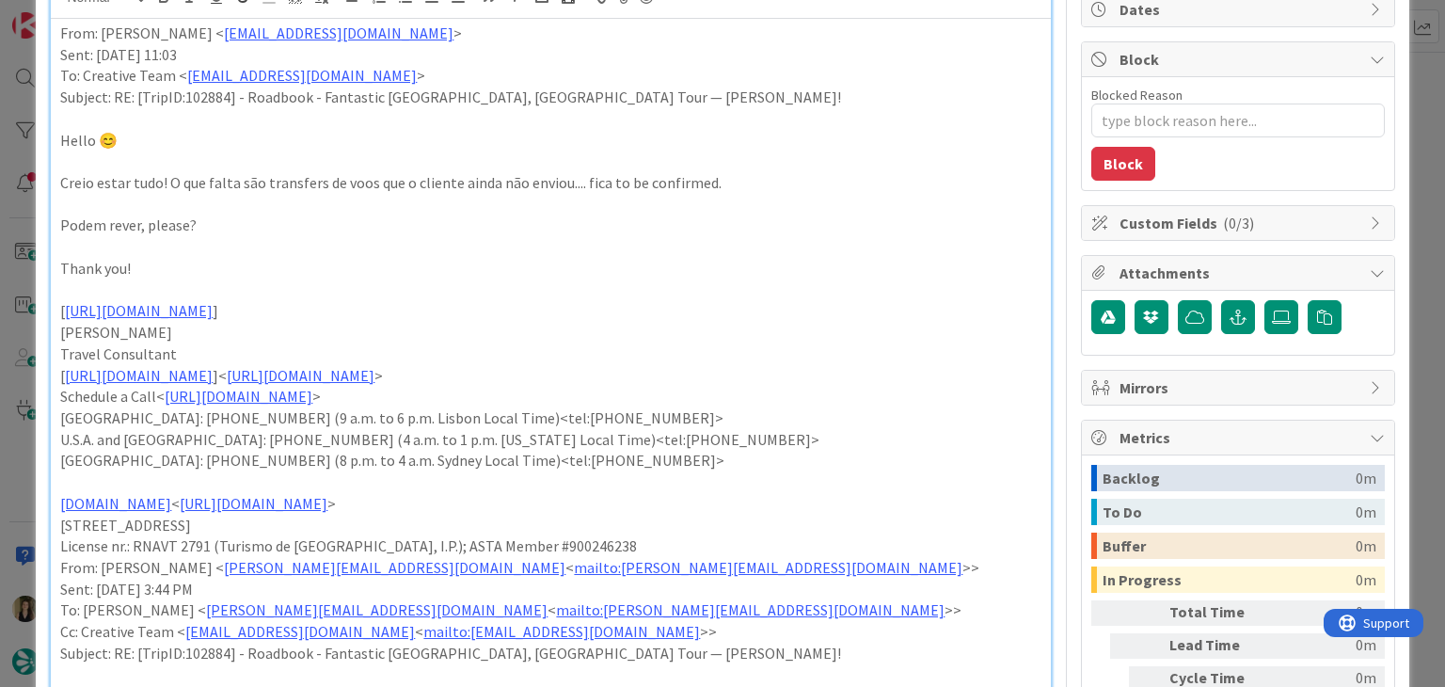
scroll to position [0, 0]
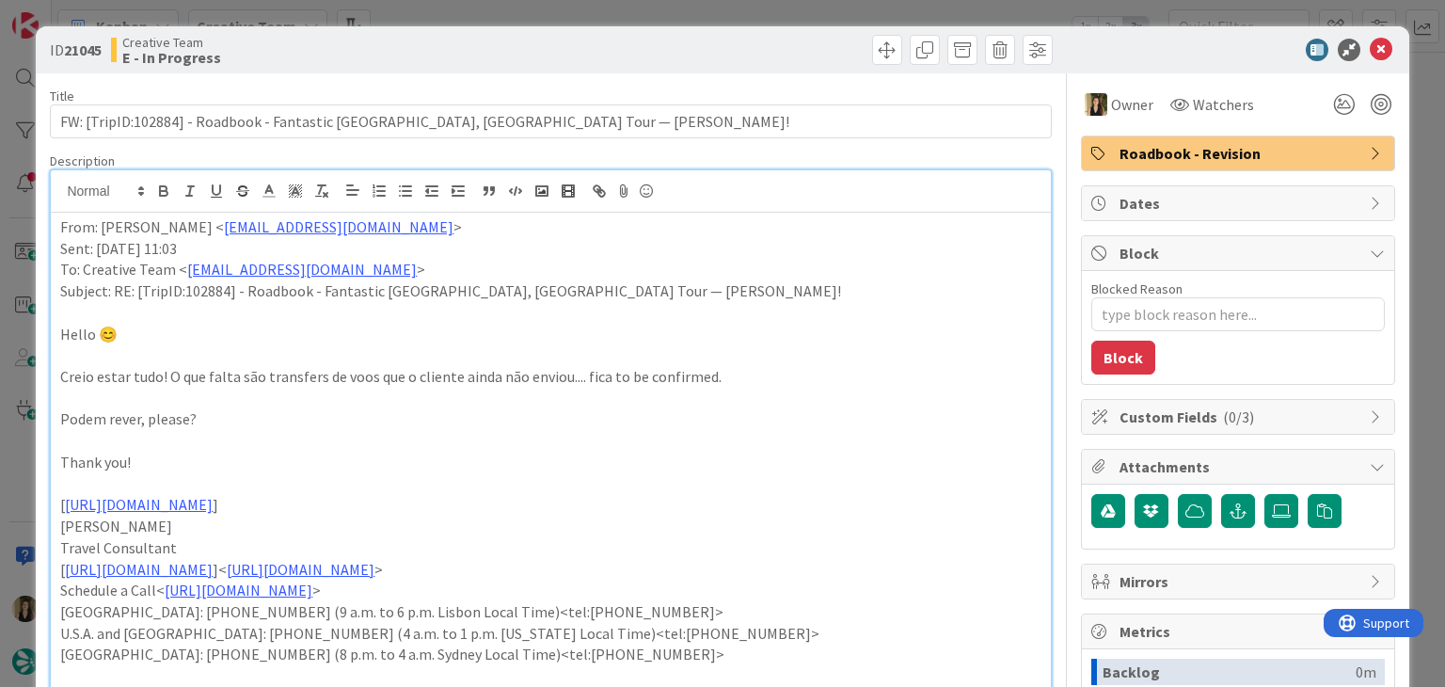
drag, startPoint x: 606, startPoint y: 67, endPoint x: 610, endPoint y: 37, distance: 30.3
click at [606, 65] on div "ID 21045 Creative Team E - In Progress" at bounding box center [722, 49] width 1372 height 47
click at [609, 8] on div "ID 21045 Creative Team E - In Progress Title 80 / 128 FW: [TripID:102884] - Roa…" at bounding box center [722, 343] width 1445 height 687
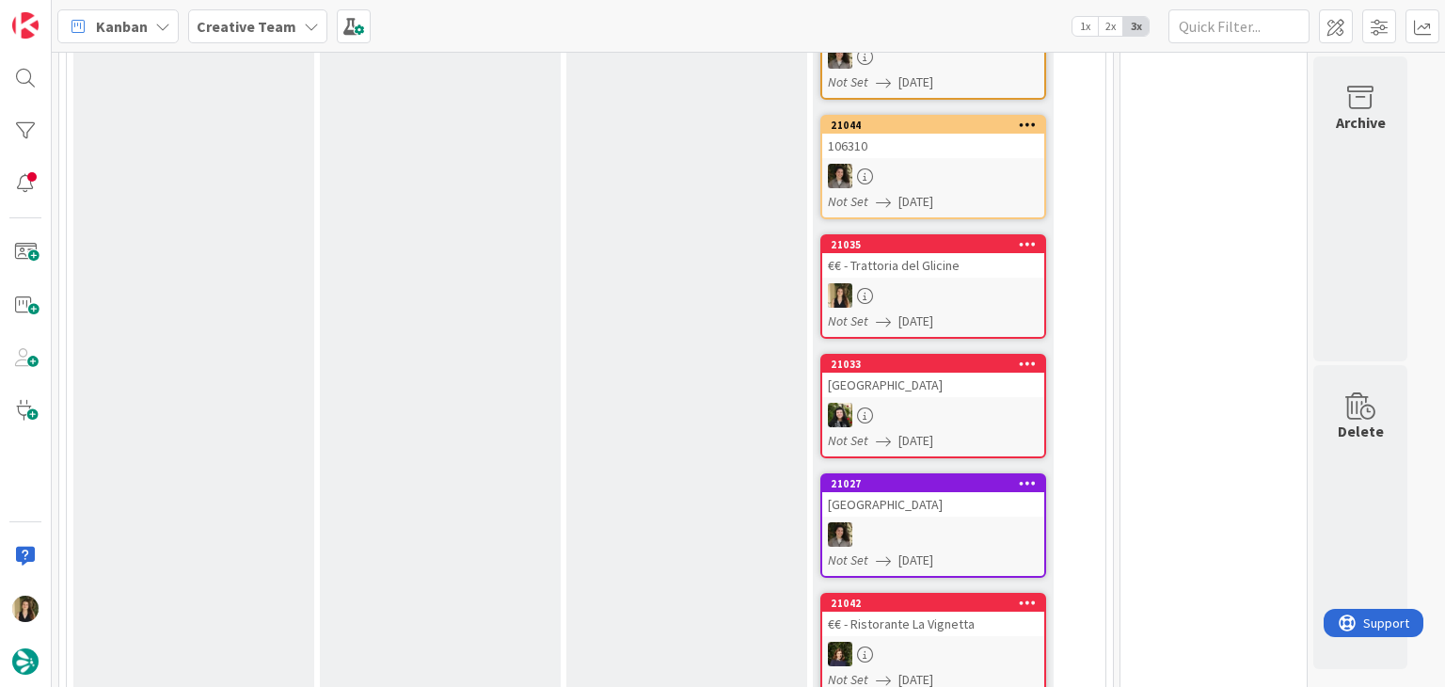
scroll to position [282, 0]
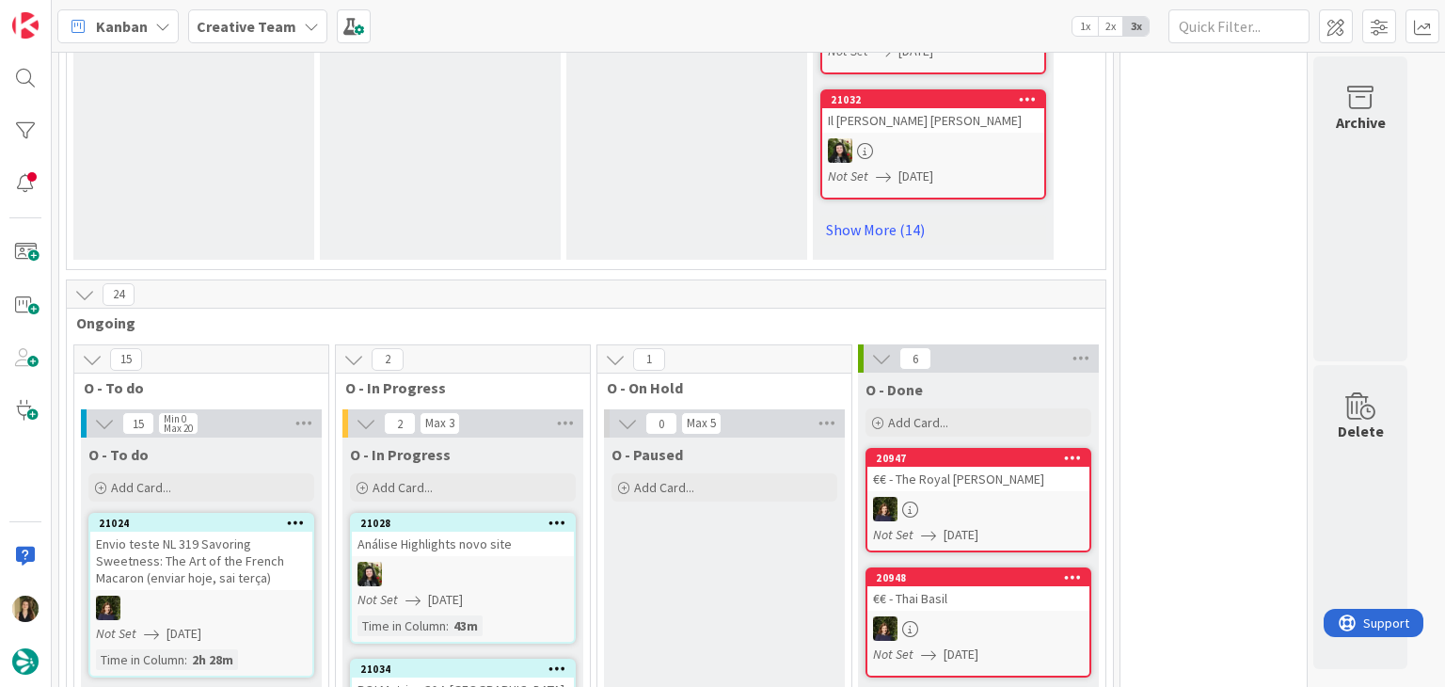
scroll to position [1975, 0]
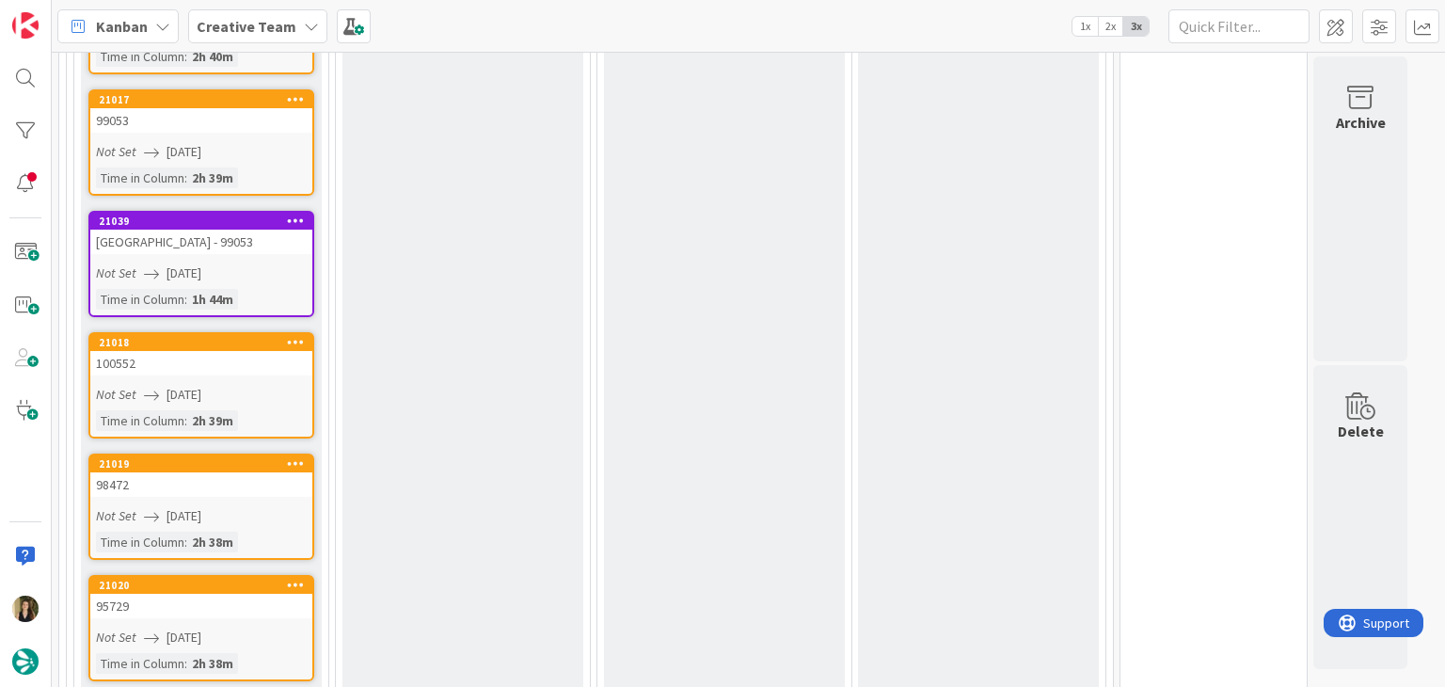
scroll to position [3198, 0]
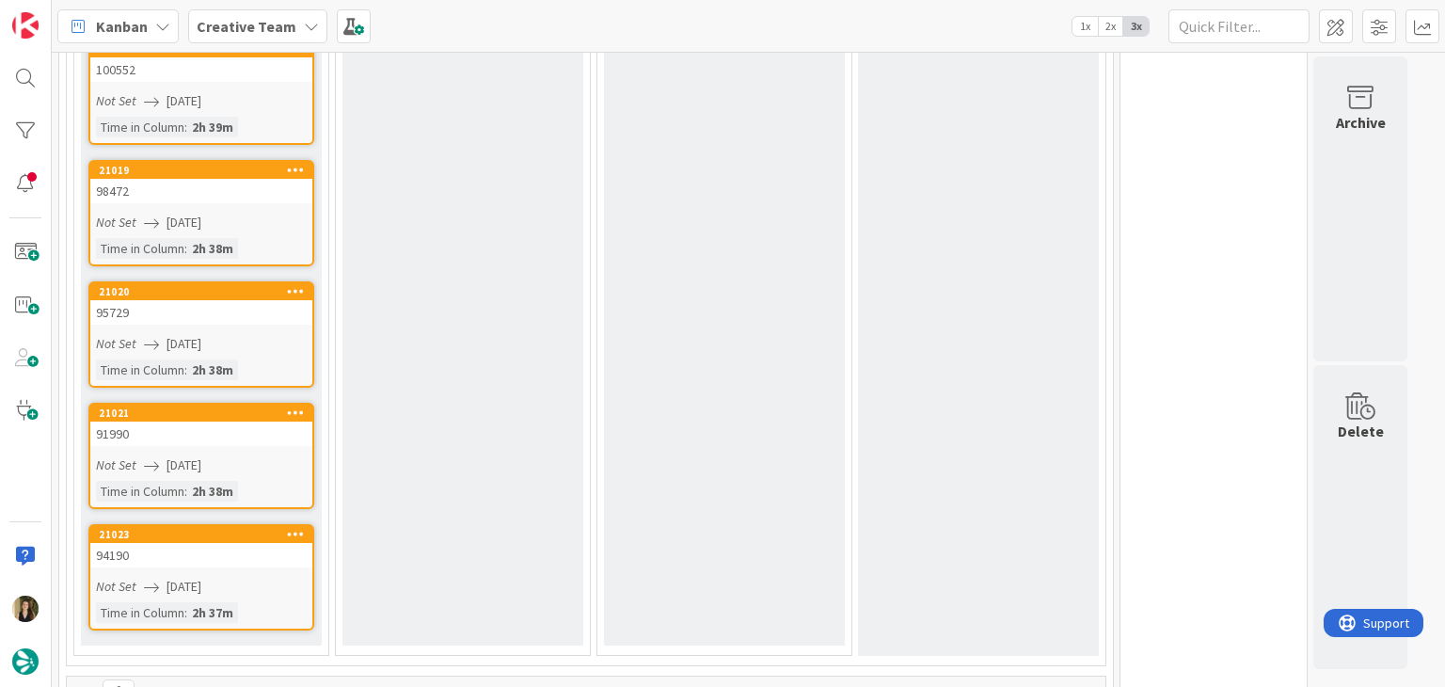
click at [277, 543] on div "94190" at bounding box center [201, 555] width 222 height 24
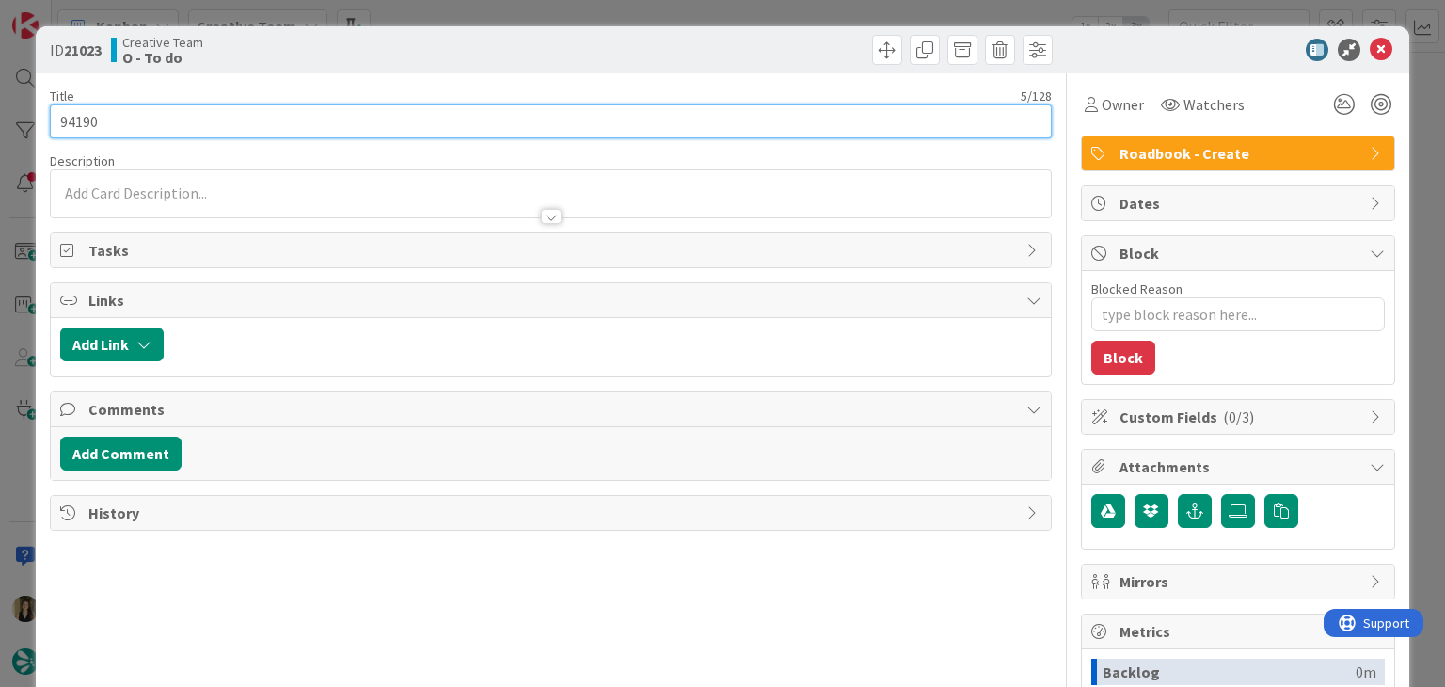
click at [89, 118] on input "94190" at bounding box center [550, 121] width 1001 height 34
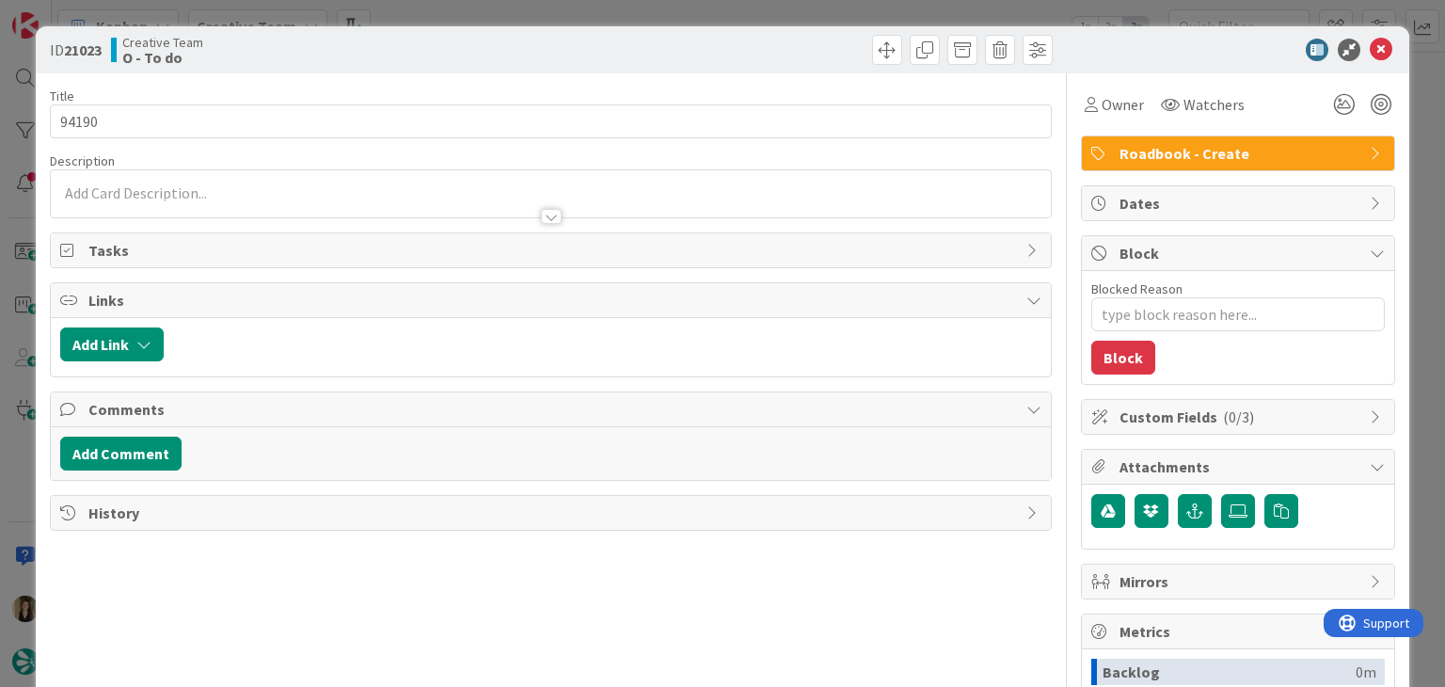
type textarea "x"
click at [768, 15] on div "ID 21023 Creative Team O - To do Title 5 / 128 94190 Description [PERSON_NAME] …" at bounding box center [722, 343] width 1445 height 687
